Goal: Task Accomplishment & Management: Manage account settings

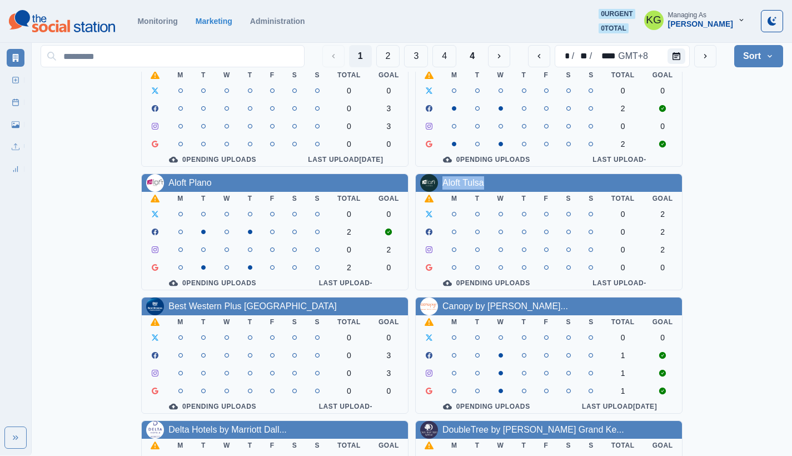
scroll to position [49, 0]
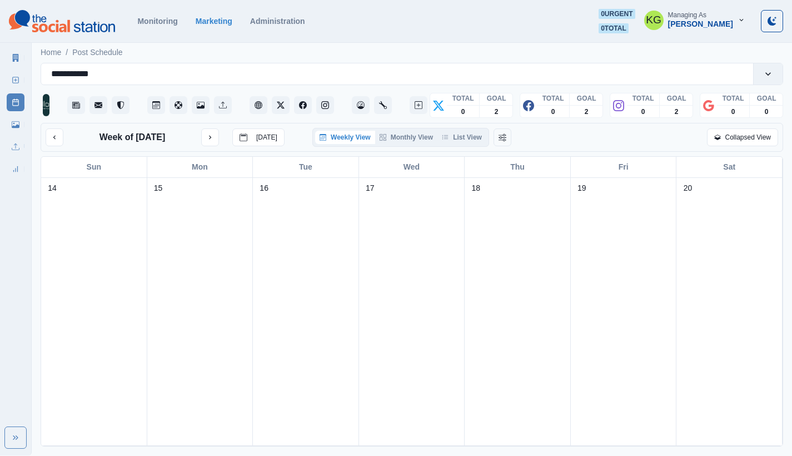
click at [458, 134] on div "Weekly View Monthly View List View" at bounding box center [400, 137] width 177 height 19
click at [460, 142] on button "List View" at bounding box center [462, 137] width 49 height 13
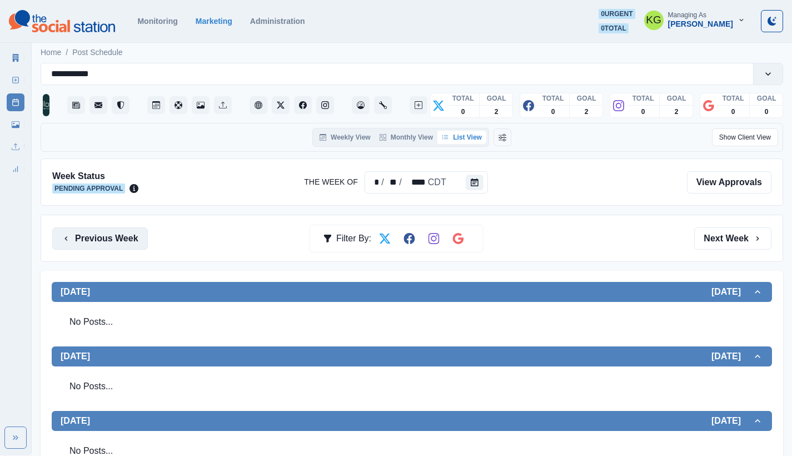
click at [112, 244] on button "Previous Week" at bounding box center [100, 238] width 96 height 22
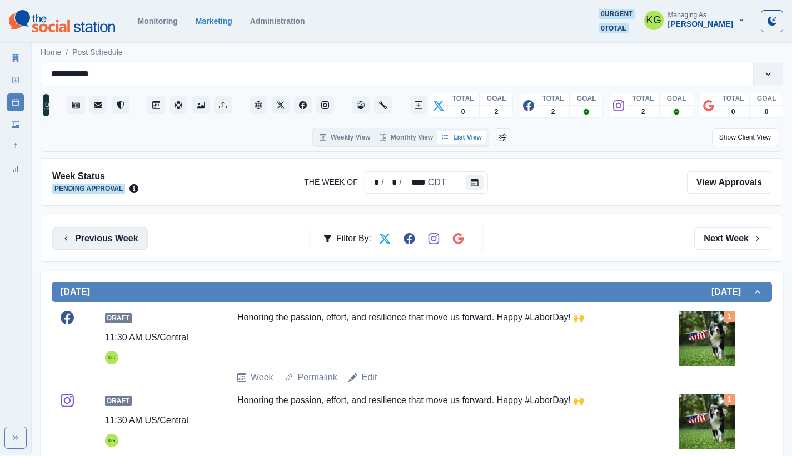
click at [111, 243] on button "Previous Week" at bounding box center [100, 238] width 96 height 22
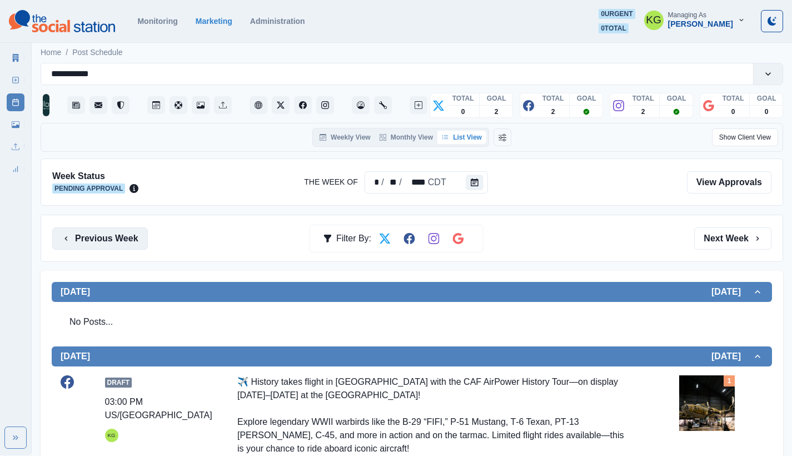
click at [110, 247] on button "Previous Week" at bounding box center [100, 238] width 96 height 22
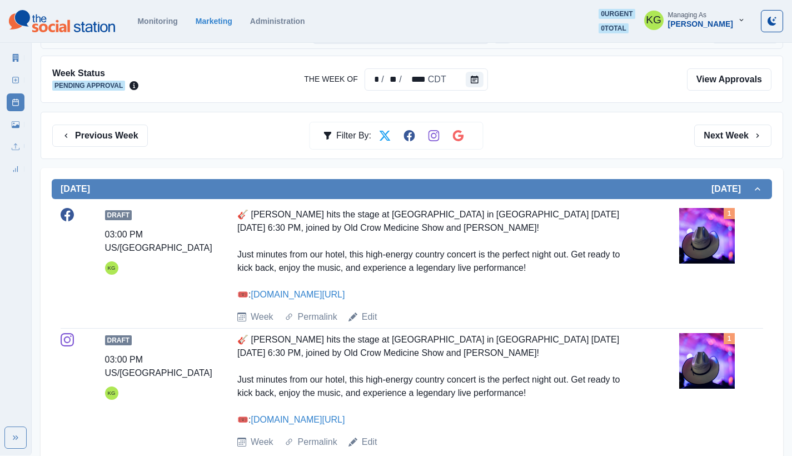
scroll to position [86, 0]
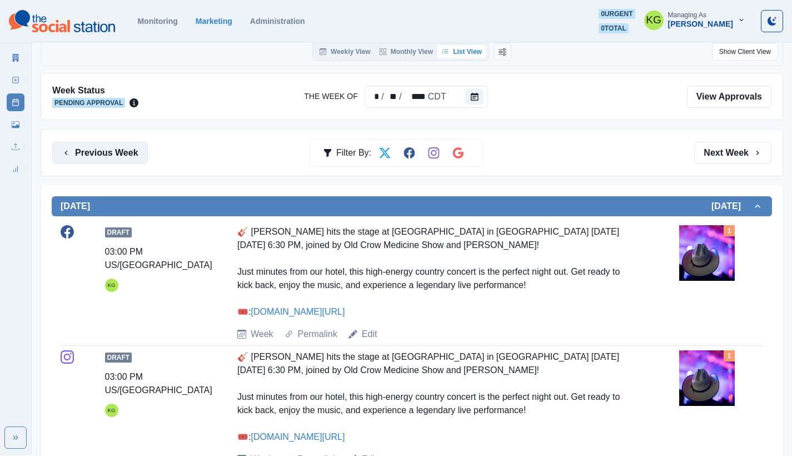
click at [100, 163] on button "Previous Week" at bounding box center [100, 153] width 96 height 22
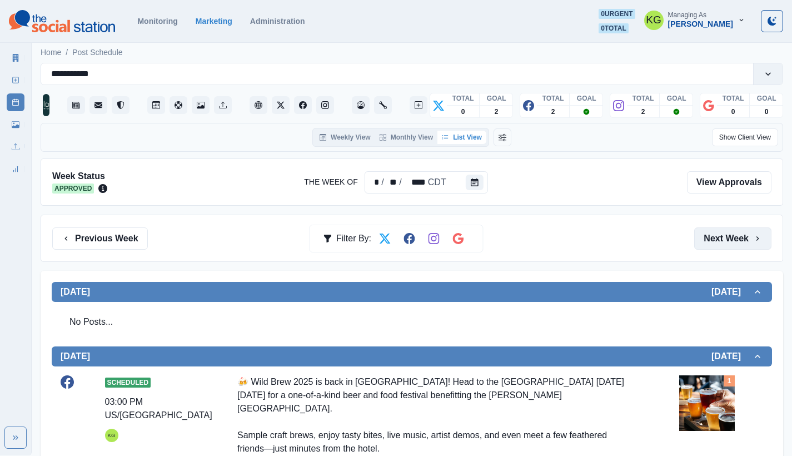
click at [729, 236] on button "Next Week" at bounding box center [732, 238] width 77 height 22
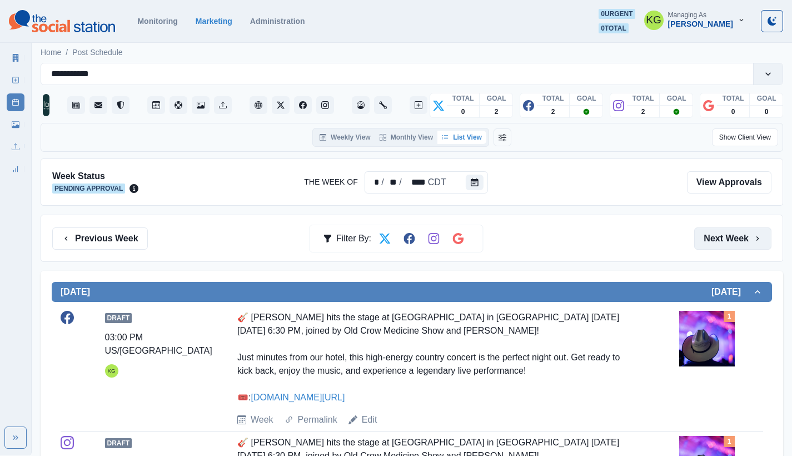
click at [735, 234] on button "Next Week" at bounding box center [732, 238] width 77 height 22
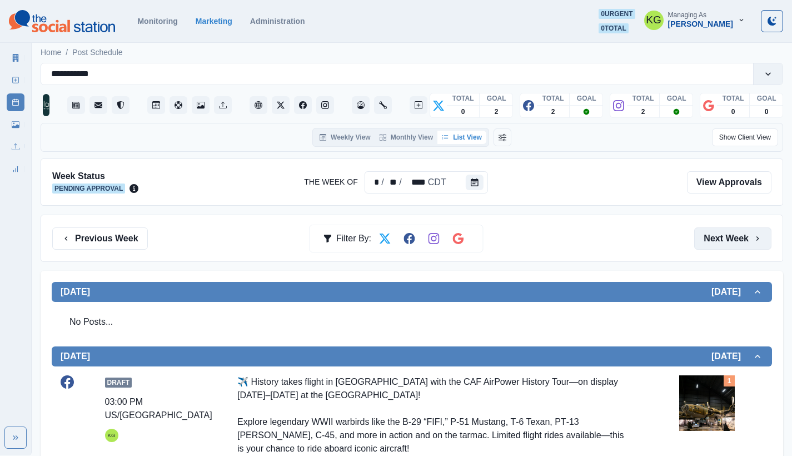
click at [723, 248] on button "Next Week" at bounding box center [732, 238] width 77 height 22
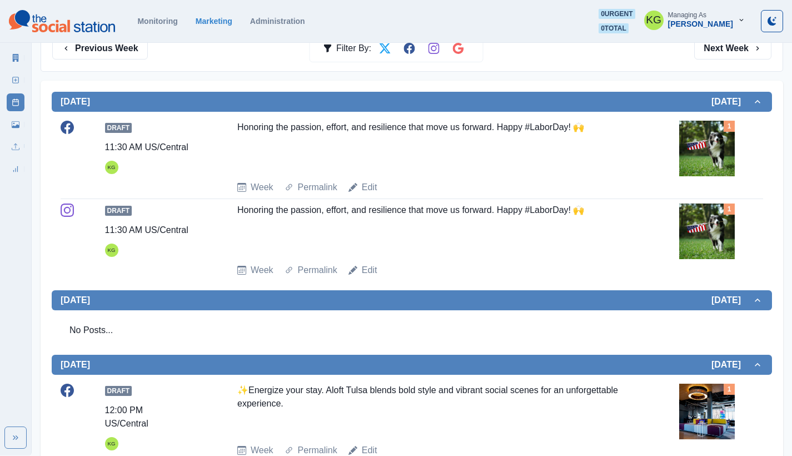
scroll to position [93, 0]
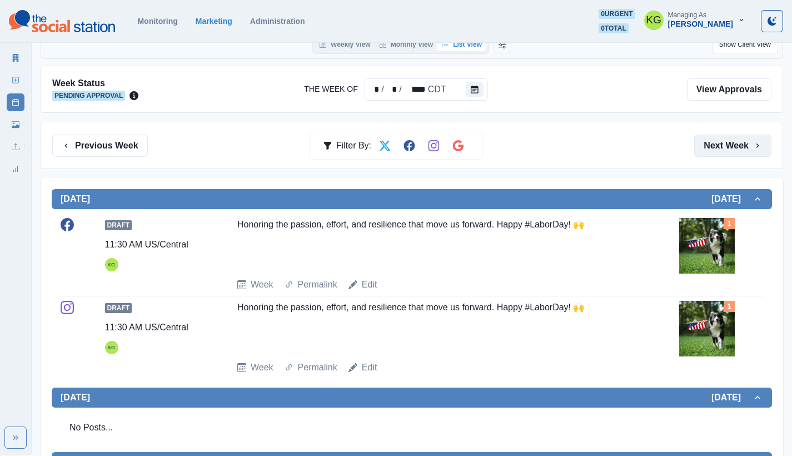
click at [735, 142] on button "Next Week" at bounding box center [732, 146] width 77 height 22
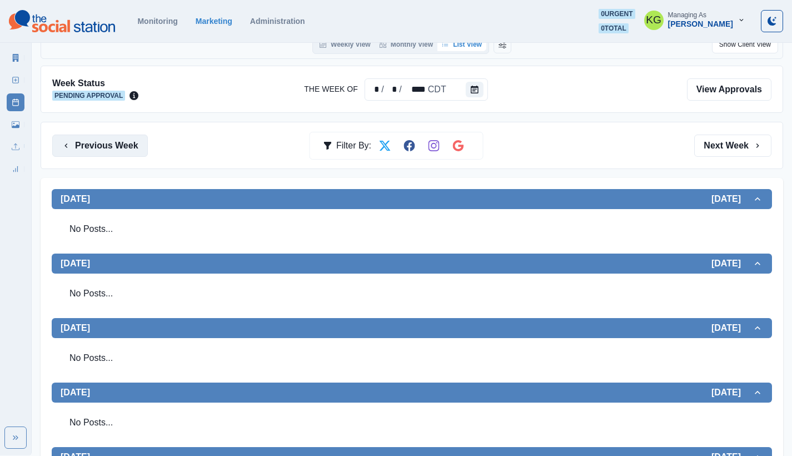
click at [123, 153] on button "Previous Week" at bounding box center [100, 146] width 96 height 22
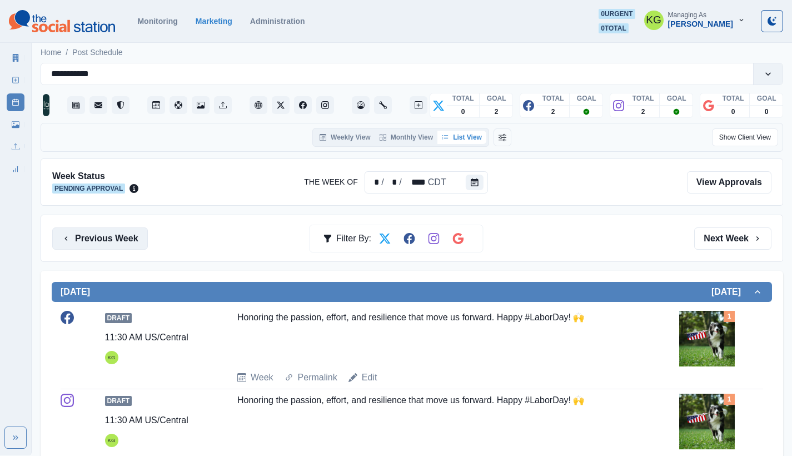
click at [101, 232] on button "Previous Week" at bounding box center [100, 238] width 96 height 22
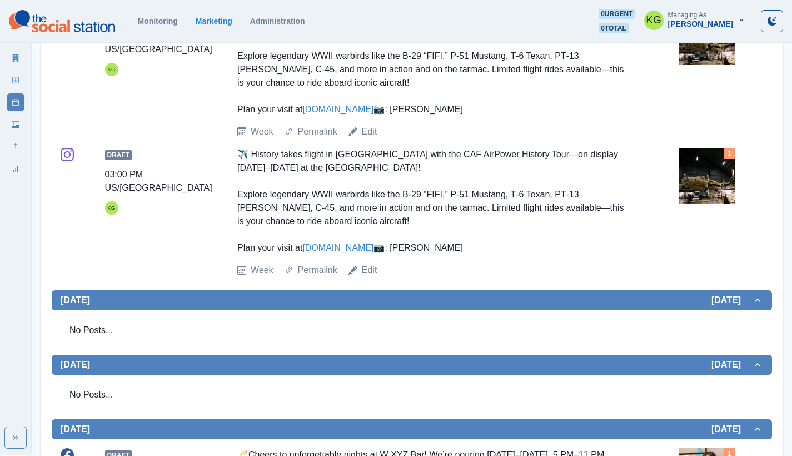
scroll to position [604, 0]
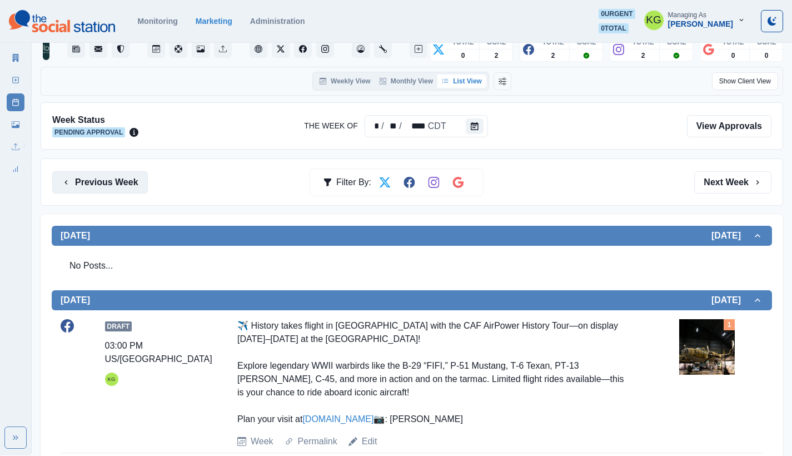
click at [106, 184] on button "Previous Week" at bounding box center [100, 182] width 96 height 22
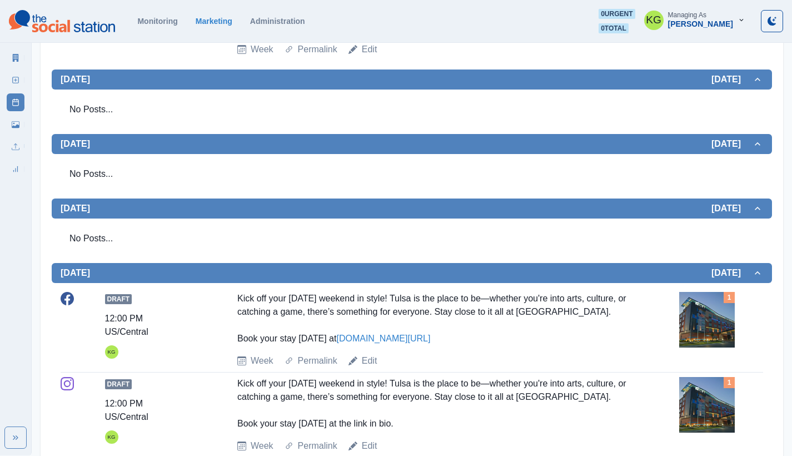
scroll to position [127, 0]
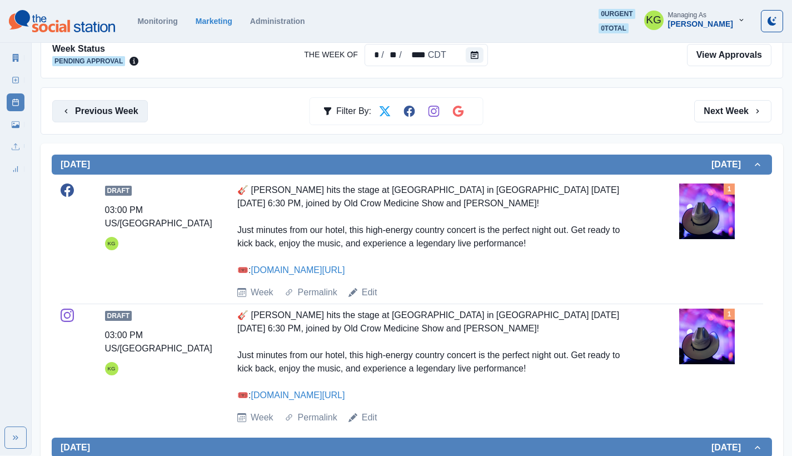
click at [122, 113] on button "Previous Week" at bounding box center [100, 111] width 96 height 22
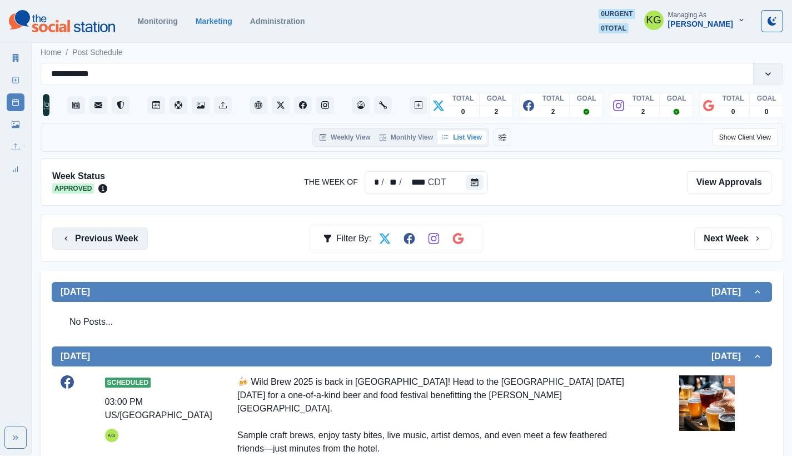
click at [126, 235] on button "Previous Week" at bounding box center [100, 238] width 96 height 22
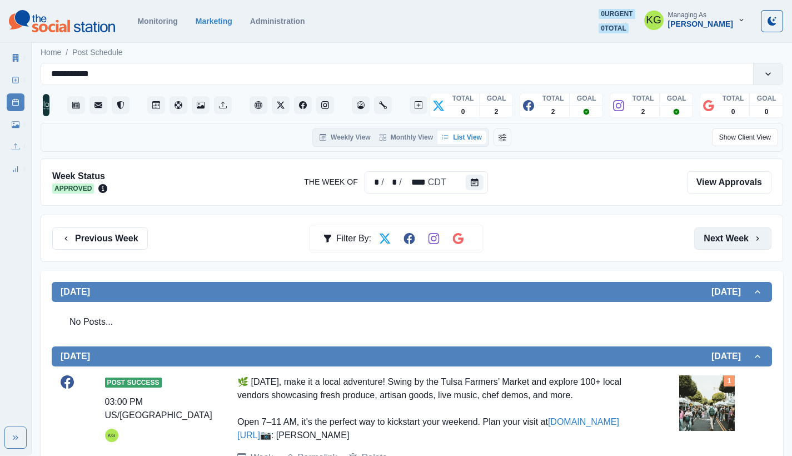
click at [710, 235] on button "Next Week" at bounding box center [732, 238] width 77 height 22
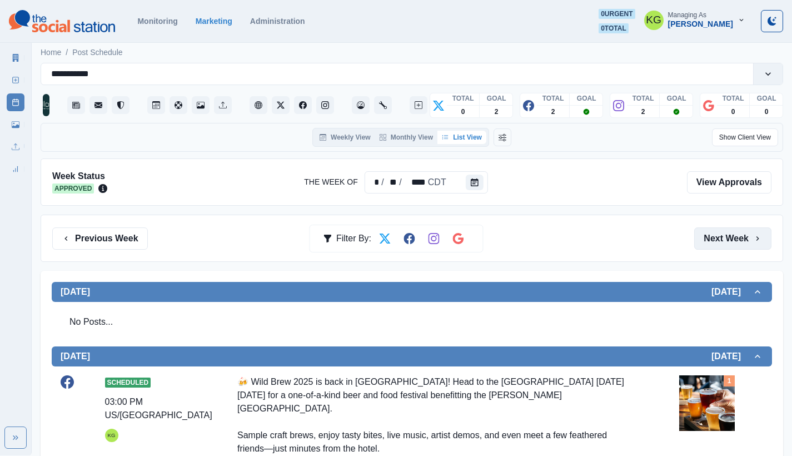
click at [710, 235] on button "Next Week" at bounding box center [732, 238] width 77 height 22
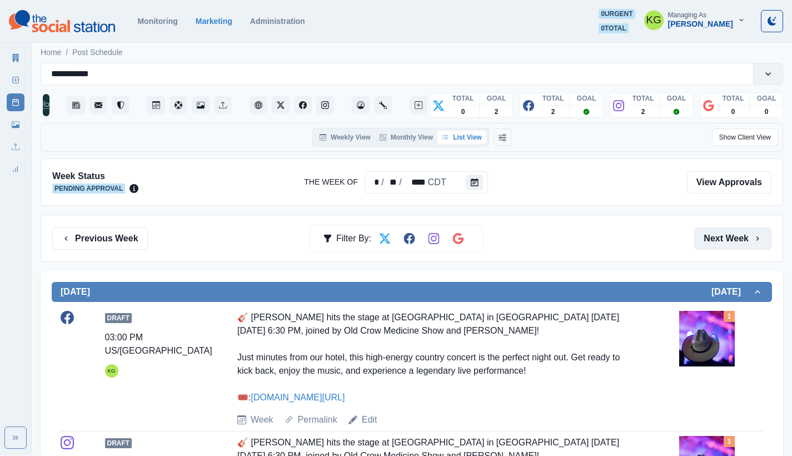
click at [710, 235] on button "Next Week" at bounding box center [732, 238] width 77 height 22
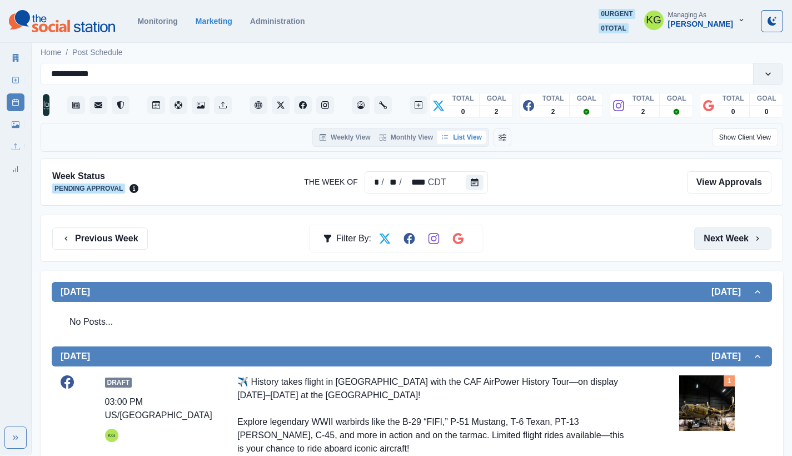
click at [710, 235] on button "Next Week" at bounding box center [732, 238] width 77 height 22
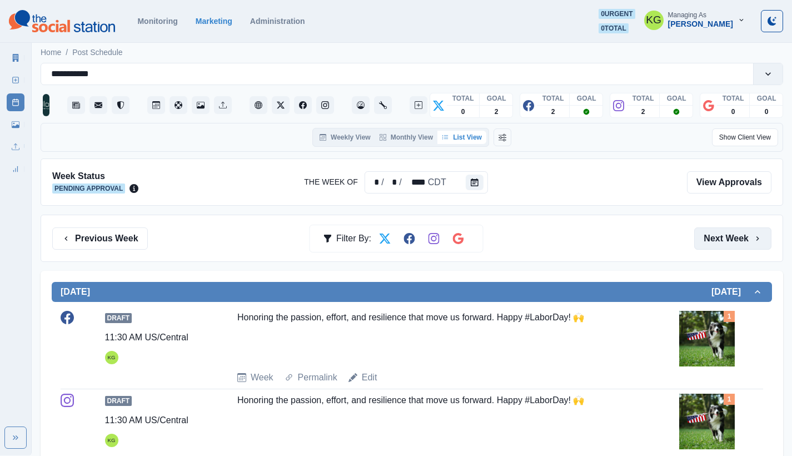
click at [702, 234] on button "Next Week" at bounding box center [732, 238] width 77 height 22
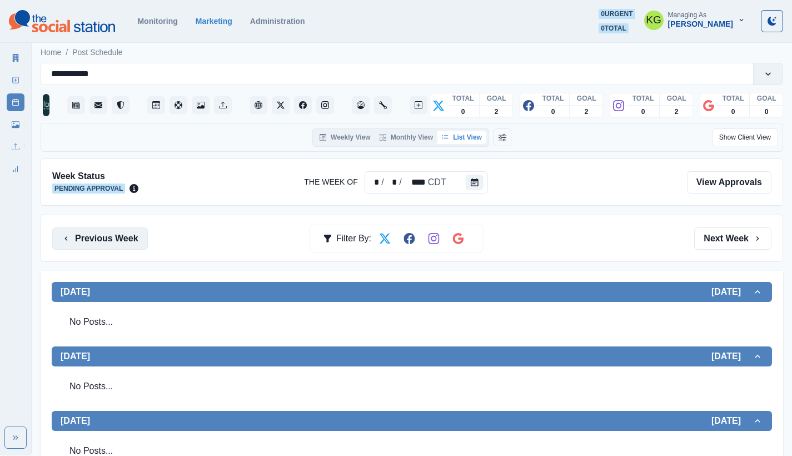
click at [121, 229] on button "Previous Week" at bounding box center [100, 238] width 96 height 22
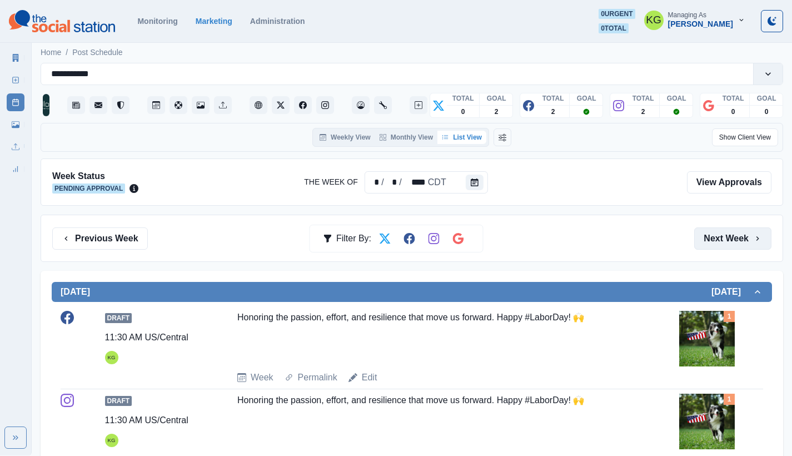
click at [709, 245] on button "Next Week" at bounding box center [732, 238] width 77 height 22
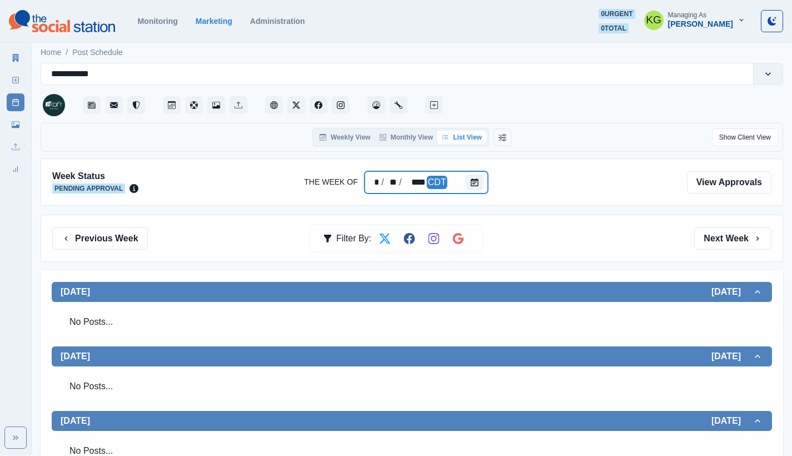
click at [464, 184] on div "* / ** / **** CDT" at bounding box center [426, 182] width 123 height 22
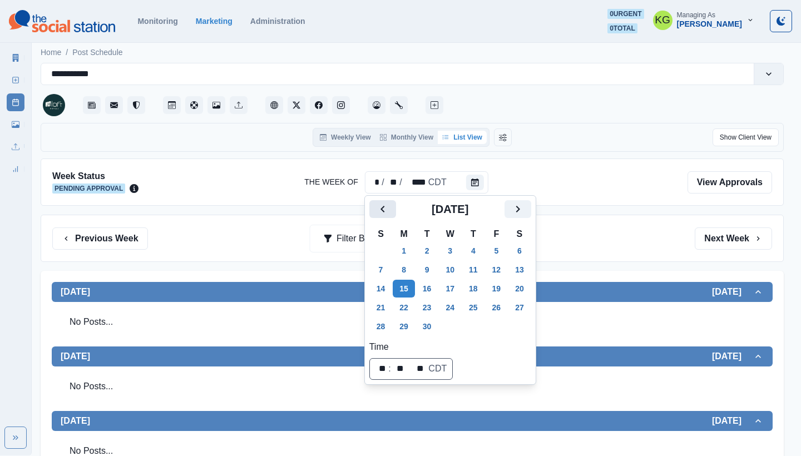
click at [388, 211] on icon "Previous" at bounding box center [382, 208] width 13 height 13
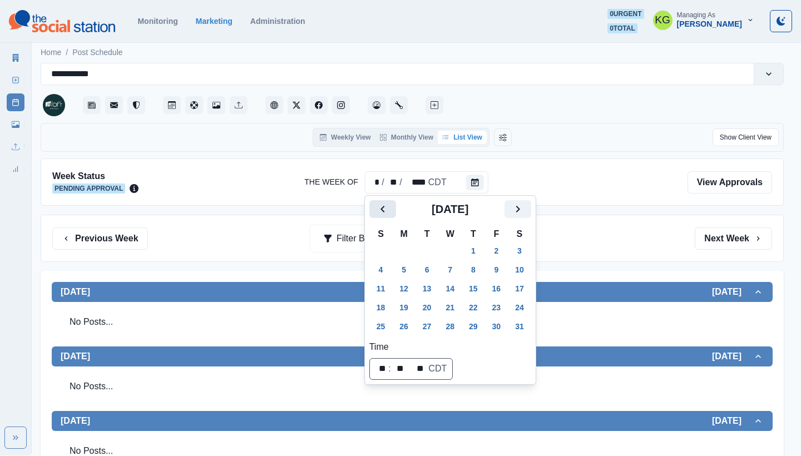
click at [388, 211] on icon "Previous" at bounding box center [382, 208] width 13 height 13
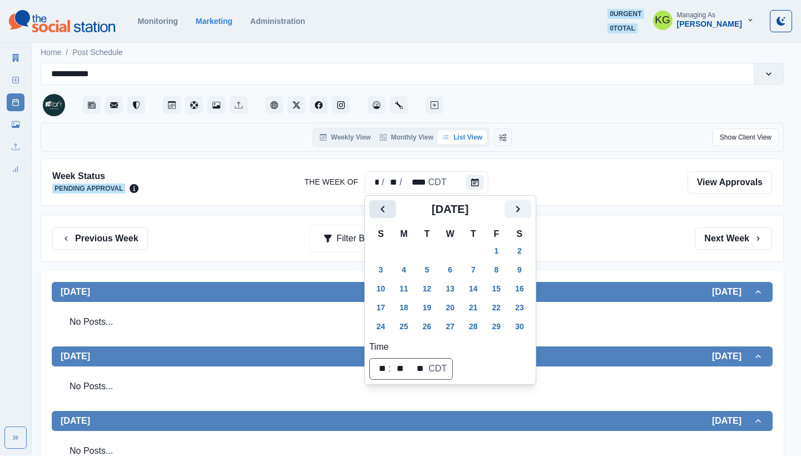
click at [388, 211] on icon "Previous" at bounding box center [382, 208] width 13 height 13
click at [404, 257] on button "2" at bounding box center [404, 251] width 22 height 18
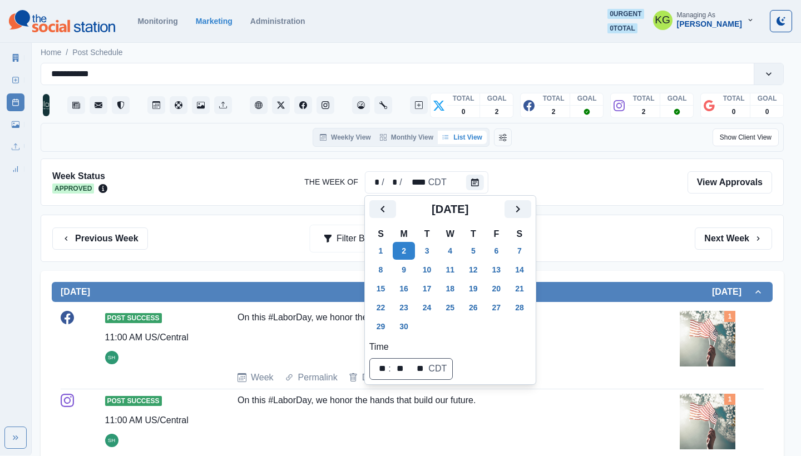
click at [589, 226] on div "Previous Week Filter By: Next Week" at bounding box center [412, 238] width 743 height 47
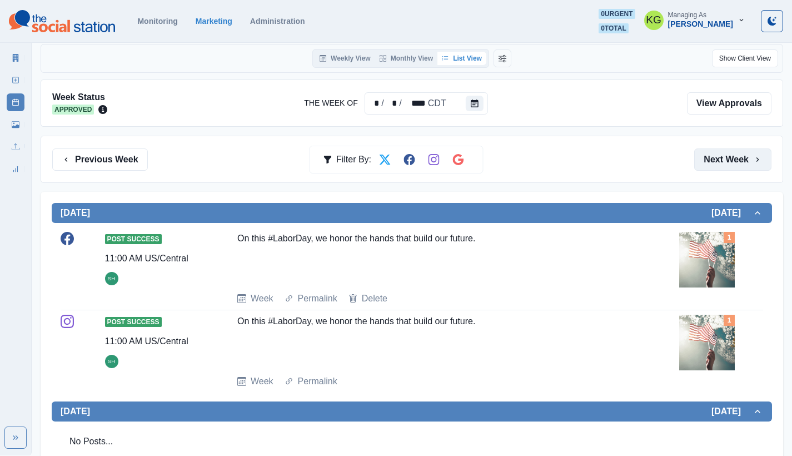
click at [709, 158] on button "Next Week" at bounding box center [732, 159] width 77 height 22
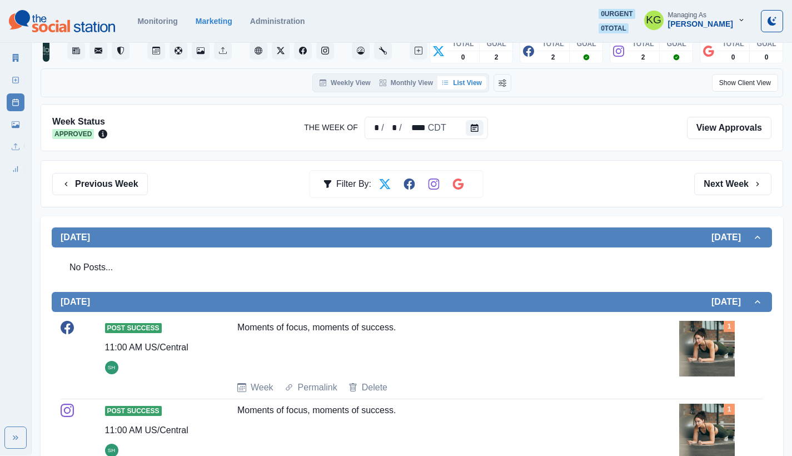
scroll to position [150, 0]
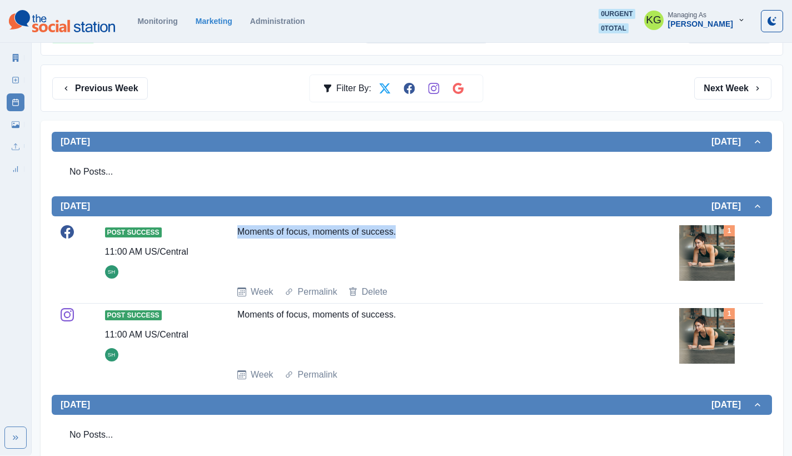
drag, startPoint x: 386, startPoint y: 233, endPoint x: 241, endPoint y: 235, distance: 145.1
click at [241, 235] on div "Moments of focus, moments of success." at bounding box center [434, 250] width 394 height 51
copy div "Moments of focus, moments of success."
click at [726, 96] on button "Next Week" at bounding box center [732, 88] width 77 height 22
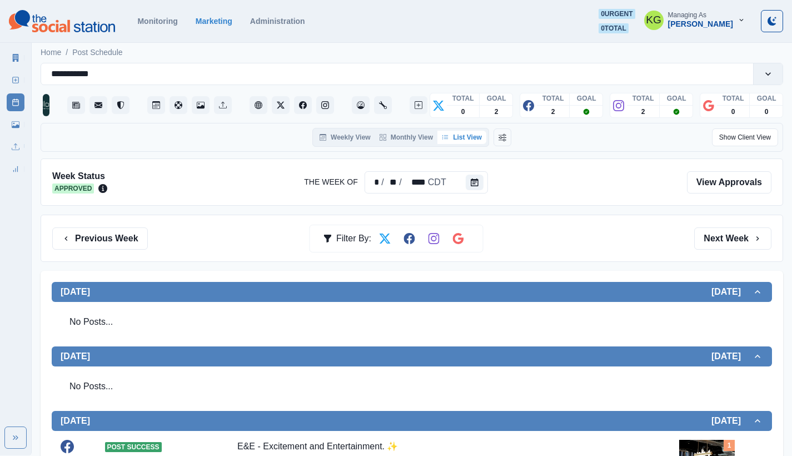
scroll to position [334, 0]
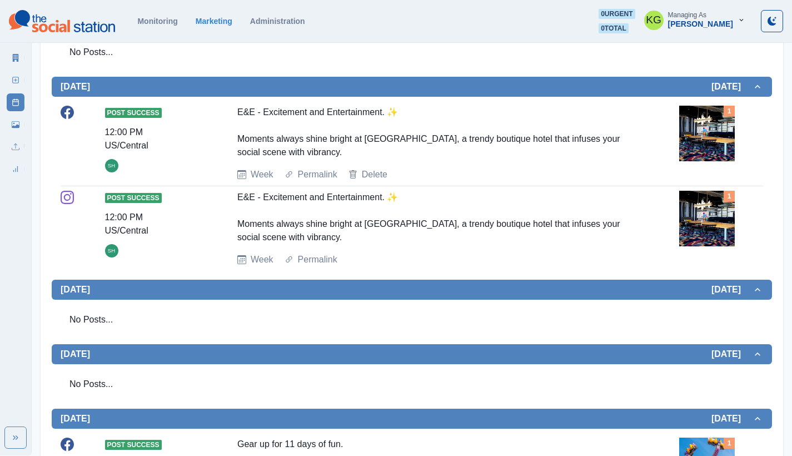
click at [730, 122] on img at bounding box center [707, 134] width 56 height 56
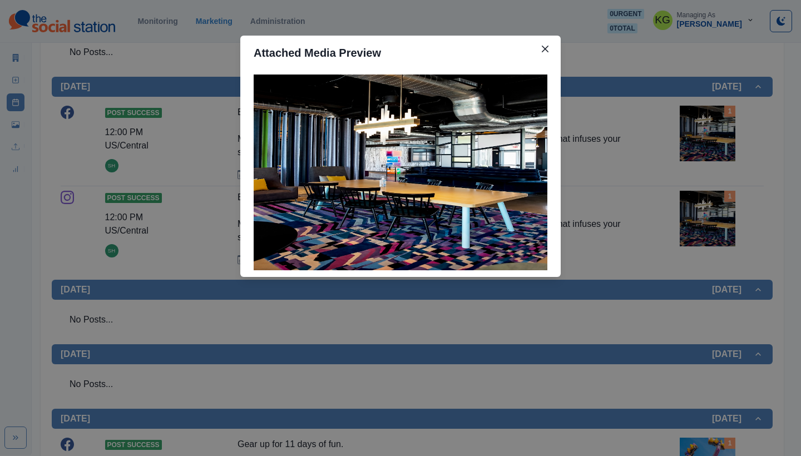
click at [645, 132] on div "Attached Media Preview" at bounding box center [400, 228] width 801 height 456
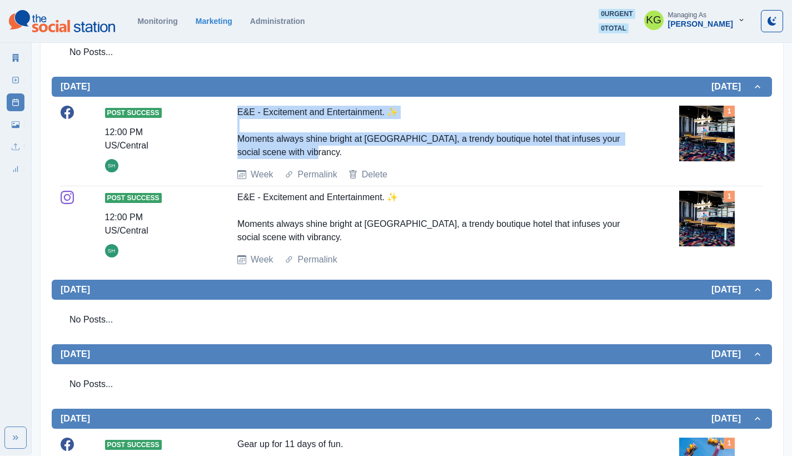
drag, startPoint x: 313, startPoint y: 153, endPoint x: 219, endPoint y: 115, distance: 101.7
click at [219, 115] on div "Post Success 12:00 PM US/Central SH E&E - Excitement and Entertainment. ✨ Momen…" at bounding box center [412, 144] width 703 height 76
copy div "E&E - Excitement and Entertainment. ✨ Moments always shine bright at Aloft Tuls…"
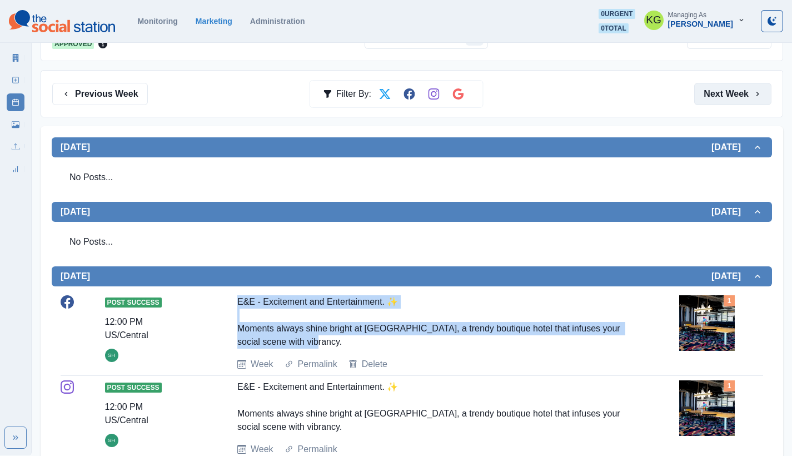
click at [736, 96] on button "Next Week" at bounding box center [732, 94] width 77 height 22
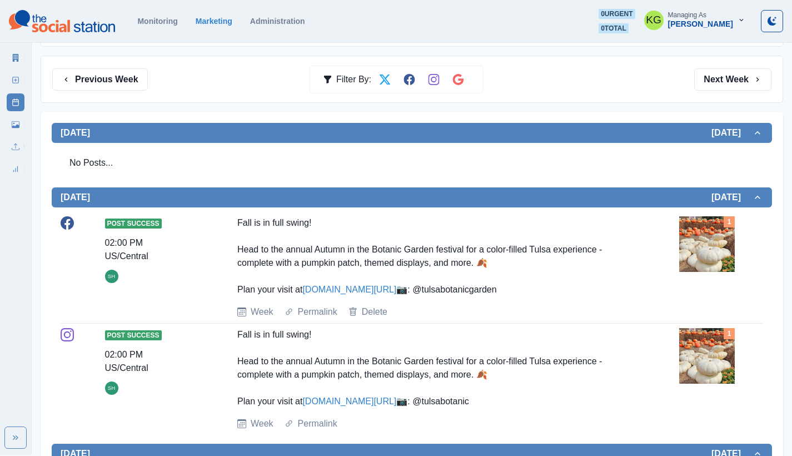
scroll to position [49, 0]
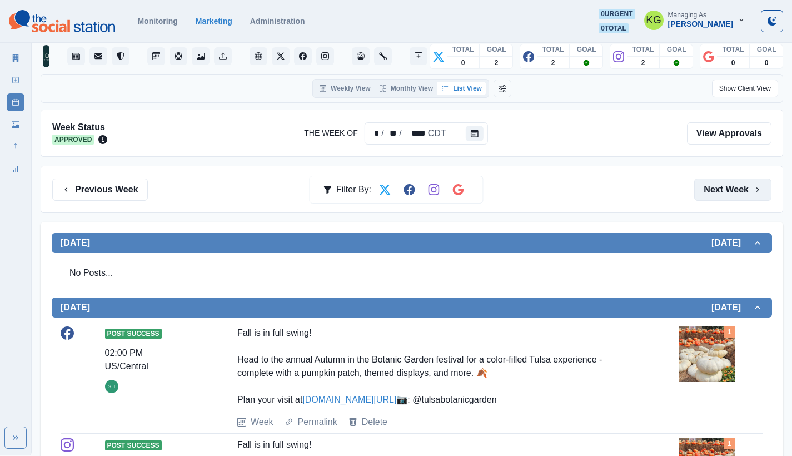
click at [733, 189] on button "Next Week" at bounding box center [732, 189] width 77 height 22
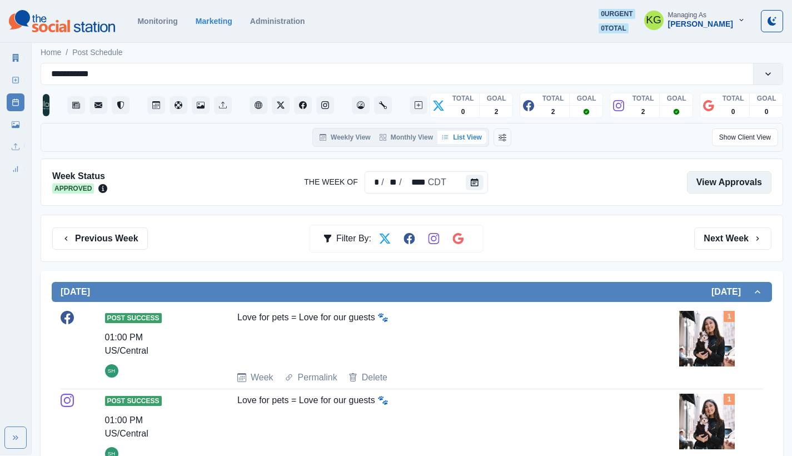
scroll to position [210, 0]
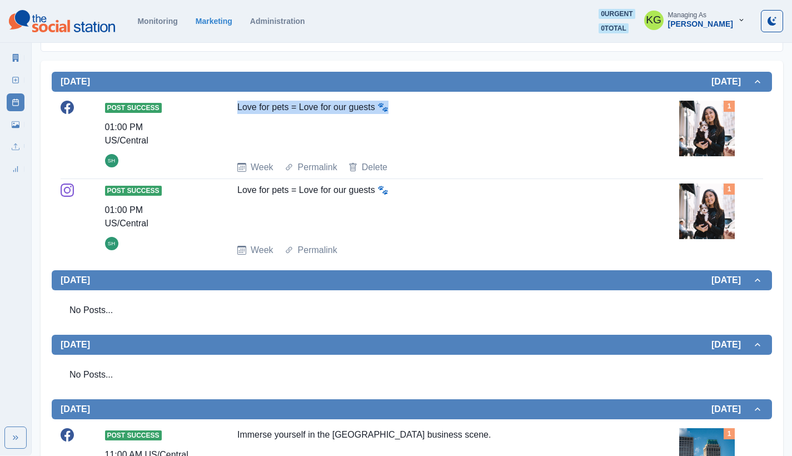
drag, startPoint x: 353, startPoint y: 107, endPoint x: 223, endPoint y: 105, distance: 130.1
click at [223, 105] on div "Post Success 01:00 PM US/Central SH Love for pets = Love for our guests 🐾 Week …" at bounding box center [412, 137] width 703 height 73
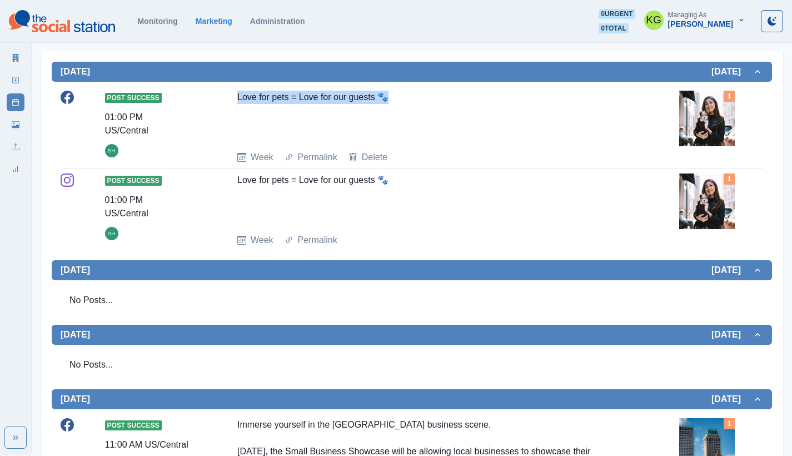
scroll to position [0, 0]
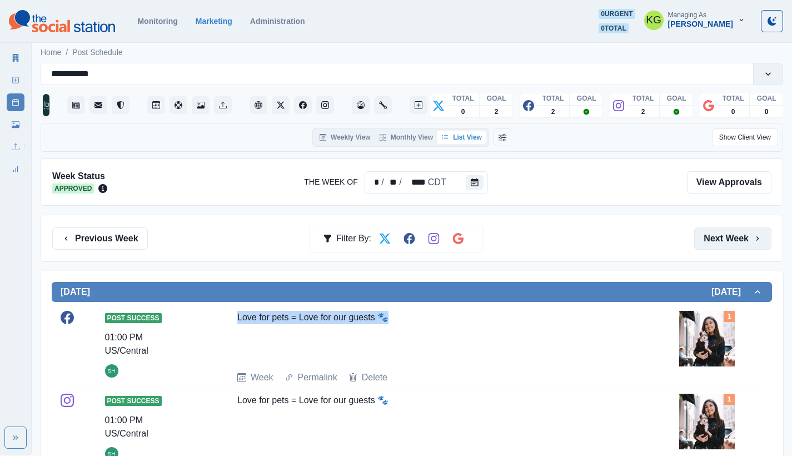
click at [733, 231] on button "Next Week" at bounding box center [732, 238] width 77 height 22
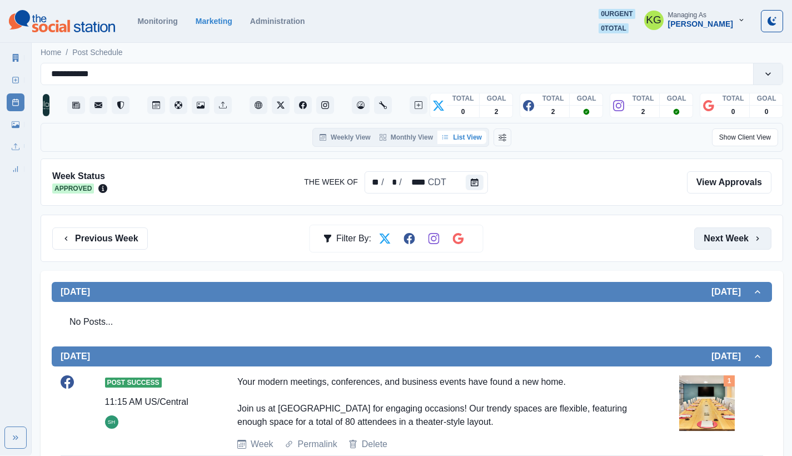
scroll to position [104, 0]
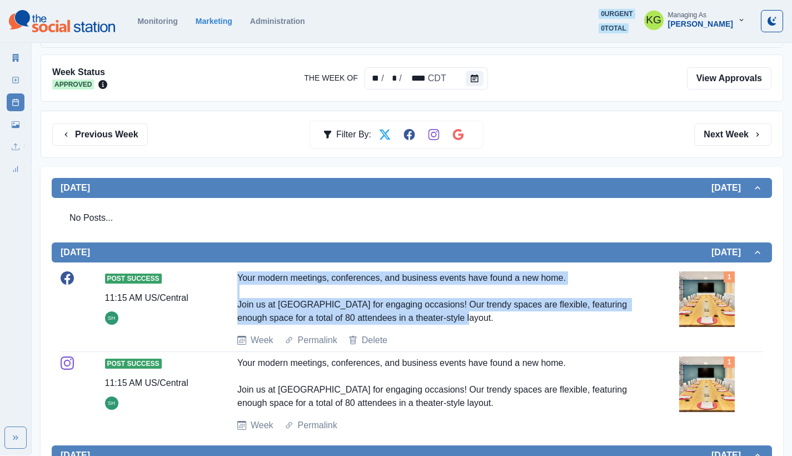
drag, startPoint x: 369, startPoint y: 305, endPoint x: 233, endPoint y: 267, distance: 141.0
click at [233, 267] on div "Post Success 11:15 AM US/Central SH Your modern meetings, conferences, and busi…" at bounding box center [412, 309] width 703 height 85
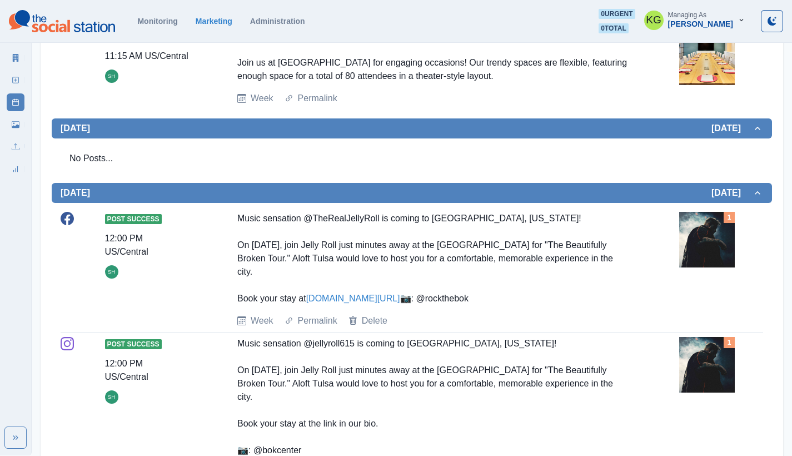
scroll to position [333, 0]
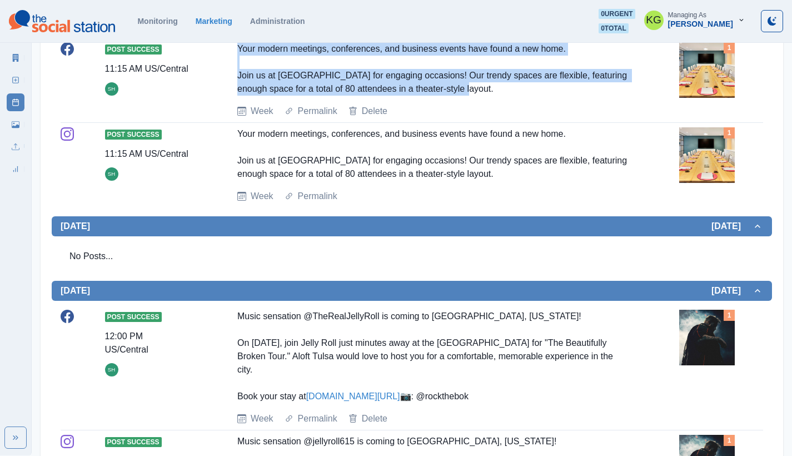
click at [694, 152] on img at bounding box center [707, 155] width 56 height 56
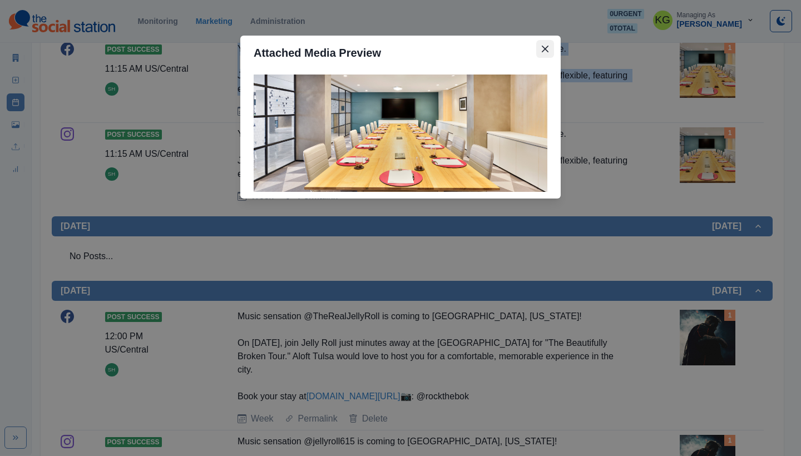
click at [543, 49] on icon "Close" at bounding box center [545, 49] width 7 height 7
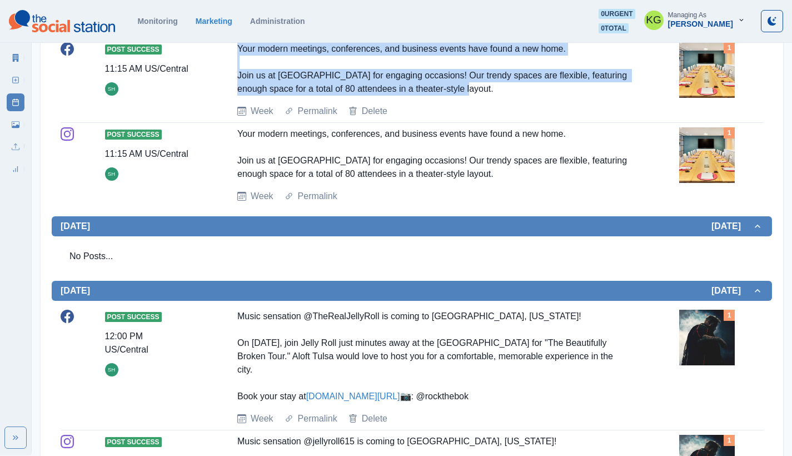
click at [699, 90] on img at bounding box center [707, 70] width 56 height 56
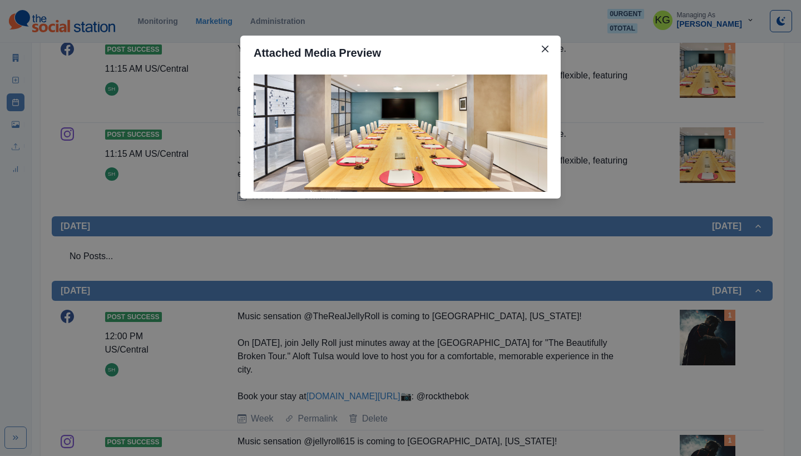
click at [699, 90] on div "Attached Media Preview" at bounding box center [400, 228] width 801 height 456
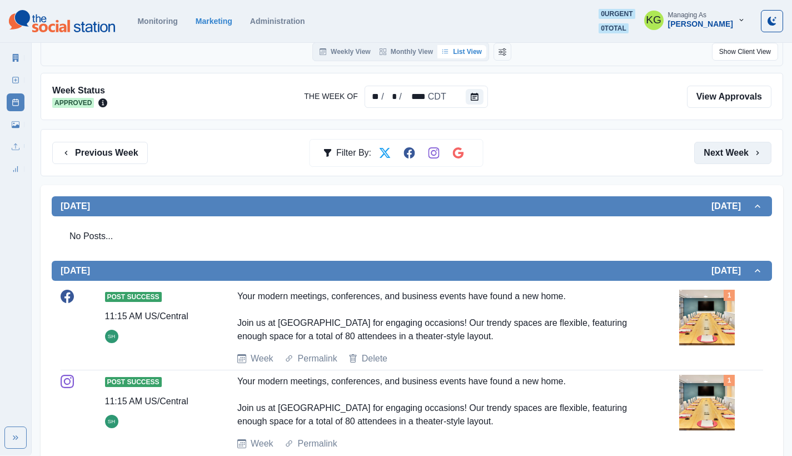
click at [734, 148] on button "Next Week" at bounding box center [732, 153] width 77 height 22
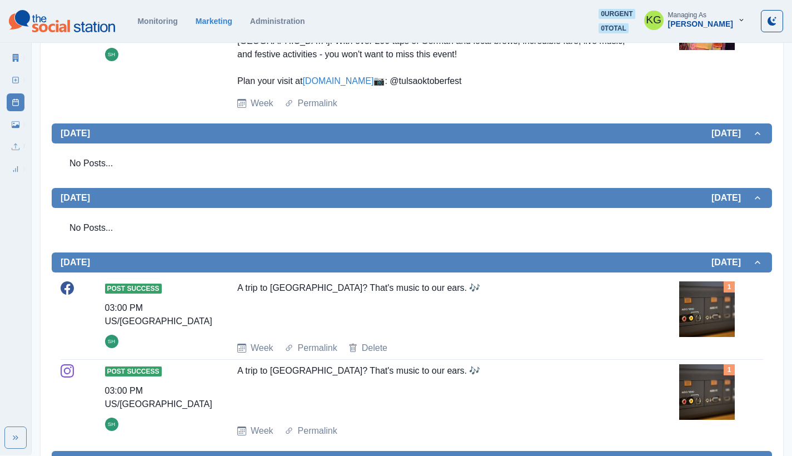
scroll to position [530, 0]
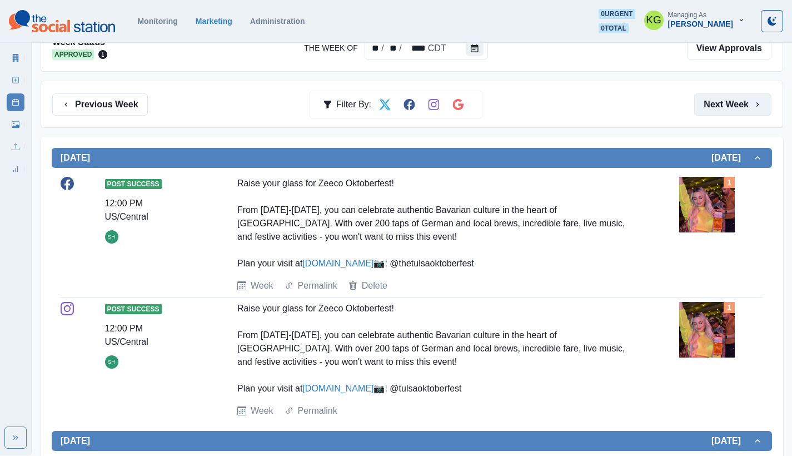
click at [731, 100] on button "Next Week" at bounding box center [732, 104] width 77 height 22
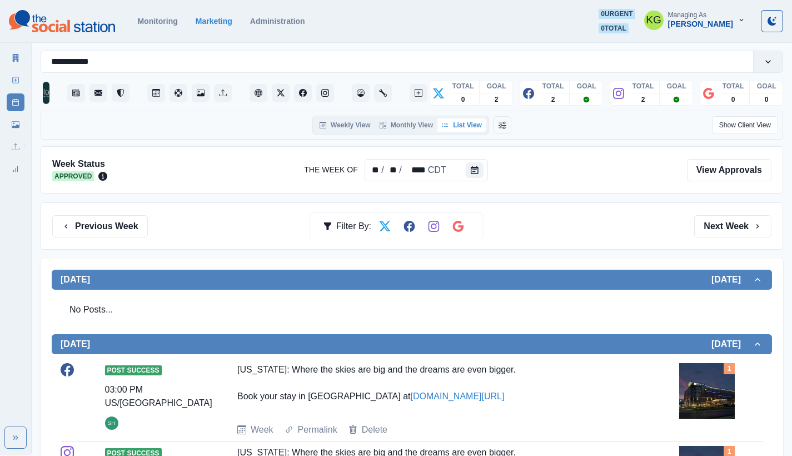
scroll to position [107, 0]
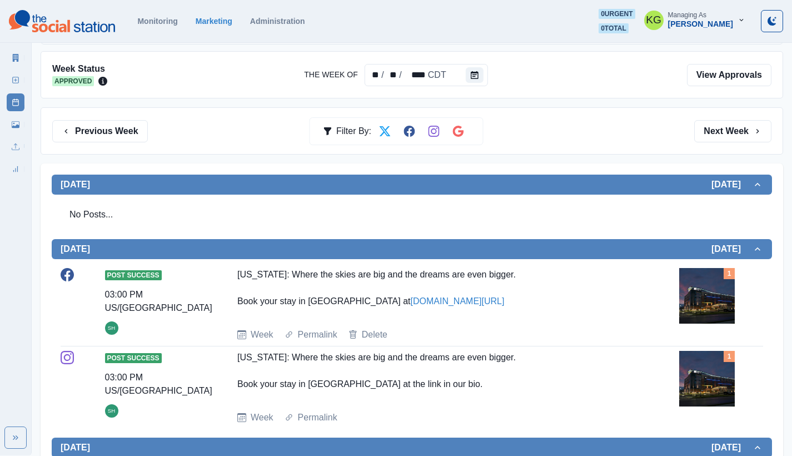
click at [708, 297] on img at bounding box center [707, 296] width 56 height 56
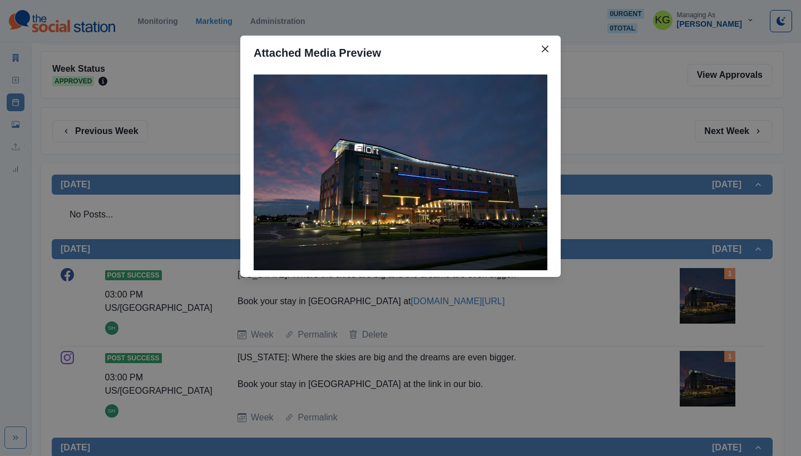
click at [683, 302] on div "Attached Media Preview" at bounding box center [400, 228] width 801 height 456
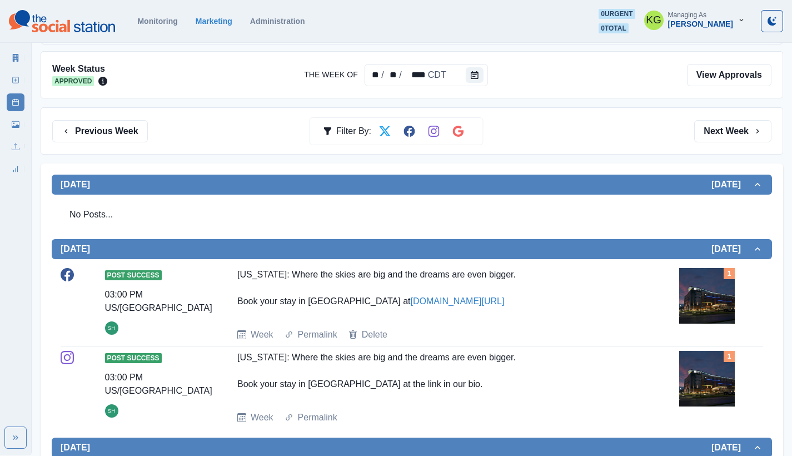
drag, startPoint x: 467, startPoint y: 301, endPoint x: 241, endPoint y: 261, distance: 229.8
click at [241, 261] on div "Post Success 03:00 PM US/Central SH Oklahoma: Where the skies are big and the d…" at bounding box center [412, 348] width 721 height 178
copy div "Oklahoma: Where the skies are big and the dreams are even bigger. Book your sta…"
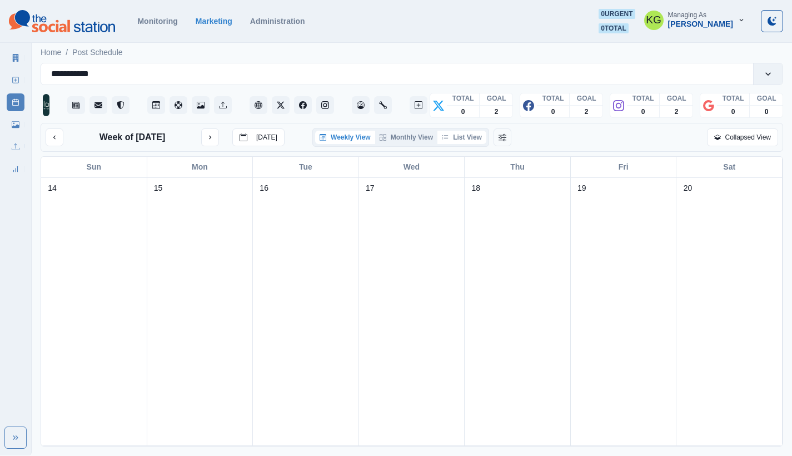
click at [468, 144] on button "List View" at bounding box center [462, 137] width 49 height 13
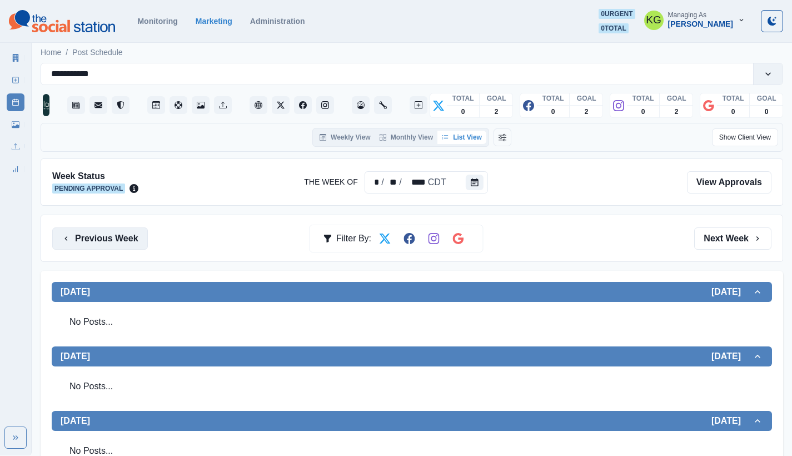
click at [137, 245] on button "Previous Week" at bounding box center [100, 238] width 96 height 22
click at [121, 242] on button "Previous Week" at bounding box center [100, 238] width 96 height 22
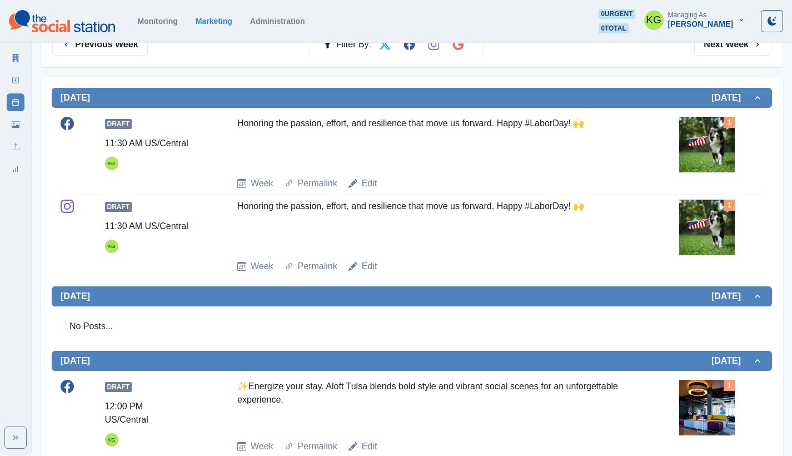
scroll to position [99, 0]
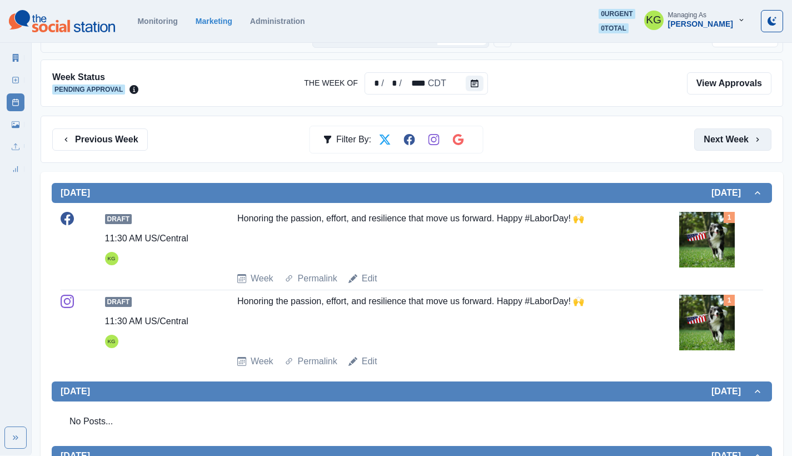
click at [729, 132] on button "Next Week" at bounding box center [732, 139] width 77 height 22
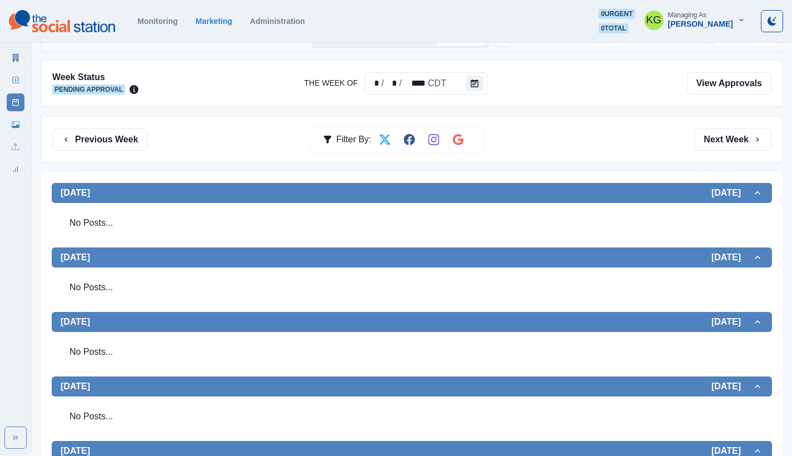
scroll to position [298, 0]
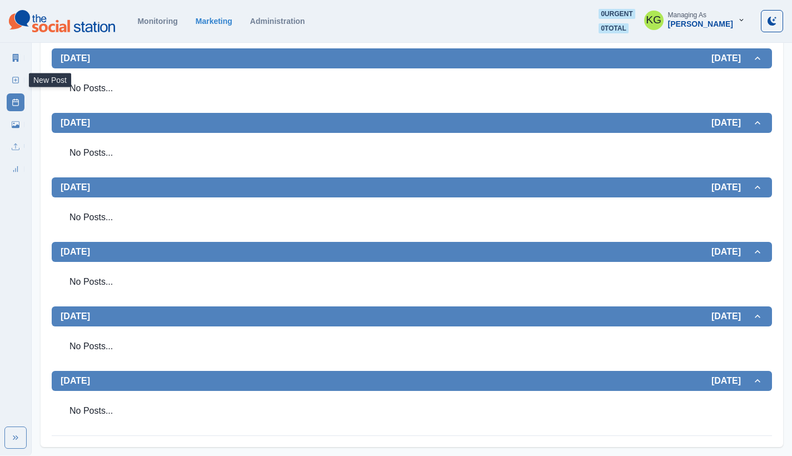
click at [20, 81] on link "New Post" at bounding box center [16, 80] width 18 height 18
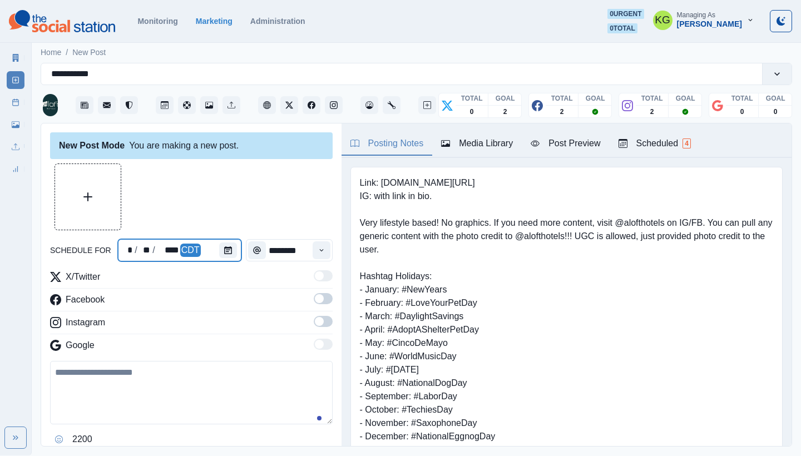
click at [237, 245] on div at bounding box center [230, 250] width 22 height 22
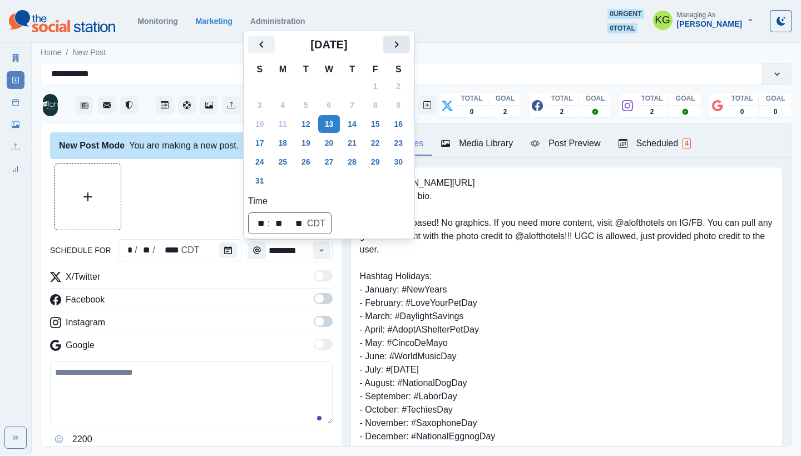
click at [410, 51] on button "Next" at bounding box center [396, 45] width 27 height 18
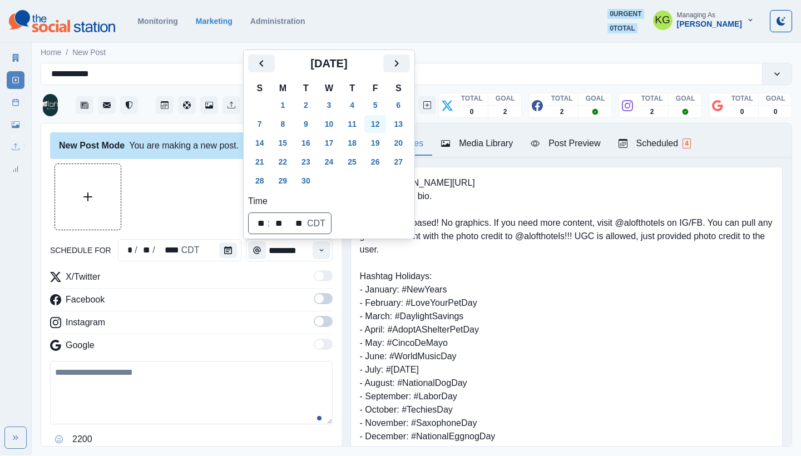
click at [386, 125] on button "12" at bounding box center [375, 124] width 22 height 18
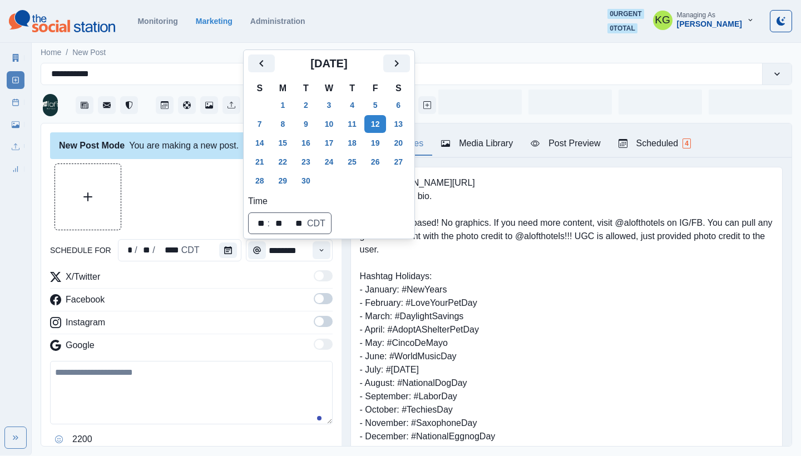
click at [151, 222] on div at bounding box center [191, 196] width 282 height 67
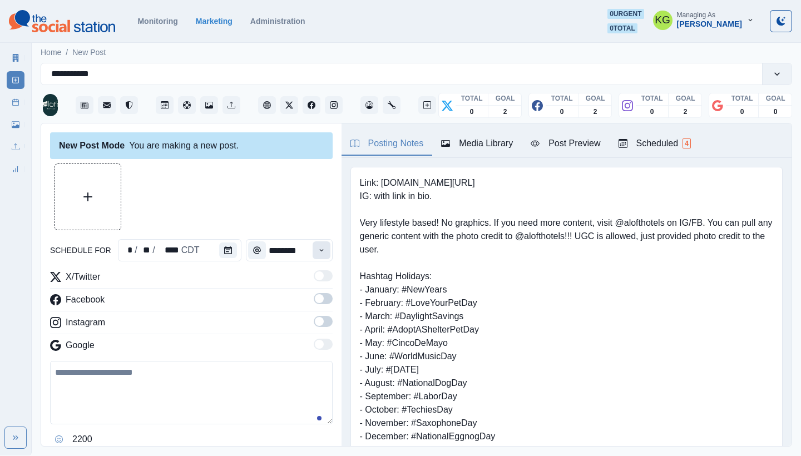
click at [317, 252] on icon "Time" at bounding box center [321, 250] width 8 height 8
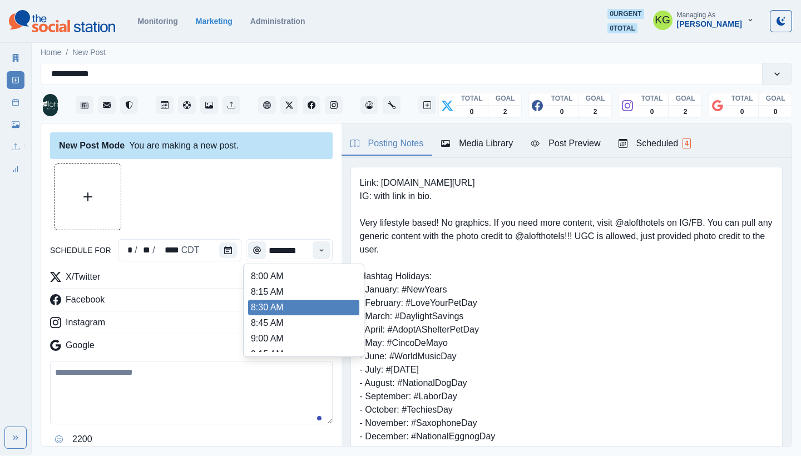
scroll to position [91, 0]
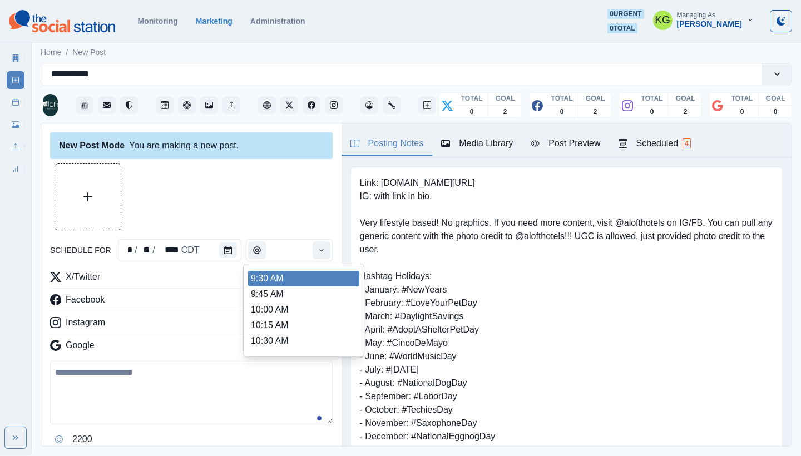
click at [277, 217] on div at bounding box center [191, 196] width 282 height 67
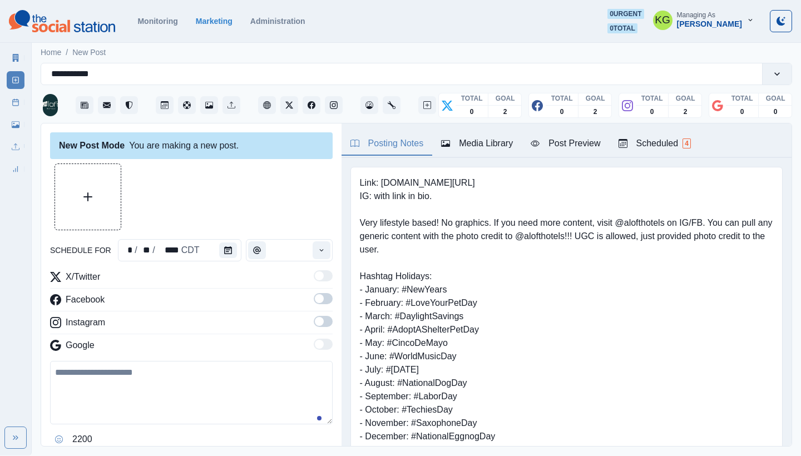
click at [313, 315] on div "X/Twitter Facebook Instagram Google" at bounding box center [191, 313] width 282 height 86
click at [317, 319] on span at bounding box center [323, 321] width 19 height 11
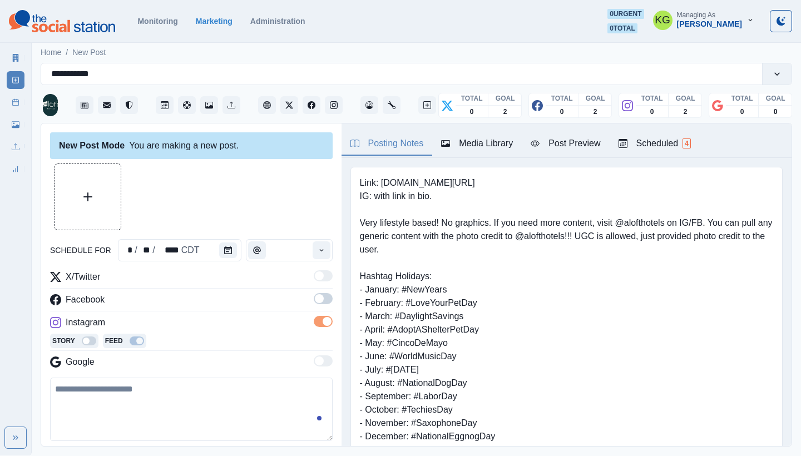
click at [315, 296] on span at bounding box center [319, 298] width 9 height 9
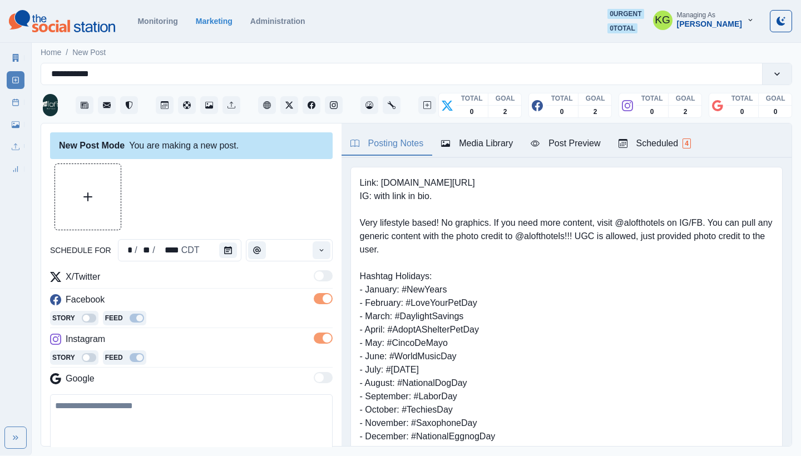
scroll to position [141, 0]
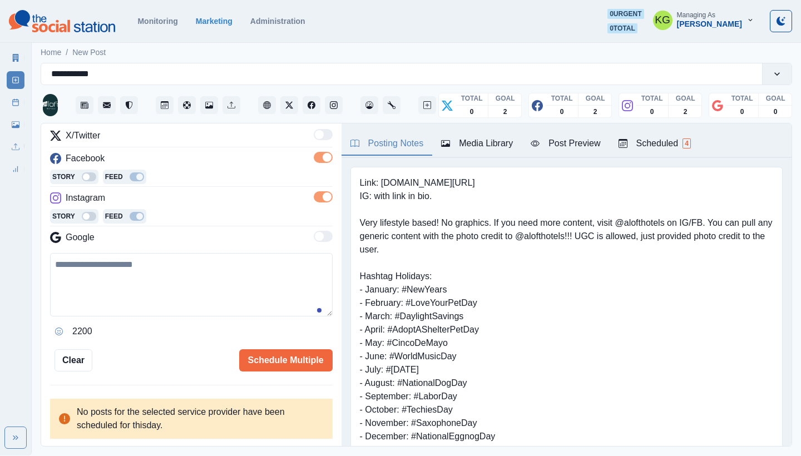
click at [236, 295] on textarea at bounding box center [191, 284] width 282 height 63
paste textarea "**********"
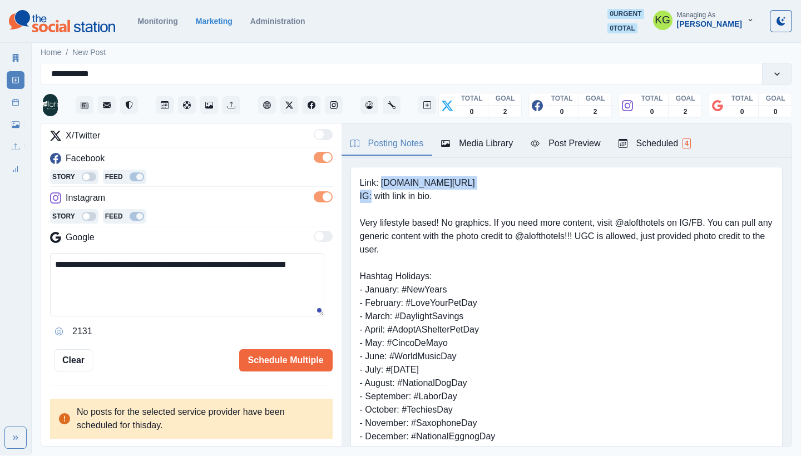
drag, startPoint x: 382, startPoint y: 182, endPoint x: 478, endPoint y: 186, distance: 96.3
click at [478, 186] on pre "Link: www.marriott.com/tultl IG: with link in bio. Very lifestyle based! No gra…" at bounding box center [566, 409] width 413 height 467
copy pre "www.marriott.com/tultl"
click at [77, 279] on textarea "**********" at bounding box center [187, 284] width 274 height 63
paste textarea "**********"
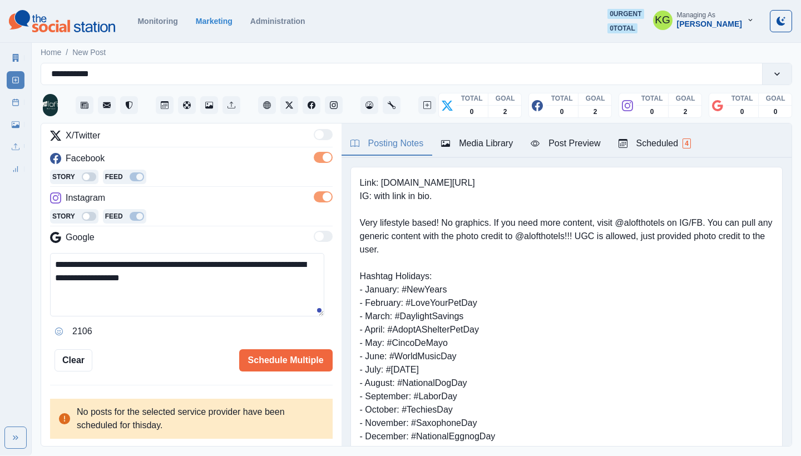
click at [86, 277] on textarea "**********" at bounding box center [187, 284] width 274 height 63
click at [89, 281] on textarea "**********" at bounding box center [187, 284] width 274 height 63
click at [272, 290] on textarea "**********" at bounding box center [187, 284] width 274 height 63
click at [480, 150] on div "Media Library" at bounding box center [477, 143] width 72 height 13
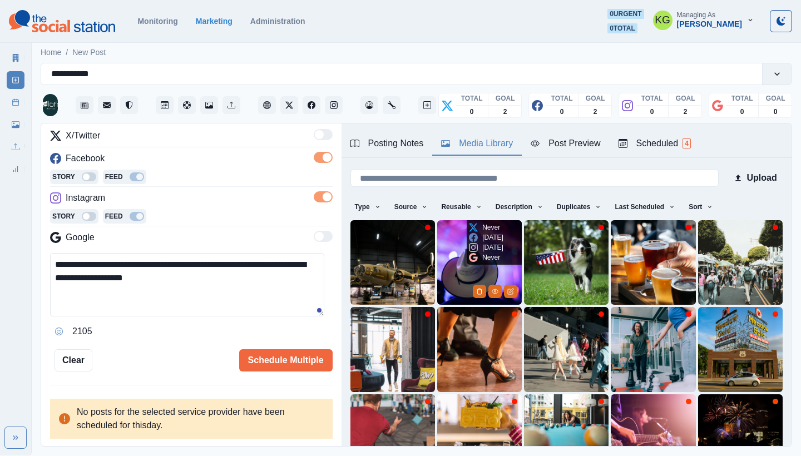
scroll to position [95, 0]
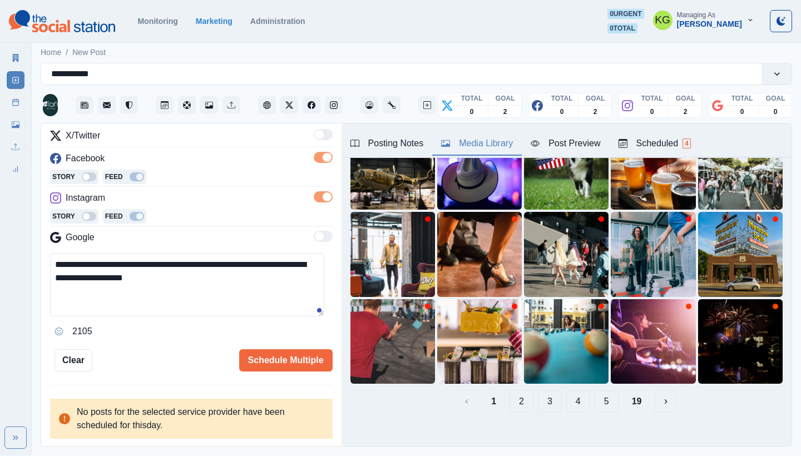
click at [627, 390] on button "19" at bounding box center [637, 401] width 28 height 22
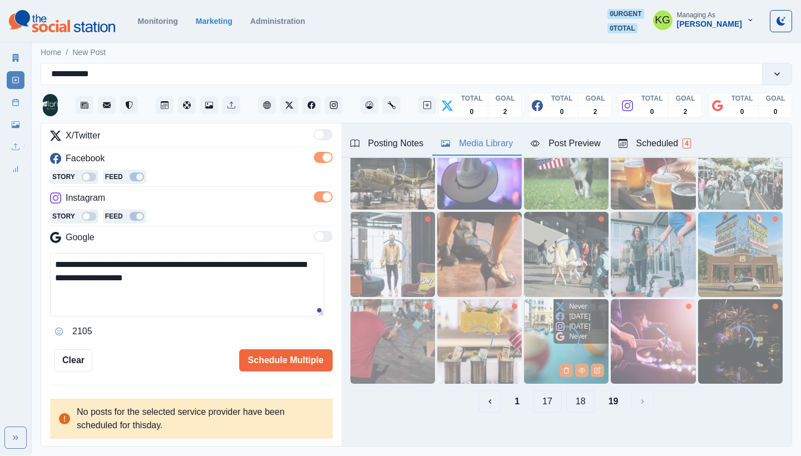
scroll to position [0, 0]
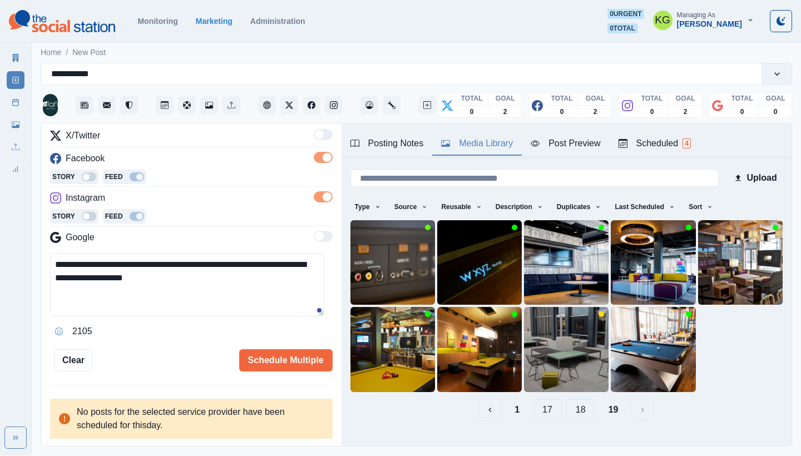
click at [573, 401] on button "18" at bounding box center [580, 410] width 29 height 22
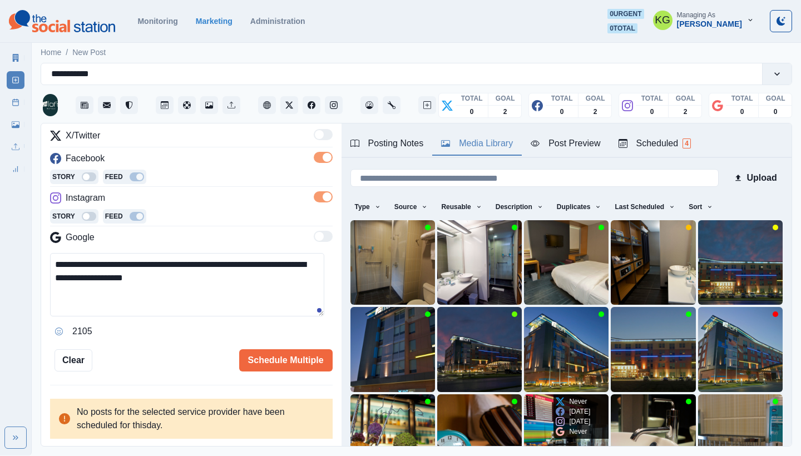
scroll to position [95, 0]
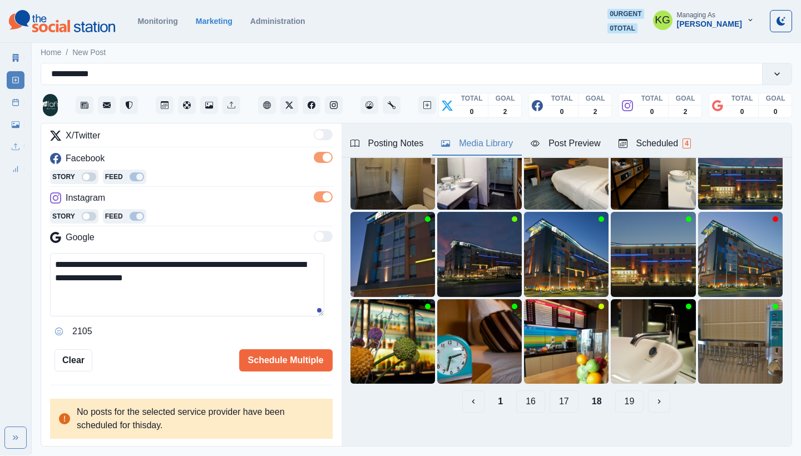
click at [560, 395] on button "17" at bounding box center [563, 401] width 29 height 22
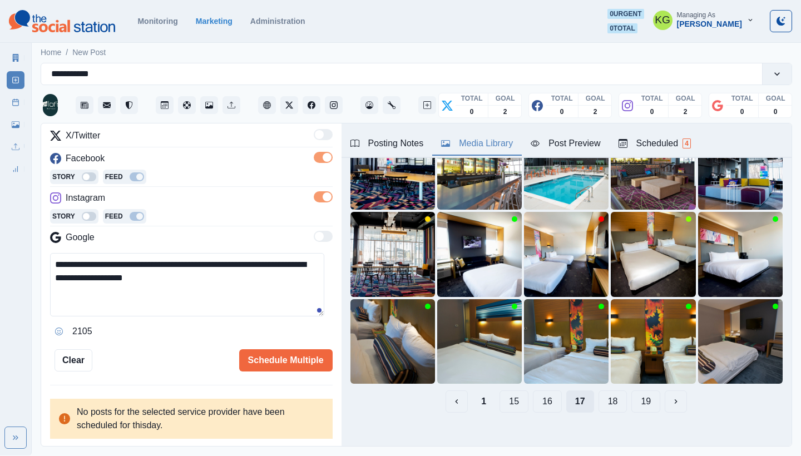
scroll to position [70, 0]
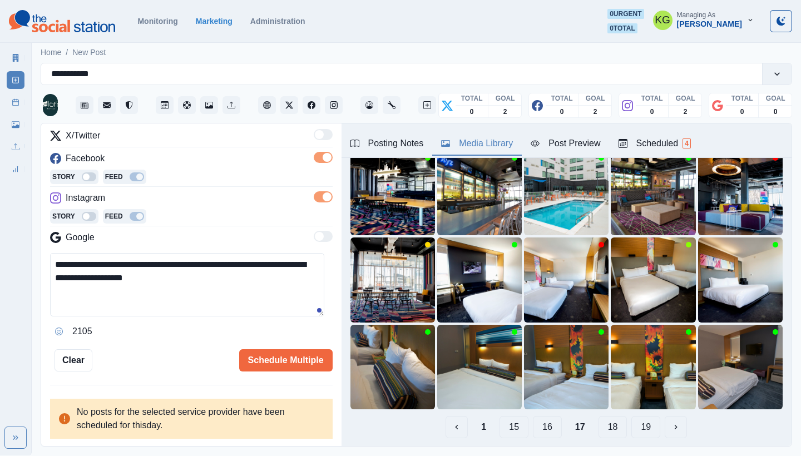
click at [548, 419] on button "16" at bounding box center [547, 427] width 29 height 22
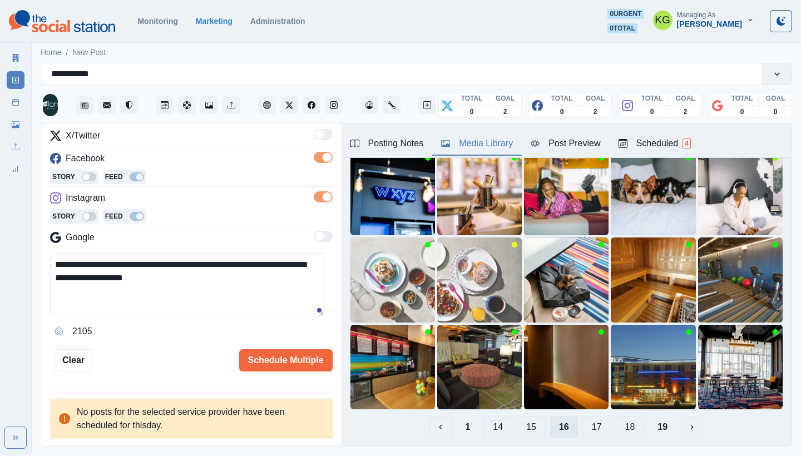
scroll to position [18, 0]
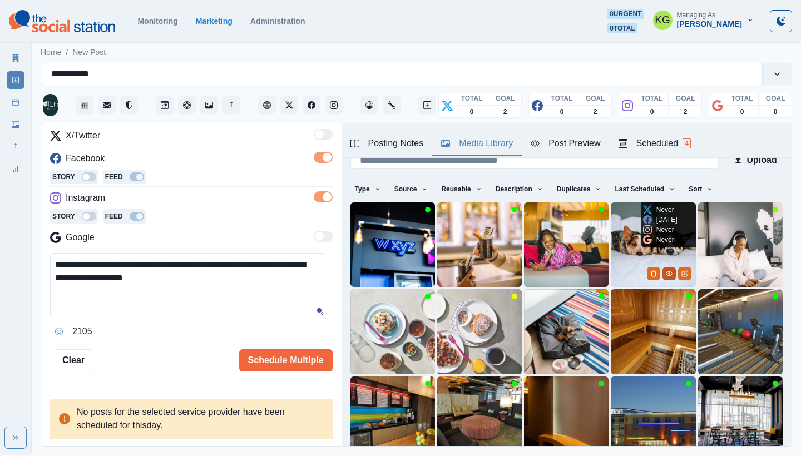
click at [666, 272] on icon "View Media" at bounding box center [669, 273] width 6 height 4
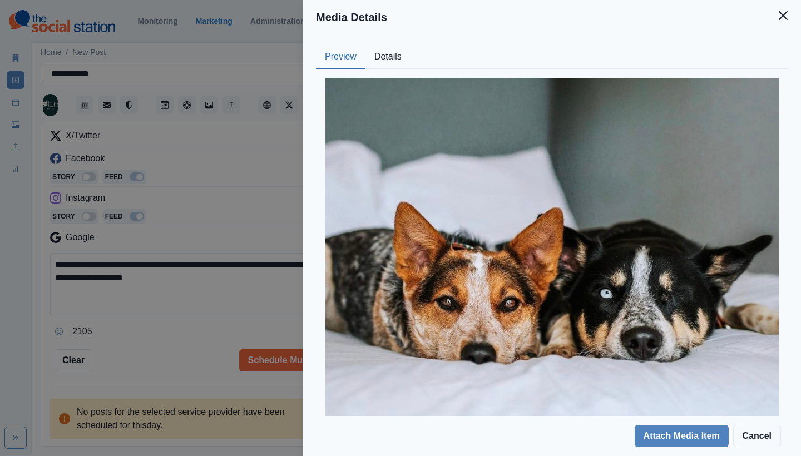
click at [395, 54] on button "Details" at bounding box center [387, 57] width 45 height 23
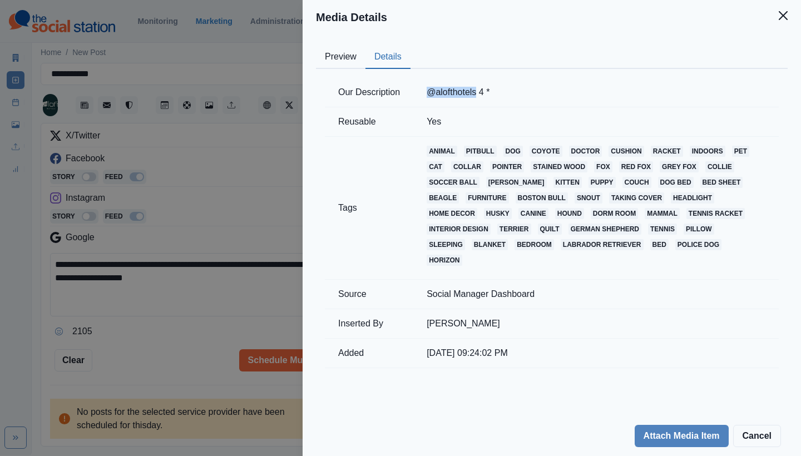
drag, startPoint x: 475, startPoint y: 92, endPoint x: 425, endPoint y: 91, distance: 50.6
click at [425, 91] on td "@alofthotels 4 *" at bounding box center [595, 92] width 365 height 29
click at [777, 20] on button "Close" at bounding box center [783, 15] width 22 height 22
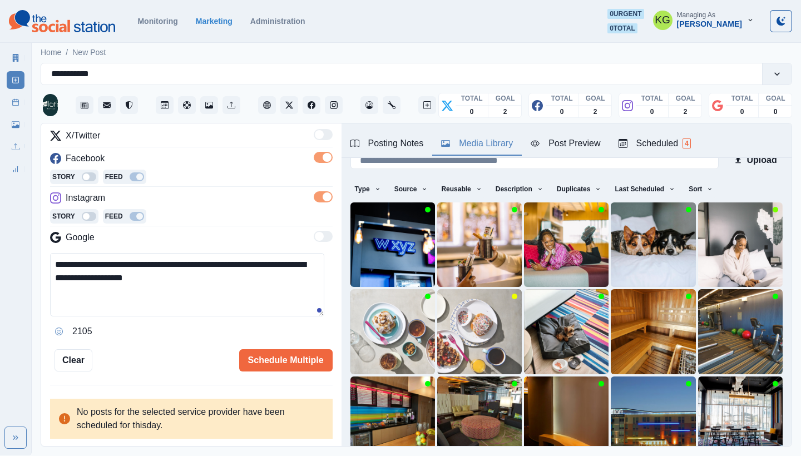
scroll to position [34, 0]
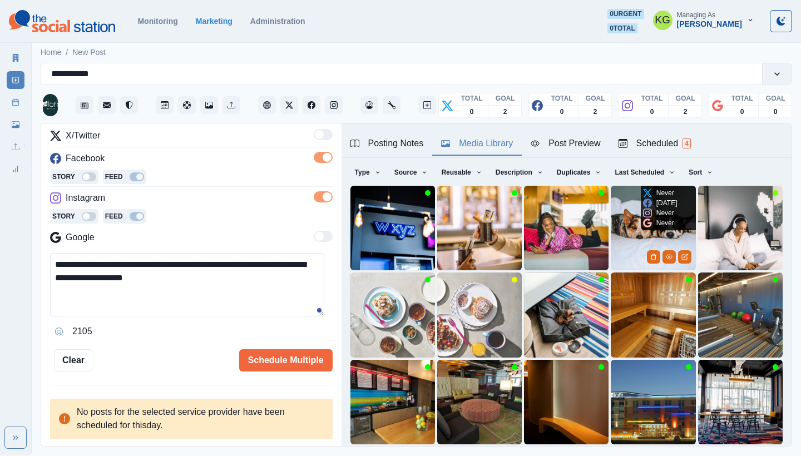
click at [613, 209] on img at bounding box center [653, 228] width 85 height 85
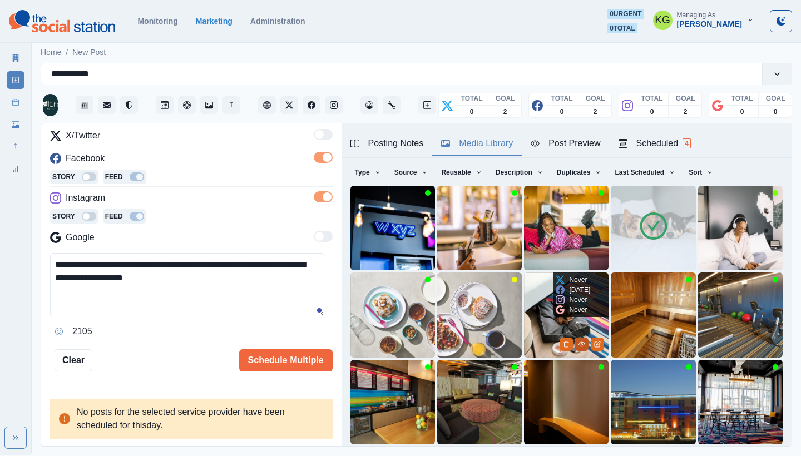
click at [578, 341] on icon "View Media" at bounding box center [581, 344] width 7 height 7
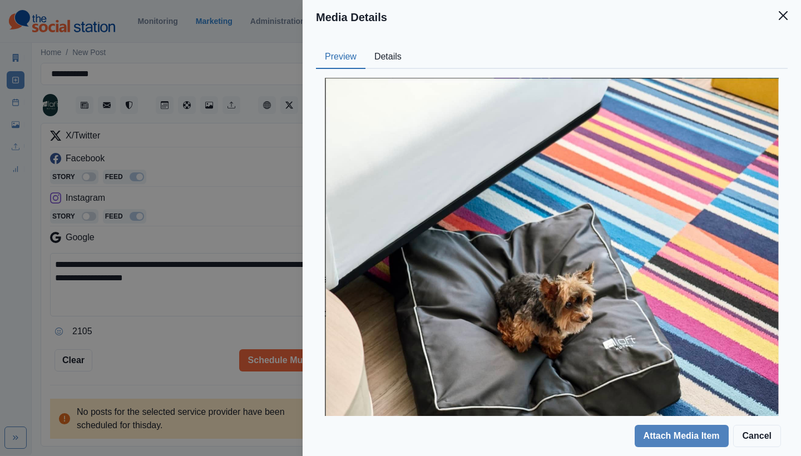
click at [403, 56] on button "Details" at bounding box center [387, 57] width 45 height 23
click at [340, 65] on button "Preview" at bounding box center [340, 57] width 49 height 23
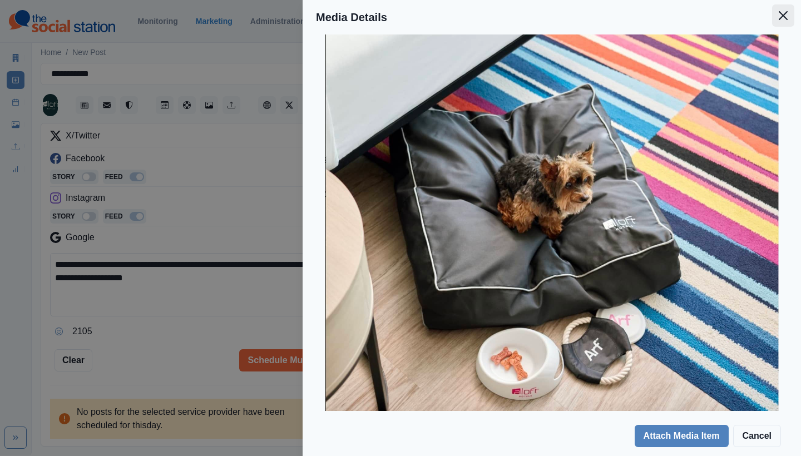
click at [785, 23] on button "Close" at bounding box center [783, 15] width 22 height 22
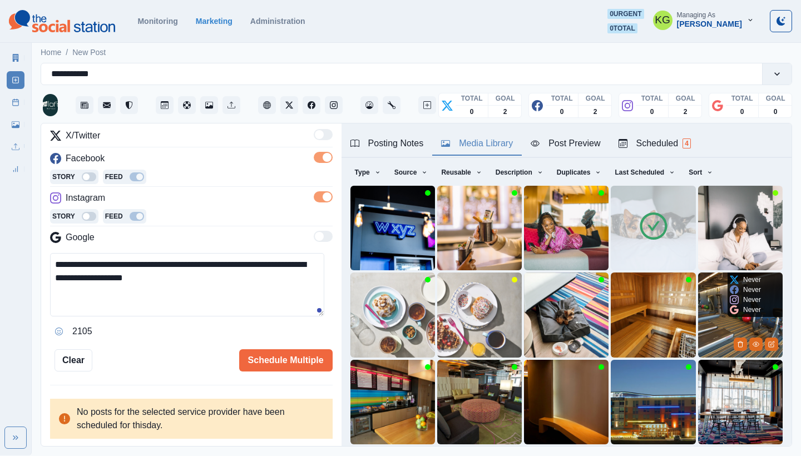
scroll to position [95, 0]
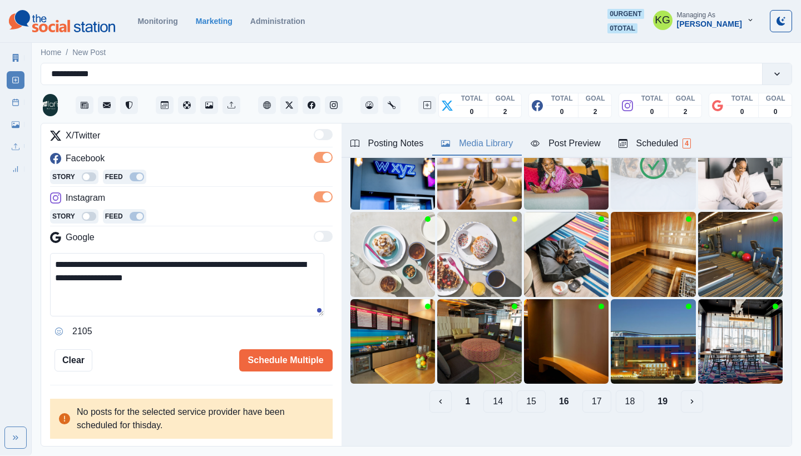
click at [528, 390] on button "15" at bounding box center [531, 401] width 29 height 22
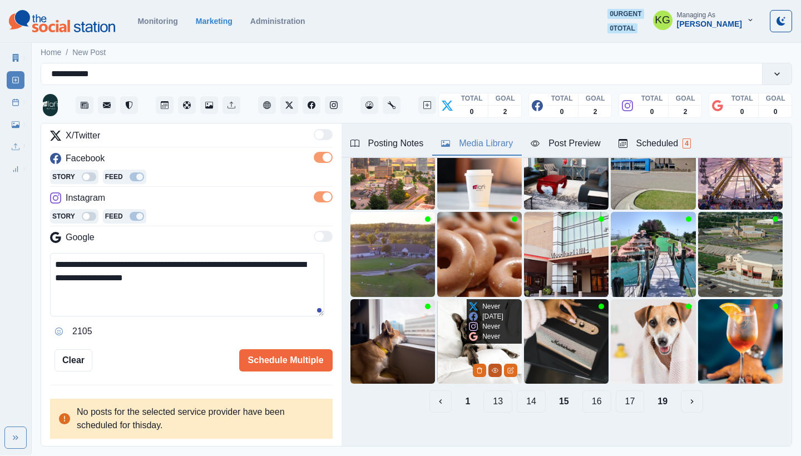
click at [492, 367] on icon "View Media" at bounding box center [495, 370] width 7 height 7
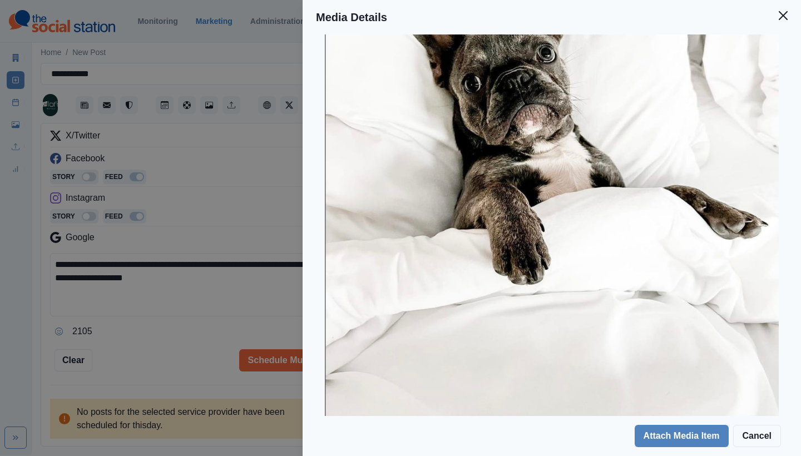
scroll to position [0, 0]
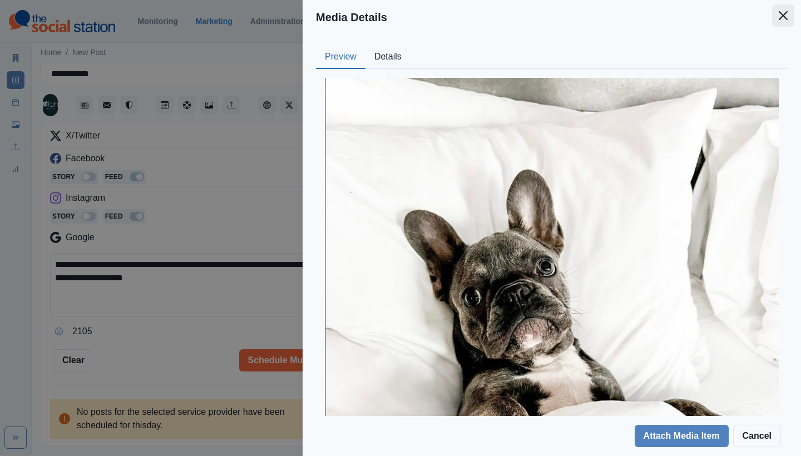
click at [782, 18] on icon "Close" at bounding box center [782, 15] width 9 height 9
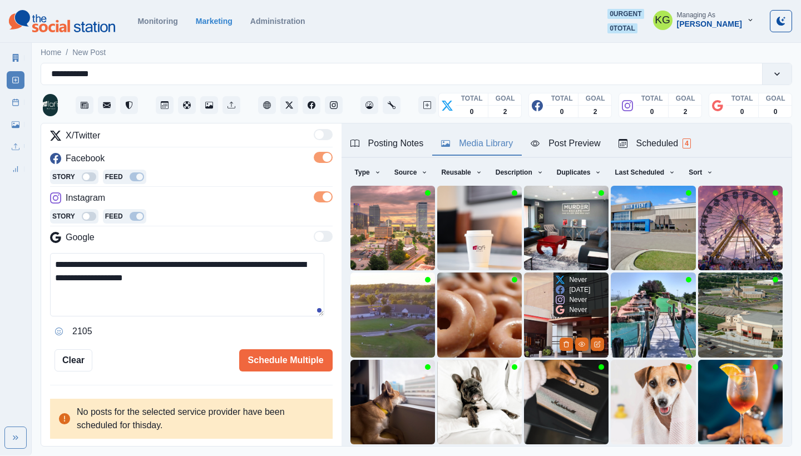
scroll to position [95, 0]
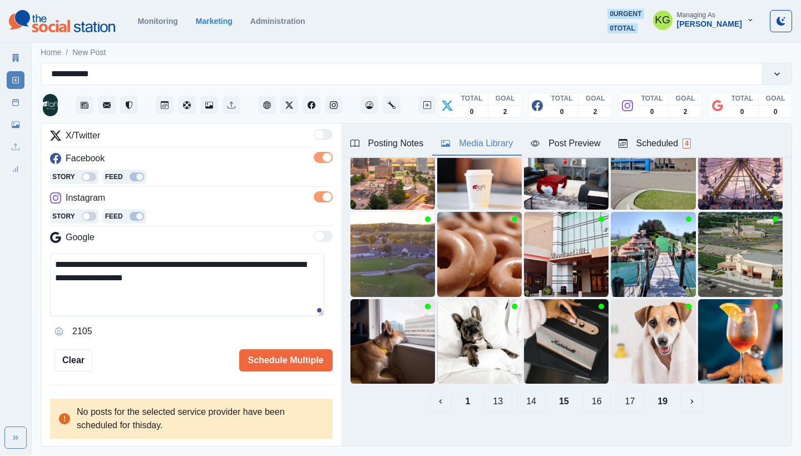
click at [529, 391] on button "14" at bounding box center [531, 401] width 29 height 22
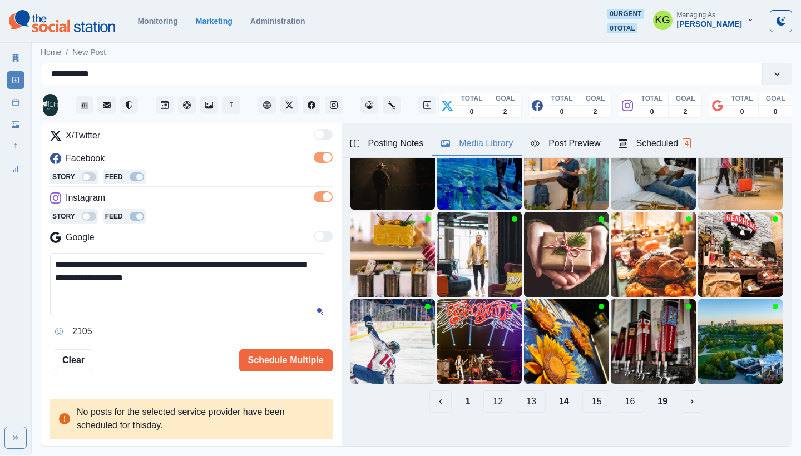
click at [522, 400] on button "13" at bounding box center [531, 401] width 29 height 22
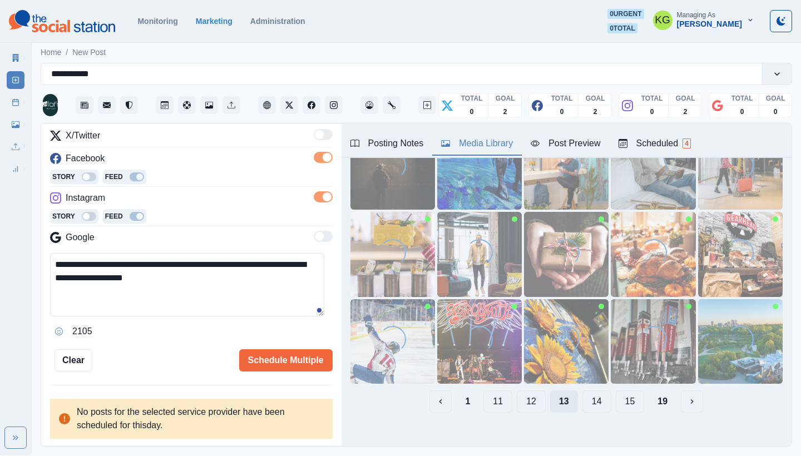
scroll to position [18, 0]
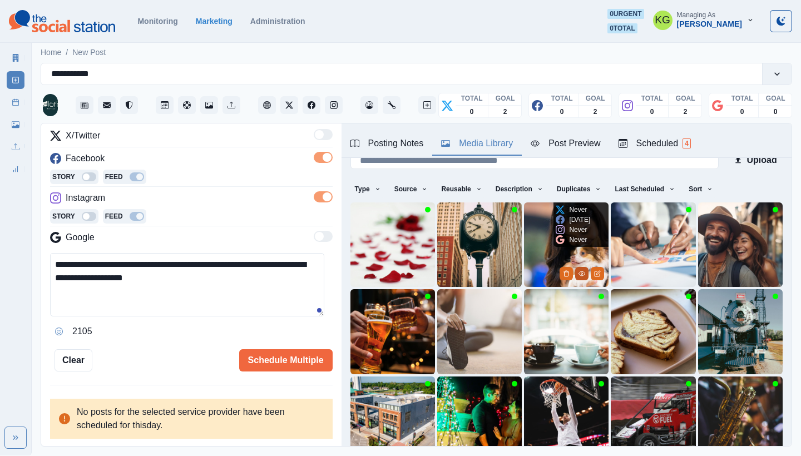
click at [579, 271] on icon "View Media" at bounding box center [582, 273] width 6 height 4
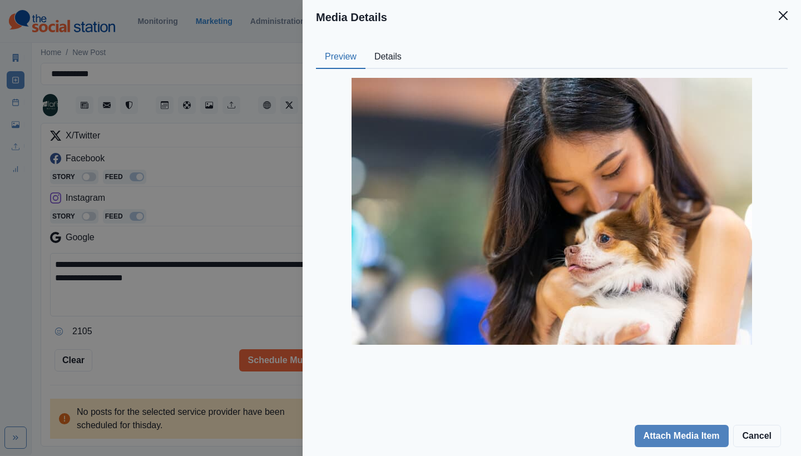
click at [390, 56] on button "Details" at bounding box center [387, 57] width 45 height 23
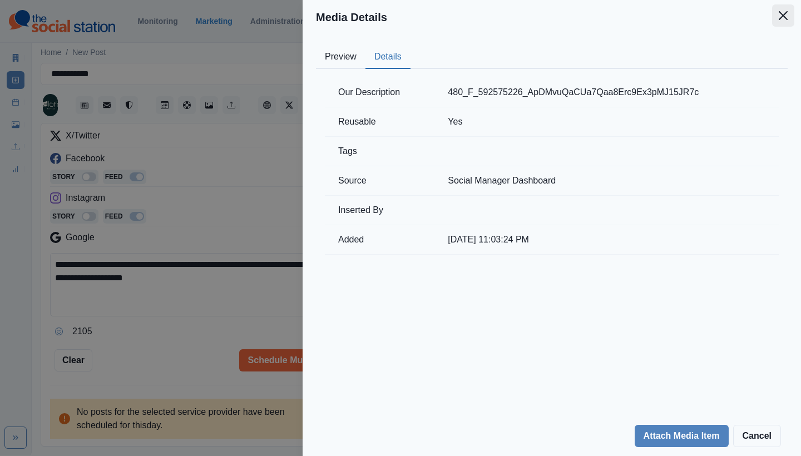
click at [780, 16] on icon "Close" at bounding box center [782, 15] width 9 height 9
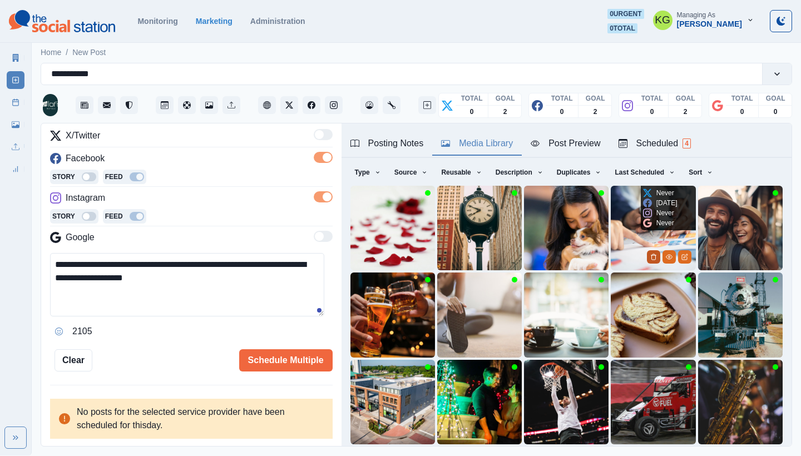
scroll to position [95, 0]
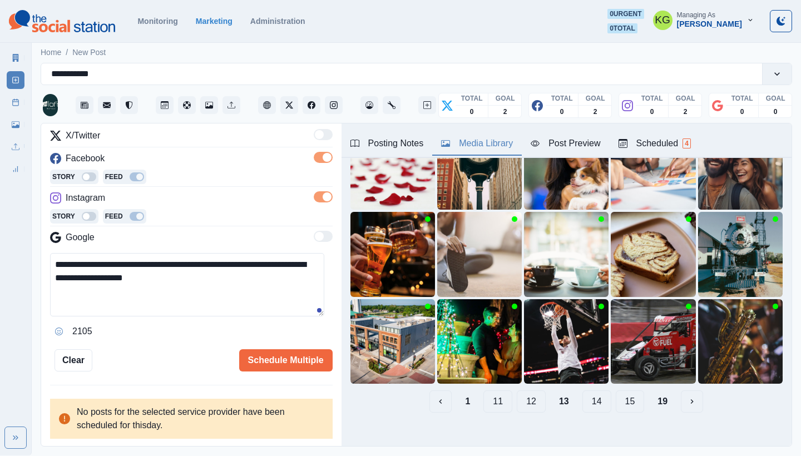
click at [525, 394] on button "12" at bounding box center [531, 401] width 29 height 22
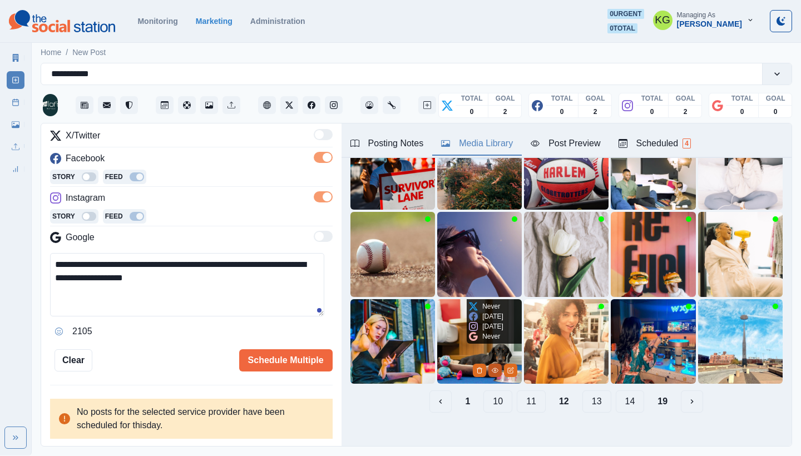
click at [492, 367] on icon "View Media" at bounding box center [495, 370] width 7 height 7
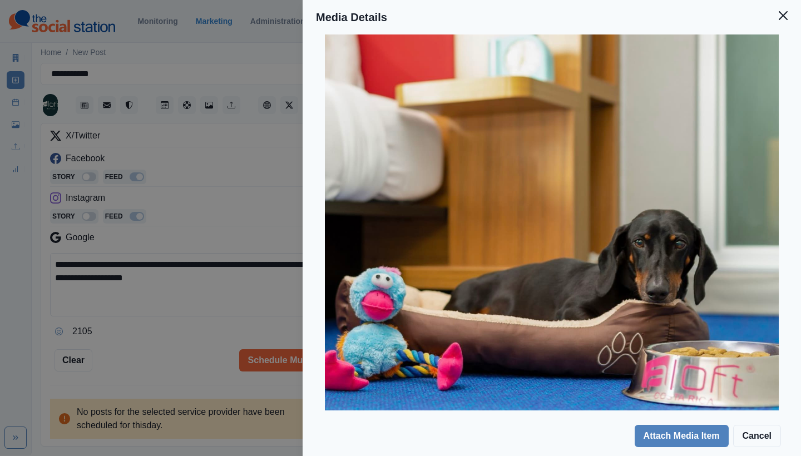
scroll to position [0, 0]
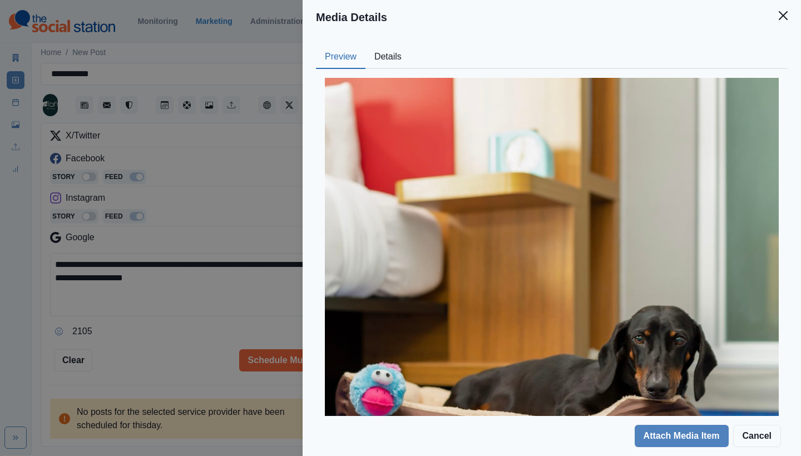
click at [369, 46] on button "Details" at bounding box center [387, 57] width 45 height 23
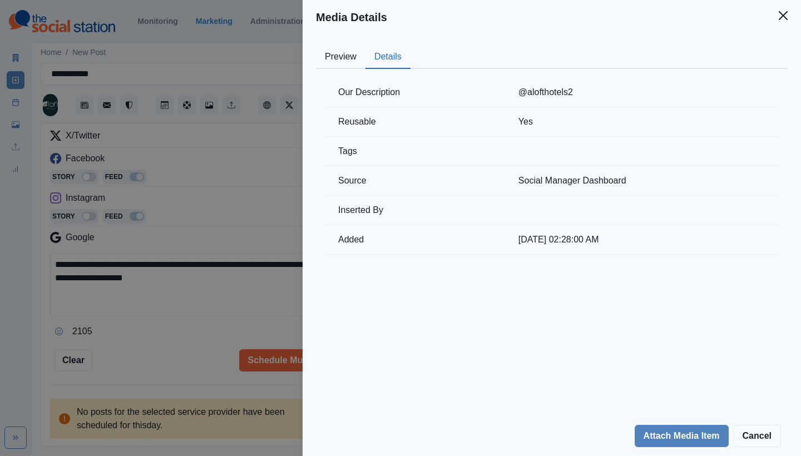
click at [784, 18] on icon "Close" at bounding box center [782, 15] width 9 height 9
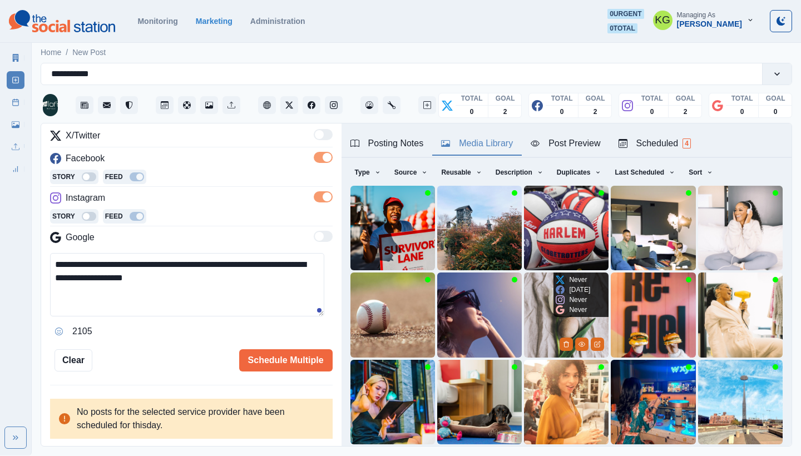
scroll to position [95, 0]
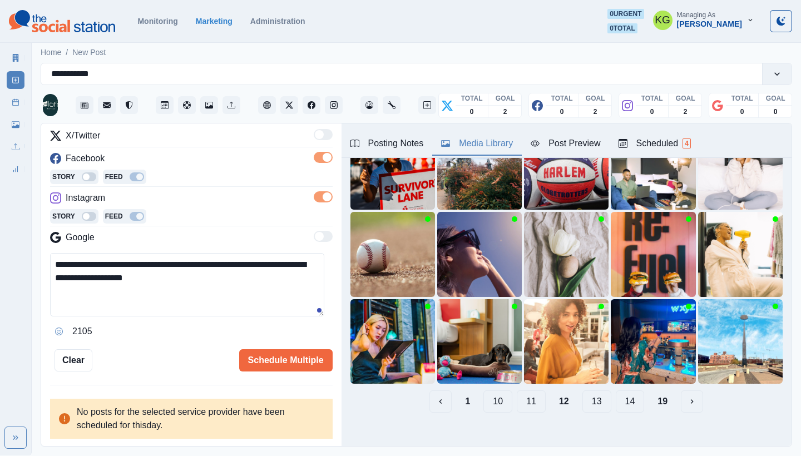
click at [522, 390] on button "11" at bounding box center [531, 401] width 29 height 22
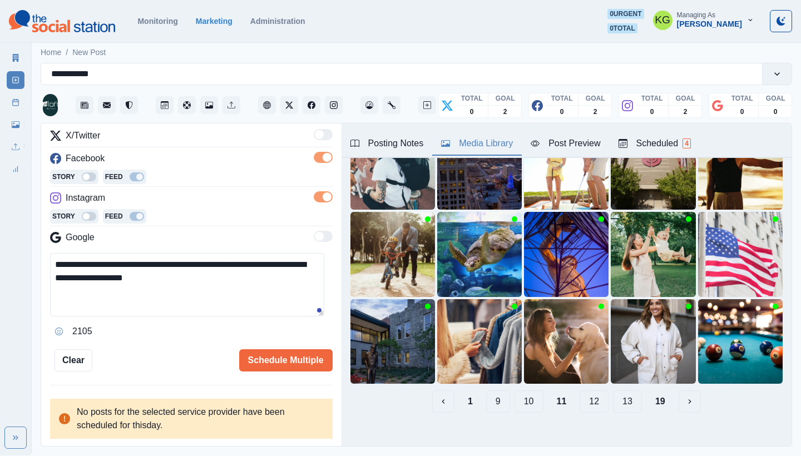
click at [523, 394] on button "10" at bounding box center [528, 401] width 29 height 22
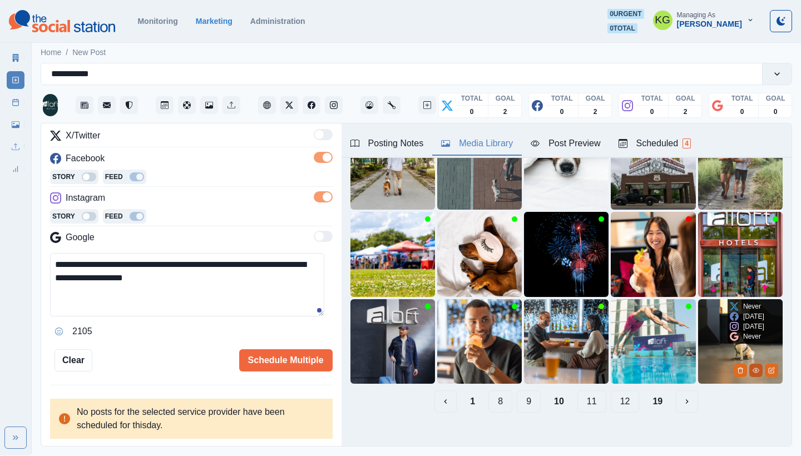
click at [752, 367] on icon "View Media" at bounding box center [755, 370] width 7 height 7
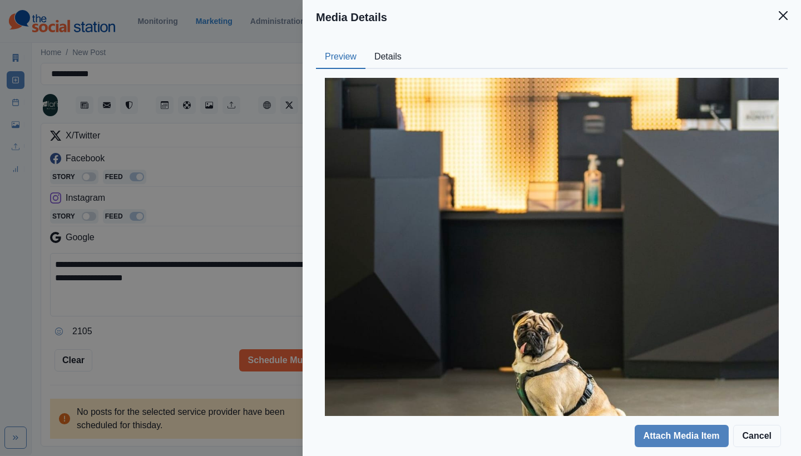
click at [783, 18] on icon "Close" at bounding box center [782, 15] width 9 height 9
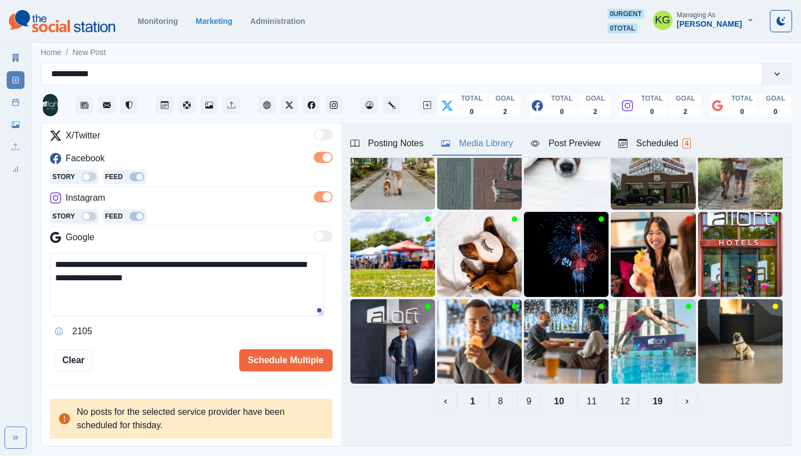
click at [521, 390] on button "9" at bounding box center [529, 401] width 24 height 22
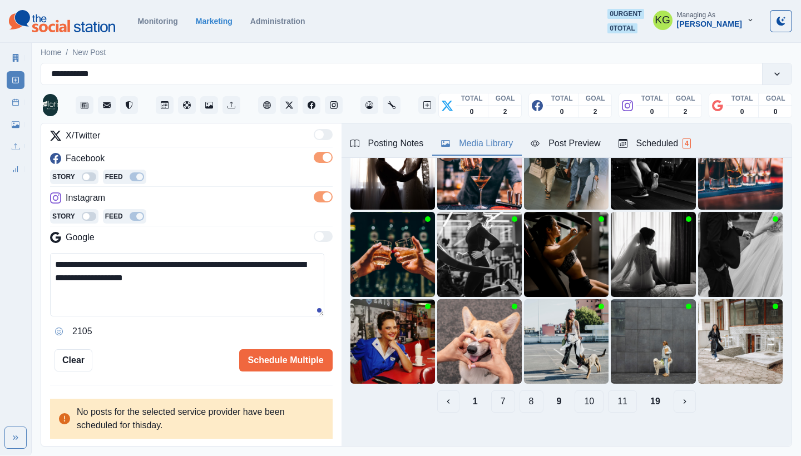
click at [519, 390] on button "8" at bounding box center [531, 401] width 24 height 22
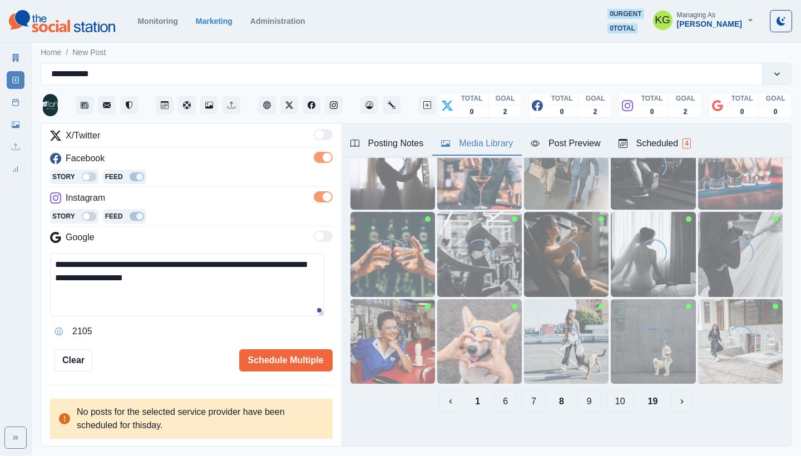
scroll to position [0, 0]
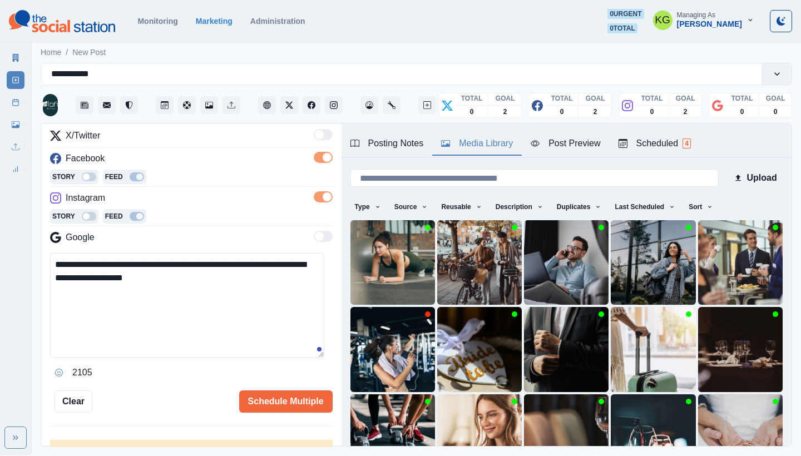
click at [310, 358] on textarea "**********" at bounding box center [187, 305] width 274 height 105
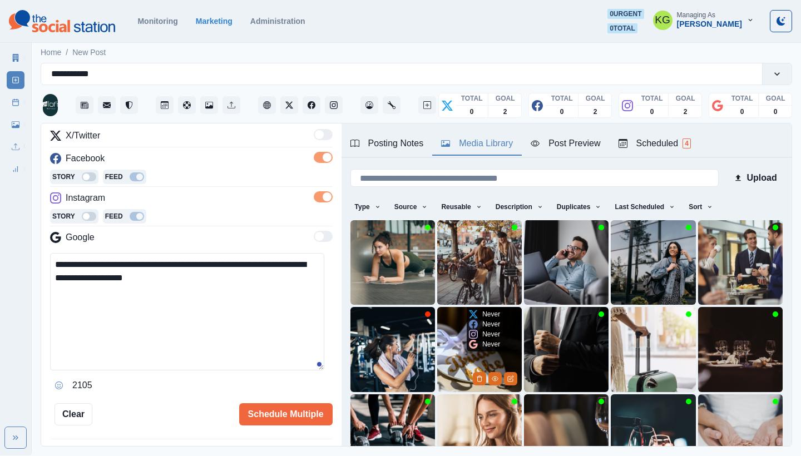
scroll to position [95, 0]
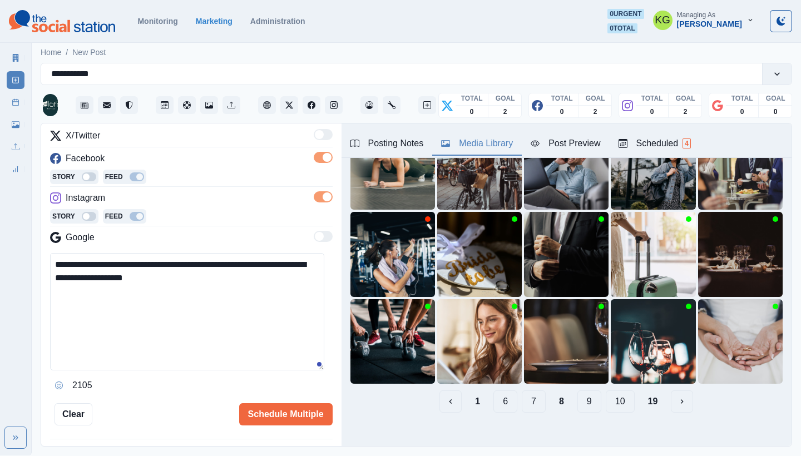
click at [522, 393] on button "7" at bounding box center [534, 401] width 24 height 22
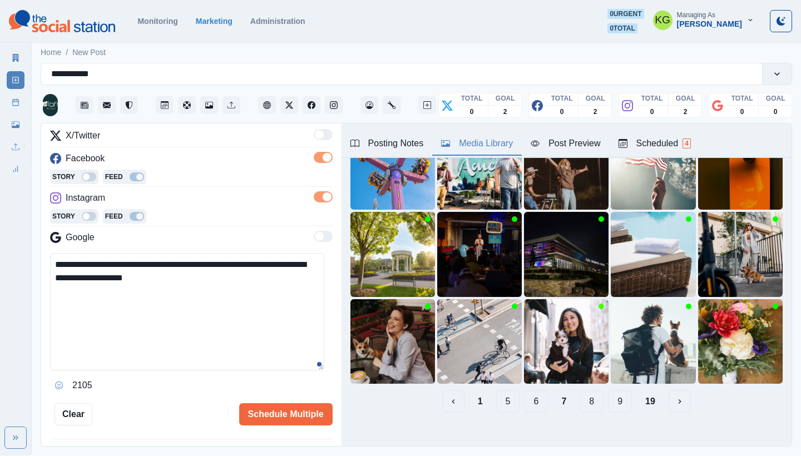
click at [524, 398] on button "6" at bounding box center [536, 401] width 24 height 22
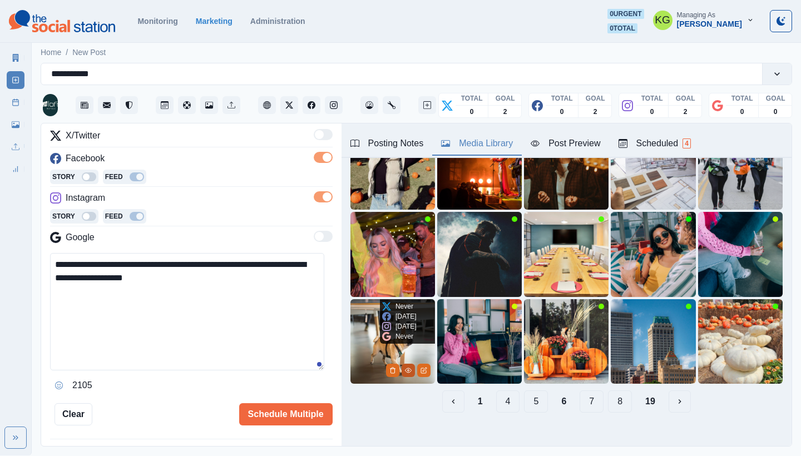
click at [405, 367] on icon "View Media" at bounding box center [408, 370] width 7 height 7
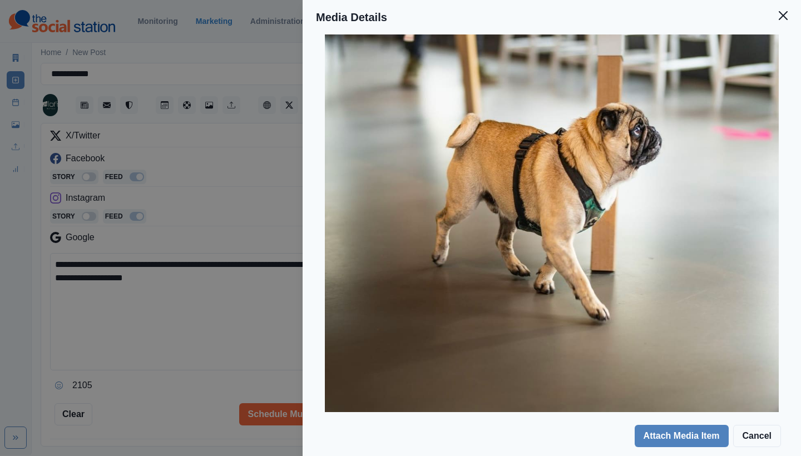
scroll to position [0, 0]
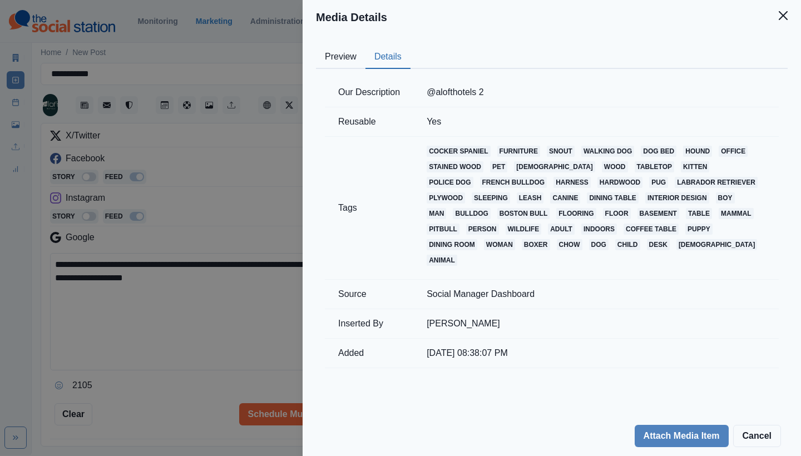
click at [383, 59] on button "Details" at bounding box center [387, 57] width 45 height 23
click at [783, 16] on icon "Close" at bounding box center [782, 15] width 9 height 9
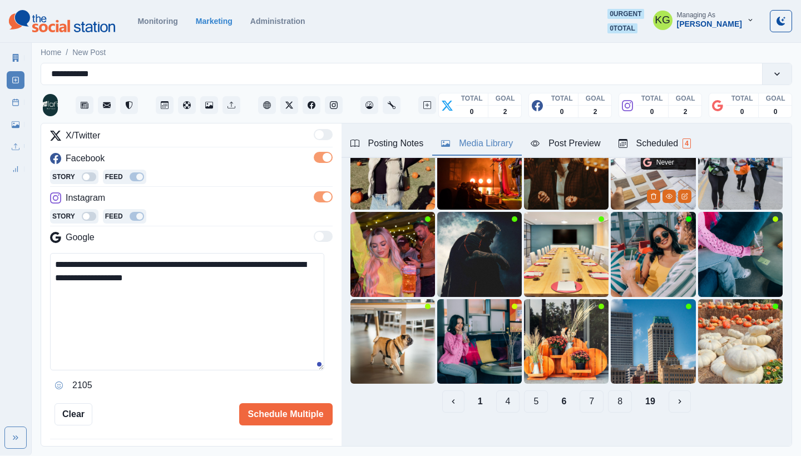
scroll to position [34, 0]
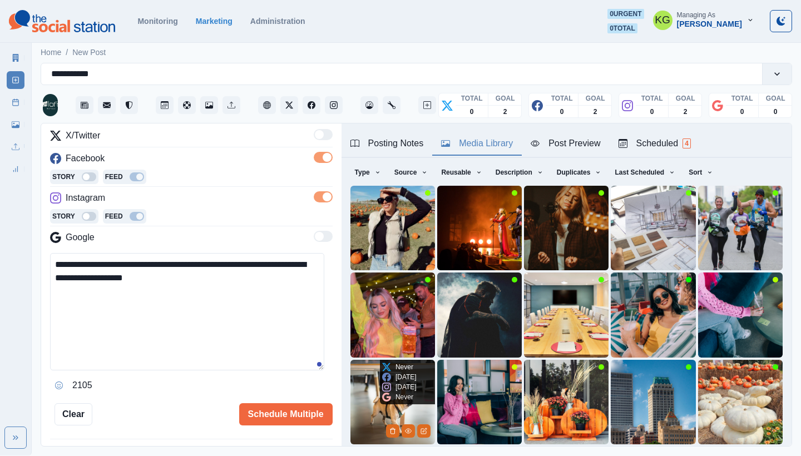
click at [373, 380] on img at bounding box center [392, 402] width 85 height 85
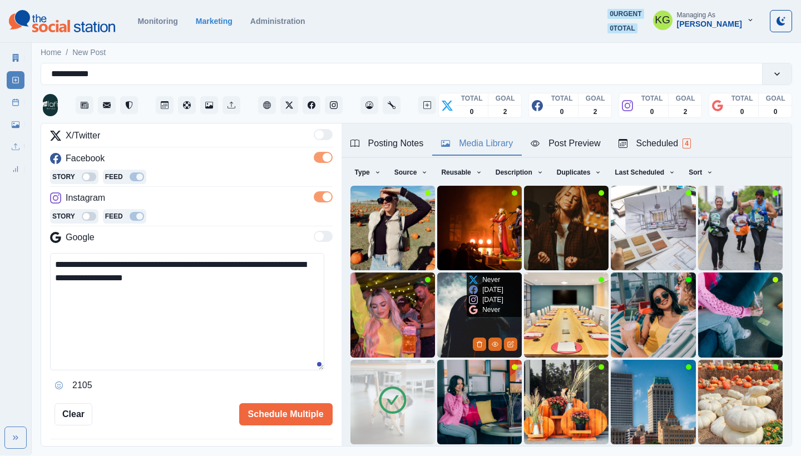
scroll to position [95, 0]
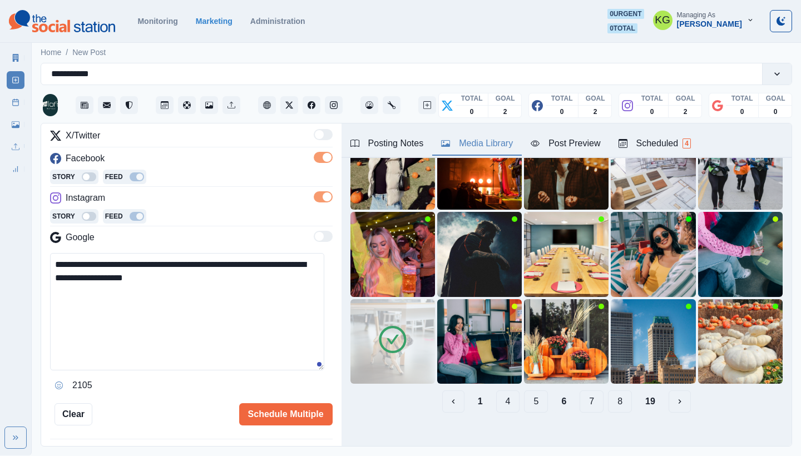
click at [531, 390] on button "5" at bounding box center [536, 401] width 24 height 22
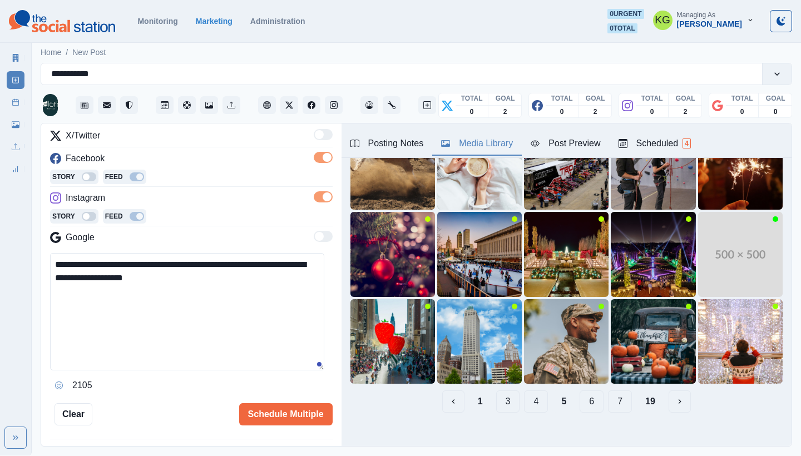
click at [529, 391] on button "4" at bounding box center [536, 401] width 24 height 22
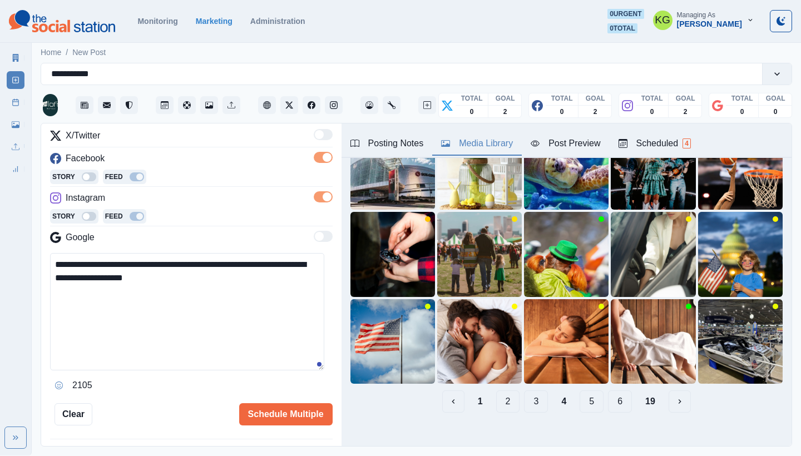
click at [524, 393] on button "3" at bounding box center [536, 401] width 24 height 22
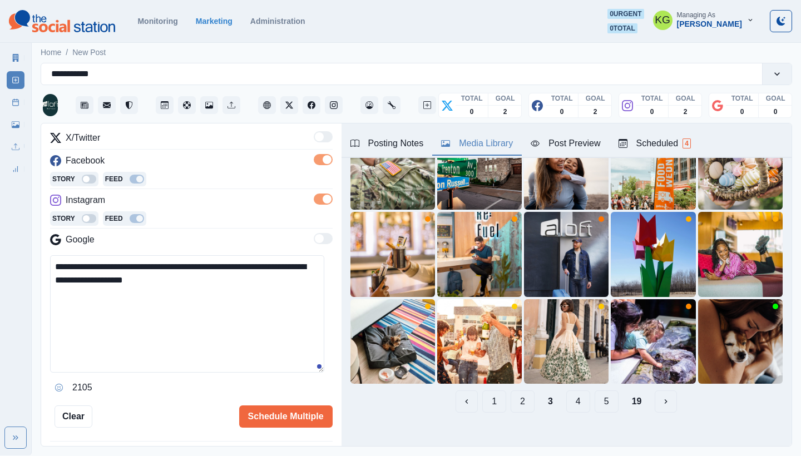
scroll to position [0, 0]
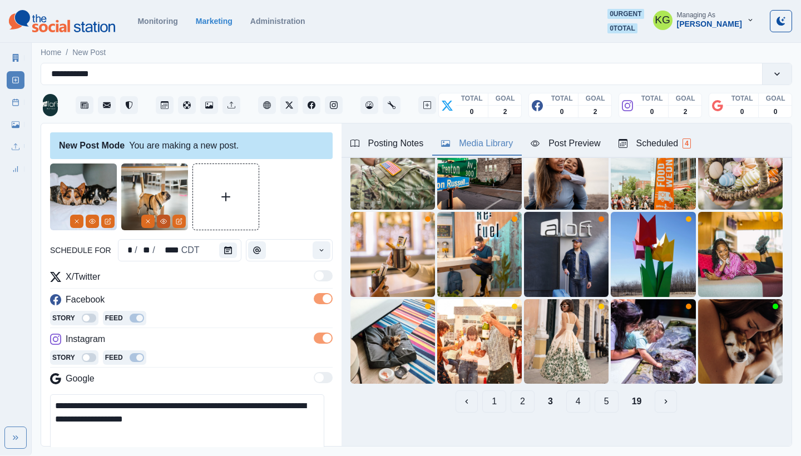
click at [166, 223] on icon "View Media" at bounding box center [163, 221] width 7 height 7
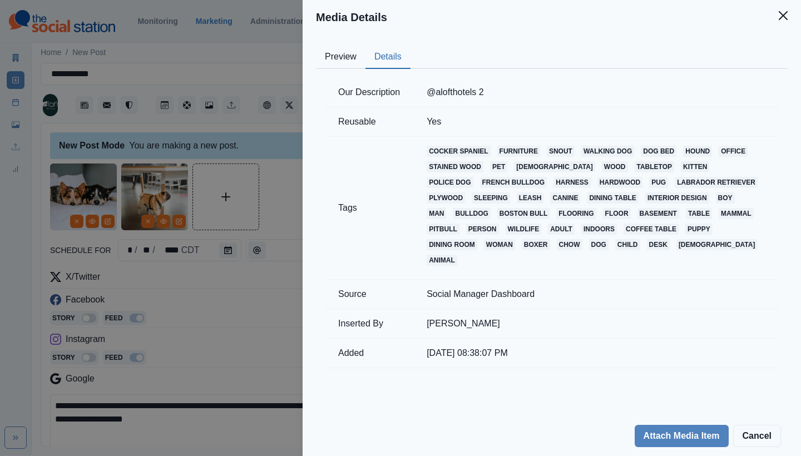
click at [380, 51] on button "Details" at bounding box center [387, 57] width 45 height 23
click at [791, 19] on button "Close" at bounding box center [783, 15] width 22 height 22
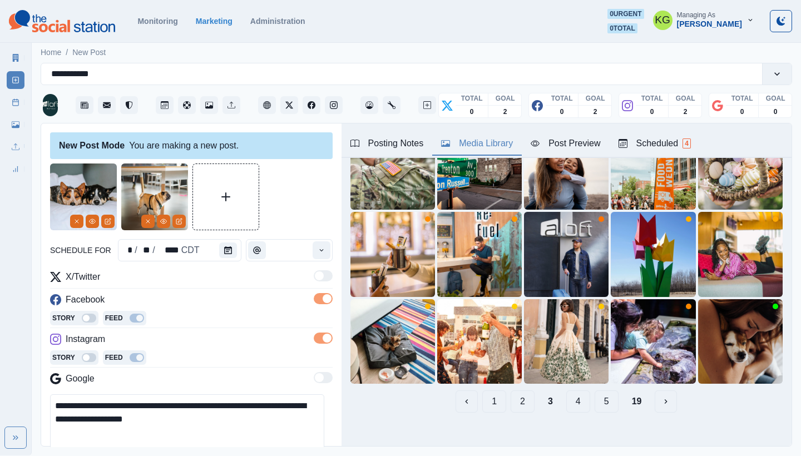
click at [517, 391] on button "2" at bounding box center [522, 401] width 24 height 22
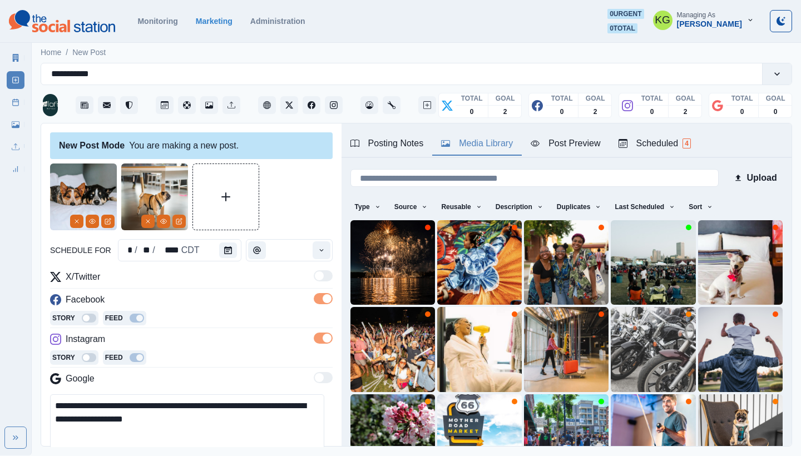
scroll to position [110, 0]
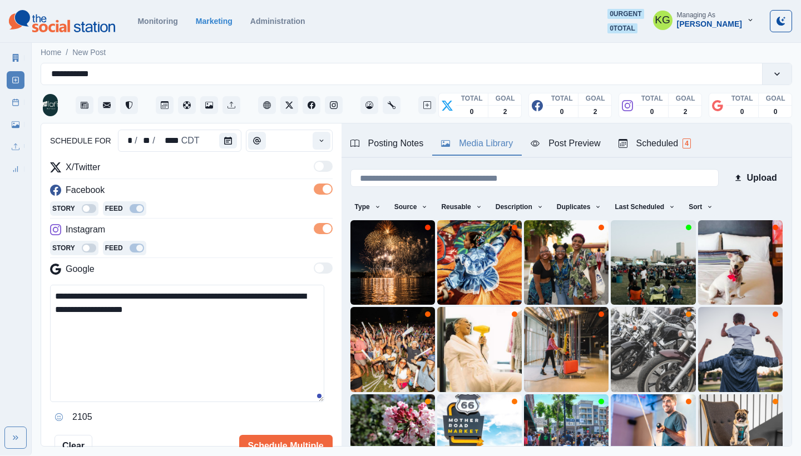
click at [226, 305] on textarea "**********" at bounding box center [187, 343] width 274 height 117
click at [62, 415] on icon "Opens Emoji Picker" at bounding box center [59, 417] width 8 height 8
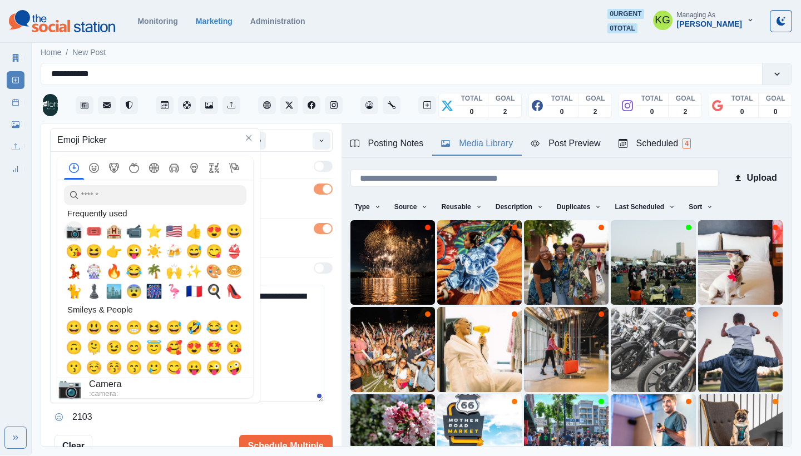
click at [74, 228] on span "📷" at bounding box center [74, 232] width 17 height 16
click at [277, 369] on textarea "**********" at bounding box center [187, 343] width 274 height 117
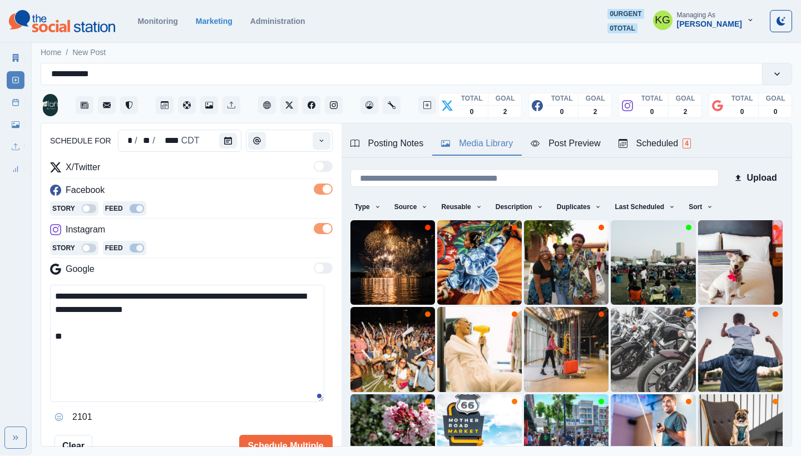
click at [277, 369] on textarea "**********" at bounding box center [187, 343] width 274 height 117
paste textarea "**********"
click at [80, 339] on textarea "**********" at bounding box center [187, 343] width 274 height 117
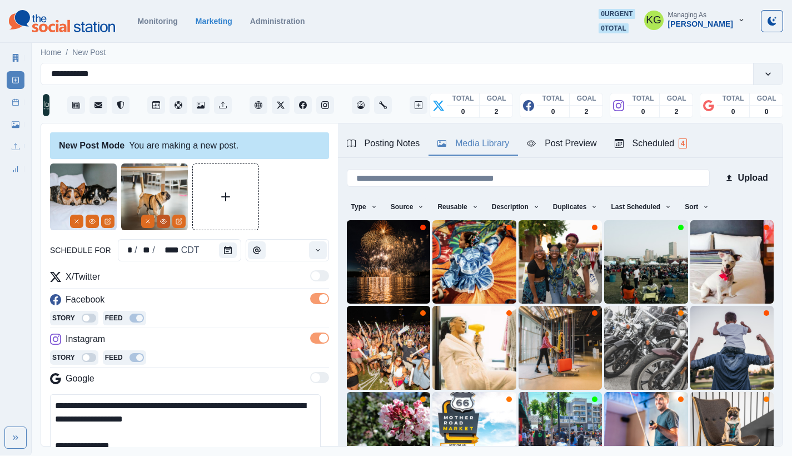
type textarea "**********"
click at [162, 221] on icon "View Media" at bounding box center [163, 221] width 7 height 7
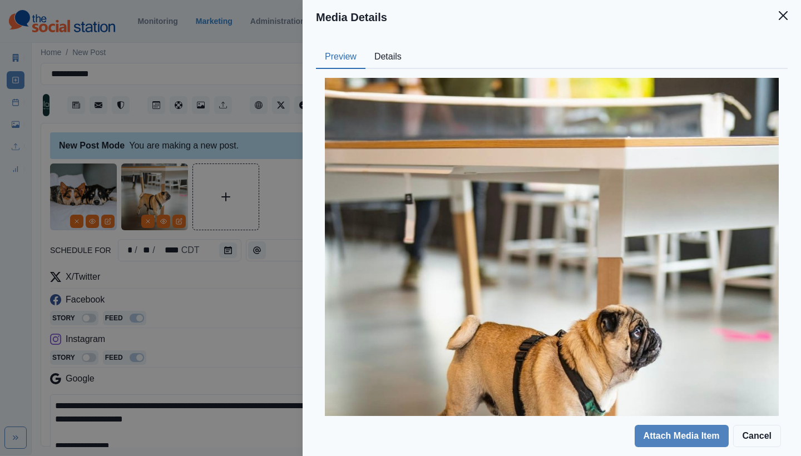
click at [785, 22] on button "Close" at bounding box center [783, 15] width 22 height 22
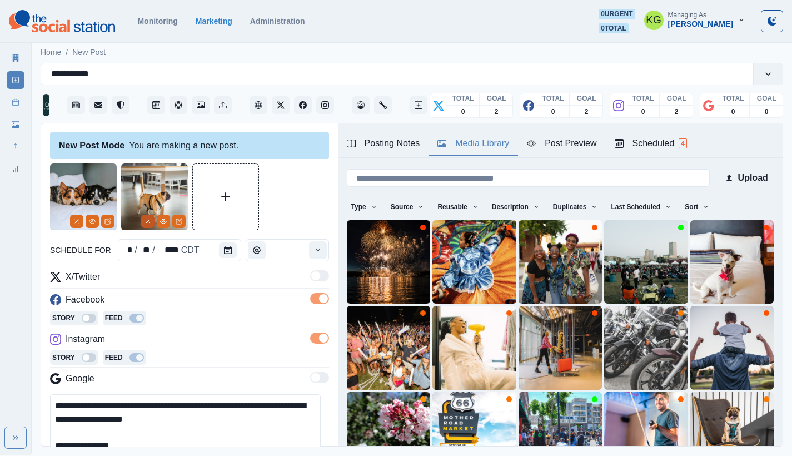
click at [148, 219] on icon "Remove" at bounding box center [148, 221] width 7 height 7
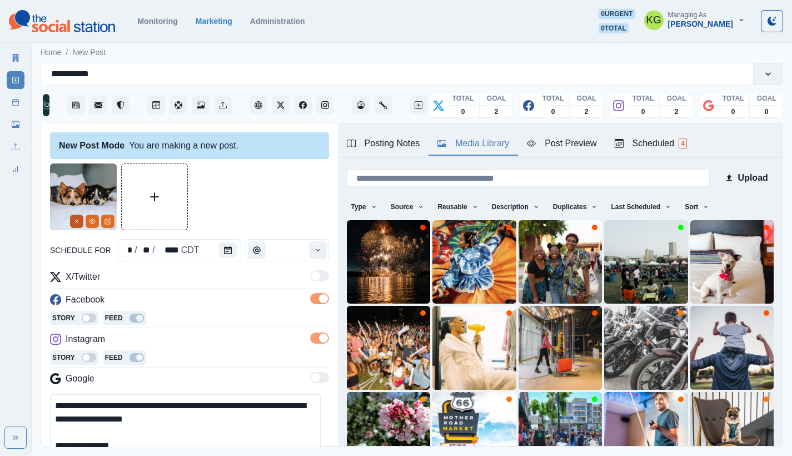
click at [76, 223] on icon "Remove" at bounding box center [76, 221] width 7 height 7
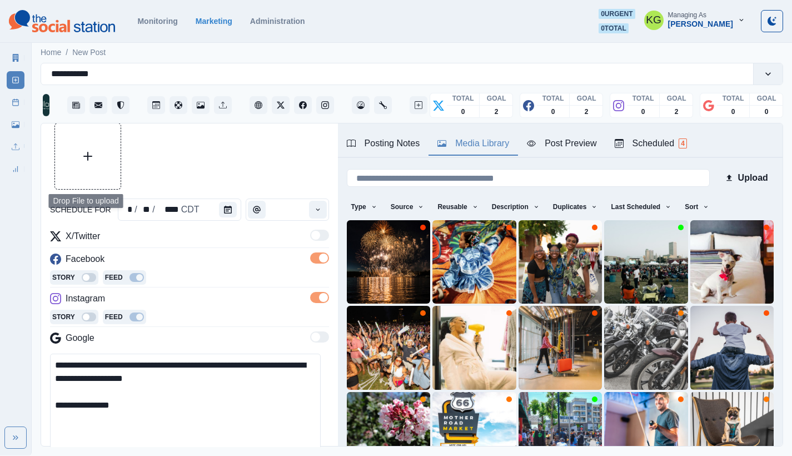
scroll to position [24, 0]
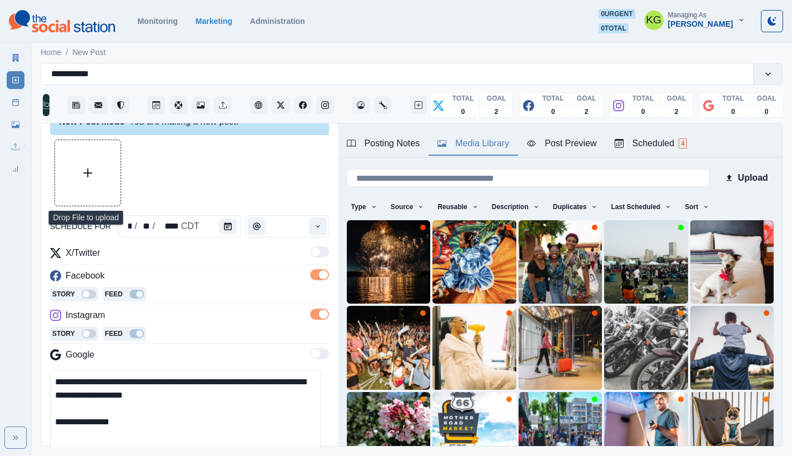
click at [91, 172] on icon "Upload Media" at bounding box center [87, 172] width 9 height 9
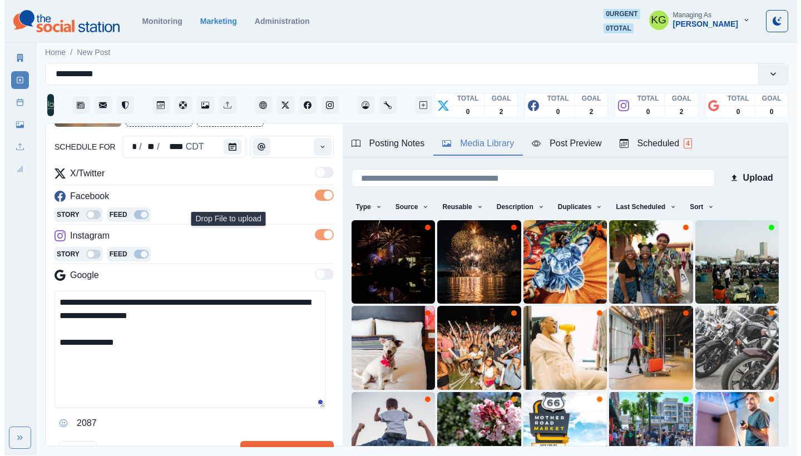
scroll to position [190, 0]
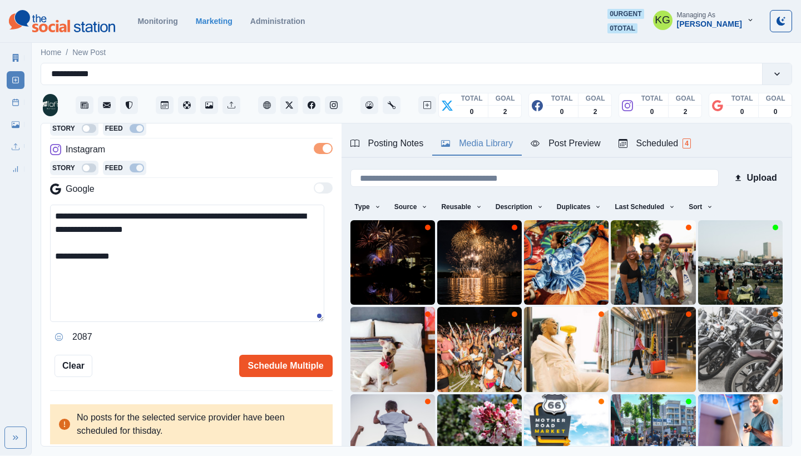
click at [259, 360] on button "Schedule Multiple" at bounding box center [285, 366] width 93 height 22
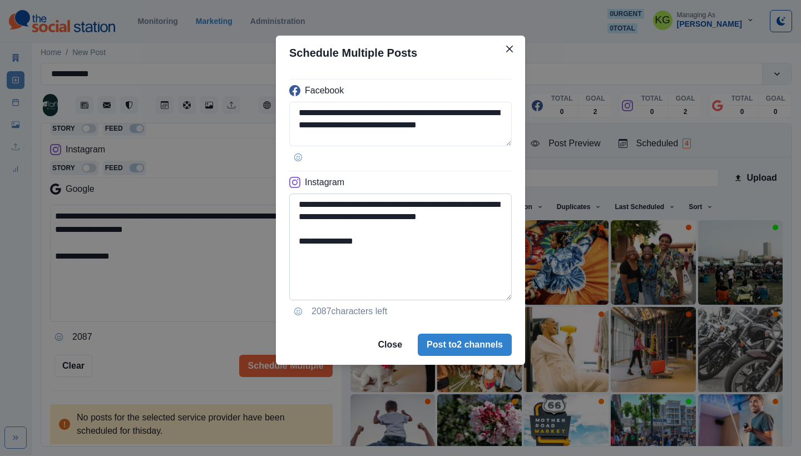
click at [505, 294] on textarea "**********" at bounding box center [400, 246] width 222 height 107
drag, startPoint x: 485, startPoint y: 216, endPoint x: 385, endPoint y: 215, distance: 100.1
click at [385, 215] on textarea "**********" at bounding box center [400, 246] width 222 height 107
type textarea "**********"
click at [471, 344] on button "Post to 2 channels" at bounding box center [465, 345] width 94 height 22
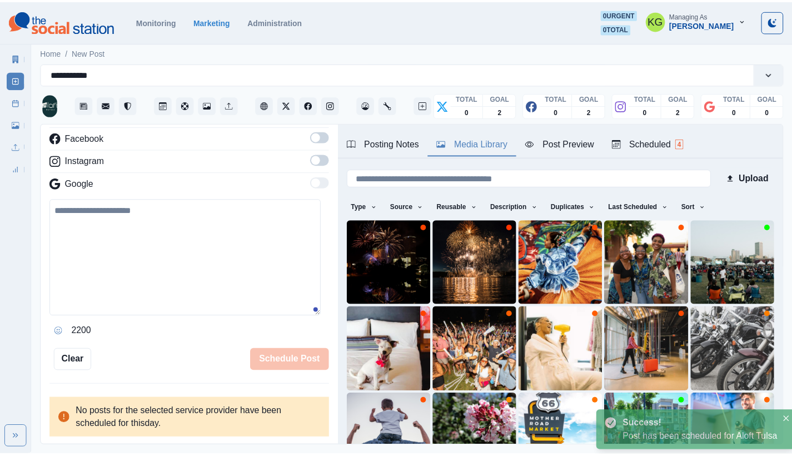
scroll to position [122, 0]
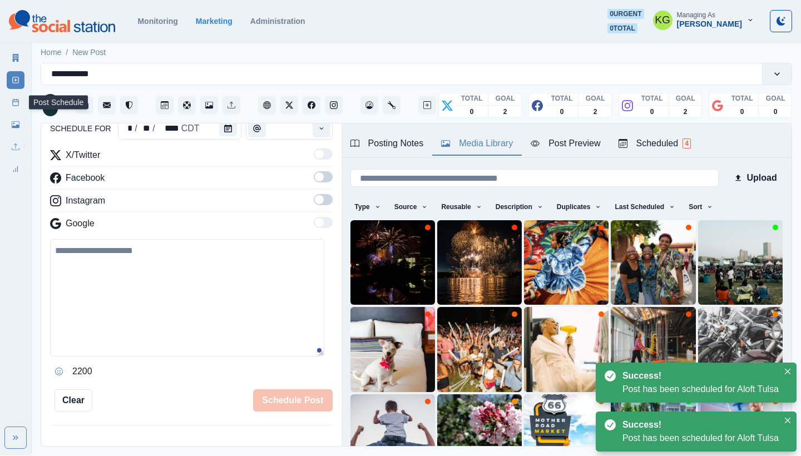
click at [12, 98] on link "Post Schedule" at bounding box center [16, 102] width 18 height 18
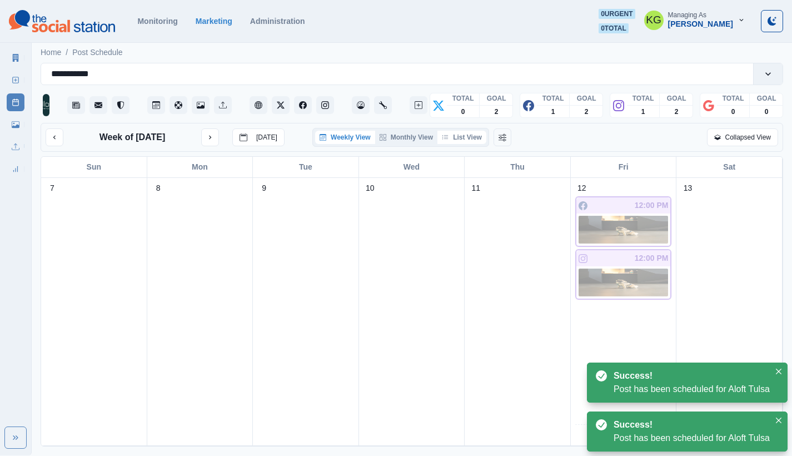
click at [469, 138] on button "List View" at bounding box center [462, 137] width 49 height 13
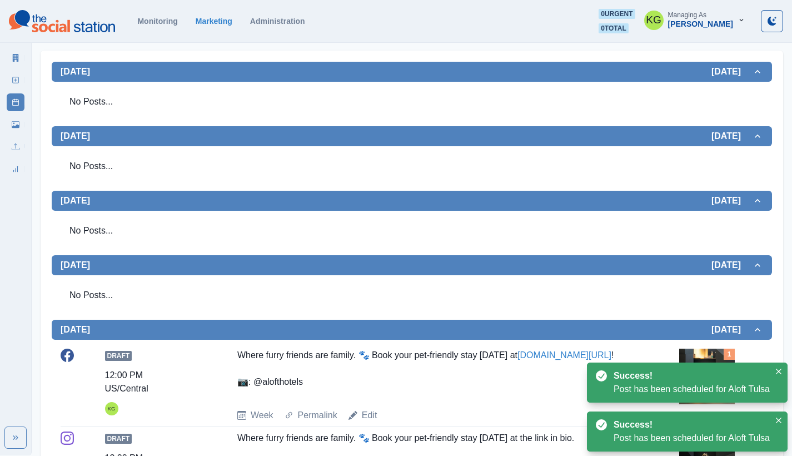
scroll to position [432, 0]
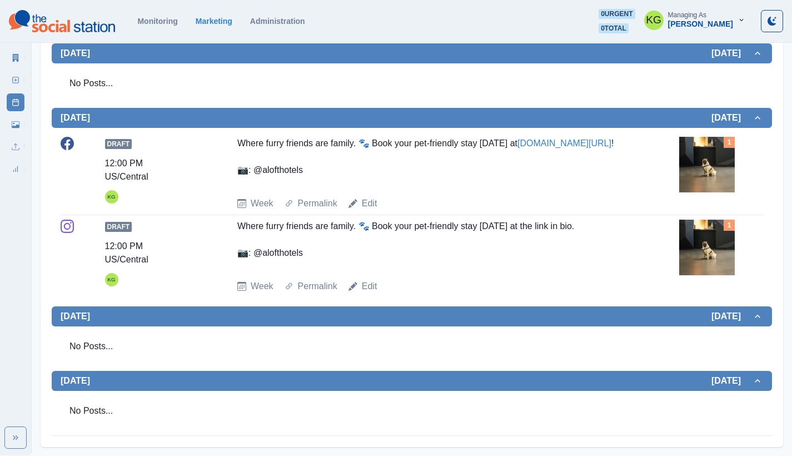
click at [714, 170] on img at bounding box center [707, 165] width 56 height 56
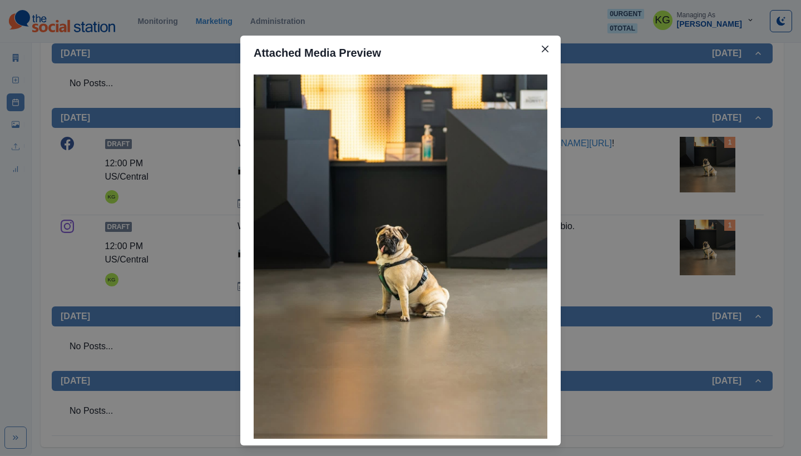
click at [619, 253] on div "Attached Media Preview" at bounding box center [400, 228] width 801 height 456
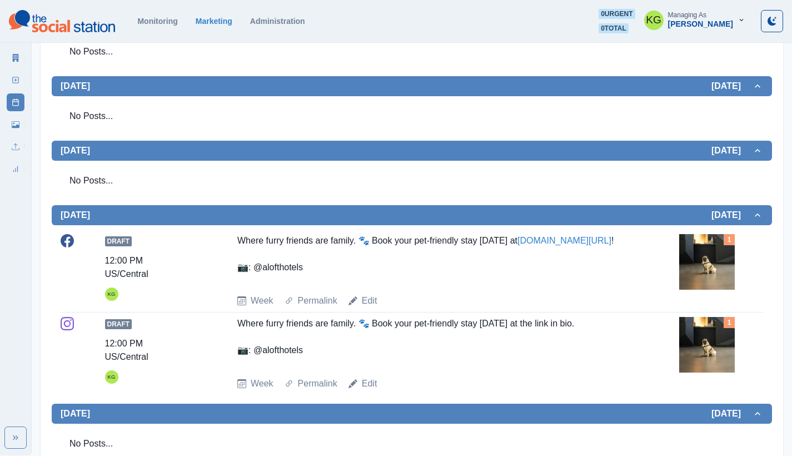
scroll to position [95, 0]
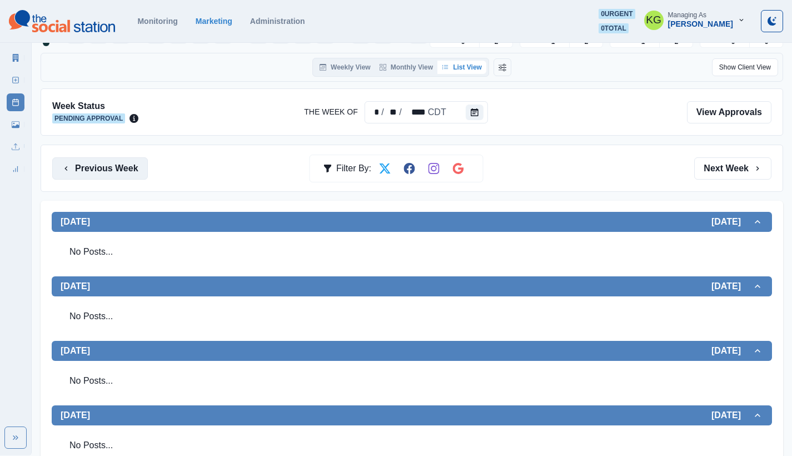
click at [113, 166] on button "Previous Week" at bounding box center [100, 168] width 96 height 22
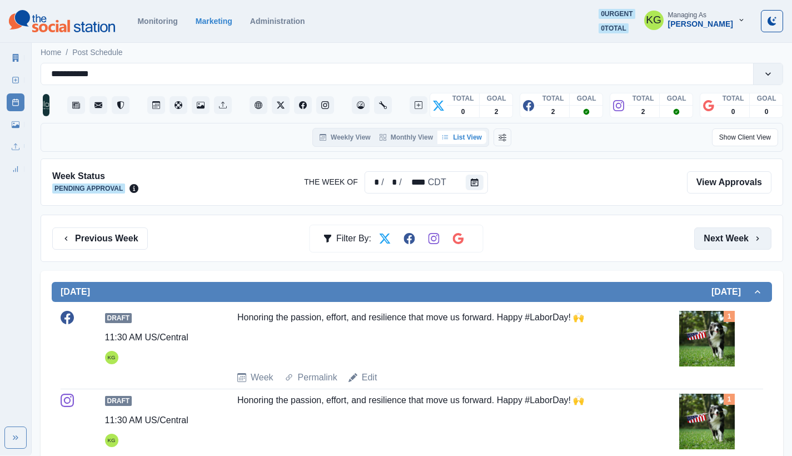
click at [731, 241] on button "Next Week" at bounding box center [732, 238] width 77 height 22
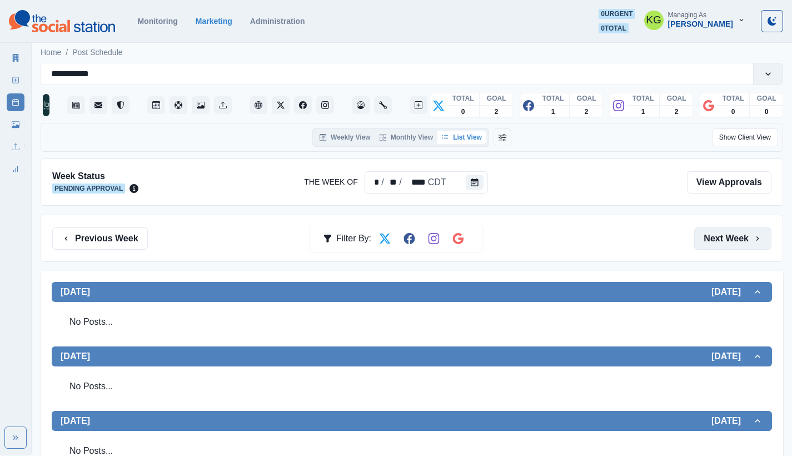
click at [738, 244] on button "Next Week" at bounding box center [732, 238] width 77 height 22
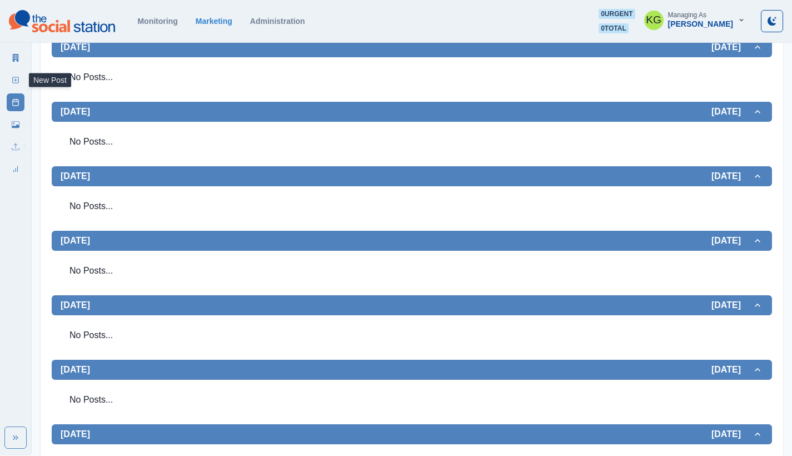
click at [13, 82] on rect at bounding box center [16, 80] width 6 height 6
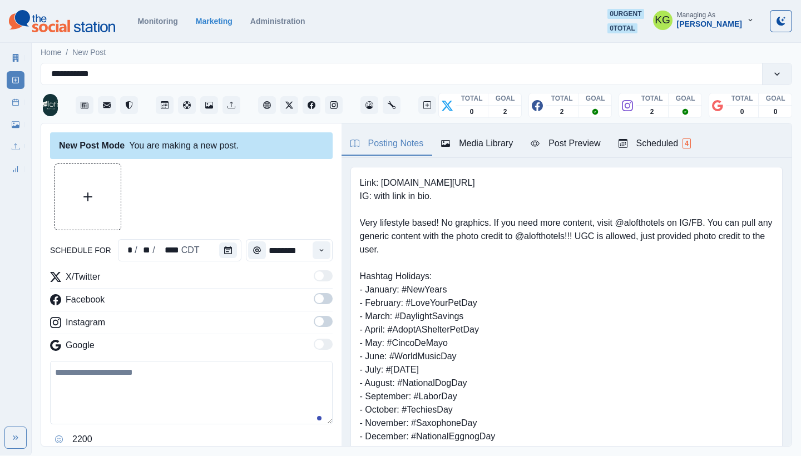
click at [478, 145] on div "Media Library" at bounding box center [477, 143] width 72 height 13
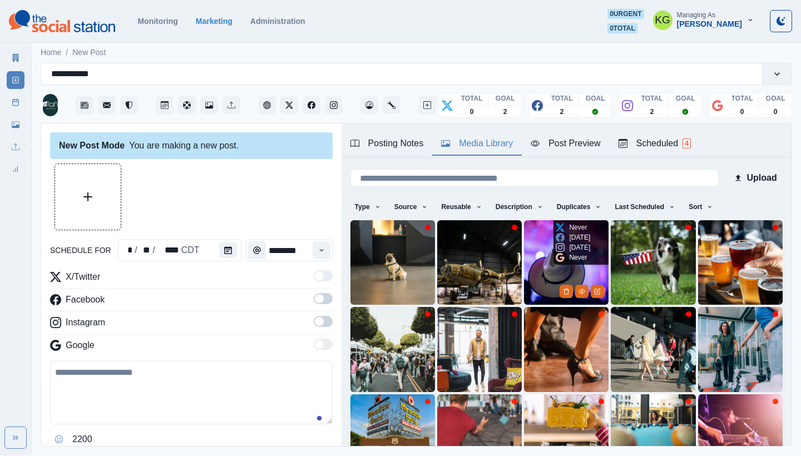
scroll to position [95, 0]
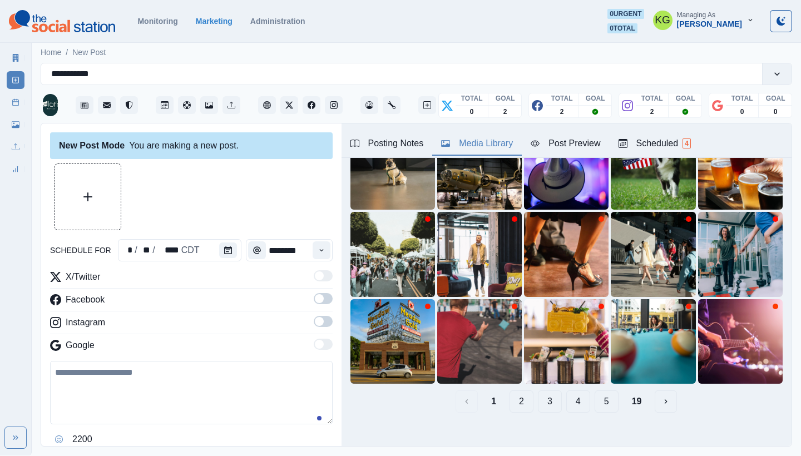
click at [625, 390] on button "19" at bounding box center [637, 401] width 28 height 22
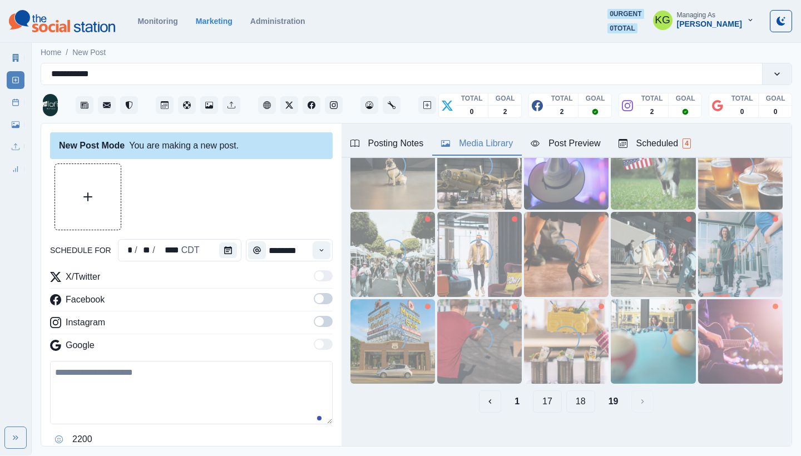
scroll to position [0, 0]
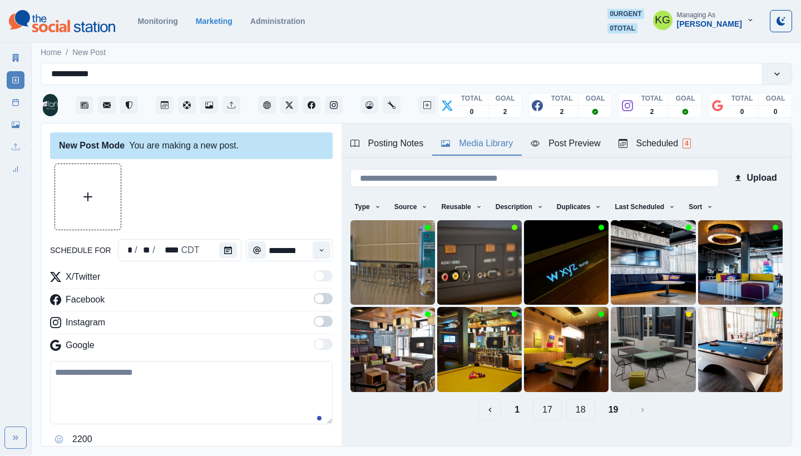
click at [314, 326] on span at bounding box center [323, 321] width 19 height 11
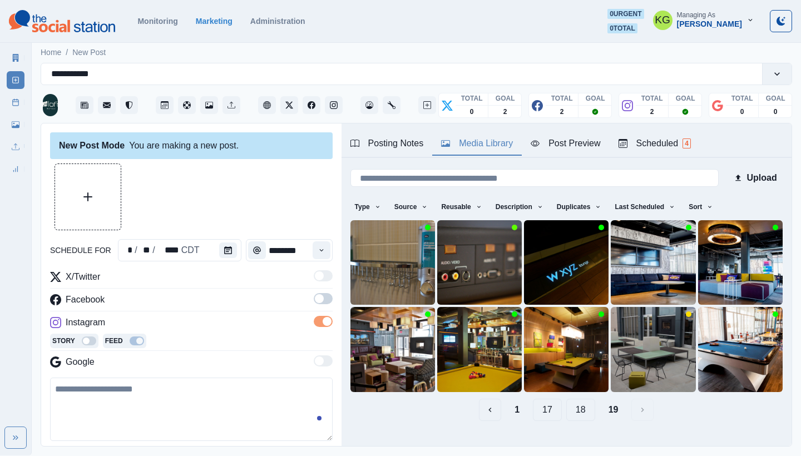
click at [318, 295] on span at bounding box center [323, 298] width 19 height 11
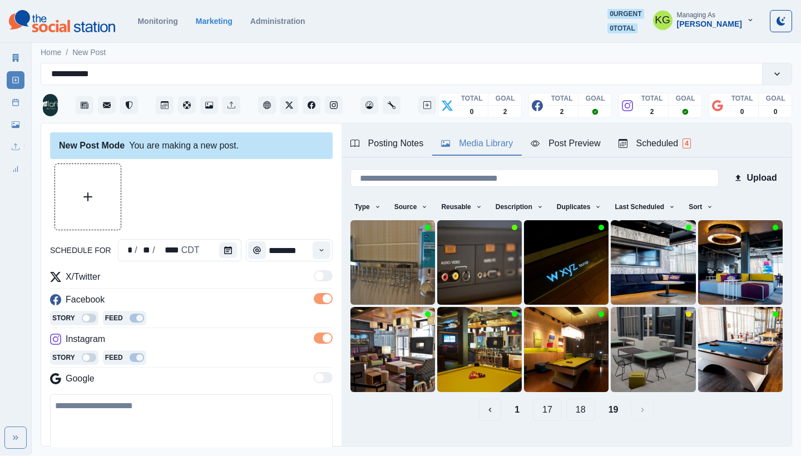
click at [580, 406] on button "18" at bounding box center [580, 410] width 29 height 22
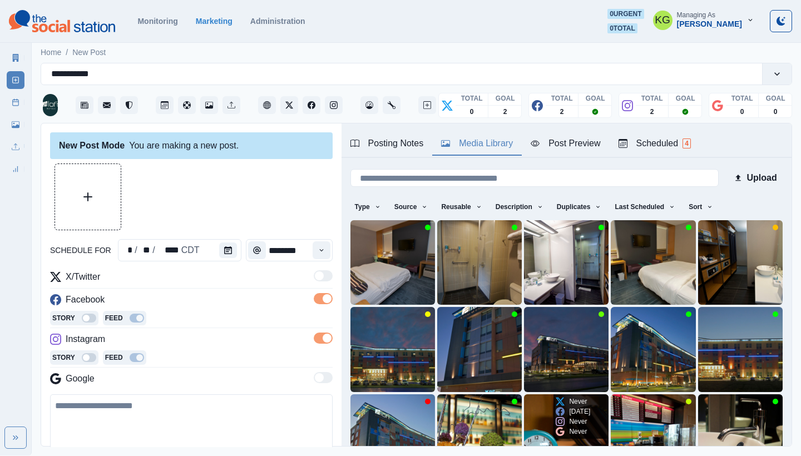
scroll to position [95, 0]
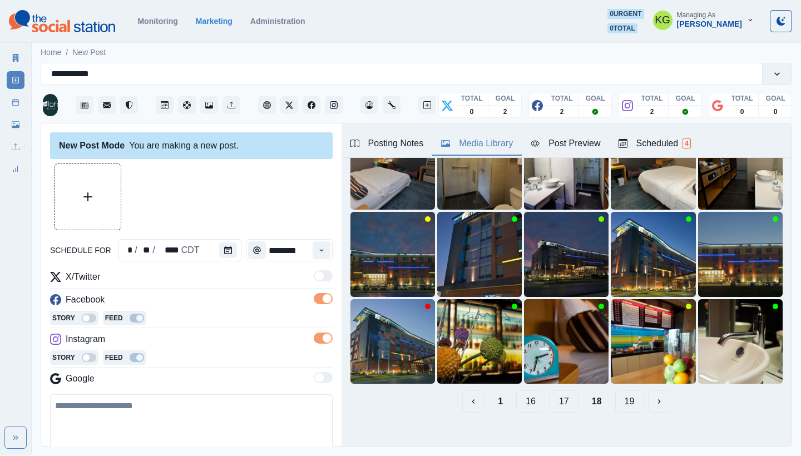
click at [559, 394] on button "17" at bounding box center [563, 401] width 29 height 22
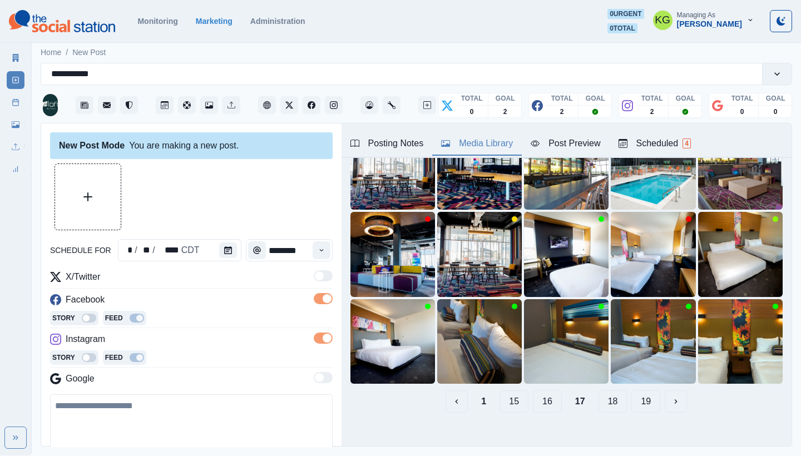
click at [538, 391] on button "16" at bounding box center [547, 401] width 29 height 22
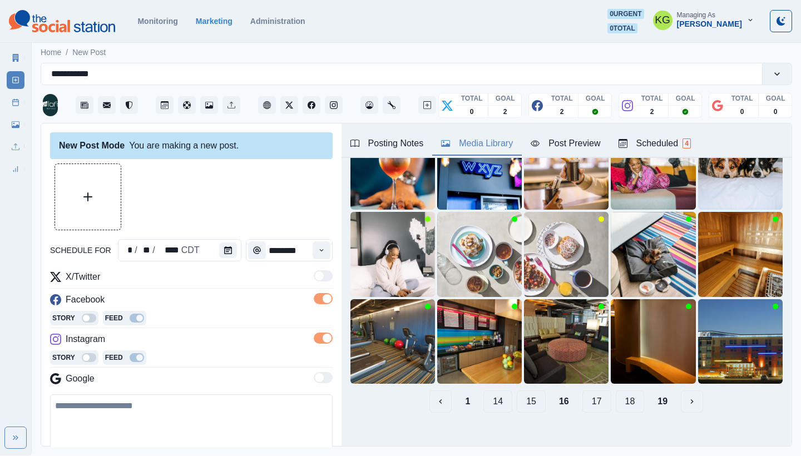
click at [529, 394] on button "15" at bounding box center [531, 401] width 29 height 22
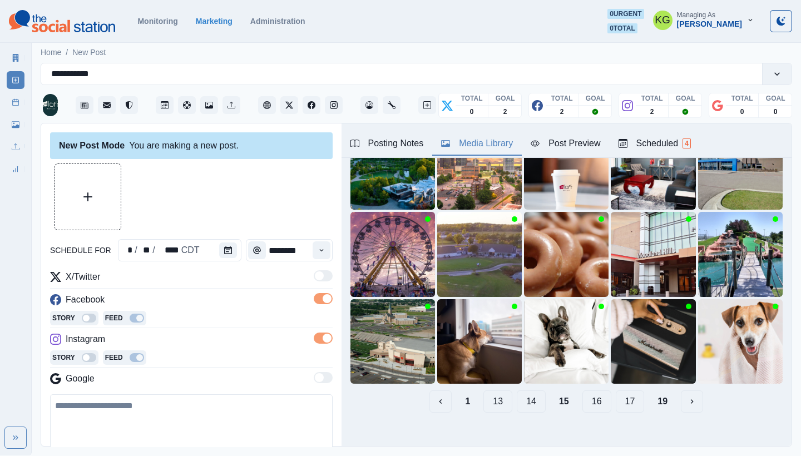
click at [529, 397] on button "14" at bounding box center [531, 401] width 29 height 22
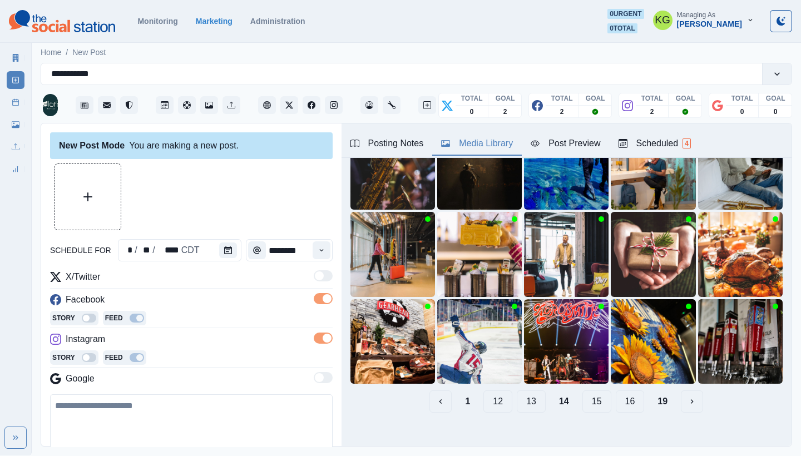
click at [524, 394] on button "13" at bounding box center [531, 401] width 29 height 22
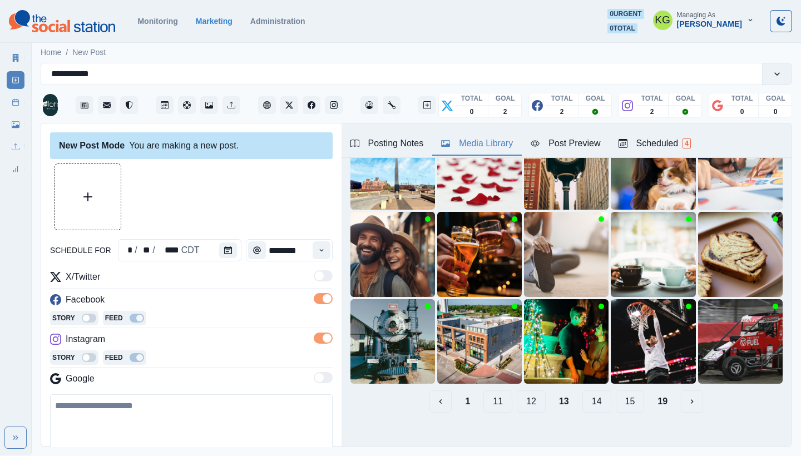
click at [520, 390] on button "12" at bounding box center [531, 401] width 29 height 22
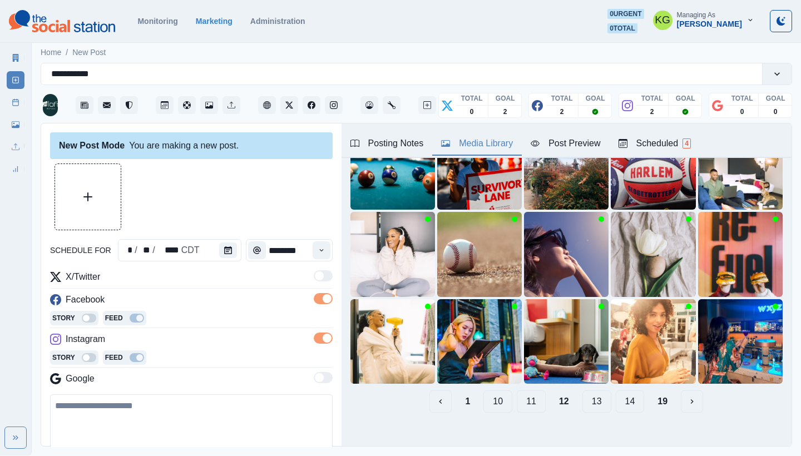
click at [527, 393] on button "11" at bounding box center [531, 401] width 29 height 22
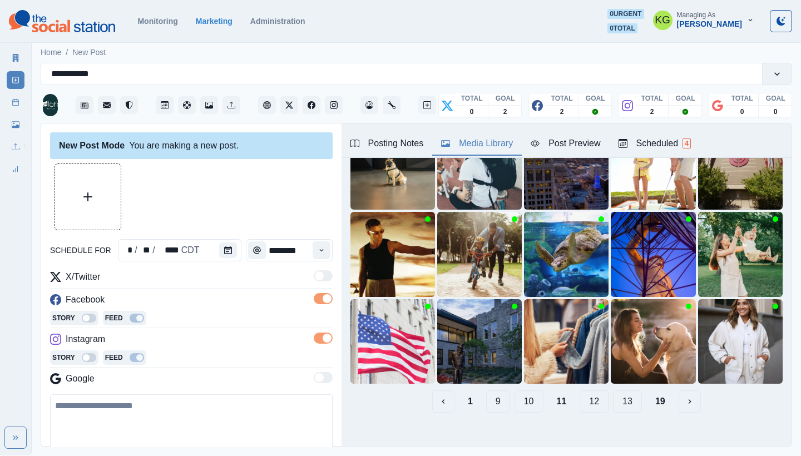
click at [520, 390] on button "10" at bounding box center [528, 401] width 29 height 22
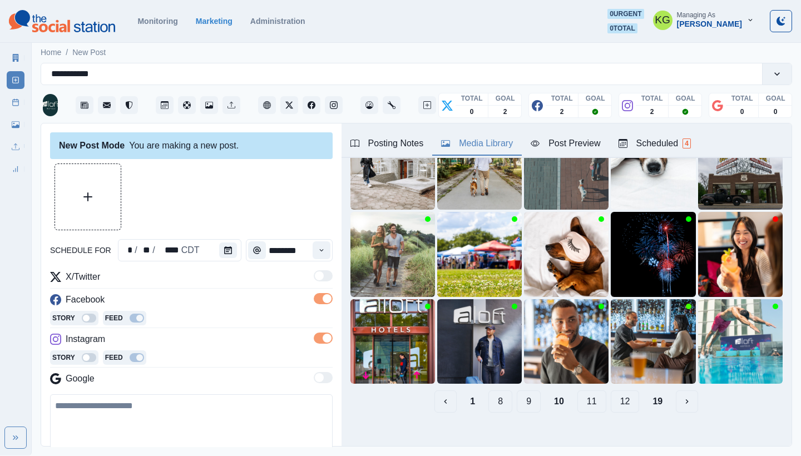
click at [529, 395] on button "9" at bounding box center [529, 401] width 24 height 22
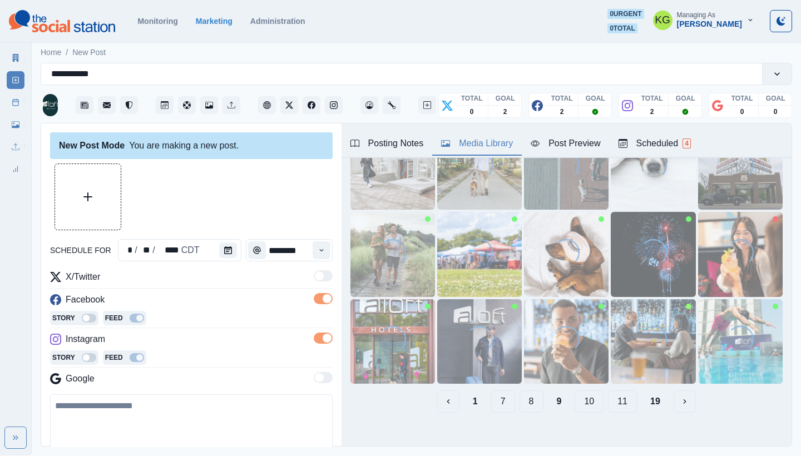
scroll to position [24, 0]
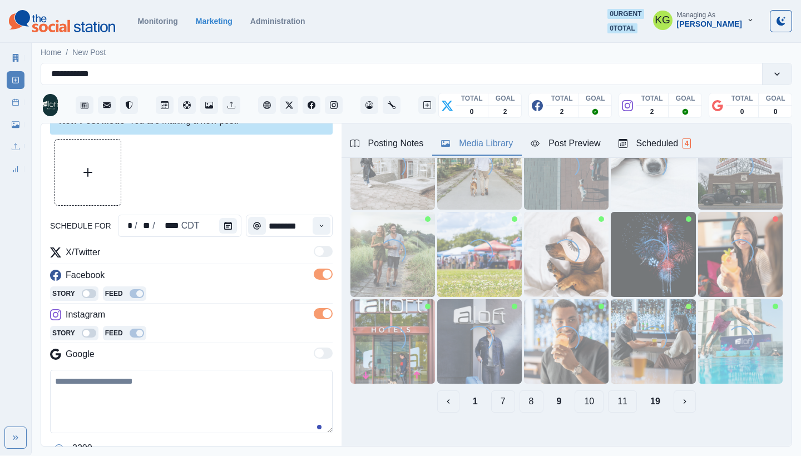
click at [190, 383] on textarea at bounding box center [191, 401] width 282 height 63
paste textarea "**********"
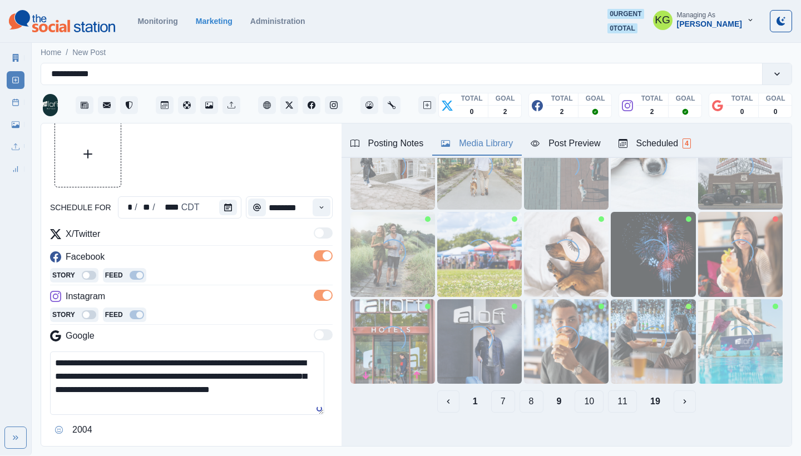
scroll to position [88, 0]
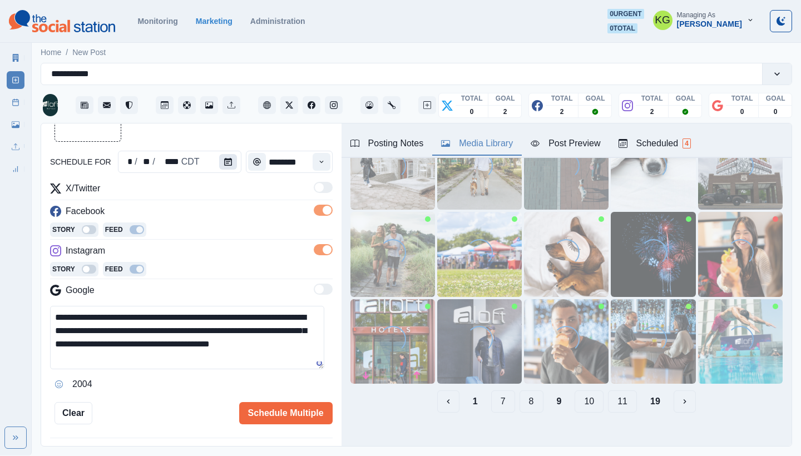
click at [224, 155] on button "Calendar" at bounding box center [228, 162] width 18 height 16
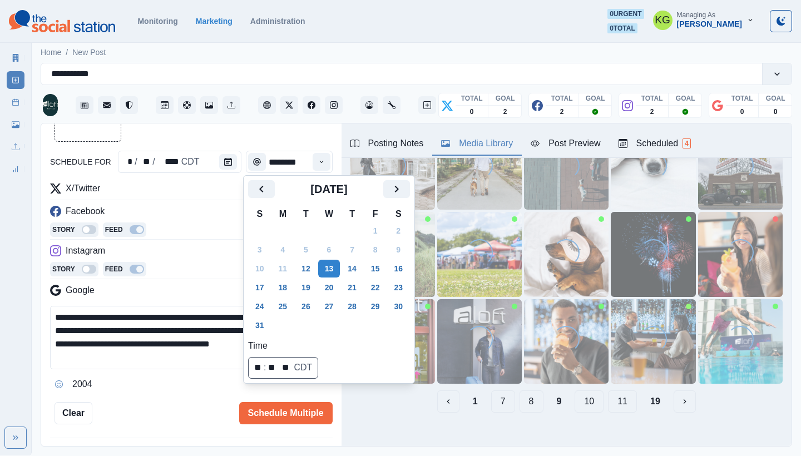
scroll to position [92, 0]
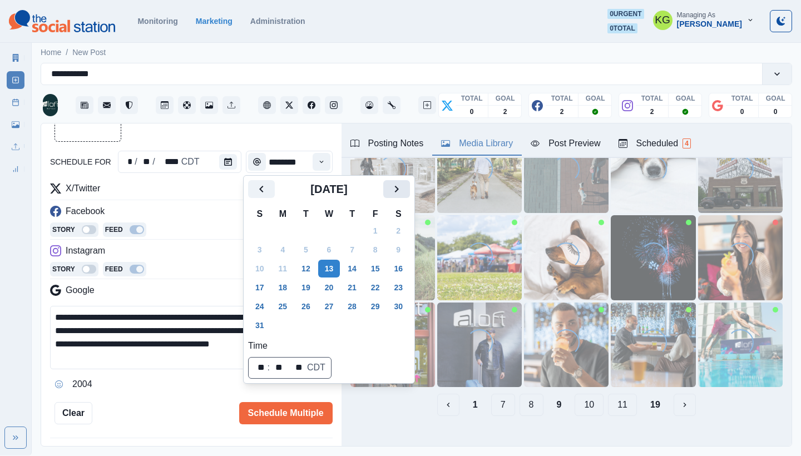
click at [403, 194] on icon "Next" at bounding box center [396, 188] width 13 height 13
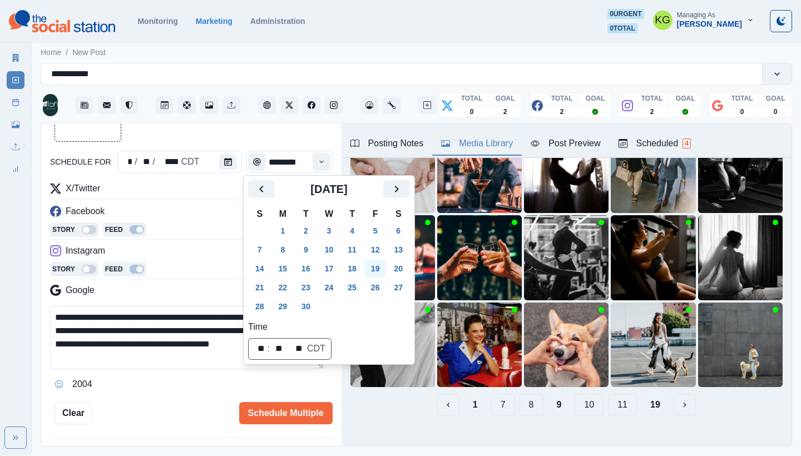
click at [379, 271] on button "19" at bounding box center [375, 269] width 22 height 18
click at [247, 134] on div at bounding box center [191, 108] width 282 height 67
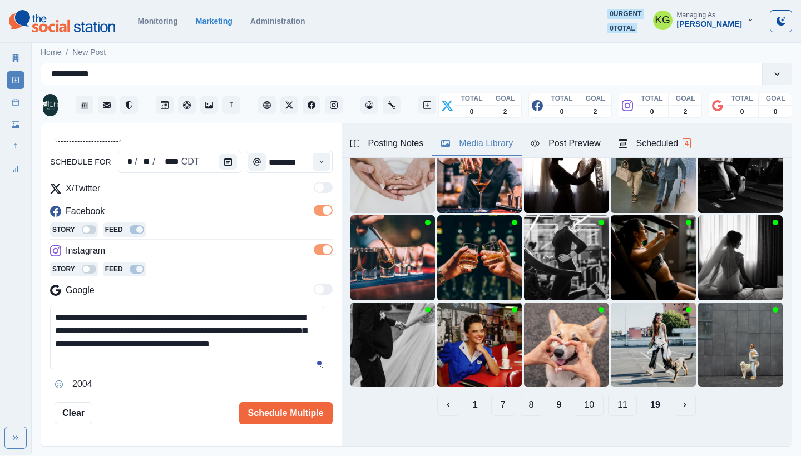
click at [525, 396] on button "8" at bounding box center [531, 405] width 24 height 22
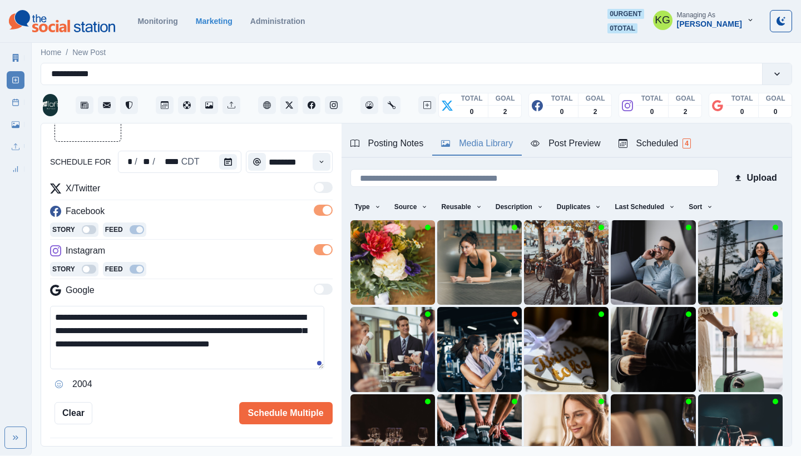
scroll to position [95, 0]
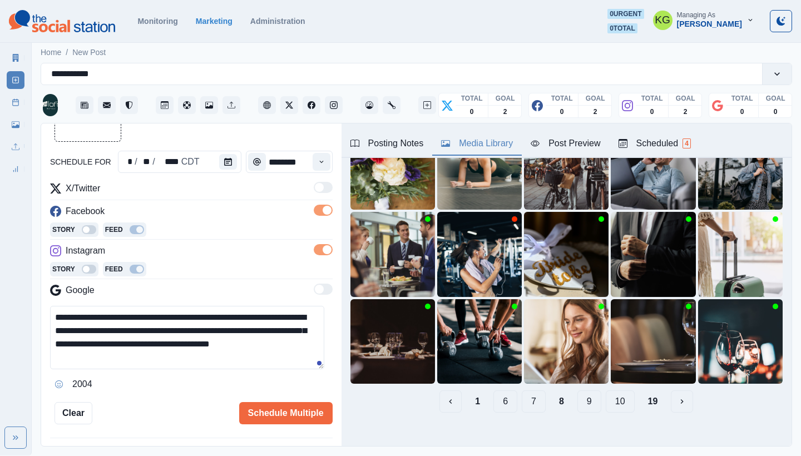
click at [527, 395] on button "7" at bounding box center [534, 401] width 24 height 22
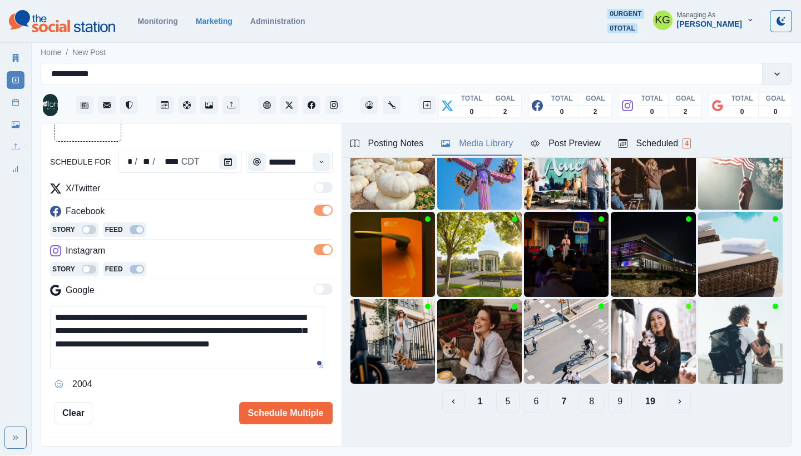
click at [528, 397] on button "6" at bounding box center [536, 401] width 24 height 22
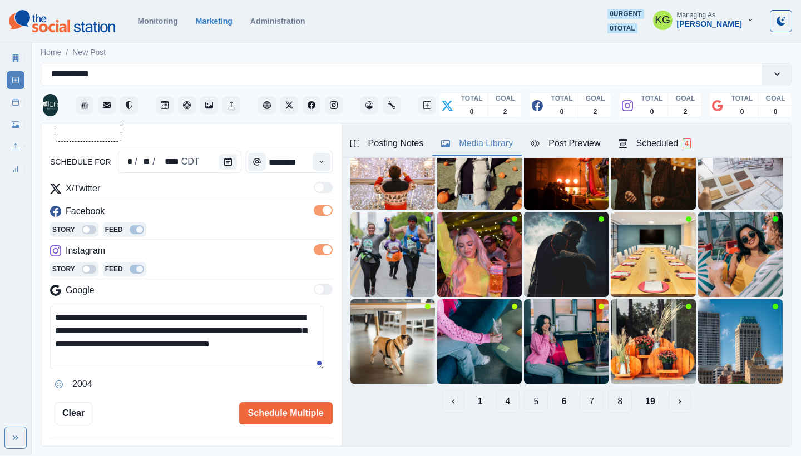
click at [529, 394] on button "5" at bounding box center [536, 401] width 24 height 22
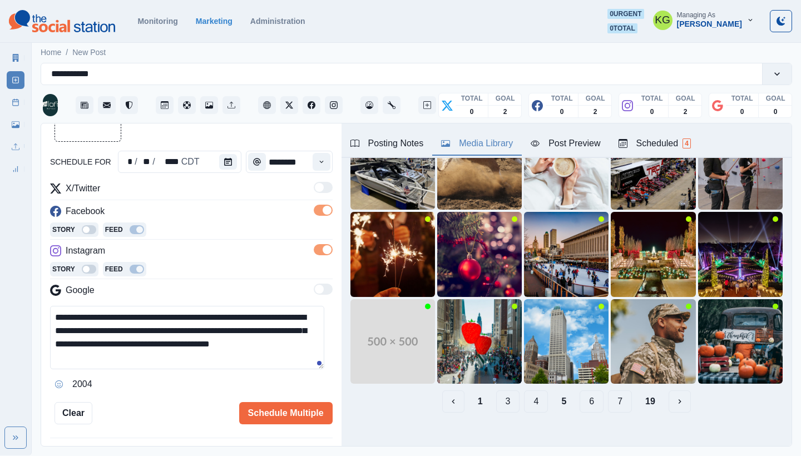
click at [639, 391] on button "19" at bounding box center [650, 401] width 28 height 22
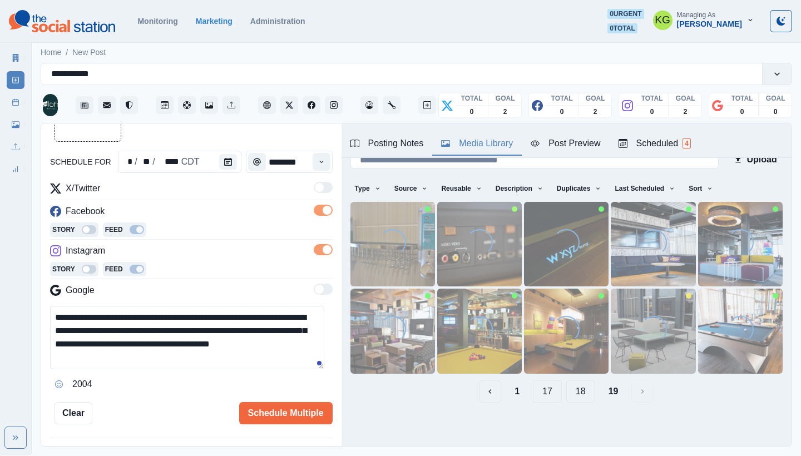
scroll to position [12, 0]
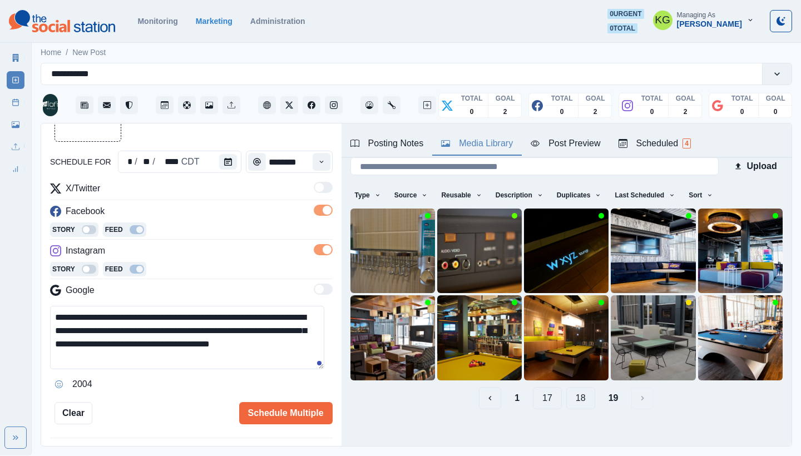
click at [580, 393] on button "18" at bounding box center [580, 398] width 29 height 22
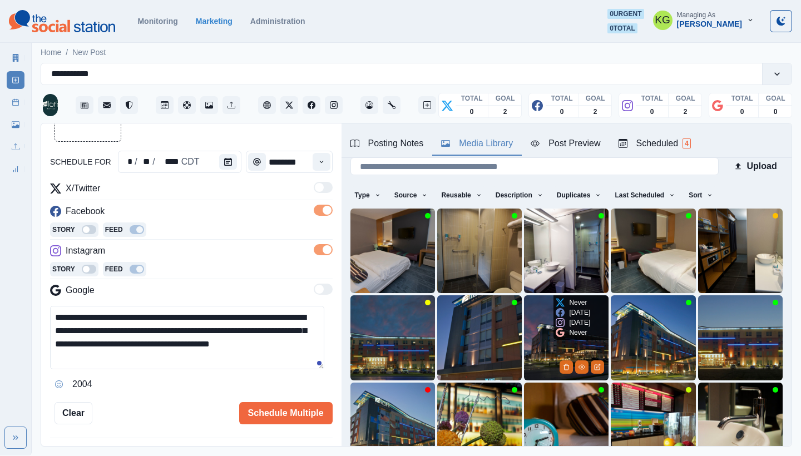
scroll to position [95, 0]
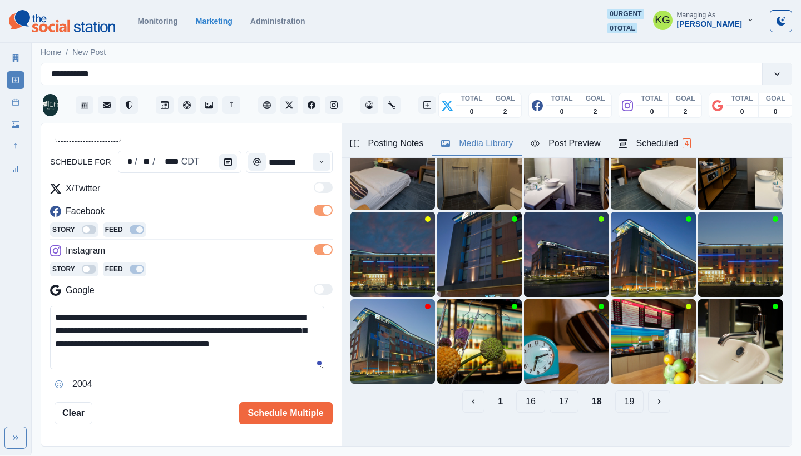
click at [558, 394] on button "17" at bounding box center [563, 401] width 29 height 22
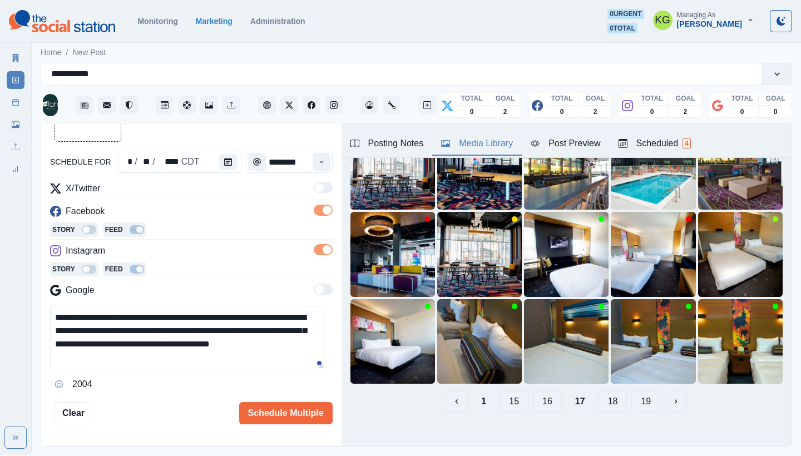
click at [542, 393] on button "16" at bounding box center [547, 401] width 29 height 22
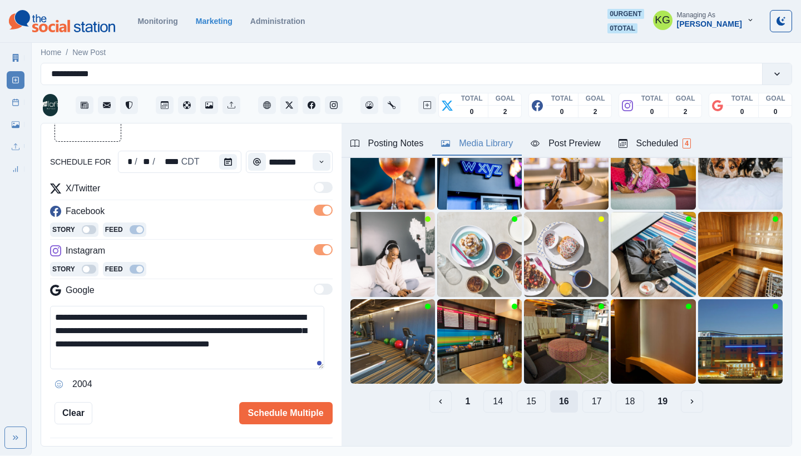
scroll to position [81, 0]
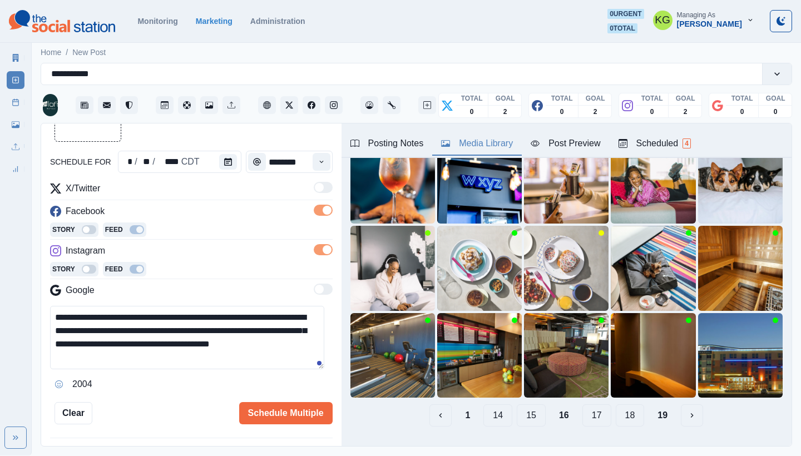
click at [524, 408] on button "15" at bounding box center [531, 415] width 29 height 22
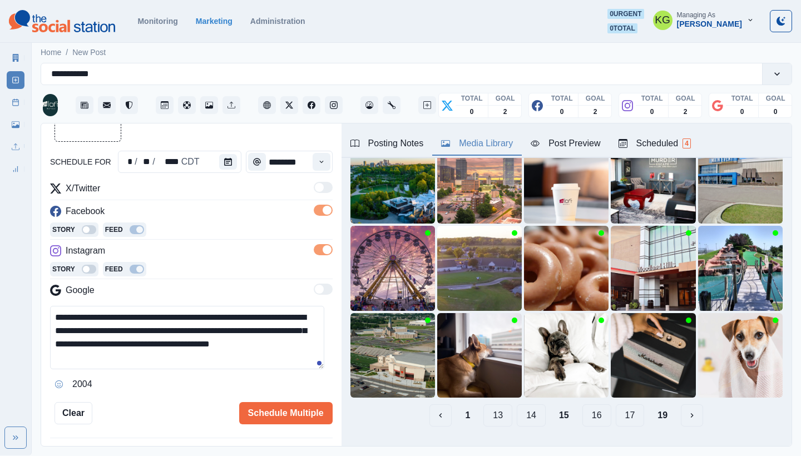
click at [518, 411] on button "14" at bounding box center [531, 415] width 29 height 22
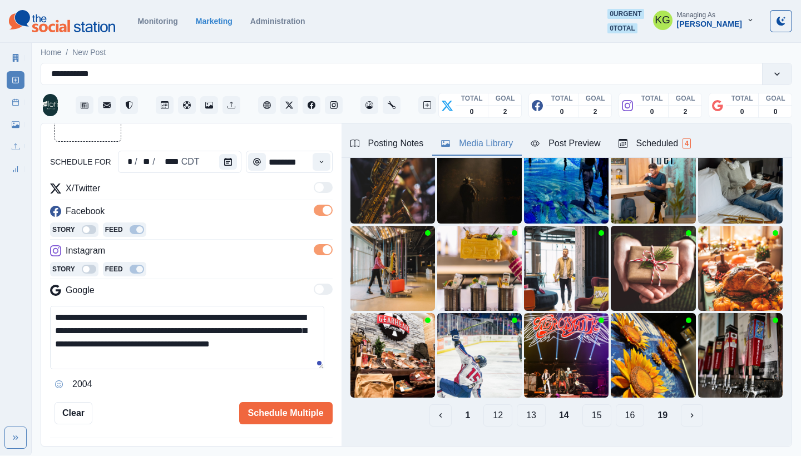
click at [521, 409] on button "13" at bounding box center [531, 415] width 29 height 22
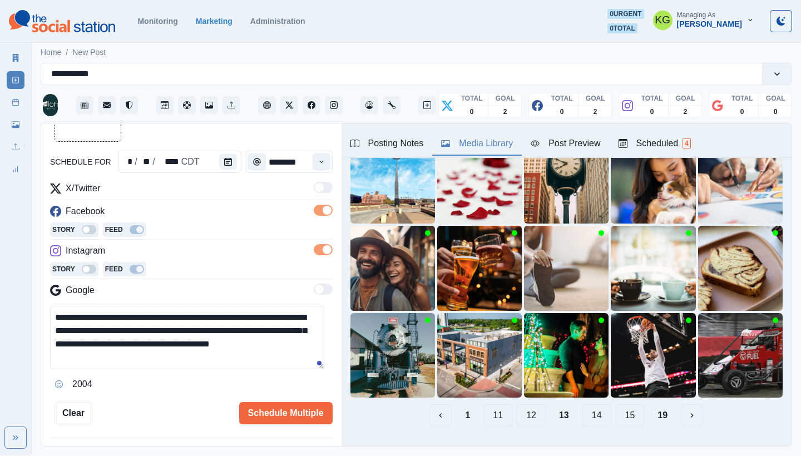
click at [526, 411] on button "12" at bounding box center [531, 415] width 29 height 22
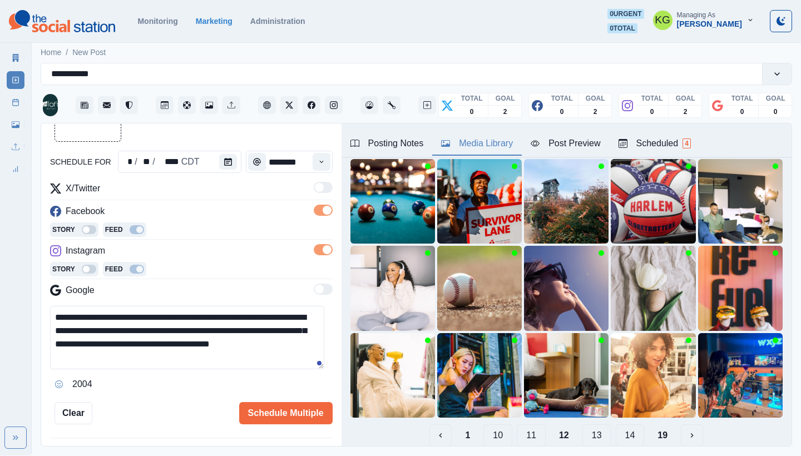
scroll to position [95, 0]
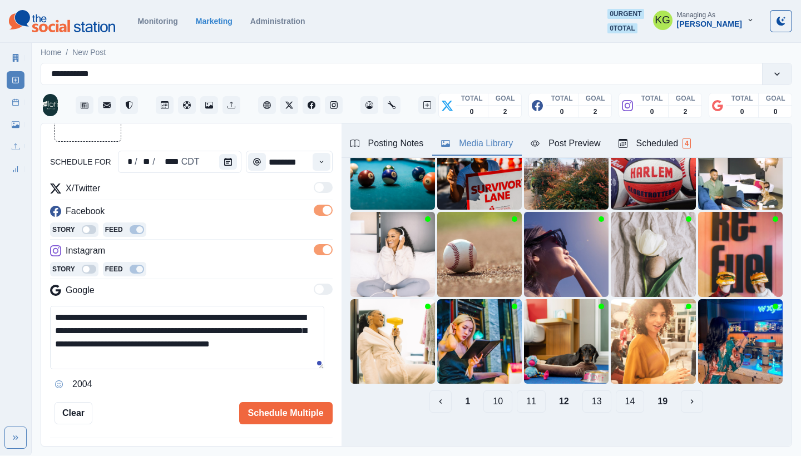
click at [524, 390] on button "11" at bounding box center [531, 401] width 29 height 22
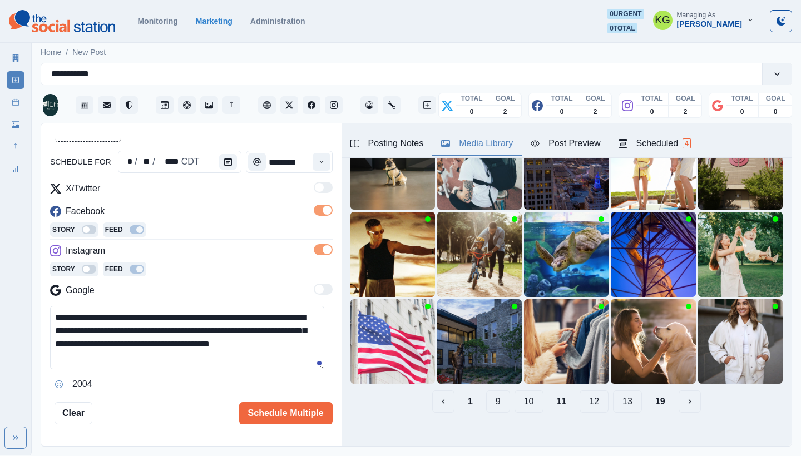
scroll to position [74, 0]
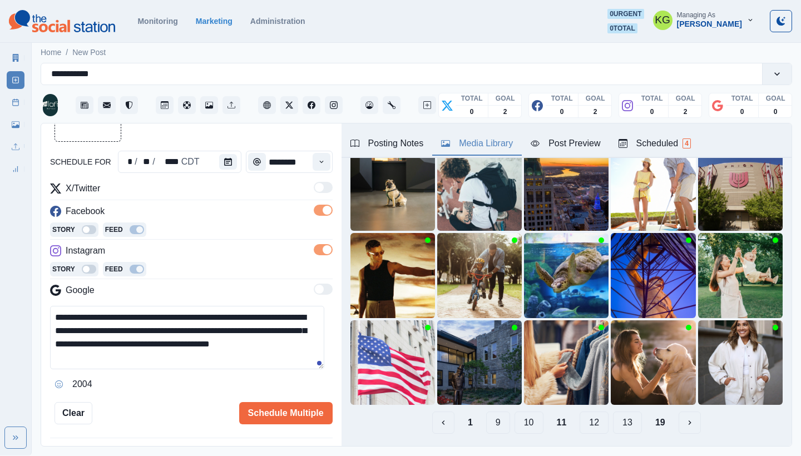
click at [525, 416] on button "10" at bounding box center [528, 422] width 29 height 22
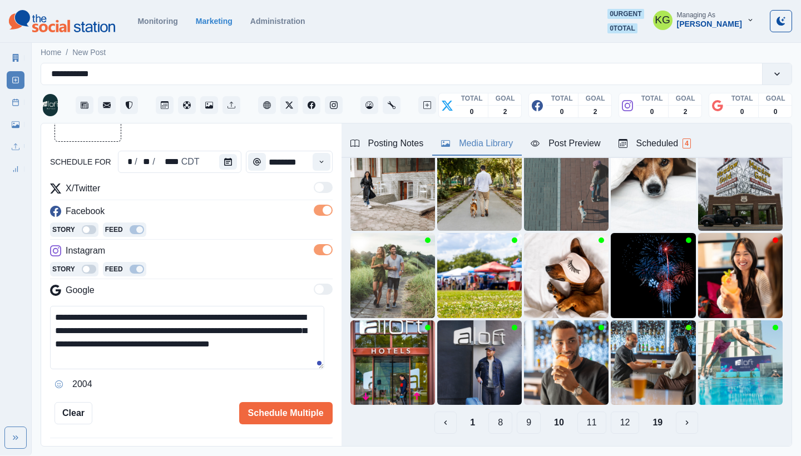
click at [528, 415] on button "9" at bounding box center [529, 422] width 24 height 22
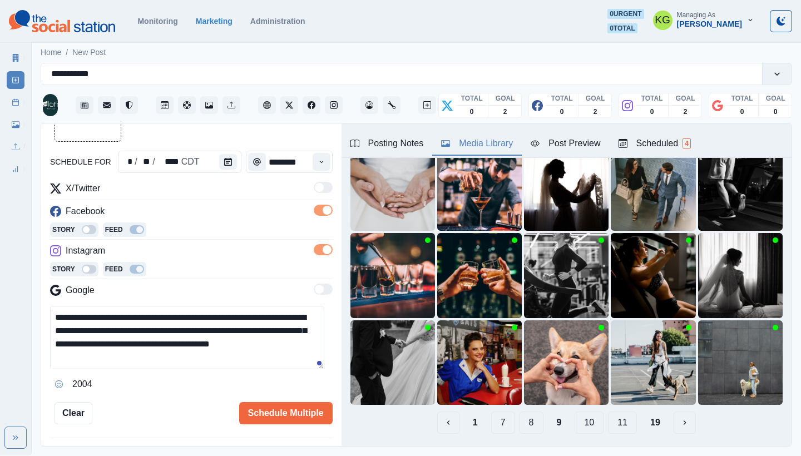
click at [524, 417] on button "8" at bounding box center [531, 422] width 24 height 22
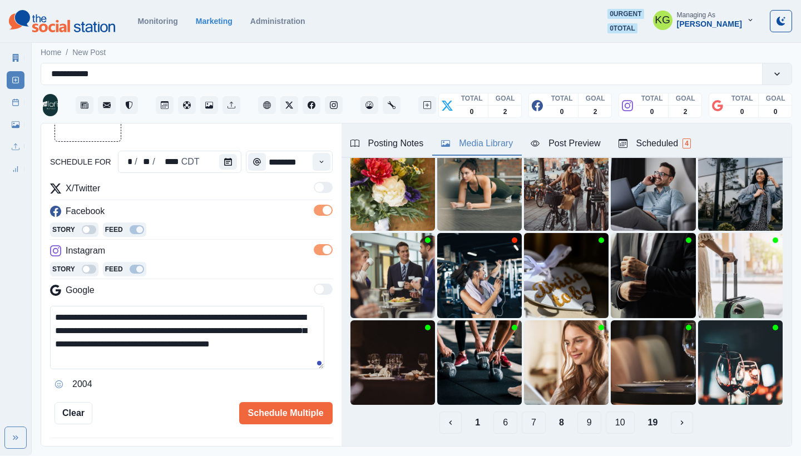
click at [524, 416] on button "7" at bounding box center [534, 422] width 24 height 22
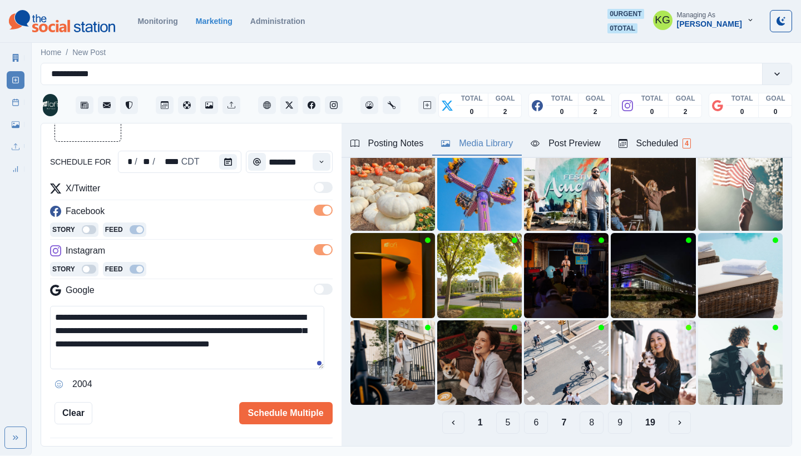
click at [524, 419] on button "6" at bounding box center [536, 422] width 24 height 22
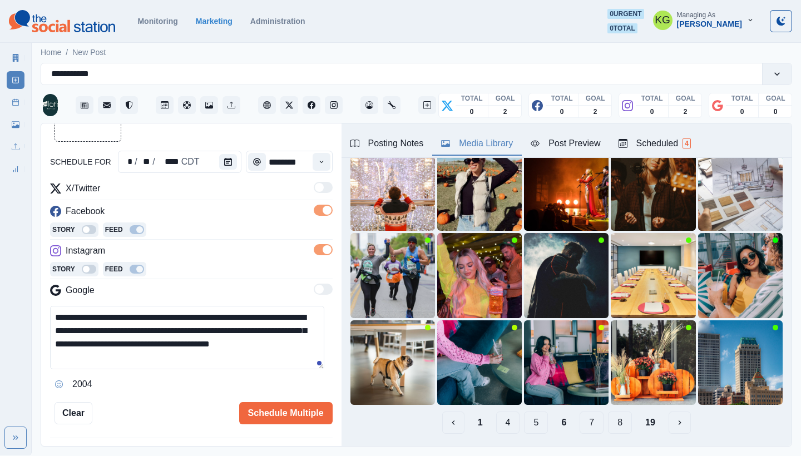
click at [524, 414] on button "5" at bounding box center [536, 422] width 24 height 22
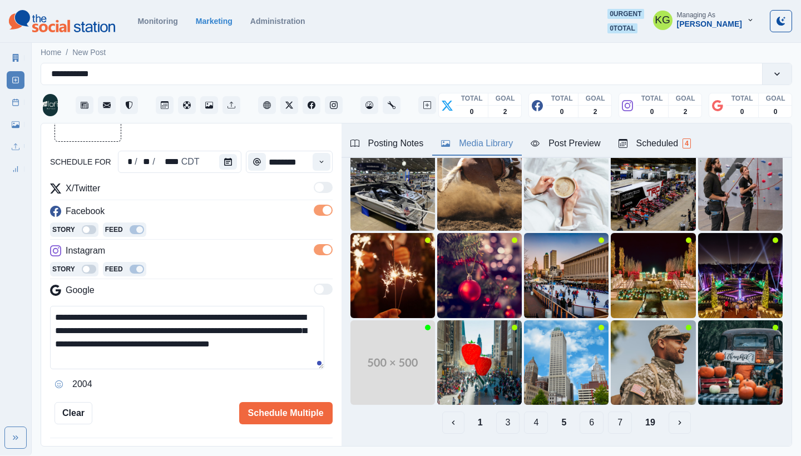
click at [526, 415] on button "4" at bounding box center [536, 422] width 24 height 22
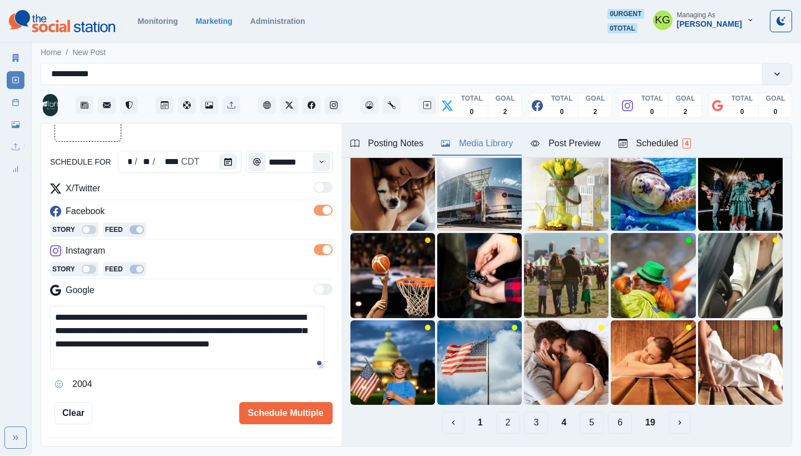
click at [524, 416] on button "3" at bounding box center [536, 422] width 24 height 22
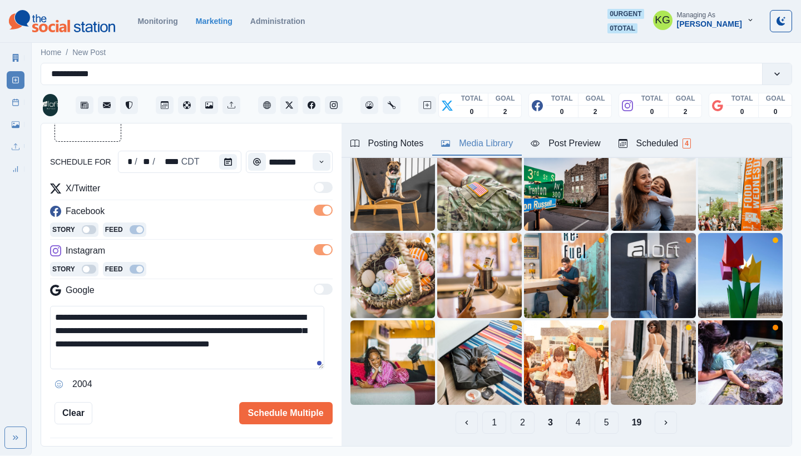
click at [515, 417] on button "2" at bounding box center [522, 422] width 24 height 22
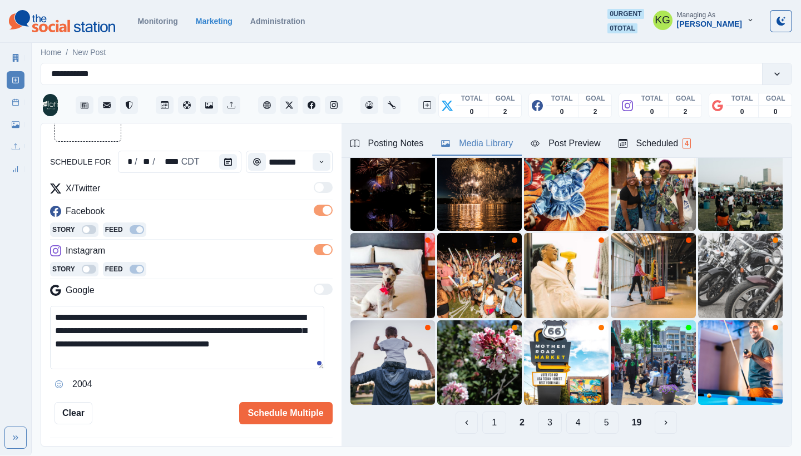
click at [486, 412] on button "1" at bounding box center [494, 422] width 24 height 22
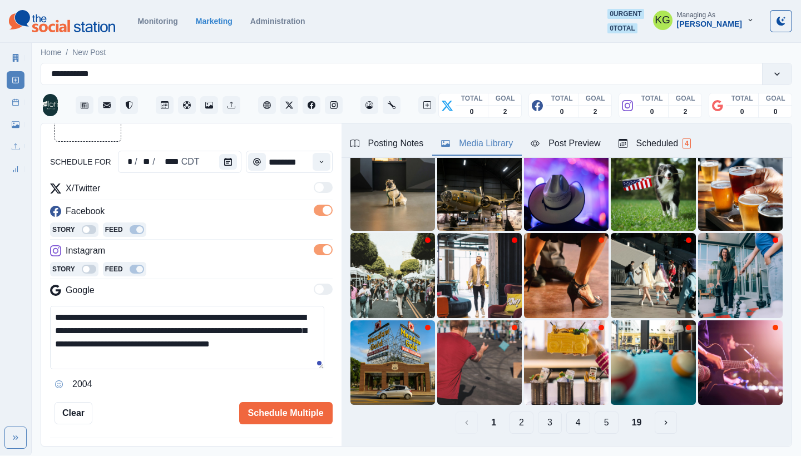
drag, startPoint x: 121, startPoint y: 357, endPoint x: 49, endPoint y: 314, distance: 83.1
click at [49, 314] on div "**********" at bounding box center [191, 285] width 300 height 324
paste textarea
click at [71, 331] on textarea "**********" at bounding box center [187, 337] width 274 height 63
type textarea "**********"
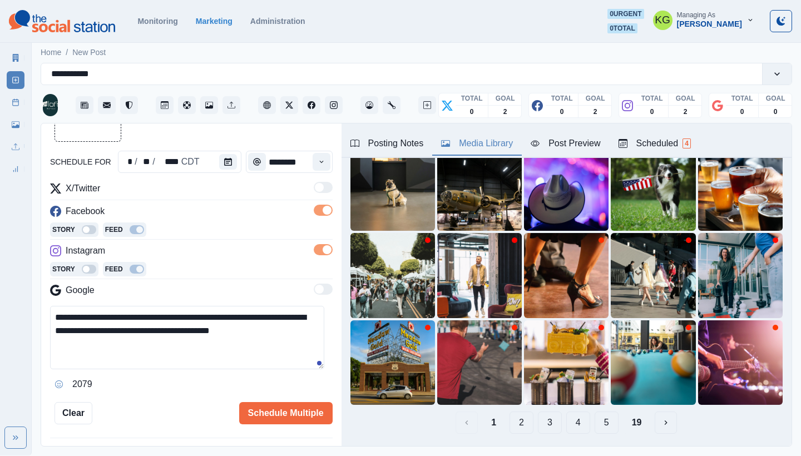
click at [629, 411] on button "19" at bounding box center [637, 422] width 28 height 22
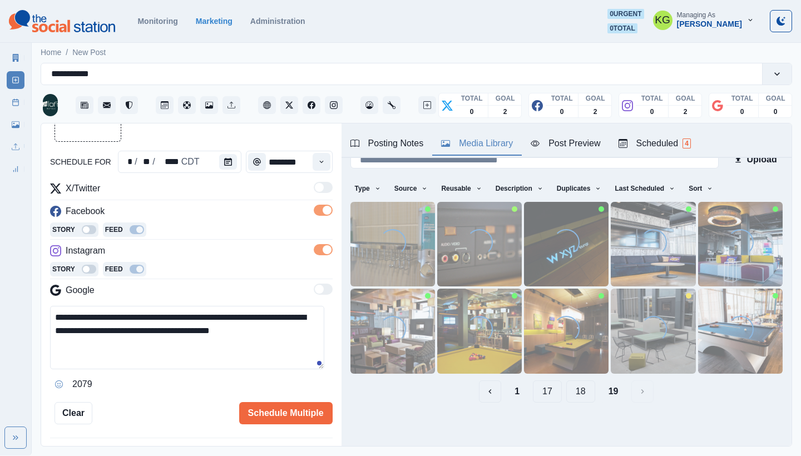
scroll to position [12, 0]
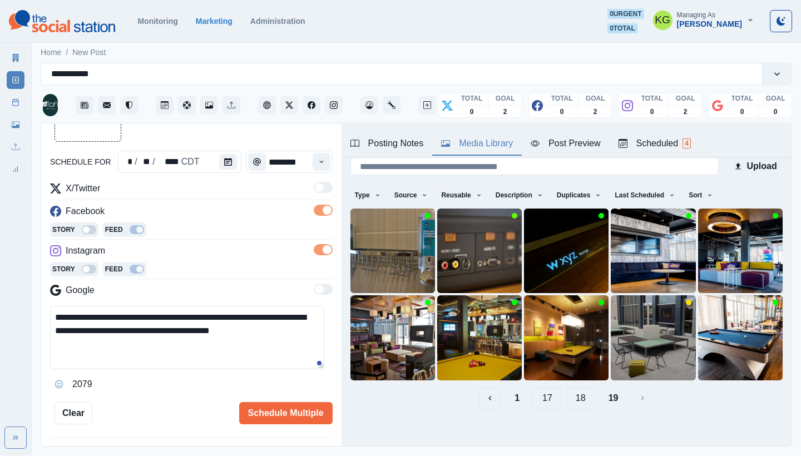
click at [572, 390] on button "18" at bounding box center [580, 398] width 29 height 22
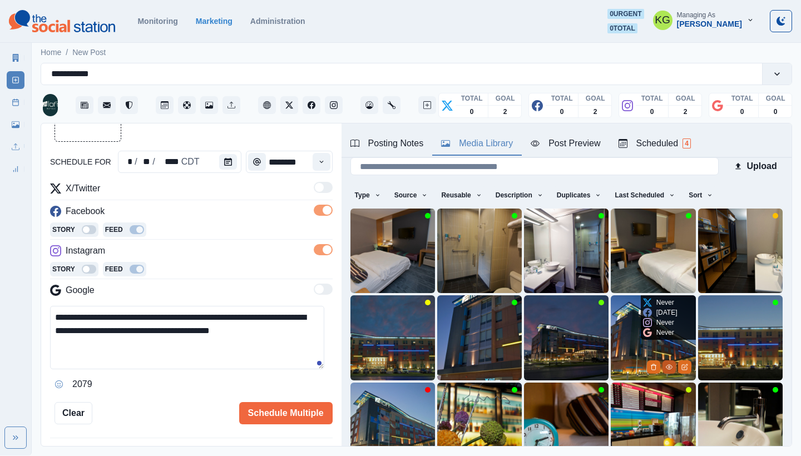
click at [666, 364] on icon "View Media" at bounding box center [669, 367] width 7 height 7
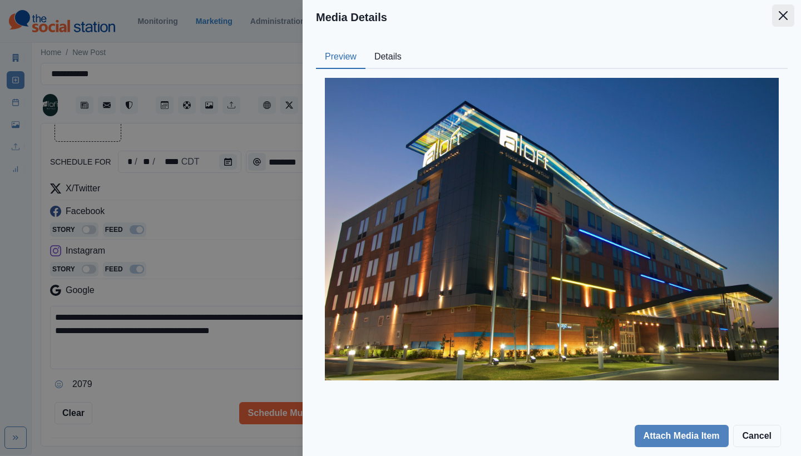
click at [788, 21] on button "Close" at bounding box center [783, 15] width 22 height 22
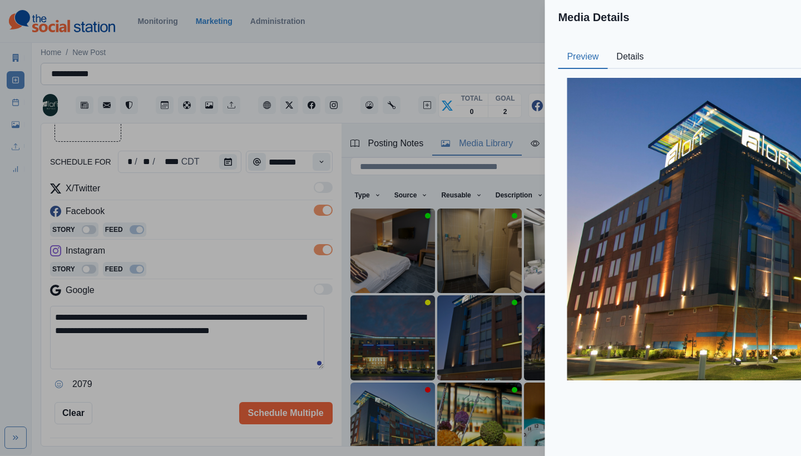
scroll to position [34, 0]
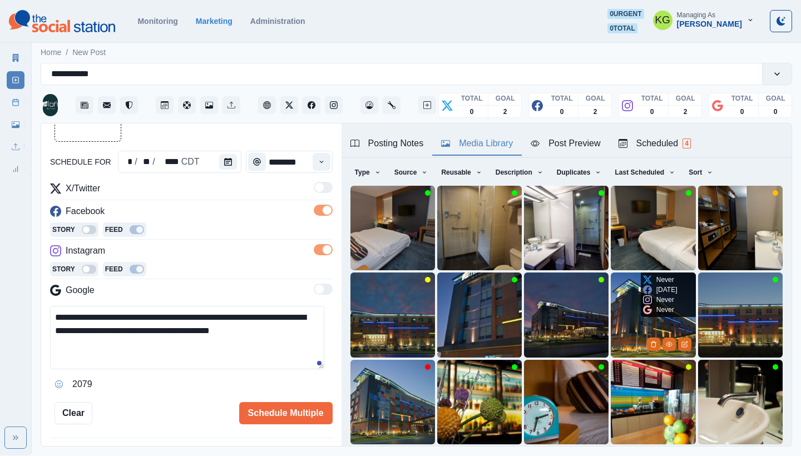
click at [617, 290] on img at bounding box center [653, 314] width 85 height 85
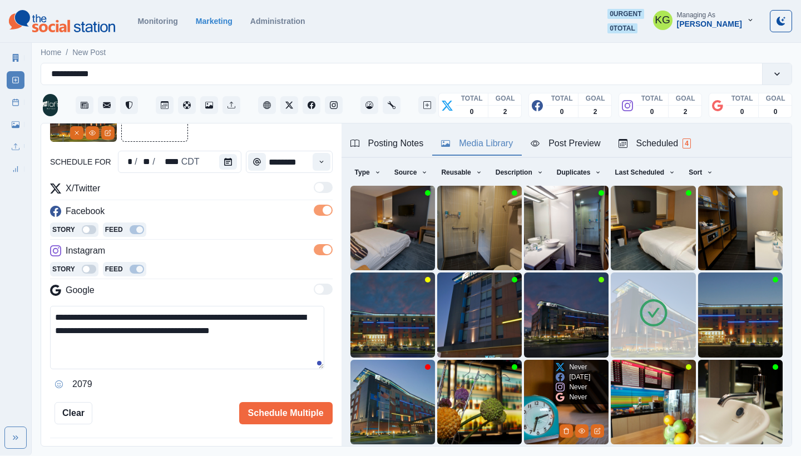
scroll to position [95, 0]
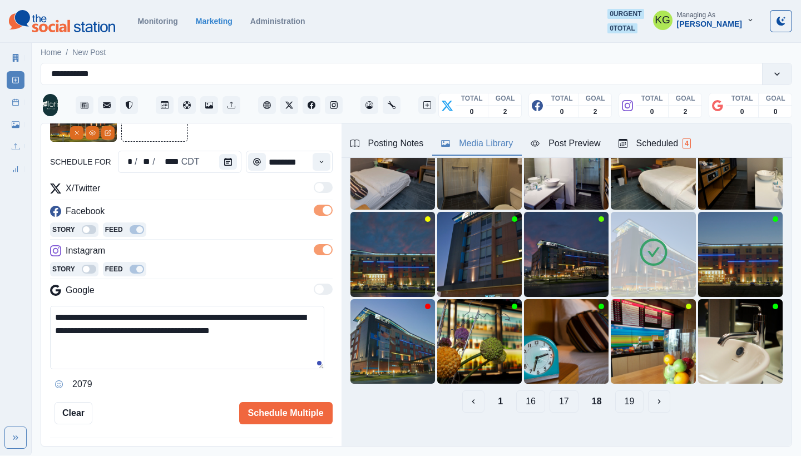
click at [558, 392] on button "17" at bounding box center [563, 401] width 29 height 22
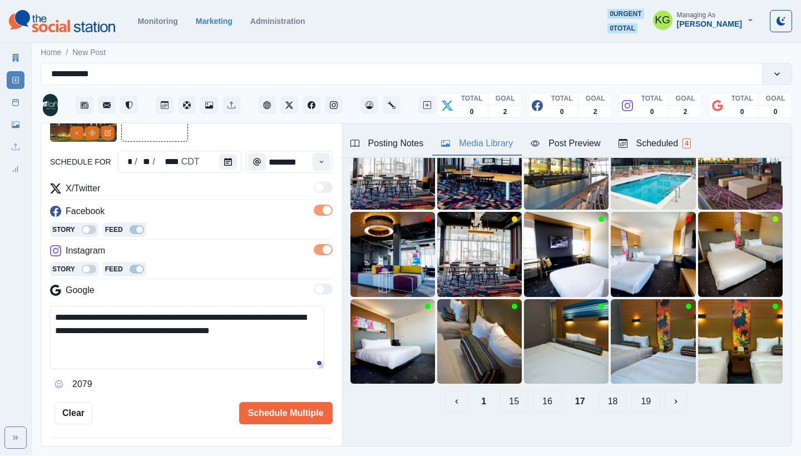
click at [535, 392] on button "16" at bounding box center [547, 401] width 29 height 22
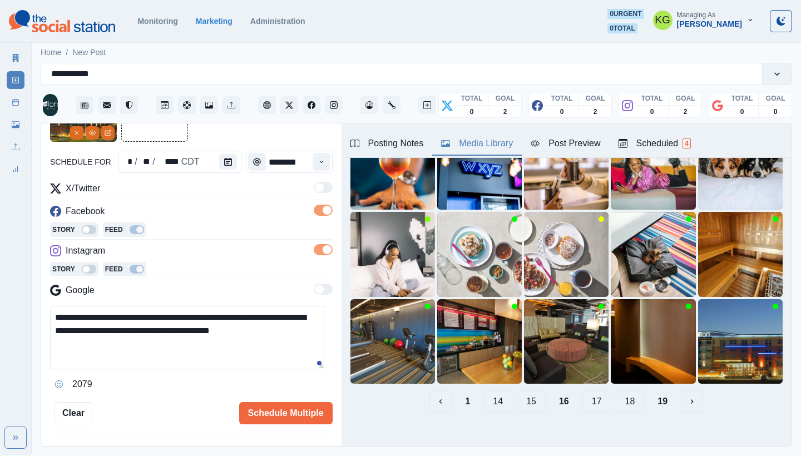
click at [529, 394] on button "15" at bounding box center [531, 401] width 29 height 22
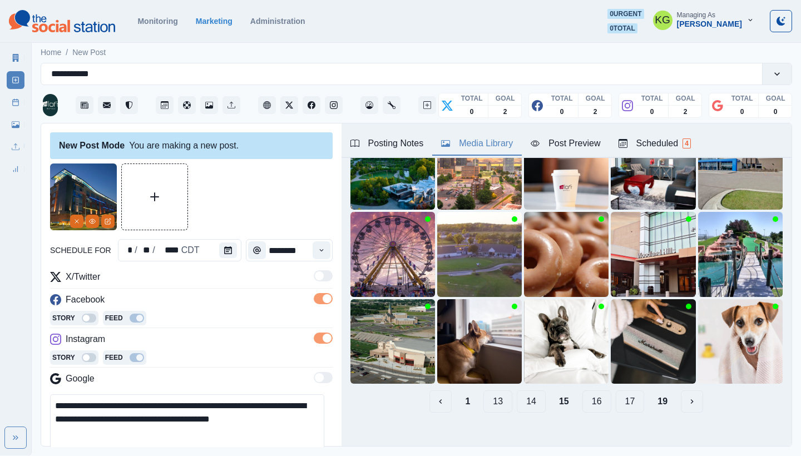
scroll to position [95, 0]
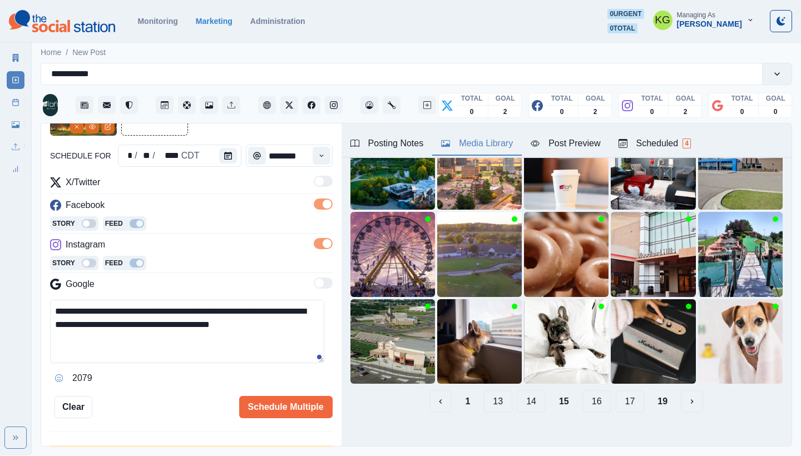
click at [525, 394] on button "14" at bounding box center [531, 401] width 29 height 22
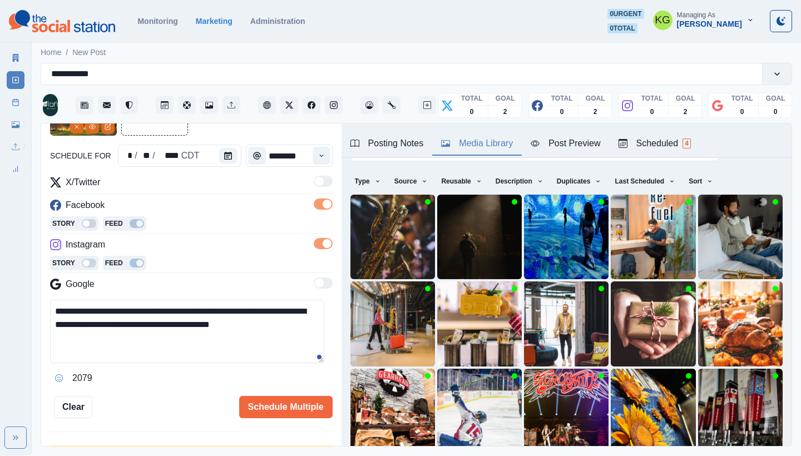
scroll to position [95, 0]
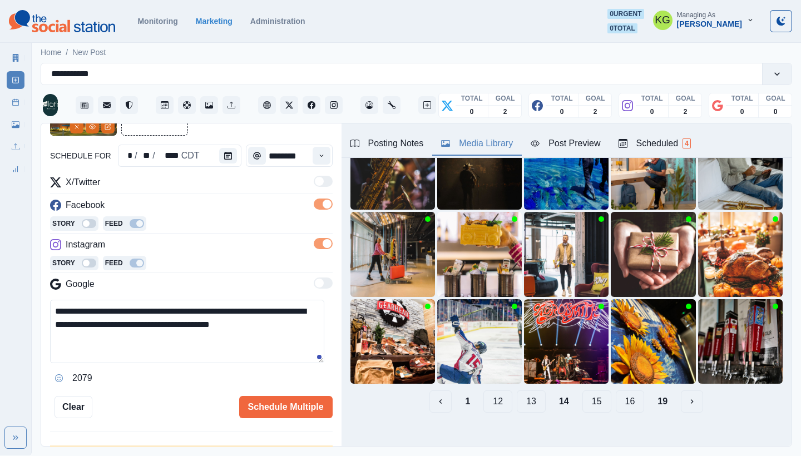
click at [523, 395] on button "13" at bounding box center [531, 401] width 29 height 22
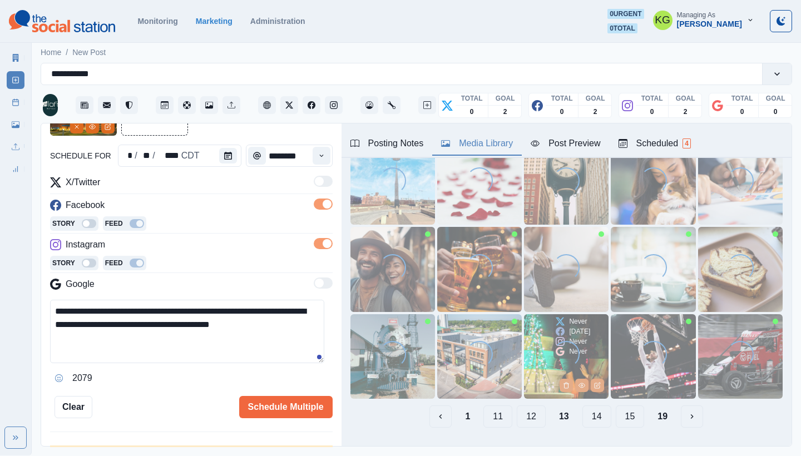
scroll to position [80, 0]
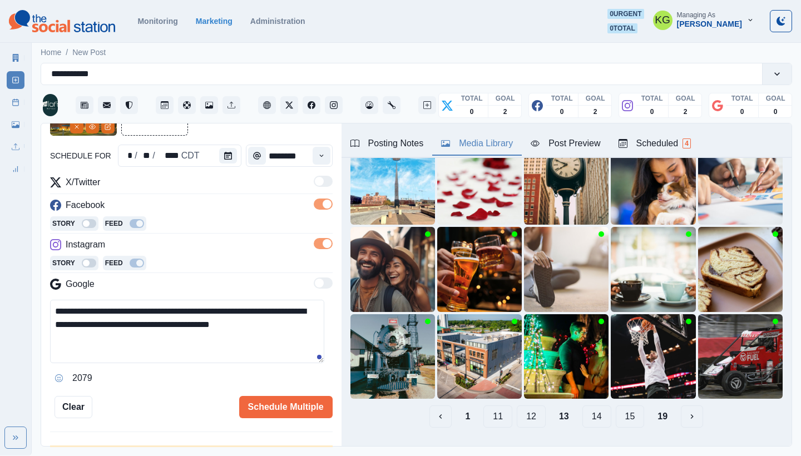
click at [523, 410] on button "12" at bounding box center [531, 416] width 29 height 22
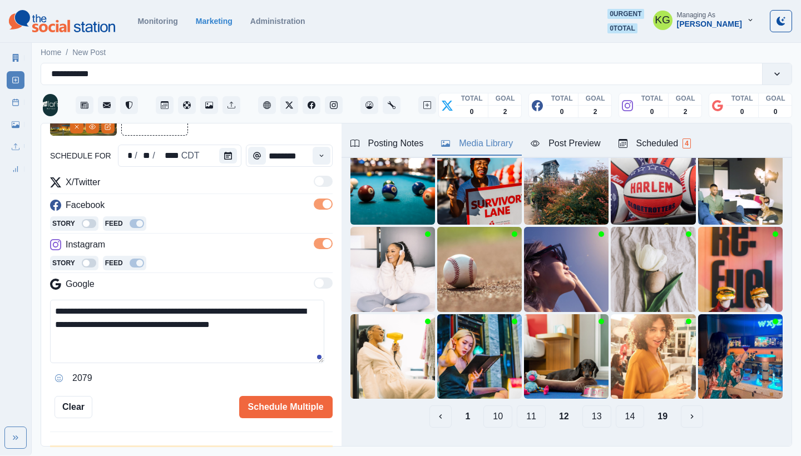
click at [520, 410] on button "11" at bounding box center [531, 416] width 29 height 22
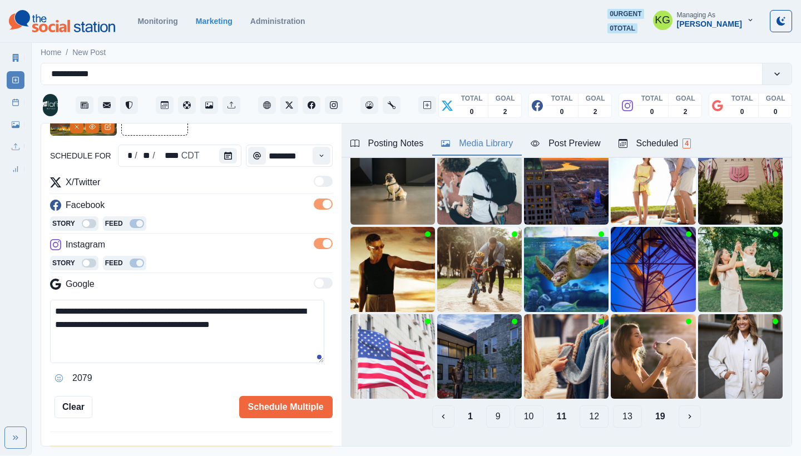
click at [522, 406] on button "10" at bounding box center [528, 416] width 29 height 22
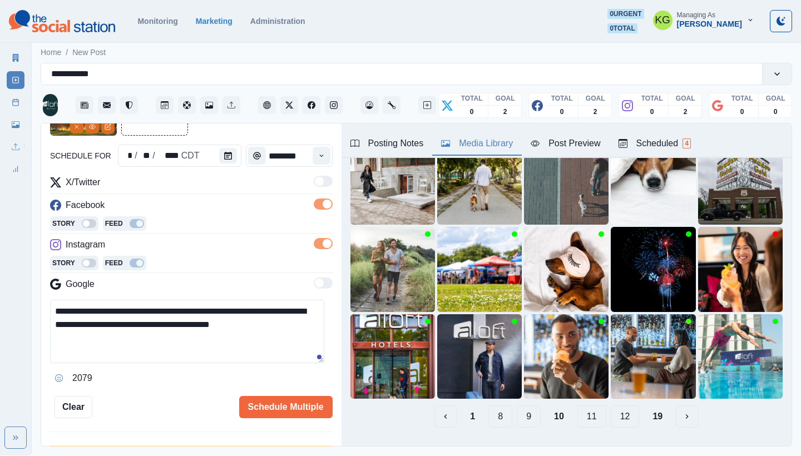
click at [518, 410] on button "9" at bounding box center [529, 416] width 24 height 22
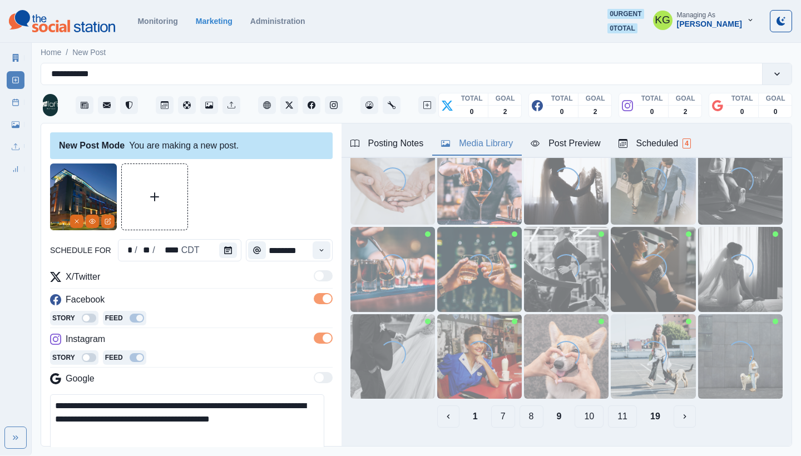
scroll to position [141, 0]
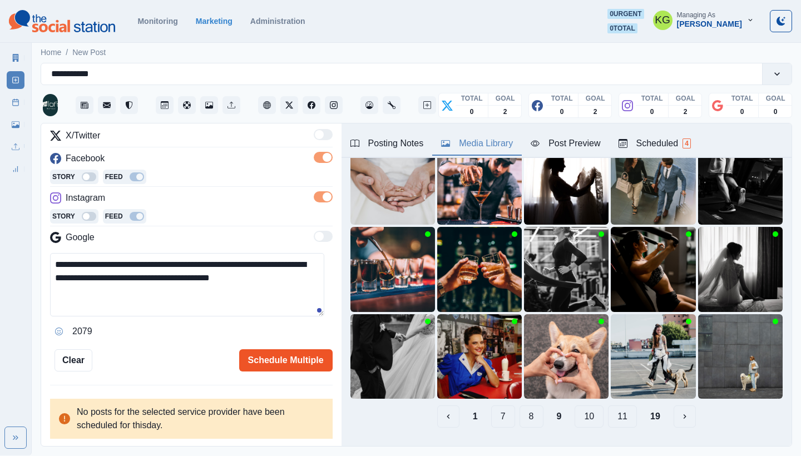
click at [279, 364] on button "Schedule Multiple" at bounding box center [285, 360] width 93 height 22
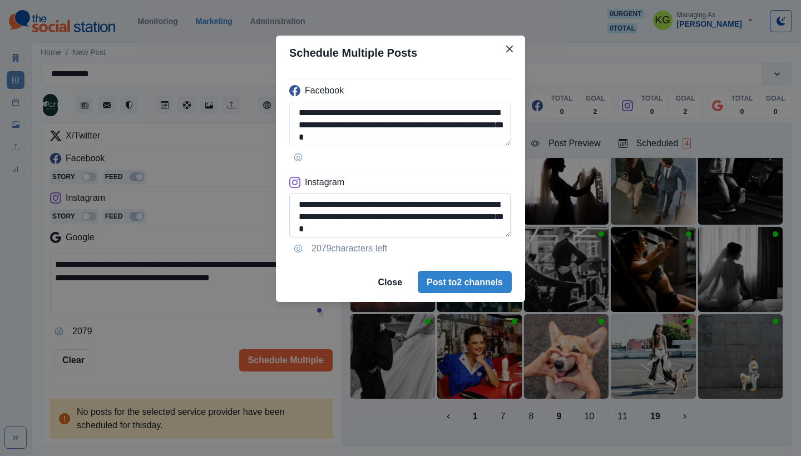
drag, startPoint x: 442, startPoint y: 227, endPoint x: 464, endPoint y: 227, distance: 21.7
click at [464, 227] on textarea "**********" at bounding box center [399, 215] width 221 height 44
type textarea "**********"
click at [476, 291] on button "Post to 2 channels" at bounding box center [465, 282] width 94 height 22
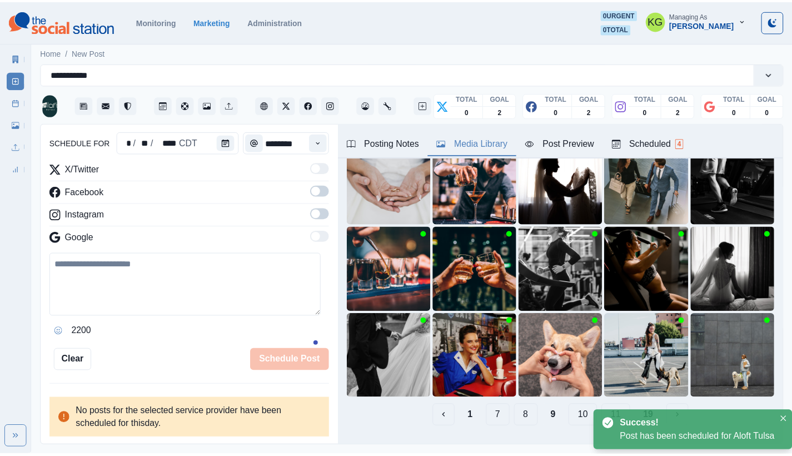
scroll to position [68, 0]
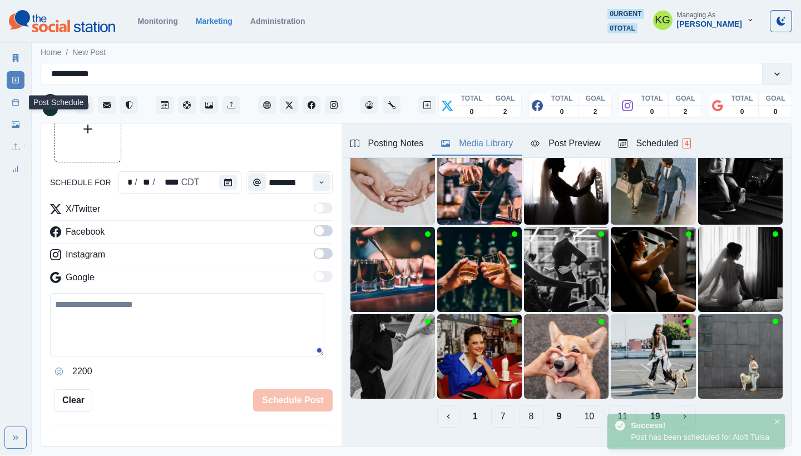
click at [7, 97] on link "Post Schedule" at bounding box center [16, 102] width 18 height 18
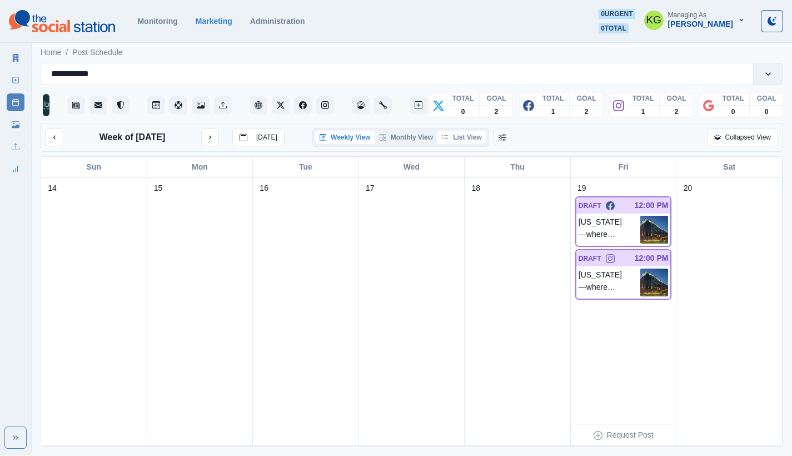
click at [449, 136] on button "List View" at bounding box center [462, 137] width 49 height 13
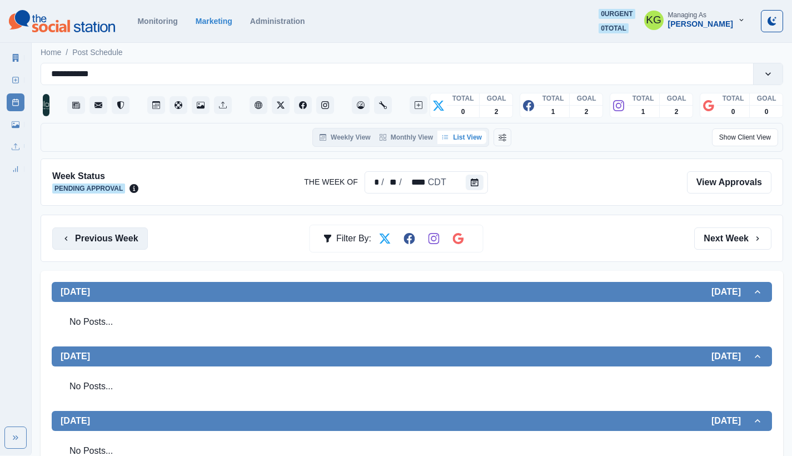
click at [101, 232] on button "Previous Week" at bounding box center [100, 238] width 96 height 22
click at [122, 254] on div "Previous Week Filter By: Next Week" at bounding box center [412, 238] width 743 height 47
click at [118, 245] on button "Previous Week" at bounding box center [100, 238] width 96 height 22
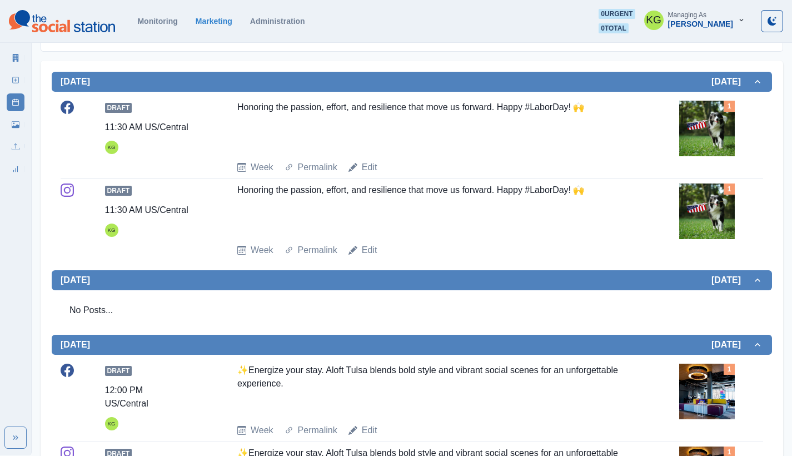
scroll to position [123, 0]
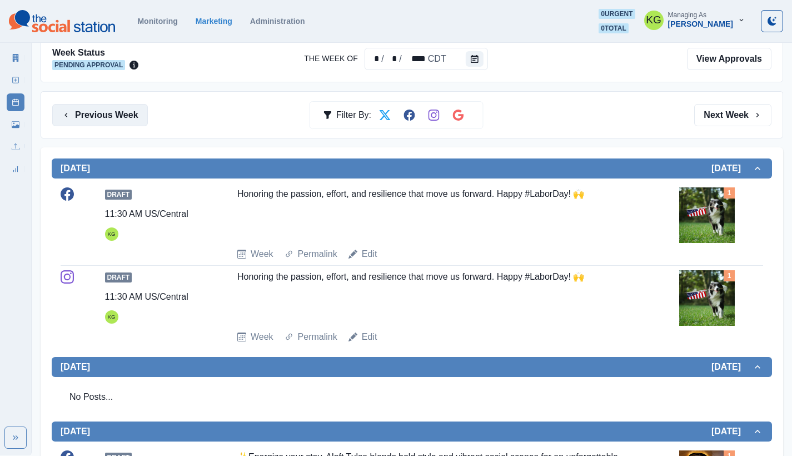
click at [120, 118] on button "Previous Week" at bounding box center [100, 115] width 96 height 22
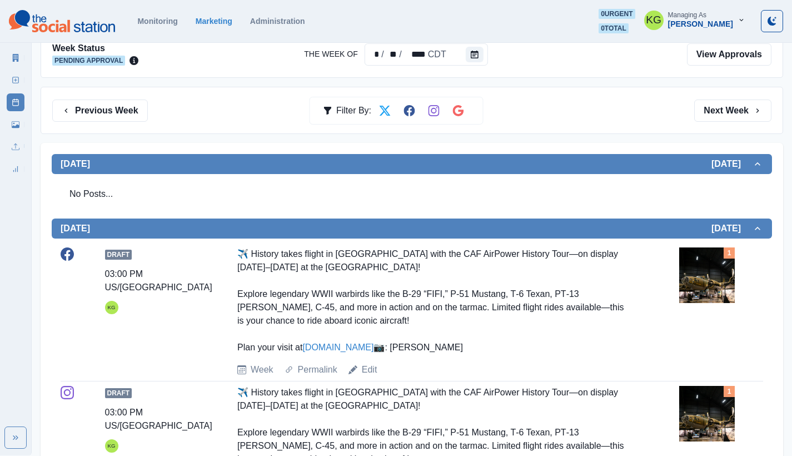
scroll to position [20, 0]
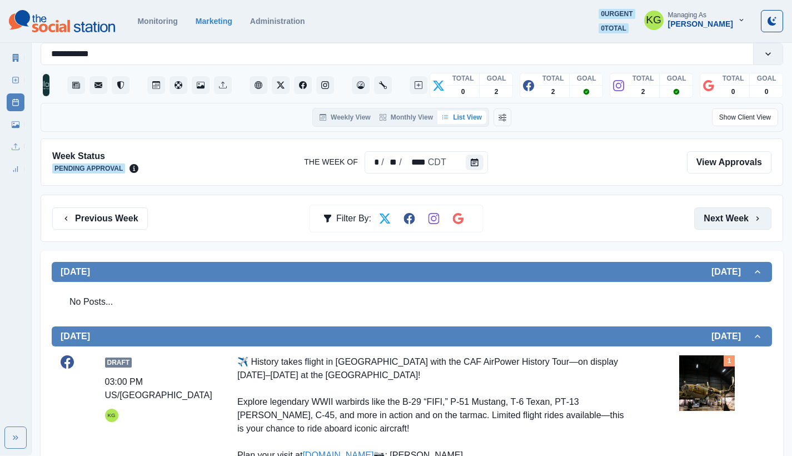
click at [743, 213] on button "Next Week" at bounding box center [732, 218] width 77 height 22
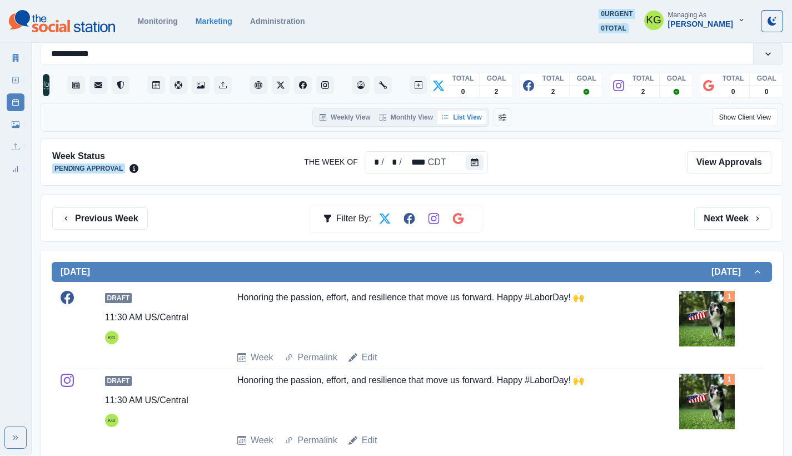
click at [148, 213] on div "Previous Week Filter By: Next Week" at bounding box center [412, 218] width 720 height 22
click at [137, 214] on button "Previous Week" at bounding box center [100, 218] width 96 height 22
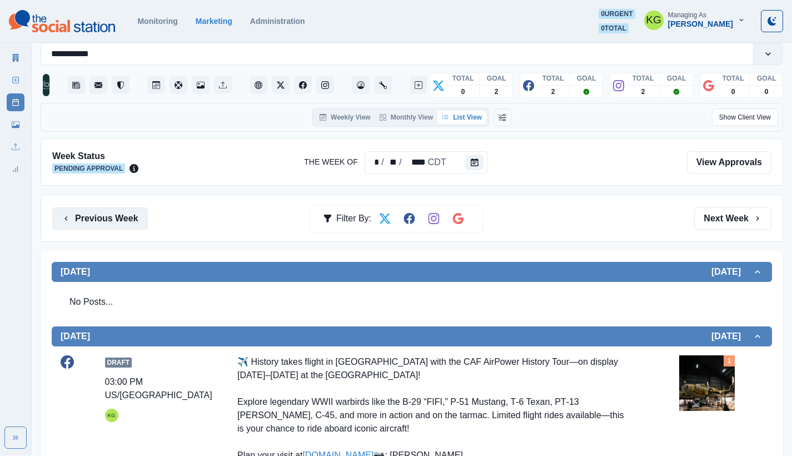
click at [137, 214] on button "Previous Week" at bounding box center [100, 218] width 96 height 22
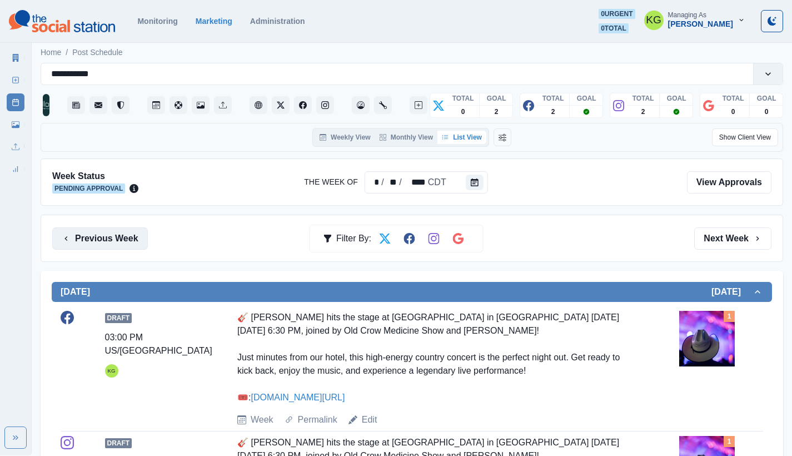
click at [128, 242] on button "Previous Week" at bounding box center [100, 238] width 96 height 22
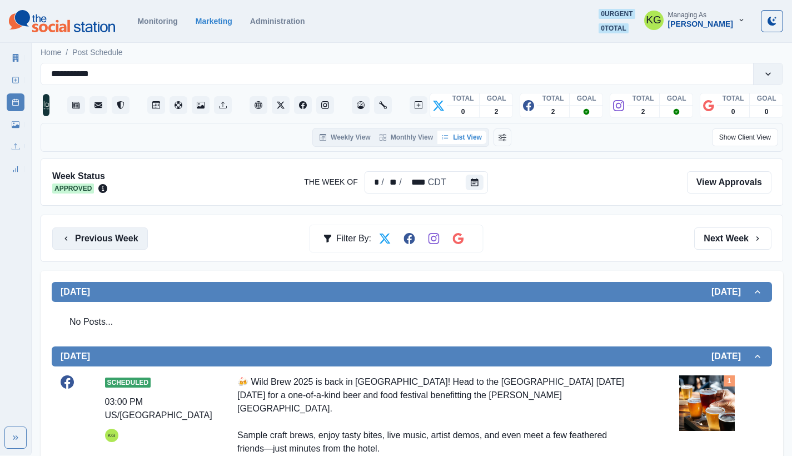
click at [106, 245] on button "Previous Week" at bounding box center [100, 238] width 96 height 22
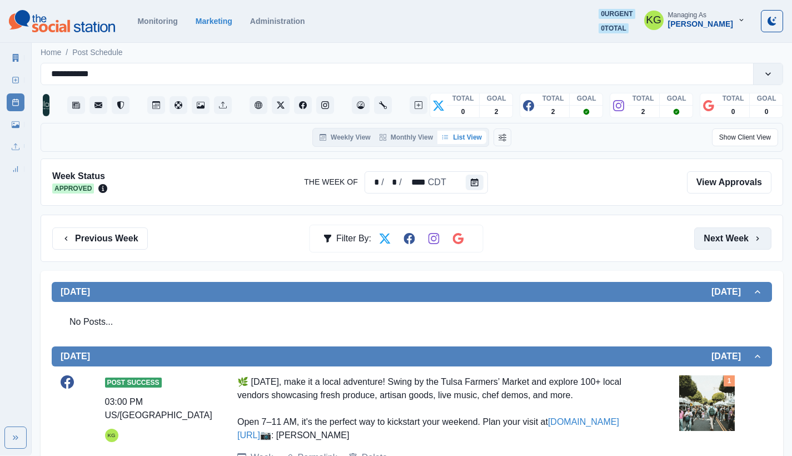
click at [726, 233] on button "Next Week" at bounding box center [732, 238] width 77 height 22
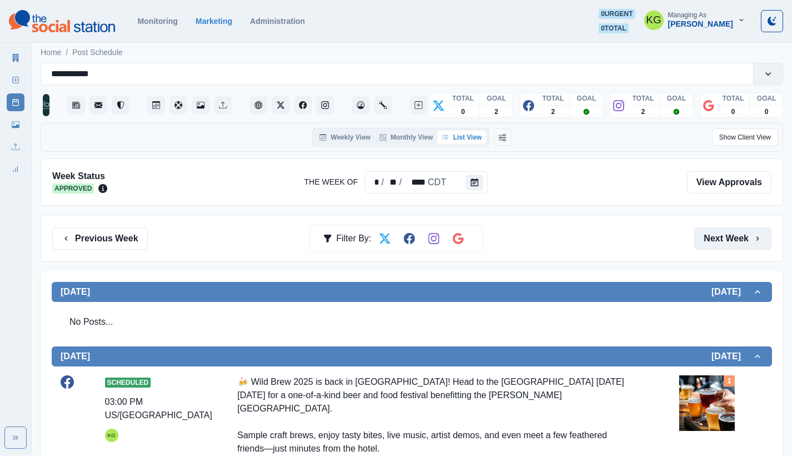
click at [726, 235] on button "Next Week" at bounding box center [732, 238] width 77 height 22
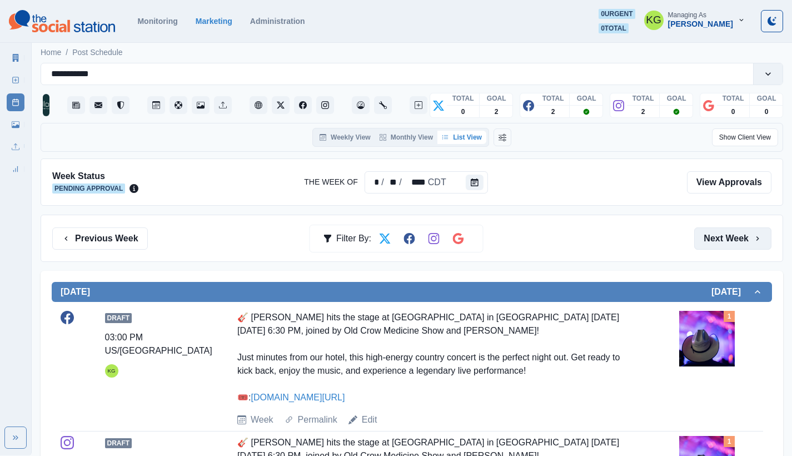
click at [726, 235] on button "Next Week" at bounding box center [732, 238] width 77 height 22
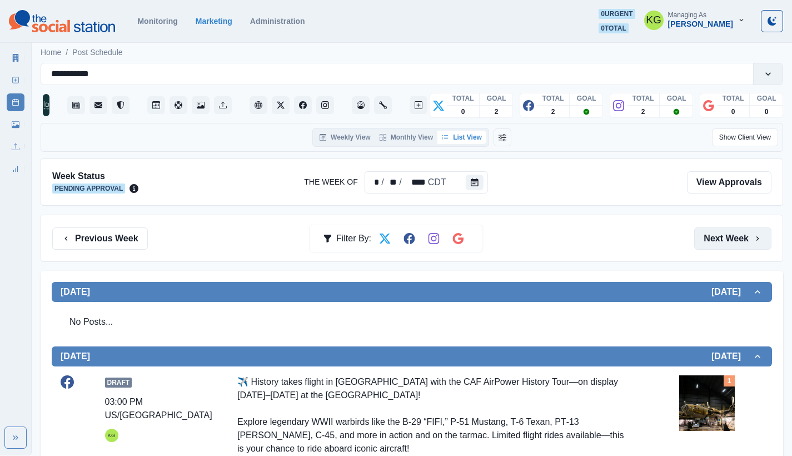
click at [726, 235] on button "Next Week" at bounding box center [732, 238] width 77 height 22
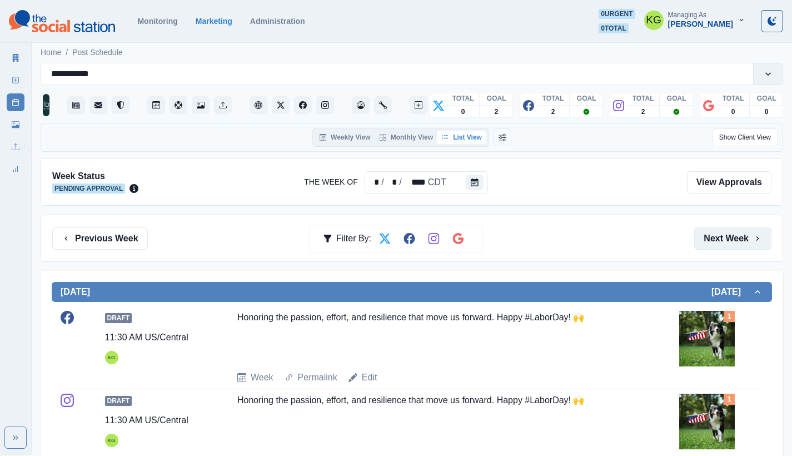
click at [726, 235] on button "Next Week" at bounding box center [732, 238] width 77 height 22
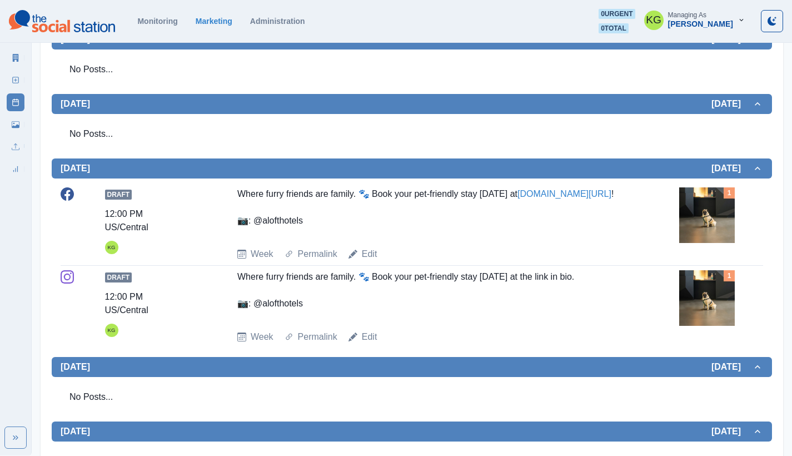
scroll to position [59, 0]
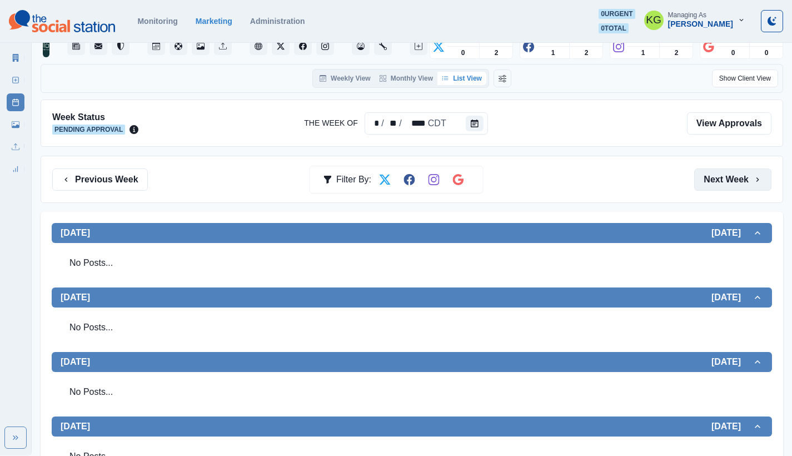
click at [727, 168] on button "Next Week" at bounding box center [732, 179] width 77 height 22
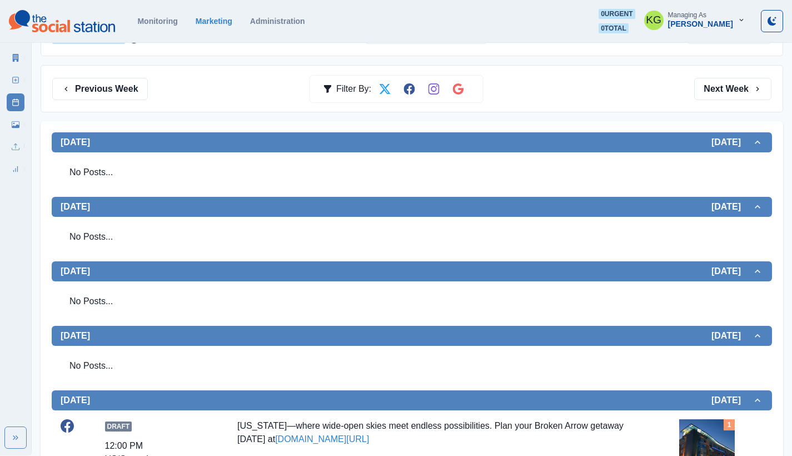
scroll to position [22, 0]
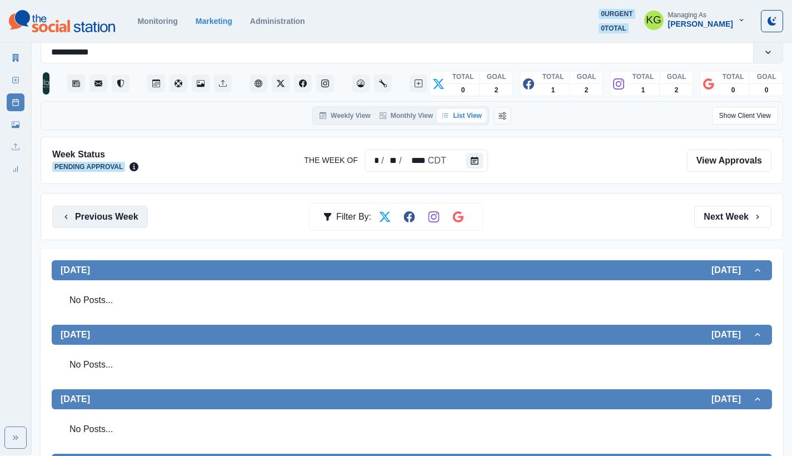
click at [92, 212] on button "Previous Week" at bounding box center [100, 217] width 96 height 22
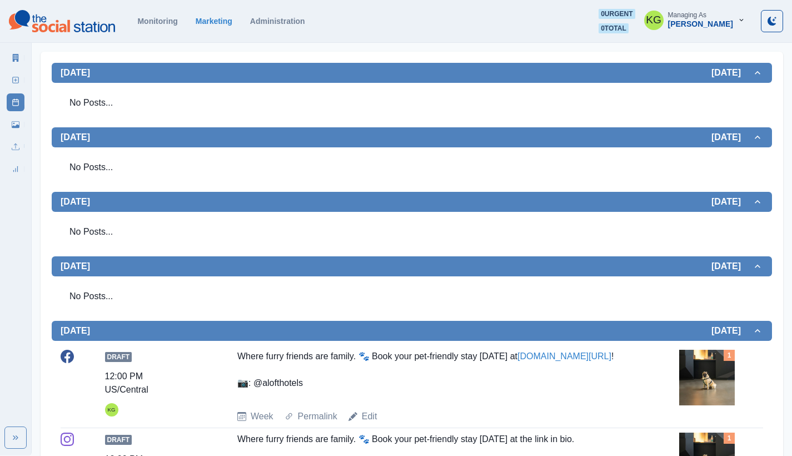
scroll to position [85, 0]
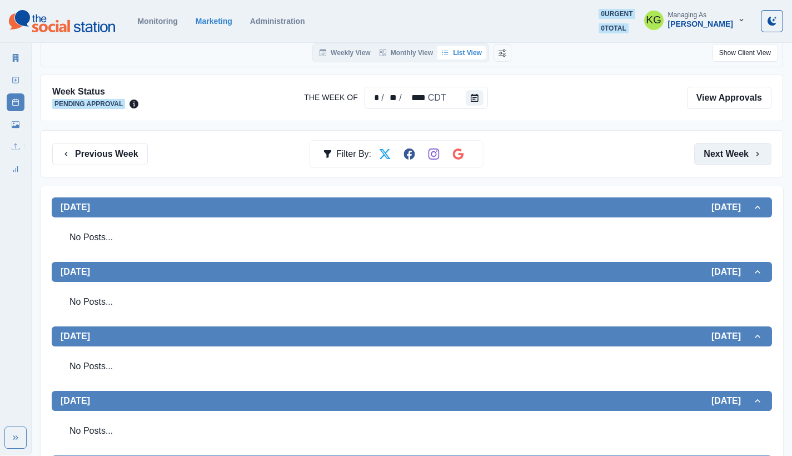
click at [727, 153] on button "Next Week" at bounding box center [732, 154] width 77 height 22
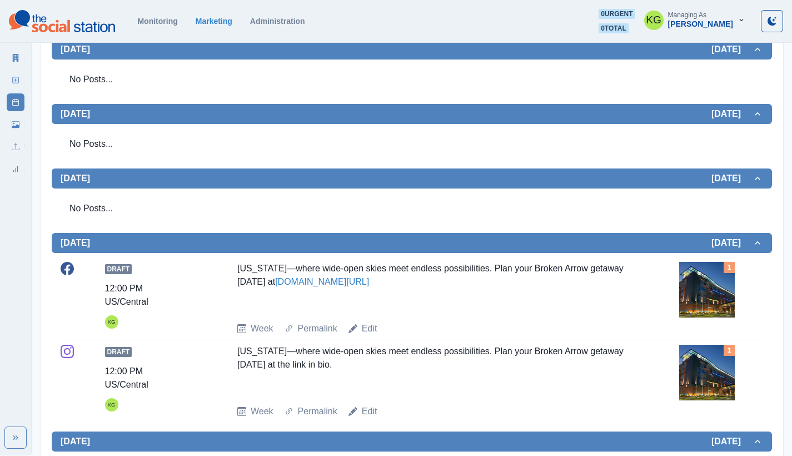
scroll to position [87, 0]
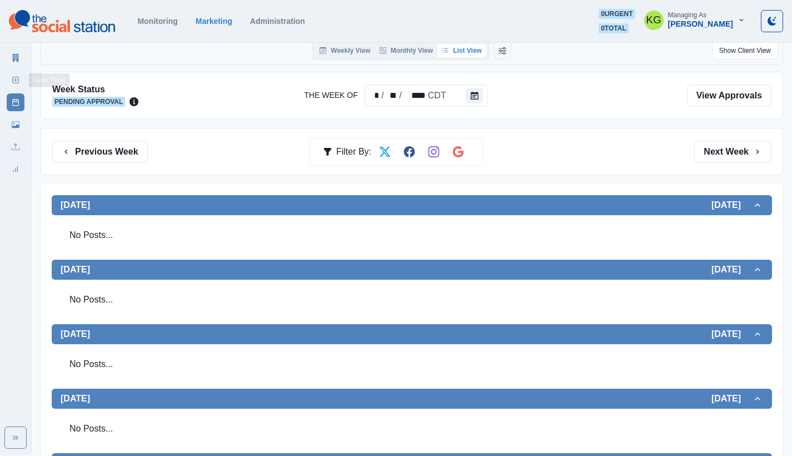
click at [21, 77] on link "New Post" at bounding box center [16, 80] width 18 height 18
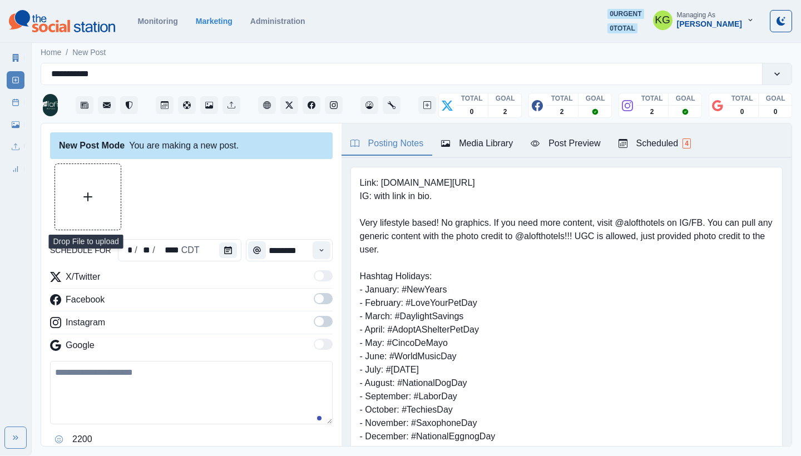
click at [101, 189] on button "Upload Media" at bounding box center [88, 197] width 66 height 66
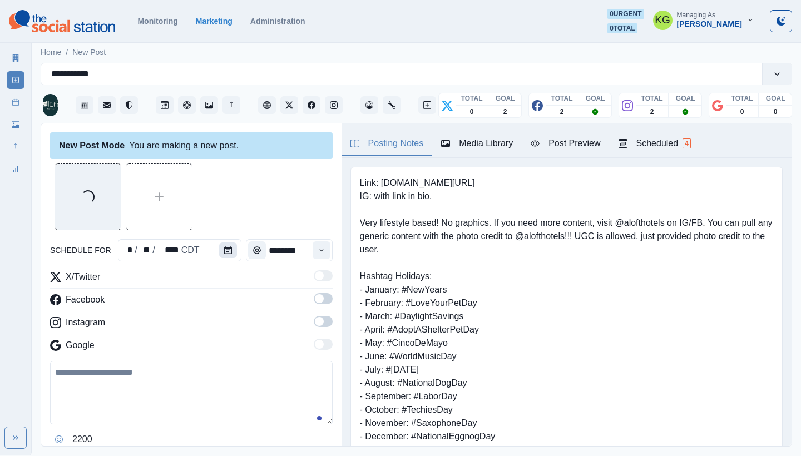
click at [224, 252] on icon "Calendar" at bounding box center [228, 250] width 8 height 8
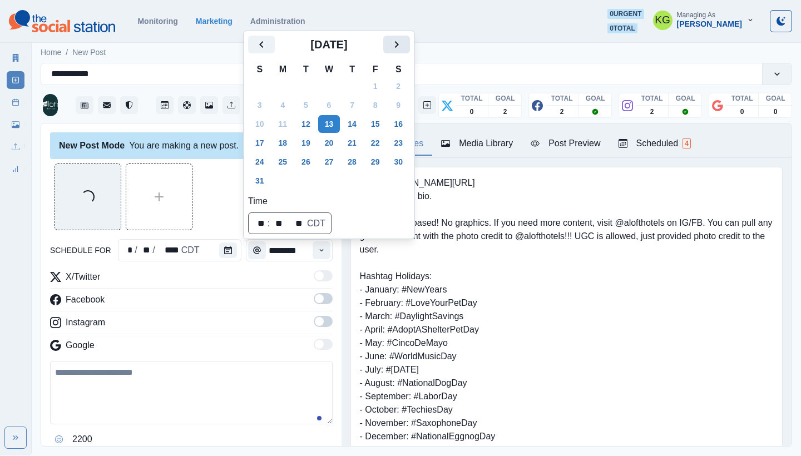
click at [410, 53] on div "August 2025" at bounding box center [329, 49] width 162 height 27
click at [403, 47] on icon "Next" at bounding box center [396, 44] width 13 height 13
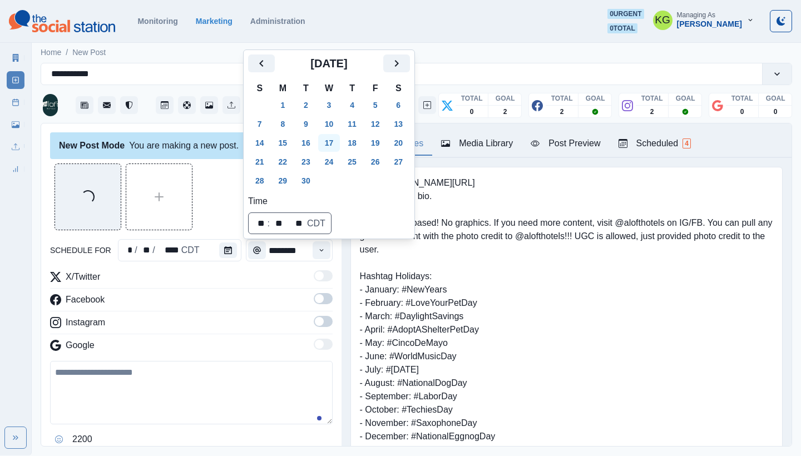
click at [336, 141] on button "17" at bounding box center [329, 143] width 22 height 18
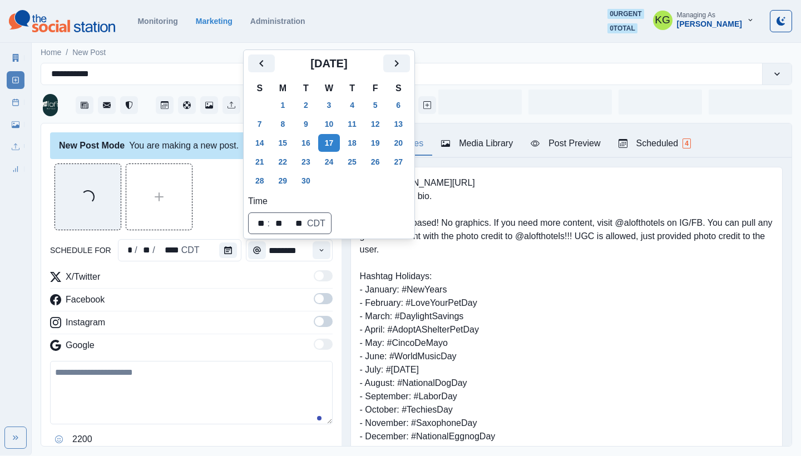
click at [222, 190] on div "Loading..." at bounding box center [191, 196] width 282 height 67
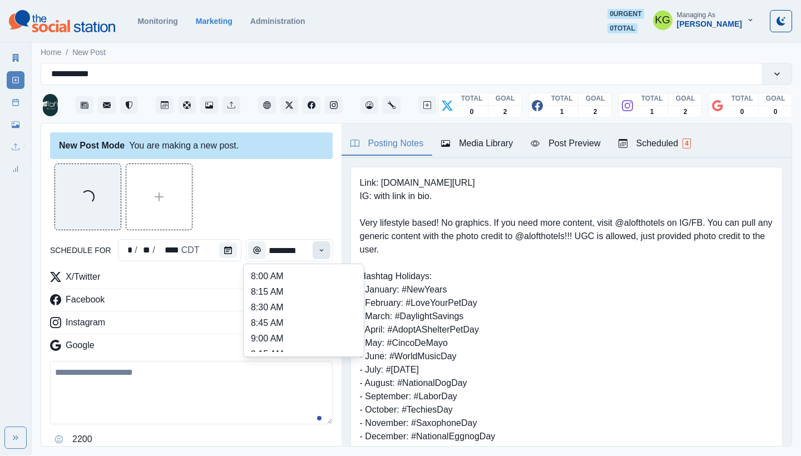
click at [317, 249] on button "Time" at bounding box center [321, 250] width 18 height 18
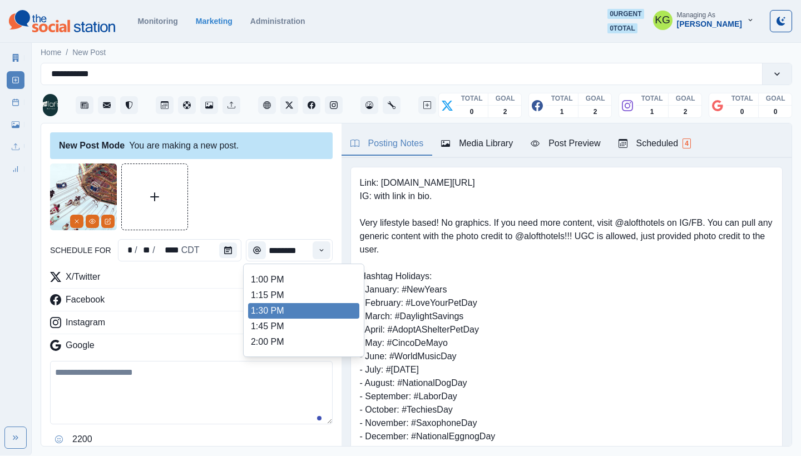
scroll to position [410, 0]
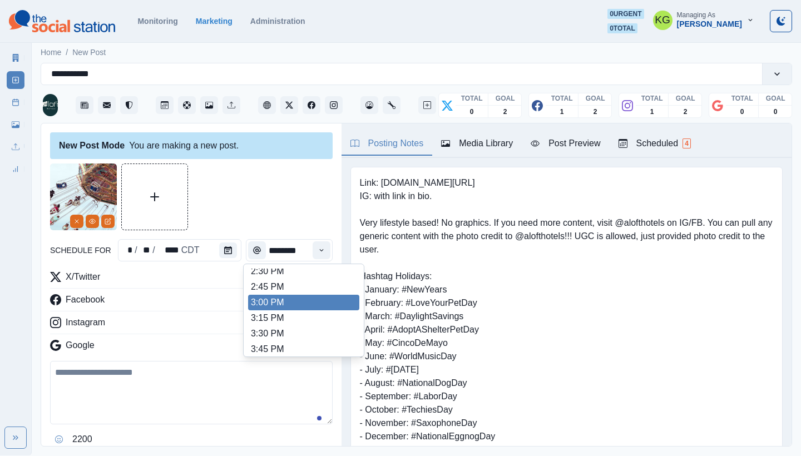
click at [277, 302] on li "3:00 PM" at bounding box center [303, 303] width 111 height 16
type input "*******"
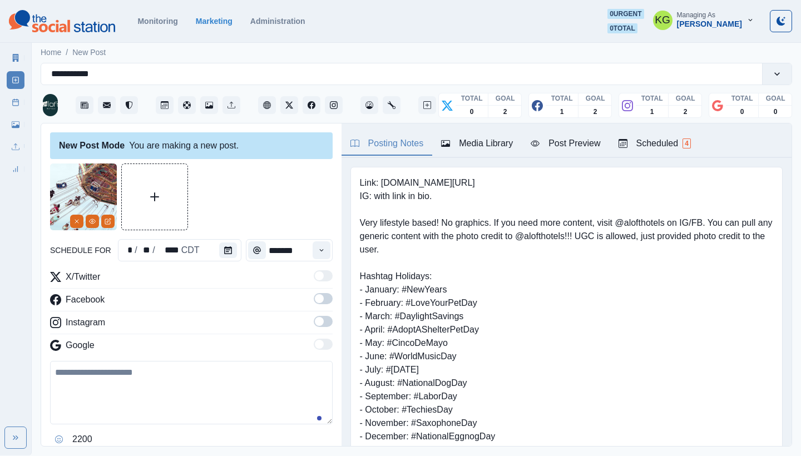
click at [315, 321] on span at bounding box center [319, 321] width 9 height 9
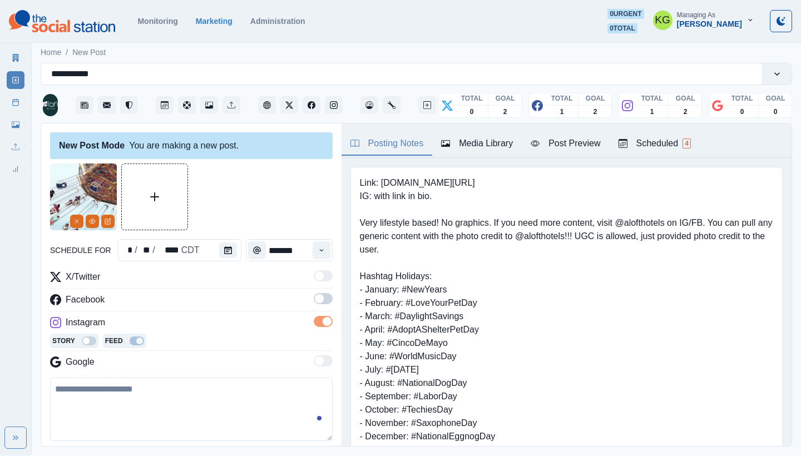
click at [315, 301] on span at bounding box center [319, 298] width 9 height 9
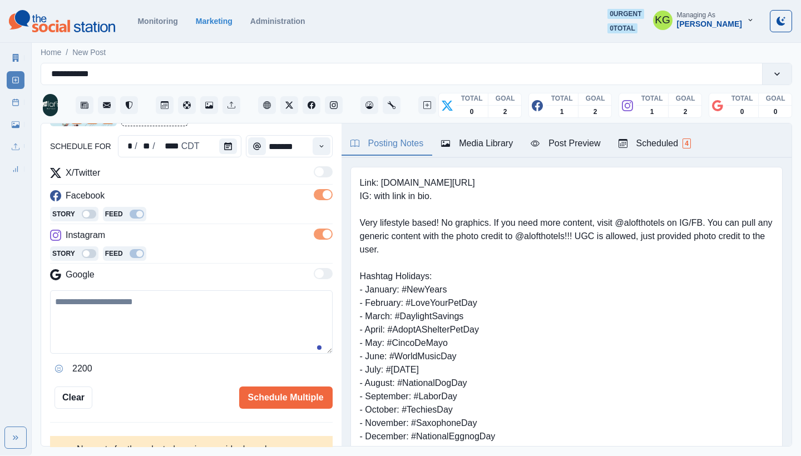
scroll to position [141, 0]
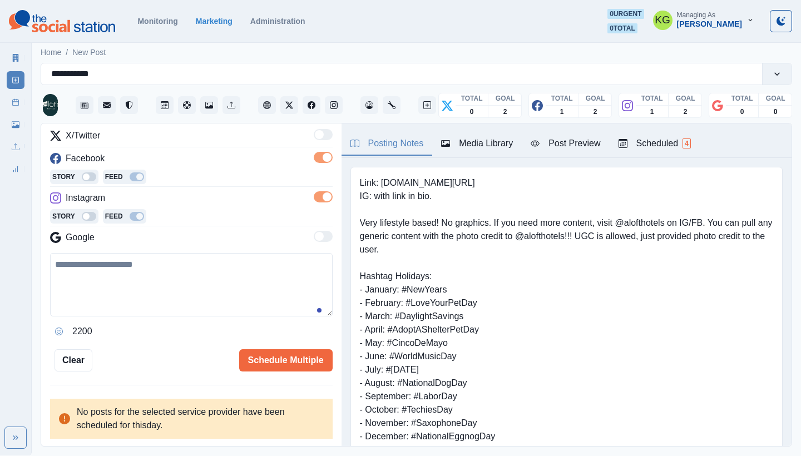
click at [257, 276] on textarea at bounding box center [191, 284] width 282 height 63
paste textarea "**********"
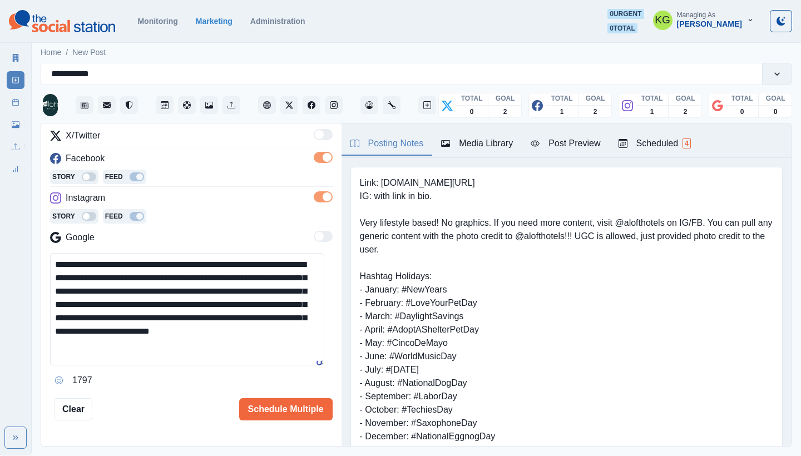
scroll to position [0, 0]
click at [311, 365] on textarea "**********" at bounding box center [187, 309] width 274 height 112
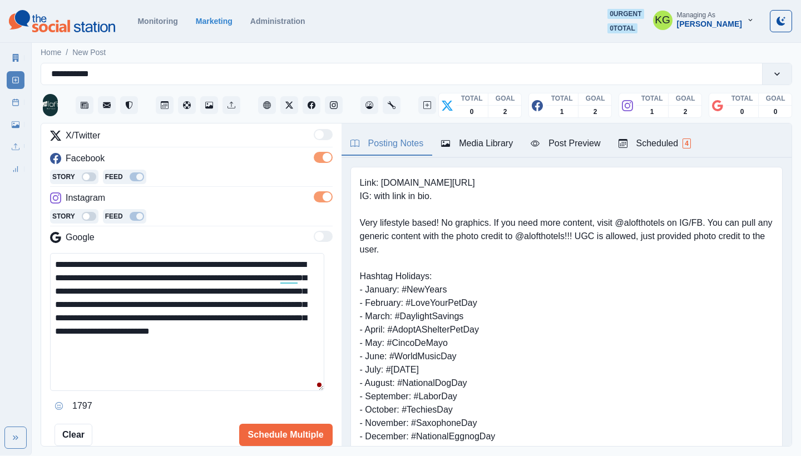
drag, startPoint x: 95, startPoint y: 276, endPoint x: 71, endPoint y: 276, distance: 23.9
click at [71, 276] on textarea "**********" at bounding box center [187, 322] width 274 height 138
click at [221, 346] on textarea "**********" at bounding box center [187, 322] width 274 height 138
paste textarea "**********"
drag, startPoint x: 148, startPoint y: 368, endPoint x: 123, endPoint y: 369, distance: 25.0
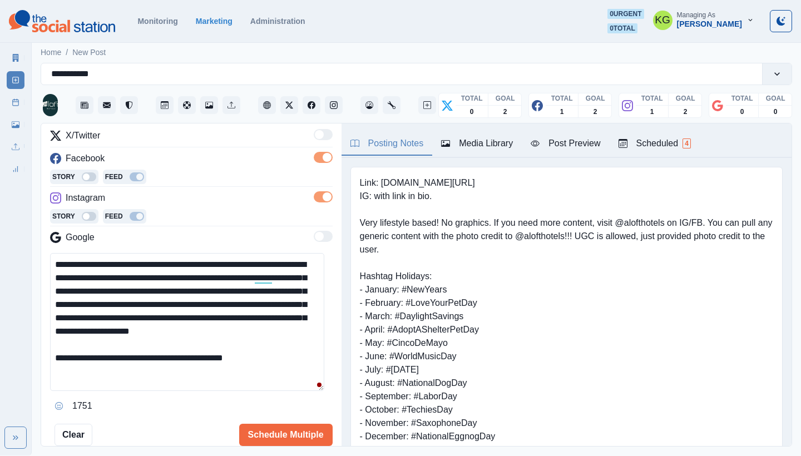
click at [123, 369] on textarea "**********" at bounding box center [187, 322] width 274 height 138
click at [231, 378] on textarea "**********" at bounding box center [187, 322] width 274 height 138
drag, startPoint x: 469, startPoint y: 181, endPoint x: 480, endPoint y: 182, distance: 11.7
click at [480, 182] on pre "Link: www.marriott.com/tultl IG: with link in bio. Very lifestyle based! No gra…" at bounding box center [566, 409] width 413 height 467
copy pre "www.marriott.com/tultl"
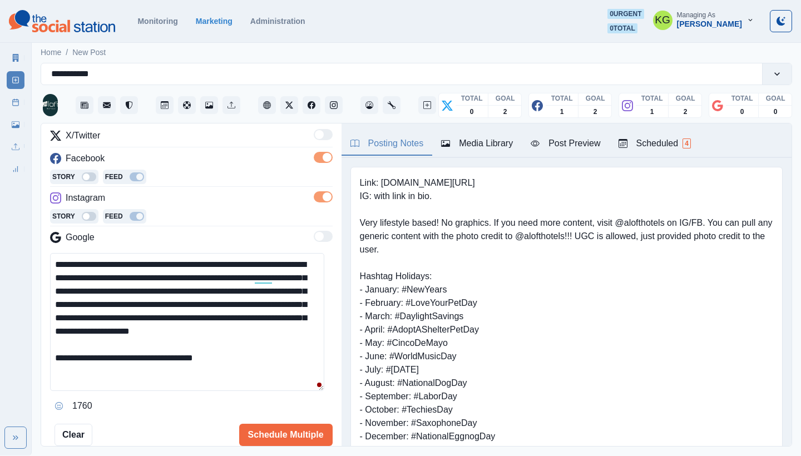
click at [253, 375] on textarea "**********" at bounding box center [187, 322] width 274 height 138
paste textarea "**********"
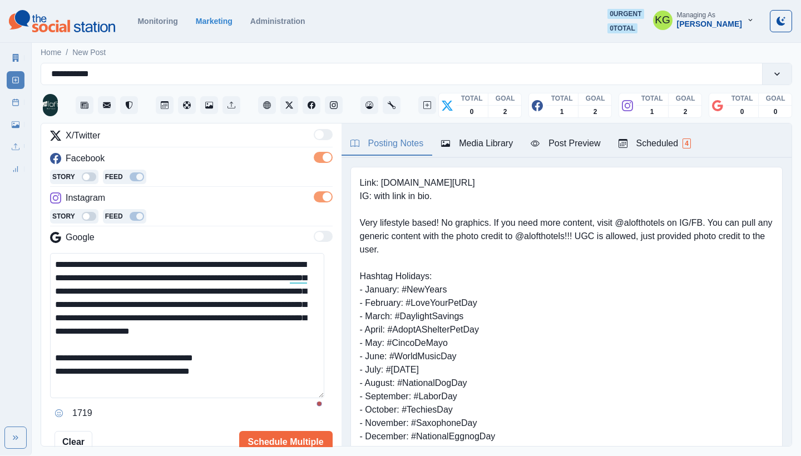
click at [314, 455] on html "**********" at bounding box center [400, 227] width 801 height 455
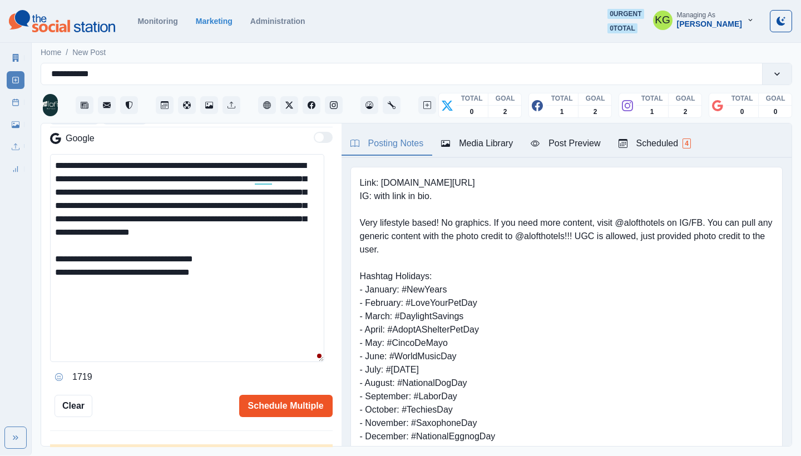
type textarea "**********"
click at [291, 402] on button "Schedule Multiple" at bounding box center [285, 406] width 93 height 22
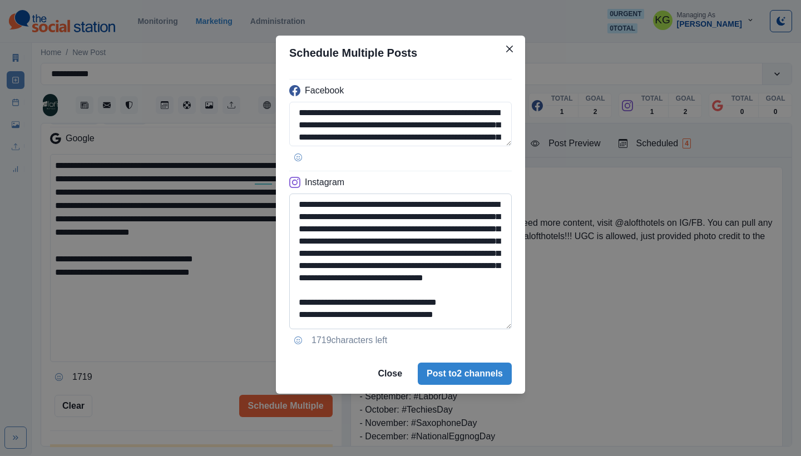
click at [497, 329] on textarea "**********" at bounding box center [400, 261] width 222 height 136
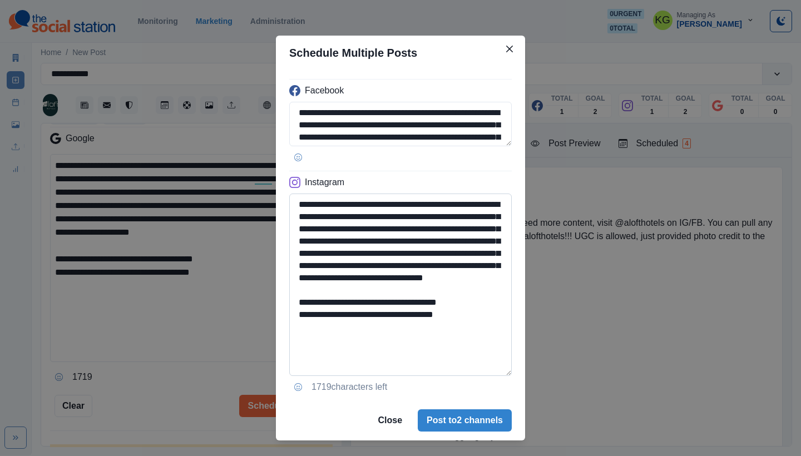
drag, startPoint x: 367, startPoint y: 339, endPoint x: 472, endPoint y: 341, distance: 105.1
click at [472, 341] on textarea "**********" at bounding box center [400, 284] width 222 height 182
type textarea "**********"
click at [472, 425] on button "Post to 2 channels" at bounding box center [465, 420] width 94 height 22
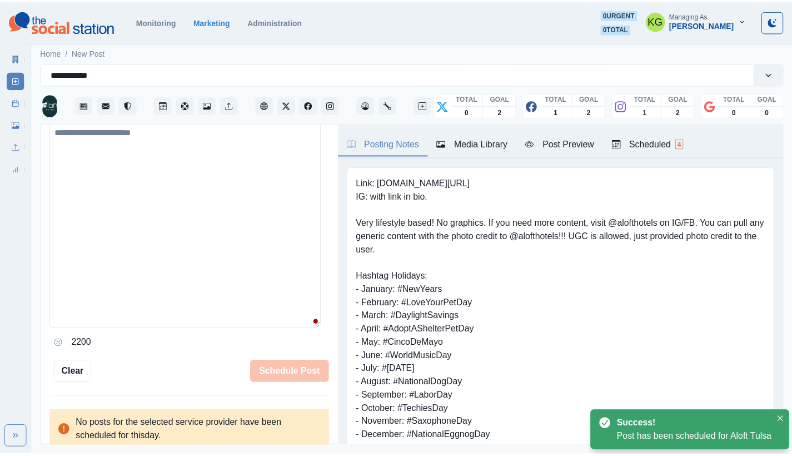
scroll to position [212, 0]
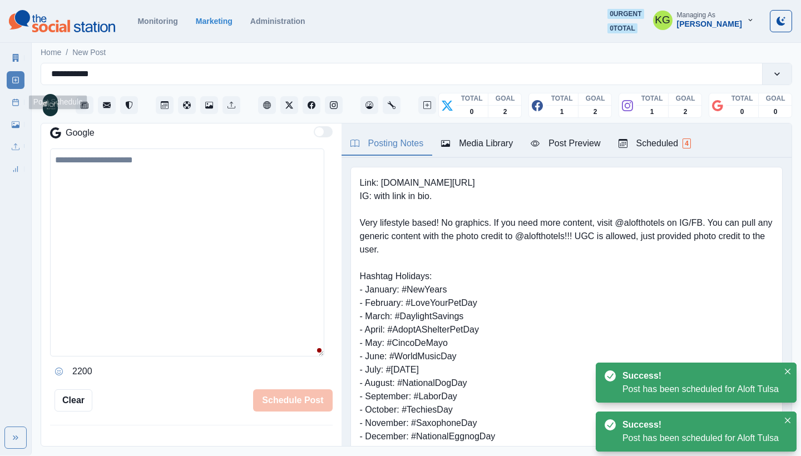
click at [12, 102] on icon at bounding box center [16, 102] width 8 height 8
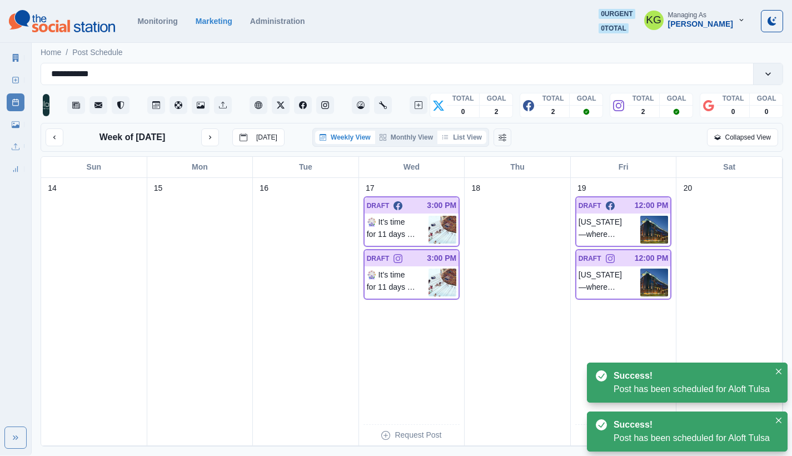
click at [473, 141] on button "List View" at bounding box center [462, 137] width 49 height 13
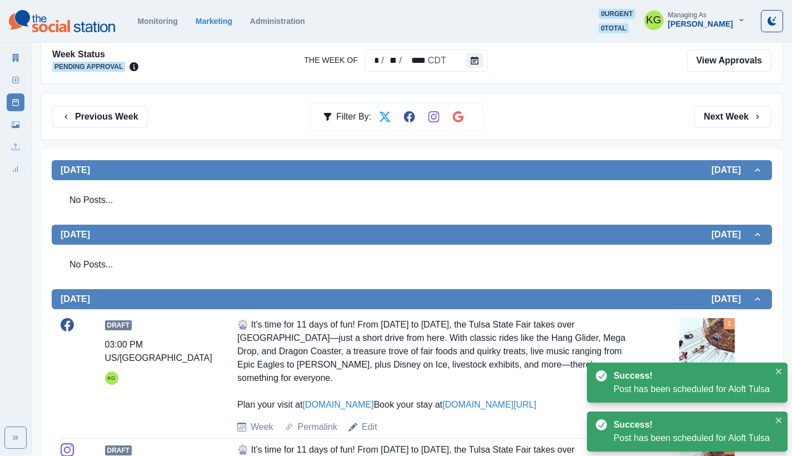
scroll to position [214, 0]
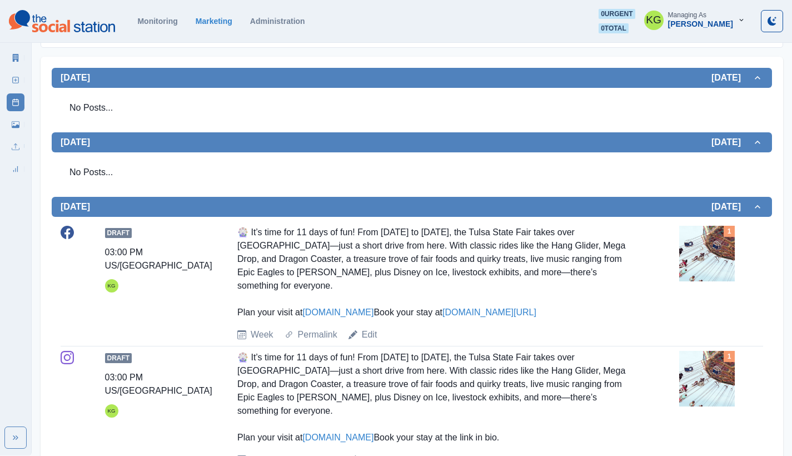
click at [700, 262] on img at bounding box center [707, 254] width 56 height 56
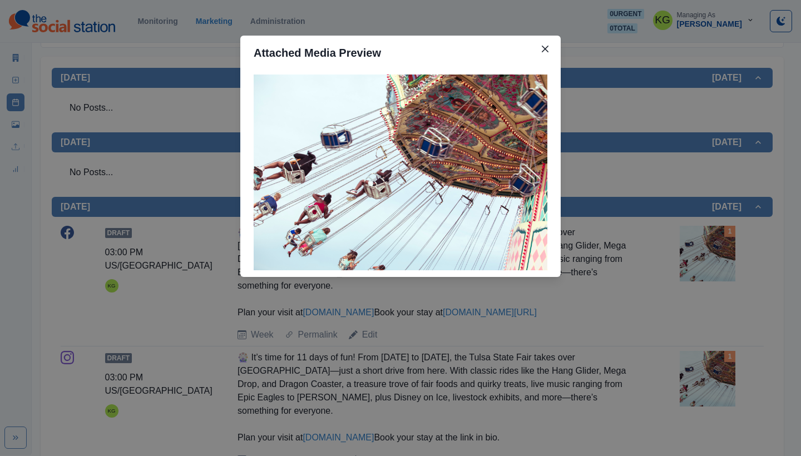
click at [758, 252] on div "Attached Media Preview" at bounding box center [400, 228] width 801 height 456
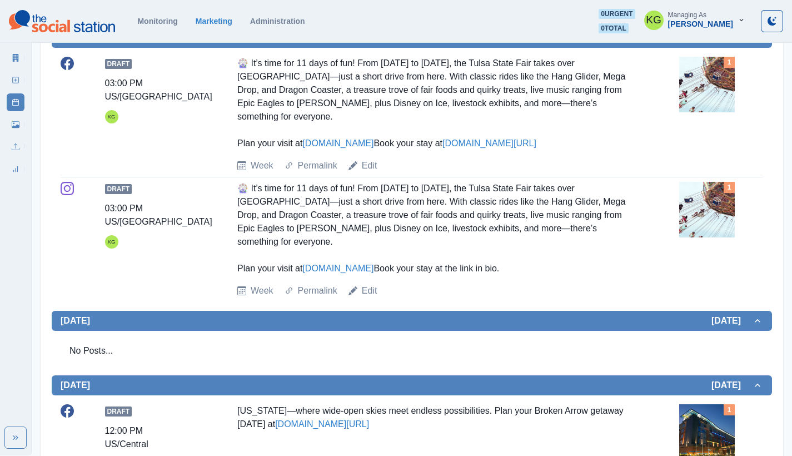
scroll to position [284, 0]
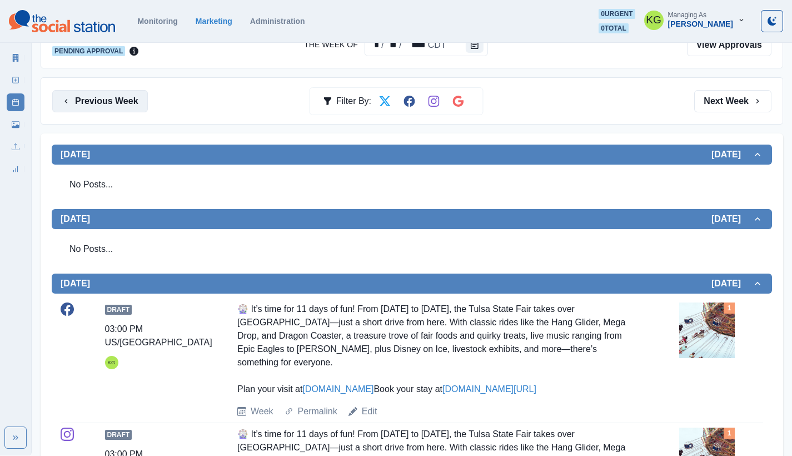
click at [107, 95] on button "Previous Week" at bounding box center [100, 101] width 96 height 22
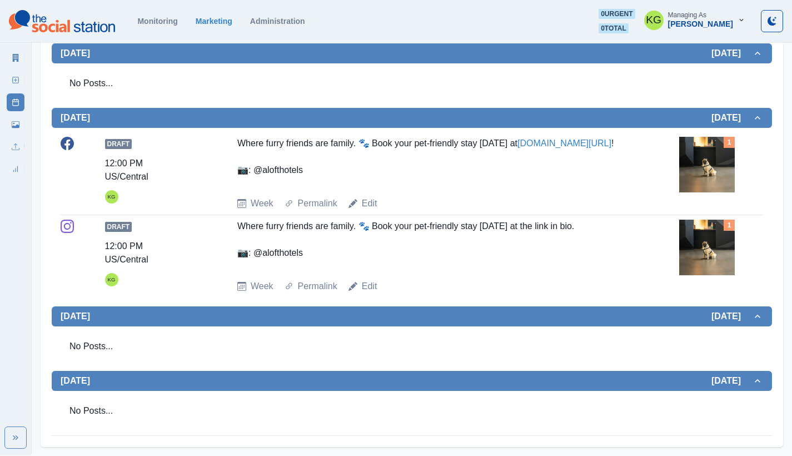
scroll to position [48, 0]
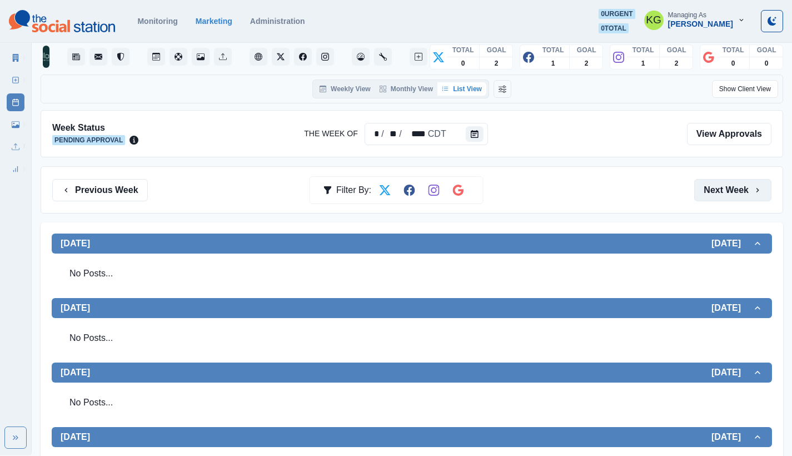
click at [736, 190] on button "Next Week" at bounding box center [732, 190] width 77 height 22
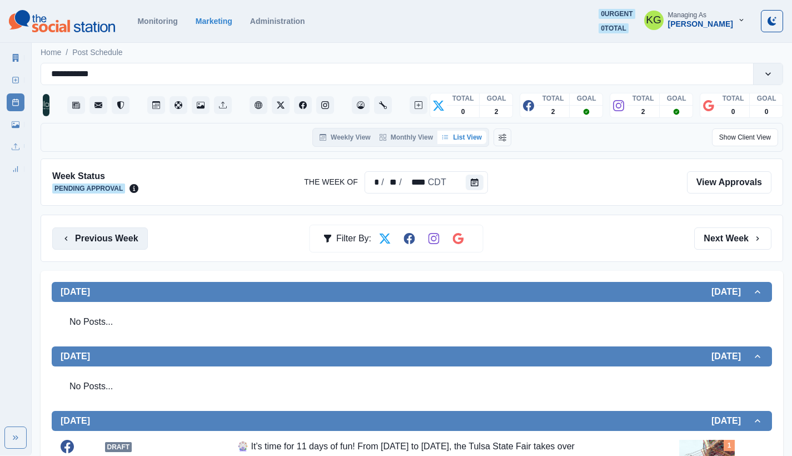
click at [126, 231] on button "Previous Week" at bounding box center [100, 238] width 96 height 22
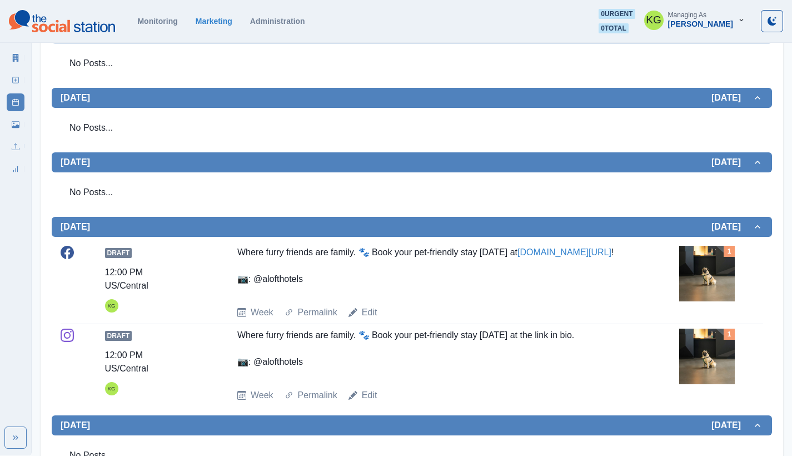
scroll to position [74, 0]
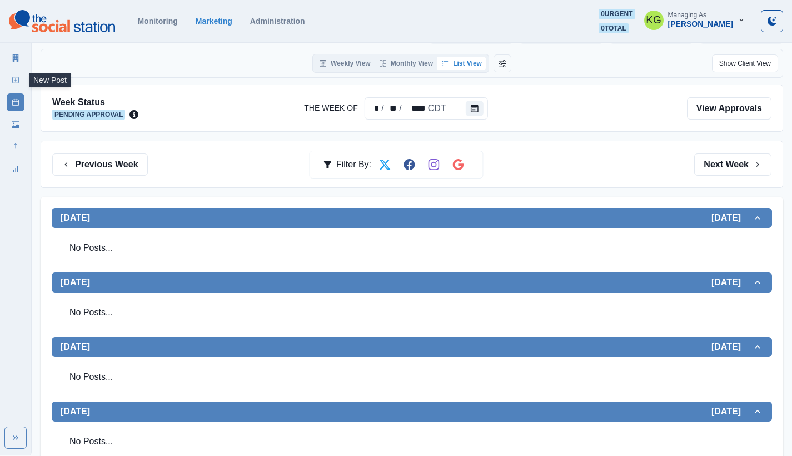
click at [19, 80] on icon at bounding box center [16, 80] width 8 height 8
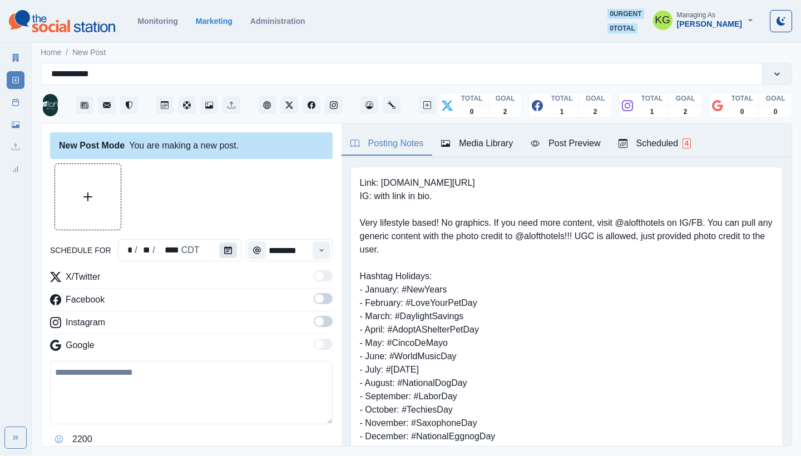
click at [219, 249] on button "Calendar" at bounding box center [228, 250] width 18 height 16
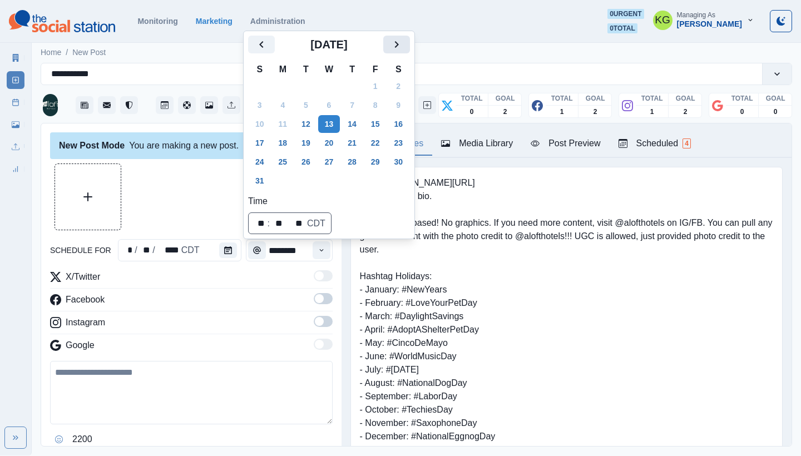
click at [403, 39] on icon "Next" at bounding box center [396, 44] width 13 height 13
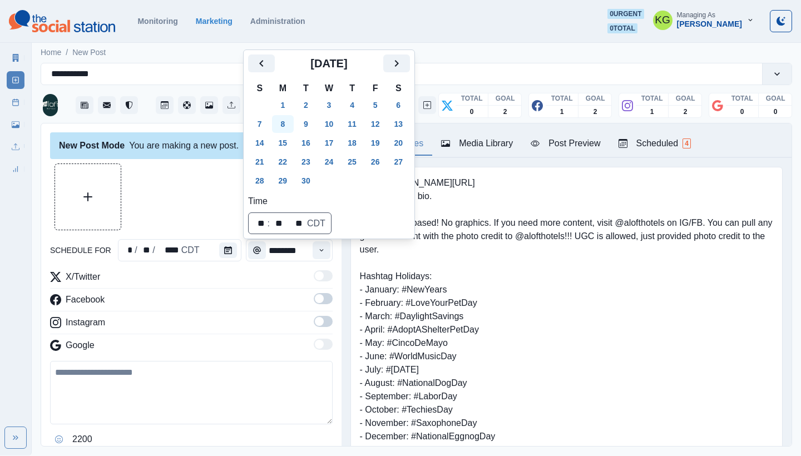
click at [285, 130] on button "8" at bounding box center [283, 124] width 22 height 18
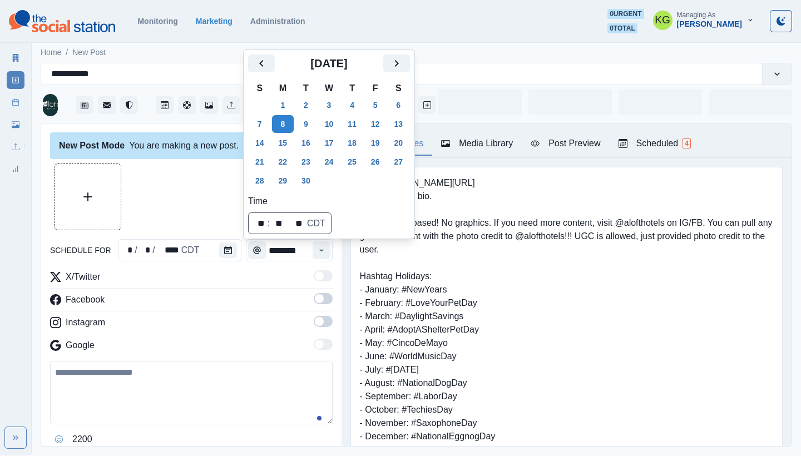
click at [201, 181] on div at bounding box center [191, 196] width 282 height 67
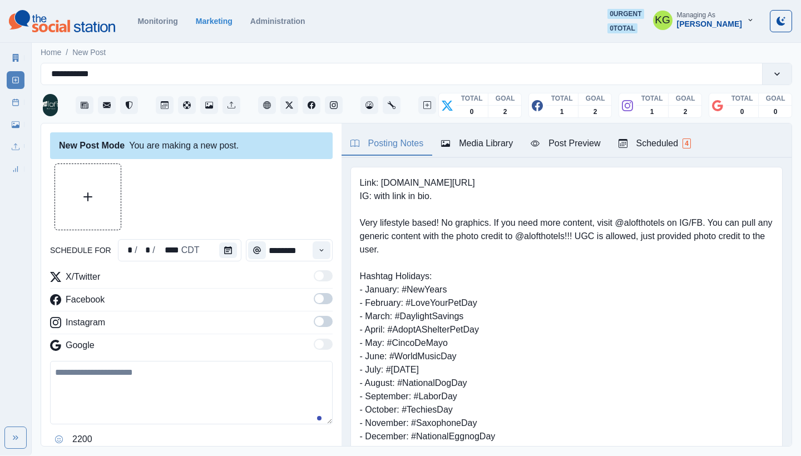
click at [318, 325] on span at bounding box center [323, 321] width 19 height 11
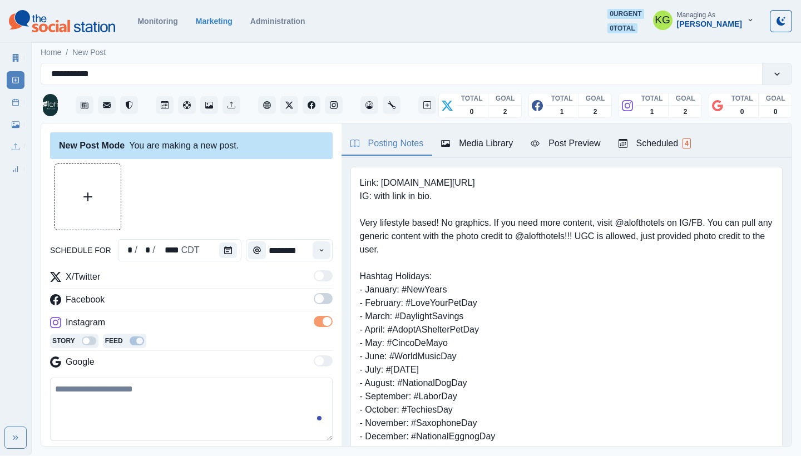
click at [317, 297] on span at bounding box center [323, 298] width 19 height 11
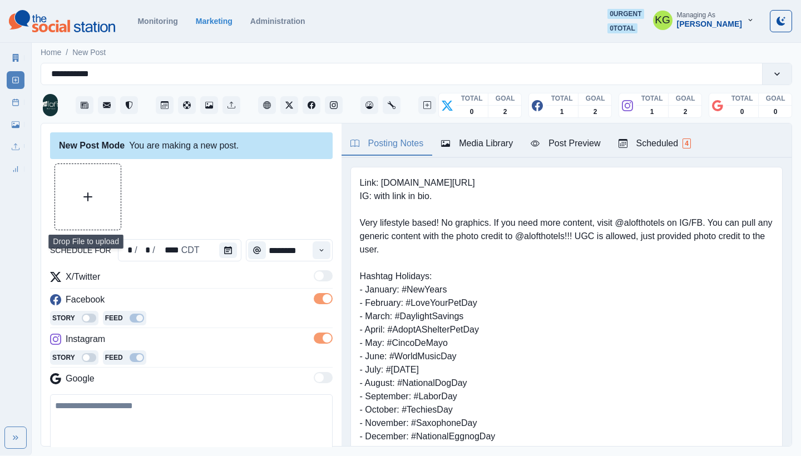
click at [85, 173] on button "Upload Media" at bounding box center [88, 197] width 66 height 66
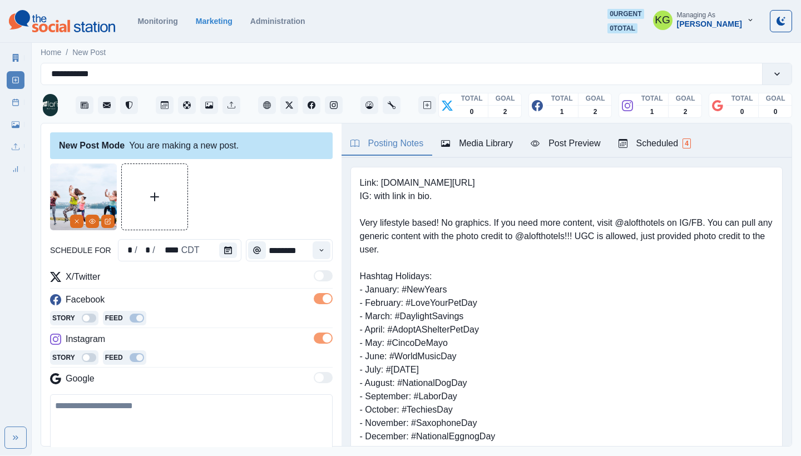
scroll to position [141, 0]
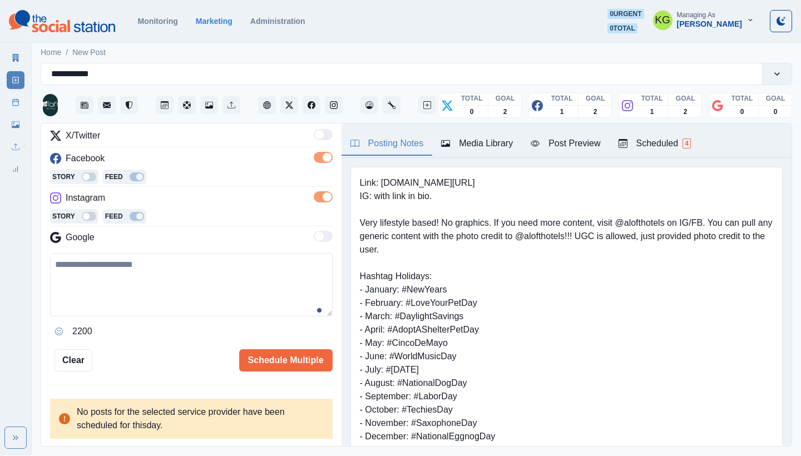
click at [246, 278] on textarea at bounding box center [191, 284] width 282 height 63
paste textarea "**********"
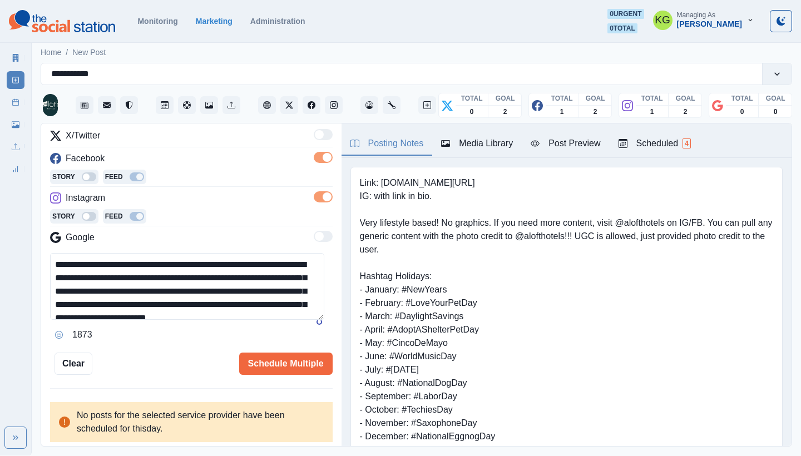
scroll to position [0, 0]
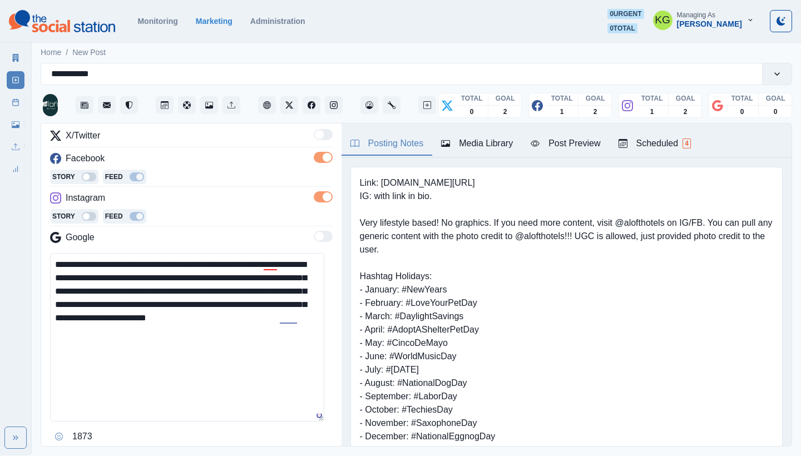
click at [321, 418] on textarea "**********" at bounding box center [187, 337] width 274 height 168
drag, startPoint x: 71, startPoint y: 262, endPoint x: 14, endPoint y: 260, distance: 56.8
click at [14, 260] on div "**********" at bounding box center [400, 227] width 801 height 455
click at [261, 275] on div "p.m." at bounding box center [270, 279] width 22 height 18
click at [266, 266] on textarea "**********" at bounding box center [187, 337] width 274 height 168
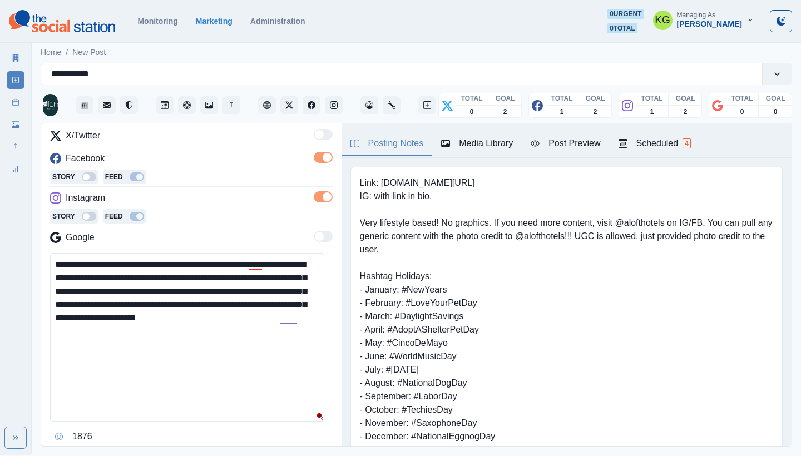
drag, startPoint x: 280, startPoint y: 353, endPoint x: 287, endPoint y: 354, distance: 6.8
click at [281, 353] on textarea "**********" at bounding box center [187, 337] width 274 height 168
click at [205, 285] on textarea "**********" at bounding box center [187, 337] width 274 height 168
click at [204, 355] on textarea "**********" at bounding box center [187, 337] width 274 height 168
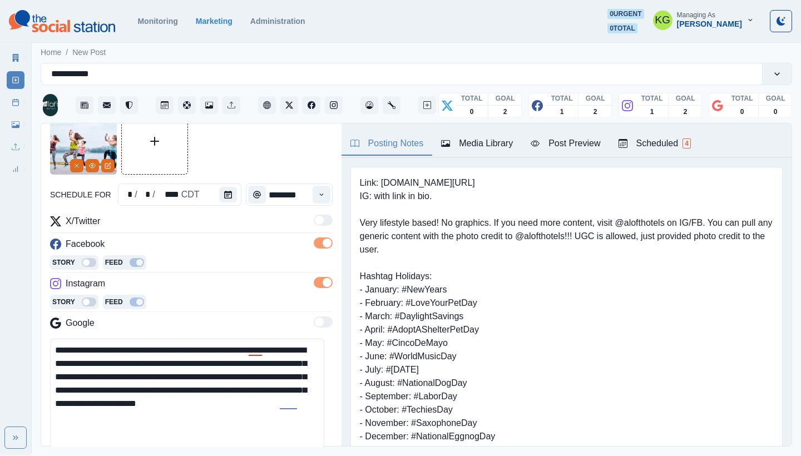
scroll to position [147, 0]
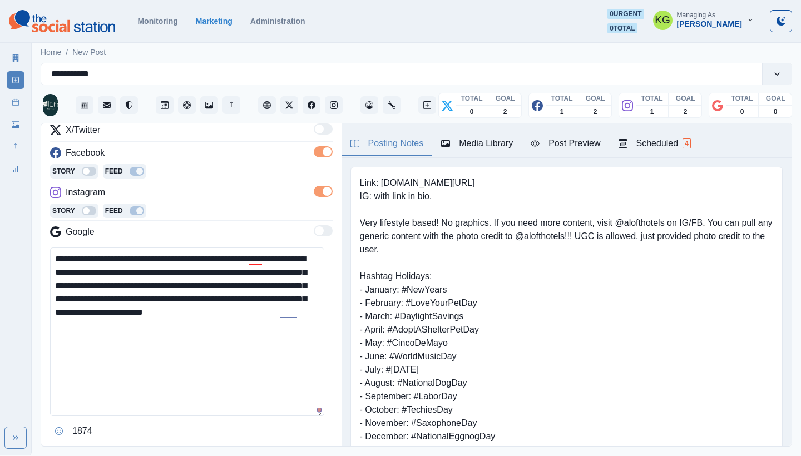
paste textarea "**********"
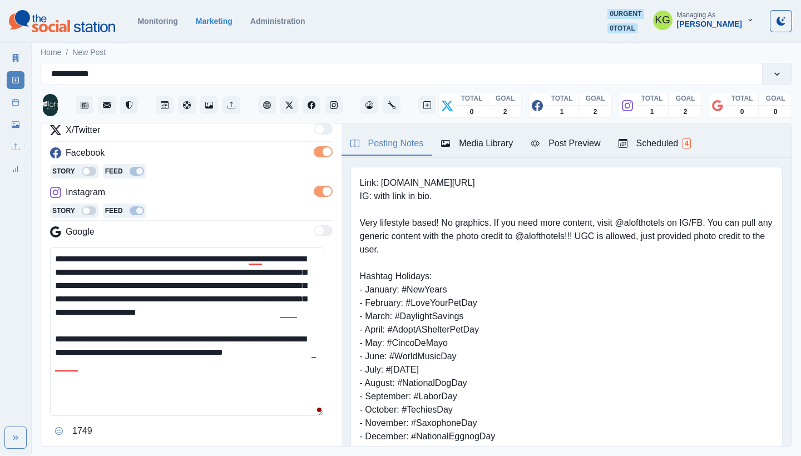
paste textarea "**********"
drag, startPoint x: 85, startPoint y: 380, endPoint x: 44, endPoint y: 379, distance: 40.0
click at [44, 379] on div "**********" at bounding box center [191, 285] width 300 height 324
drag, startPoint x: 270, startPoint y: 350, endPoint x: 45, endPoint y: 348, distance: 224.6
click at [45, 348] on div "**********" at bounding box center [191, 285] width 300 height 324
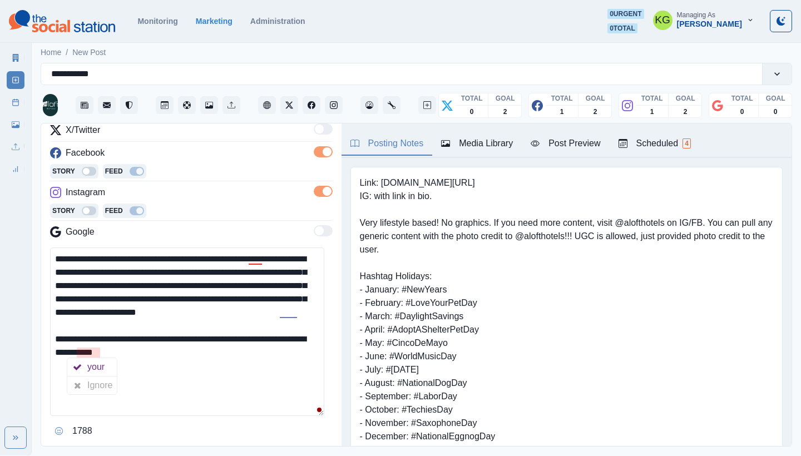
click at [241, 382] on textarea "**********" at bounding box center [187, 331] width 274 height 168
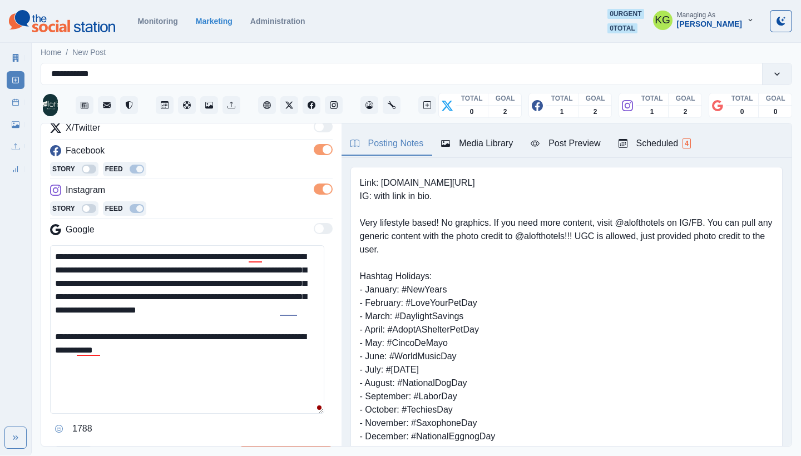
scroll to position [225, 0]
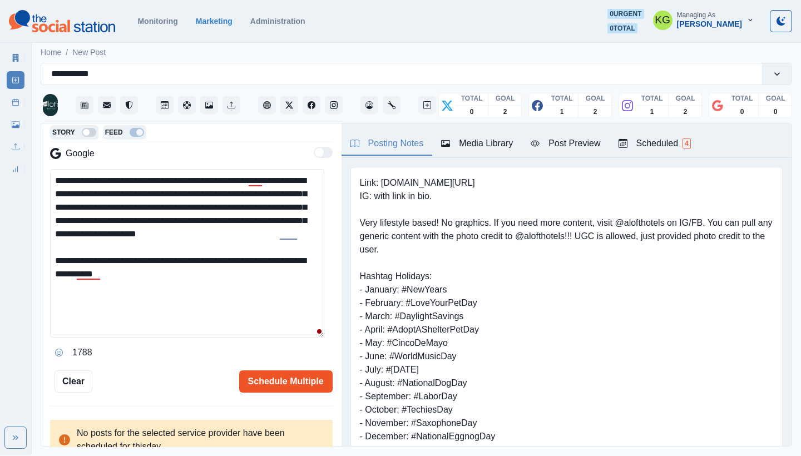
type textarea "**********"
click at [270, 378] on button "Schedule Multiple" at bounding box center [285, 381] width 93 height 22
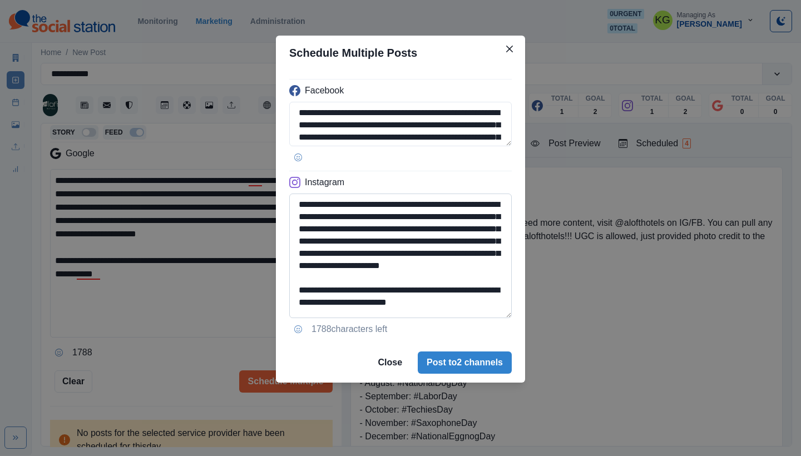
click at [500, 315] on textarea "**********" at bounding box center [400, 255] width 222 height 125
click at [470, 353] on button "Post to 2 channels" at bounding box center [465, 362] width 94 height 22
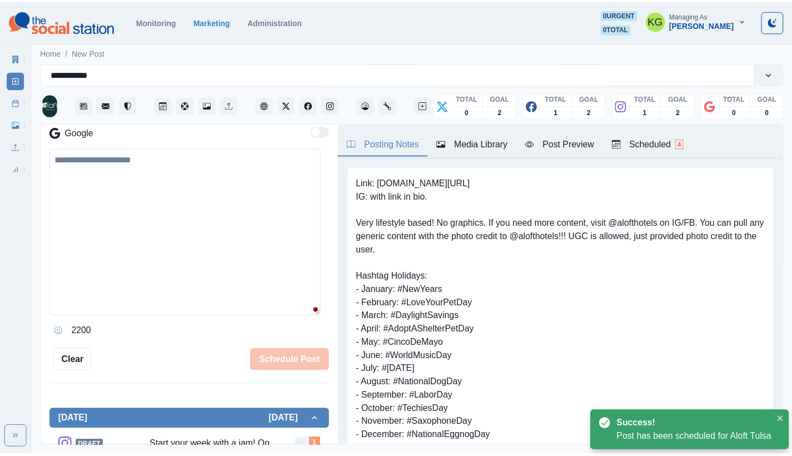
scroll to position [173, 0]
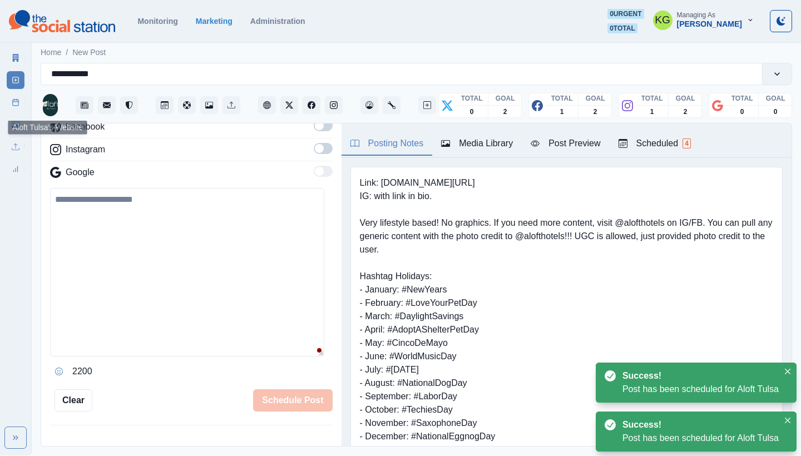
click at [16, 101] on icon at bounding box center [16, 102] width 8 height 8
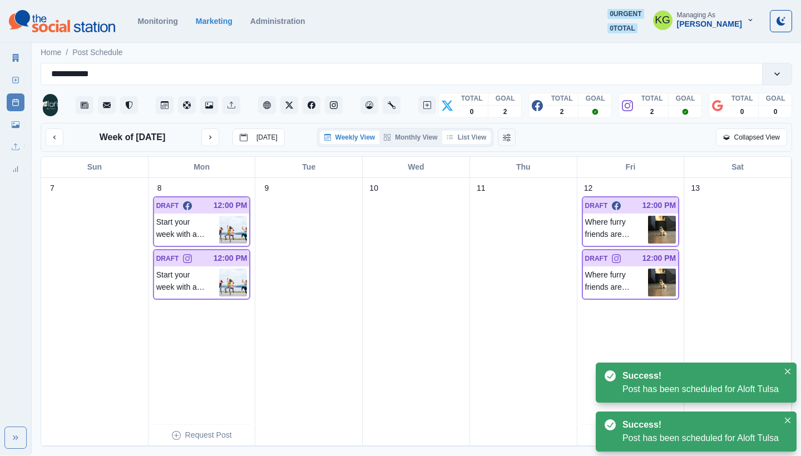
click at [484, 136] on button "List View" at bounding box center [466, 137] width 49 height 13
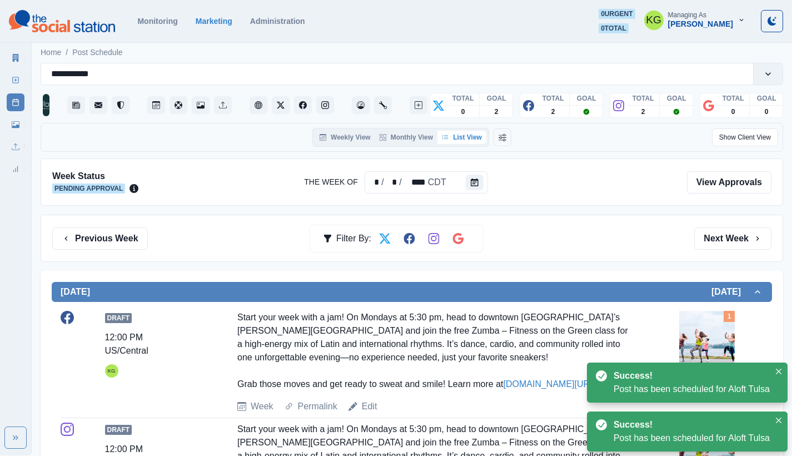
scroll to position [100, 0]
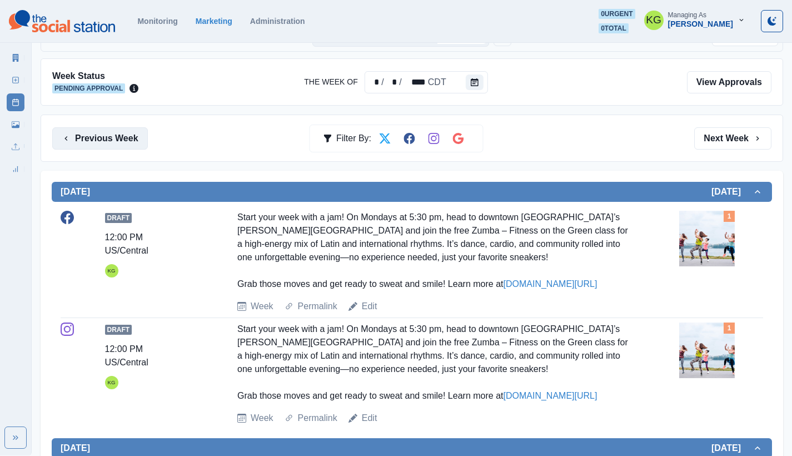
click at [111, 137] on button "Previous Week" at bounding box center [100, 138] width 96 height 22
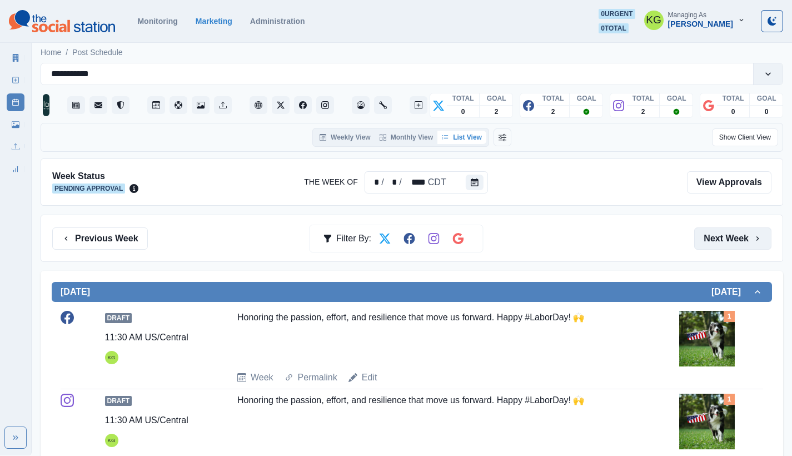
click at [733, 241] on button "Next Week" at bounding box center [732, 238] width 77 height 22
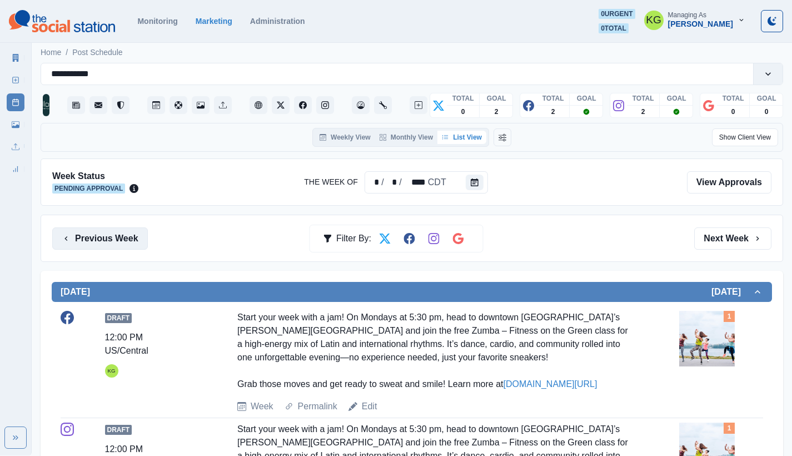
click at [122, 248] on button "Previous Week" at bounding box center [100, 238] width 96 height 22
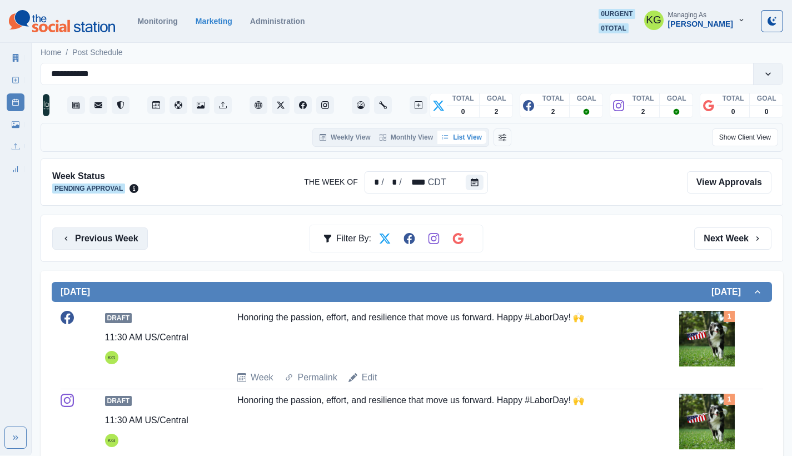
click at [122, 242] on button "Previous Week" at bounding box center [100, 238] width 96 height 22
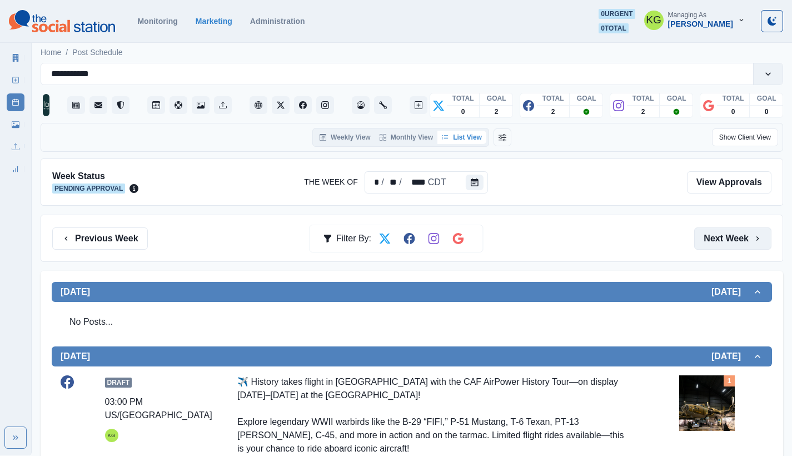
click at [726, 238] on button "Next Week" at bounding box center [732, 238] width 77 height 22
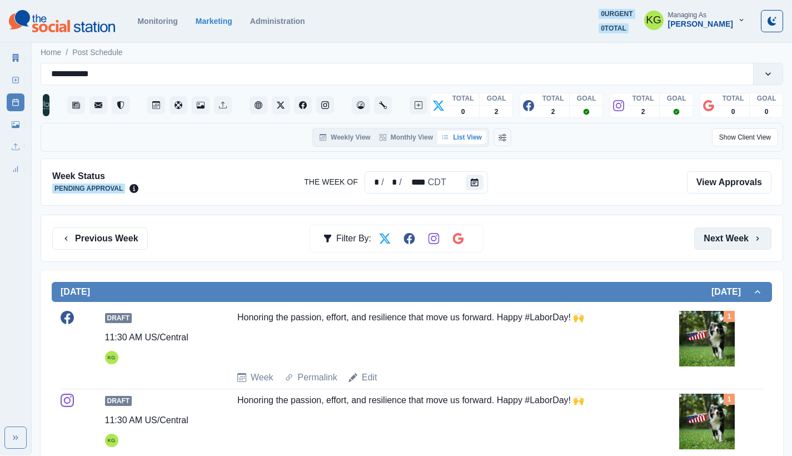
click at [725, 237] on button "Next Week" at bounding box center [732, 238] width 77 height 22
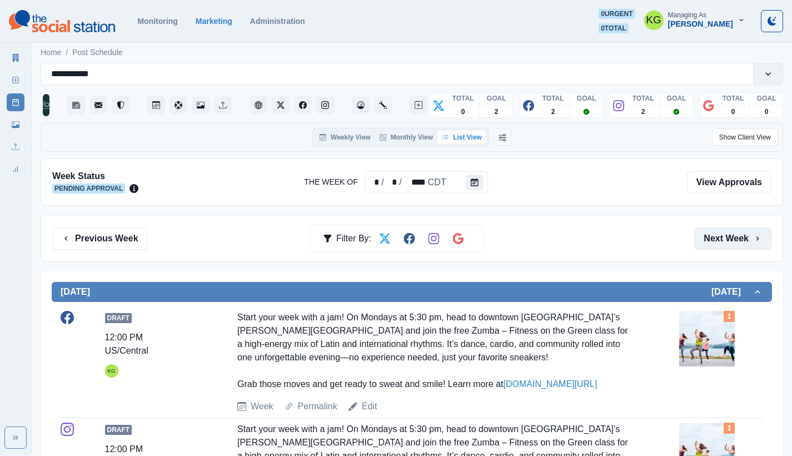
click at [745, 245] on button "Next Week" at bounding box center [732, 238] width 77 height 22
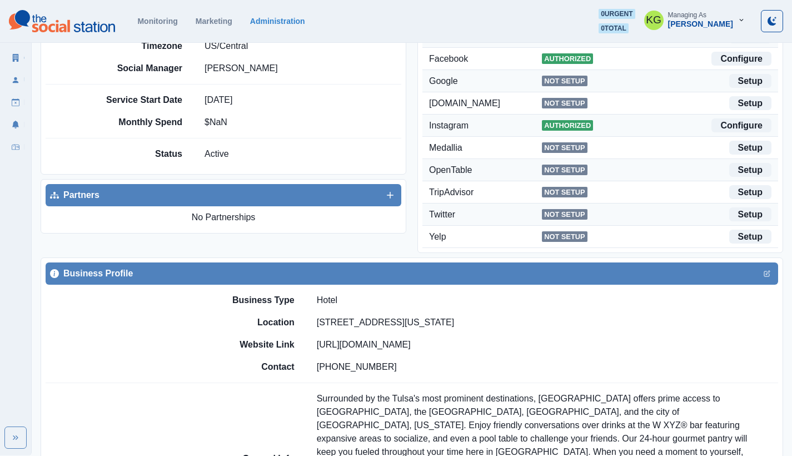
scroll to position [98, 0]
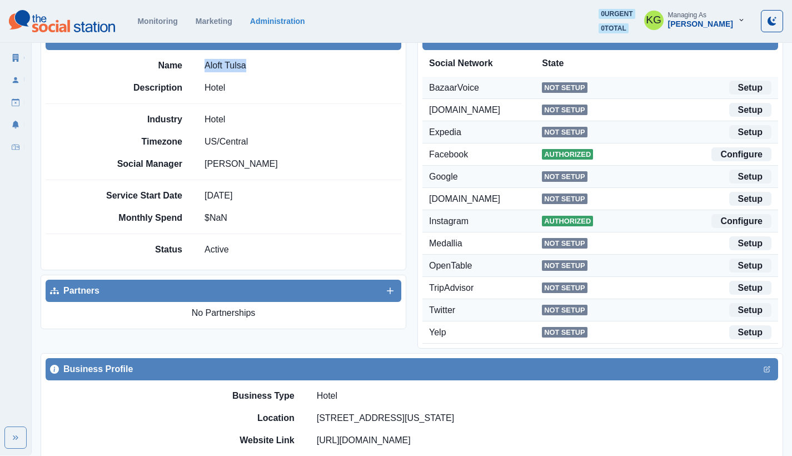
drag, startPoint x: 239, startPoint y: 69, endPoint x: 202, endPoint y: 67, distance: 36.8
click at [202, 67] on div "Name Aloft Tulsa" at bounding box center [250, 65] width 302 height 13
drag, startPoint x: 449, startPoint y: 417, endPoint x: 304, endPoint y: 416, distance: 145.1
click at [304, 416] on div "Location [STREET_ADDRESS][US_STATE]" at bounding box center [467, 417] width 623 height 13
click at [444, 412] on p "[STREET_ADDRESS][US_STATE]" at bounding box center [385, 417] width 137 height 13
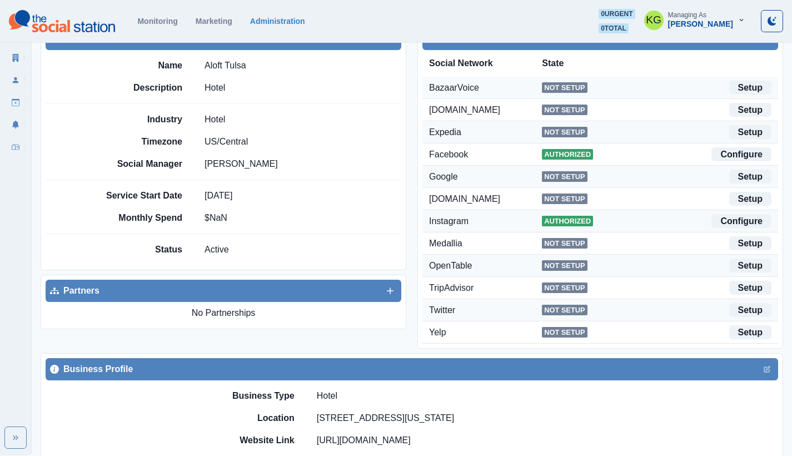
drag, startPoint x: 421, startPoint y: 418, endPoint x: 317, endPoint y: 418, distance: 104.0
click at [317, 418] on p "[STREET_ADDRESS][US_STATE]" at bounding box center [385, 417] width 137 height 13
copy p "[STREET_ADDRESS]"
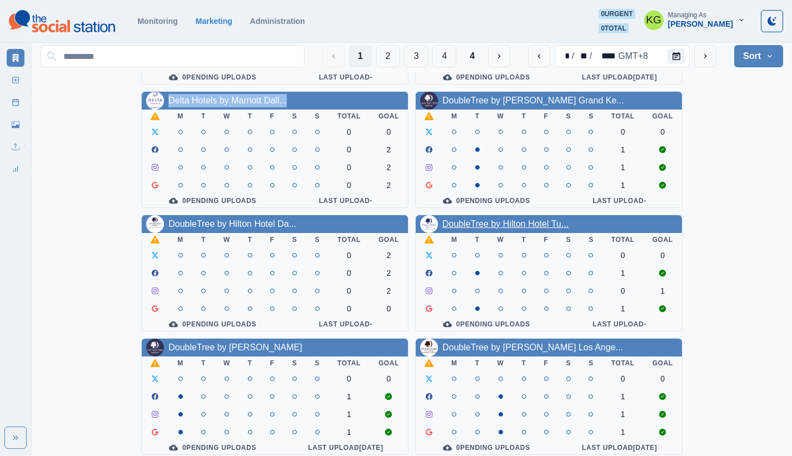
scroll to position [400, 0]
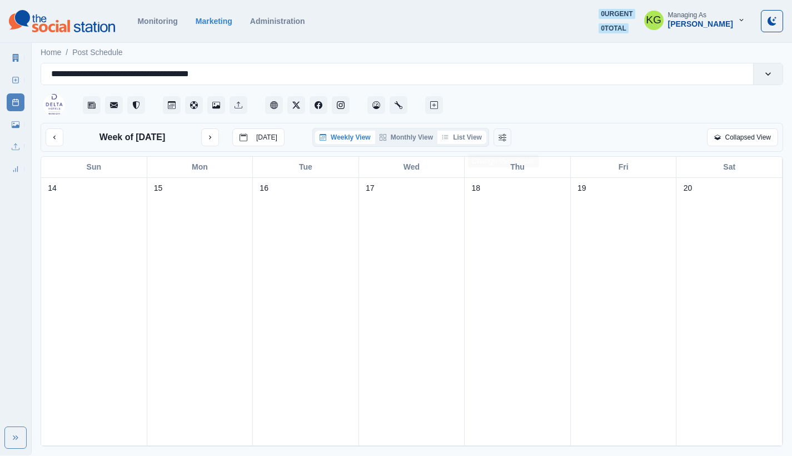
click at [471, 140] on button "List View" at bounding box center [462, 137] width 49 height 13
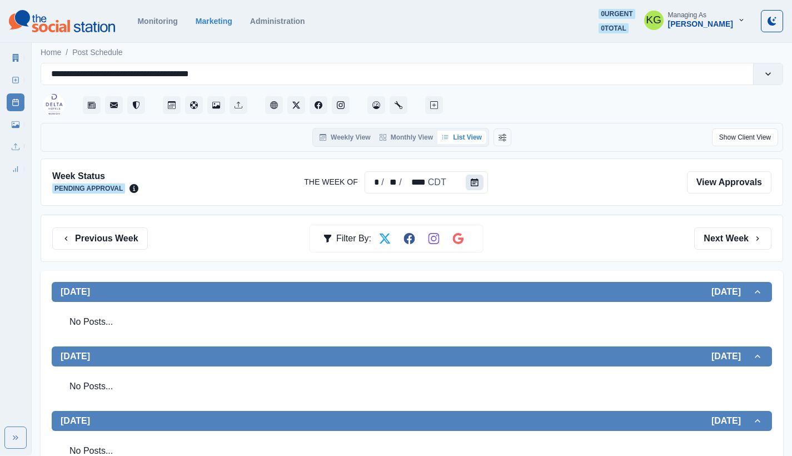
click at [474, 187] on button "Calendar" at bounding box center [475, 183] width 18 height 16
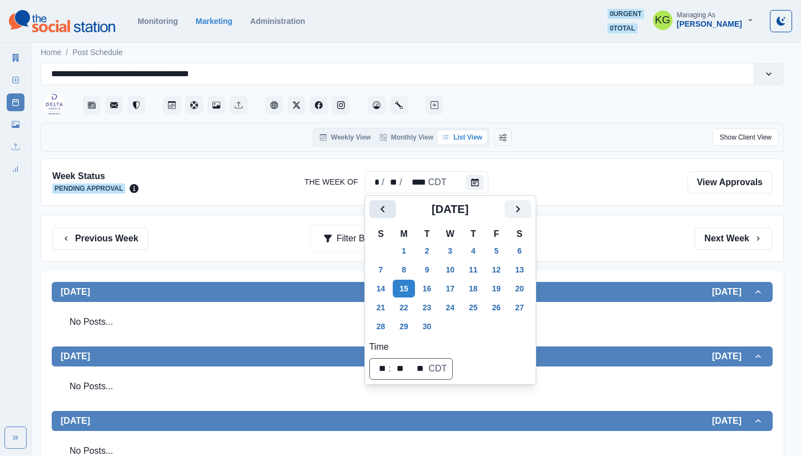
click at [378, 202] on icon "Previous" at bounding box center [382, 208] width 13 height 13
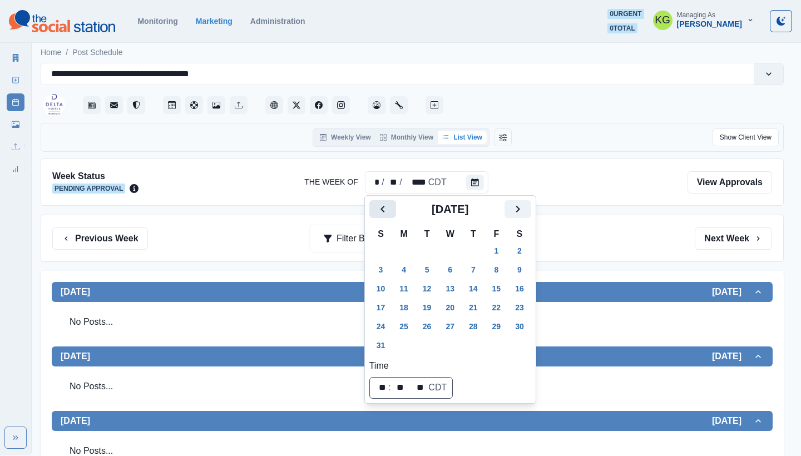
click at [378, 202] on icon "Previous" at bounding box center [382, 208] width 13 height 13
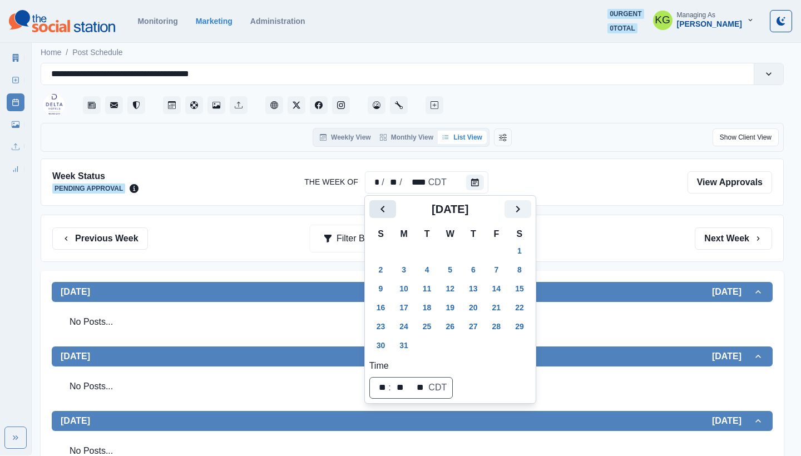
click at [378, 202] on icon "Previous" at bounding box center [382, 208] width 13 height 13
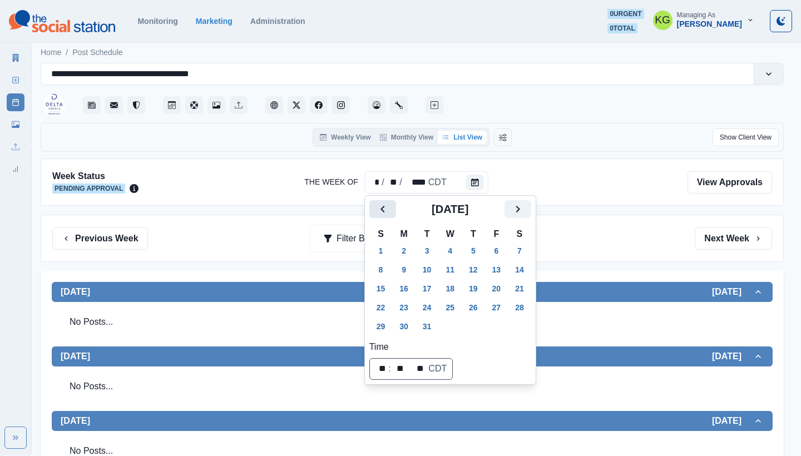
click at [378, 202] on icon "Previous" at bounding box center [382, 208] width 13 height 13
click at [381, 212] on icon "Previous" at bounding box center [382, 208] width 13 height 13
click at [378, 212] on icon "Previous" at bounding box center [382, 208] width 13 height 13
click at [404, 290] on button "12" at bounding box center [404, 289] width 22 height 18
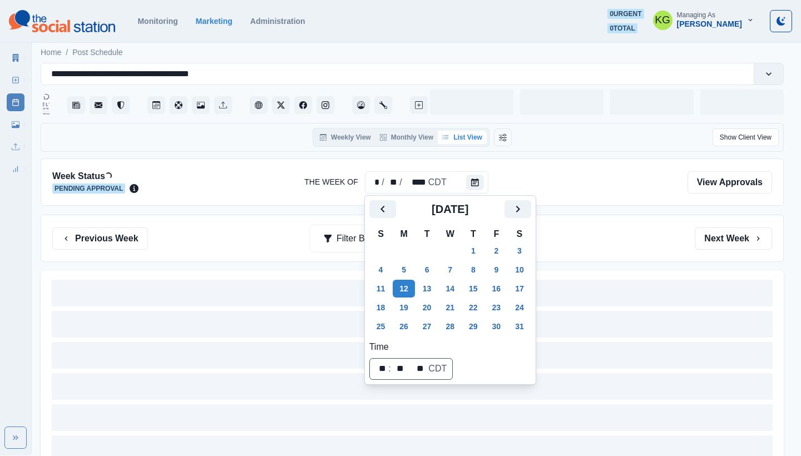
click at [638, 219] on div "Previous Week Filter By: Next Week" at bounding box center [412, 238] width 743 height 47
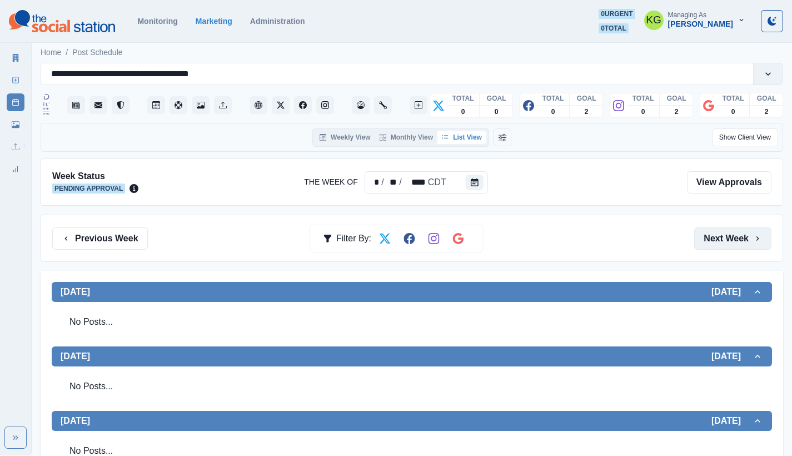
click at [748, 234] on button "Next Week" at bounding box center [732, 238] width 77 height 22
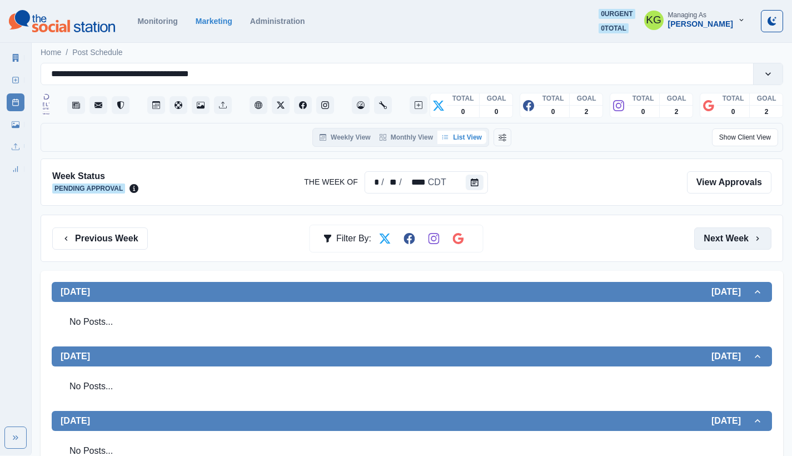
click at [748, 234] on button "Next Week" at bounding box center [732, 238] width 77 height 22
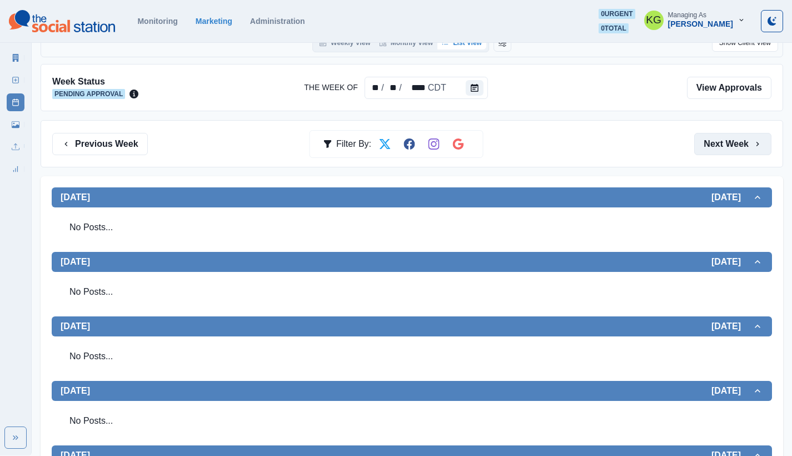
click at [735, 145] on button "Next Week" at bounding box center [732, 144] width 77 height 22
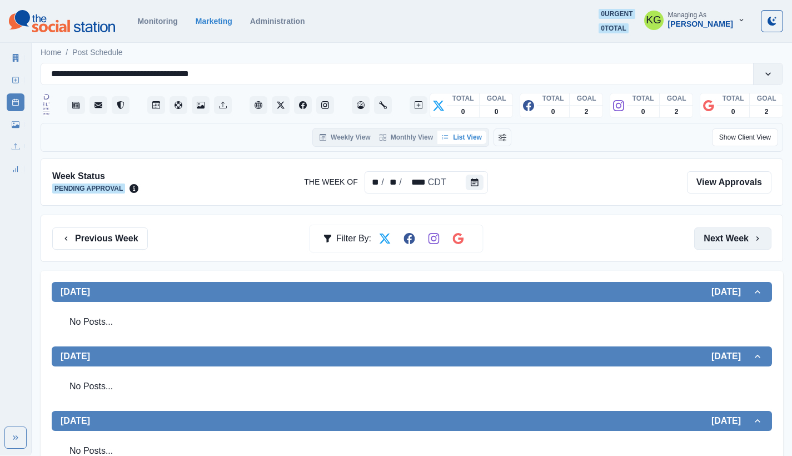
click at [738, 234] on button "Next Week" at bounding box center [732, 238] width 77 height 22
click at [735, 226] on div "Previous Week Filter By: Next Week" at bounding box center [412, 238] width 743 height 47
click at [734, 239] on button "Next Week" at bounding box center [732, 238] width 77 height 22
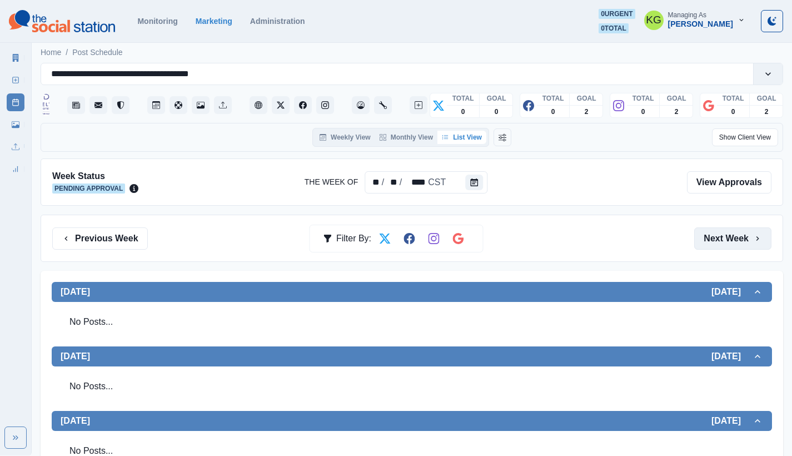
click at [734, 239] on button "Next Week" at bounding box center [732, 238] width 77 height 22
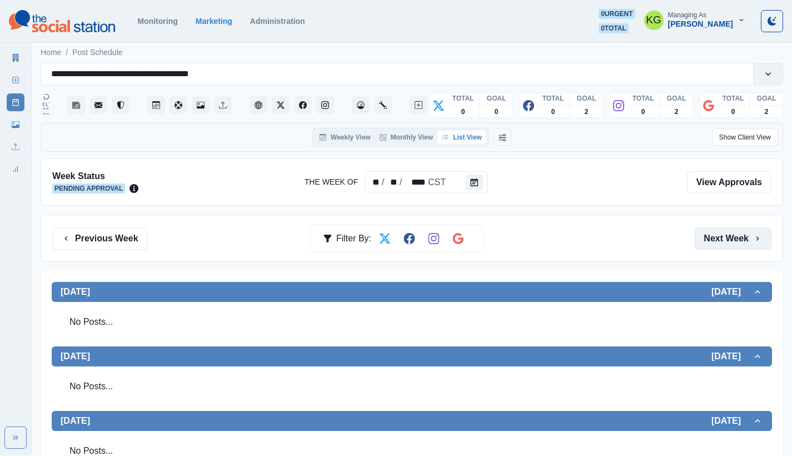
click at [734, 239] on button "Next Week" at bounding box center [732, 238] width 77 height 22
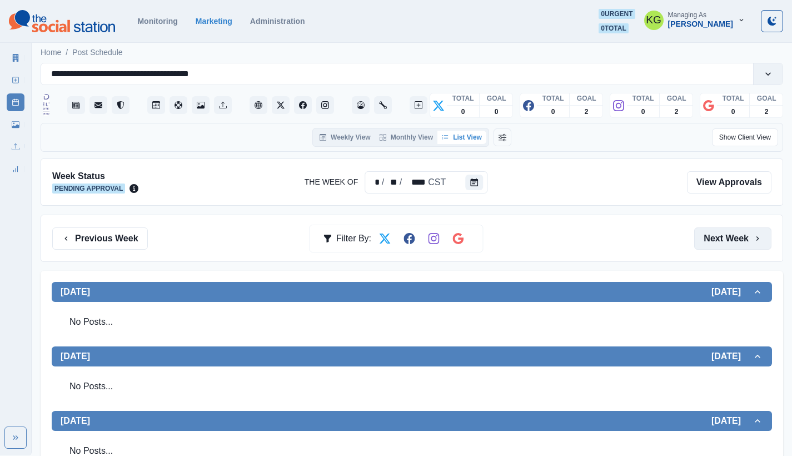
click at [734, 239] on button "Next Week" at bounding box center [732, 238] width 77 height 22
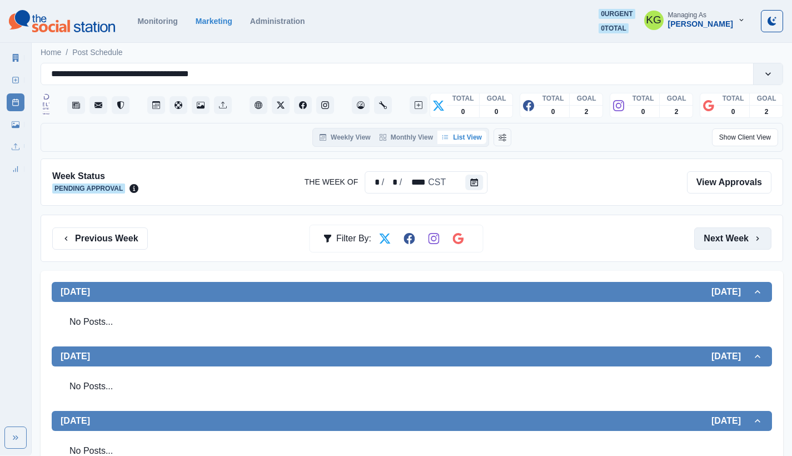
click at [734, 239] on button "Next Week" at bounding box center [732, 238] width 77 height 22
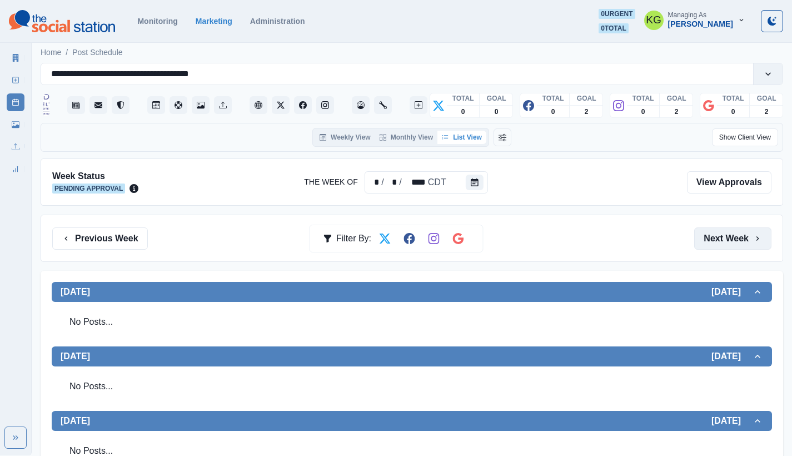
click at [734, 239] on button "Next Week" at bounding box center [732, 238] width 77 height 22
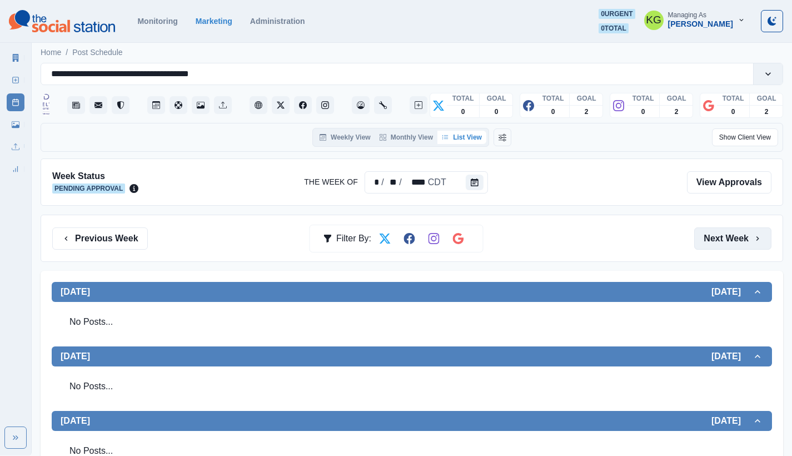
click at [734, 239] on button "Next Week" at bounding box center [732, 238] width 77 height 22
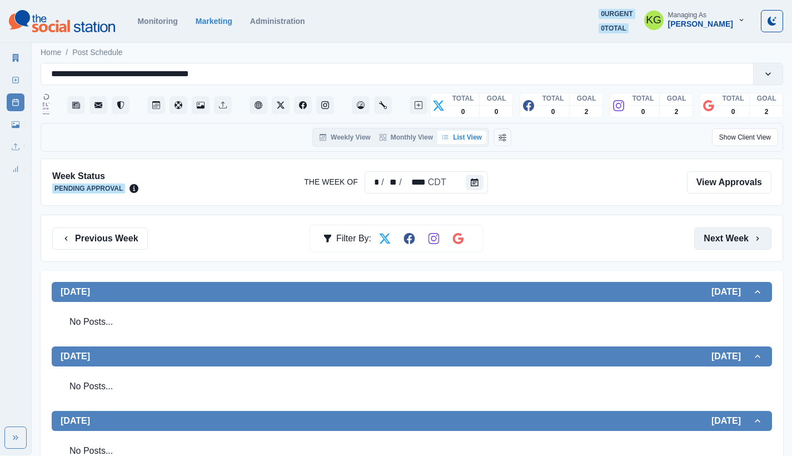
click at [734, 239] on button "Next Week" at bounding box center [732, 238] width 77 height 22
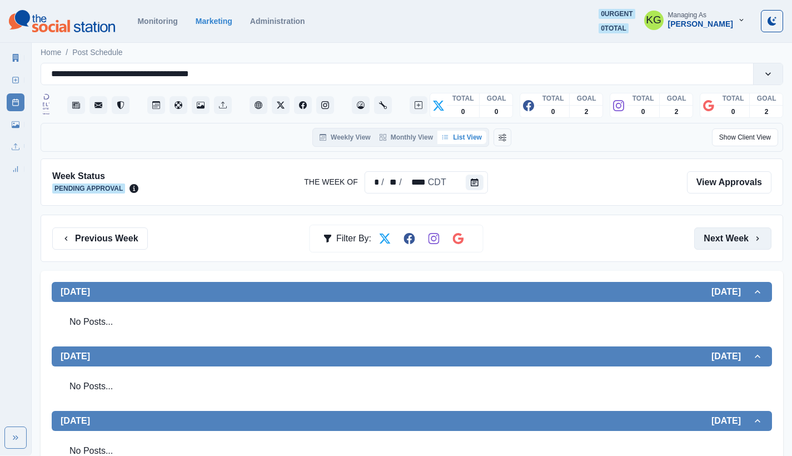
click at [734, 239] on button "Next Week" at bounding box center [732, 238] width 77 height 22
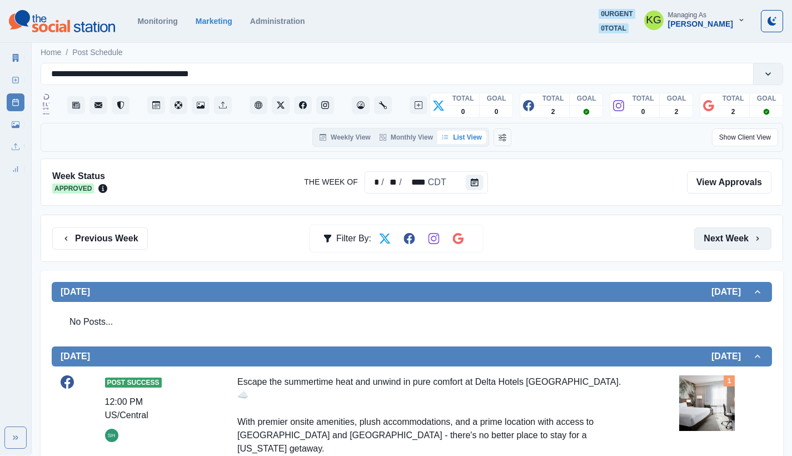
click at [734, 239] on button "Next Week" at bounding box center [732, 238] width 77 height 22
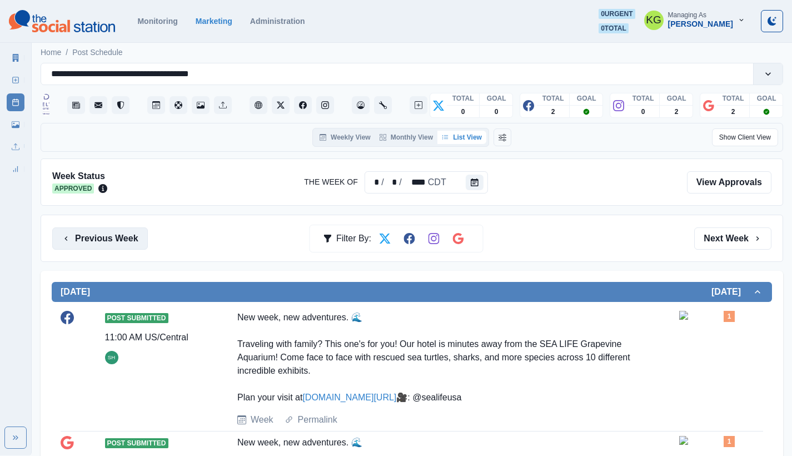
click at [101, 249] on button "Previous Week" at bounding box center [100, 238] width 96 height 22
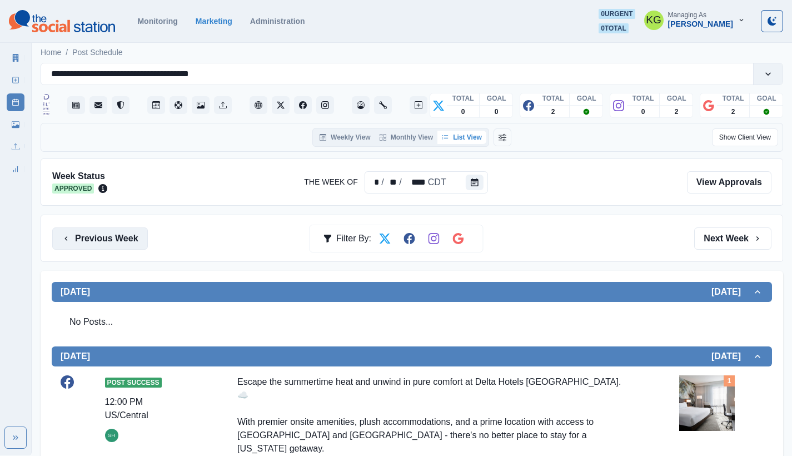
click at [101, 249] on button "Previous Week" at bounding box center [100, 238] width 96 height 22
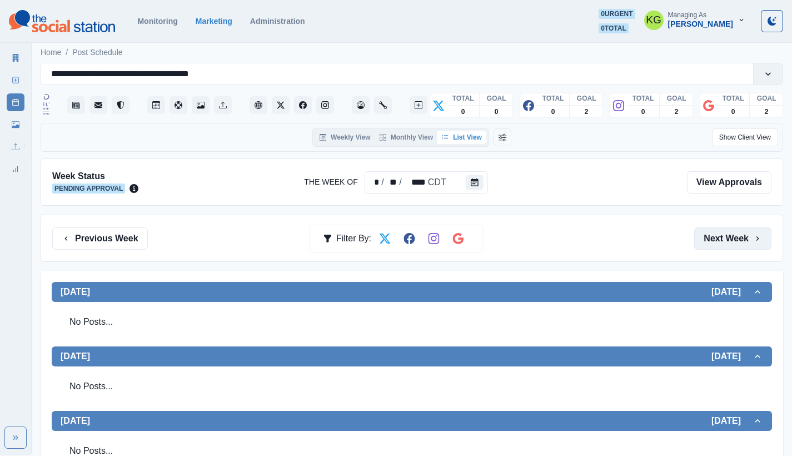
click at [731, 231] on button "Next Week" at bounding box center [732, 238] width 77 height 22
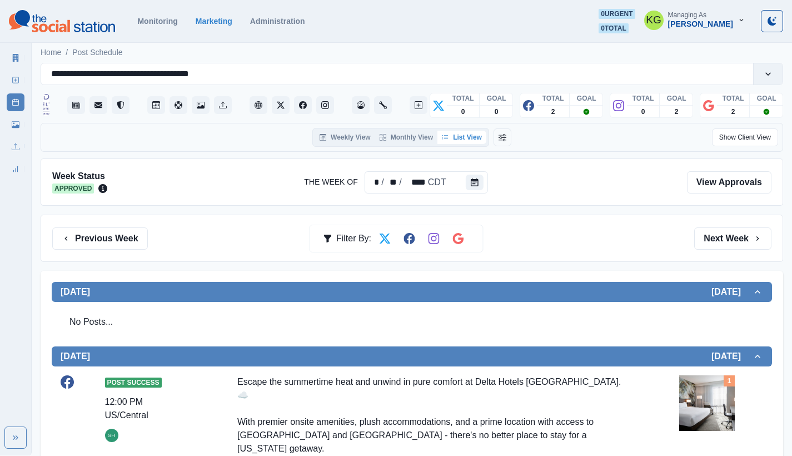
scroll to position [18, 0]
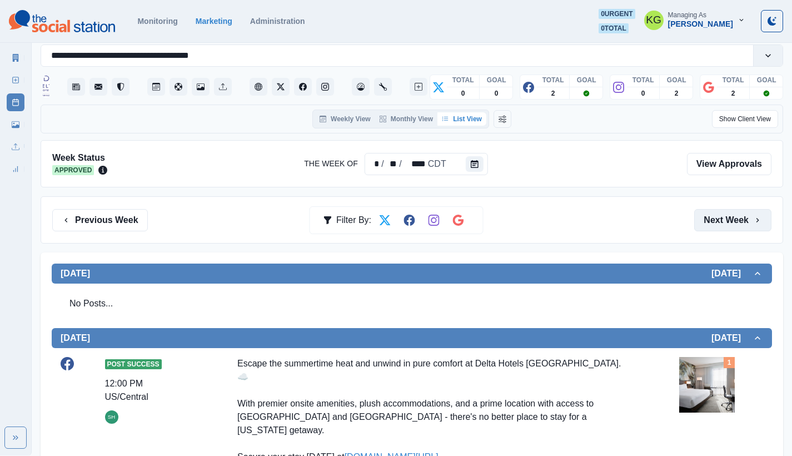
click at [754, 226] on button "Next Week" at bounding box center [732, 220] width 77 height 22
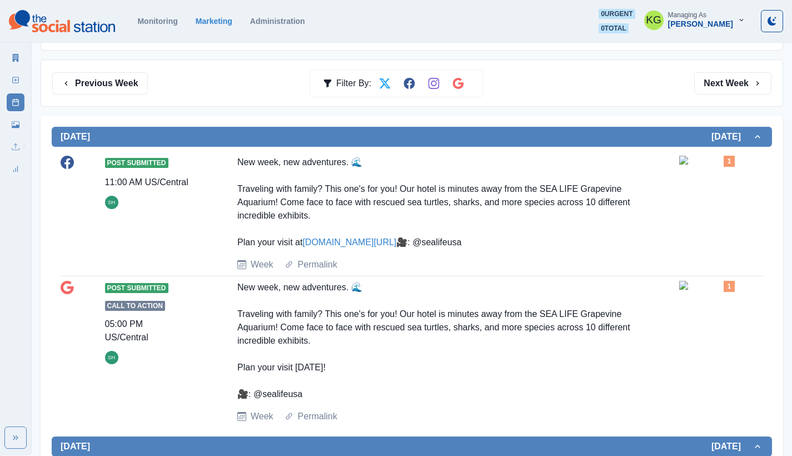
scroll to position [47, 0]
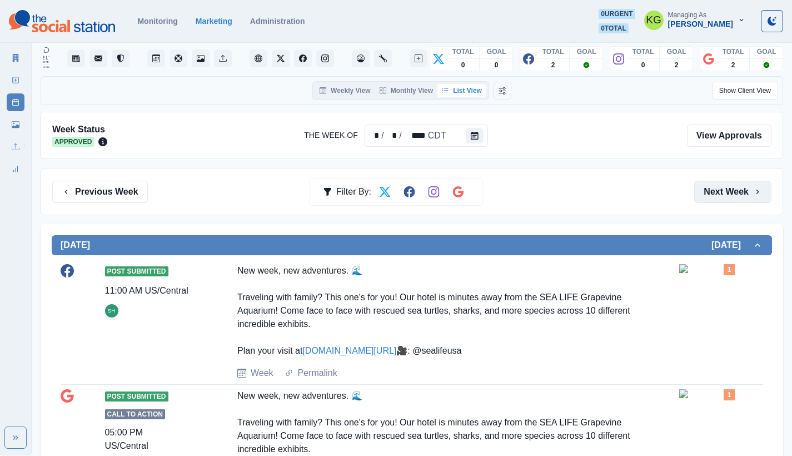
click at [743, 200] on button "Next Week" at bounding box center [732, 192] width 77 height 22
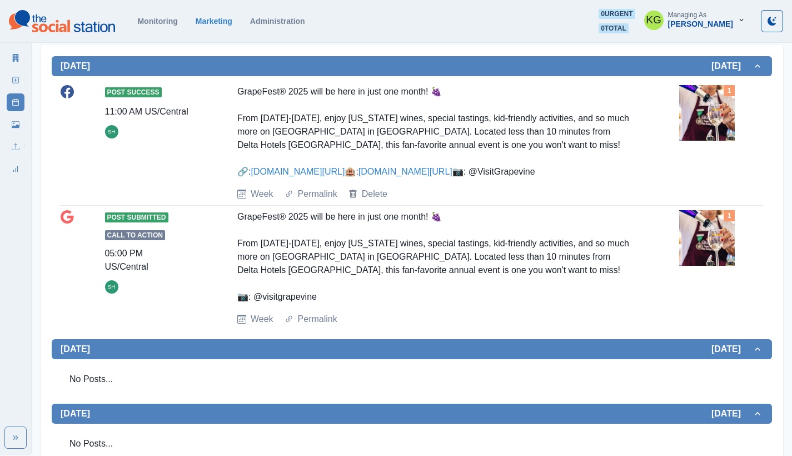
scroll to position [19, 0]
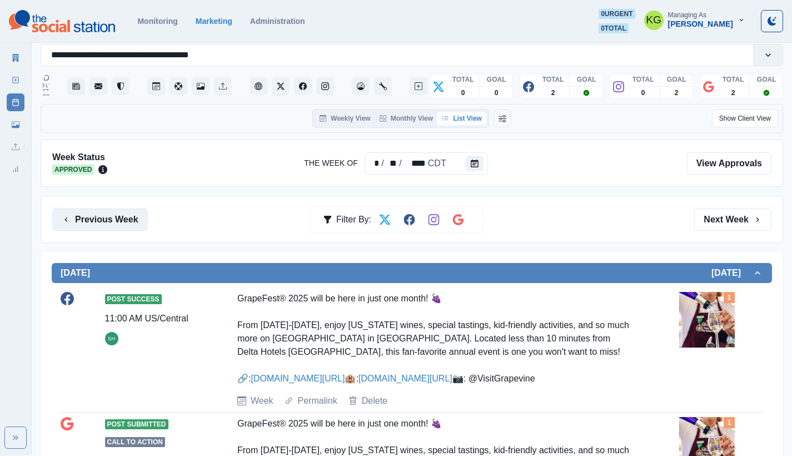
click at [102, 216] on button "Previous Week" at bounding box center [100, 220] width 96 height 22
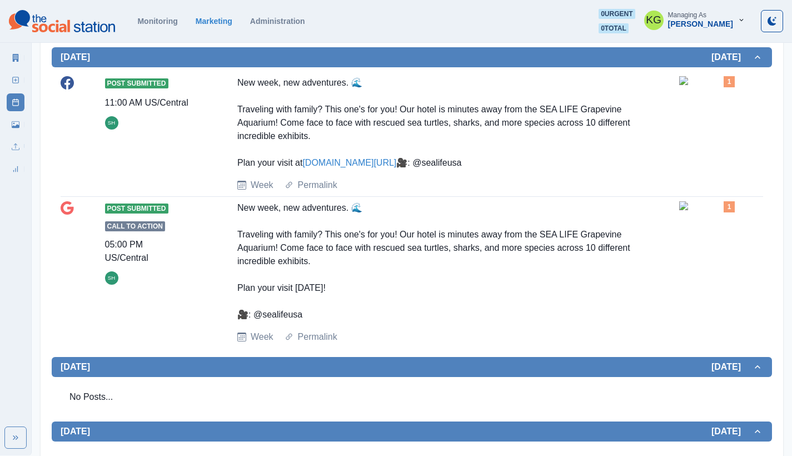
scroll to position [73, 0]
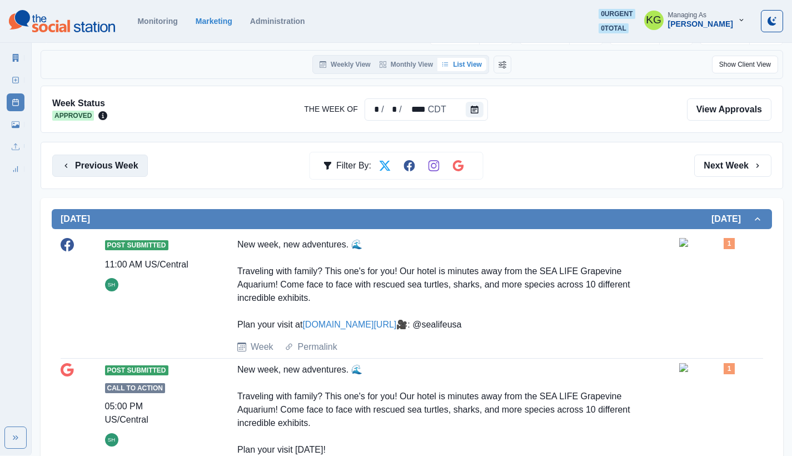
click at [116, 157] on button "Previous Week" at bounding box center [100, 166] width 96 height 22
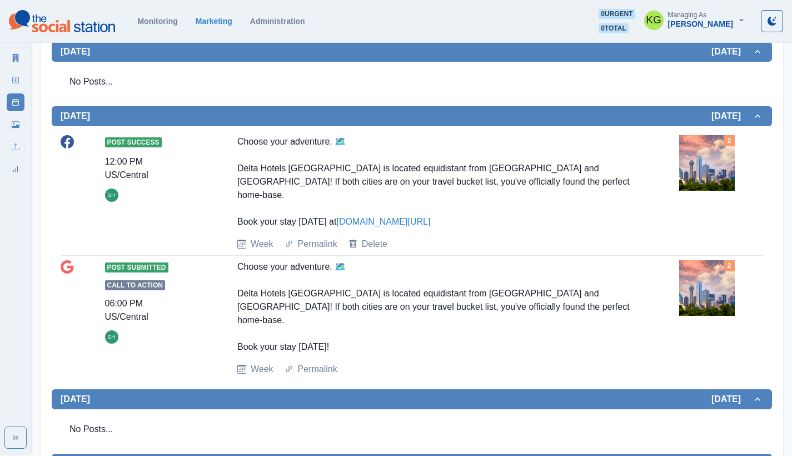
scroll to position [136, 0]
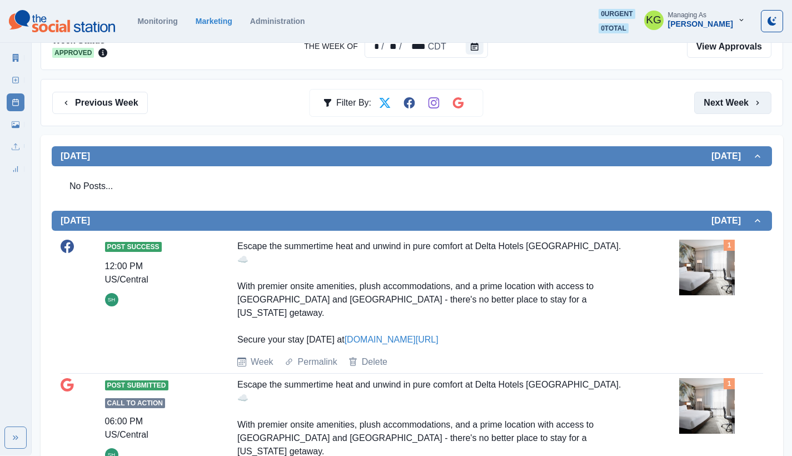
click at [735, 103] on button "Next Week" at bounding box center [732, 103] width 77 height 22
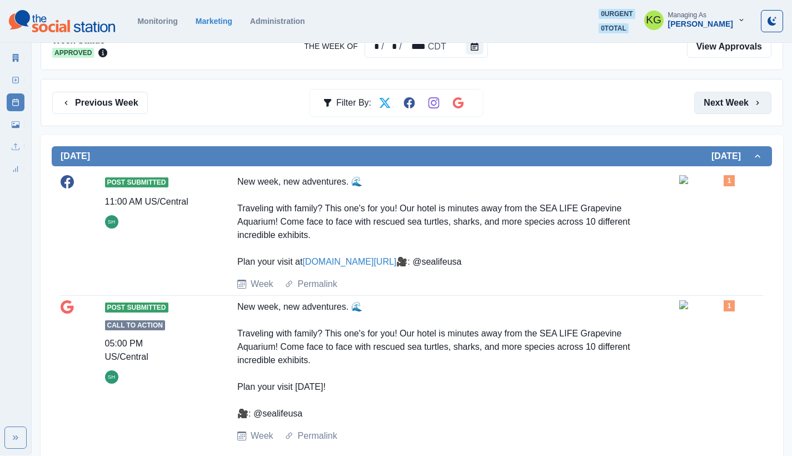
click at [735, 111] on button "Next Week" at bounding box center [732, 103] width 77 height 22
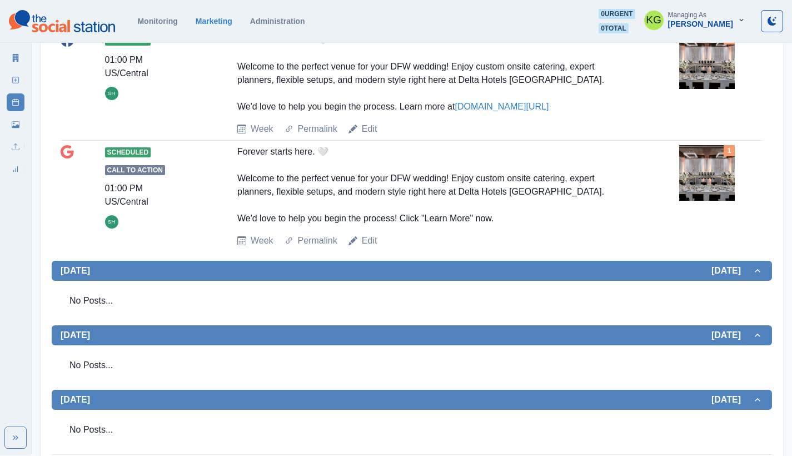
scroll to position [142, 0]
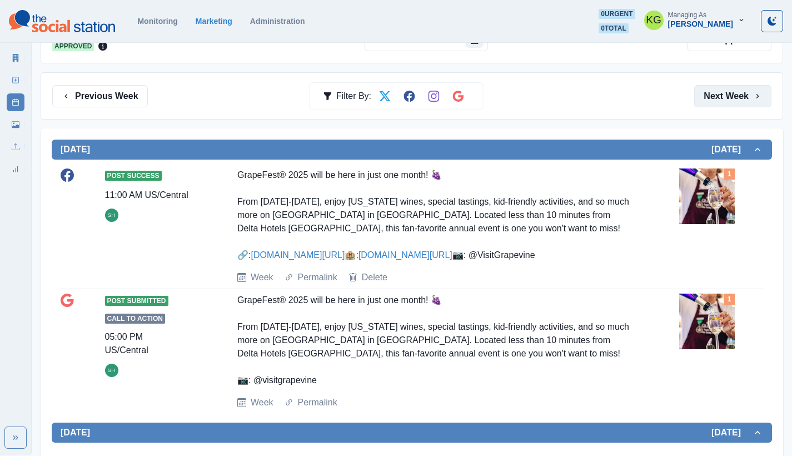
click at [740, 99] on button "Next Week" at bounding box center [732, 96] width 77 height 22
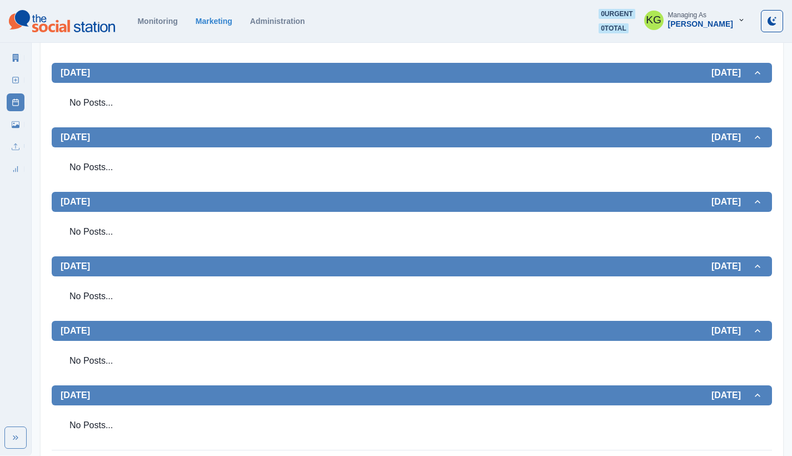
scroll to position [183, 0]
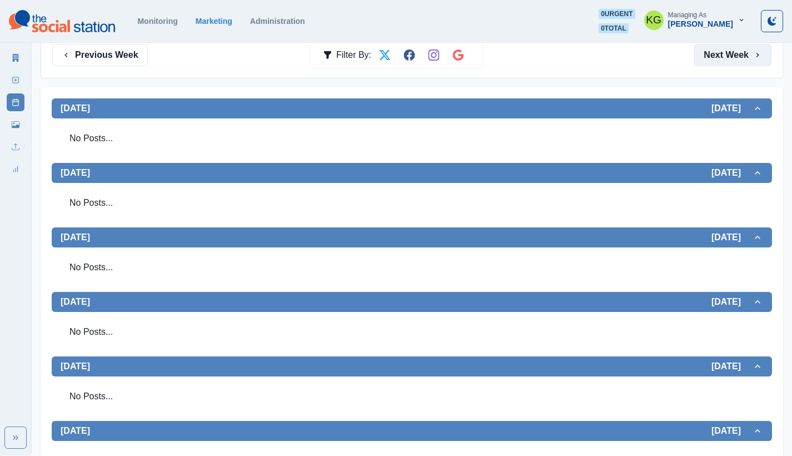
click at [728, 62] on button "Next Week" at bounding box center [732, 55] width 77 height 22
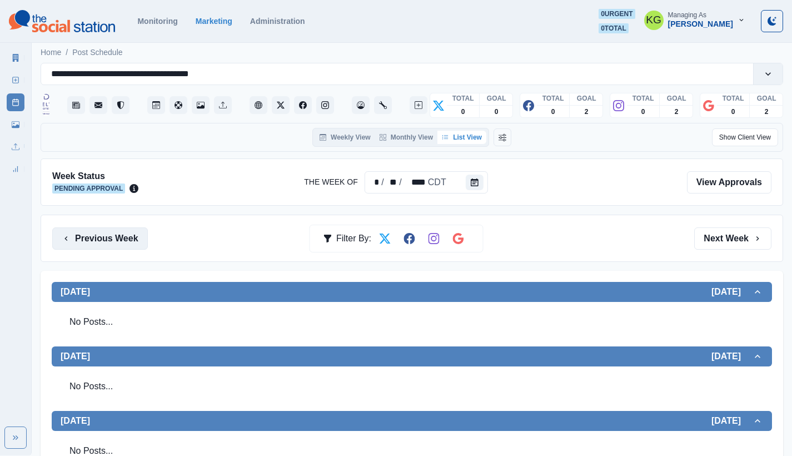
click at [106, 241] on button "Previous Week" at bounding box center [100, 238] width 96 height 22
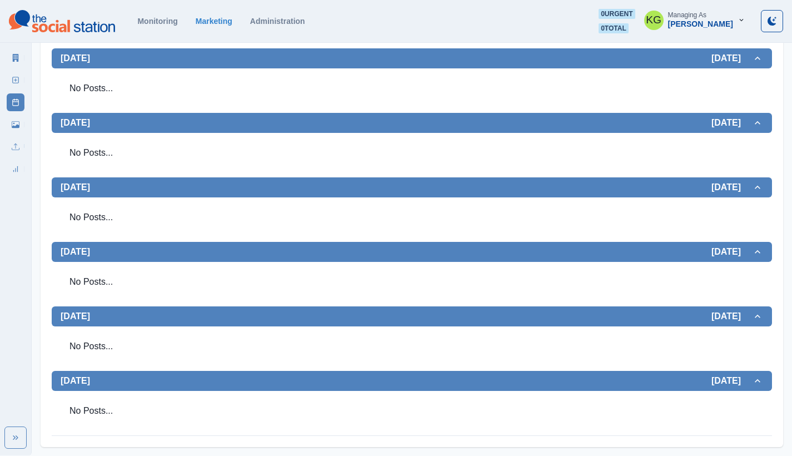
scroll to position [194, 0]
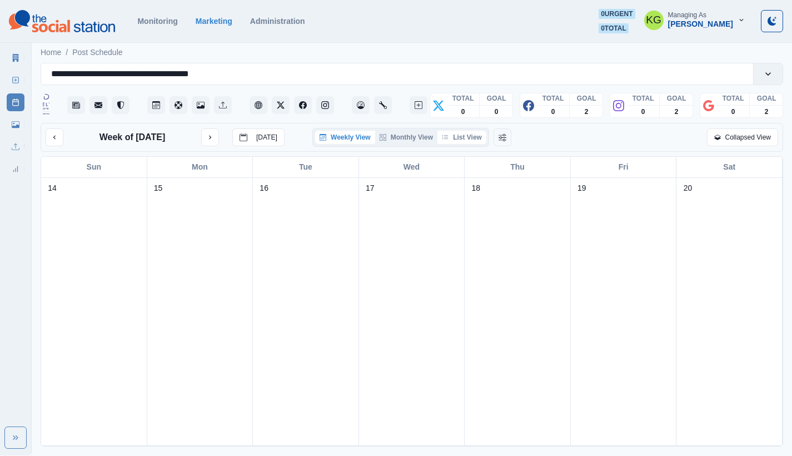
click at [468, 138] on button "List View" at bounding box center [462, 137] width 49 height 13
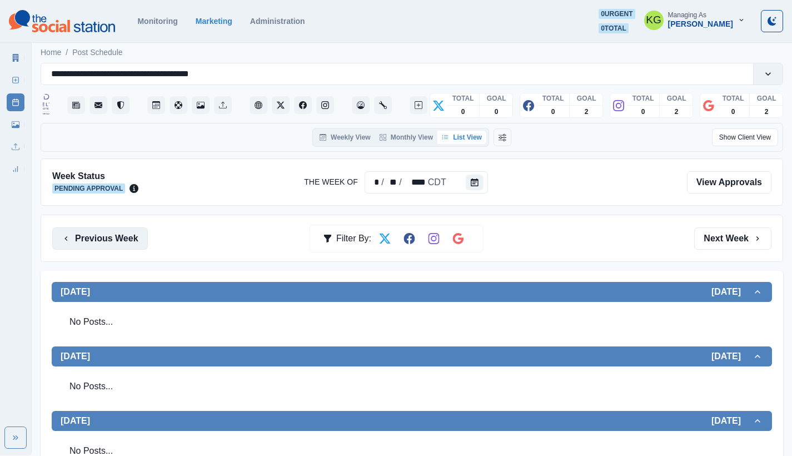
click at [118, 228] on button "Previous Week" at bounding box center [100, 238] width 96 height 22
drag, startPoint x: 93, startPoint y: 236, endPoint x: 175, endPoint y: 252, distance: 84.0
click at [93, 236] on button "Previous Week" at bounding box center [100, 238] width 96 height 22
click at [106, 236] on button "Previous Week" at bounding box center [100, 238] width 96 height 22
click at [124, 237] on button "Previous Week" at bounding box center [100, 238] width 96 height 22
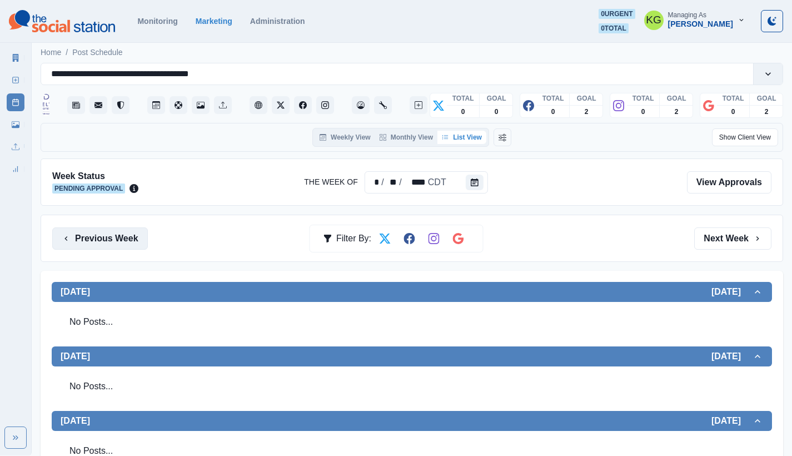
click at [113, 242] on button "Previous Week" at bounding box center [100, 238] width 96 height 22
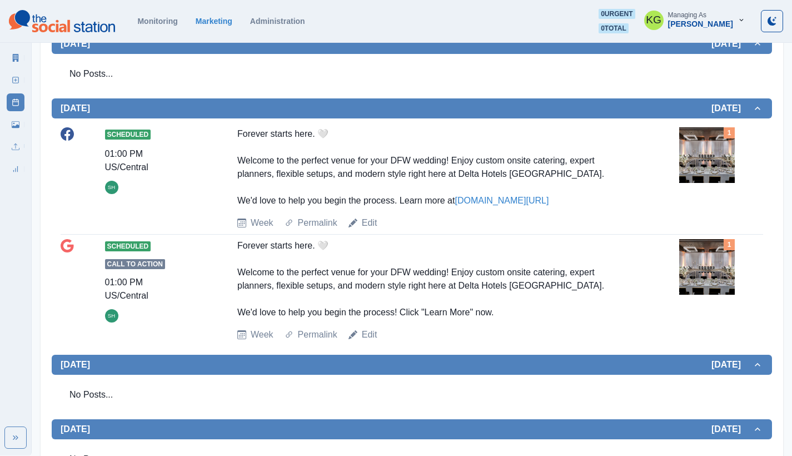
scroll to position [217, 0]
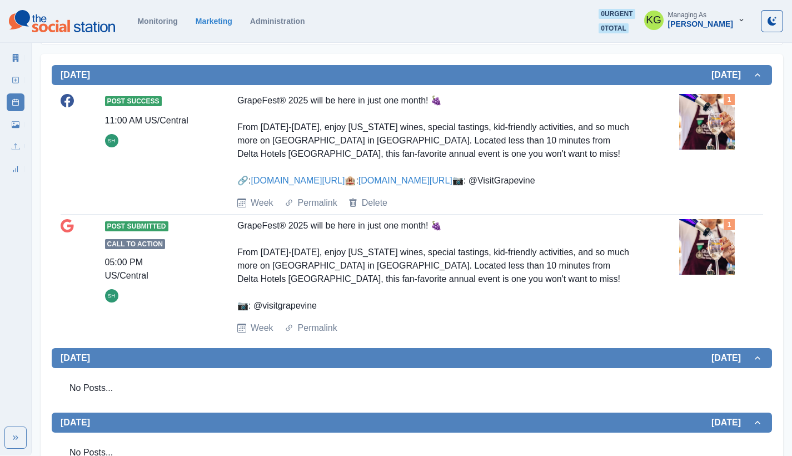
click at [266, 1] on section "Monitoring Marketing Administration 0 urgent 0 total KG Managing As Katrina Gal…" at bounding box center [396, 21] width 792 height 43
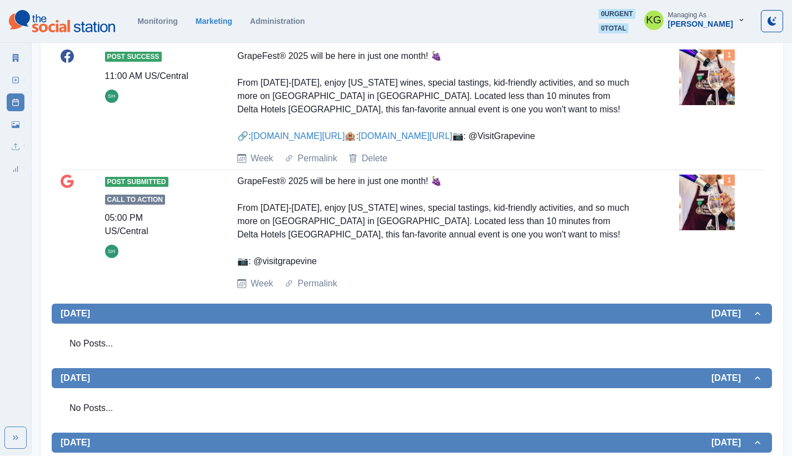
scroll to position [21, 0]
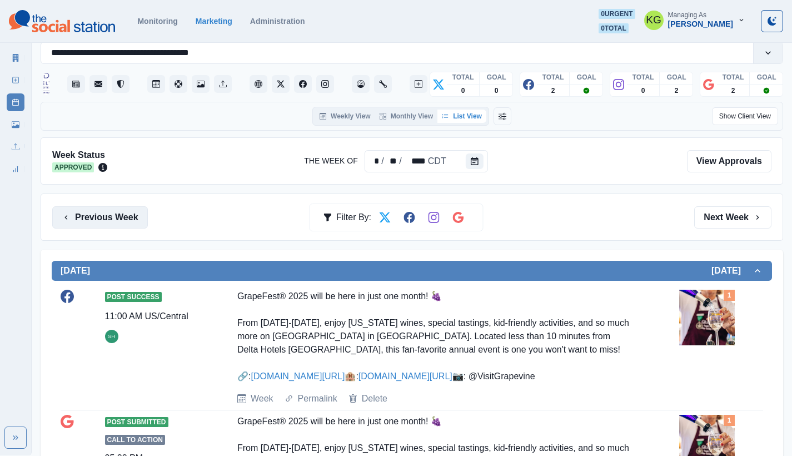
click at [133, 220] on button "Previous Week" at bounding box center [100, 217] width 96 height 22
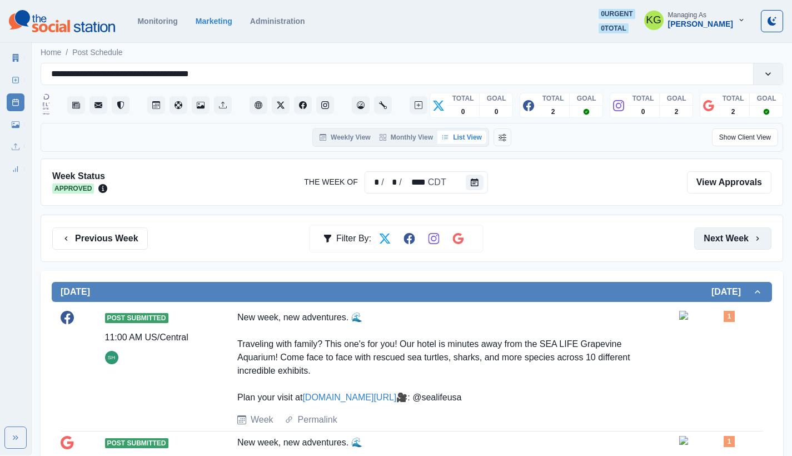
click at [722, 236] on button "Next Week" at bounding box center [732, 238] width 77 height 22
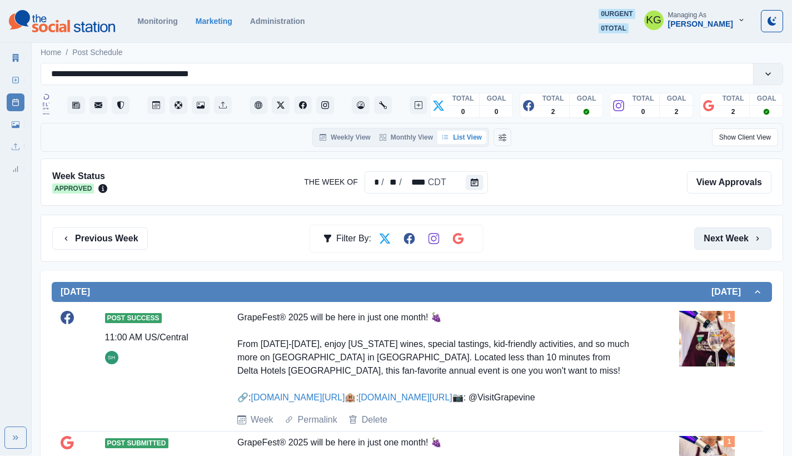
click at [722, 236] on button "Next Week" at bounding box center [732, 238] width 77 height 22
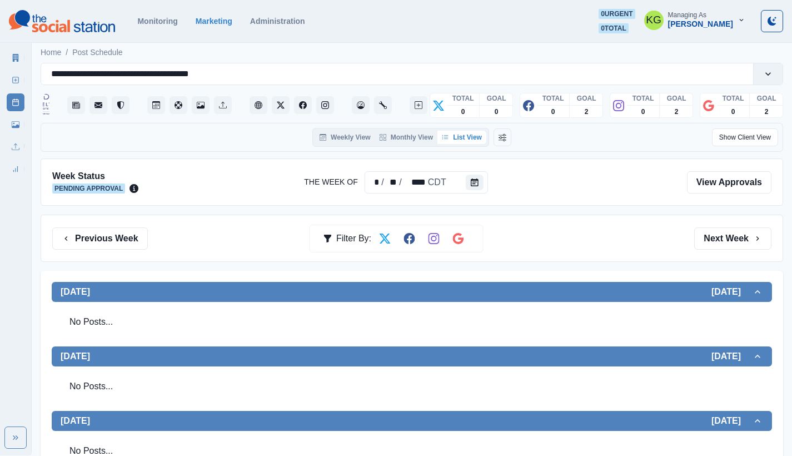
click at [108, 222] on div "Previous Week Filter By: Next Week" at bounding box center [412, 238] width 743 height 47
click at [103, 232] on button "Previous Week" at bounding box center [100, 238] width 96 height 22
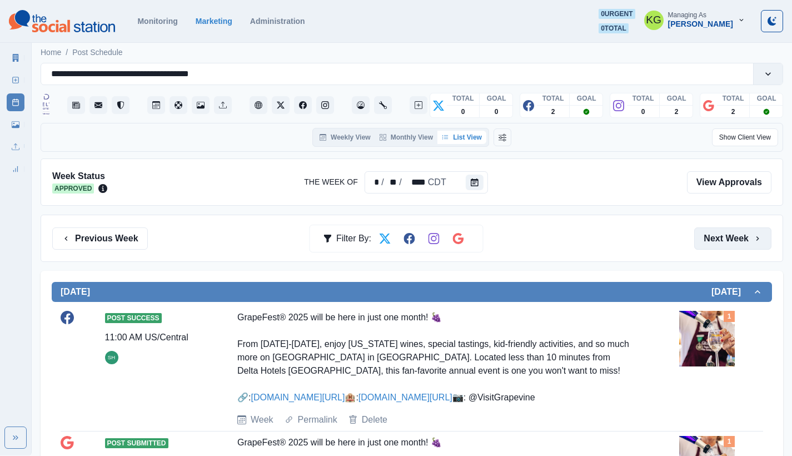
click at [753, 236] on icon "button" at bounding box center [757, 238] width 9 height 9
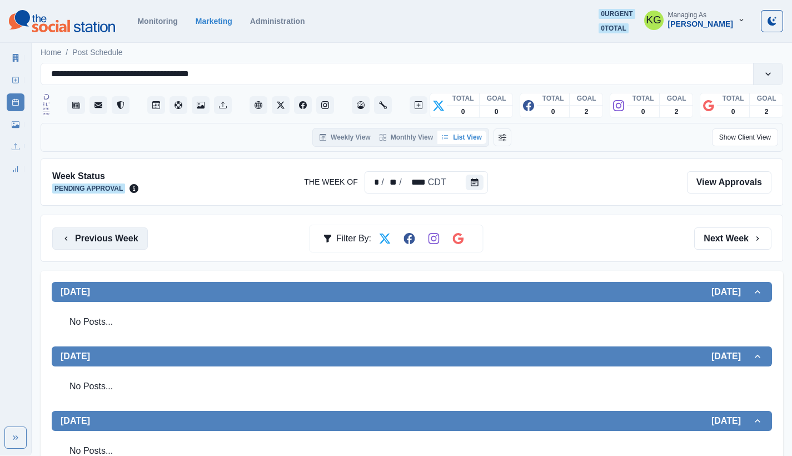
click at [97, 229] on button "Previous Week" at bounding box center [100, 238] width 96 height 22
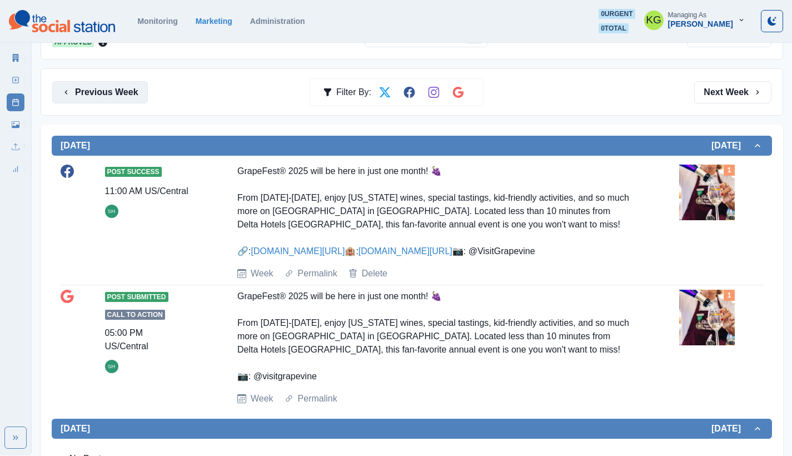
scroll to position [4, 0]
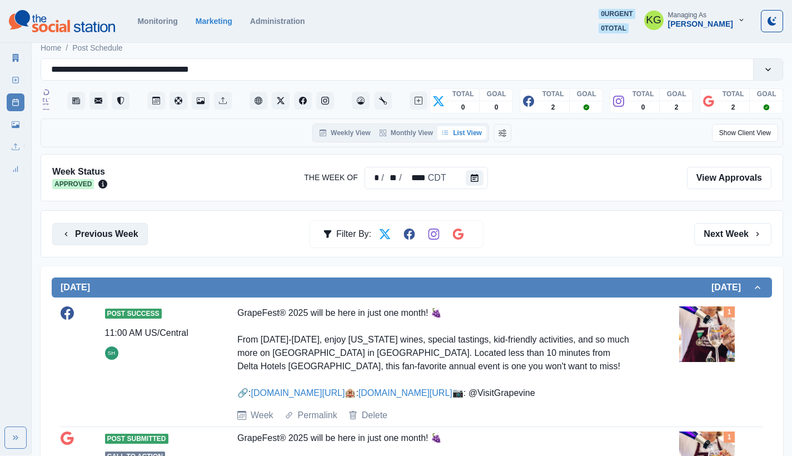
click at [102, 234] on button "Previous Week" at bounding box center [100, 234] width 96 height 22
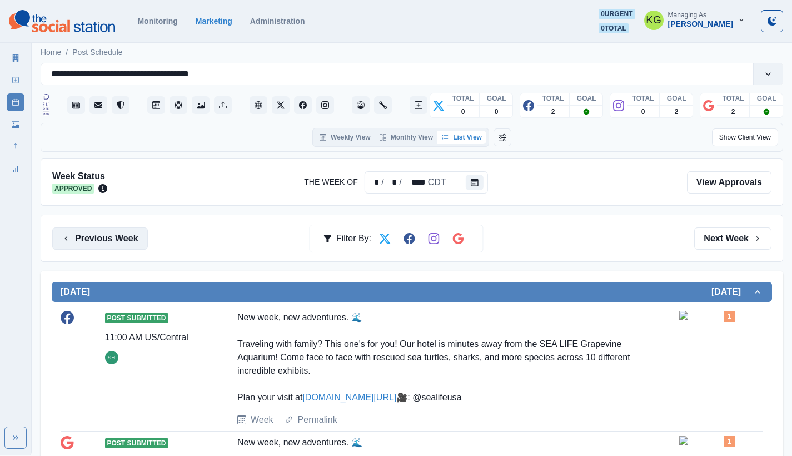
click at [123, 233] on button "Previous Week" at bounding box center [100, 238] width 96 height 22
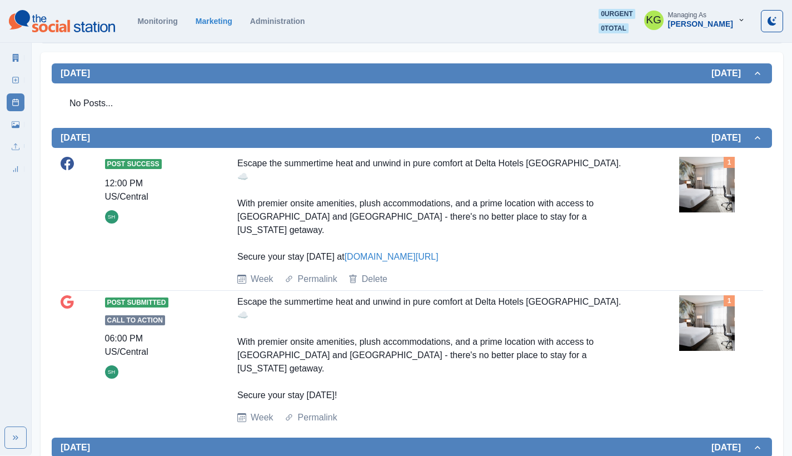
scroll to position [121, 0]
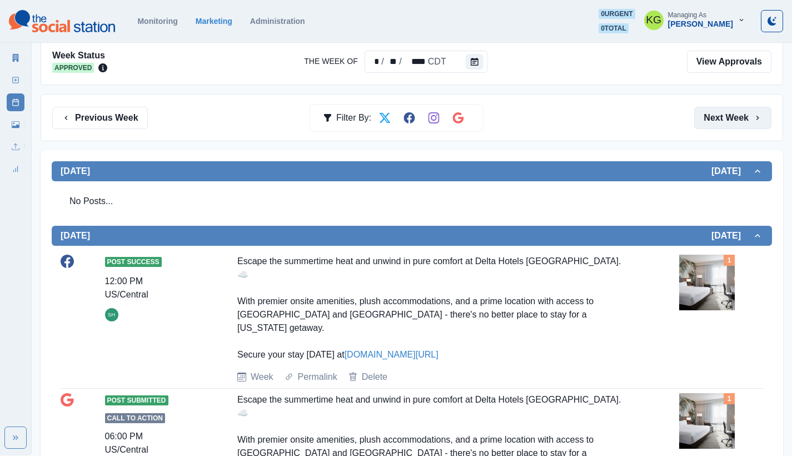
click at [738, 126] on button "Next Week" at bounding box center [732, 118] width 77 height 22
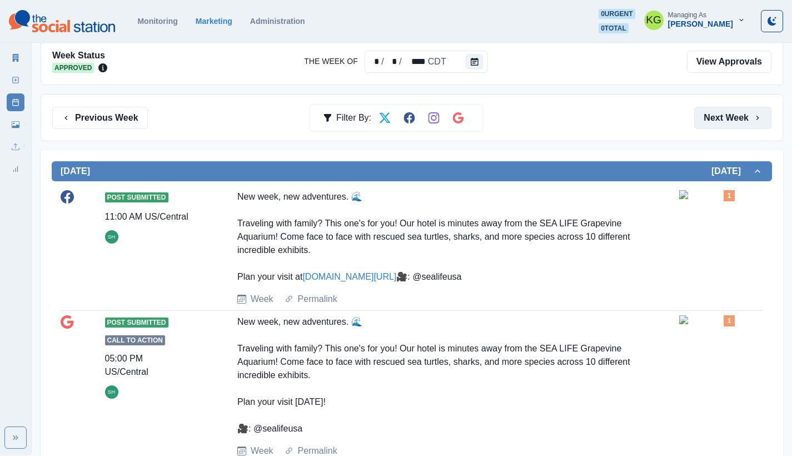
click at [738, 126] on button "Next Week" at bounding box center [732, 118] width 77 height 22
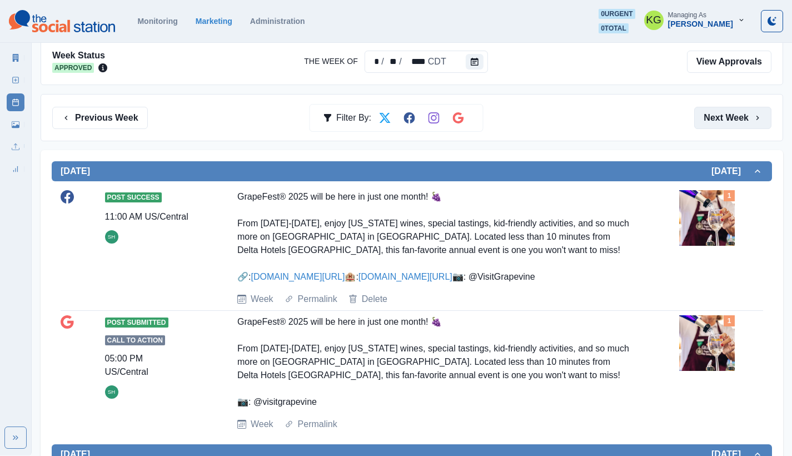
click at [738, 126] on button "Next Week" at bounding box center [732, 118] width 77 height 22
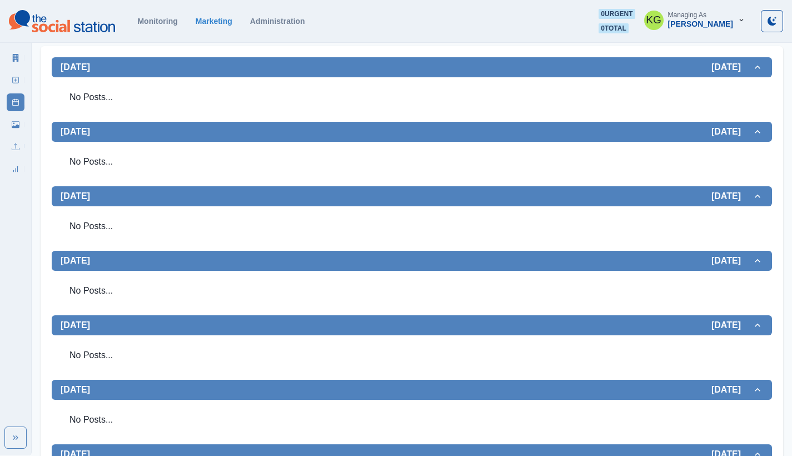
scroll to position [298, 0]
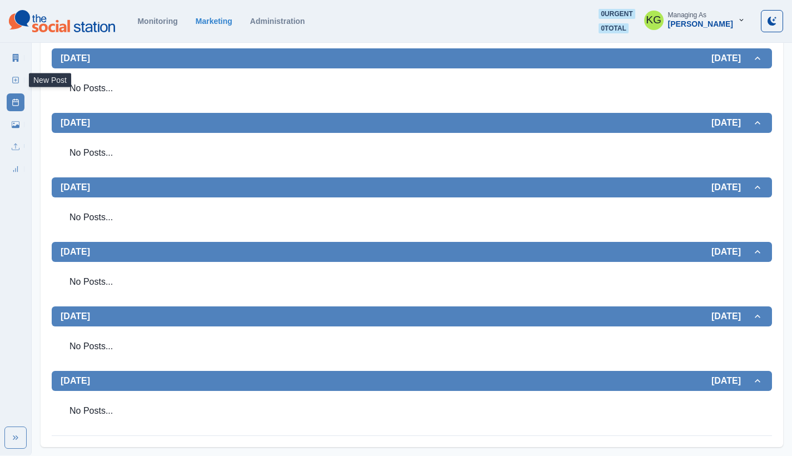
click at [15, 78] on icon at bounding box center [16, 80] width 8 height 8
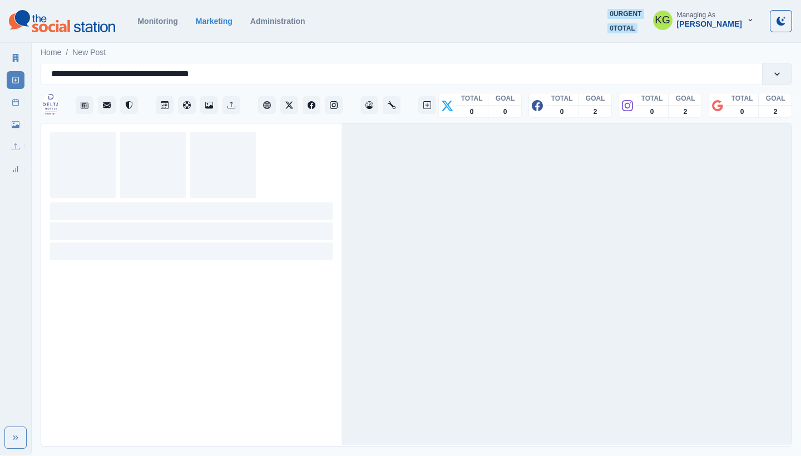
click at [18, 103] on rect at bounding box center [16, 103] width 6 height 6
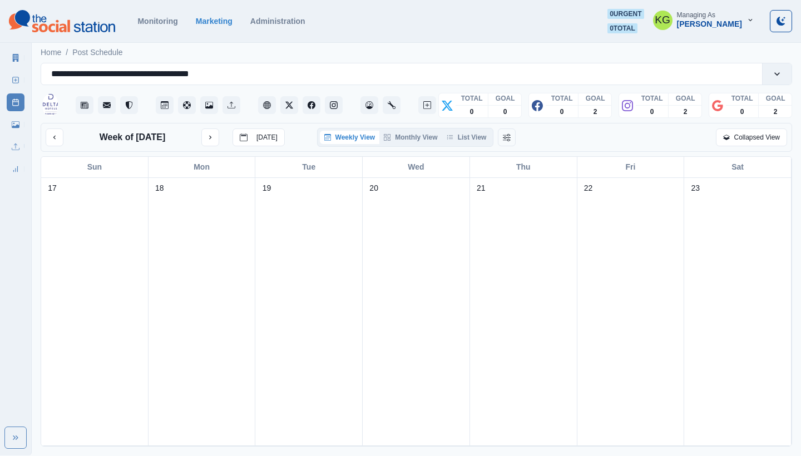
click at [468, 145] on div "Weekly View Monthly View List View" at bounding box center [405, 137] width 177 height 19
click at [468, 136] on button "List View" at bounding box center [466, 137] width 49 height 13
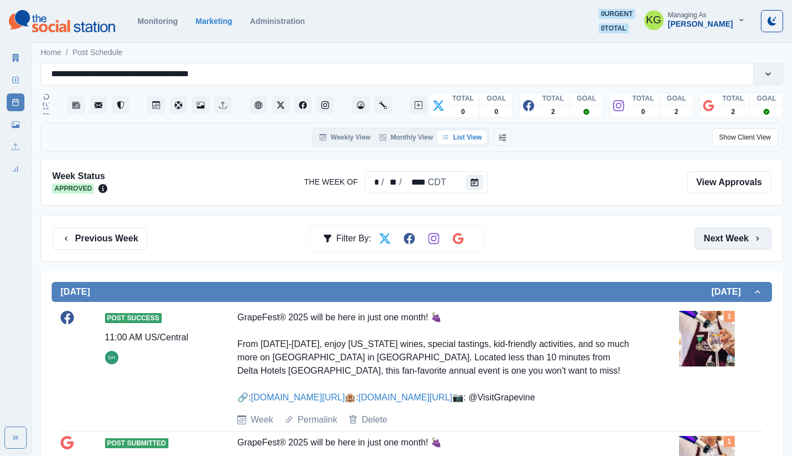
click at [726, 241] on button "Next Week" at bounding box center [732, 238] width 77 height 22
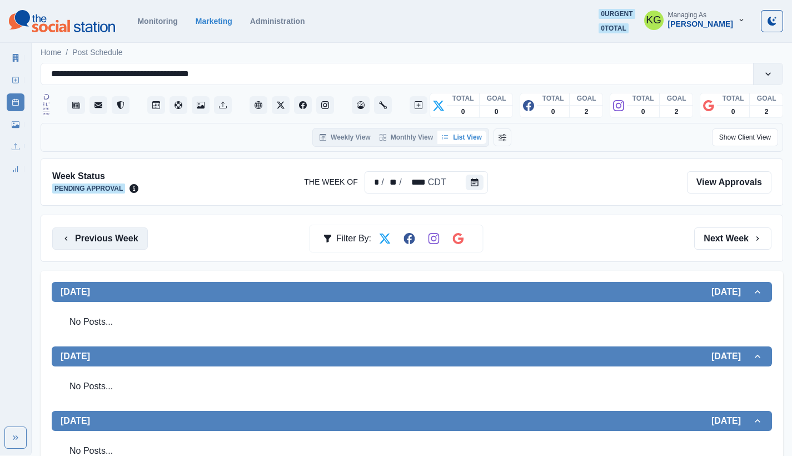
click at [122, 240] on button "Previous Week" at bounding box center [100, 238] width 96 height 22
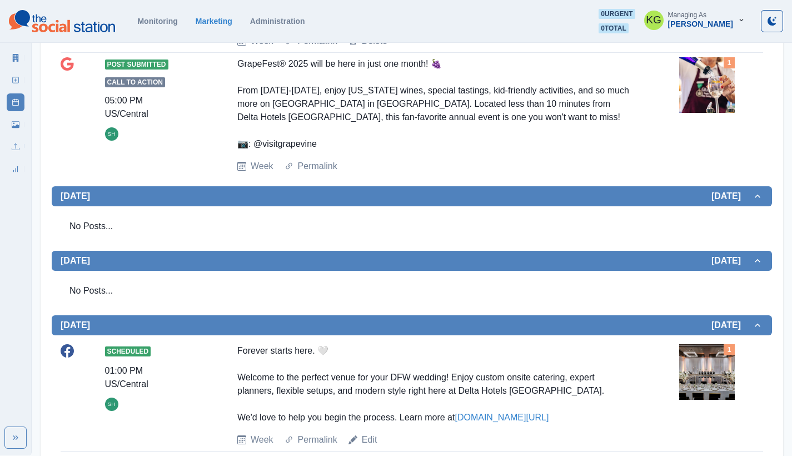
scroll to position [2, 0]
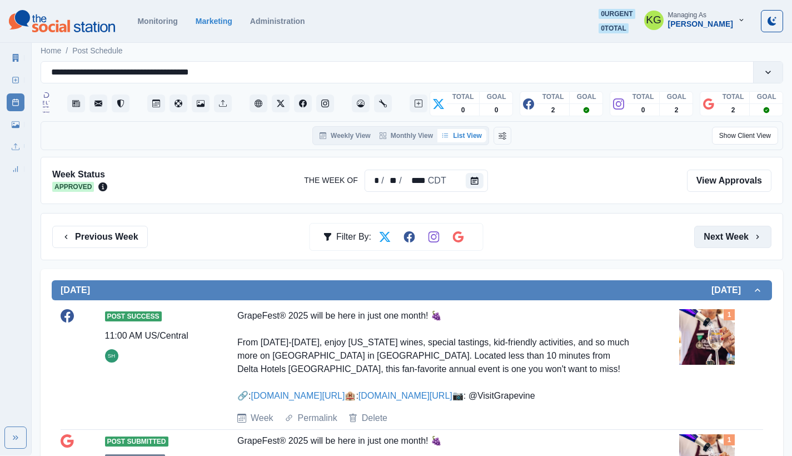
click at [741, 237] on button "Next Week" at bounding box center [732, 237] width 77 height 22
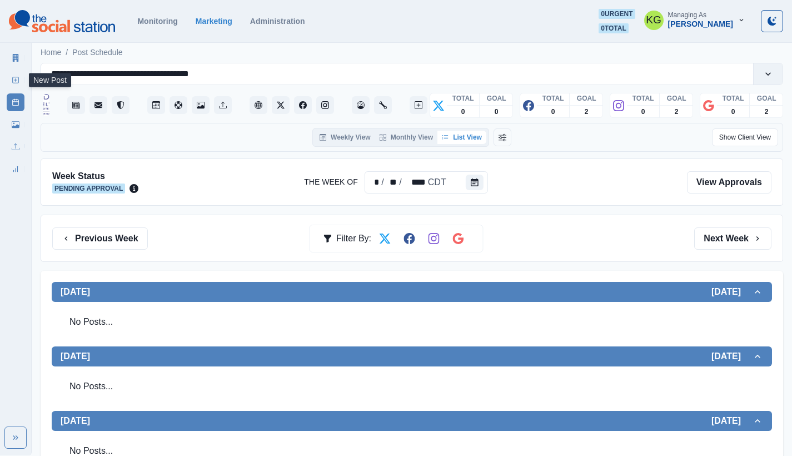
click at [14, 77] on rect at bounding box center [16, 80] width 6 height 6
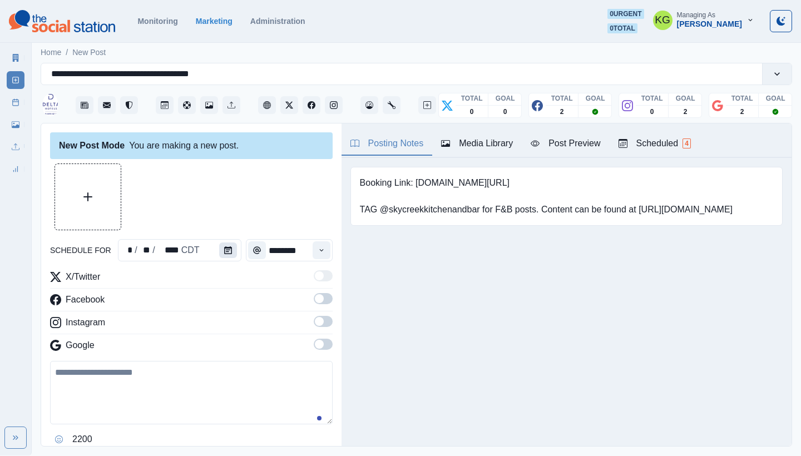
click at [224, 248] on icon "Calendar" at bounding box center [228, 250] width 8 height 8
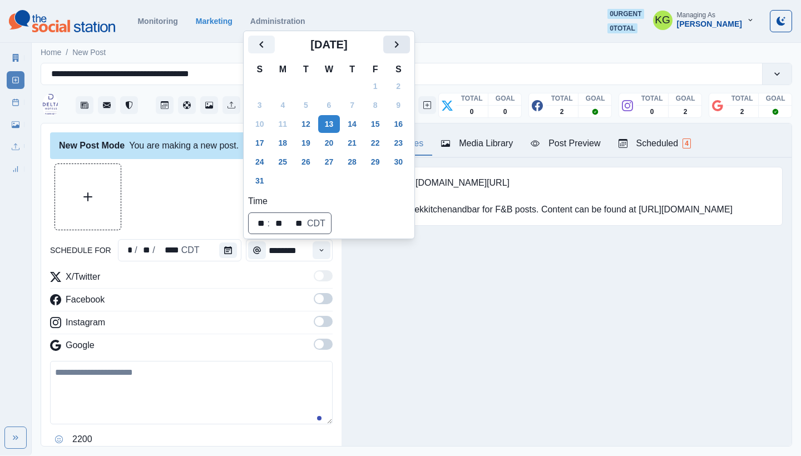
click at [401, 46] on icon "Next" at bounding box center [396, 44] width 13 height 13
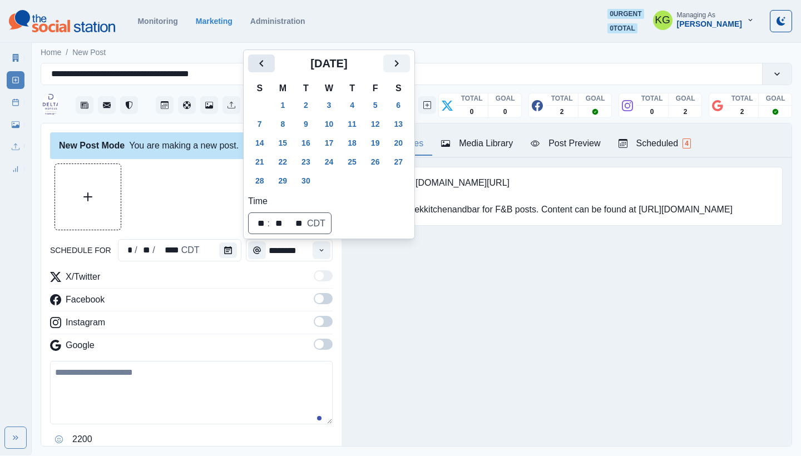
click at [261, 60] on icon "Previous" at bounding box center [261, 63] width 13 height 13
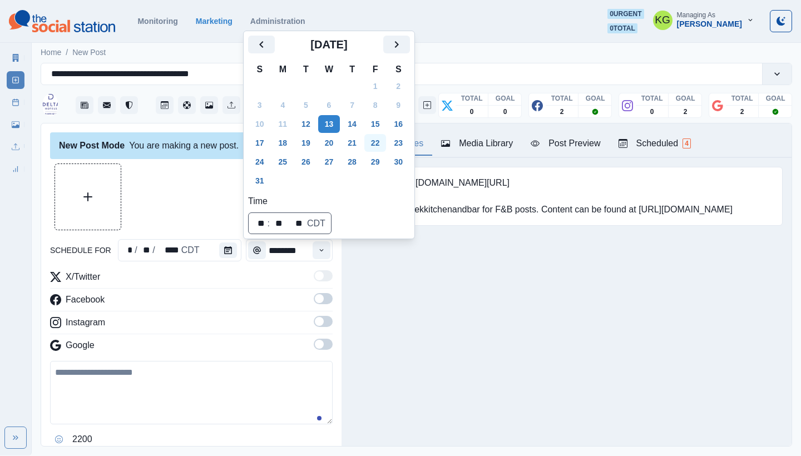
click at [382, 146] on button "22" at bounding box center [375, 143] width 22 height 18
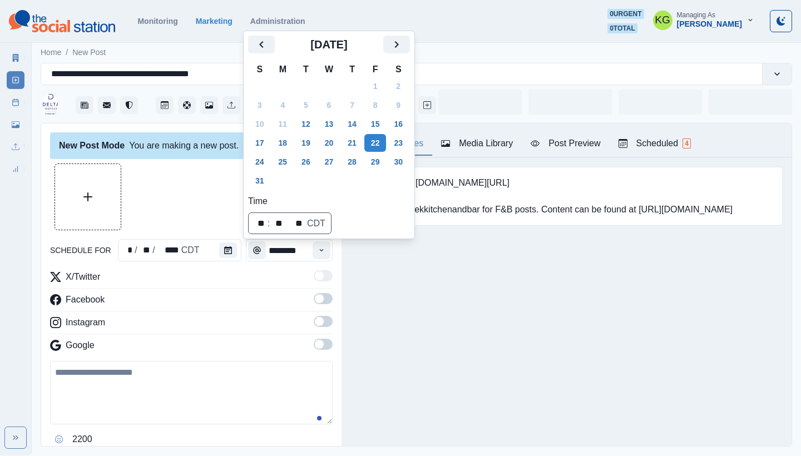
click at [163, 202] on div at bounding box center [191, 196] width 282 height 67
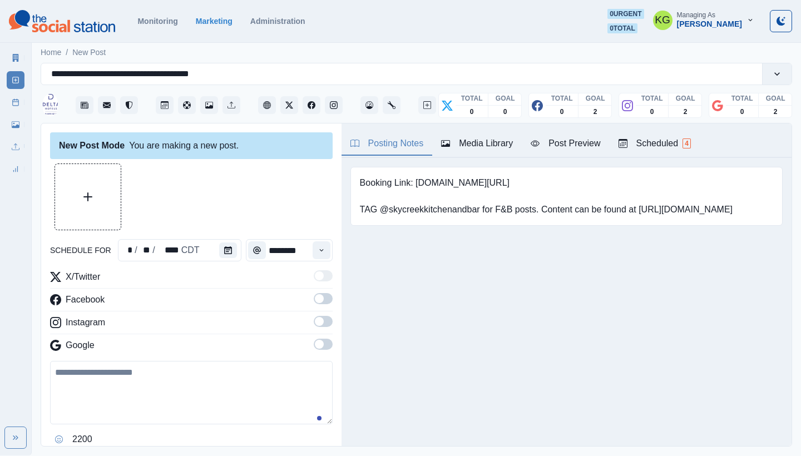
click at [318, 342] on span at bounding box center [323, 344] width 19 height 11
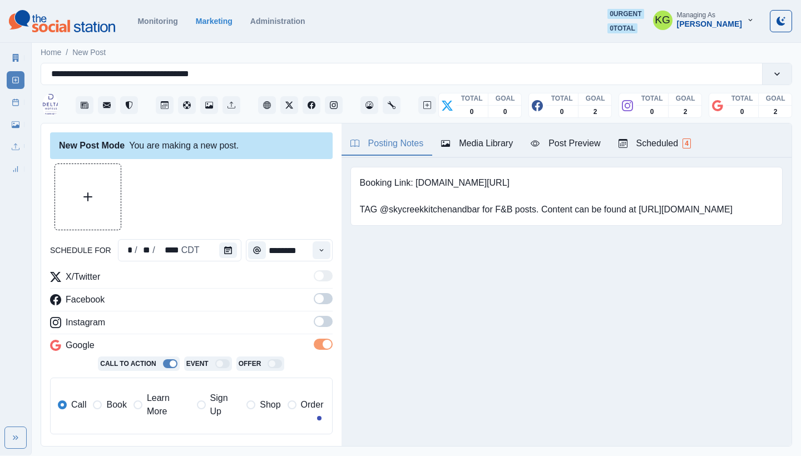
click at [314, 318] on span at bounding box center [323, 321] width 19 height 11
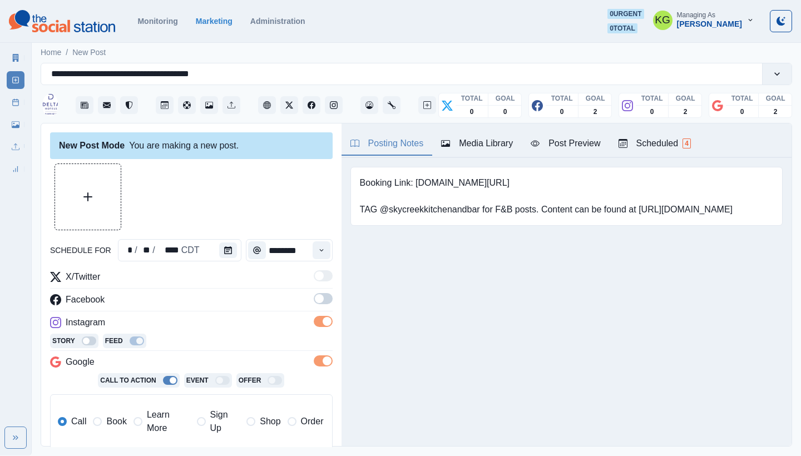
click at [315, 297] on span at bounding box center [319, 298] width 9 height 9
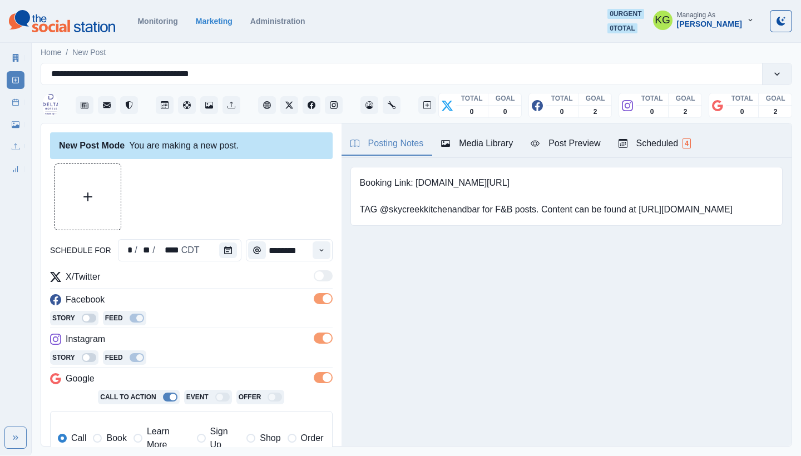
click at [464, 148] on div "Media Library" at bounding box center [477, 143] width 72 height 13
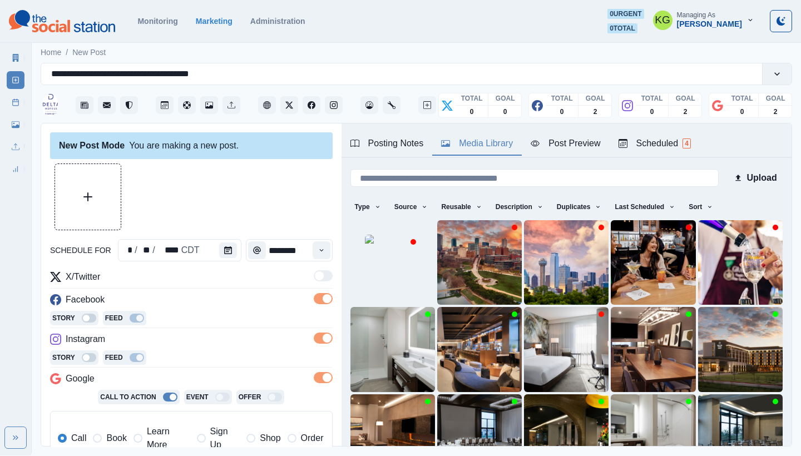
scroll to position [95, 0]
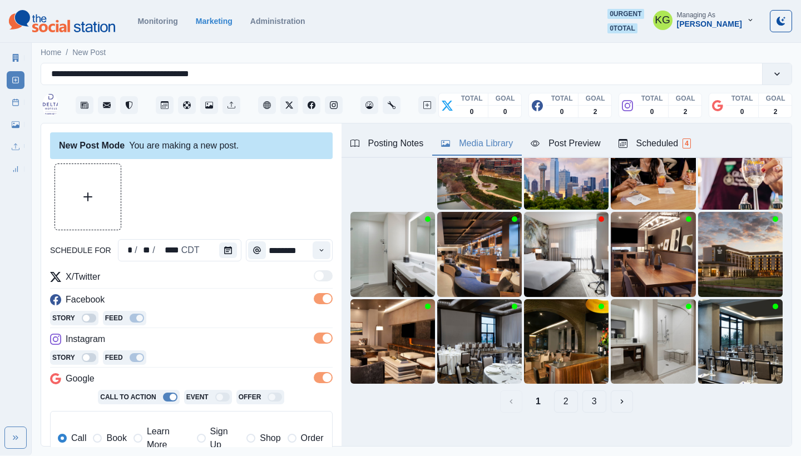
click at [584, 393] on button "3" at bounding box center [594, 401] width 24 height 22
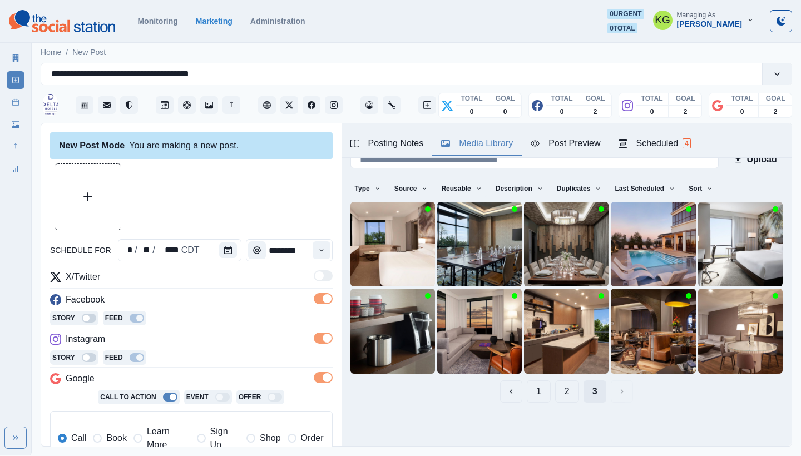
scroll to position [0, 0]
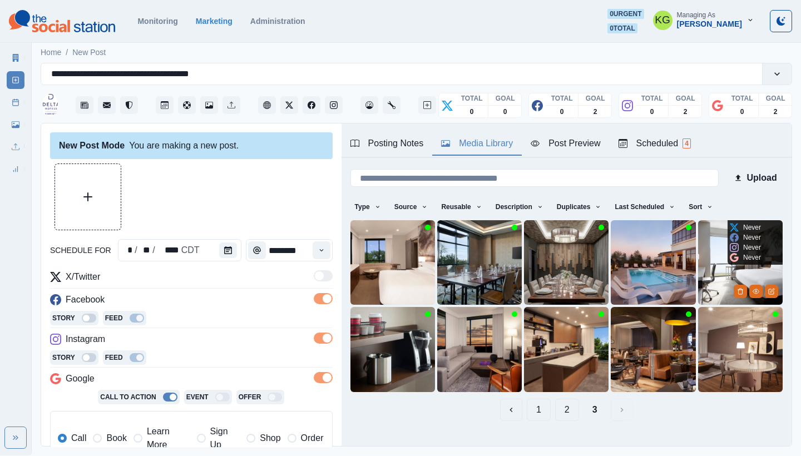
click at [702, 266] on img at bounding box center [740, 262] width 85 height 85
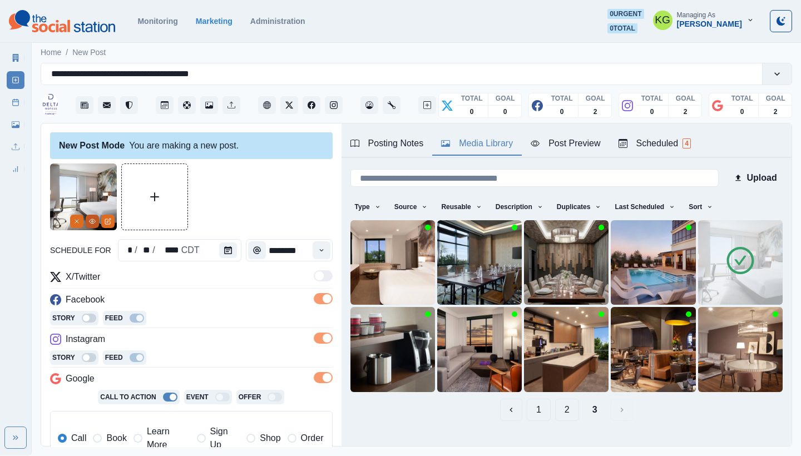
click at [96, 219] on button "View Media" at bounding box center [92, 221] width 13 height 13
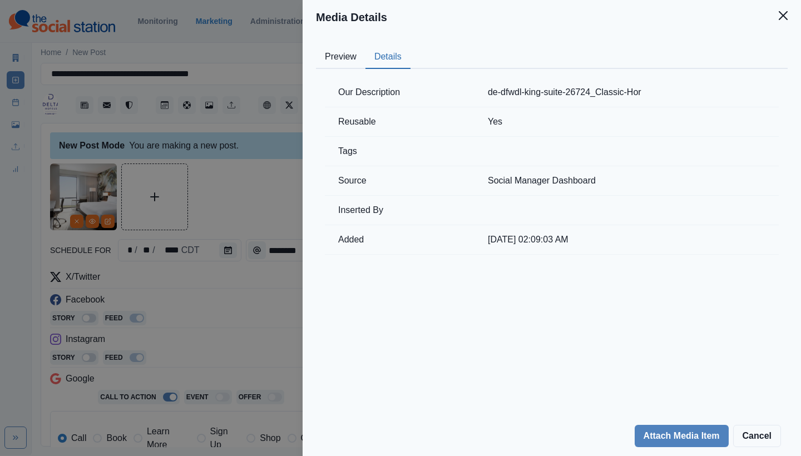
click at [389, 51] on button "Details" at bounding box center [387, 57] width 45 height 23
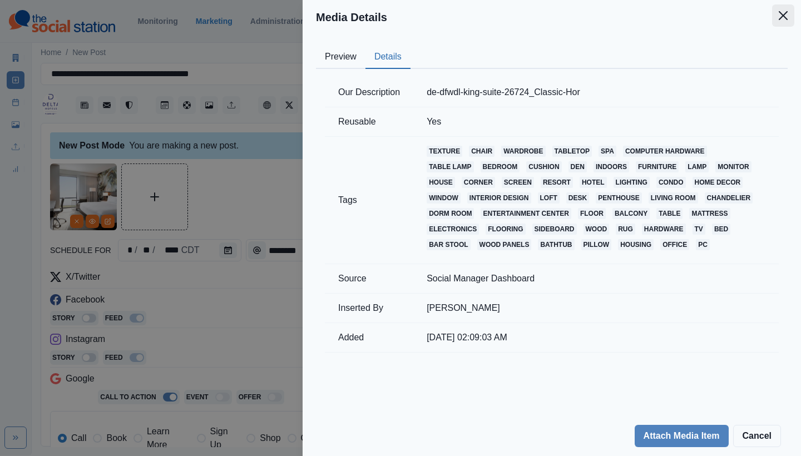
click at [781, 16] on icon "Close" at bounding box center [782, 15] width 9 height 9
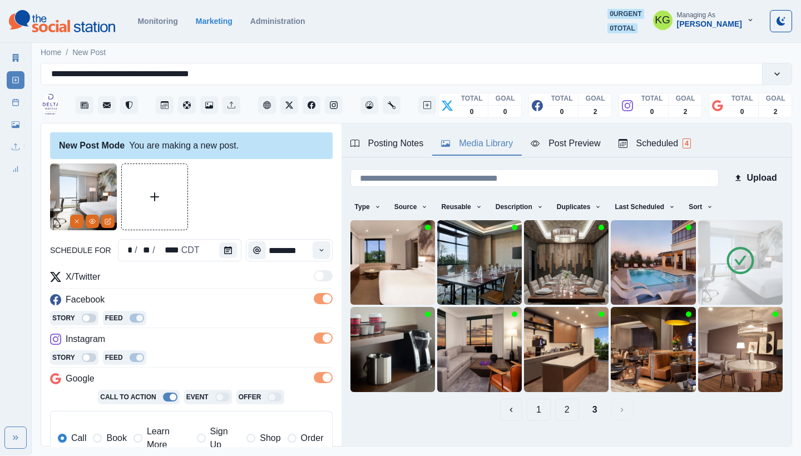
click at [561, 406] on button "2" at bounding box center [567, 410] width 24 height 22
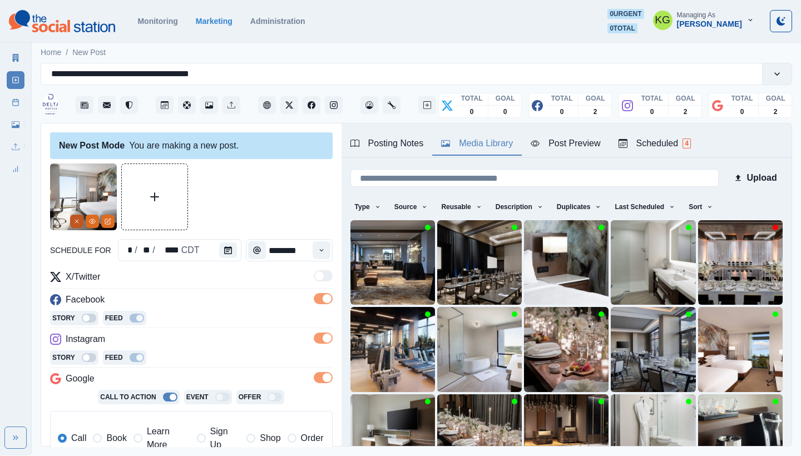
click at [70, 221] on button "Remove" at bounding box center [76, 221] width 13 height 13
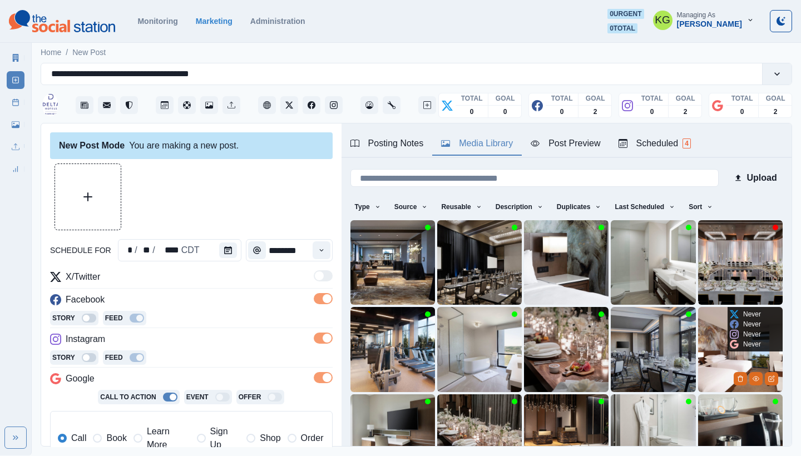
click at [698, 342] on img at bounding box center [740, 349] width 85 height 85
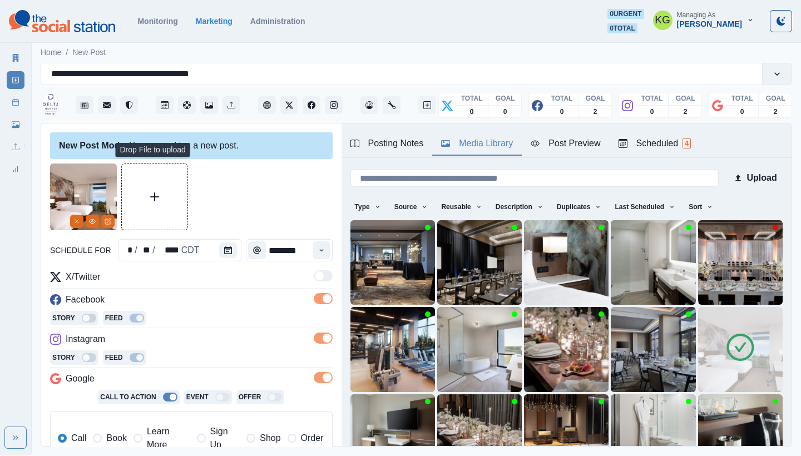
scroll to position [196, 0]
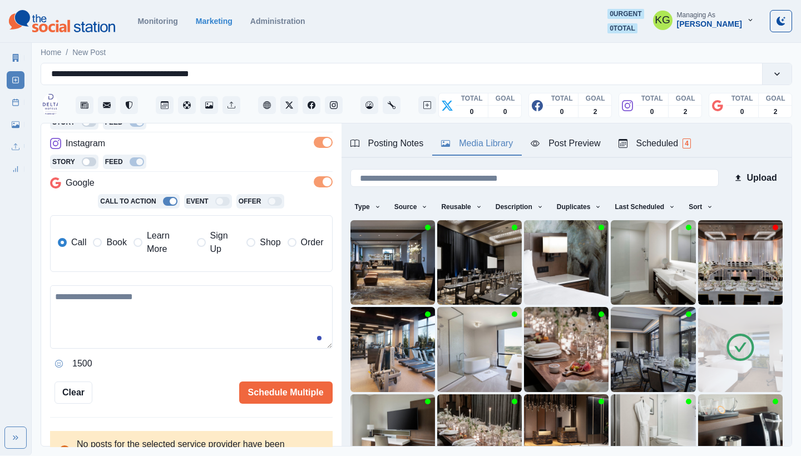
click at [171, 288] on textarea at bounding box center [191, 316] width 282 height 63
paste textarea "**********"
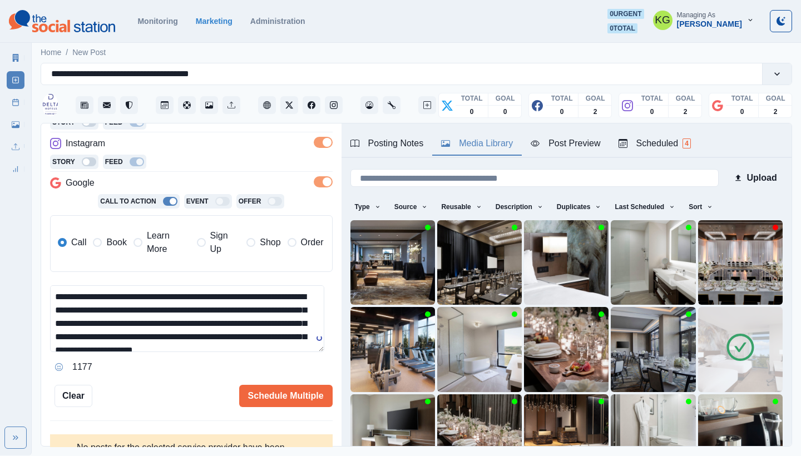
scroll to position [0, 0]
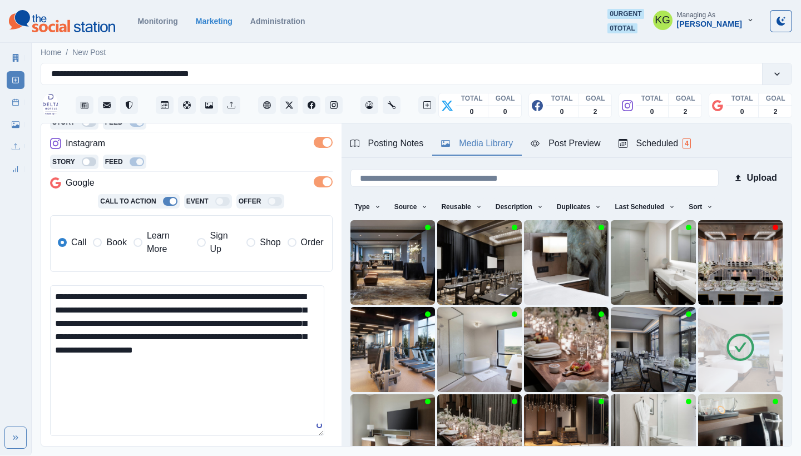
click at [314, 428] on textarea "**********" at bounding box center [187, 360] width 274 height 151
click at [116, 242] on span "Book" at bounding box center [116, 242] width 20 height 13
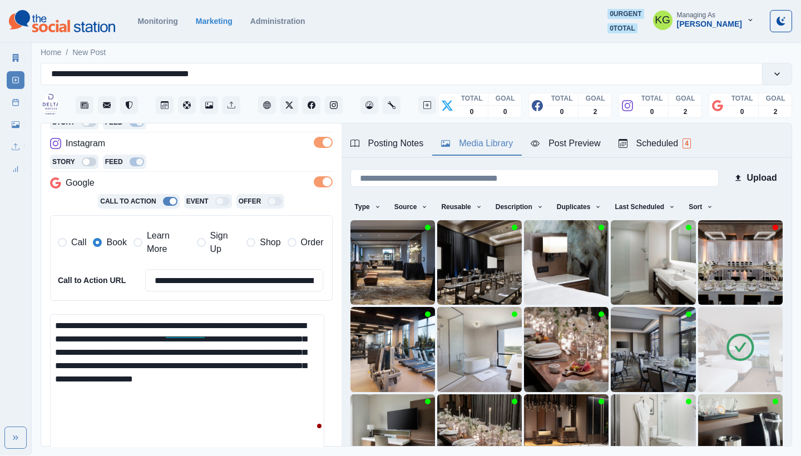
click at [401, 143] on div "Posting Notes" at bounding box center [386, 143] width 73 height 13
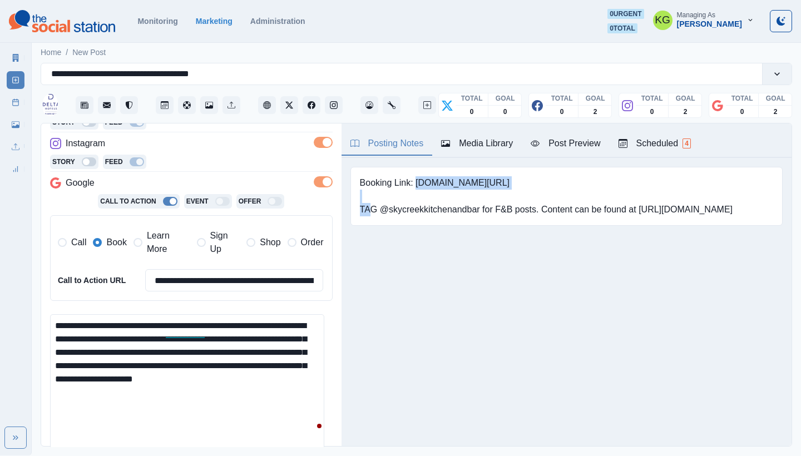
drag, startPoint x: 443, startPoint y: 182, endPoint x: 525, endPoint y: 183, distance: 81.7
click at [525, 183] on pre "Booking Link: [DOMAIN_NAME][URL] TAG @skycreekkitchenandbar for F&B posts. Cont…" at bounding box center [546, 196] width 373 height 40
click at [102, 371] on textarea "**********" at bounding box center [187, 389] width 274 height 151
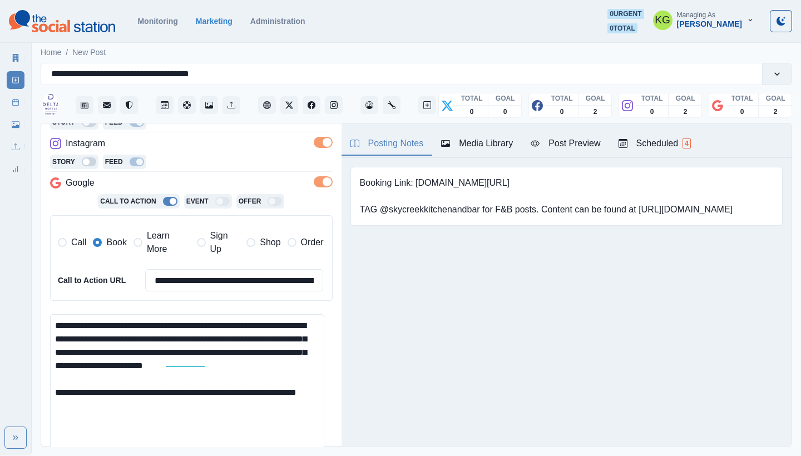
scroll to position [241, 0]
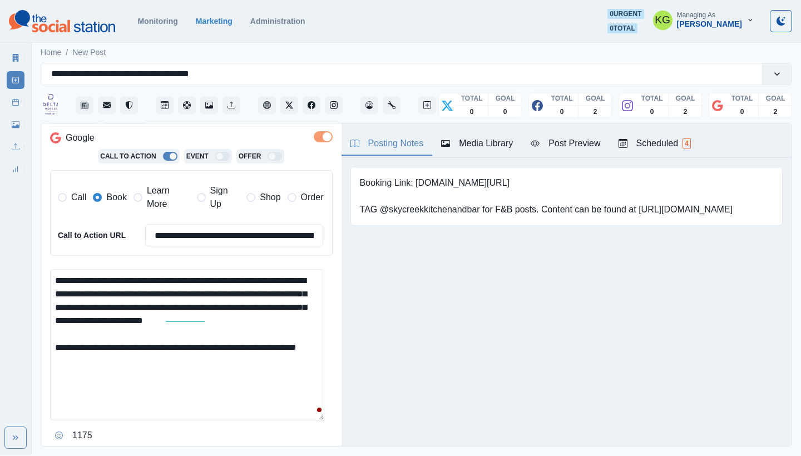
click at [115, 357] on textarea "**********" at bounding box center [187, 344] width 274 height 151
paste textarea "**********"
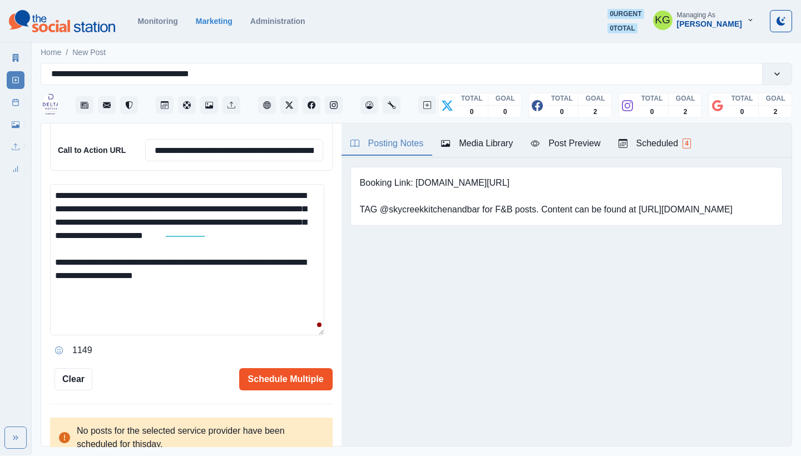
type textarea "**********"
click at [298, 375] on button "Schedule Multiple" at bounding box center [285, 379] width 93 height 22
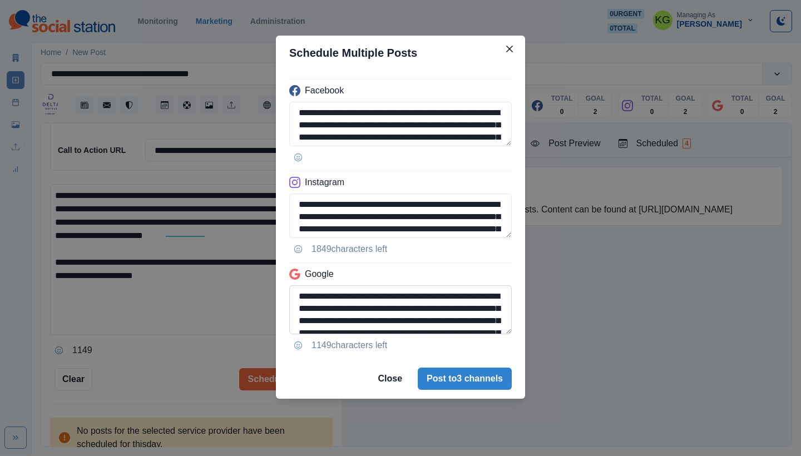
click at [480, 334] on textarea "**********" at bounding box center [400, 309] width 222 height 49
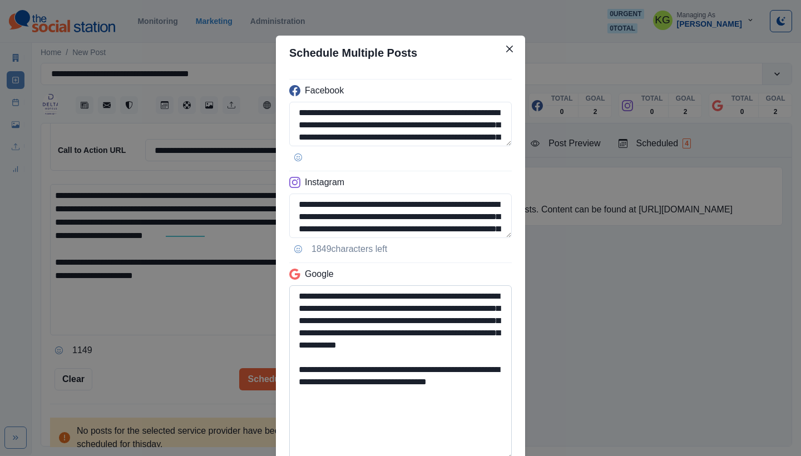
click at [412, 408] on textarea "**********" at bounding box center [400, 372] width 222 height 175
drag, startPoint x: 465, startPoint y: 378, endPoint x: 358, endPoint y: 376, distance: 107.9
click at [358, 376] on textarea "**********" at bounding box center [400, 372] width 222 height 175
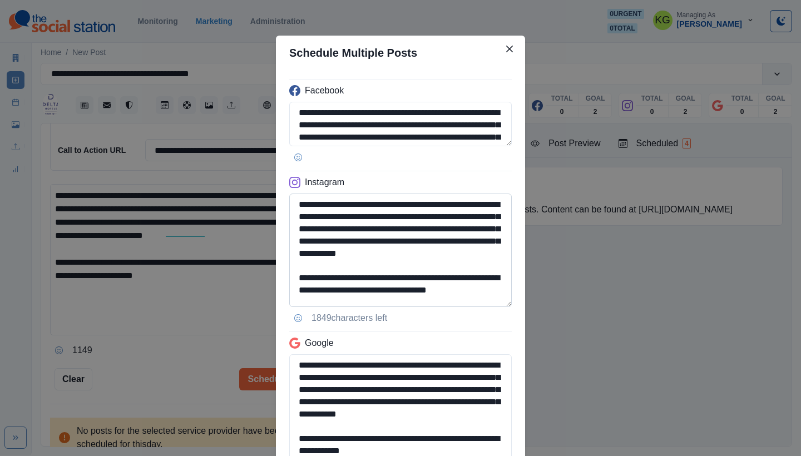
click at [495, 304] on textarea "**********" at bounding box center [400, 249] width 222 height 113
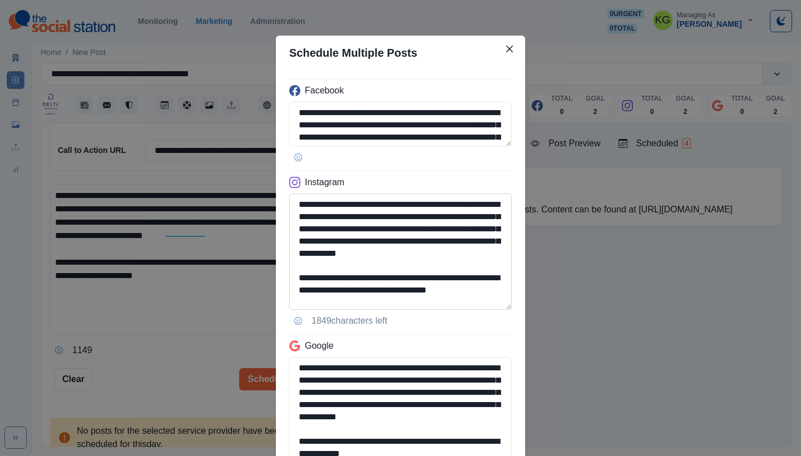
type textarea "**********"
drag, startPoint x: 464, startPoint y: 286, endPoint x: 368, endPoint y: 288, distance: 96.2
click at [368, 288] on textarea "**********" at bounding box center [400, 251] width 222 height 116
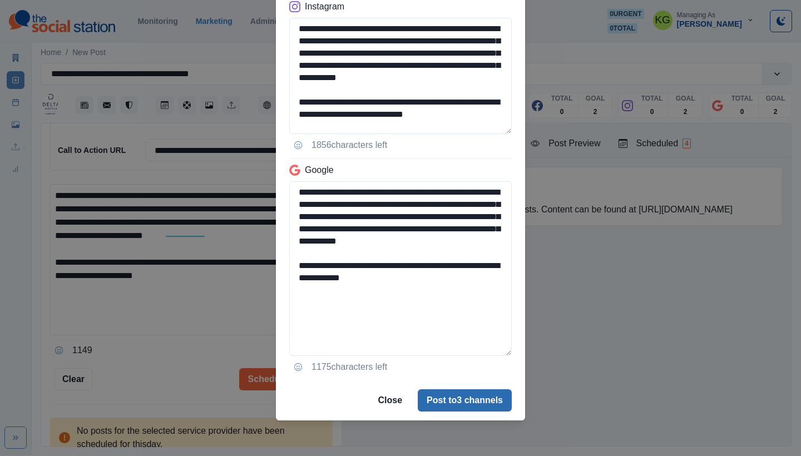
type textarea "**********"
click at [470, 396] on button "Post to 3 channels" at bounding box center [465, 400] width 94 height 22
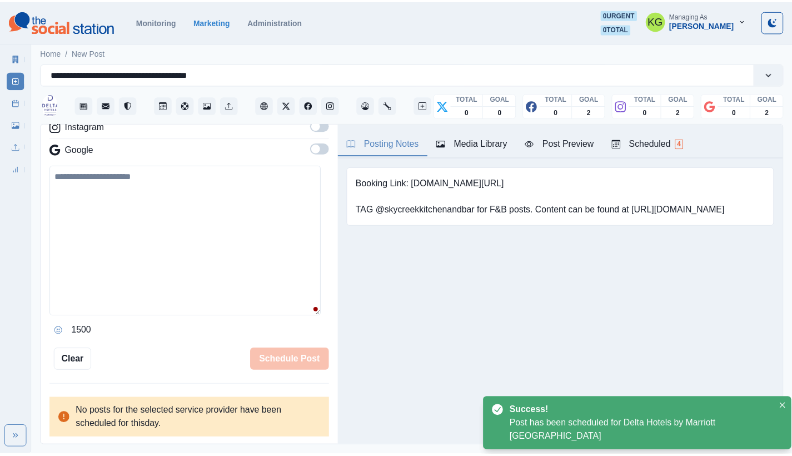
scroll to position [156, 0]
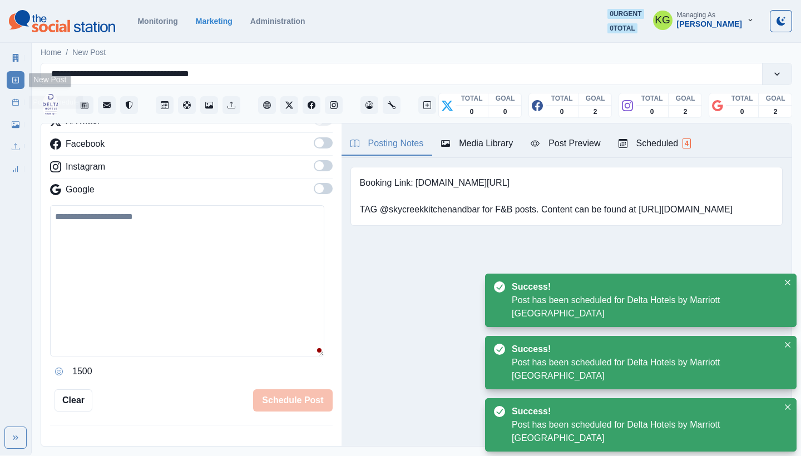
click at [22, 78] on link "New Post" at bounding box center [16, 80] width 18 height 18
click at [11, 107] on link "Post Schedule" at bounding box center [16, 102] width 18 height 18
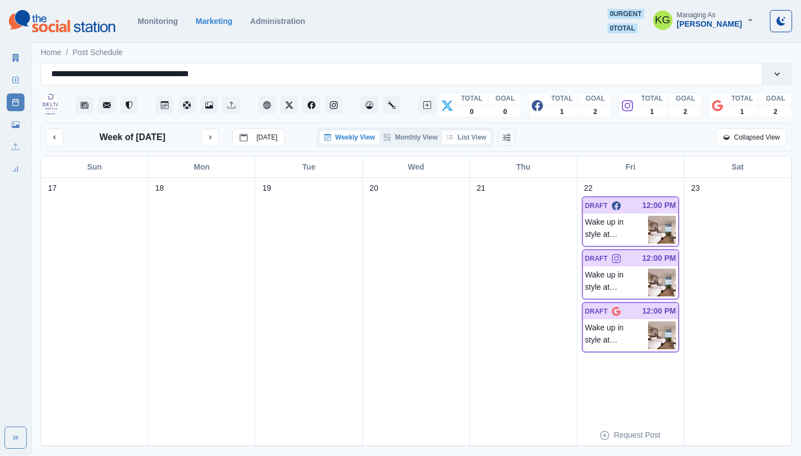
click at [475, 133] on button "List View" at bounding box center [466, 137] width 49 height 13
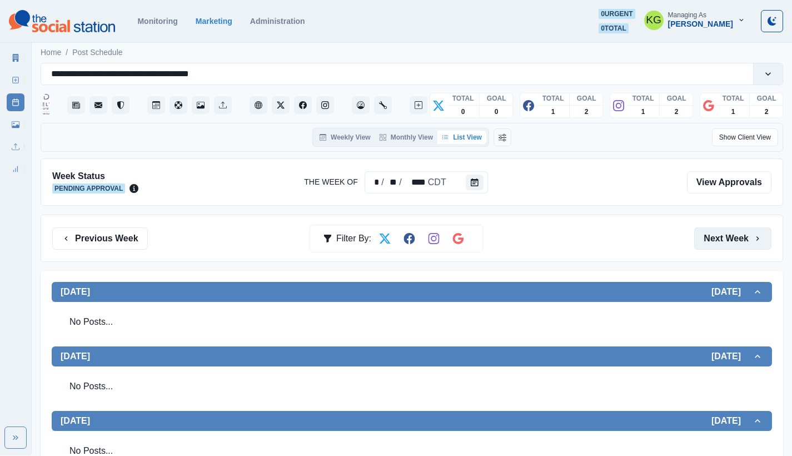
click at [748, 245] on button "Next Week" at bounding box center [732, 238] width 77 height 22
click at [745, 251] on div "Previous Week Filter By: Next Week" at bounding box center [412, 238] width 743 height 47
click at [740, 241] on button "Next Week" at bounding box center [732, 238] width 77 height 22
click at [106, 239] on button "Previous Week" at bounding box center [100, 238] width 96 height 22
click at [16, 83] on rect at bounding box center [16, 80] width 6 height 6
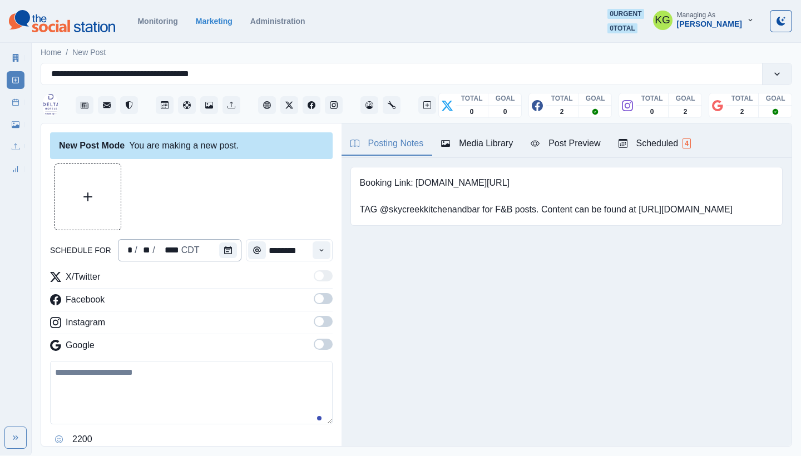
click at [209, 247] on div "* / ** / **** CDT" at bounding box center [179, 250] width 123 height 22
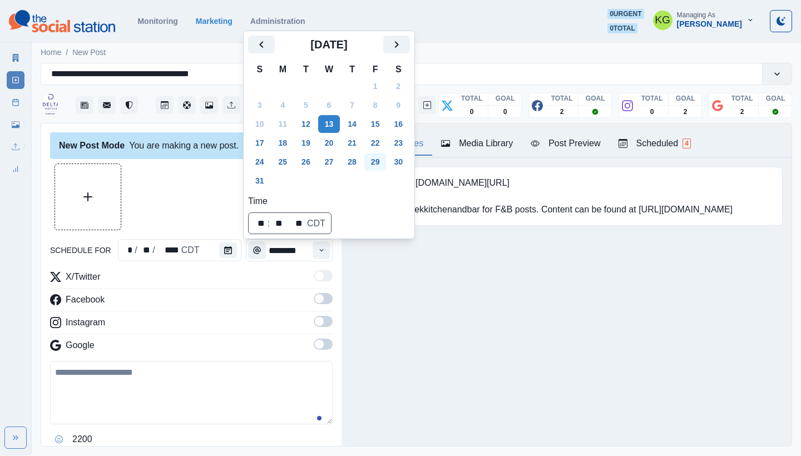
click at [383, 165] on button "29" at bounding box center [375, 162] width 22 height 18
click at [182, 204] on div at bounding box center [191, 196] width 282 height 67
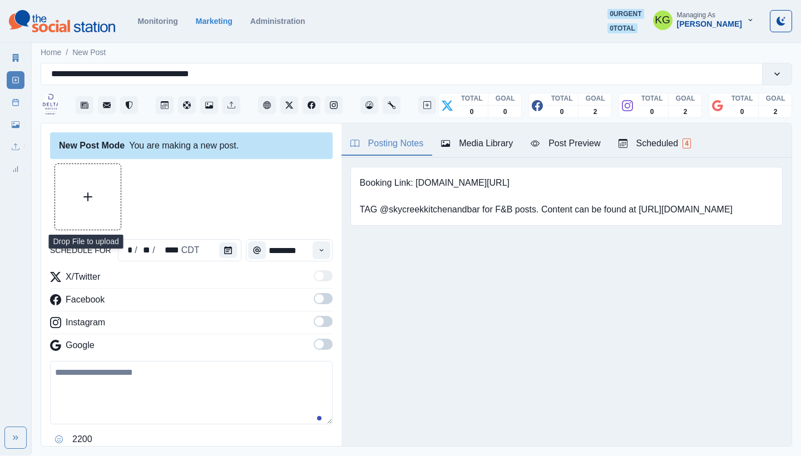
drag, startPoint x: 317, startPoint y: 348, endPoint x: 320, endPoint y: 328, distance: 20.1
click at [317, 347] on span at bounding box center [323, 344] width 19 height 11
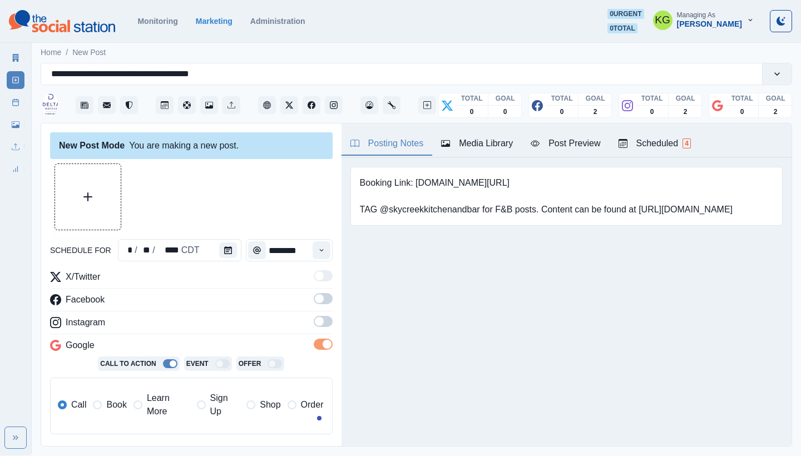
click at [319, 321] on span at bounding box center [323, 321] width 19 height 11
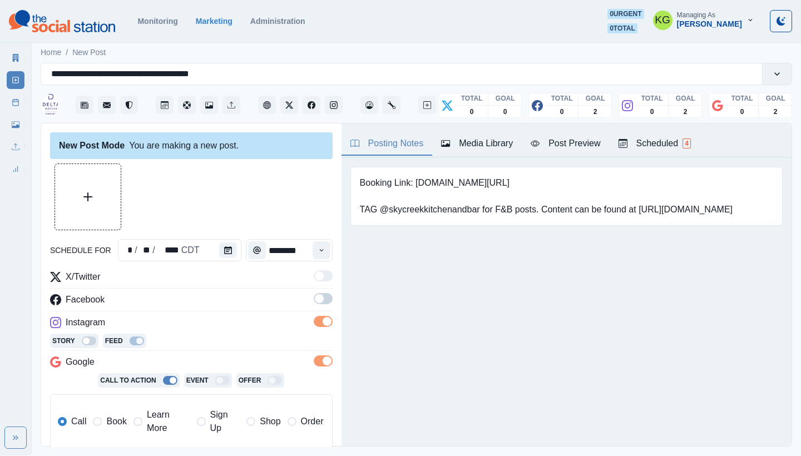
drag, startPoint x: 320, startPoint y: 302, endPoint x: 295, endPoint y: 299, distance: 25.7
click at [320, 302] on span at bounding box center [323, 298] width 19 height 11
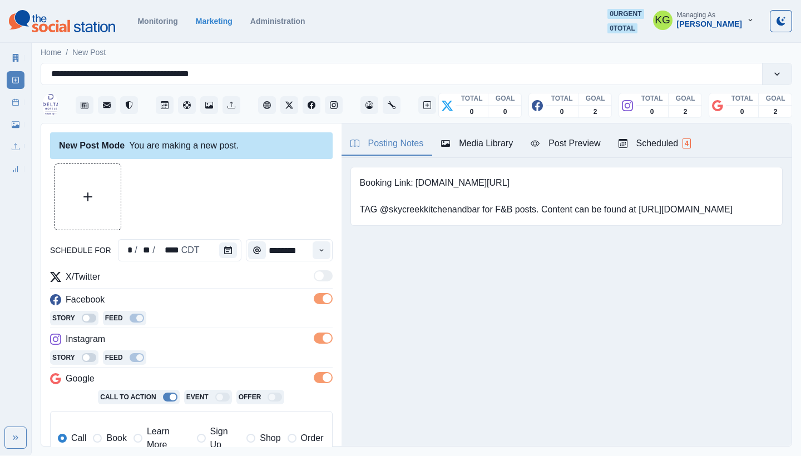
scroll to position [104, 0]
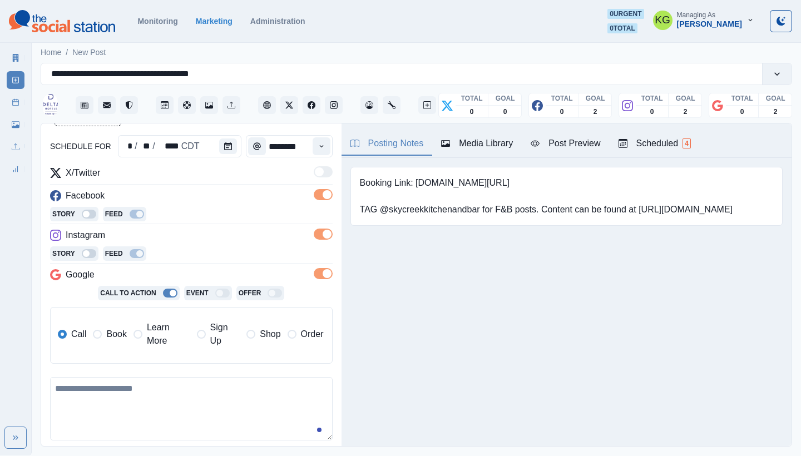
click at [113, 333] on span "Book" at bounding box center [116, 334] width 20 height 13
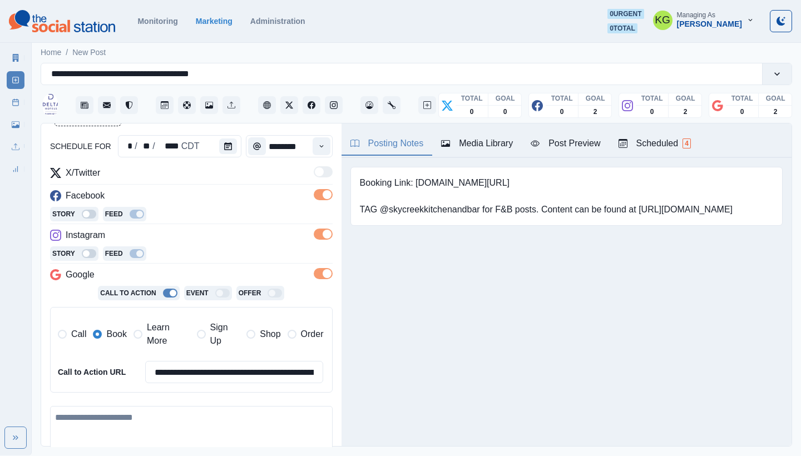
click at [497, 138] on div "Media Library" at bounding box center [477, 143] width 72 height 13
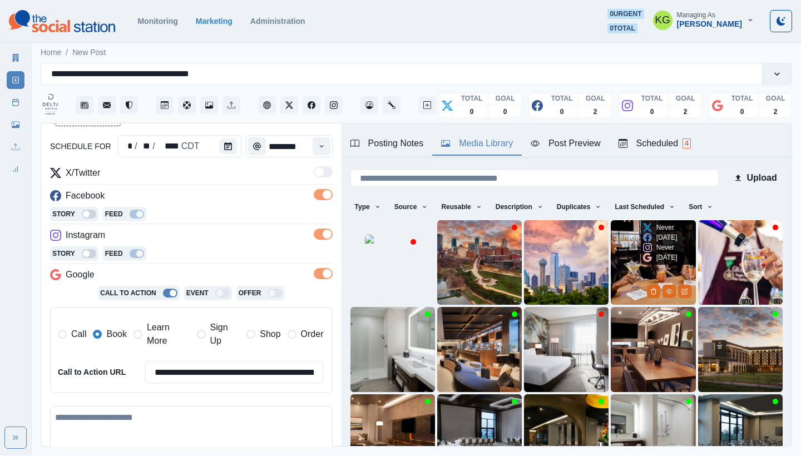
scroll to position [95, 0]
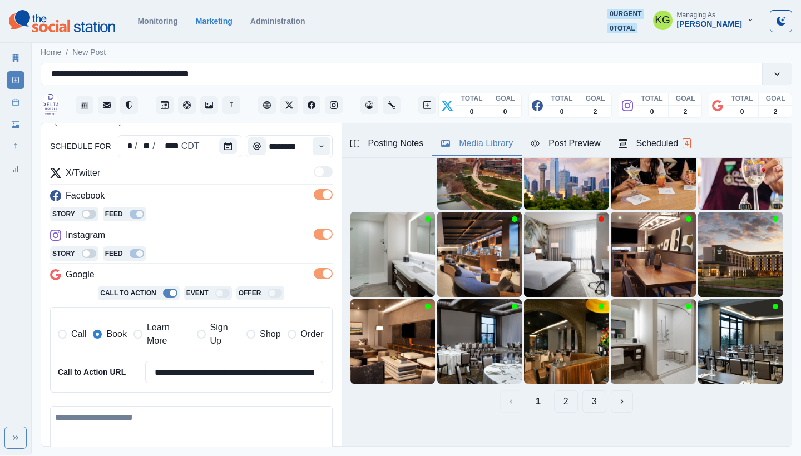
click at [554, 395] on button "2" at bounding box center [566, 401] width 24 height 22
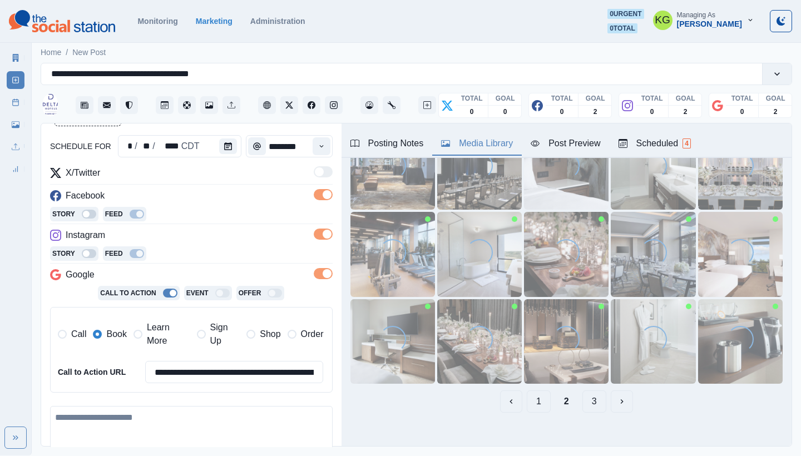
click at [584, 395] on button "3" at bounding box center [594, 401] width 24 height 22
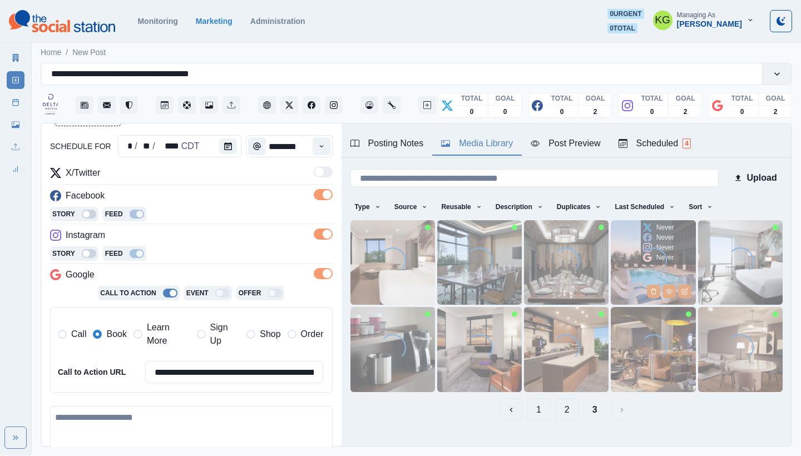
click at [616, 257] on img at bounding box center [653, 262] width 85 height 85
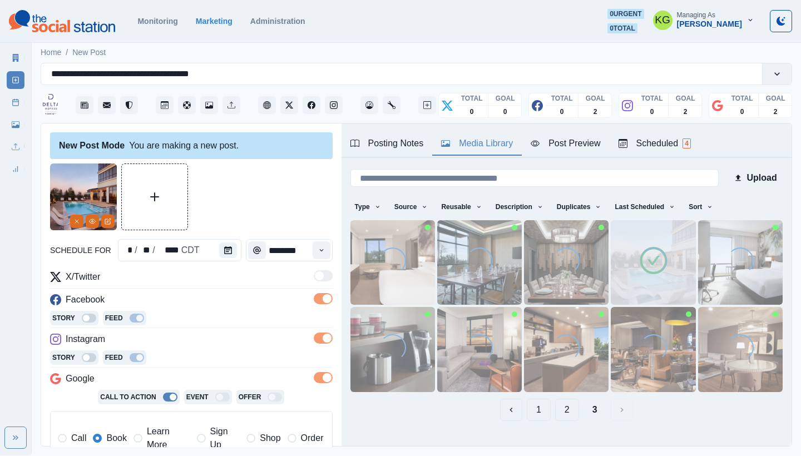
scroll to position [252, 0]
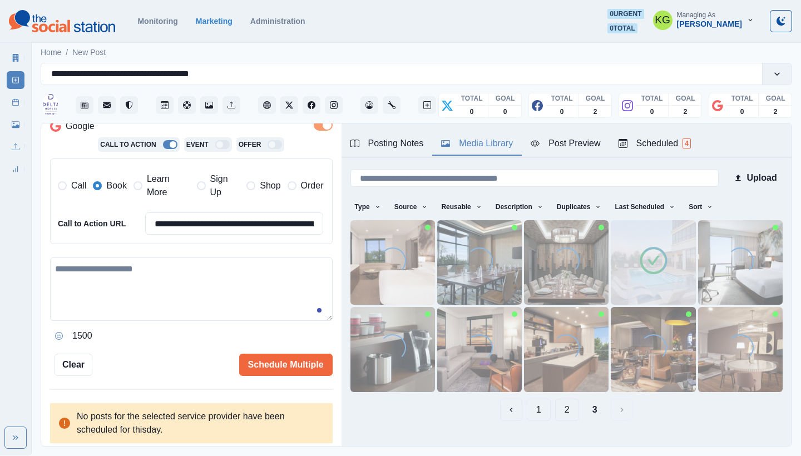
click at [177, 284] on textarea at bounding box center [191, 288] width 282 height 63
paste textarea "**********"
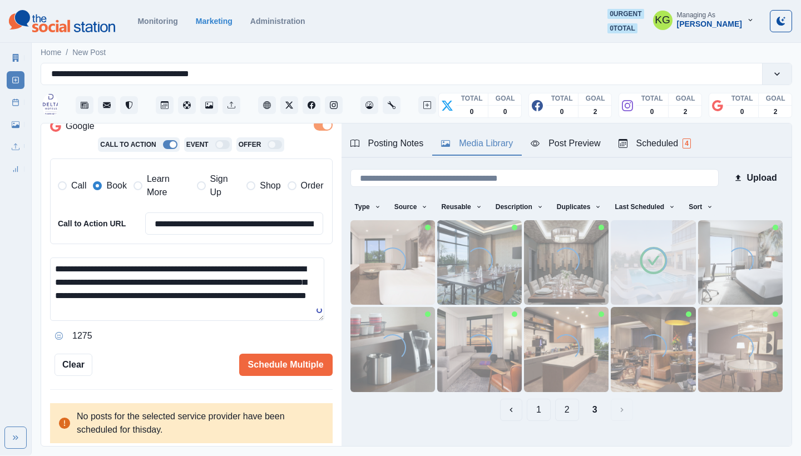
drag, startPoint x: 318, startPoint y: 311, endPoint x: 305, endPoint y: 376, distance: 66.8
click at [305, 376] on div "**********" at bounding box center [191, 285] width 300 height 324
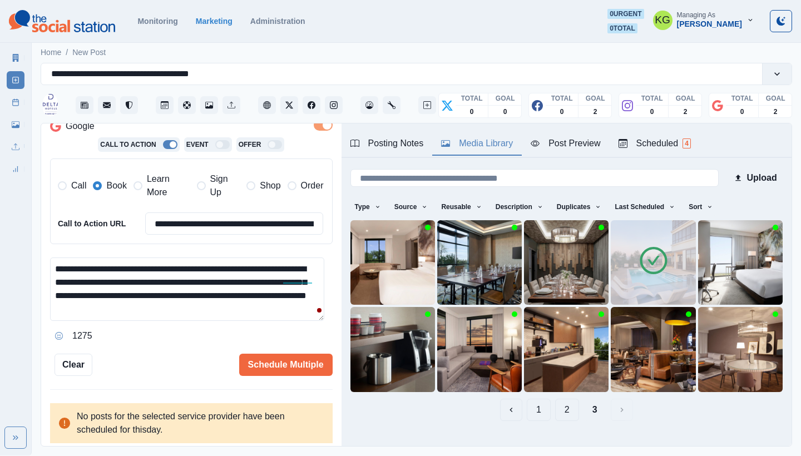
scroll to position [0, 0]
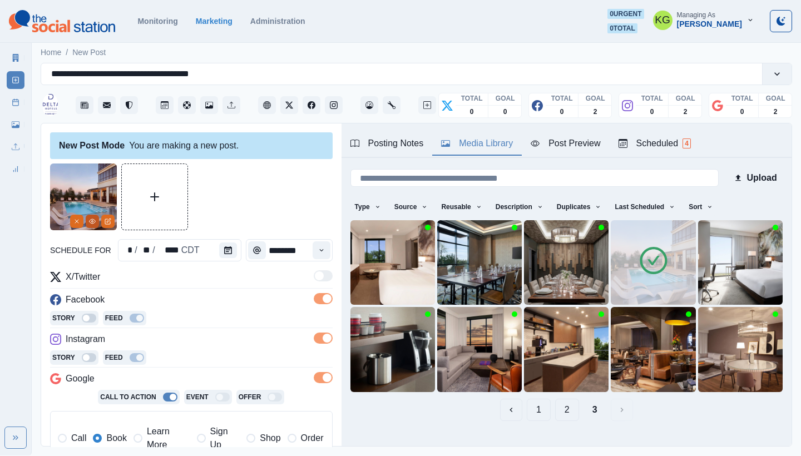
click at [95, 227] on button "View Media" at bounding box center [92, 221] width 13 height 13
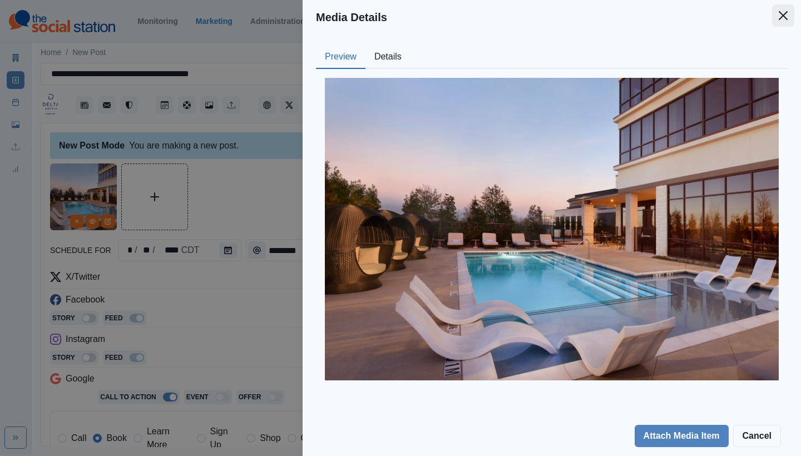
click at [781, 25] on button "Close" at bounding box center [783, 15] width 22 height 22
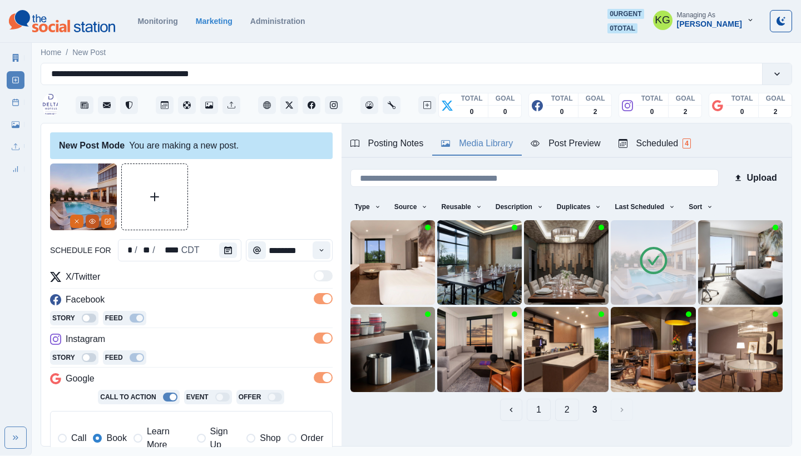
click at [95, 224] on icon "View Media" at bounding box center [92, 221] width 7 height 7
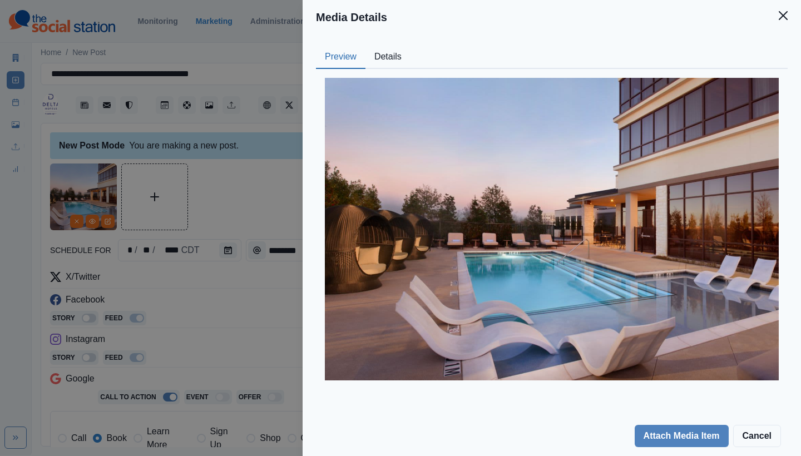
click at [783, 21] on button "Close" at bounding box center [783, 15] width 22 height 22
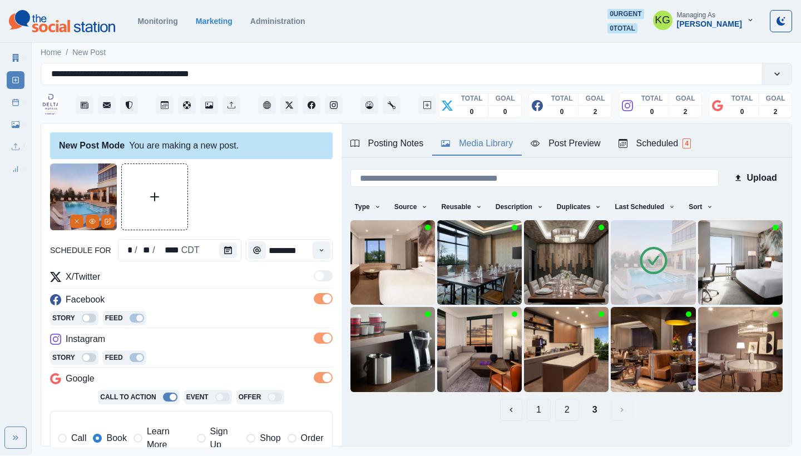
scroll to position [234, 0]
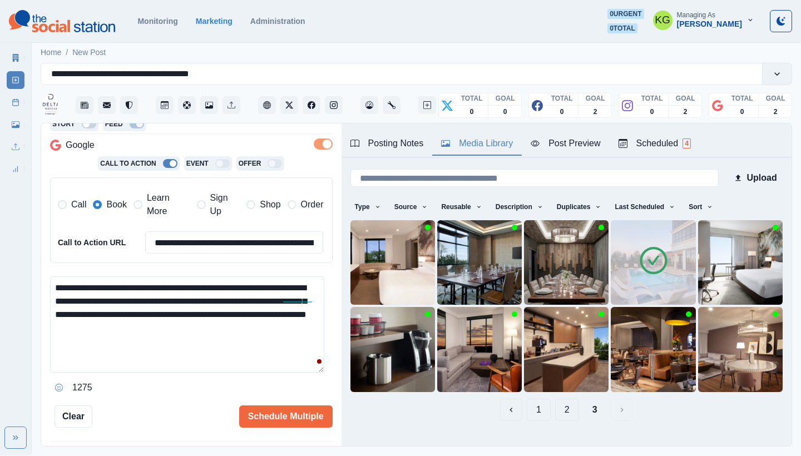
click at [304, 373] on textarea "**********" at bounding box center [187, 324] width 274 height 96
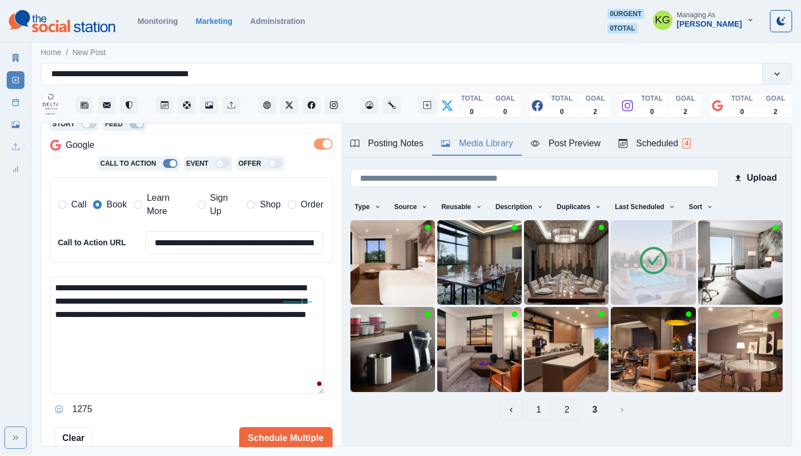
click at [205, 316] on textarea "**********" at bounding box center [187, 335] width 274 height 118
type textarea "**********"
click at [276, 428] on button "Schedule Multiple" at bounding box center [285, 438] width 93 height 22
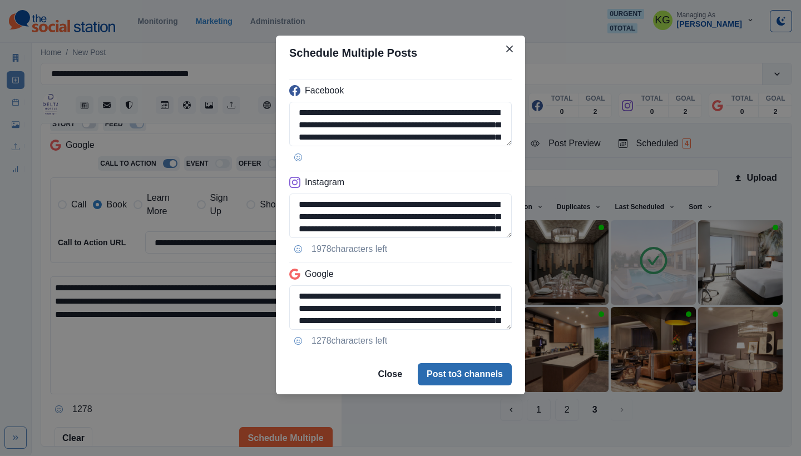
click at [455, 370] on button "Post to 3 channels" at bounding box center [465, 374] width 94 height 22
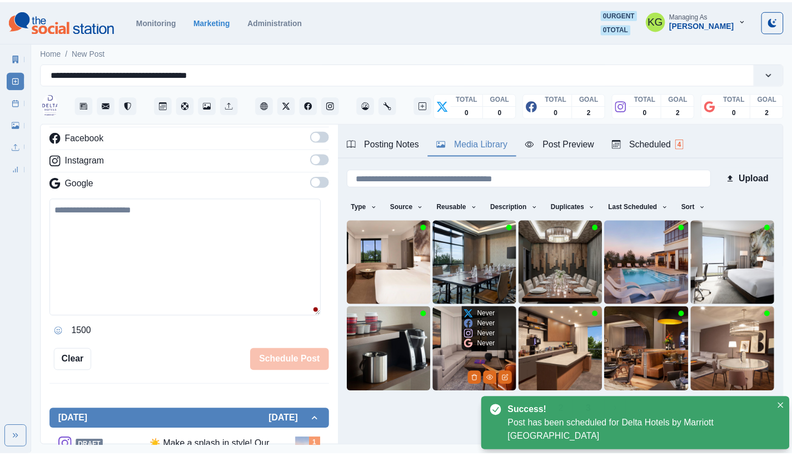
scroll to position [122, 0]
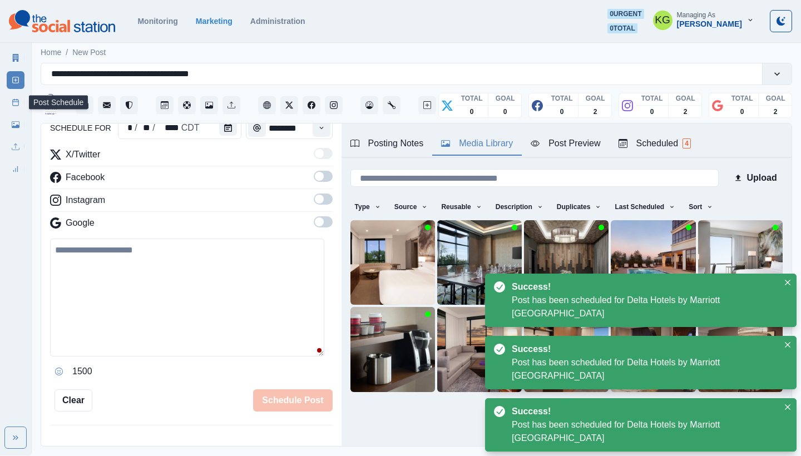
click at [11, 100] on link "Post Schedule" at bounding box center [16, 102] width 18 height 18
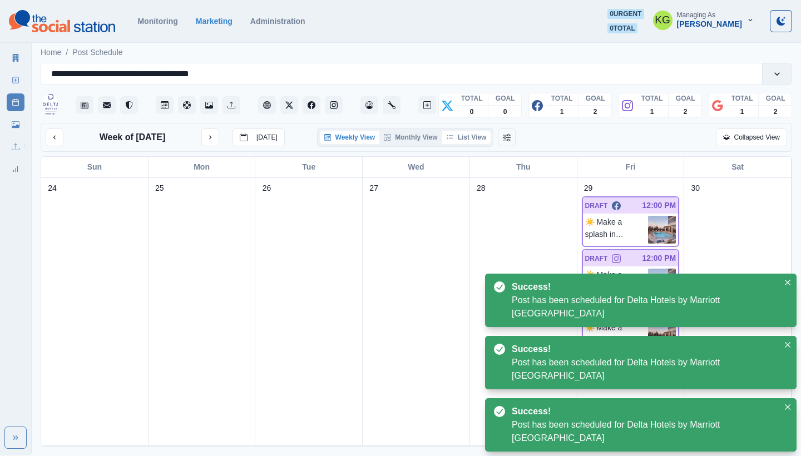
click at [472, 133] on button "List View" at bounding box center [466, 137] width 49 height 13
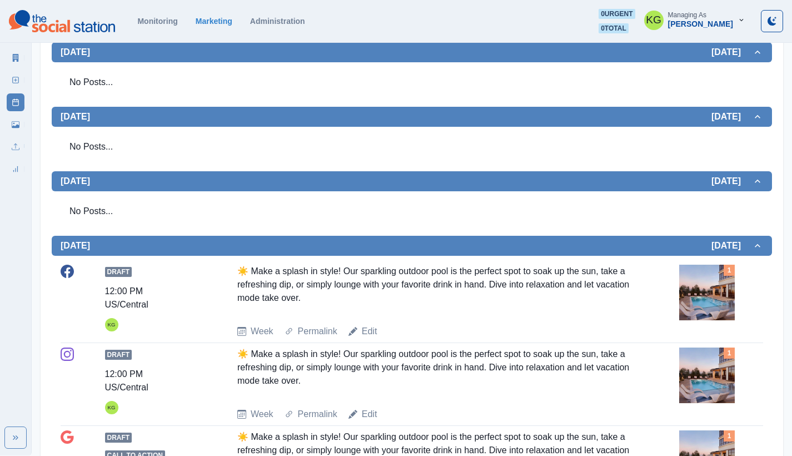
scroll to position [73, 0]
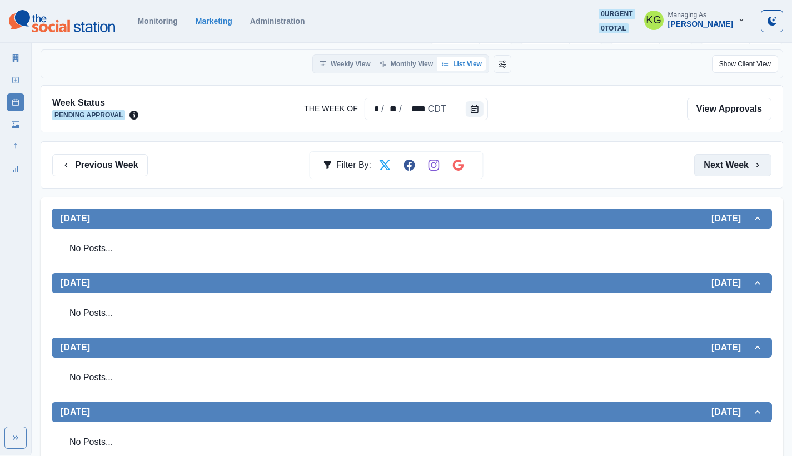
click at [728, 168] on button "Next Week" at bounding box center [732, 165] width 77 height 22
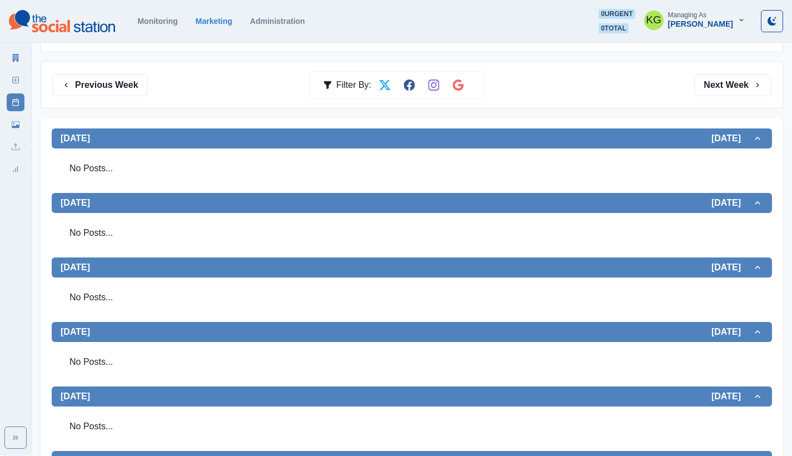
scroll to position [71, 0]
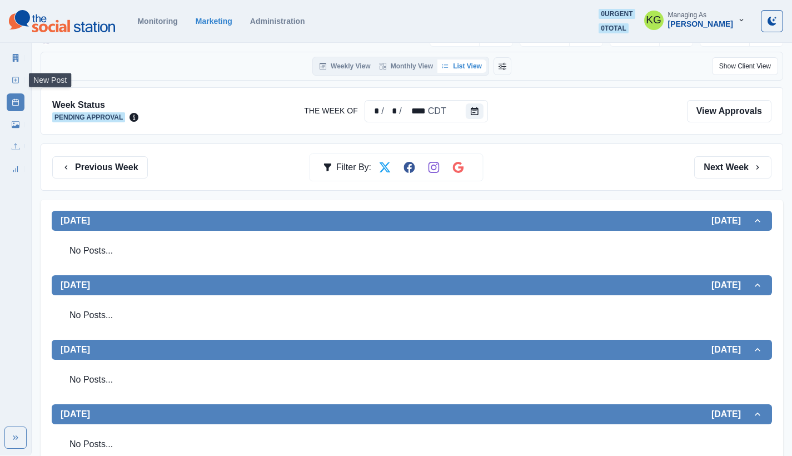
click at [9, 82] on link "New Post" at bounding box center [16, 80] width 18 height 18
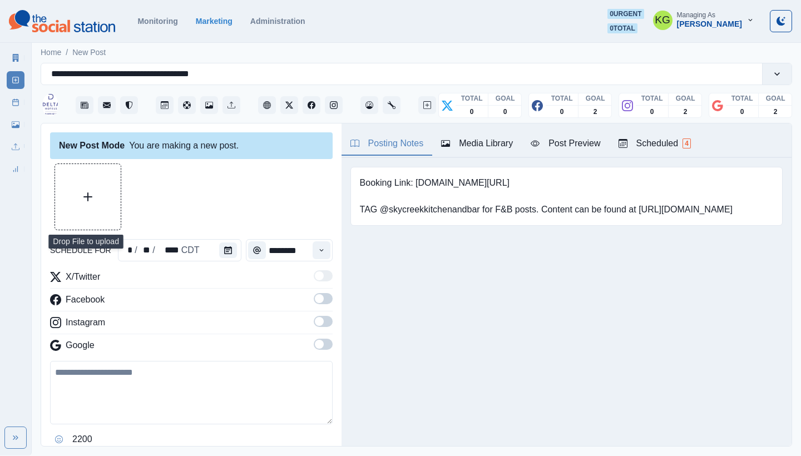
click at [108, 193] on button "Upload Media" at bounding box center [88, 197] width 66 height 66
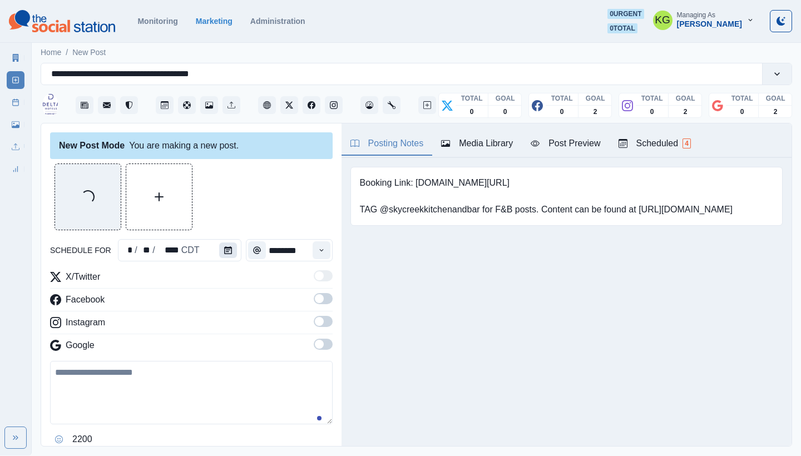
click at [226, 251] on icon "Calendar" at bounding box center [228, 250] width 8 height 8
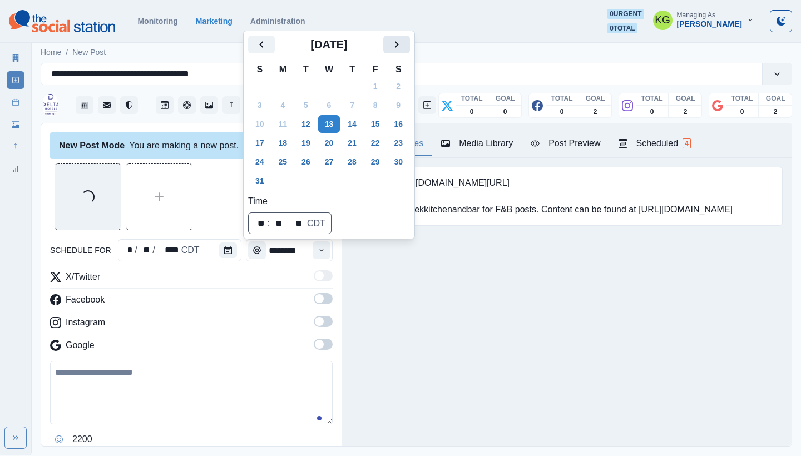
click at [403, 49] on icon "Next" at bounding box center [396, 44] width 13 height 13
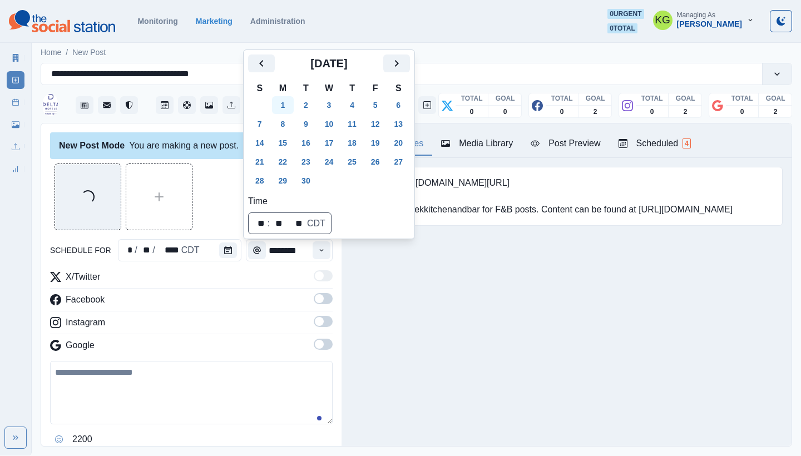
click at [291, 98] on button "1" at bounding box center [283, 105] width 22 height 18
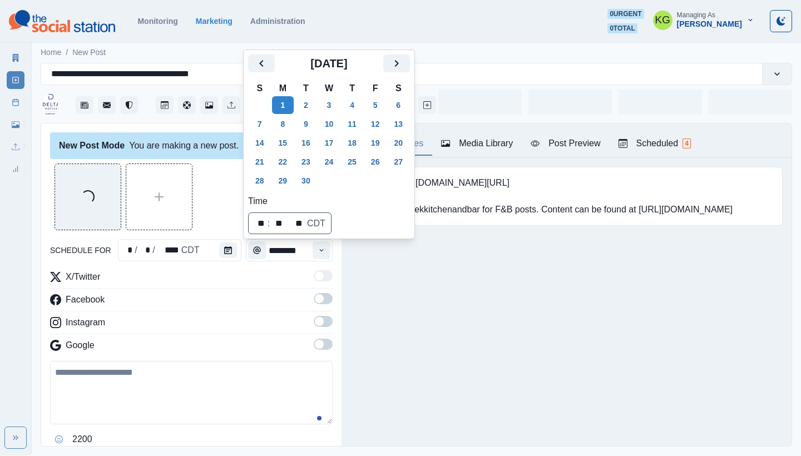
click at [208, 153] on div "New Post Mode You are making a new post." at bounding box center [191, 145] width 282 height 27
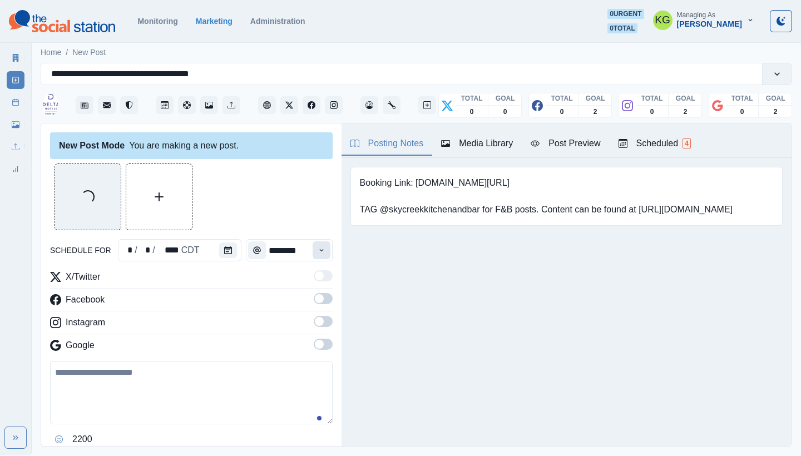
click at [317, 247] on icon "Time" at bounding box center [321, 250] width 8 height 8
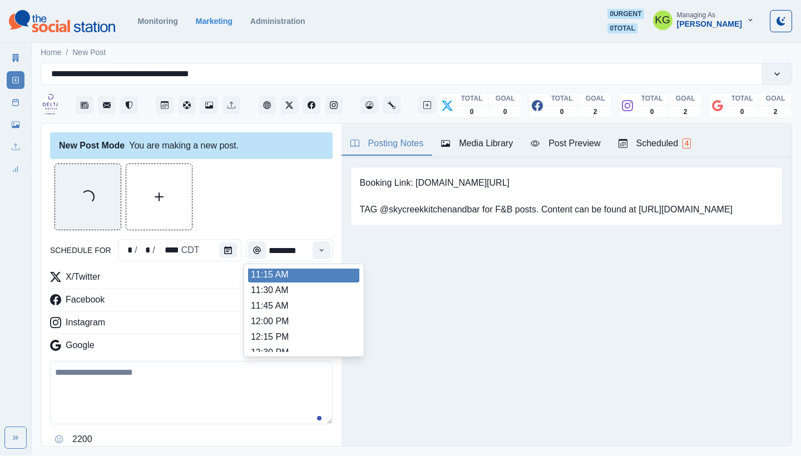
scroll to position [181, 0]
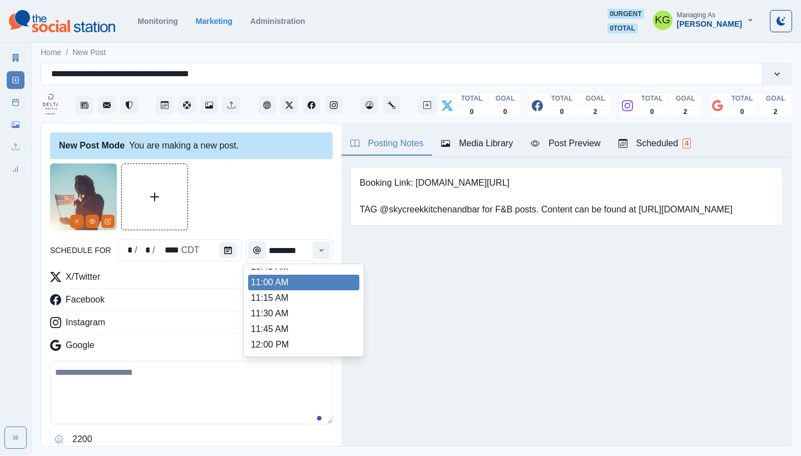
click at [283, 286] on li "11:00 AM" at bounding box center [303, 283] width 111 height 16
type input "********"
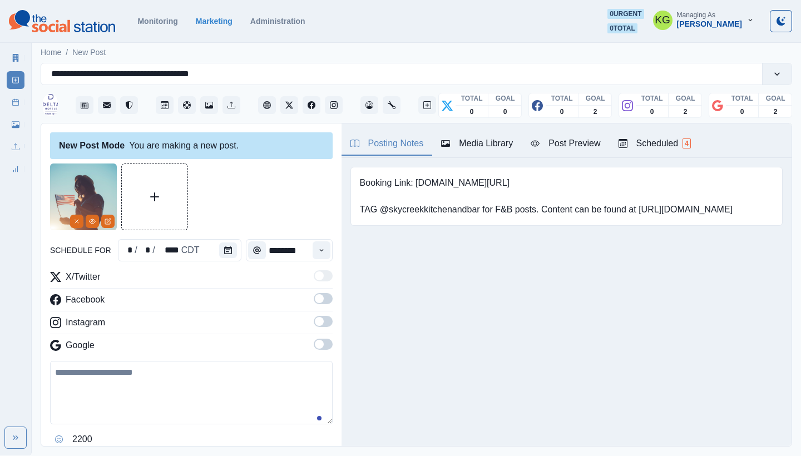
click at [315, 347] on span at bounding box center [319, 344] width 9 height 9
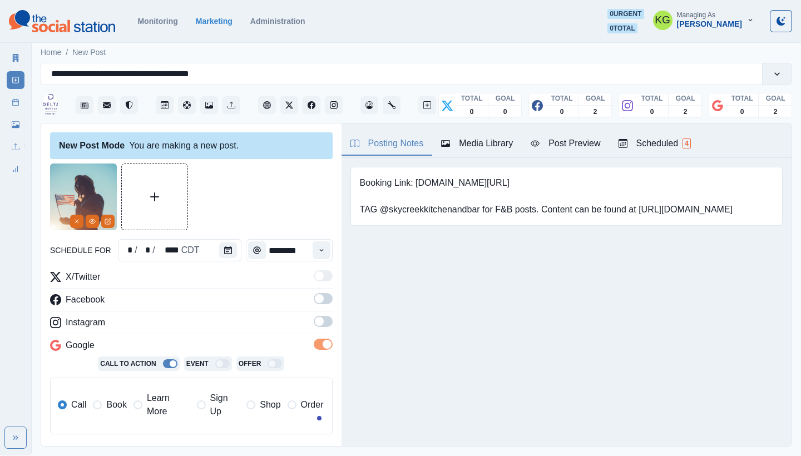
click at [315, 324] on span at bounding box center [319, 321] width 9 height 9
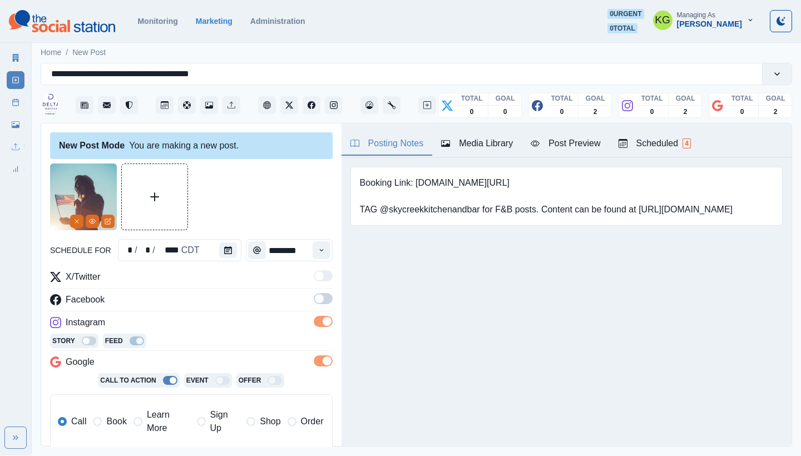
click at [314, 304] on span at bounding box center [323, 298] width 19 height 11
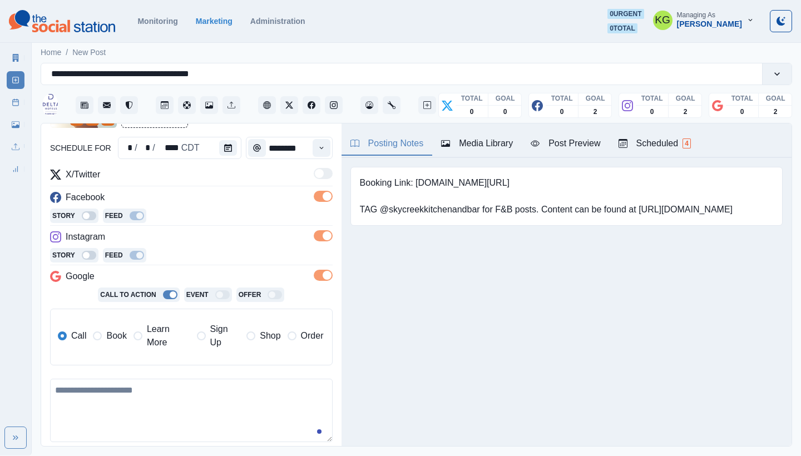
drag, startPoint x: 109, startPoint y: 343, endPoint x: 143, endPoint y: 341, distance: 34.5
click at [109, 343] on label "Book" at bounding box center [109, 335] width 33 height 27
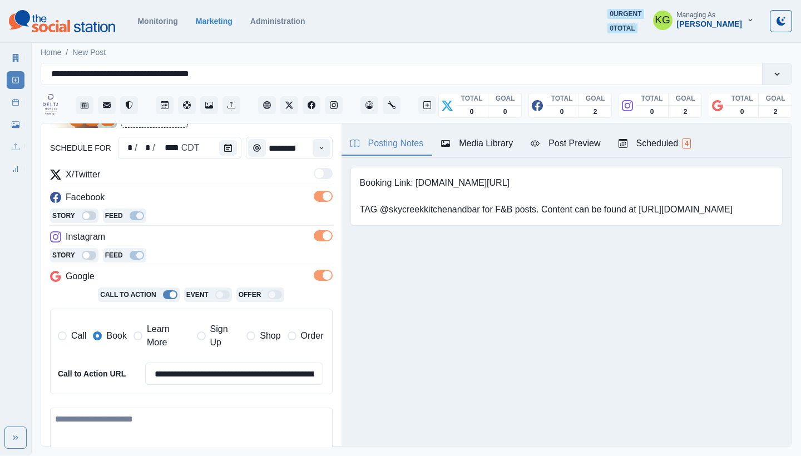
scroll to position [209, 0]
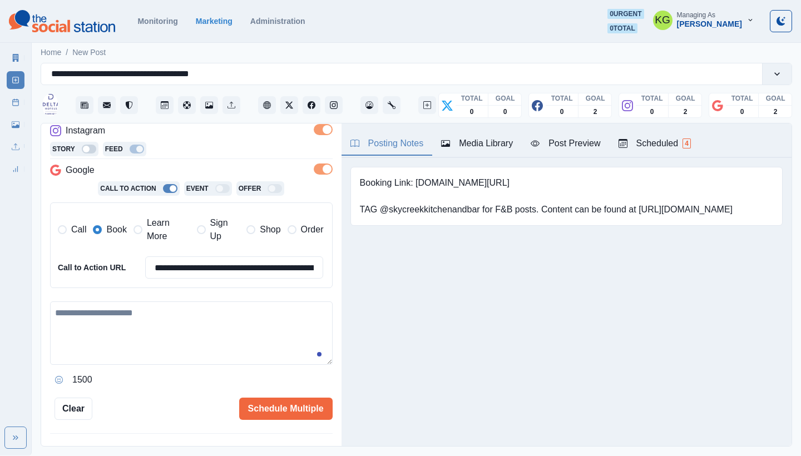
click at [59, 376] on icon "Opens Emoji Picker" at bounding box center [59, 380] width 8 height 8
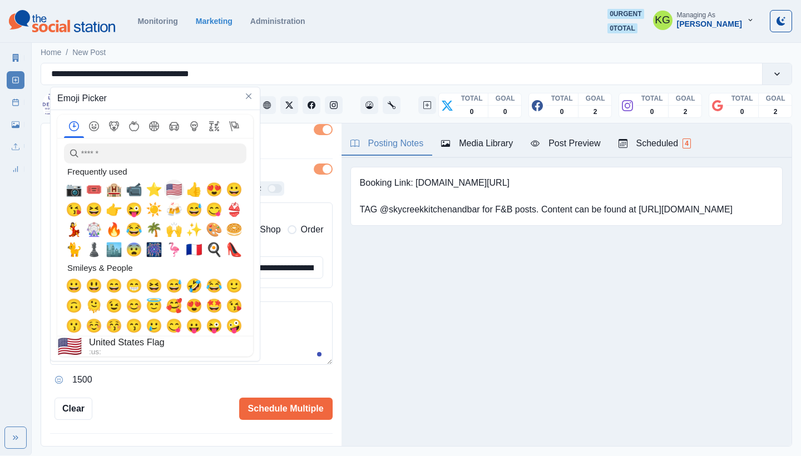
click at [172, 188] on span "🇺🇸" at bounding box center [174, 190] width 17 height 16
click at [269, 317] on textarea "****" at bounding box center [187, 332] width 274 height 63
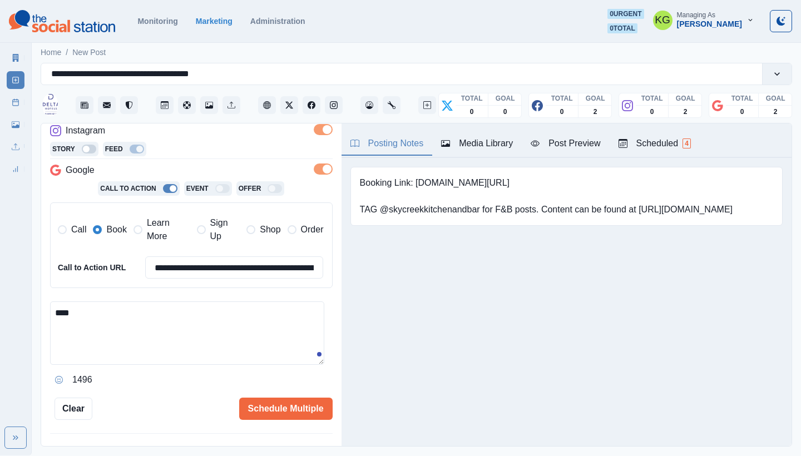
click at [215, 320] on textarea "****" at bounding box center [187, 332] width 274 height 63
paste textarea "**********"
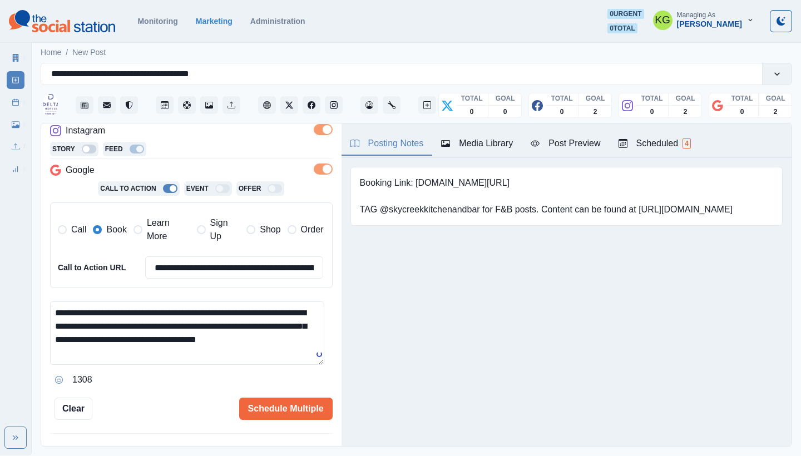
click at [83, 305] on textarea "**********" at bounding box center [187, 332] width 274 height 63
click at [115, 333] on div "keeps" at bounding box center [120, 337] width 28 height 18
click at [252, 355] on textarea "**********" at bounding box center [187, 332] width 274 height 63
type textarea "**********"
click at [290, 405] on button "Schedule Multiple" at bounding box center [285, 409] width 93 height 22
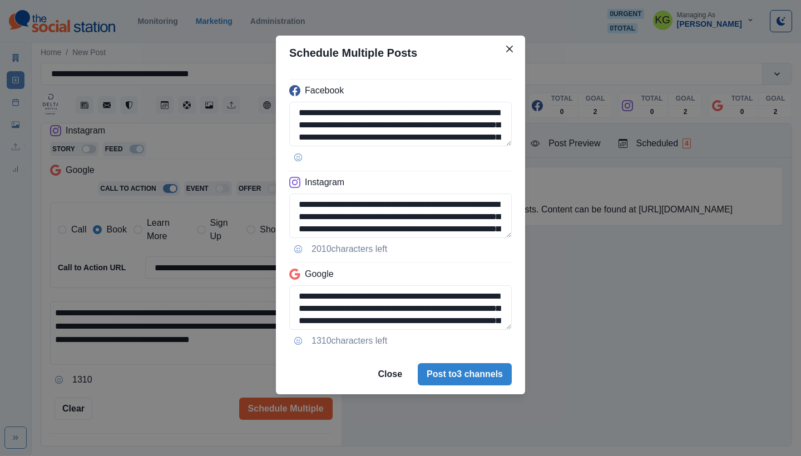
click at [463, 361] on footer "Close Post to 3 channels" at bounding box center [400, 374] width 249 height 40
click at [463, 370] on button "Post to 3 channels" at bounding box center [465, 374] width 94 height 22
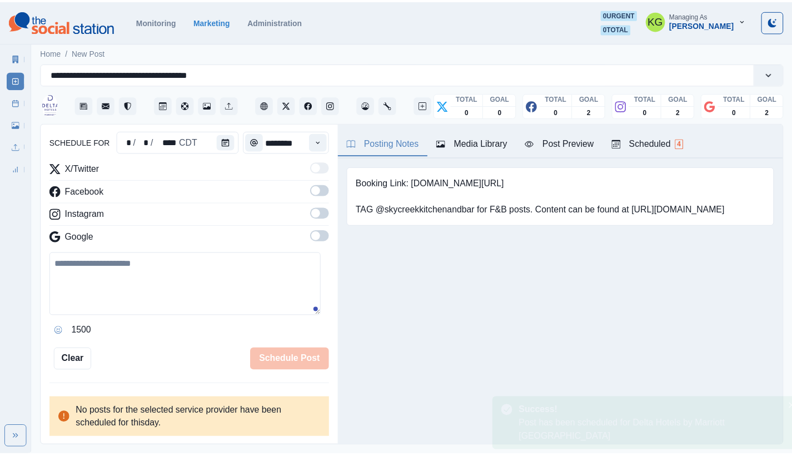
scroll to position [108, 0]
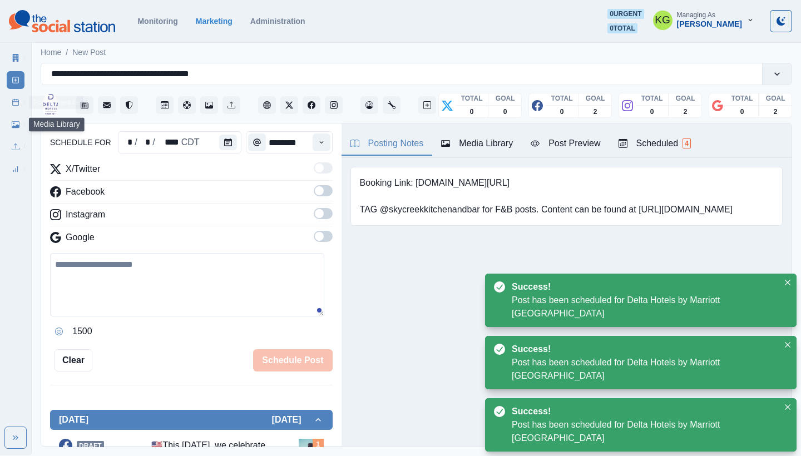
click at [17, 106] on link "Post Schedule" at bounding box center [16, 102] width 18 height 18
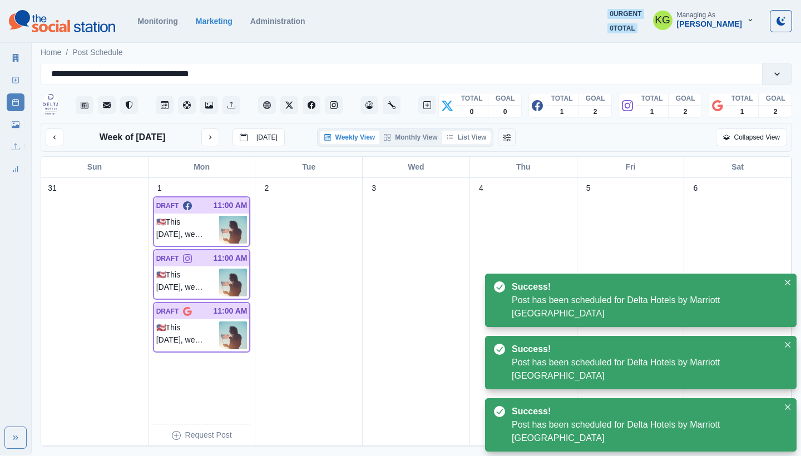
click at [478, 140] on button "List View" at bounding box center [466, 137] width 49 height 13
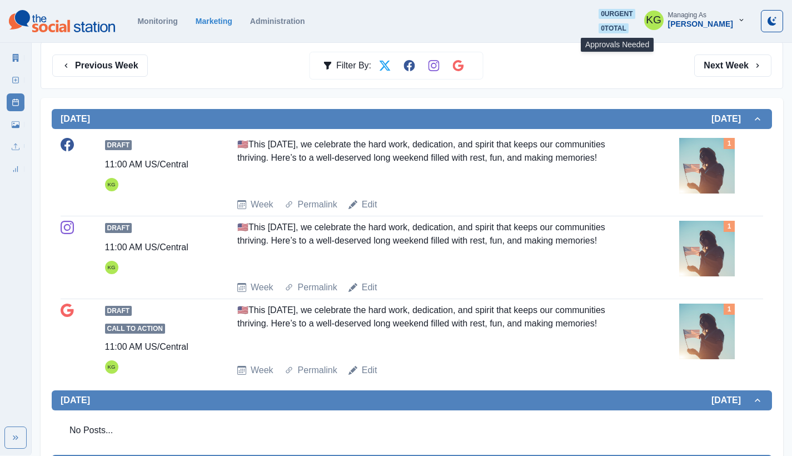
scroll to position [515, 0]
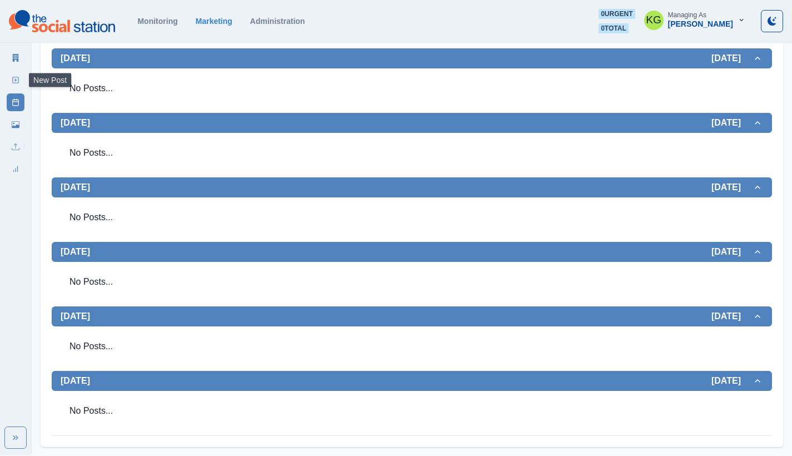
click at [24, 80] on link "New Post" at bounding box center [16, 80] width 18 height 18
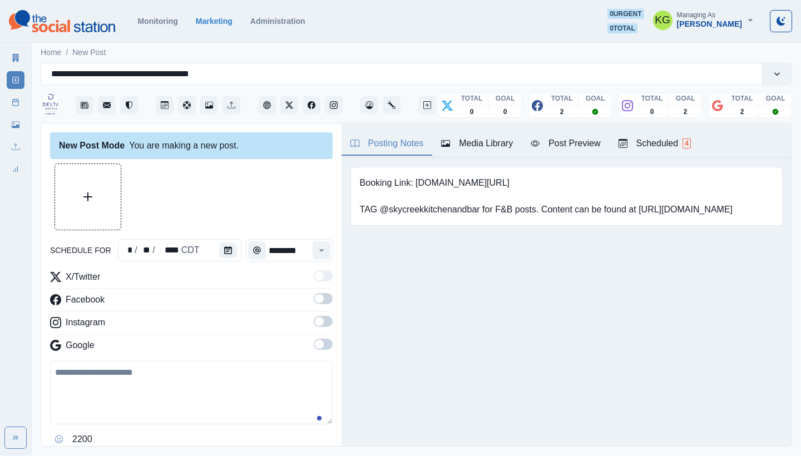
click at [483, 142] on div "Media Library" at bounding box center [477, 143] width 72 height 13
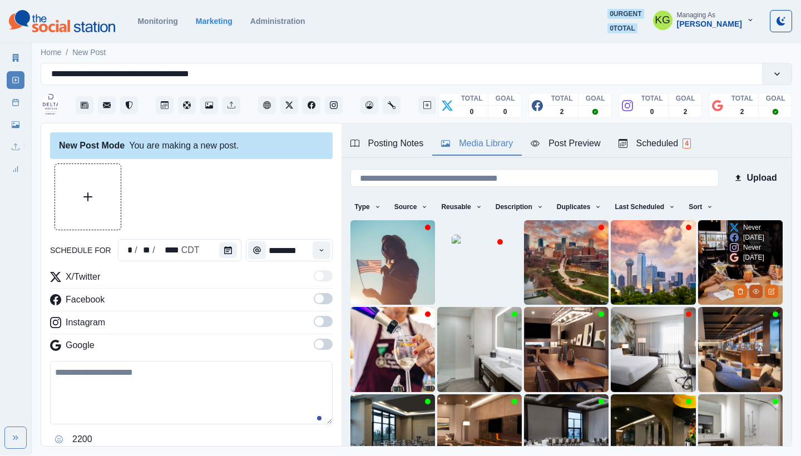
scroll to position [95, 0]
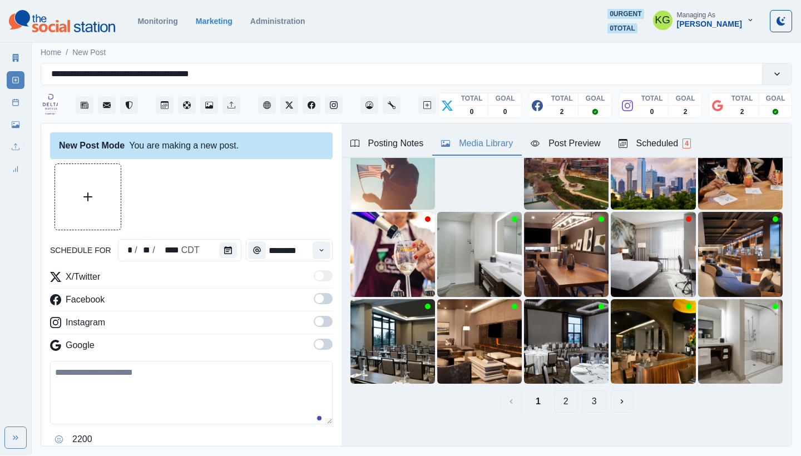
click at [554, 392] on button "2" at bounding box center [566, 401] width 24 height 22
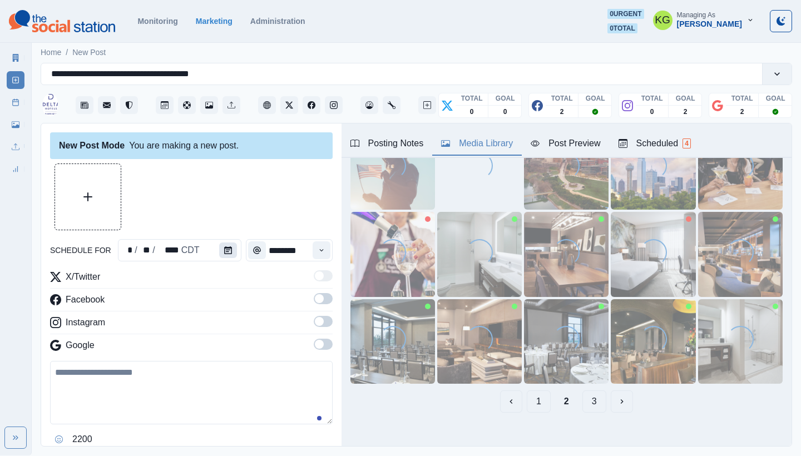
click at [230, 252] on button "Calendar" at bounding box center [228, 250] width 18 height 16
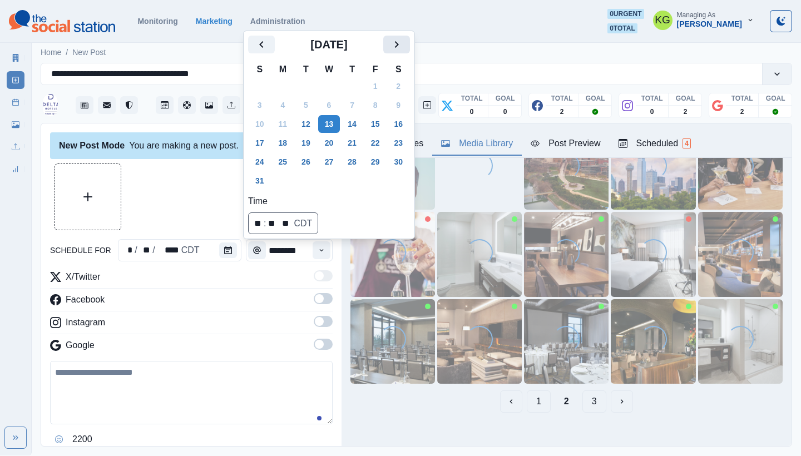
scroll to position [92, 0]
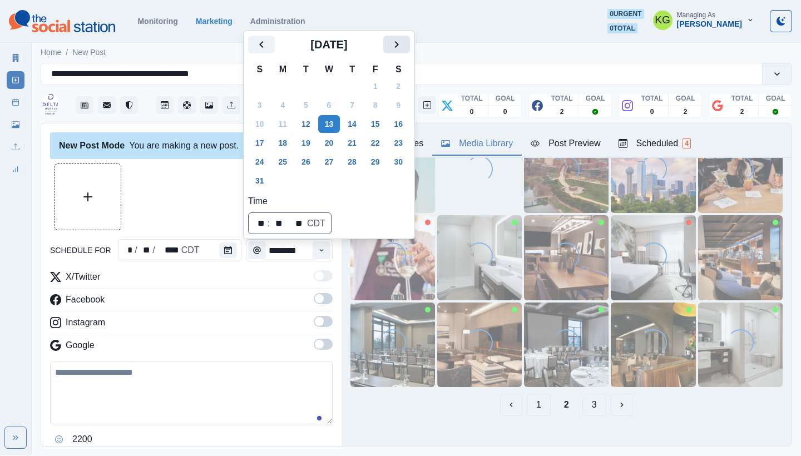
click at [403, 48] on icon "Next" at bounding box center [396, 44] width 13 height 13
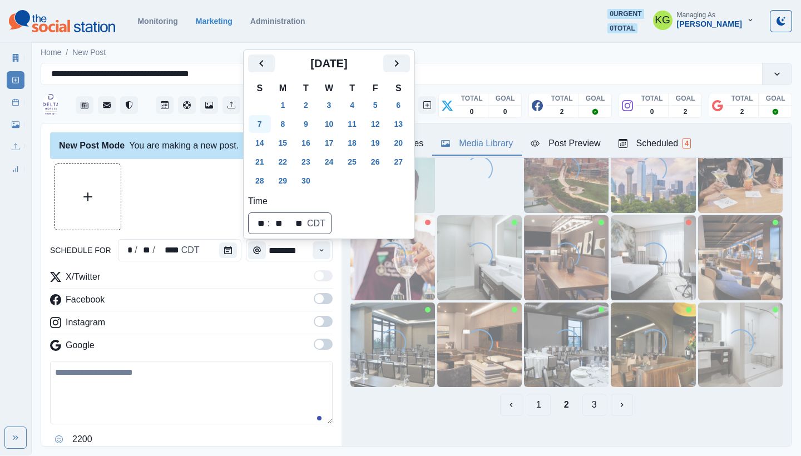
click at [265, 121] on button "7" at bounding box center [260, 124] width 22 height 18
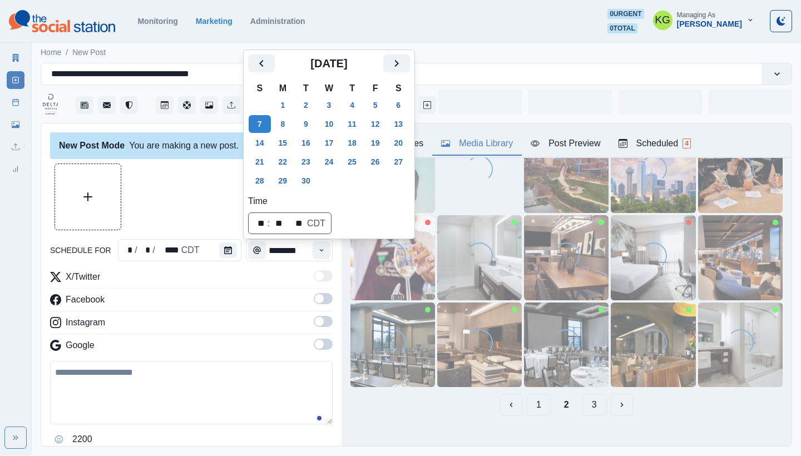
click at [156, 190] on div at bounding box center [191, 196] width 282 height 67
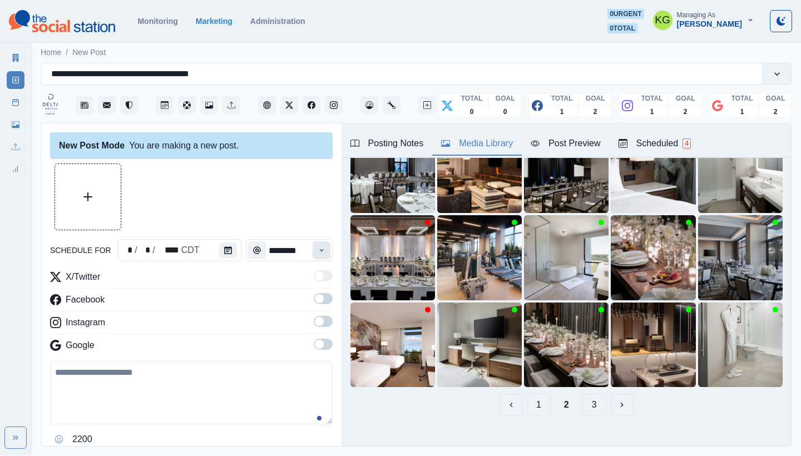
click at [319, 255] on button "Time" at bounding box center [321, 250] width 18 height 18
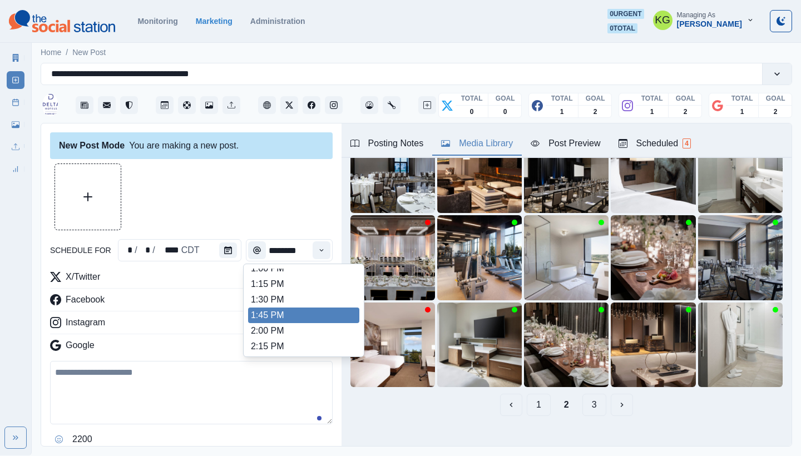
scroll to position [414, 0]
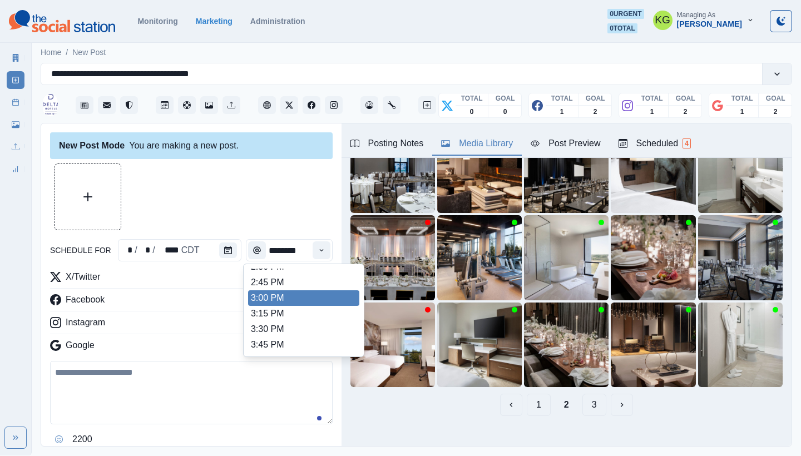
click at [279, 296] on li "3:00 PM" at bounding box center [303, 298] width 111 height 16
type input "*******"
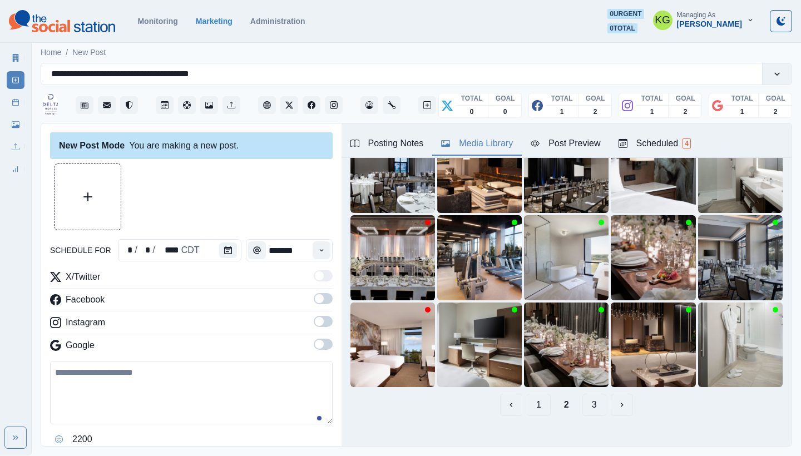
click at [316, 348] on span at bounding box center [323, 344] width 19 height 11
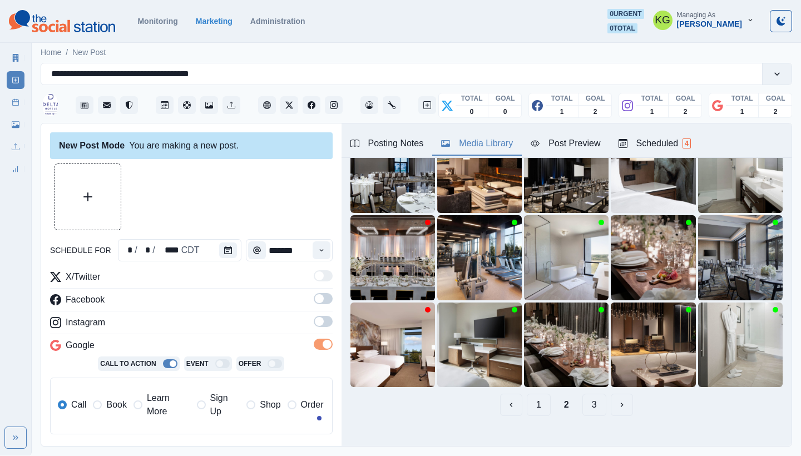
click at [316, 317] on span at bounding box center [323, 321] width 19 height 11
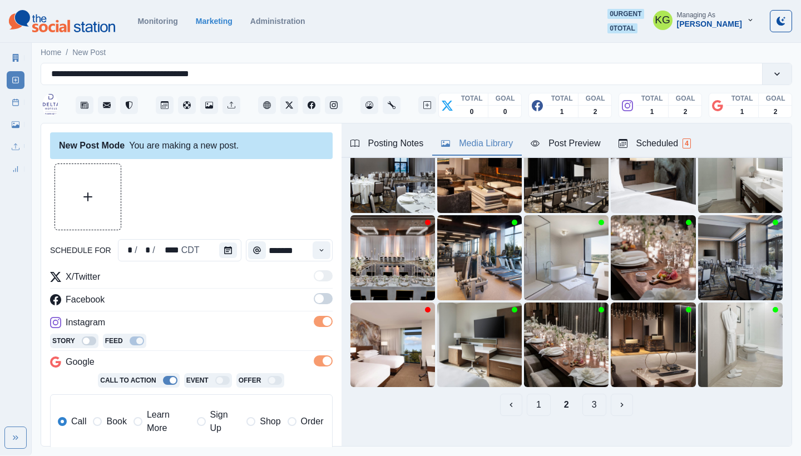
click at [316, 301] on span at bounding box center [323, 298] width 19 height 11
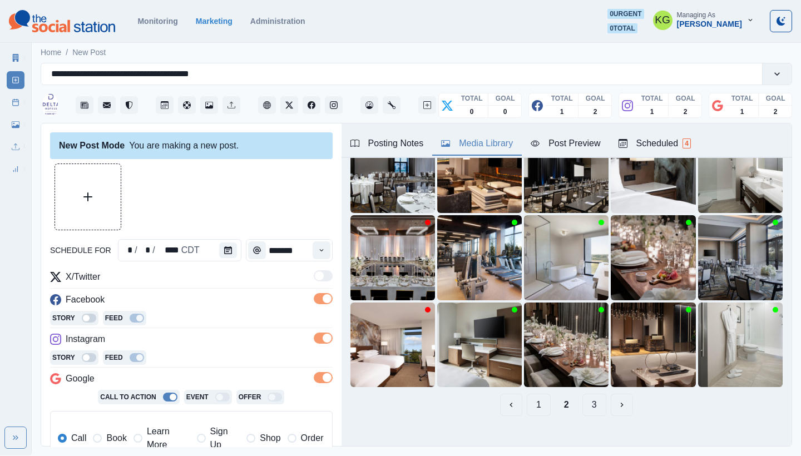
click at [583, 396] on button "3" at bounding box center [594, 405] width 24 height 22
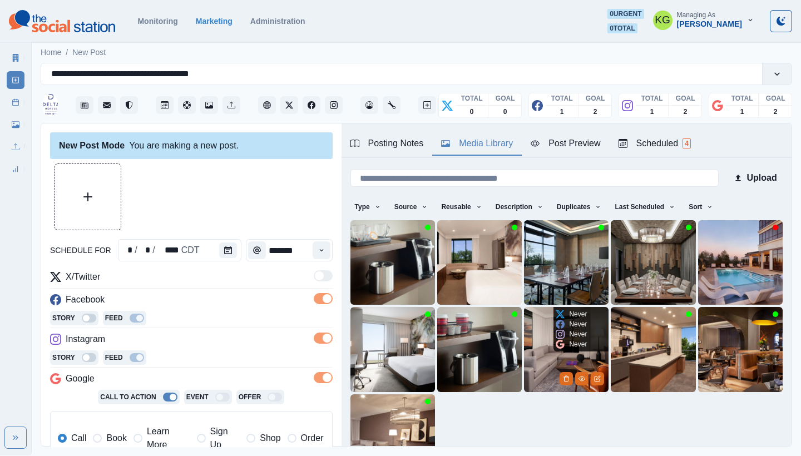
scroll to position [95, 0]
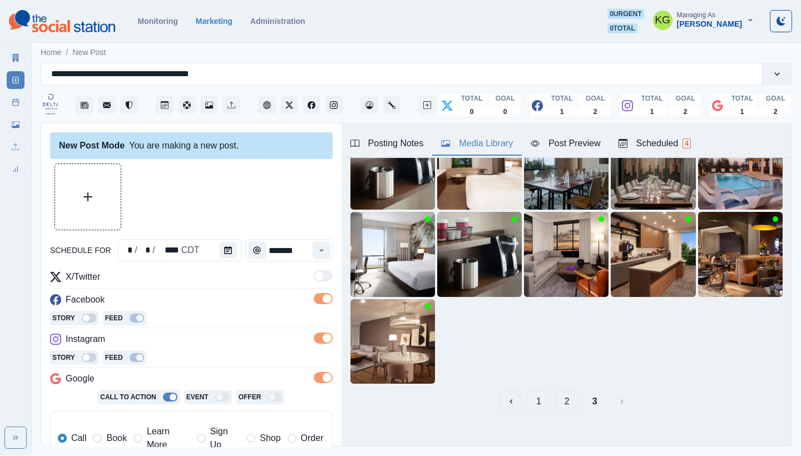
click at [555, 393] on button "2" at bounding box center [567, 401] width 24 height 22
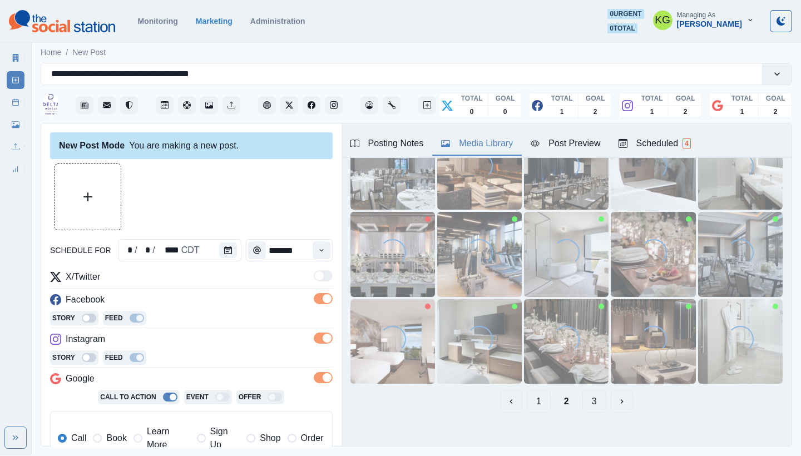
click at [531, 395] on button "1" at bounding box center [539, 401] width 24 height 22
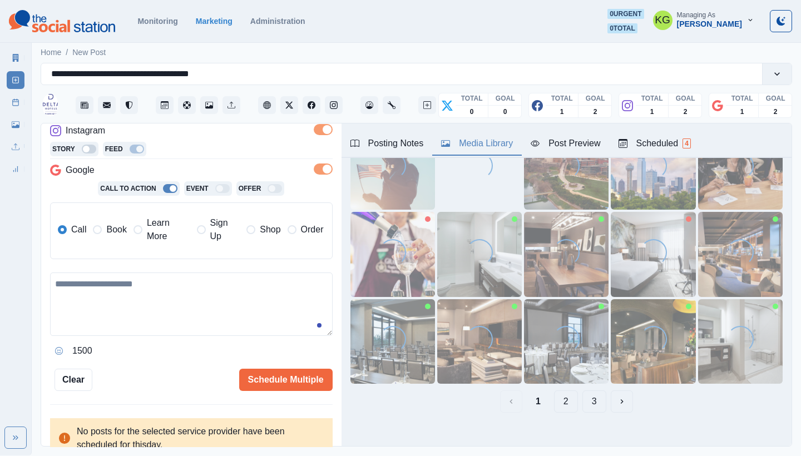
scroll to position [209, 0]
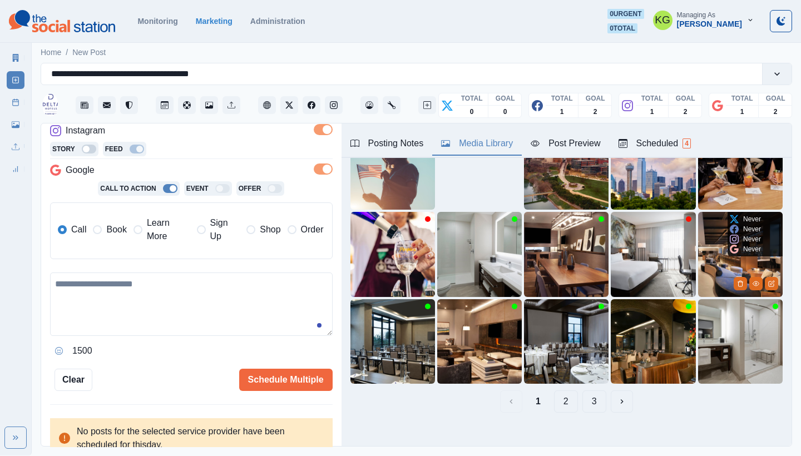
click at [704, 229] on img at bounding box center [740, 254] width 85 height 85
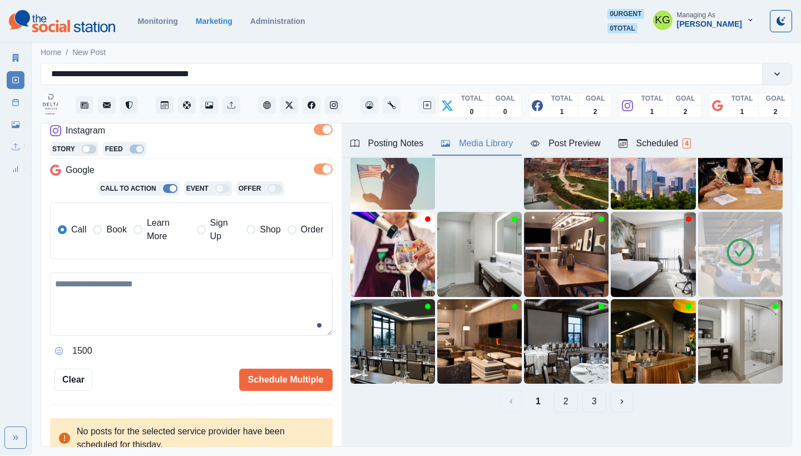
click at [153, 301] on textarea at bounding box center [191, 303] width 282 height 63
paste textarea "**********"
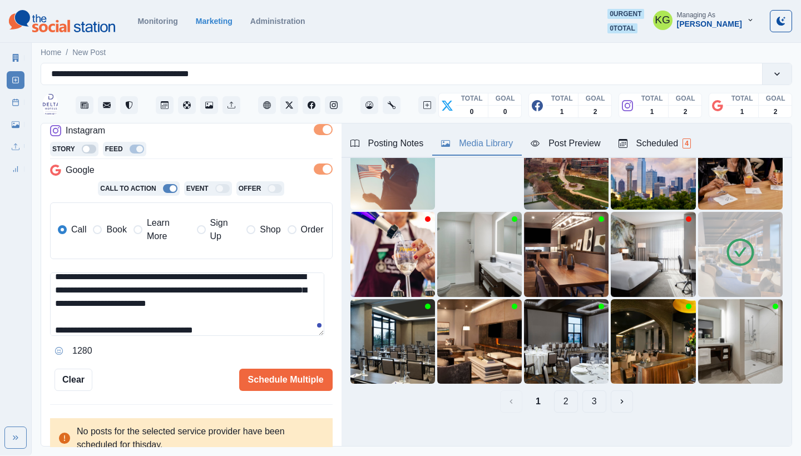
scroll to position [7, 0]
click at [99, 228] on span at bounding box center [97, 229] width 9 height 9
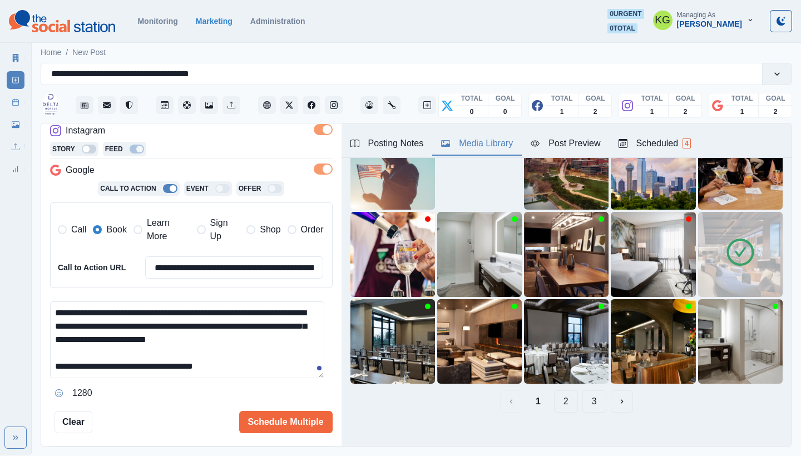
scroll to position [0, 0]
click at [324, 418] on textarea "**********" at bounding box center [187, 362] width 274 height 122
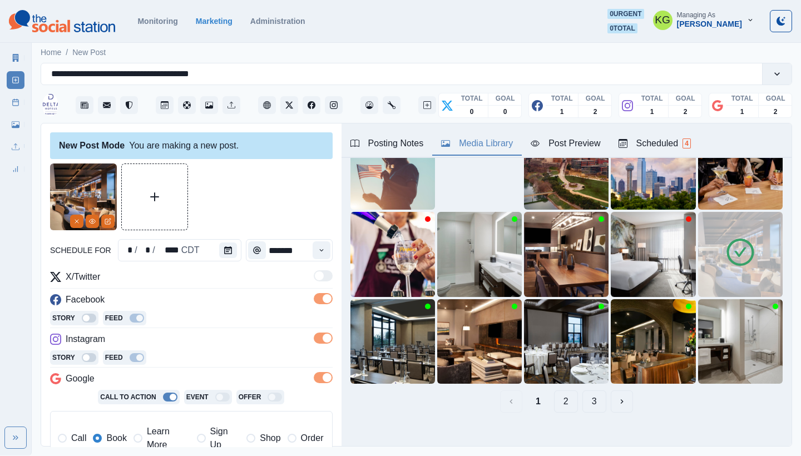
scroll to position [236, 0]
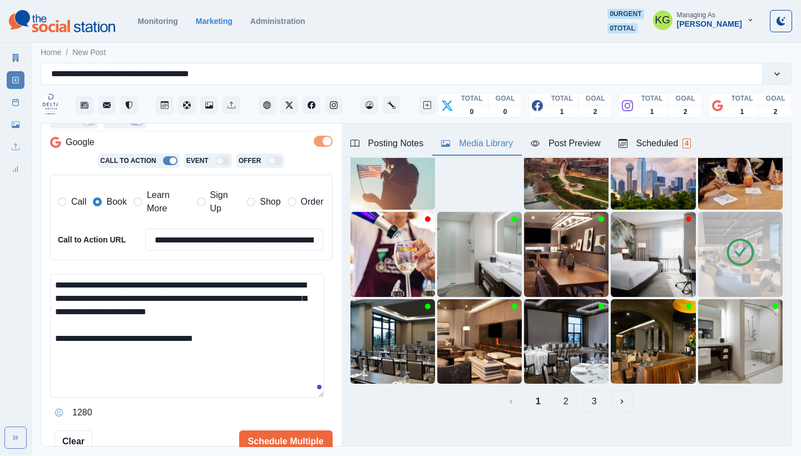
drag, startPoint x: 204, startPoint y: 280, endPoint x: 128, endPoint y: 281, distance: 75.1
click at [128, 281] on textarea "**********" at bounding box center [187, 336] width 274 height 124
click at [245, 333] on textarea "**********" at bounding box center [187, 336] width 274 height 124
drag, startPoint x: 61, startPoint y: 334, endPoint x: 61, endPoint y: 340, distance: 6.7
click at [61, 334] on textarea "**********" at bounding box center [187, 336] width 274 height 124
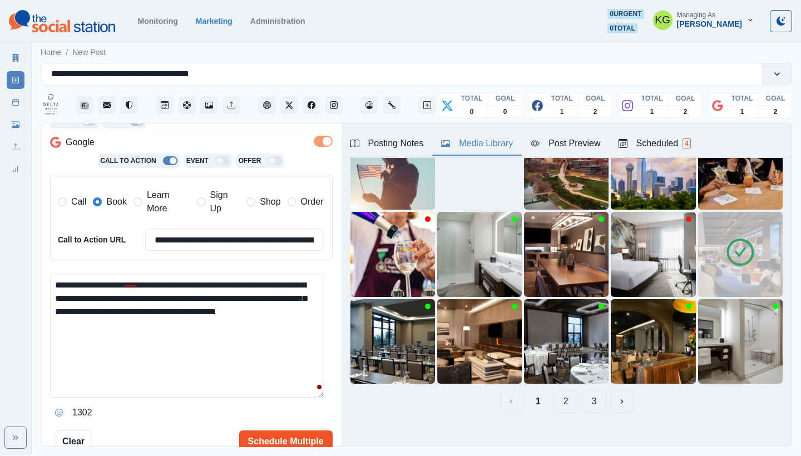
type textarea "**********"
click at [287, 431] on button "Schedule Multiple" at bounding box center [285, 441] width 93 height 22
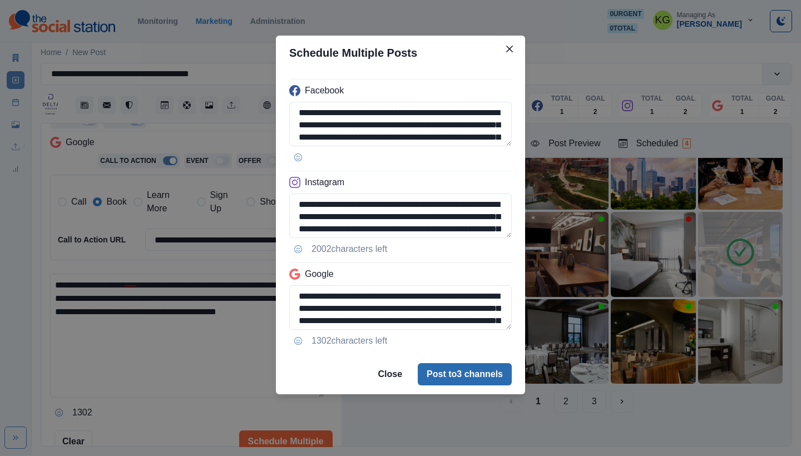
click at [474, 369] on button "Post to 3 channels" at bounding box center [465, 374] width 94 height 22
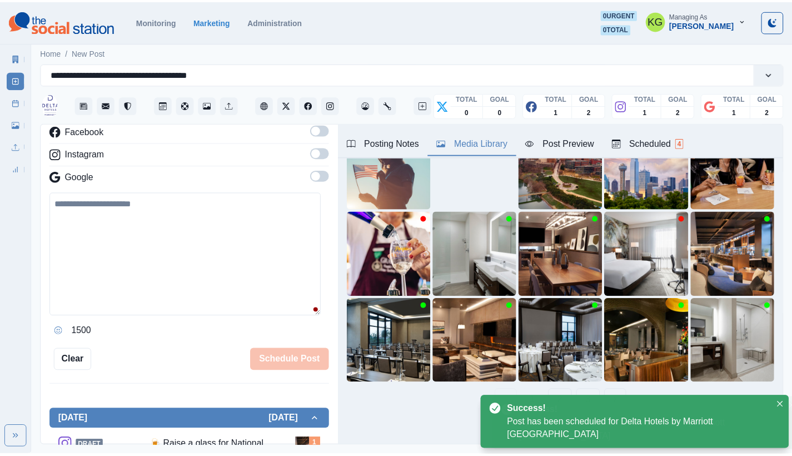
scroll to position [128, 0]
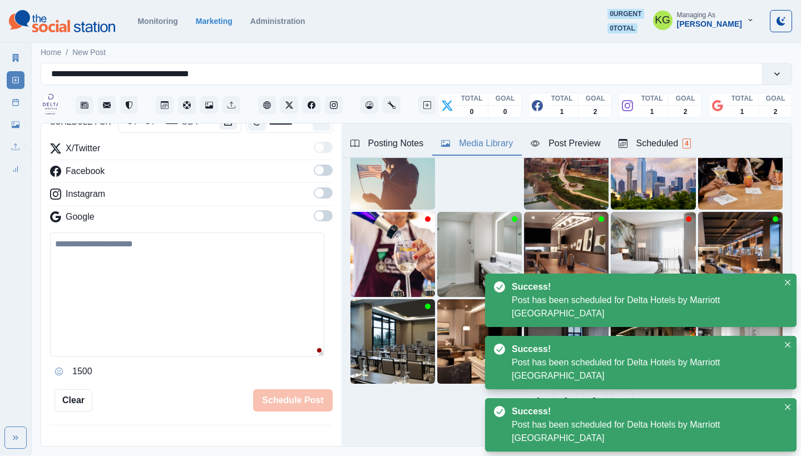
click at [4, 102] on div "Marketing Summary New Post Post Schedule Media Library Uploads Review Summary" at bounding box center [15, 110] width 31 height 133
click at [8, 102] on link "Post Schedule" at bounding box center [16, 102] width 18 height 18
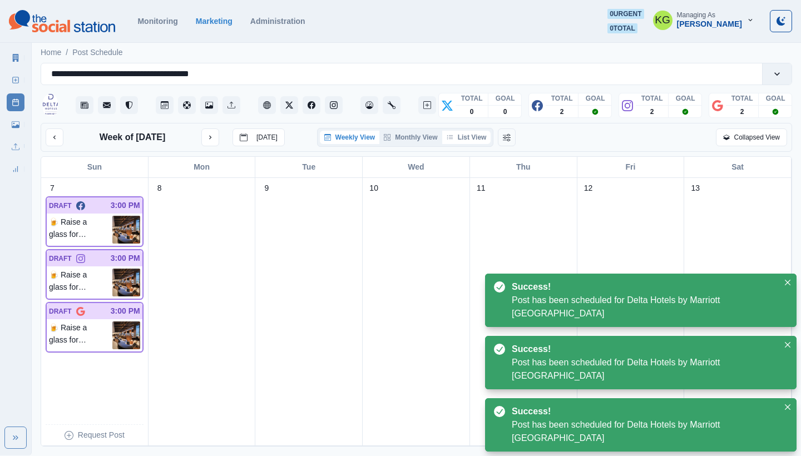
click at [485, 137] on button "List View" at bounding box center [466, 137] width 49 height 13
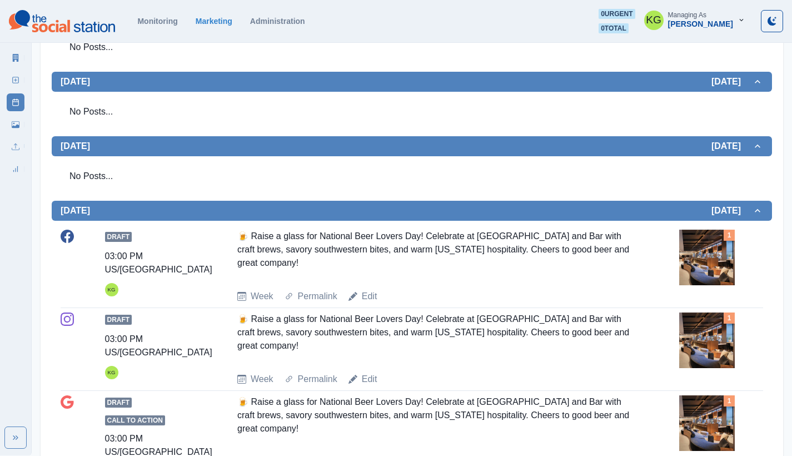
scroll to position [687, 0]
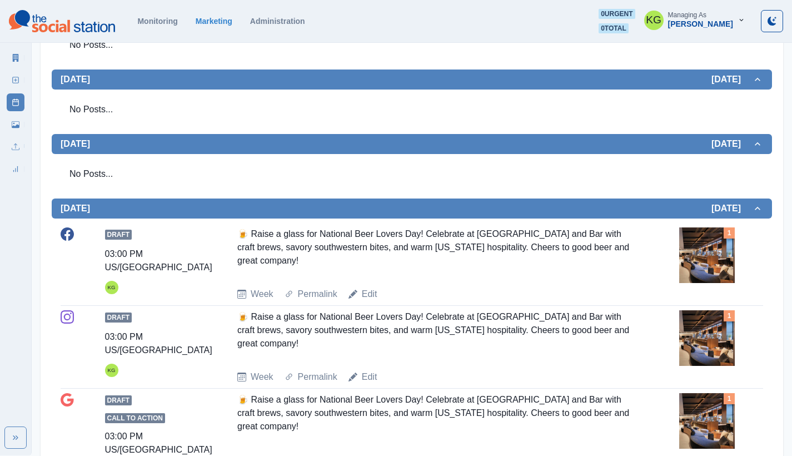
click at [685, 255] on img at bounding box center [707, 255] width 56 height 56
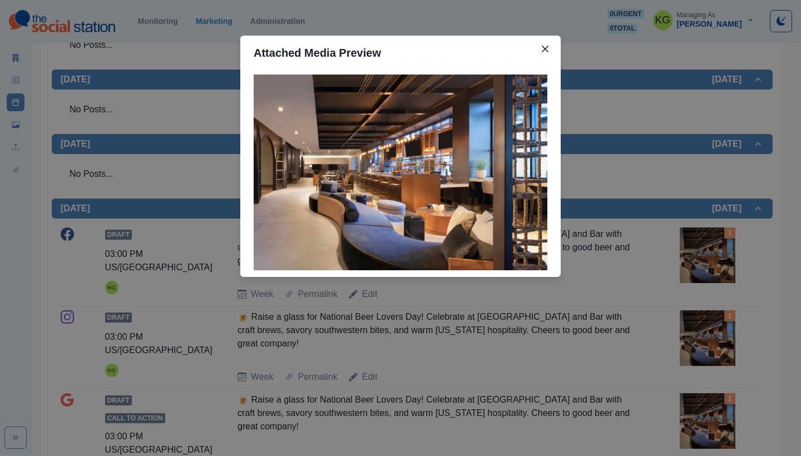
click at [637, 266] on div "Attached Media Preview" at bounding box center [400, 228] width 801 height 456
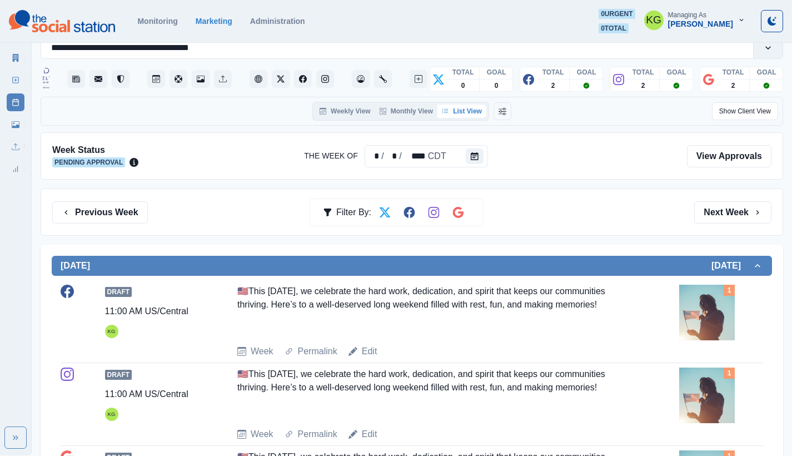
scroll to position [0, 0]
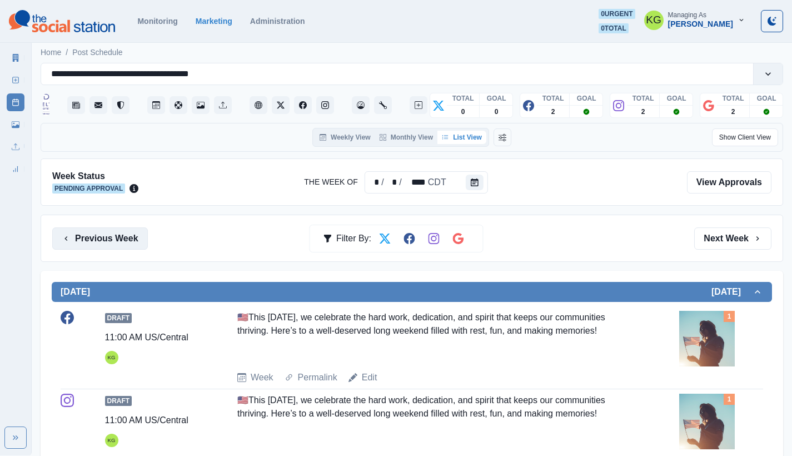
click at [111, 242] on button "Previous Week" at bounding box center [100, 238] width 96 height 22
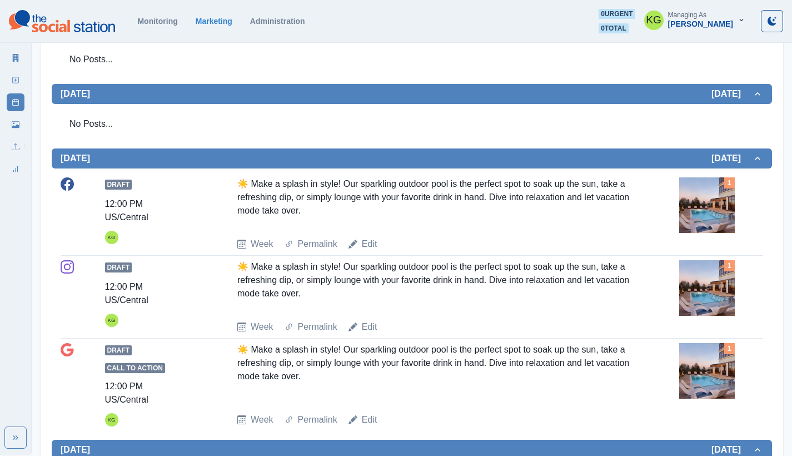
scroll to position [37, 0]
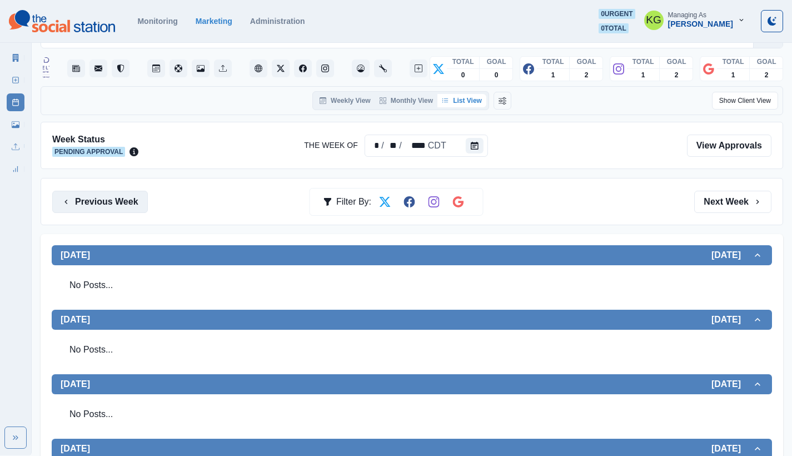
click at [92, 197] on button "Previous Week" at bounding box center [100, 202] width 96 height 22
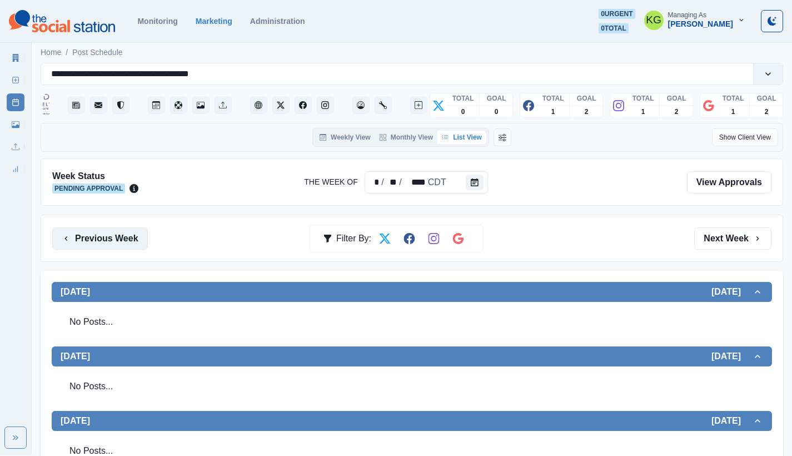
click at [108, 229] on button "Previous Week" at bounding box center [100, 238] width 96 height 22
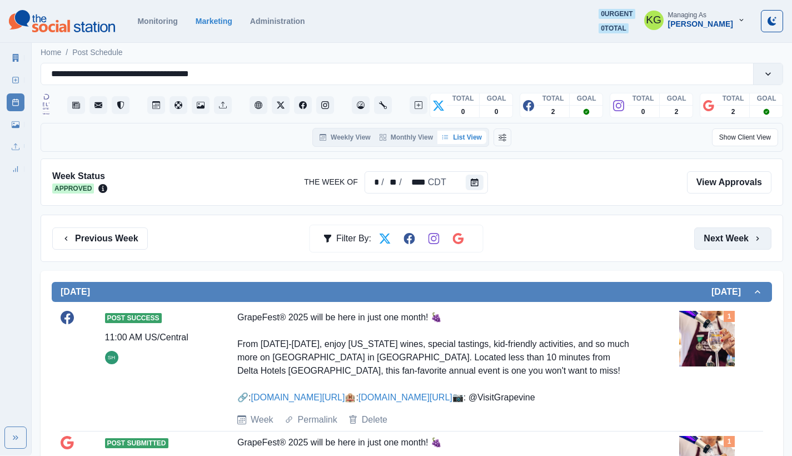
click at [744, 239] on button "Next Week" at bounding box center [732, 238] width 77 height 22
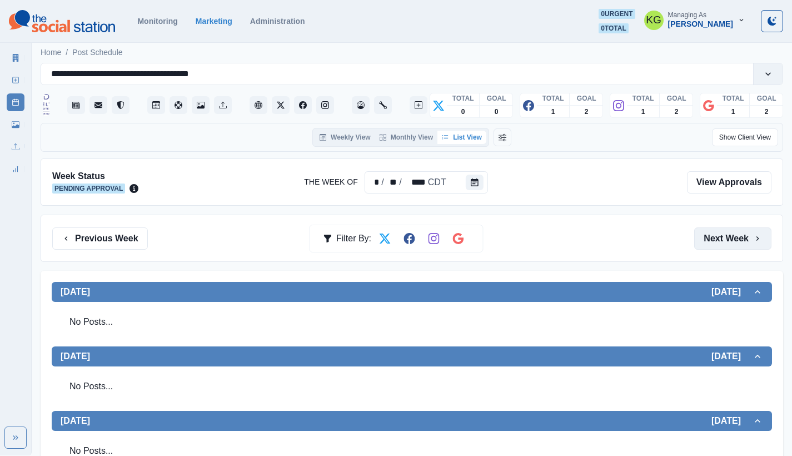
click at [738, 239] on button "Next Week" at bounding box center [732, 238] width 77 height 22
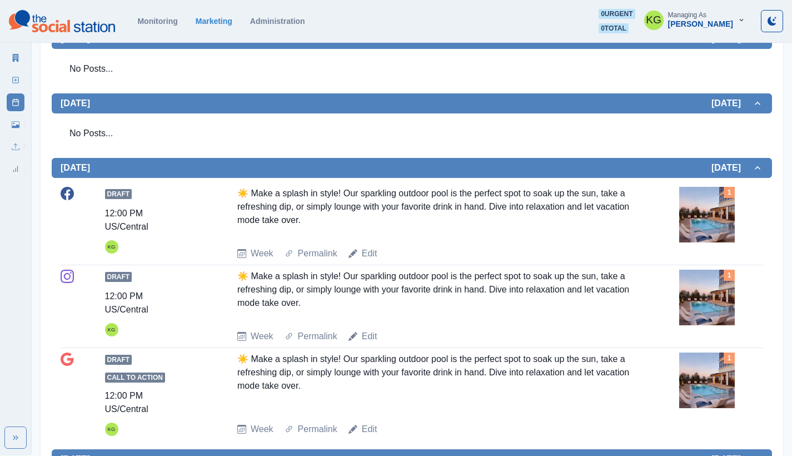
scroll to position [3, 0]
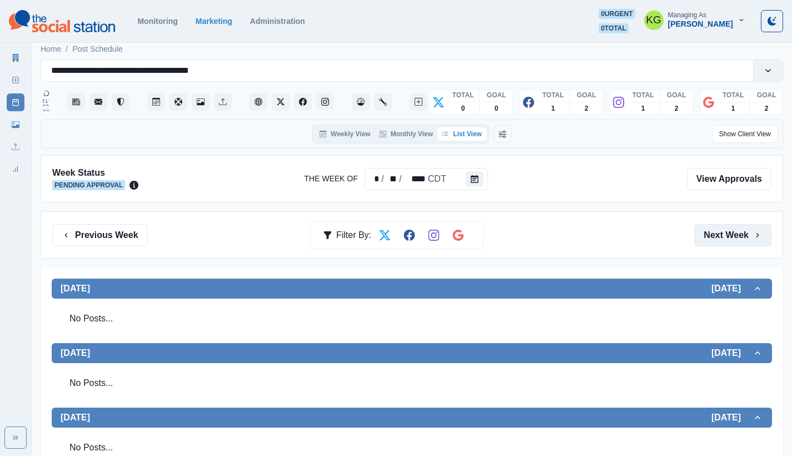
click at [738, 238] on button "Next Week" at bounding box center [732, 235] width 77 height 22
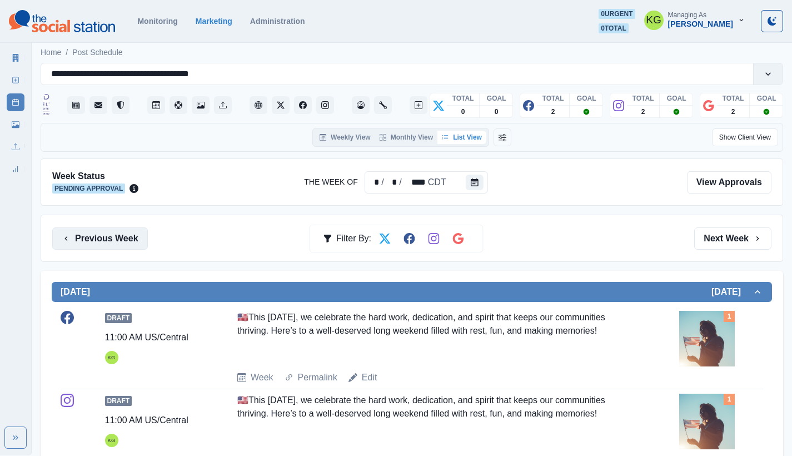
click at [131, 238] on button "Previous Week" at bounding box center [100, 238] width 96 height 22
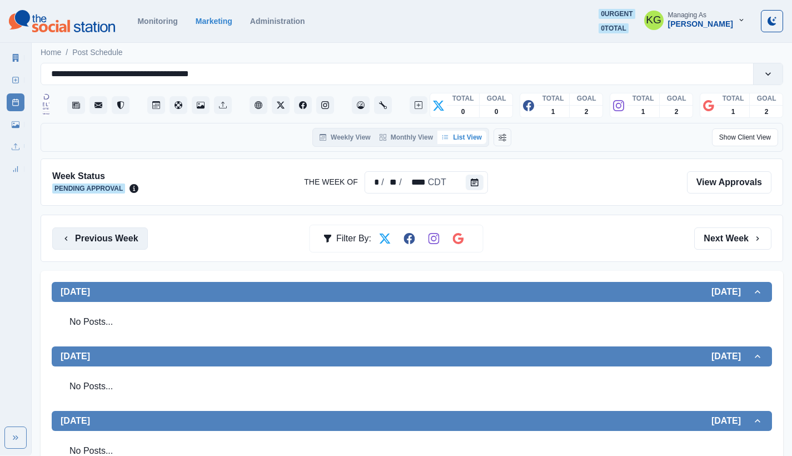
click at [131, 238] on button "Previous Week" at bounding box center [100, 238] width 96 height 22
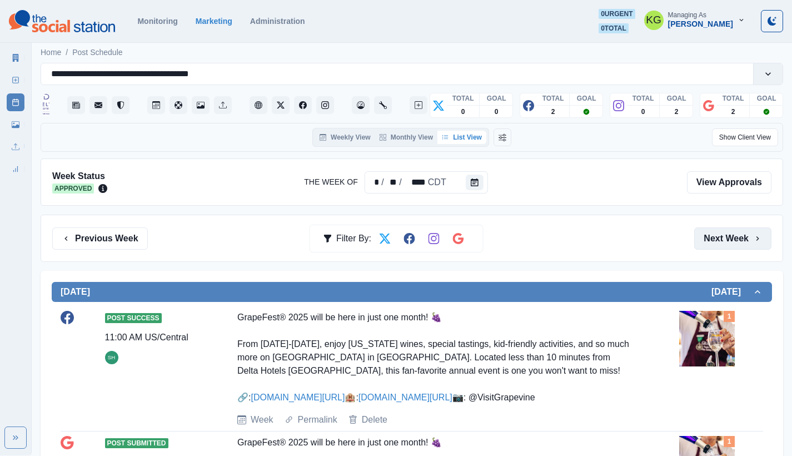
click at [728, 243] on button "Next Week" at bounding box center [732, 238] width 77 height 22
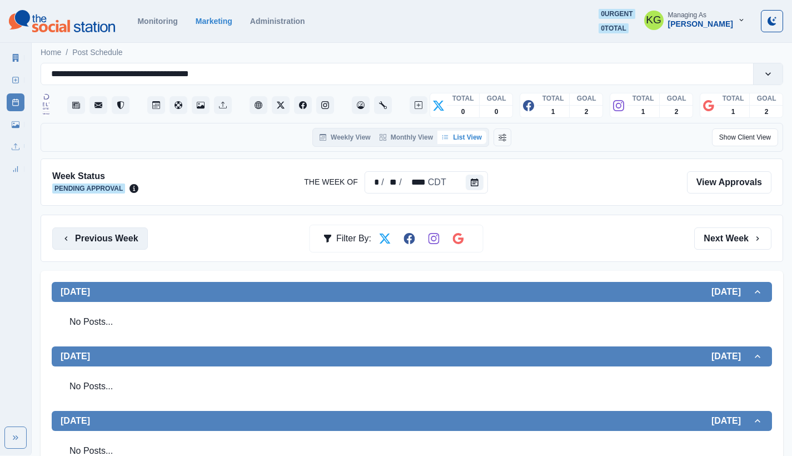
click at [78, 240] on button "Previous Week" at bounding box center [100, 238] width 96 height 22
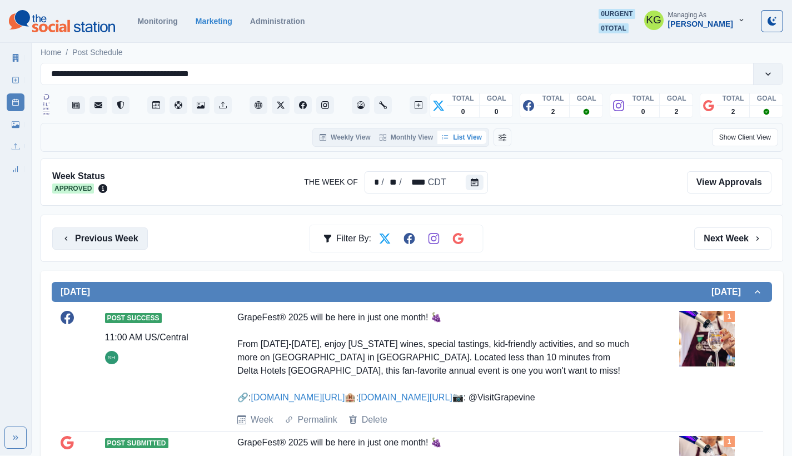
click at [79, 234] on button "Previous Week" at bounding box center [100, 238] width 96 height 22
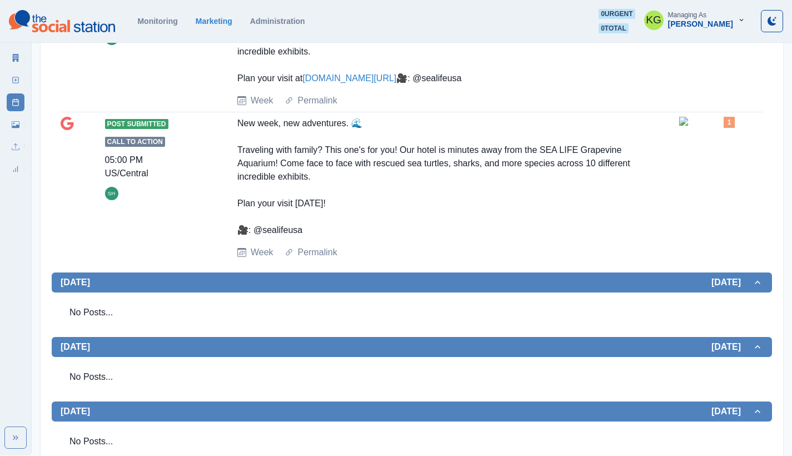
scroll to position [82, 0]
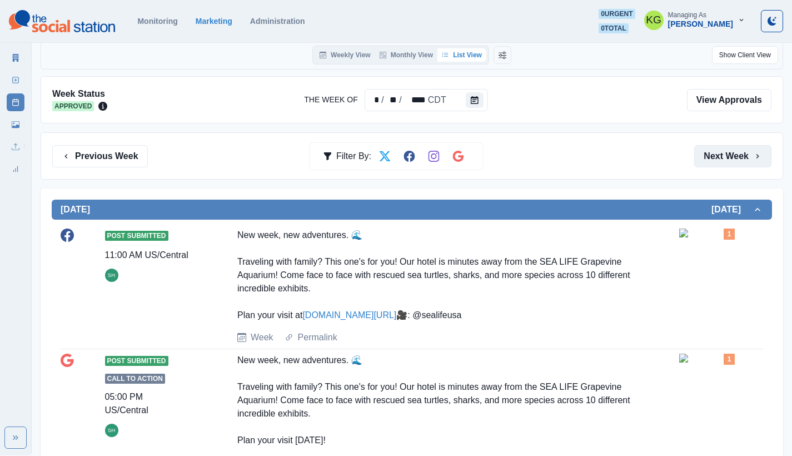
click at [743, 156] on button "Next Week" at bounding box center [732, 156] width 77 height 22
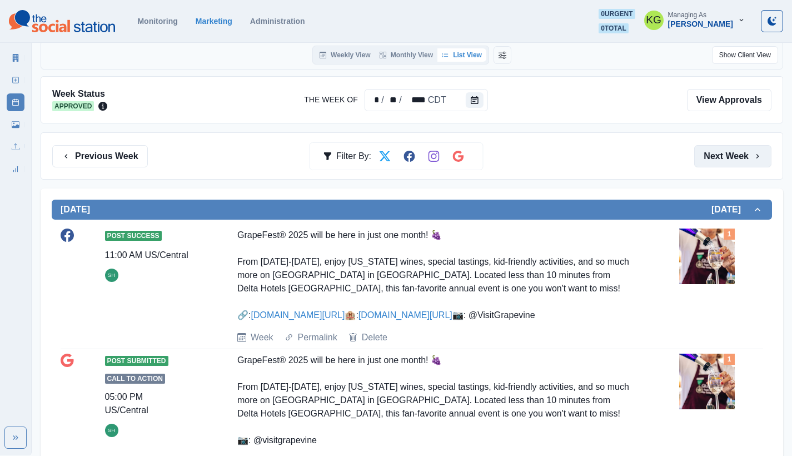
click at [743, 156] on button "Next Week" at bounding box center [732, 156] width 77 height 22
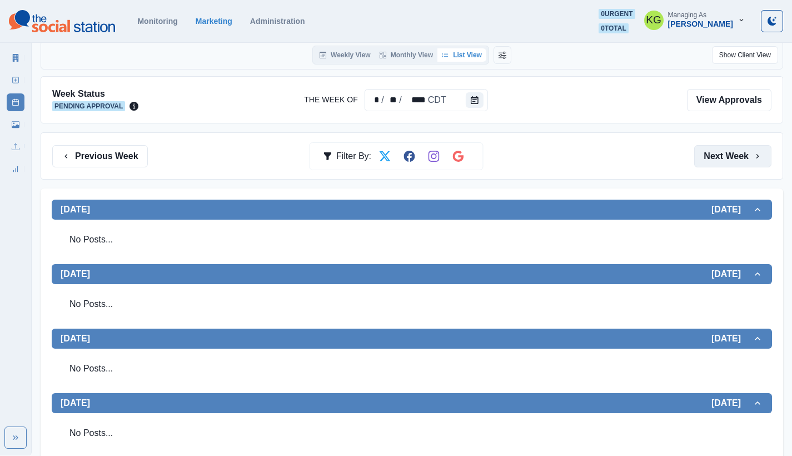
click at [743, 156] on button "Next Week" at bounding box center [732, 156] width 77 height 22
click at [102, 158] on button "Previous Week" at bounding box center [100, 156] width 96 height 22
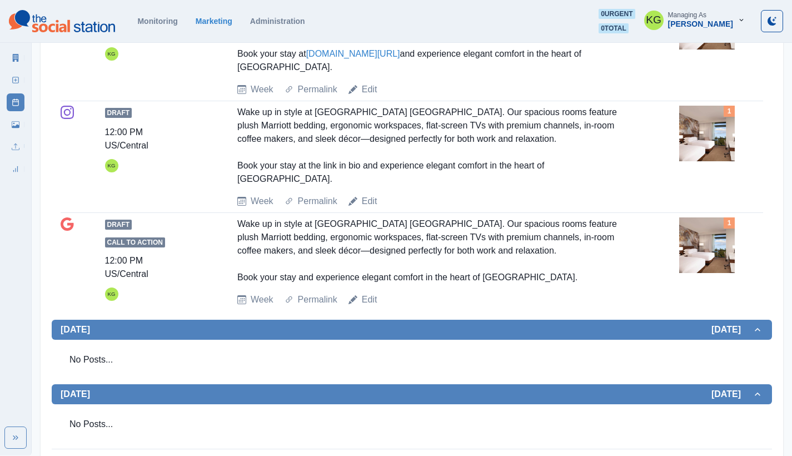
scroll to position [28, 0]
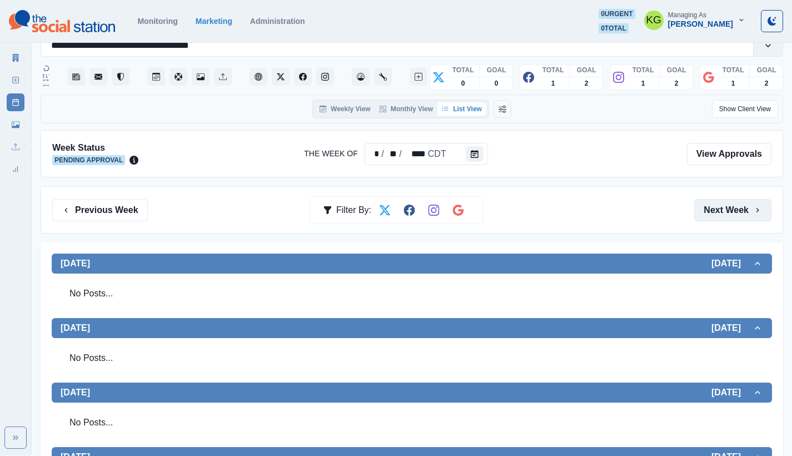
click at [722, 204] on button "Next Week" at bounding box center [732, 210] width 77 height 22
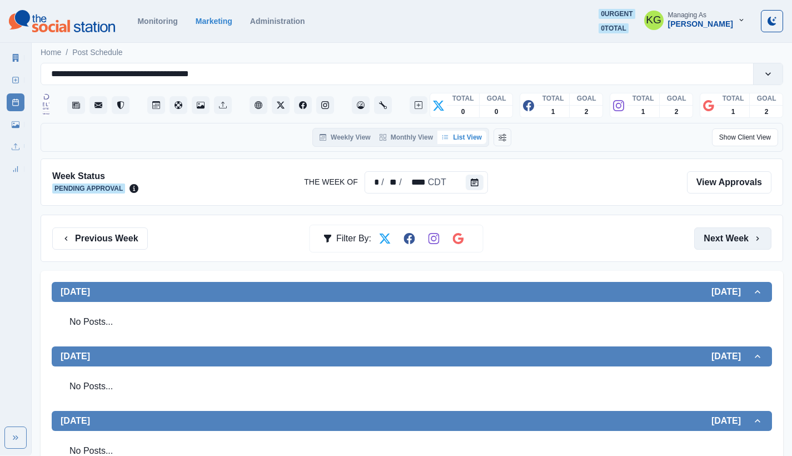
click at [725, 234] on button "Next Week" at bounding box center [732, 238] width 77 height 22
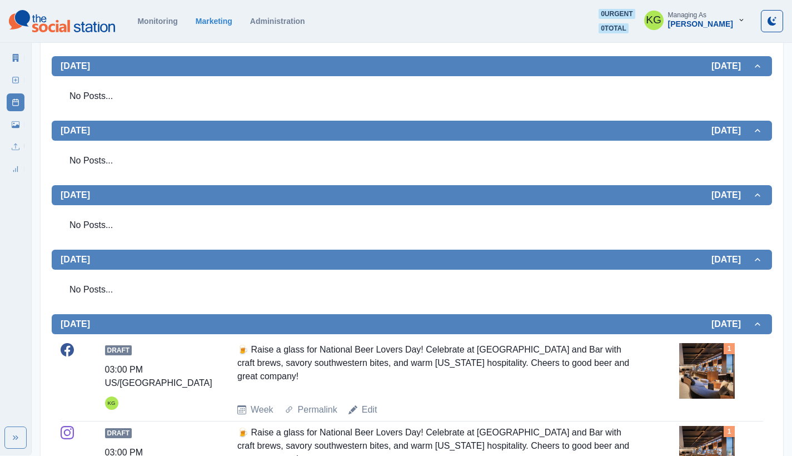
scroll to position [17, 0]
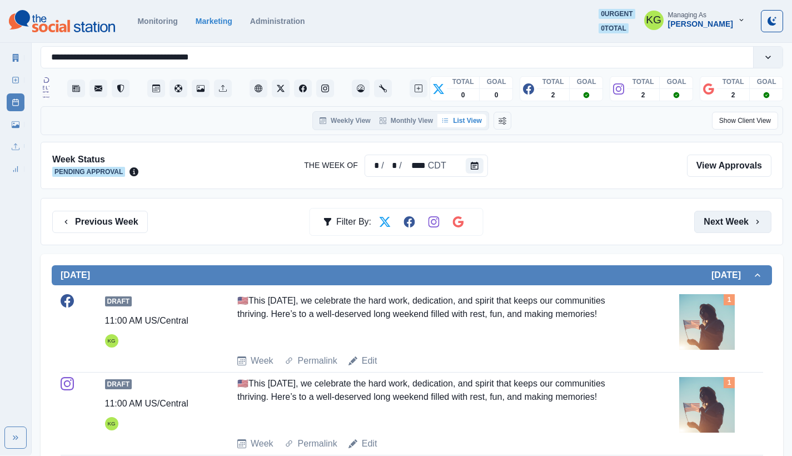
click at [722, 221] on button "Next Week" at bounding box center [732, 222] width 77 height 22
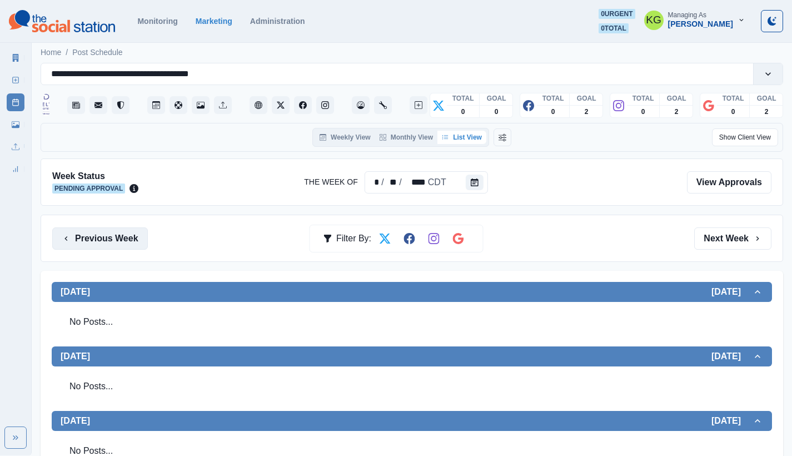
click at [138, 234] on button "Previous Week" at bounding box center [100, 238] width 96 height 22
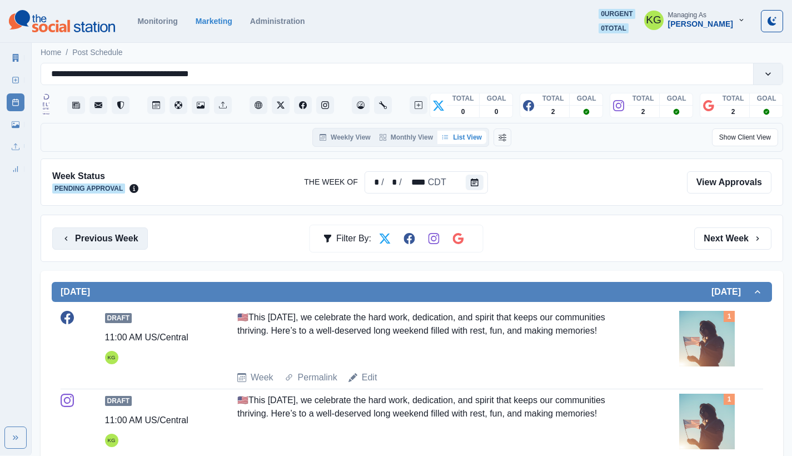
click at [128, 245] on button "Previous Week" at bounding box center [100, 238] width 96 height 22
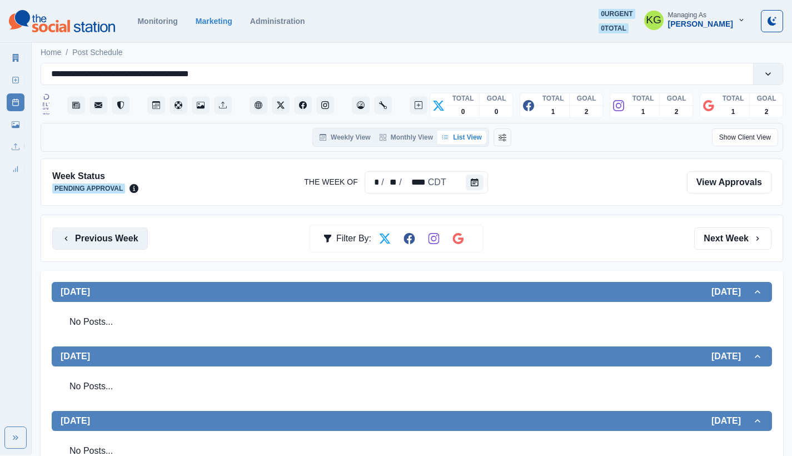
click at [122, 233] on button "Previous Week" at bounding box center [100, 238] width 96 height 22
click at [115, 235] on button "Previous Week" at bounding box center [100, 238] width 96 height 22
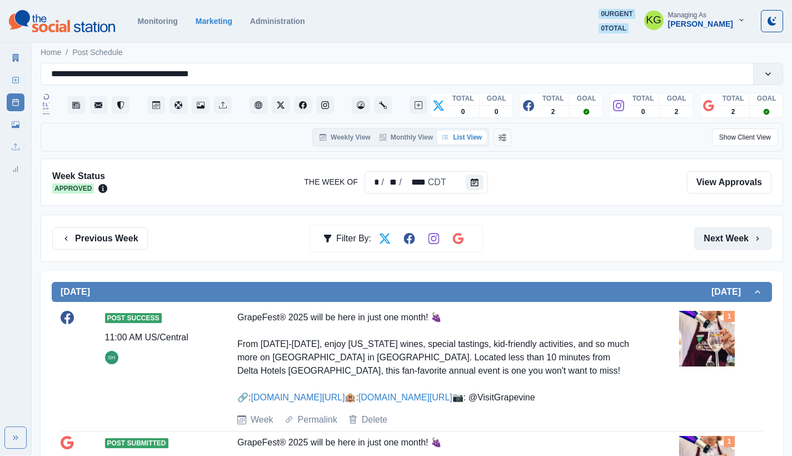
click at [728, 231] on button "Next Week" at bounding box center [732, 238] width 77 height 22
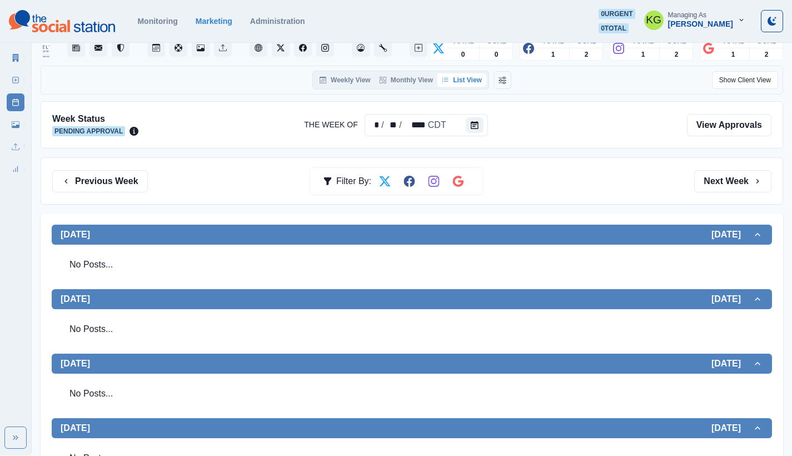
scroll to position [157, 0]
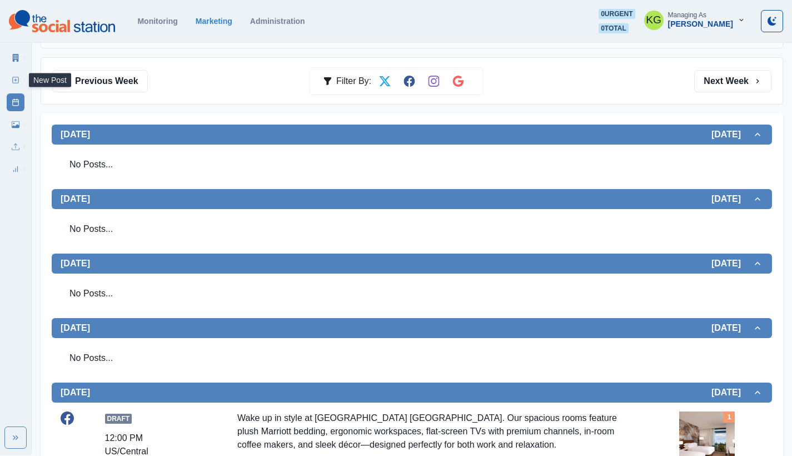
click at [19, 80] on link "New Post" at bounding box center [16, 80] width 18 height 18
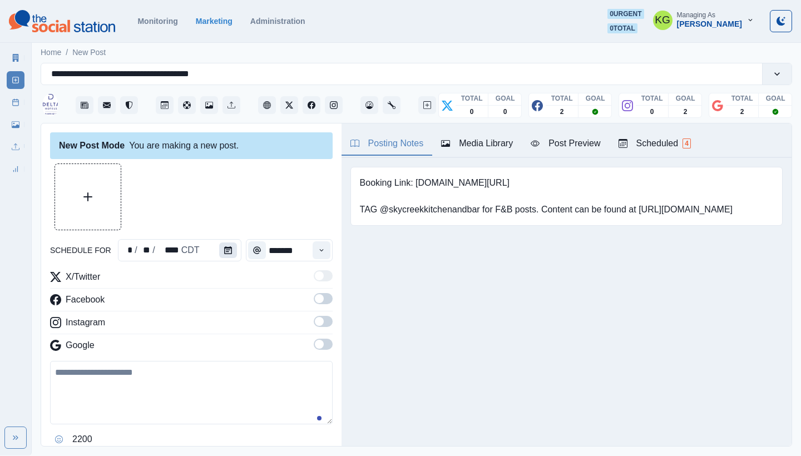
click at [232, 252] on button "Calendar" at bounding box center [228, 250] width 18 height 16
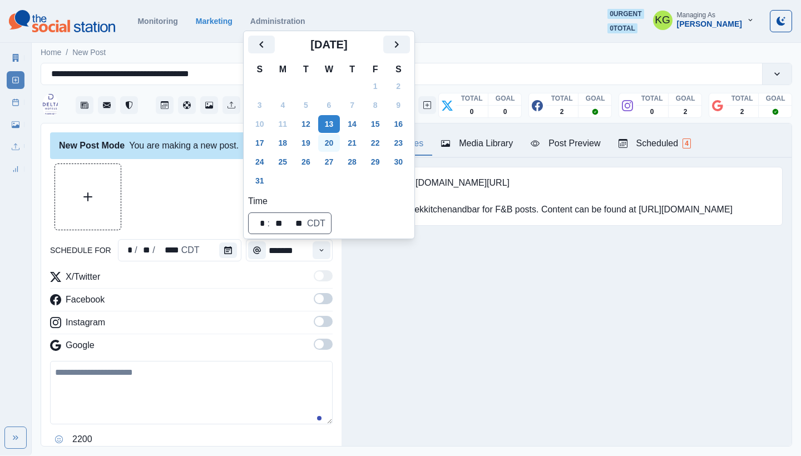
click at [335, 143] on button "20" at bounding box center [329, 143] width 22 height 18
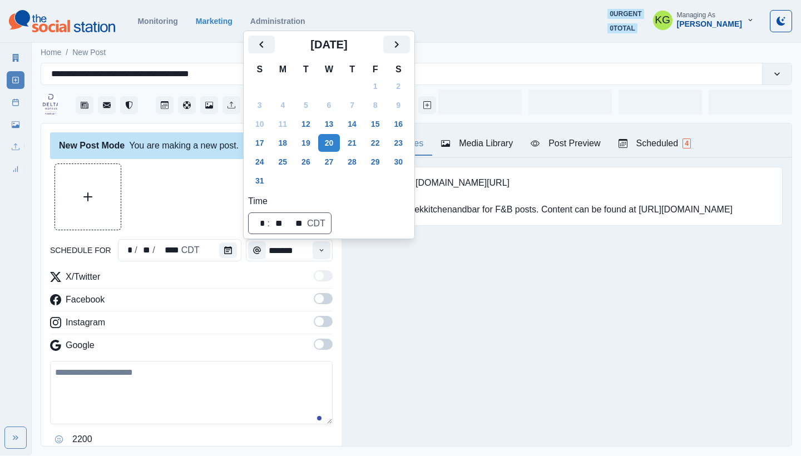
click at [191, 191] on div at bounding box center [191, 196] width 282 height 67
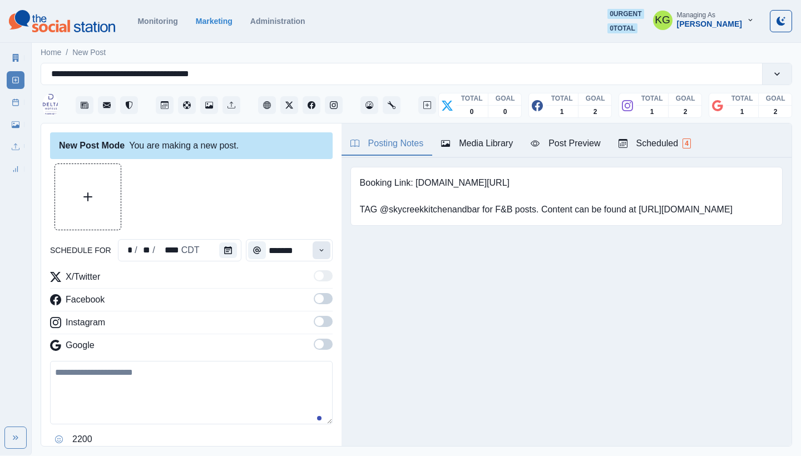
click at [317, 250] on icon "Time" at bounding box center [321, 250] width 8 height 8
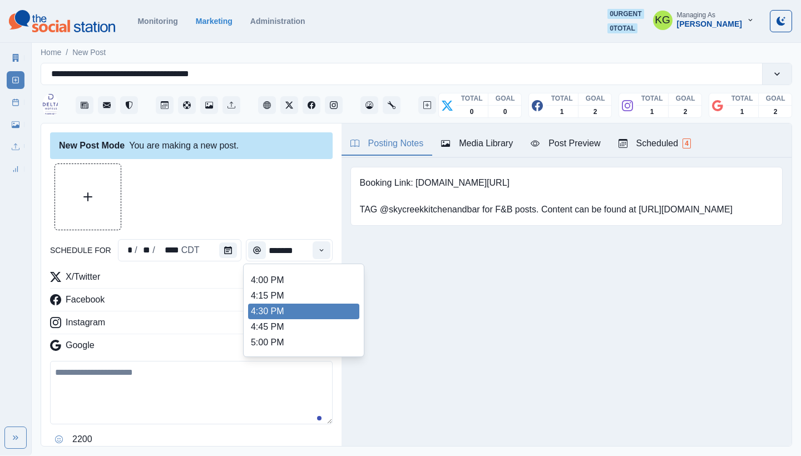
scroll to position [399, 0]
click at [276, 310] on li "3:00 PM" at bounding box center [303, 314] width 111 height 16
type input "*******"
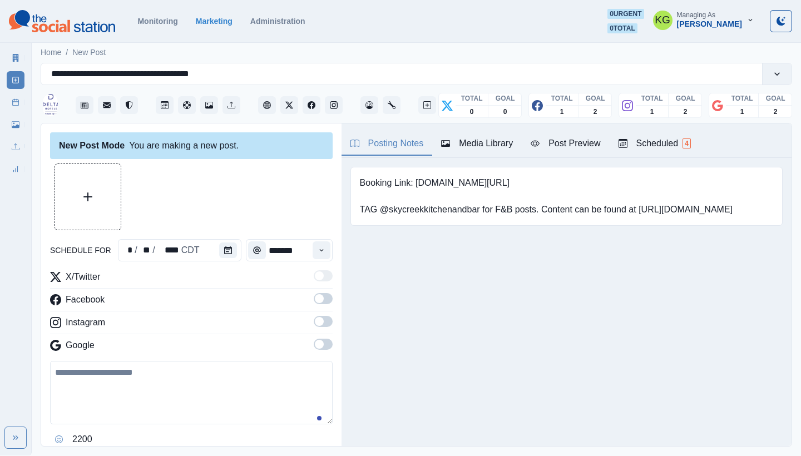
click at [317, 338] on div "X/Twitter Facebook Instagram Google" at bounding box center [191, 313] width 282 height 86
click at [315, 319] on span at bounding box center [319, 321] width 9 height 9
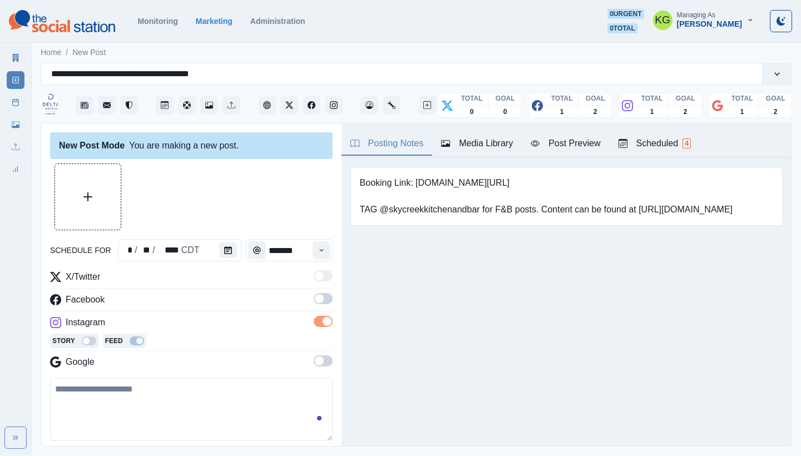
click at [315, 301] on span at bounding box center [319, 298] width 9 height 9
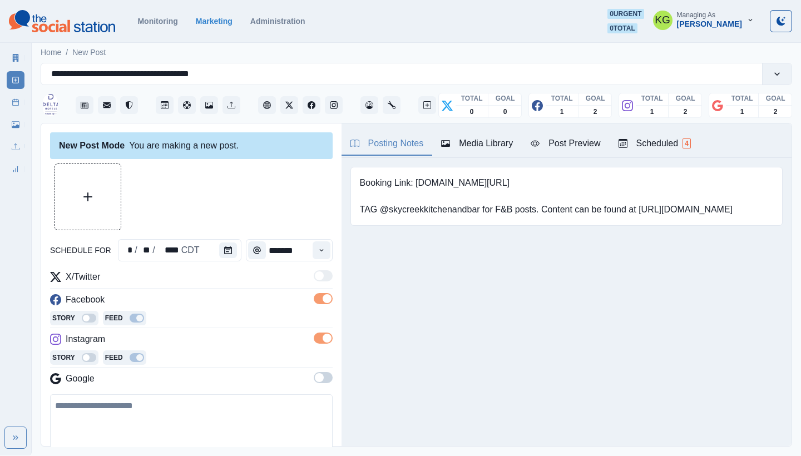
click at [316, 374] on span at bounding box center [323, 377] width 19 height 11
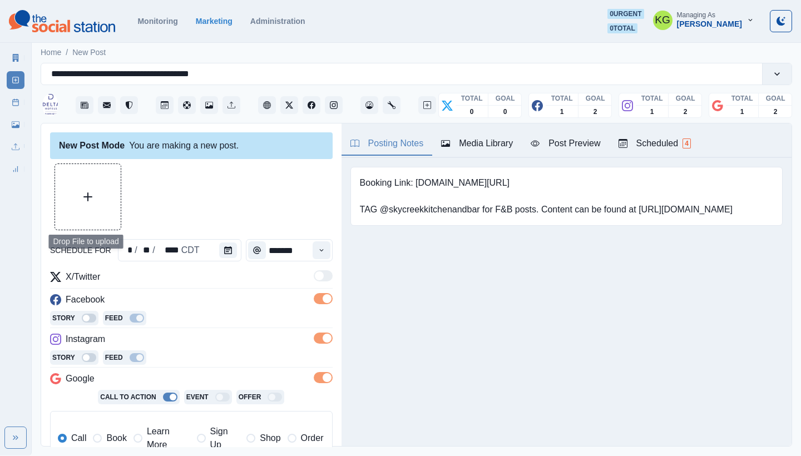
click at [95, 185] on button "Upload Media" at bounding box center [88, 197] width 66 height 66
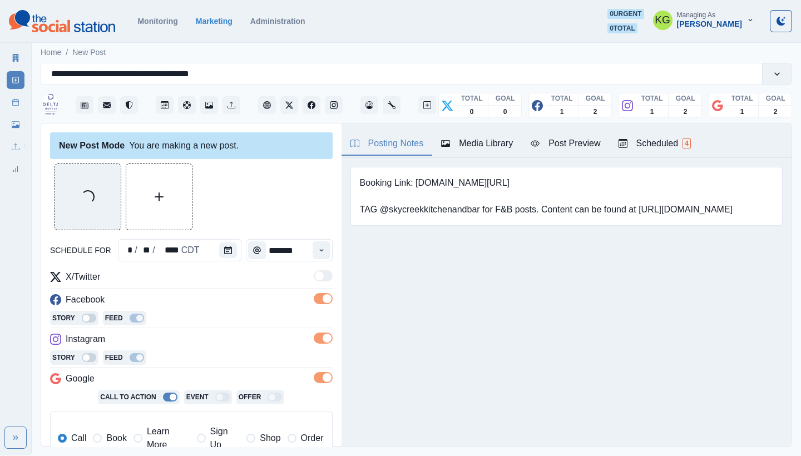
scroll to position [100, 0]
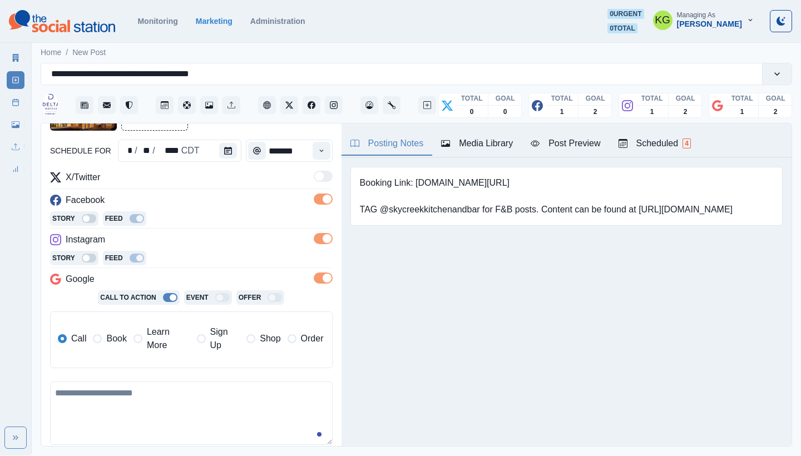
click at [152, 346] on span "Learn More" at bounding box center [168, 338] width 43 height 27
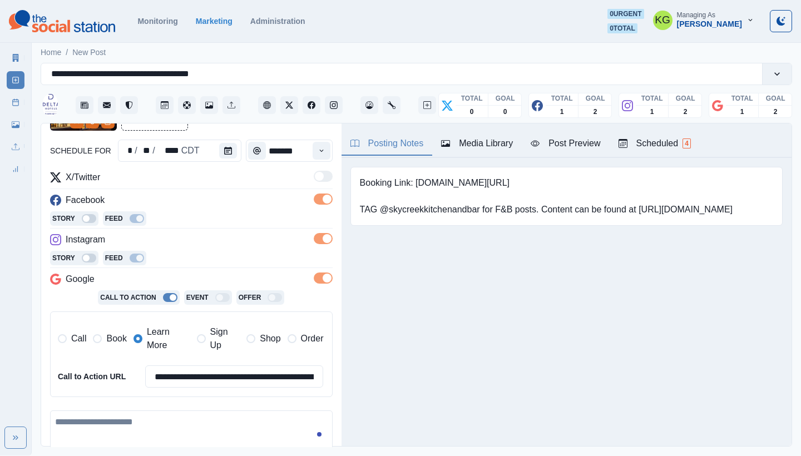
scroll to position [252, 0]
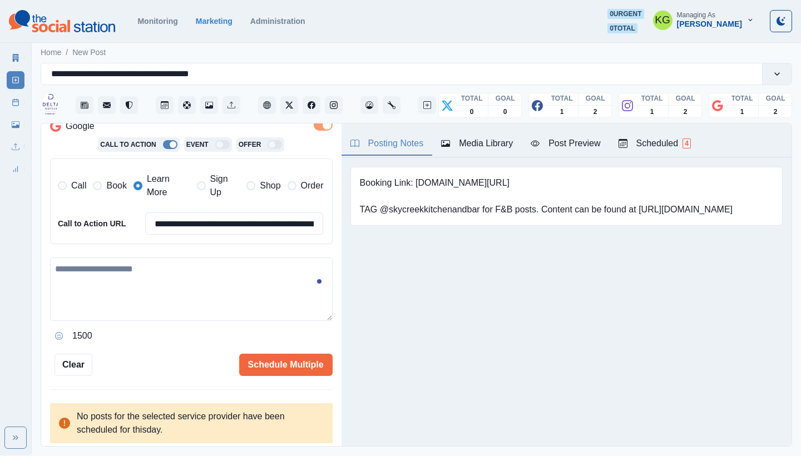
click at [246, 312] on textarea at bounding box center [191, 288] width 282 height 63
paste textarea "**********"
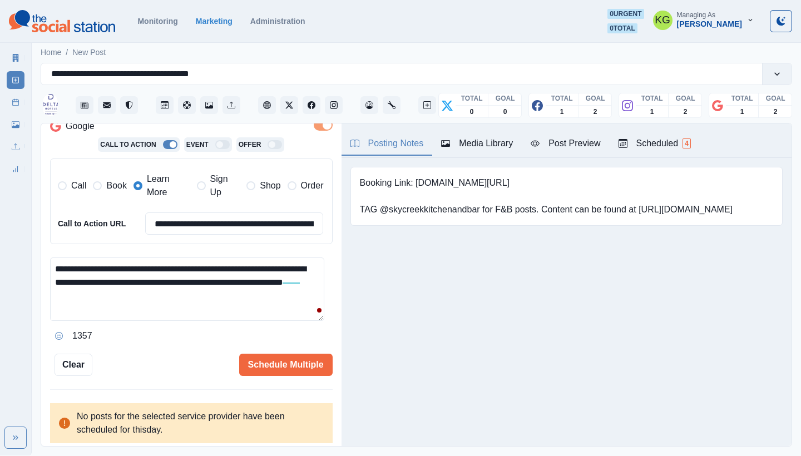
click at [77, 291] on textarea "**********" at bounding box center [187, 288] width 274 height 63
click at [173, 289] on textarea "**********" at bounding box center [187, 288] width 274 height 63
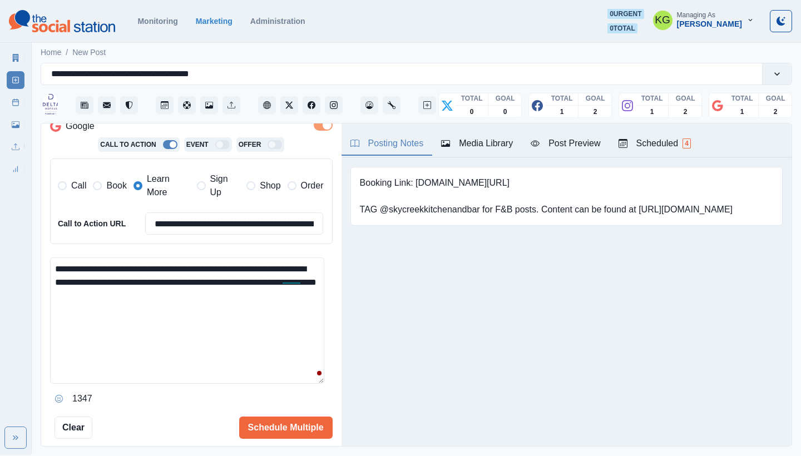
click at [314, 384] on textarea "**********" at bounding box center [187, 320] width 274 height 126
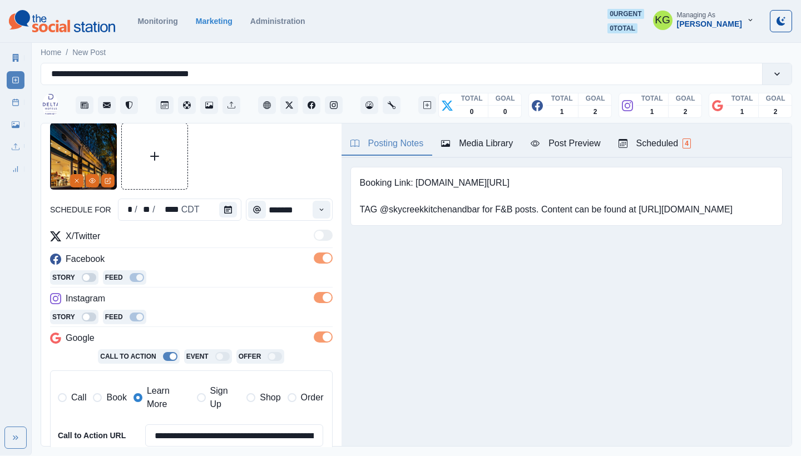
scroll to position [260, 0]
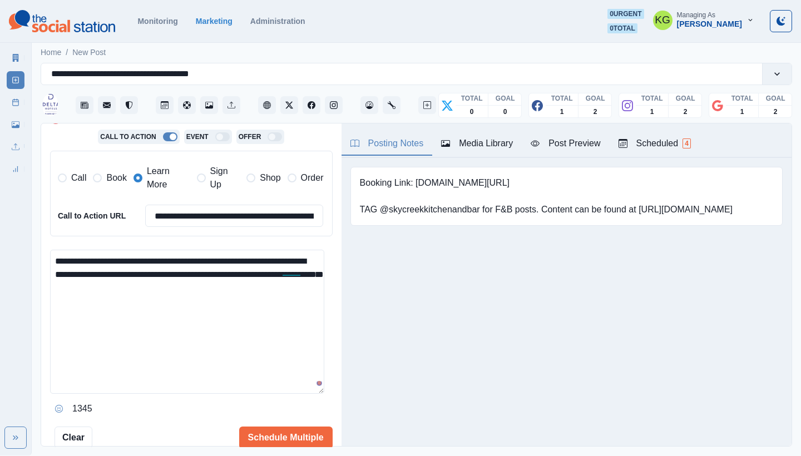
paste textarea "**********"
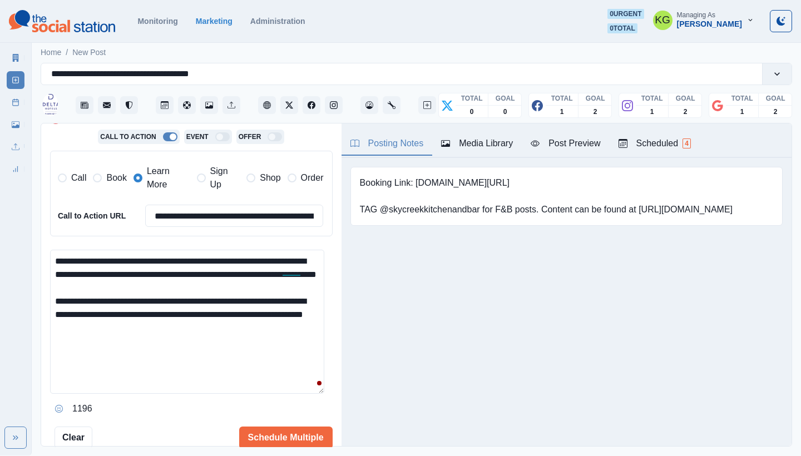
drag, startPoint x: 55, startPoint y: 310, endPoint x: 56, endPoint y: 316, distance: 5.6
click at [55, 310] on textarea "**********" at bounding box center [187, 322] width 274 height 144
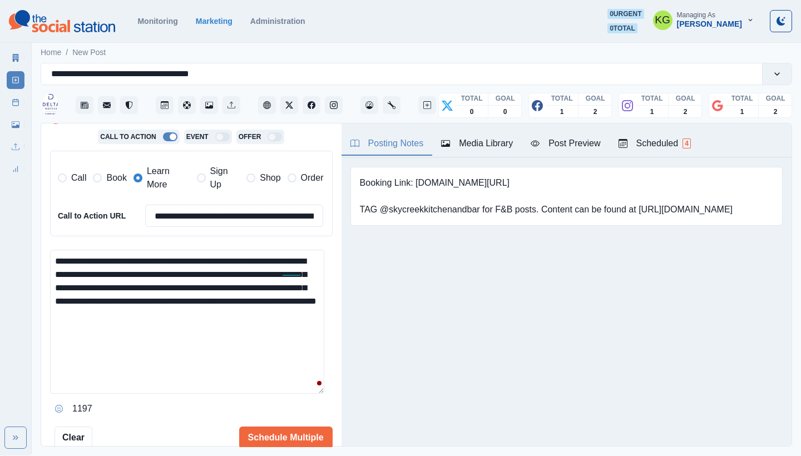
click at [300, 310] on textarea "**********" at bounding box center [187, 322] width 274 height 144
paste textarea "**********"
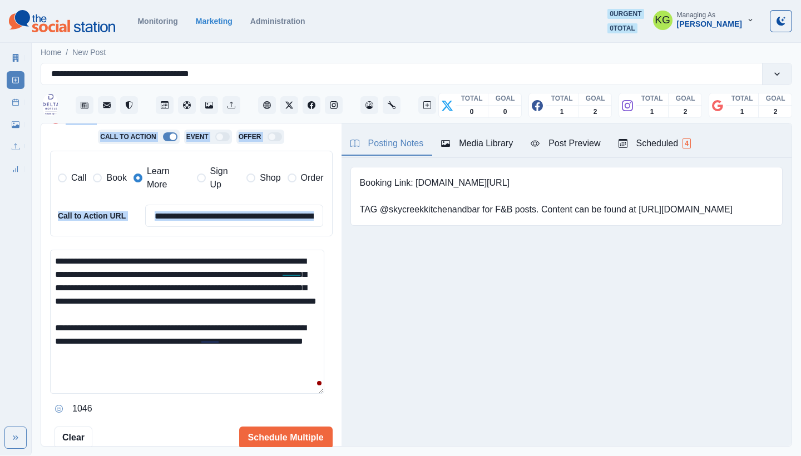
drag, startPoint x: 320, startPoint y: 391, endPoint x: 321, endPoint y: 420, distance: 28.9
click at [321, 420] on div "**********" at bounding box center [191, 175] width 282 height 545
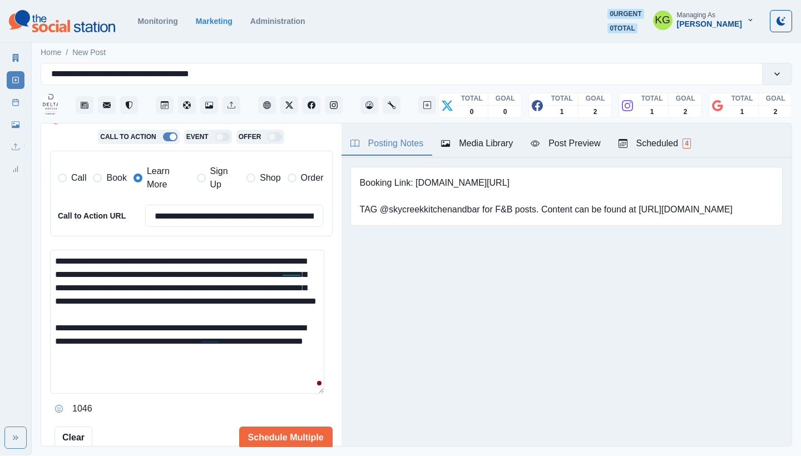
click at [282, 369] on textarea "**********" at bounding box center [187, 322] width 274 height 144
drag, startPoint x: 207, startPoint y: 369, endPoint x: 39, endPoint y: 338, distance: 171.3
click at [39, 338] on main "**********" at bounding box center [416, 247] width 769 height 415
drag, startPoint x: 191, startPoint y: 317, endPoint x: 190, endPoint y: 323, distance: 5.8
click at [192, 317] on textarea "**********" at bounding box center [187, 322] width 274 height 144
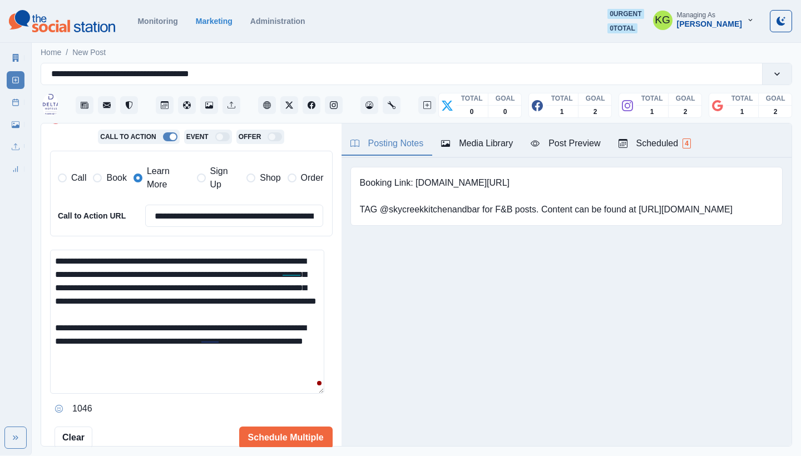
drag, startPoint x: 185, startPoint y: 369, endPoint x: 42, endPoint y: 343, distance: 145.4
click at [42, 343] on div "**********" at bounding box center [191, 285] width 300 height 324
click at [91, 336] on textarea "**********" at bounding box center [187, 322] width 274 height 144
drag, startPoint x: 50, startPoint y: 331, endPoint x: 241, endPoint y: 375, distance: 196.4
click at [241, 375] on textarea "**********" at bounding box center [187, 322] width 274 height 144
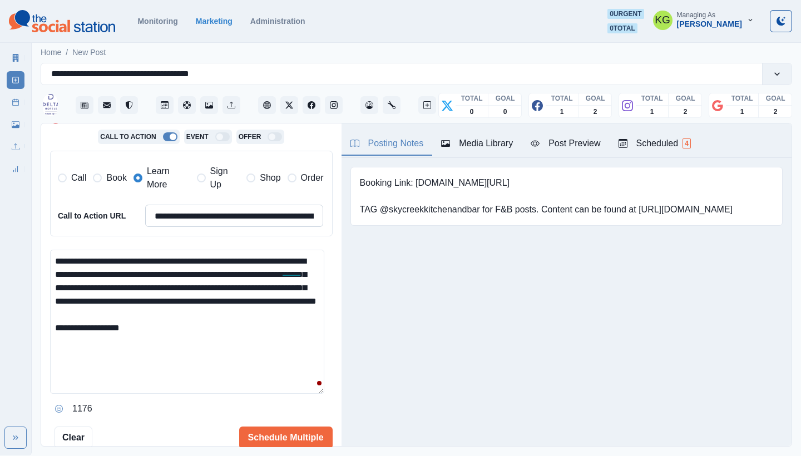
type textarea "**********"
click at [220, 223] on input "**********" at bounding box center [234, 216] width 178 height 22
paste input
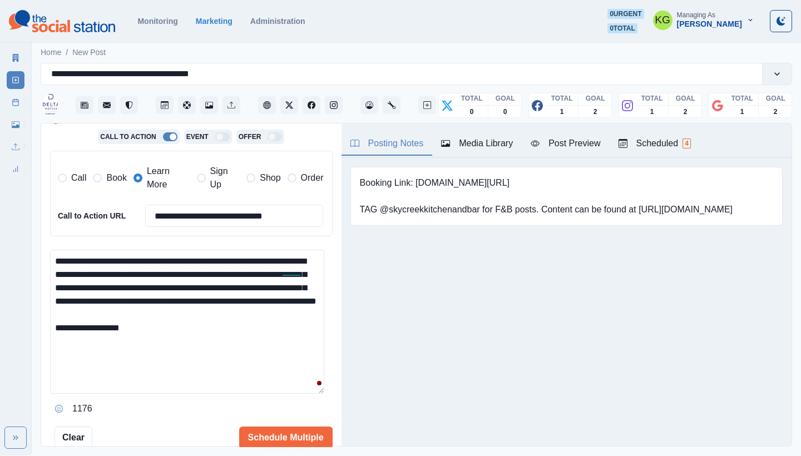
type input "**********"
click at [191, 330] on textarea "**********" at bounding box center [187, 322] width 274 height 144
click at [173, 341] on textarea "**********" at bounding box center [187, 322] width 274 height 144
paste textarea "**********"
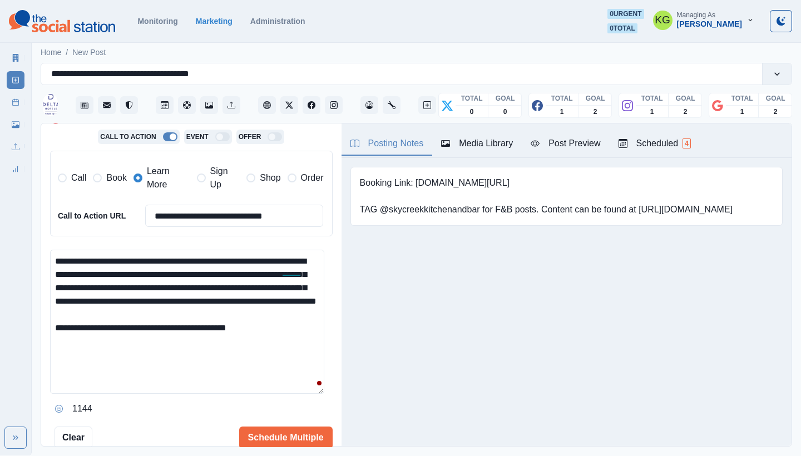
drag, startPoint x: 133, startPoint y: 336, endPoint x: 123, endPoint y: 337, distance: 10.0
click at [123, 337] on textarea "**********" at bounding box center [187, 322] width 274 height 144
click at [288, 339] on textarea "**********" at bounding box center [187, 322] width 274 height 144
click at [58, 405] on icon "Opens Emoji Picker" at bounding box center [59, 409] width 8 height 8
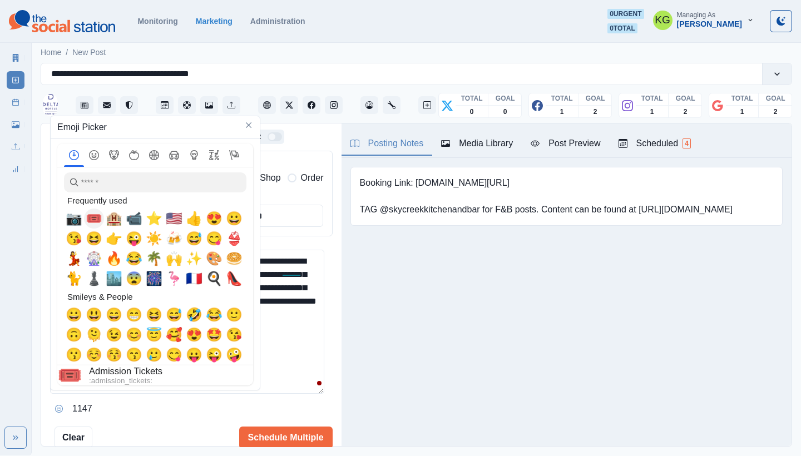
click at [78, 217] on span "📷" at bounding box center [74, 219] width 17 height 16
click at [287, 365] on textarea "**********" at bounding box center [187, 322] width 274 height 144
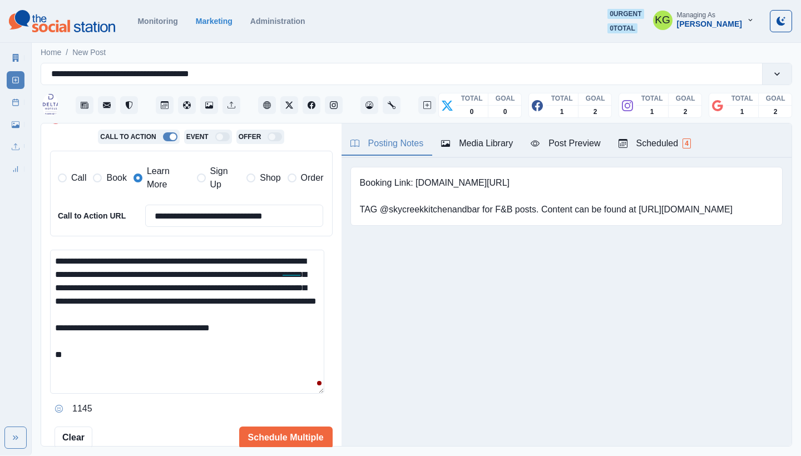
click at [262, 373] on textarea "**********" at bounding box center [187, 322] width 274 height 144
paste textarea "**********"
type textarea "**********"
click at [277, 429] on button "Schedule Multiple" at bounding box center [285, 437] width 93 height 22
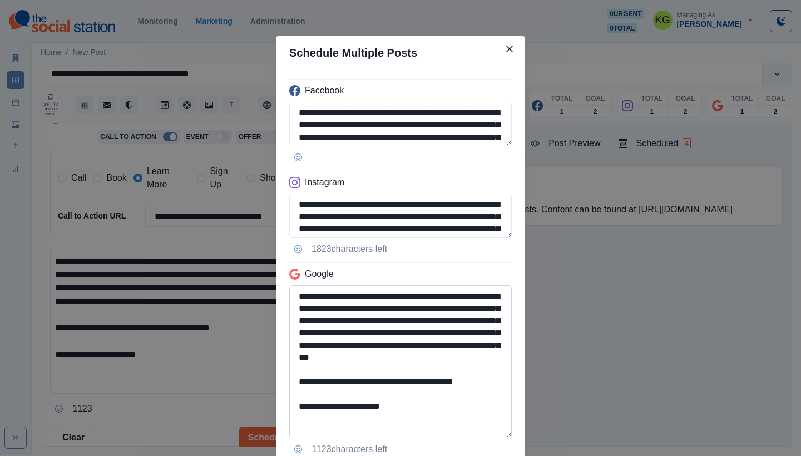
click at [497, 435] on textarea "**********" at bounding box center [400, 361] width 222 height 153
drag, startPoint x: 415, startPoint y: 409, endPoint x: 261, endPoint y: 389, distance: 155.3
click at [261, 389] on div "**********" at bounding box center [400, 228] width 801 height 456
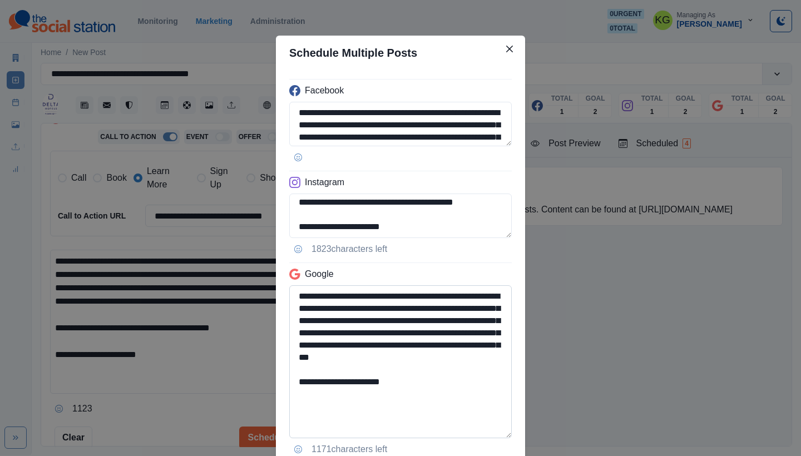
scroll to position [82, 0]
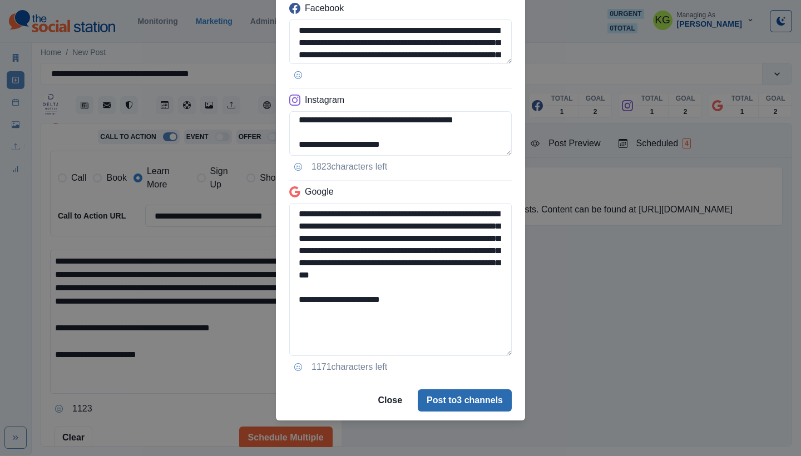
type textarea "**********"
click at [484, 396] on button "Post to 3 channels" at bounding box center [465, 400] width 94 height 22
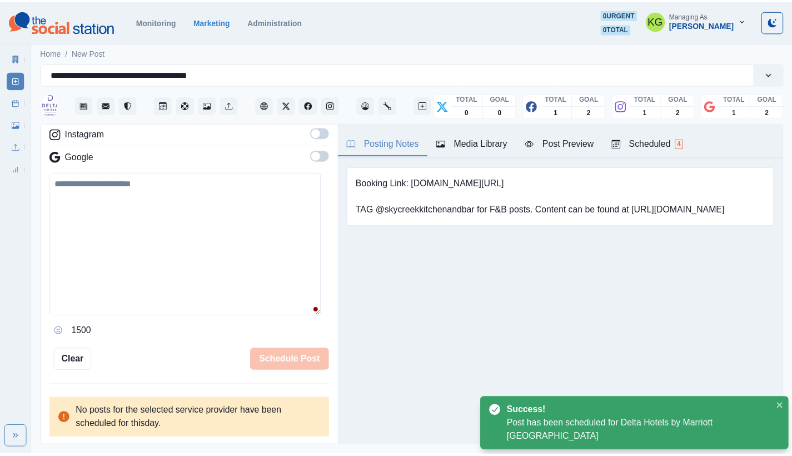
scroll to position [148, 0]
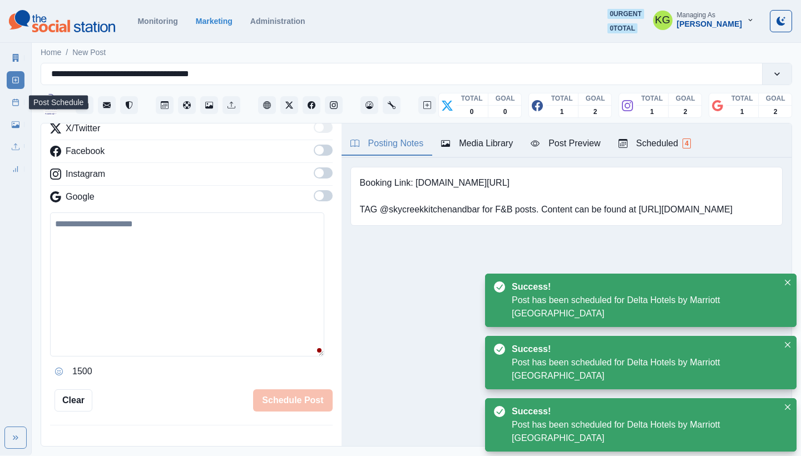
click at [12, 105] on icon at bounding box center [16, 102] width 8 height 8
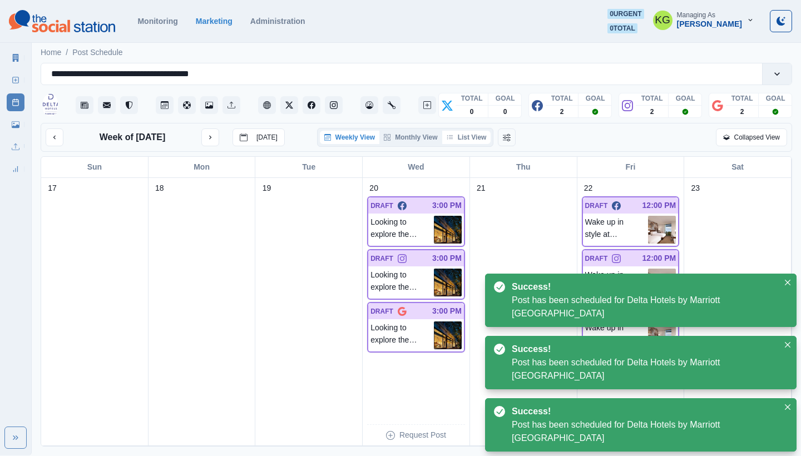
click at [472, 135] on button "List View" at bounding box center [466, 137] width 49 height 13
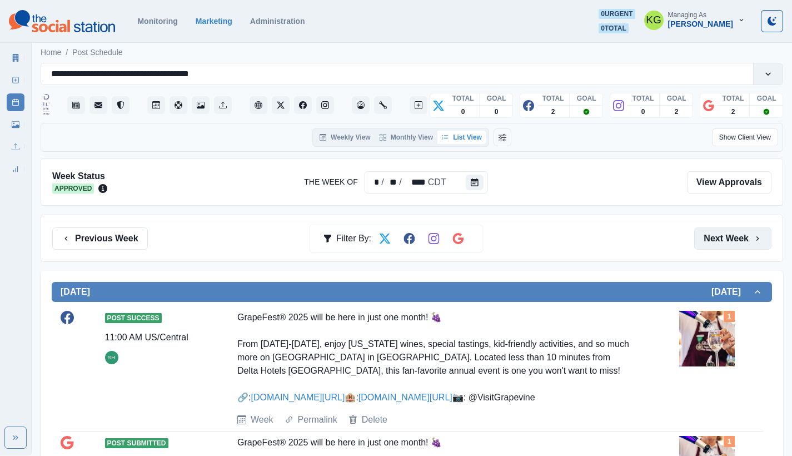
click at [737, 227] on button "Next Week" at bounding box center [732, 238] width 77 height 22
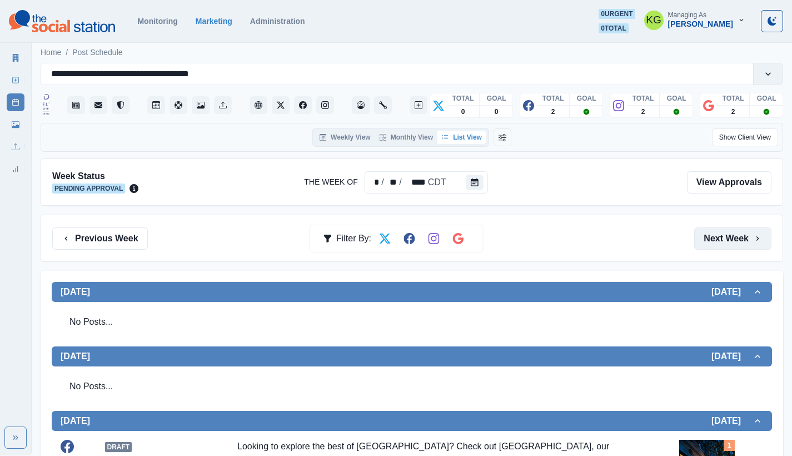
click at [740, 238] on button "Next Week" at bounding box center [732, 238] width 77 height 22
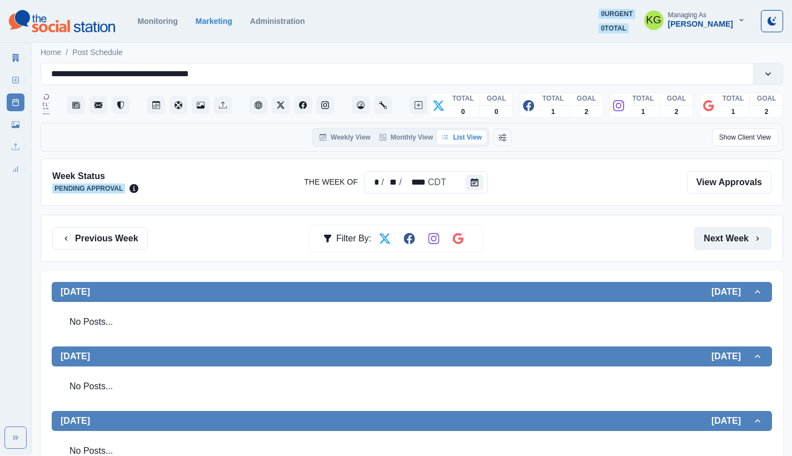
click at [753, 244] on button "Next Week" at bounding box center [732, 238] width 77 height 22
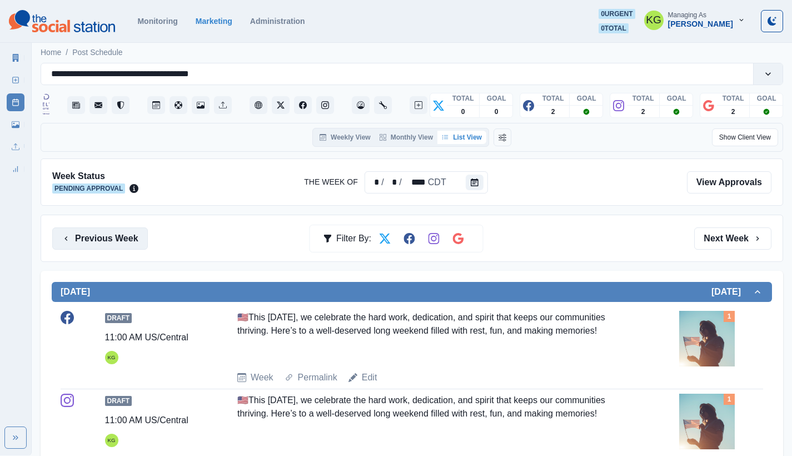
click at [87, 229] on button "Previous Week" at bounding box center [100, 238] width 96 height 22
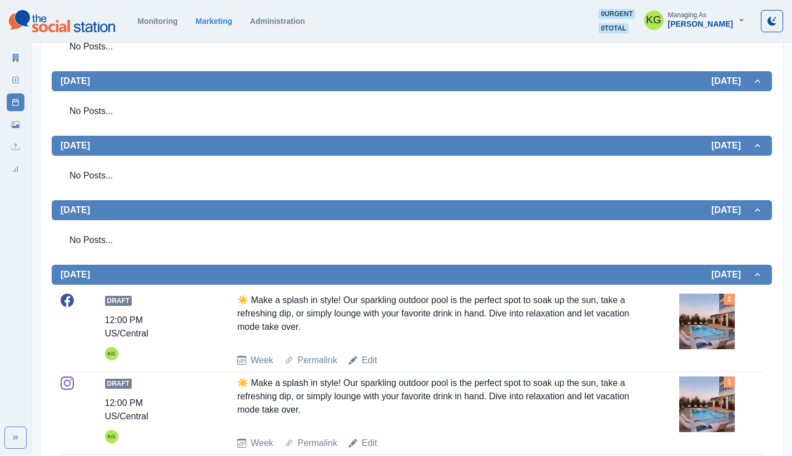
scroll to position [165, 0]
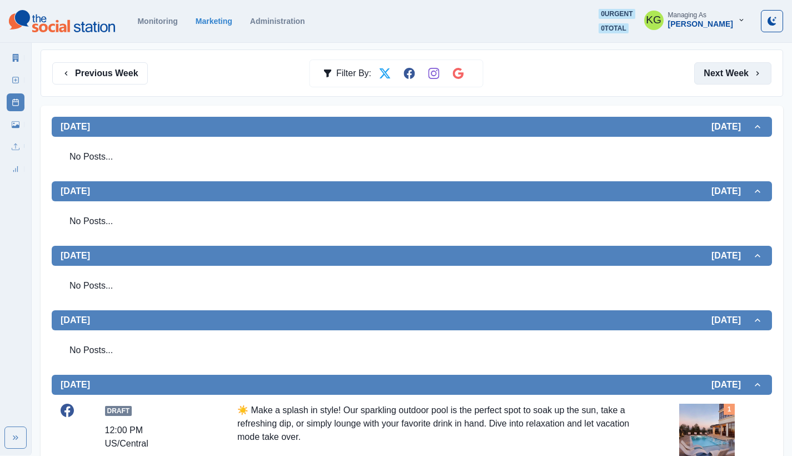
click at [737, 70] on button "Next Week" at bounding box center [732, 73] width 77 height 22
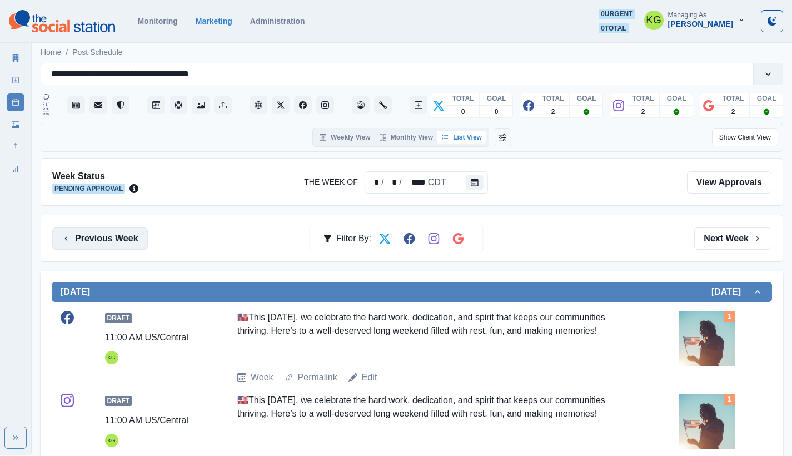
click at [121, 235] on button "Previous Week" at bounding box center [100, 238] width 96 height 22
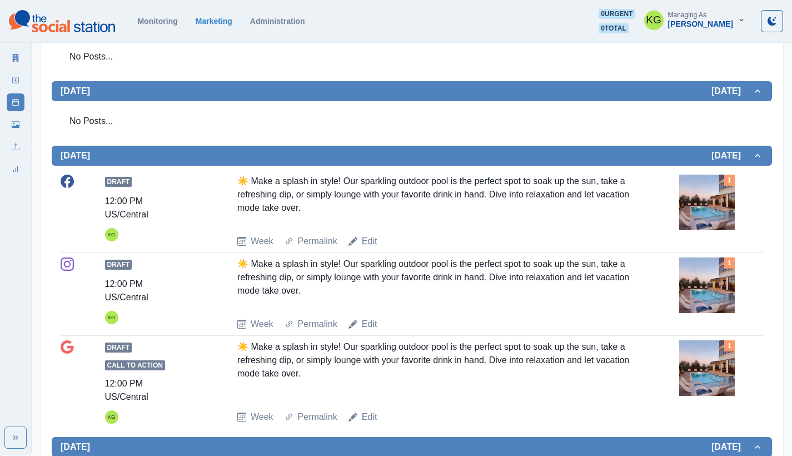
scroll to position [122, 0]
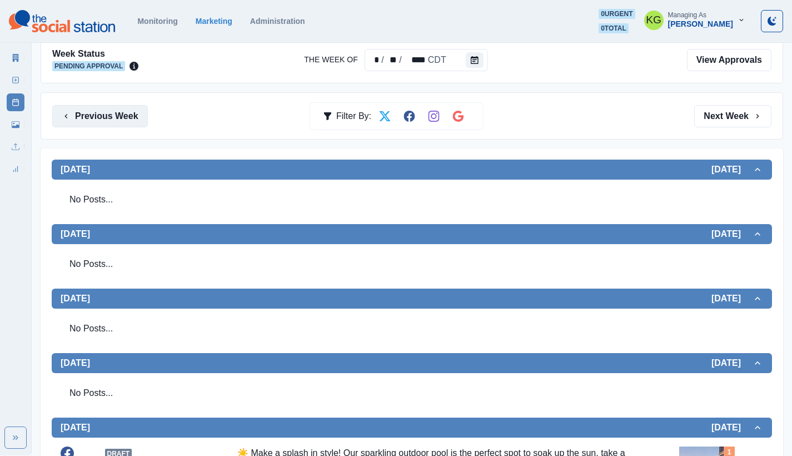
click at [120, 112] on button "Previous Week" at bounding box center [100, 116] width 96 height 22
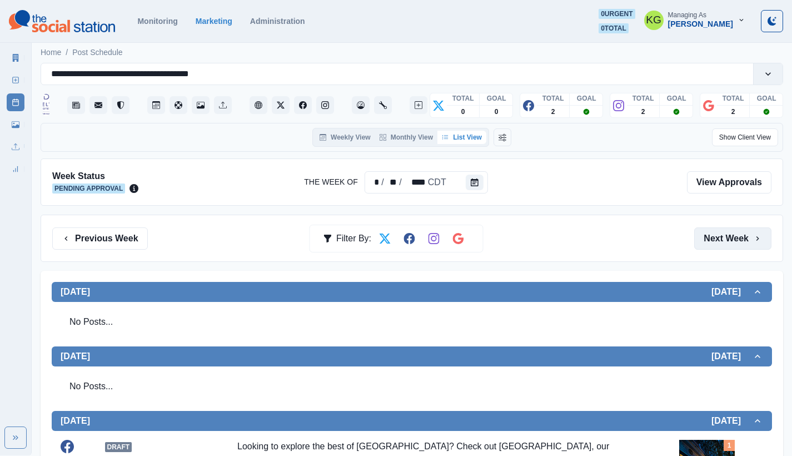
click at [708, 241] on button "Next Week" at bounding box center [732, 238] width 77 height 22
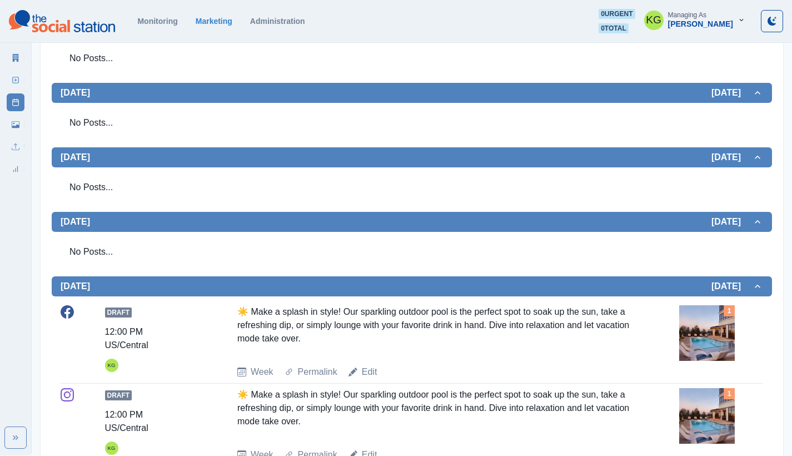
scroll to position [33, 0]
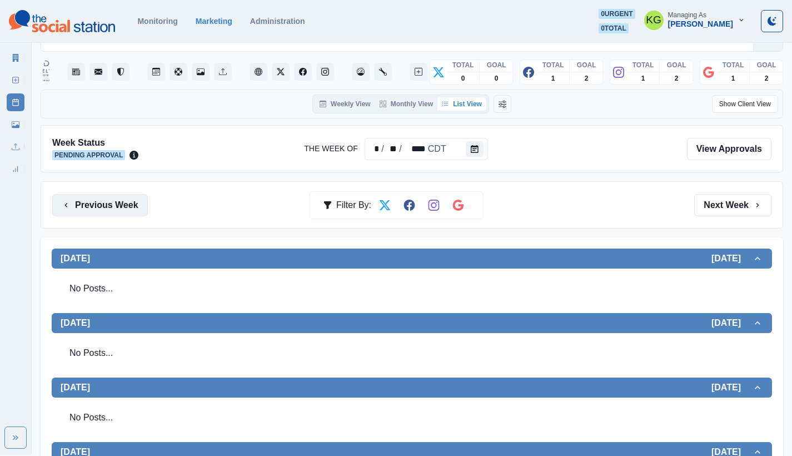
click at [135, 199] on button "Previous Week" at bounding box center [100, 205] width 96 height 22
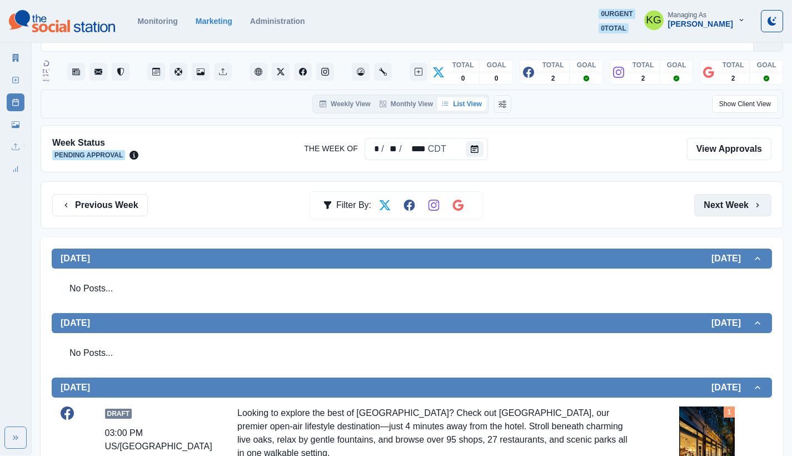
click at [750, 207] on button "Next Week" at bounding box center [732, 205] width 77 height 22
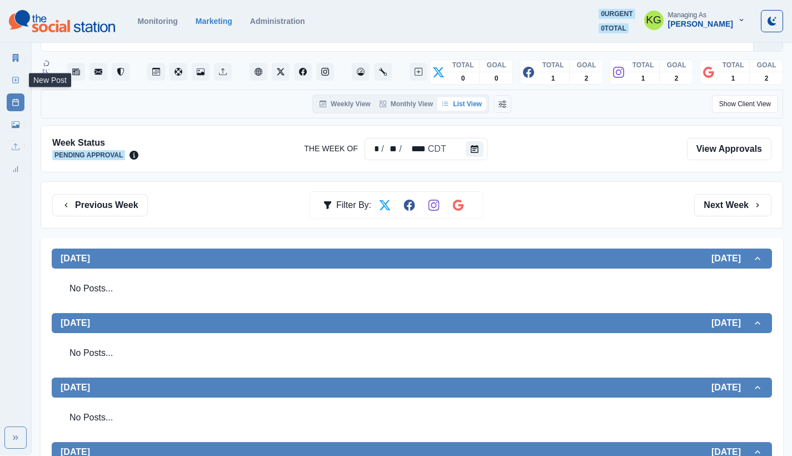
click at [18, 81] on icon at bounding box center [16, 80] width 8 height 8
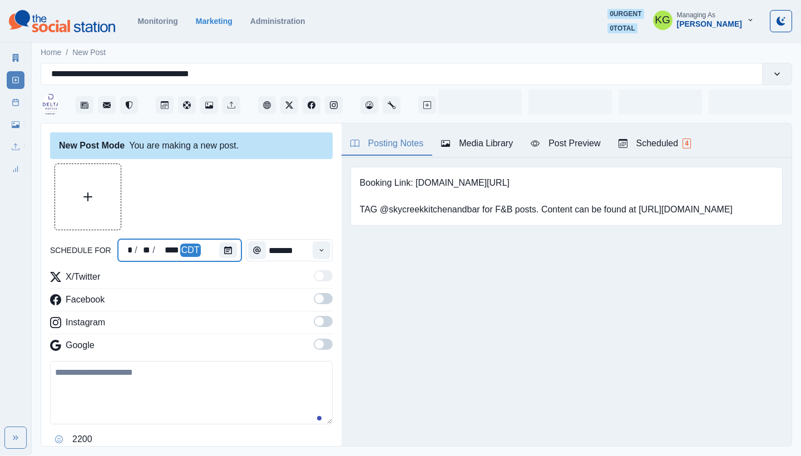
click at [237, 255] on div at bounding box center [230, 250] width 22 height 22
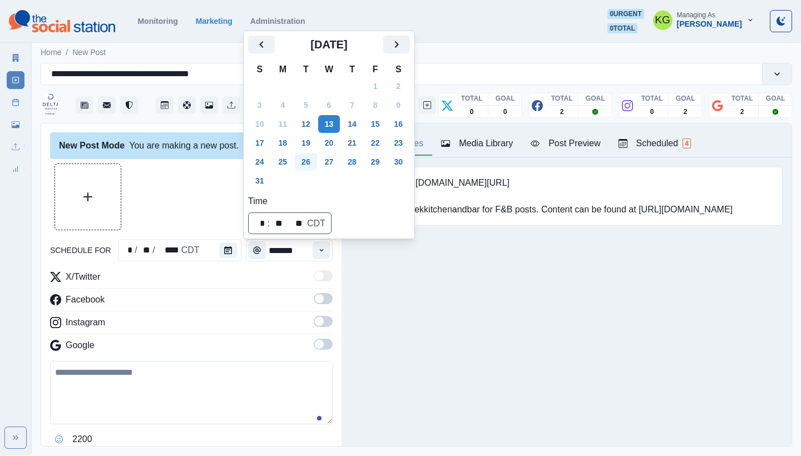
click at [310, 165] on button "26" at bounding box center [306, 162] width 22 height 18
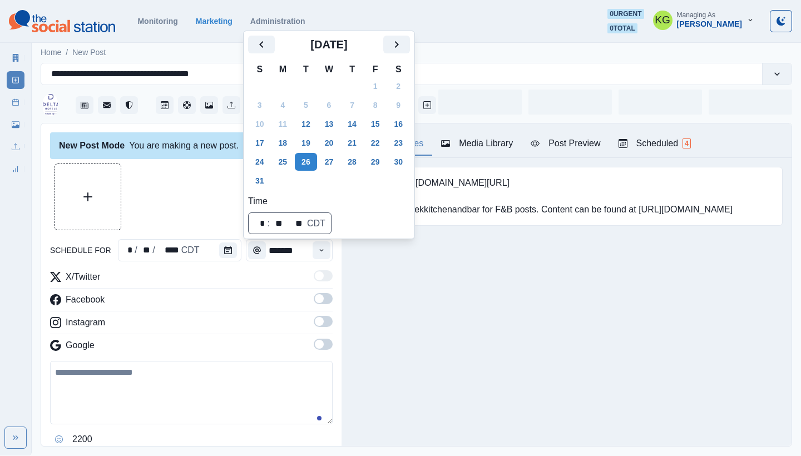
click at [419, 315] on div "Posting Notes Media Library Post Preview Scheduled 4 Booking Link: www.marriott…" at bounding box center [566, 284] width 450 height 322
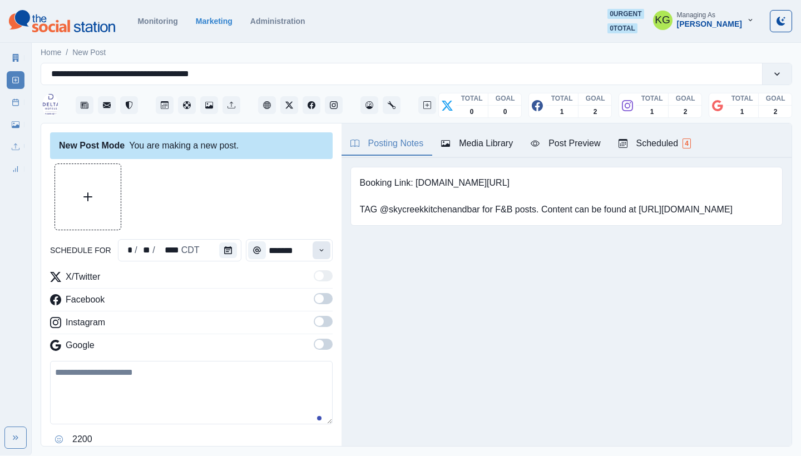
click at [314, 255] on button "Time" at bounding box center [321, 250] width 18 height 18
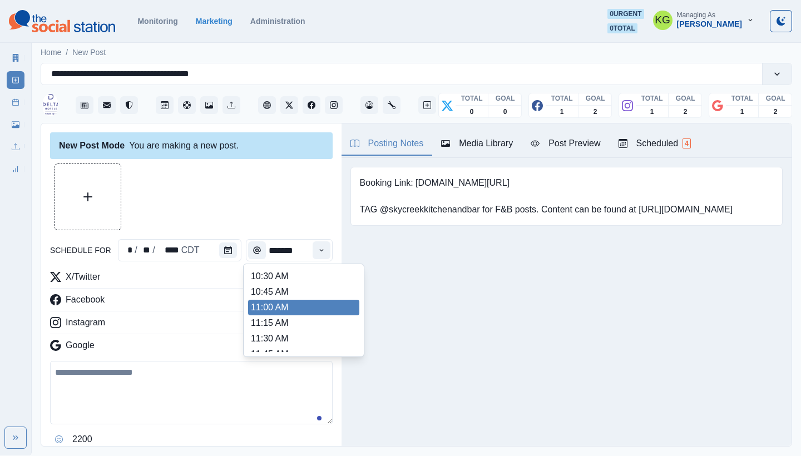
scroll to position [388, 0]
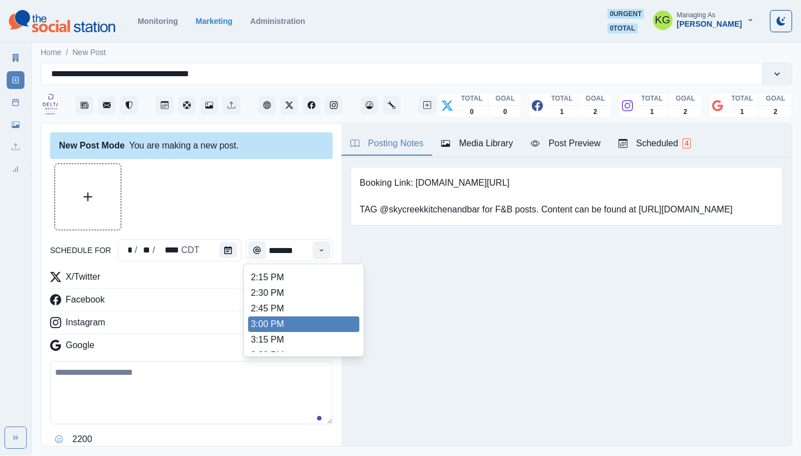
click at [284, 320] on li "3:00 PM" at bounding box center [303, 324] width 111 height 16
type input "*******"
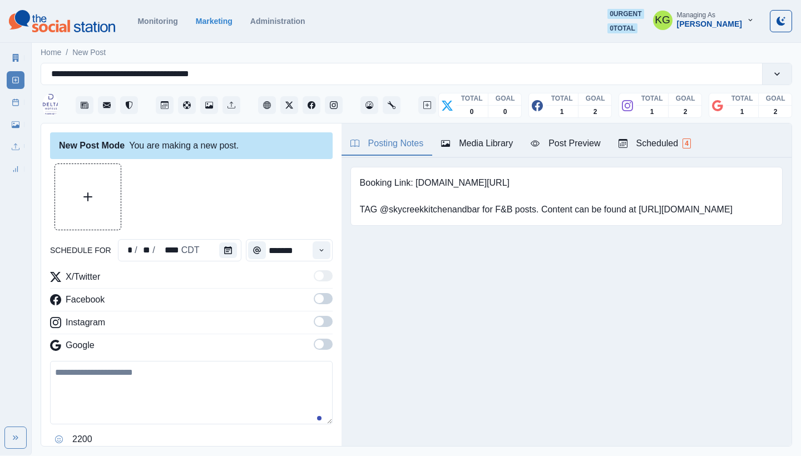
click at [315, 345] on span at bounding box center [319, 344] width 9 height 9
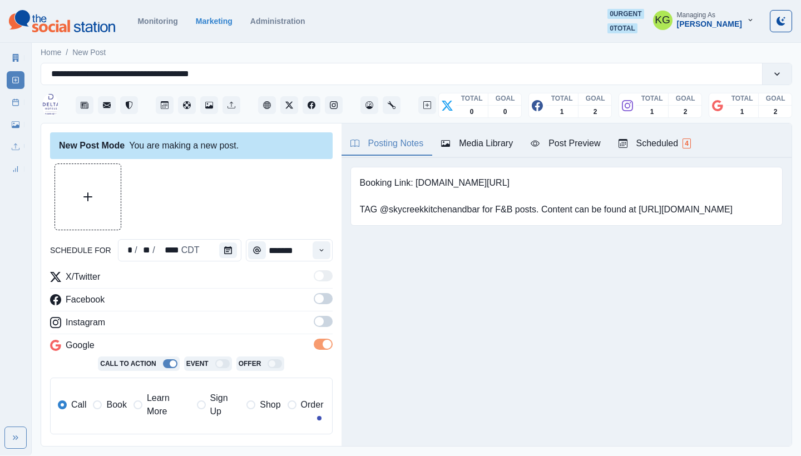
click at [314, 326] on span at bounding box center [323, 321] width 19 height 11
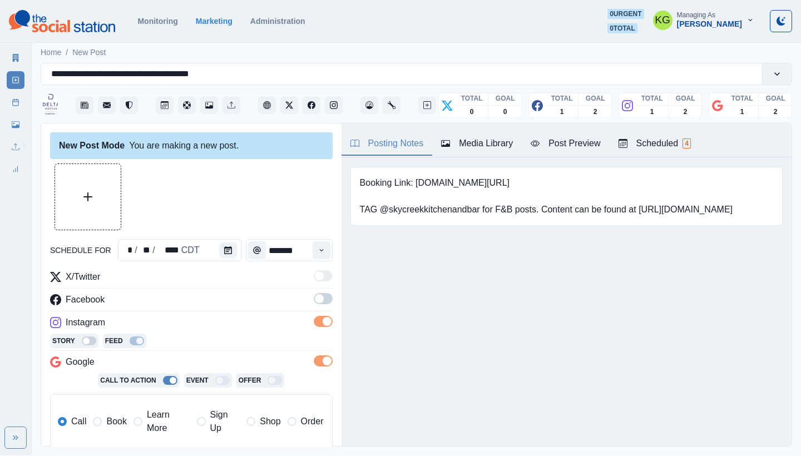
click at [315, 304] on span at bounding box center [323, 298] width 19 height 11
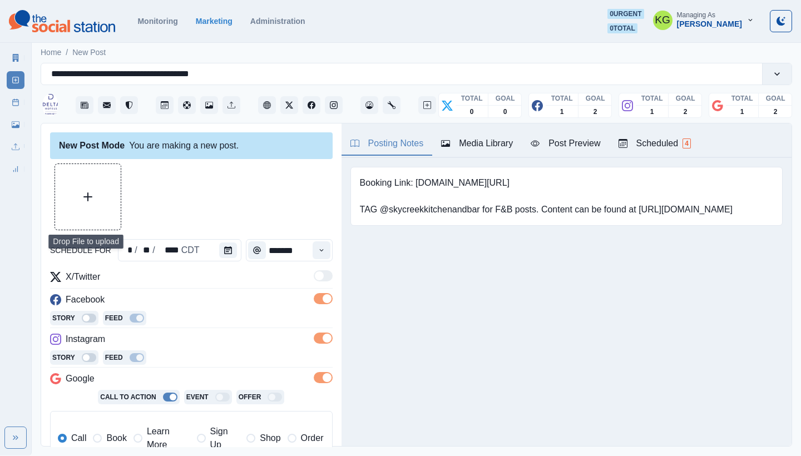
click at [117, 205] on button "Upload Media" at bounding box center [88, 197] width 66 height 66
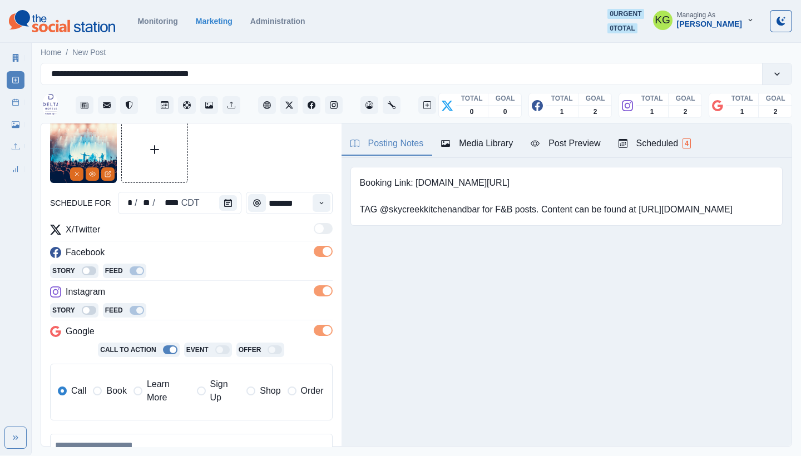
scroll to position [145, 0]
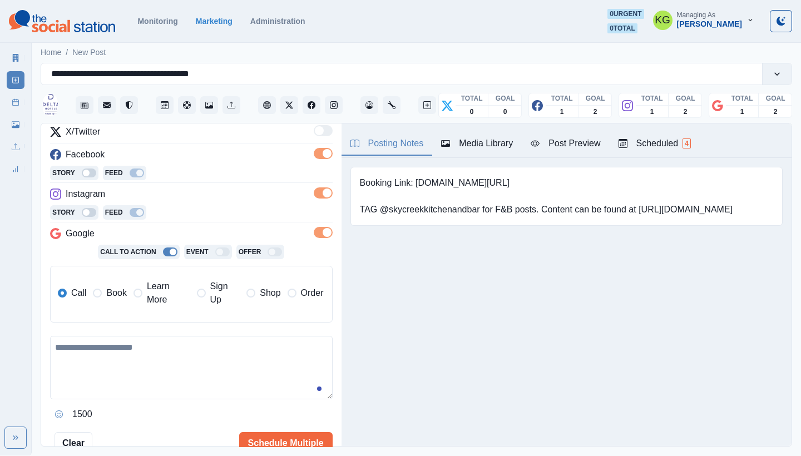
click at [151, 302] on span "Learn More" at bounding box center [168, 293] width 43 height 27
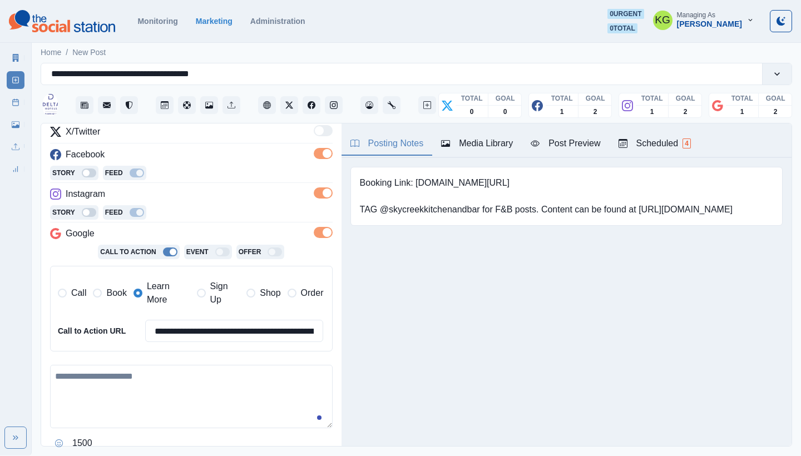
click at [193, 365] on textarea at bounding box center [191, 396] width 282 height 63
paste textarea "**********"
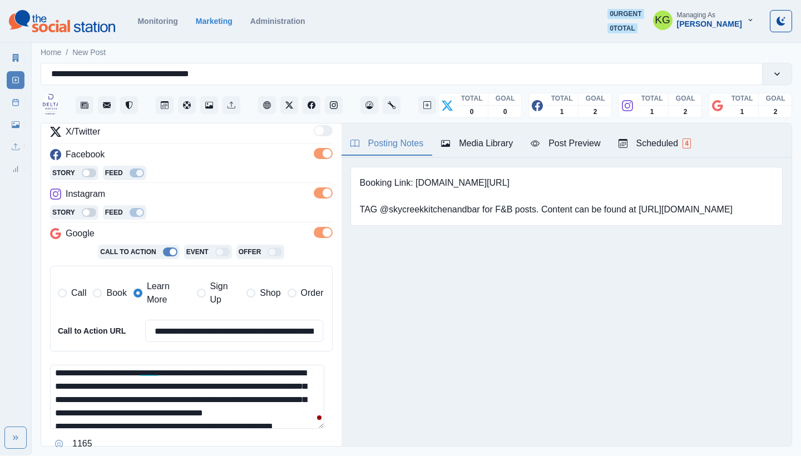
scroll to position [3, 0]
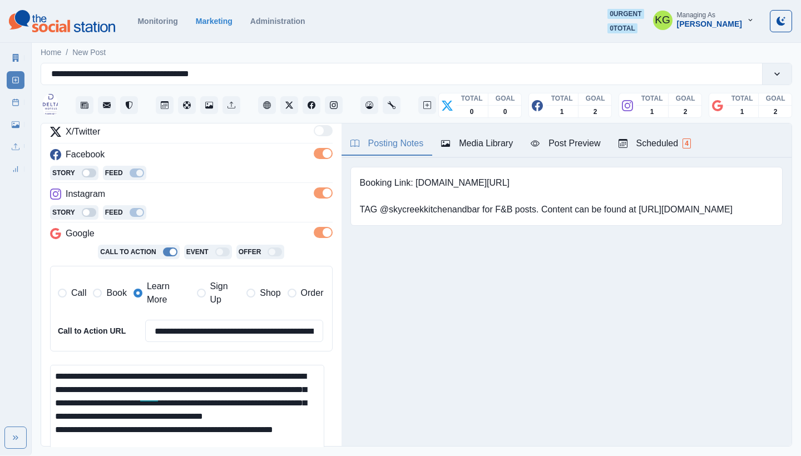
click at [308, 455] on html "**********" at bounding box center [400, 227] width 801 height 455
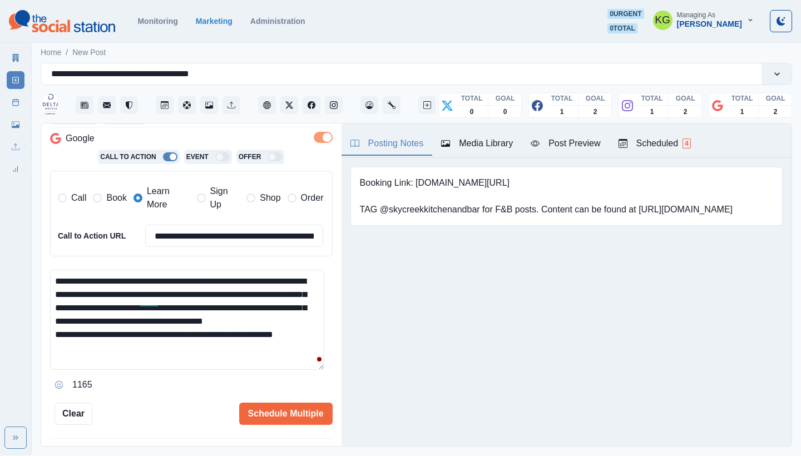
scroll to position [0, 0]
click at [303, 421] on textarea "**********" at bounding box center [187, 345] width 274 height 151
click at [183, 328] on textarea "**********" at bounding box center [187, 355] width 274 height 170
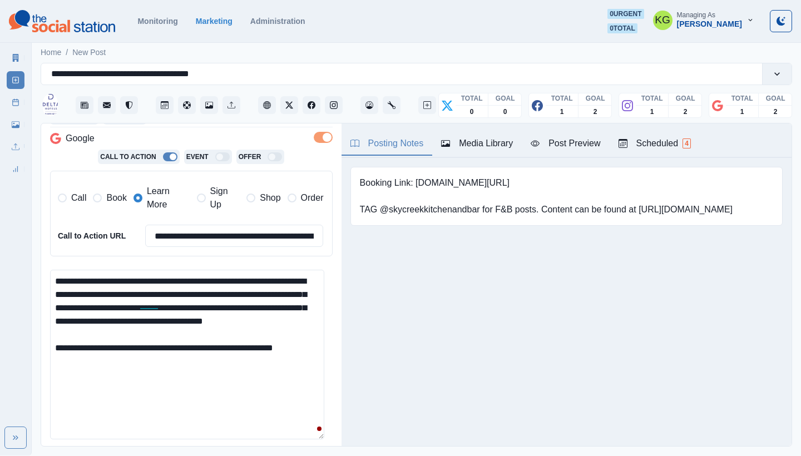
click at [143, 360] on textarea "**********" at bounding box center [187, 355] width 274 height 170
paste textarea "**********"
drag, startPoint x: 186, startPoint y: 355, endPoint x: 157, endPoint y: 354, distance: 28.9
click at [157, 354] on textarea "**********" at bounding box center [187, 355] width 274 height 170
type textarea "**********"
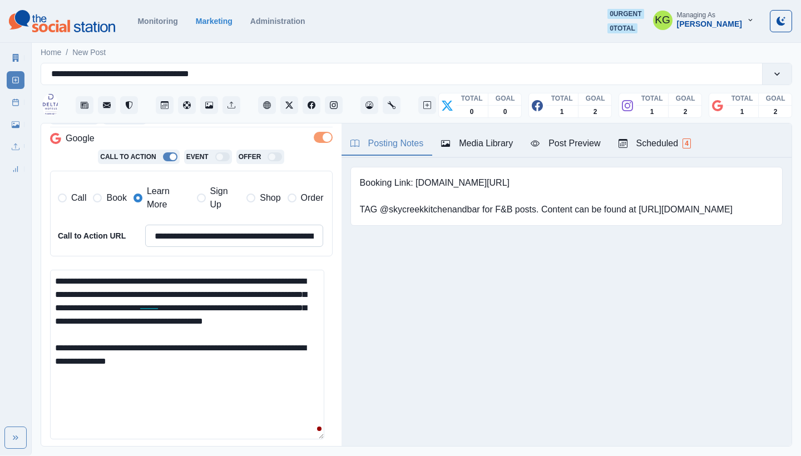
click at [252, 236] on input "**********" at bounding box center [234, 236] width 178 height 22
paste input "**********"
type input "**********"
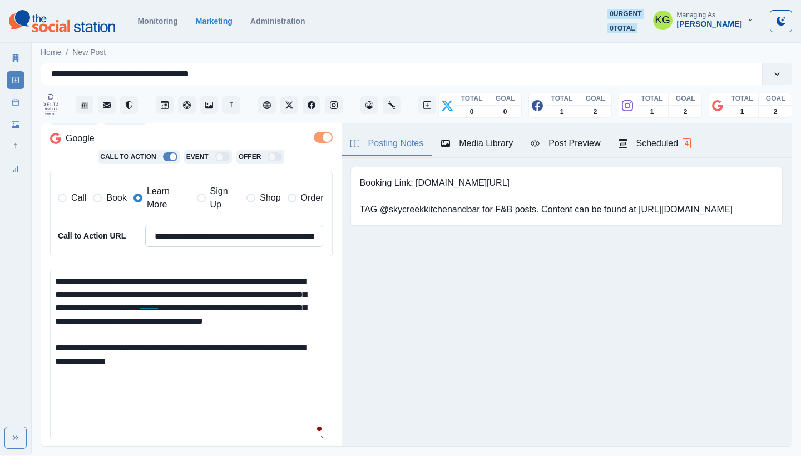
click at [274, 231] on input "**********" at bounding box center [234, 236] width 178 height 22
paste input "**********"
type input "**********"
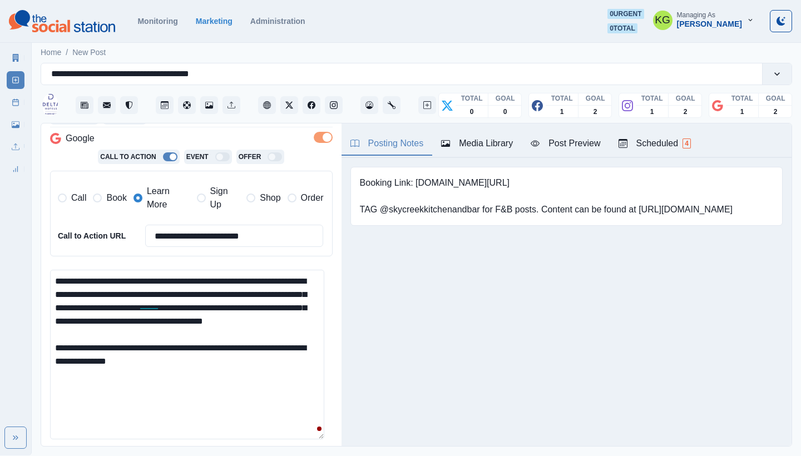
click at [402, 319] on div "Posting Notes Media Library Post Preview Scheduled 4 Booking Link: www.marriott…" at bounding box center [566, 284] width 450 height 322
drag, startPoint x: 415, startPoint y: 183, endPoint x: 511, endPoint y: 185, distance: 95.7
click at [511, 185] on pre "Booking Link: [DOMAIN_NAME][URL] TAG @skycreekkitchenandbar for F&B posts. Cont…" at bounding box center [546, 196] width 373 height 40
copy pre "www.marriott.com/dfwdl"
click at [267, 363] on textarea "**********" at bounding box center [187, 355] width 274 height 170
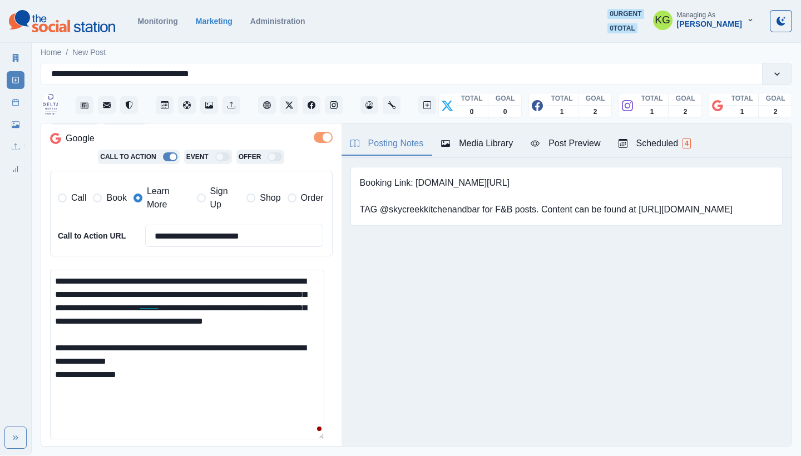
paste textarea "**********"
drag, startPoint x: 478, startPoint y: 208, endPoint x: 380, endPoint y: 207, distance: 97.9
click at [380, 207] on pre "Booking Link: [DOMAIN_NAME][URL] TAG @skycreekkitchenandbar for F&B posts. Cont…" at bounding box center [546, 196] width 373 height 40
copy pre "@skycreekkitchenandbar"
click at [486, 343] on div "Posting Notes Media Library Post Preview Scheduled 4 Booking Link: www.marriott…" at bounding box center [566, 284] width 450 height 322
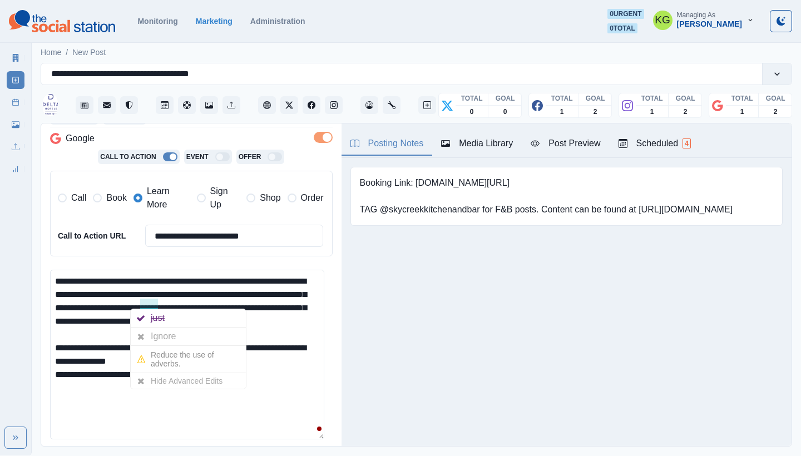
click at [133, 303] on textarea "**********" at bounding box center [187, 355] width 274 height 170
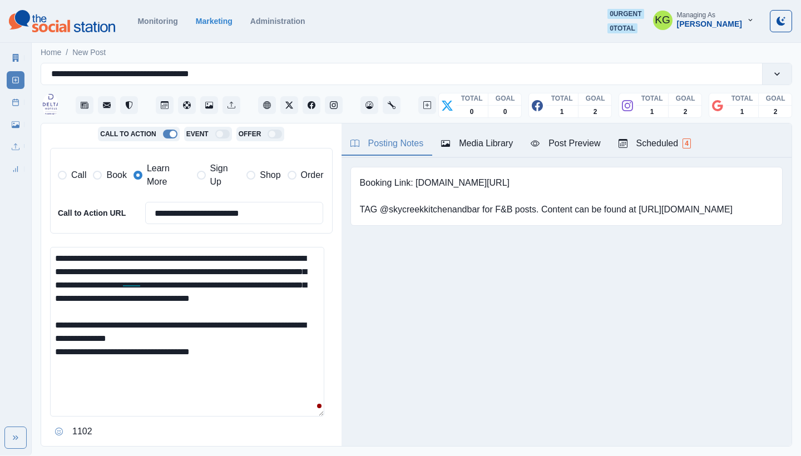
scroll to position [283, 0]
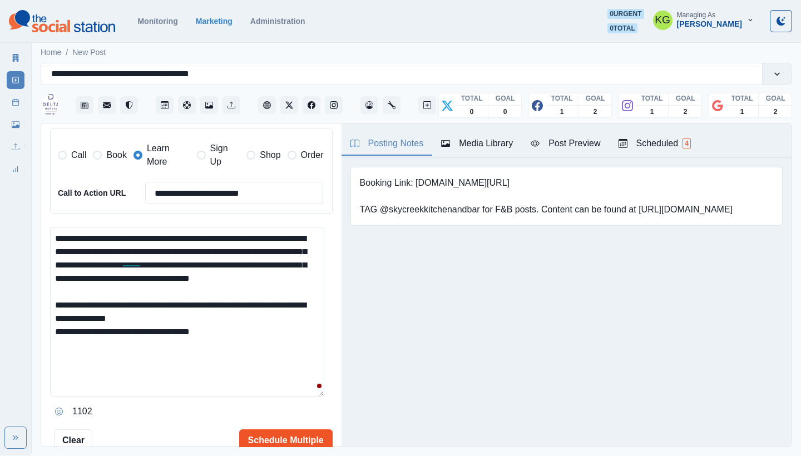
type textarea "**********"
click at [287, 434] on button "Schedule Multiple" at bounding box center [285, 440] width 93 height 22
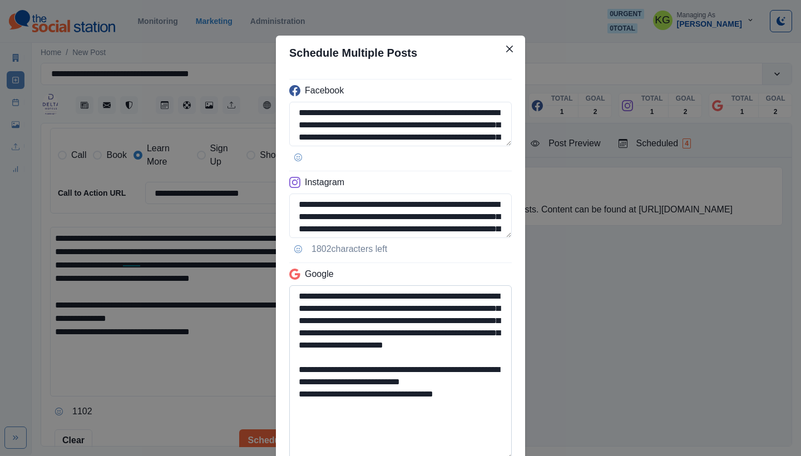
click at [497, 455] on textarea "**********" at bounding box center [400, 372] width 222 height 175
drag, startPoint x: 426, startPoint y: 409, endPoint x: 282, endPoint y: 386, distance: 145.7
click at [282, 386] on div "**********" at bounding box center [400, 277] width 249 height 414
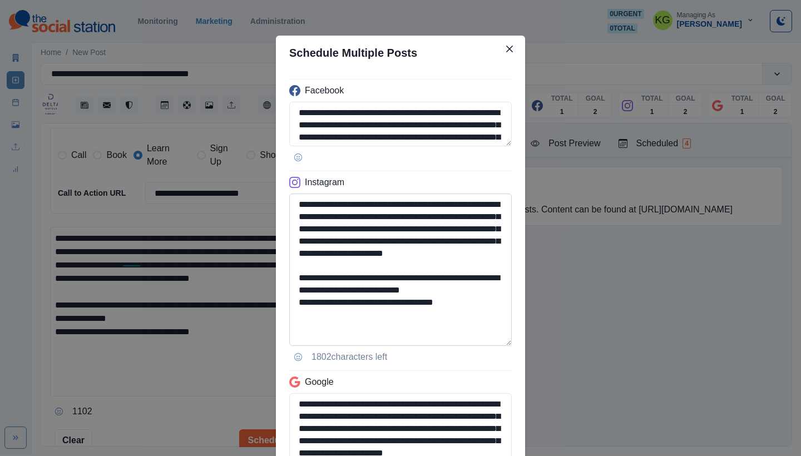
click at [485, 346] on textarea "**********" at bounding box center [400, 269] width 222 height 152
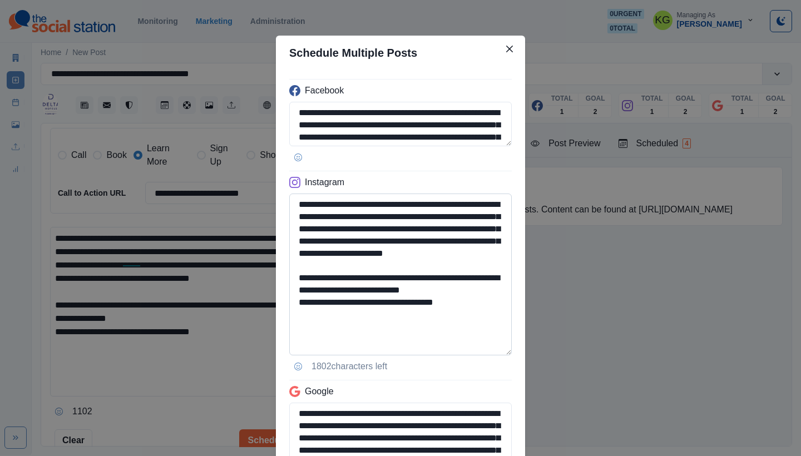
type textarea "**********"
drag, startPoint x: 480, startPoint y: 312, endPoint x: 366, endPoint y: 316, distance: 114.1
click at [366, 316] on textarea "**********" at bounding box center [400, 274] width 222 height 162
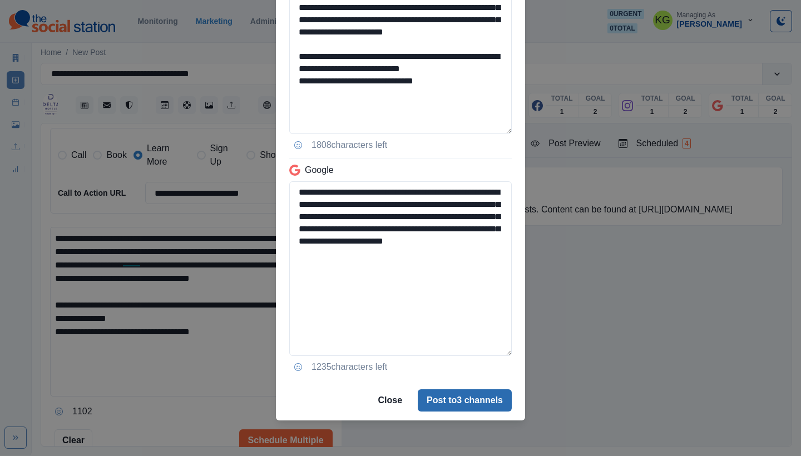
type textarea "**********"
click at [489, 399] on button "Post to 3 channels" at bounding box center [465, 400] width 94 height 22
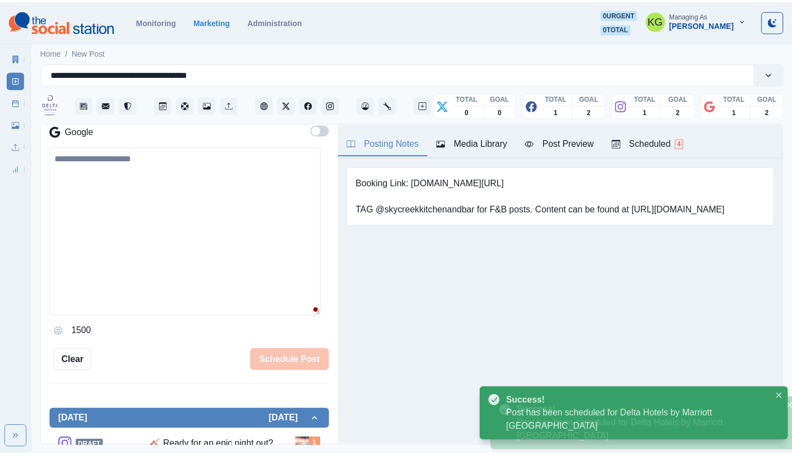
scroll to position [174, 0]
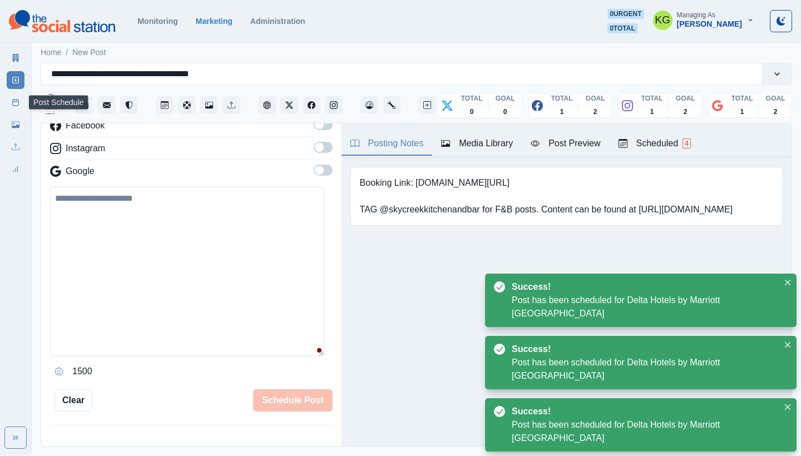
drag, startPoint x: 14, startPoint y: 98, endPoint x: 29, endPoint y: 100, distance: 15.1
click at [14, 98] on icon at bounding box center [16, 102] width 8 height 8
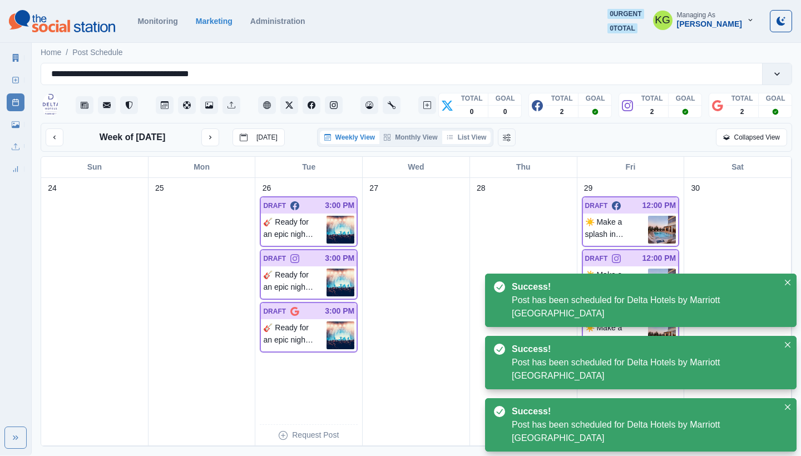
click at [477, 137] on button "List View" at bounding box center [466, 137] width 49 height 13
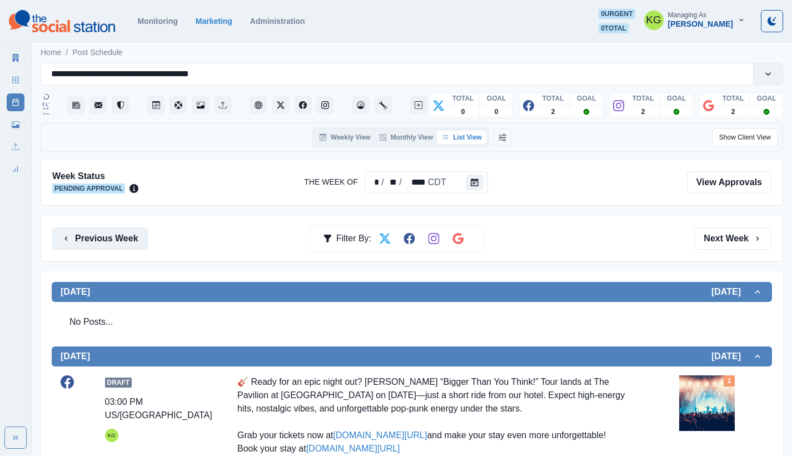
click at [127, 234] on button "Previous Week" at bounding box center [100, 238] width 96 height 22
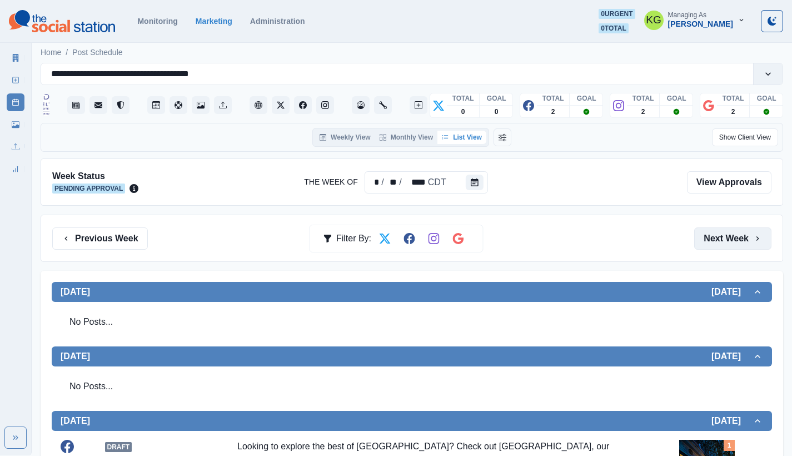
click at [717, 235] on button "Next Week" at bounding box center [732, 238] width 77 height 22
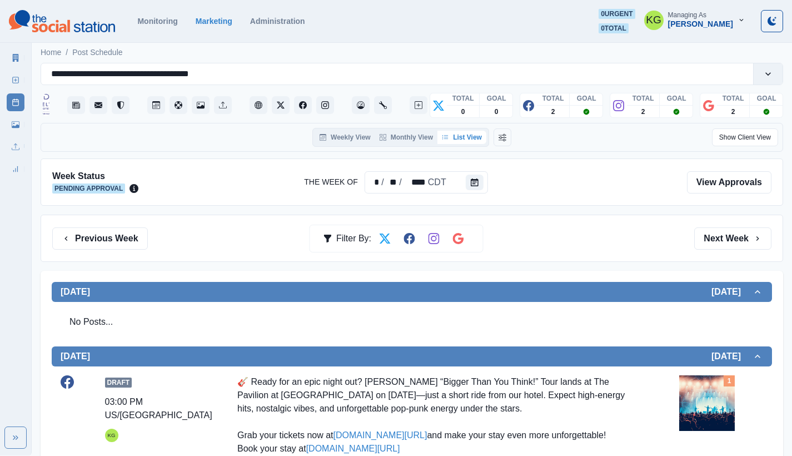
click at [712, 252] on div "Previous Week Filter By: Next Week" at bounding box center [412, 238] width 743 height 47
click at [713, 238] on button "Next Week" at bounding box center [732, 238] width 77 height 22
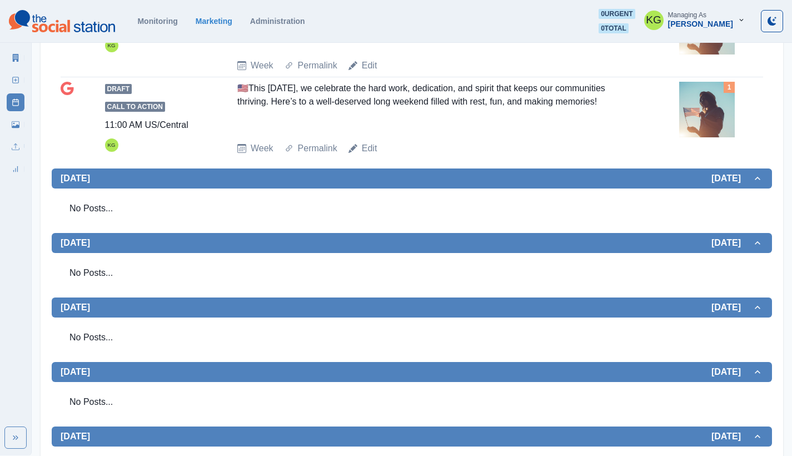
scroll to position [742, 0]
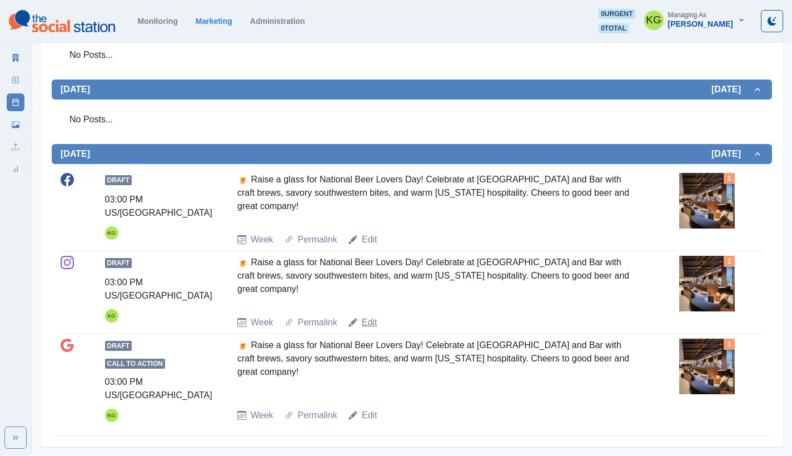
click at [372, 323] on link "Edit" at bounding box center [370, 322] width 16 height 13
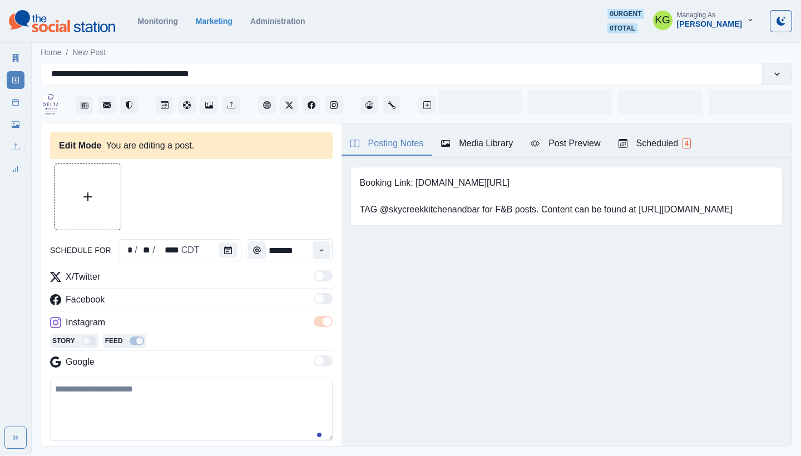
type input "*******"
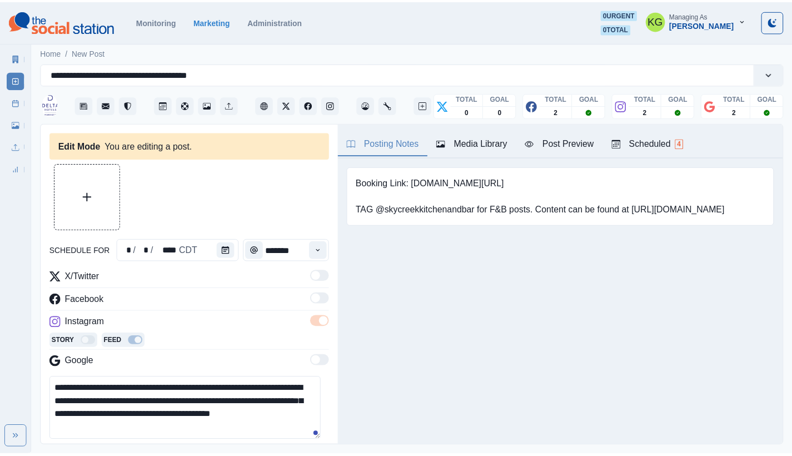
scroll to position [101, 0]
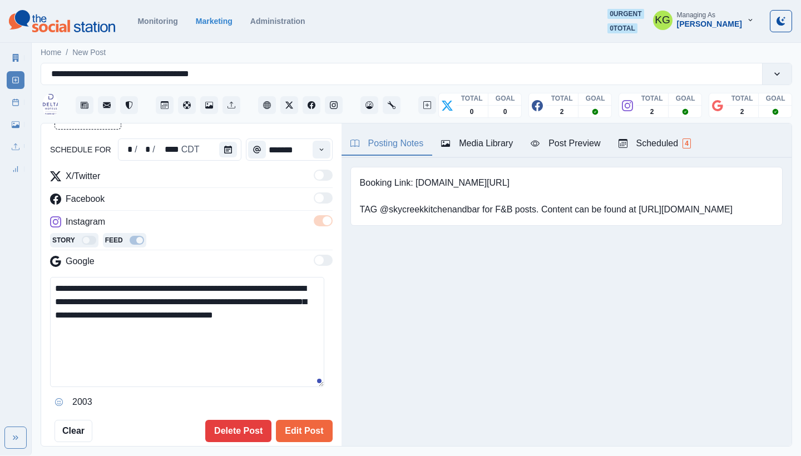
click at [311, 384] on textarea "**********" at bounding box center [187, 332] width 274 height 110
drag, startPoint x: 143, startPoint y: 302, endPoint x: 295, endPoint y: 285, distance: 152.8
click at [295, 285] on textarea "**********" at bounding box center [187, 333] width 274 height 112
paste textarea
click at [52, 304] on textarea "**********" at bounding box center [187, 333] width 274 height 112
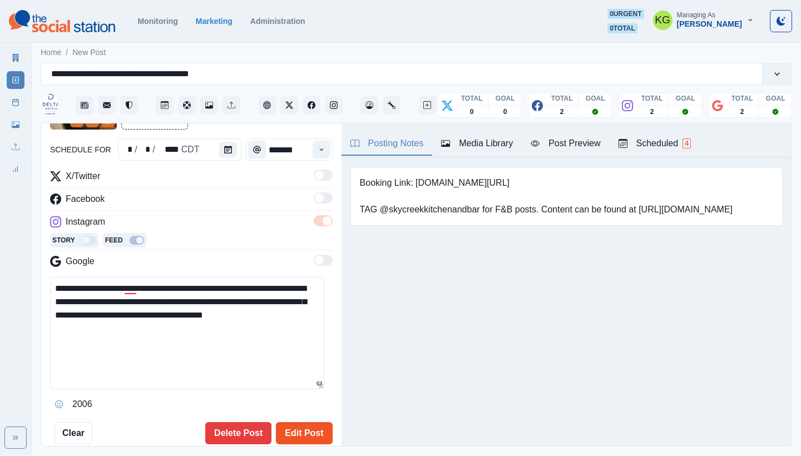
type textarea "**********"
click at [315, 426] on button "Edit Post" at bounding box center [304, 433] width 56 height 22
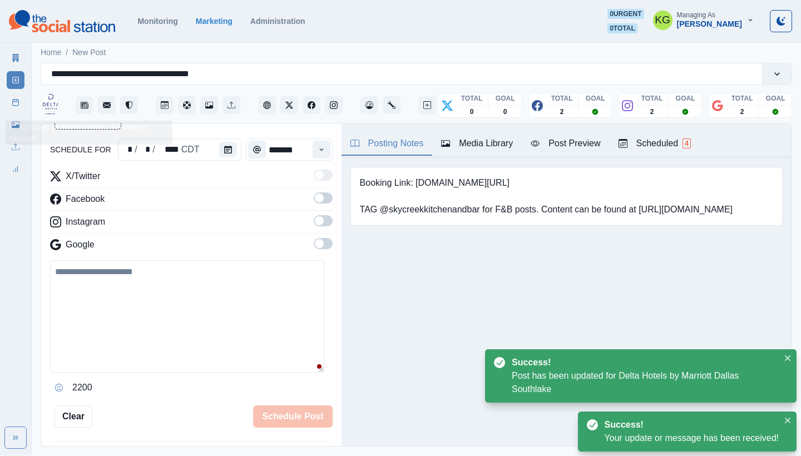
click at [17, 105] on icon at bounding box center [16, 102] width 8 height 8
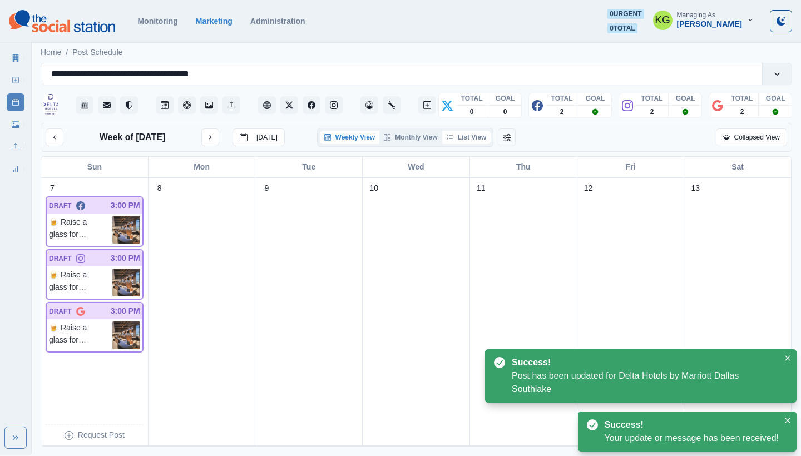
click at [473, 138] on button "List View" at bounding box center [466, 137] width 49 height 13
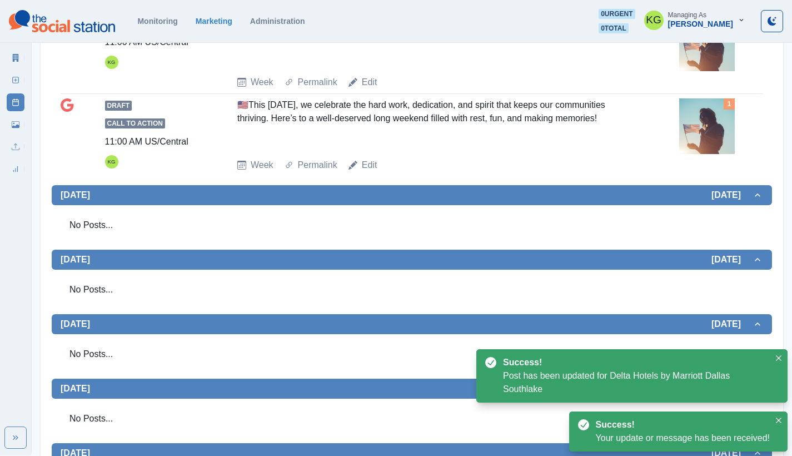
scroll to position [742, 0]
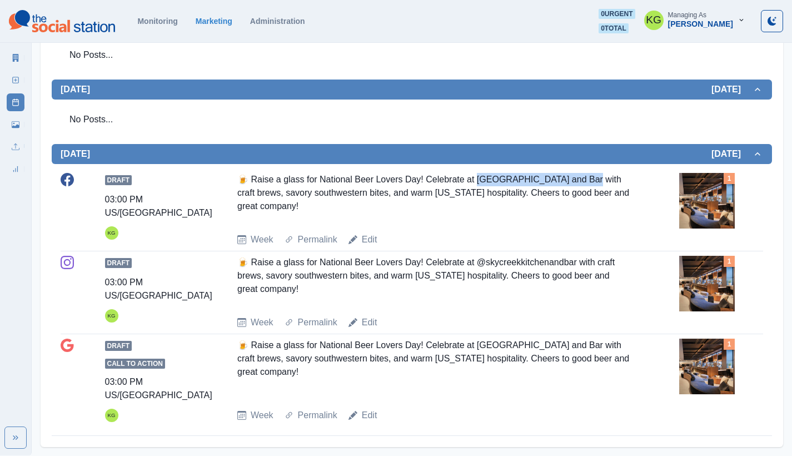
drag, startPoint x: 566, startPoint y: 181, endPoint x: 478, endPoint y: 177, distance: 87.9
click at [478, 177] on div "🍺 Raise a glass for National Beer Lovers Day! Celebrate at Sky Creek Kitchen an…" at bounding box center [434, 198] width 394 height 51
click at [499, 267] on div "🍺 Raise a glass for National Beer Lovers Day! Celebrate at @skycreekkitchenandb…" at bounding box center [434, 281] width 394 height 51
click at [370, 240] on link "Edit" at bounding box center [370, 239] width 16 height 13
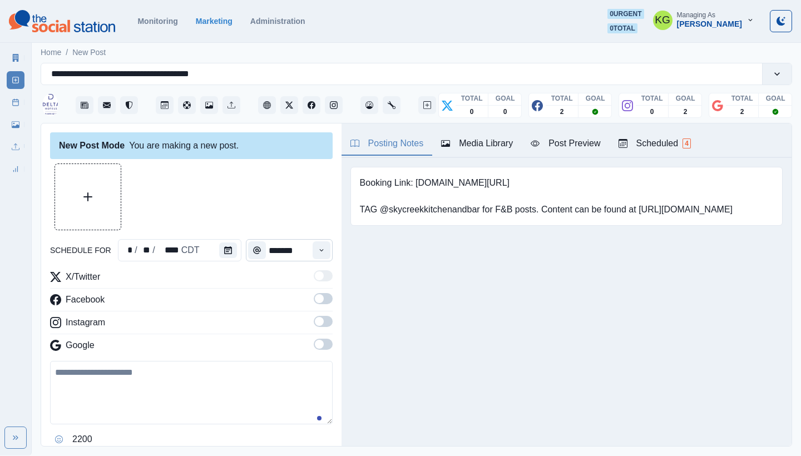
type input "*******"
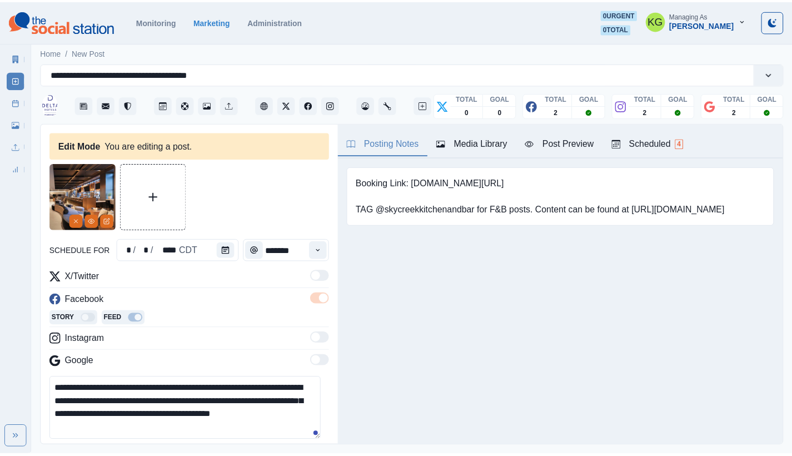
scroll to position [99, 0]
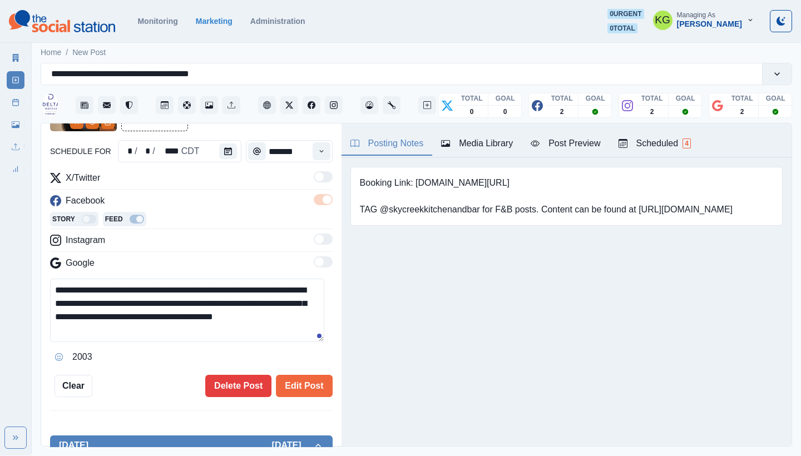
drag, startPoint x: 144, startPoint y: 302, endPoint x: 296, endPoint y: 287, distance: 153.0
click at [296, 287] on textarea "**********" at bounding box center [187, 310] width 274 height 63
paste textarea "**********"
type textarea "**********"
click at [304, 379] on button "Edit Post" at bounding box center [304, 386] width 56 height 22
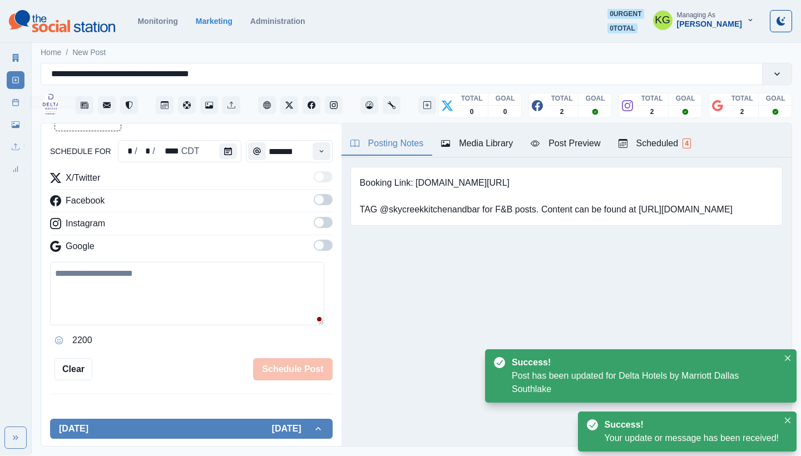
click at [9, 106] on link "Post Schedule" at bounding box center [16, 102] width 18 height 18
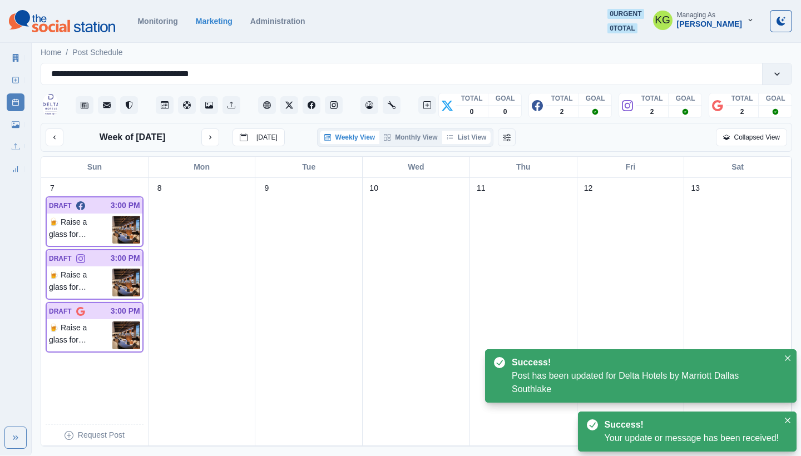
click at [474, 137] on button "List View" at bounding box center [466, 137] width 49 height 13
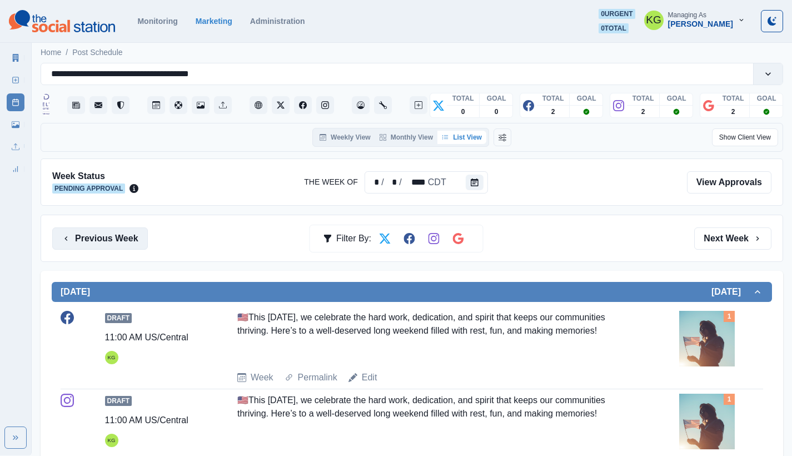
click at [88, 235] on button "Previous Week" at bounding box center [100, 238] width 96 height 22
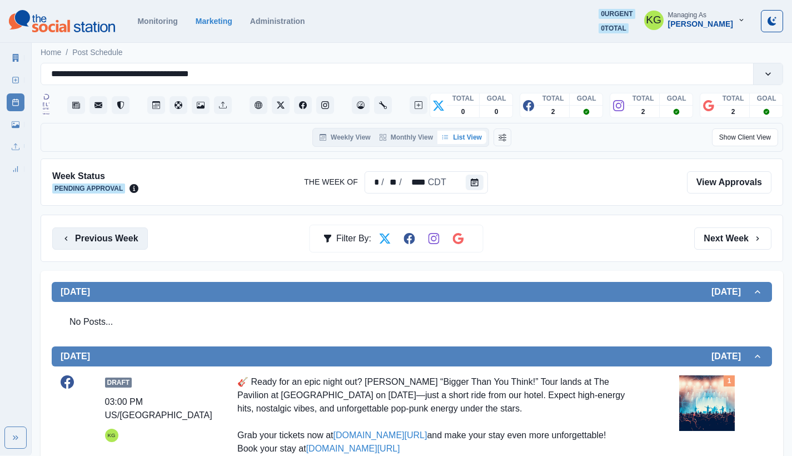
click at [121, 237] on button "Previous Week" at bounding box center [100, 238] width 96 height 22
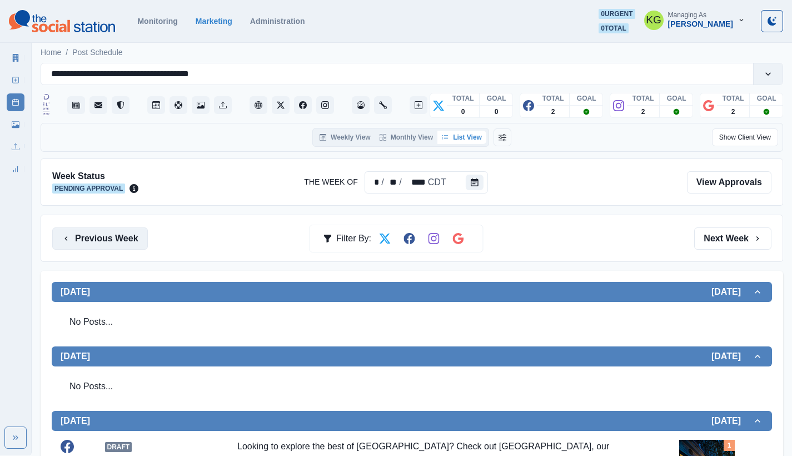
click at [124, 237] on button "Previous Week" at bounding box center [100, 238] width 96 height 22
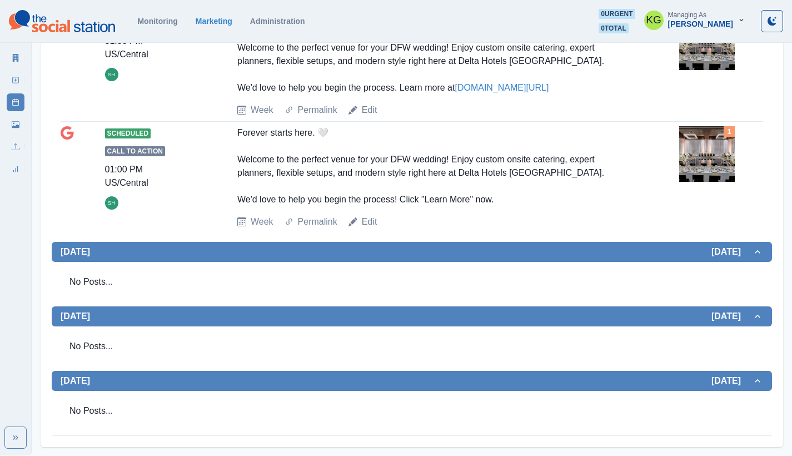
scroll to position [189, 0]
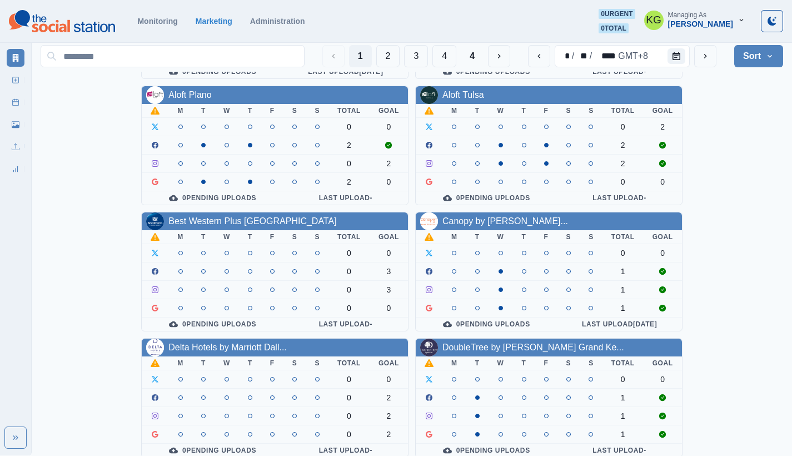
scroll to position [400, 0]
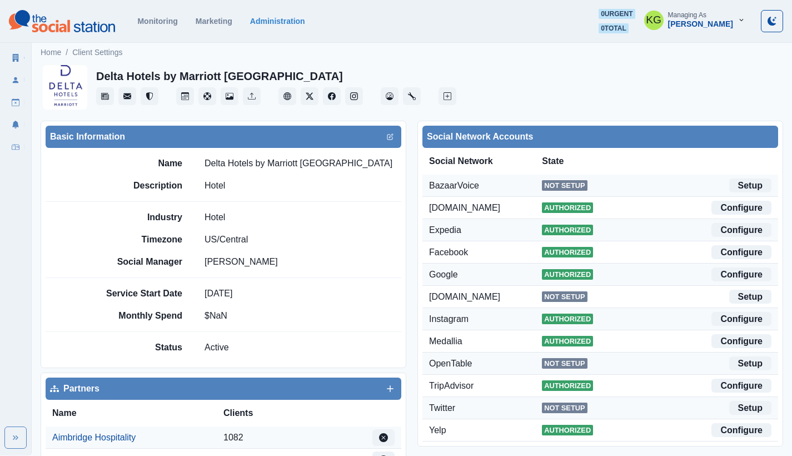
scroll to position [2, 0]
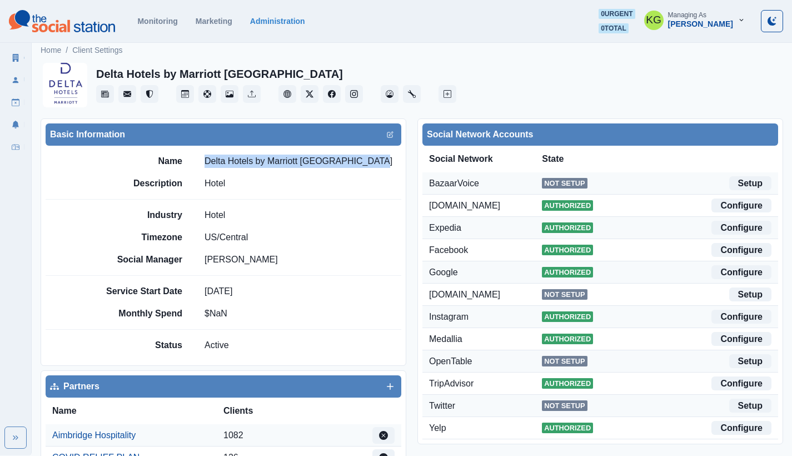
drag, startPoint x: 302, startPoint y: 166, endPoint x: 205, endPoint y: 163, distance: 97.4
click at [205, 163] on div "Name Delta Hotels by [PERSON_NAME][GEOGRAPHIC_DATA]" at bounding box center [250, 161] width 302 height 13
copy p "Delta Hotels by Marriott [GEOGRAPHIC_DATA]"
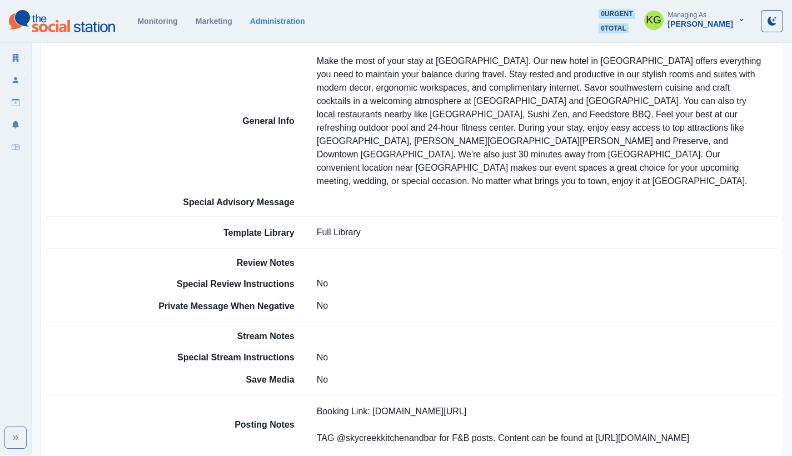
scroll to position [470, 0]
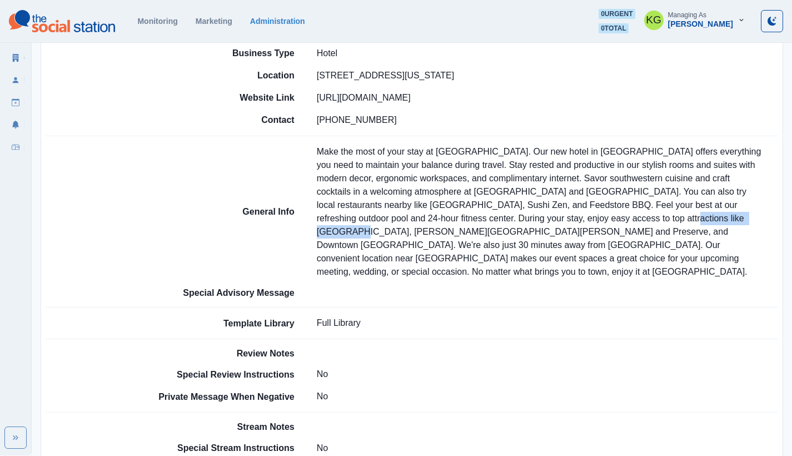
drag, startPoint x: 696, startPoint y: 217, endPoint x: 601, endPoint y: 213, distance: 94.6
click at [601, 213] on p "Make the most of your stay at [GEOGRAPHIC_DATA]. Our new hotel in [GEOGRAPHIC_D…" at bounding box center [548, 211] width 462 height 133
copy p "[GEOGRAPHIC_DATA]"
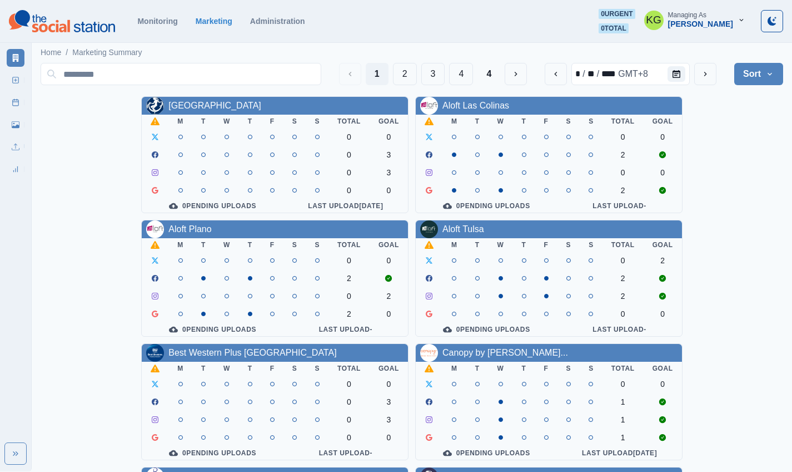
scroll to position [384, 0]
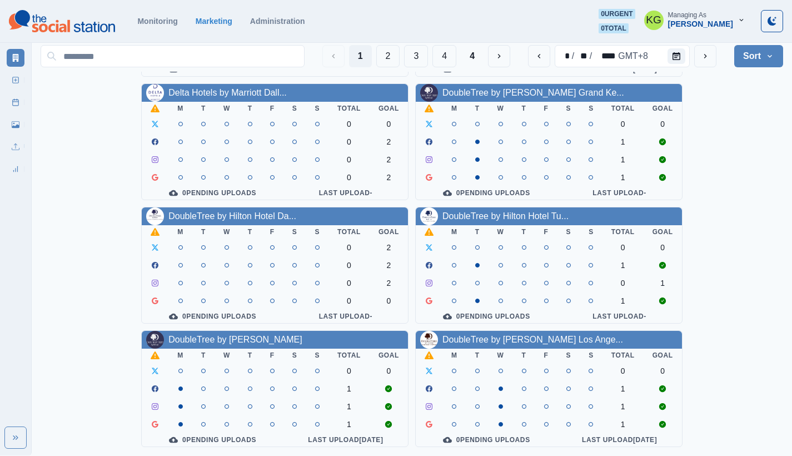
click at [521, 1] on section "Monitoring Marketing Administration 0 urgent 0 total KG Managing As [PERSON_NAM…" at bounding box center [396, 21] width 792 height 43
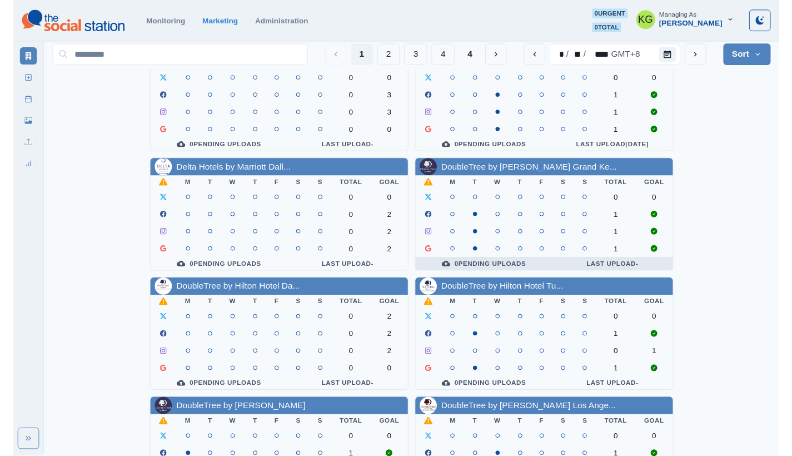
scroll to position [219, 0]
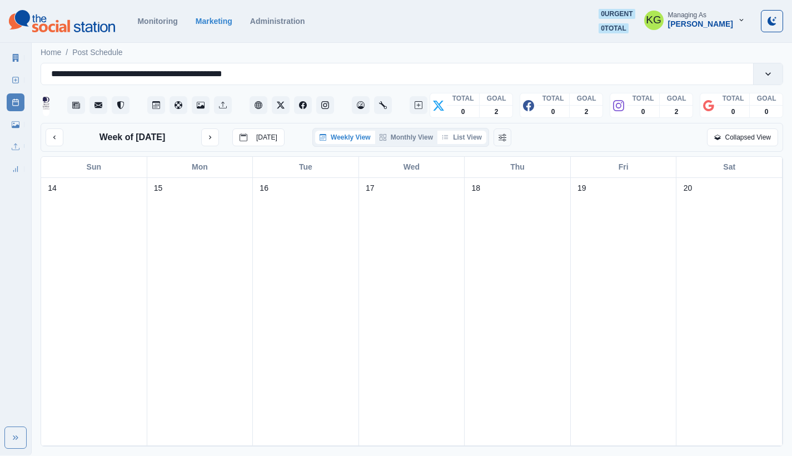
click at [467, 141] on button "List View" at bounding box center [462, 137] width 49 height 13
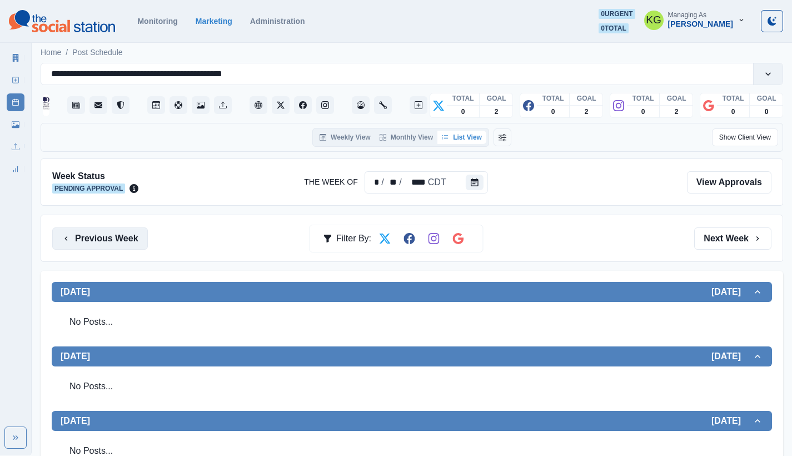
click at [125, 232] on button "Previous Week" at bounding box center [100, 238] width 96 height 22
click at [101, 240] on button "Previous Week" at bounding box center [100, 238] width 96 height 22
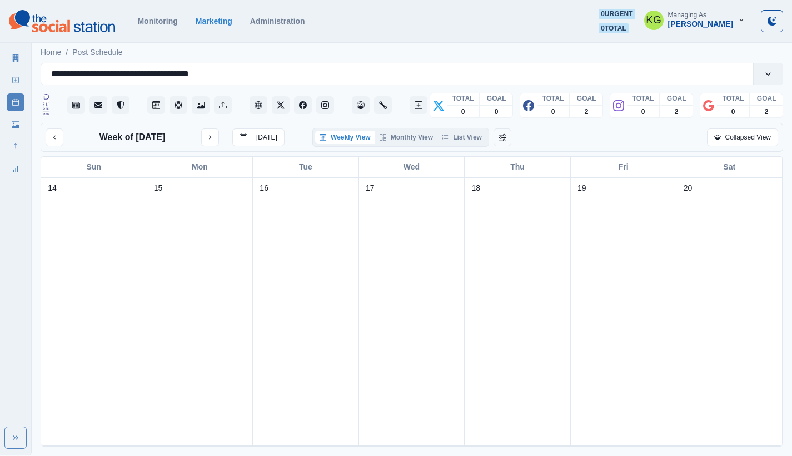
scroll to position [7, 0]
click at [475, 140] on button "List View" at bounding box center [462, 137] width 49 height 13
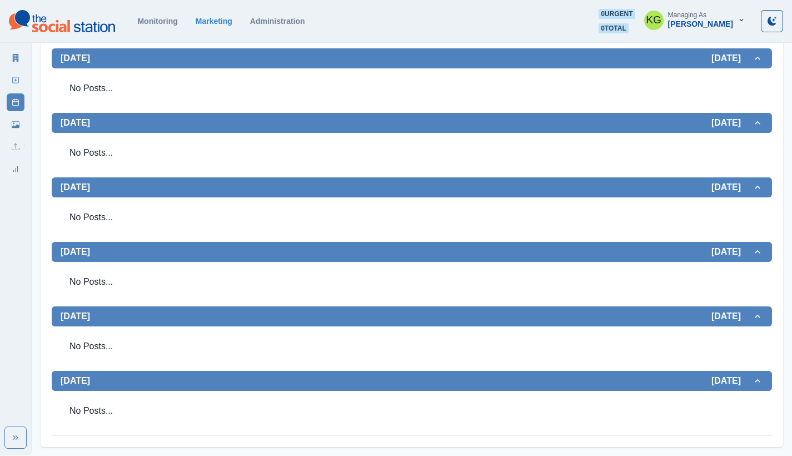
scroll to position [0, 0]
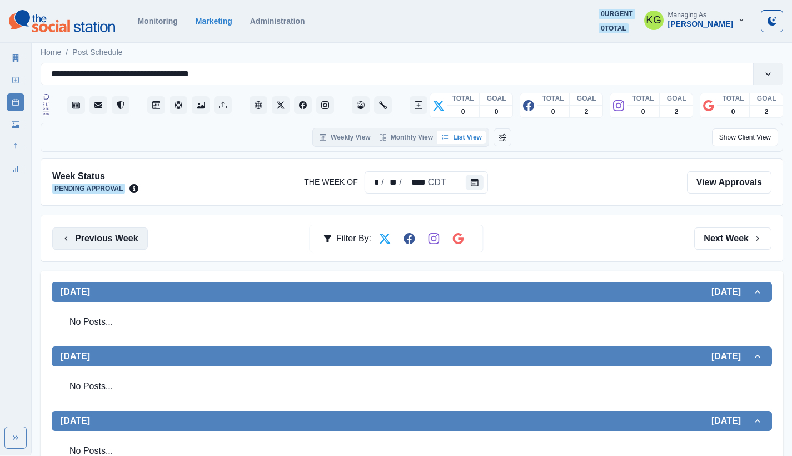
click at [117, 239] on button "Previous Week" at bounding box center [100, 238] width 96 height 22
click at [125, 243] on button "Previous Week" at bounding box center [100, 238] width 96 height 22
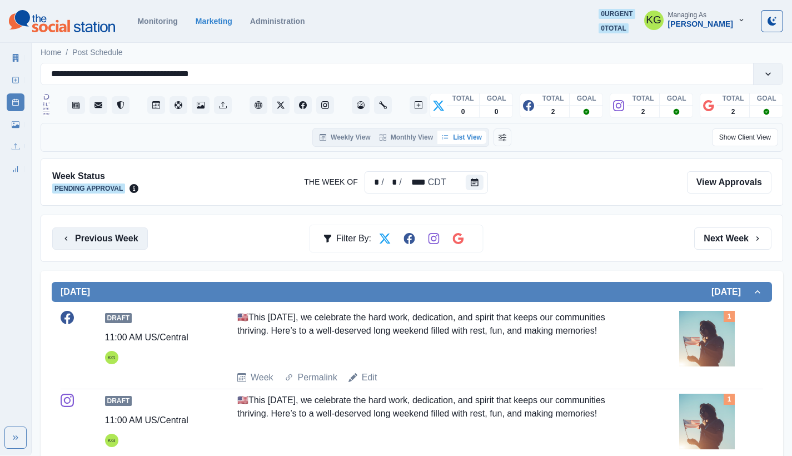
click at [117, 235] on button "Previous Week" at bounding box center [100, 238] width 96 height 22
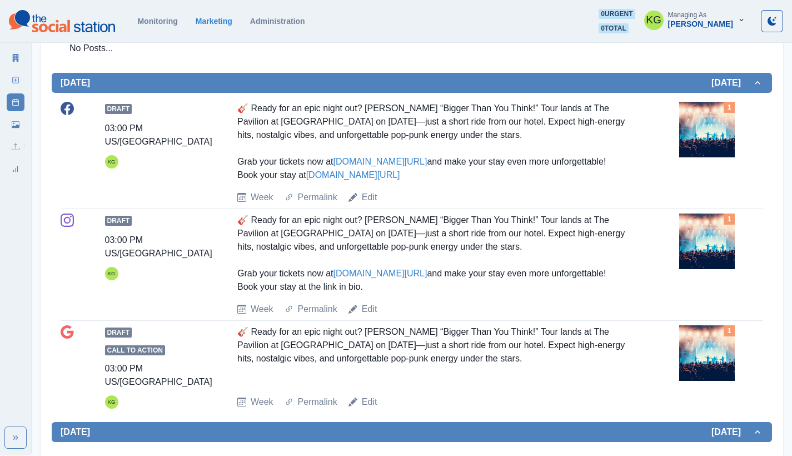
scroll to position [42, 0]
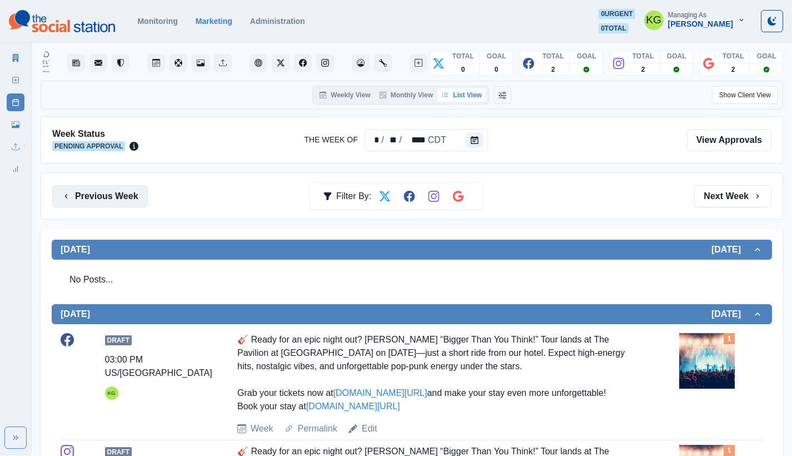
click at [106, 195] on button "Previous Week" at bounding box center [100, 196] width 96 height 22
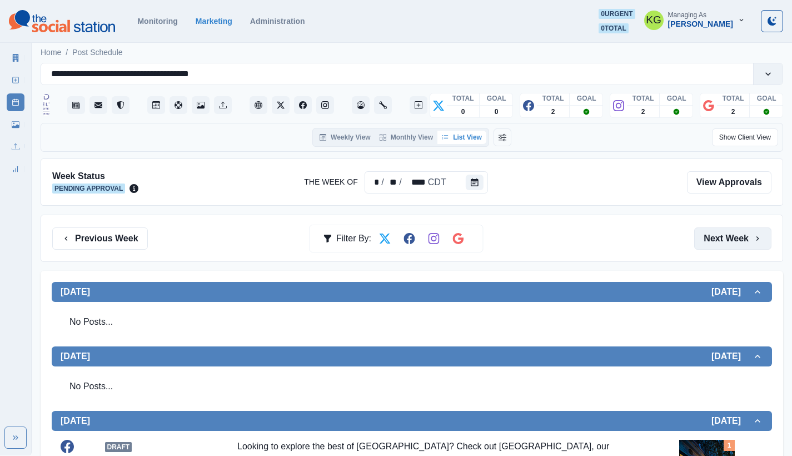
click at [718, 232] on button "Next Week" at bounding box center [732, 238] width 77 height 22
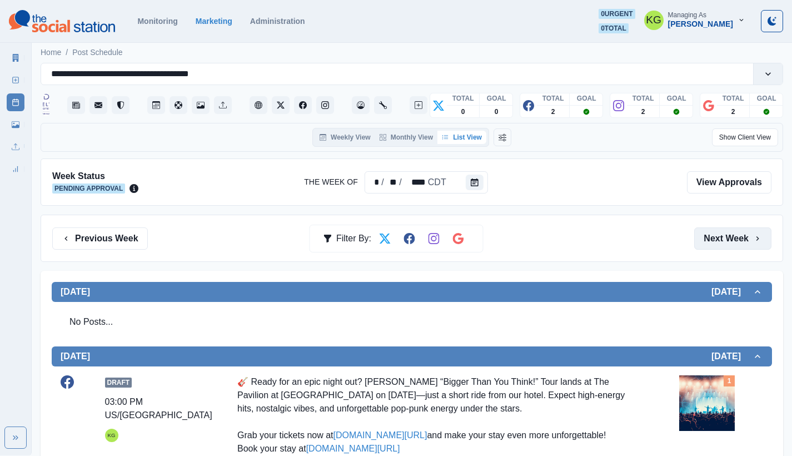
click at [717, 234] on button "Next Week" at bounding box center [732, 238] width 77 height 22
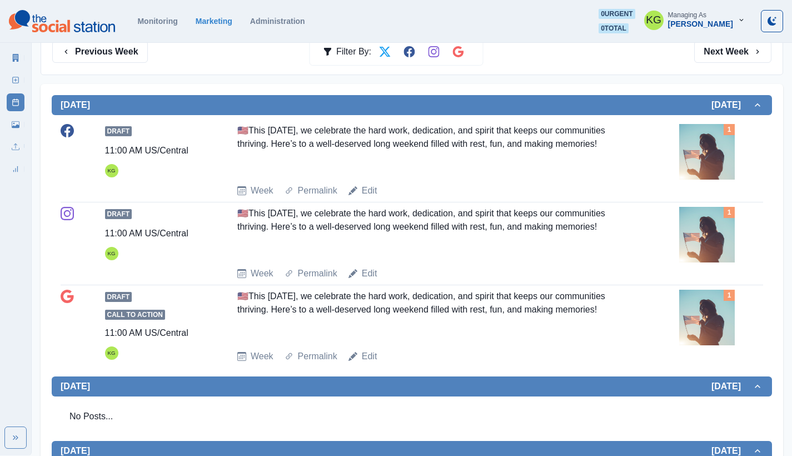
scroll to position [83, 0]
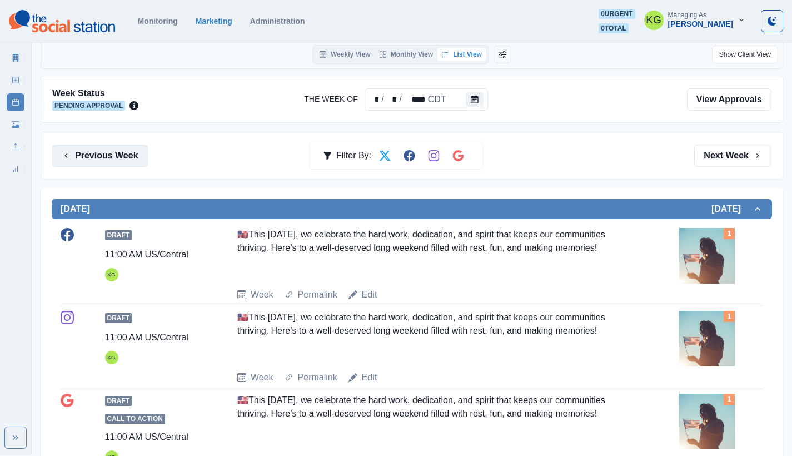
click at [126, 158] on button "Previous Week" at bounding box center [100, 156] width 96 height 22
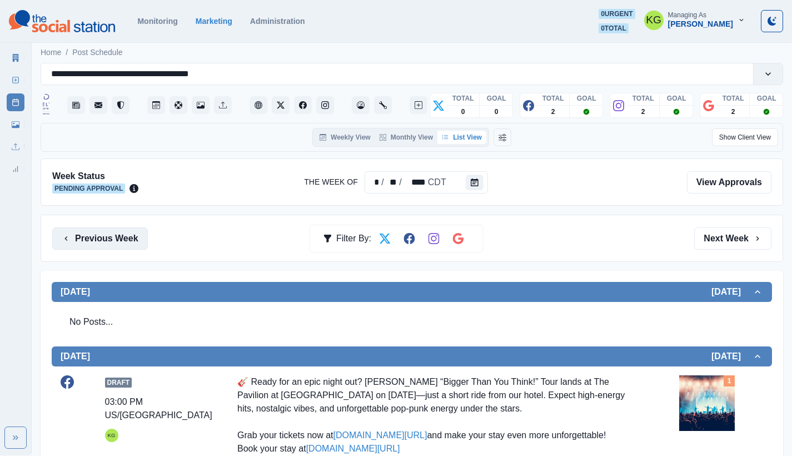
click at [98, 234] on button "Previous Week" at bounding box center [100, 238] width 96 height 22
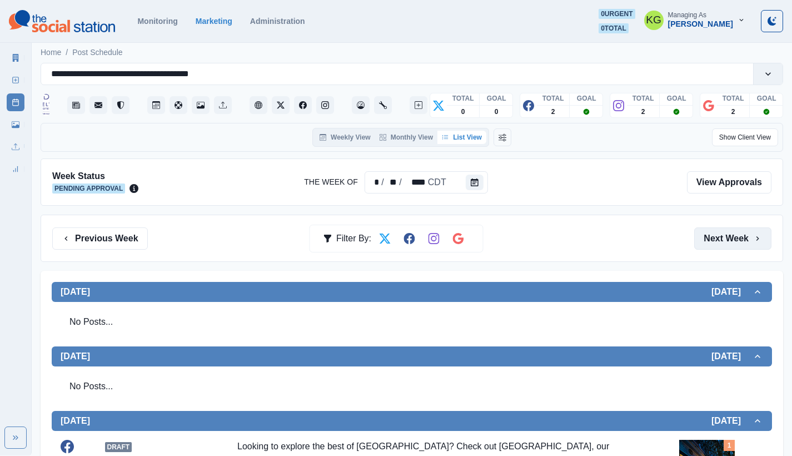
click at [716, 231] on button "Next Week" at bounding box center [732, 238] width 77 height 22
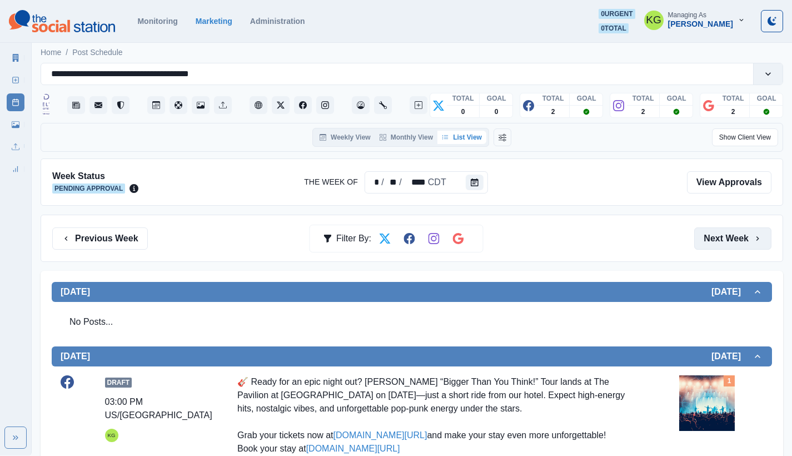
click at [715, 234] on button "Next Week" at bounding box center [732, 238] width 77 height 22
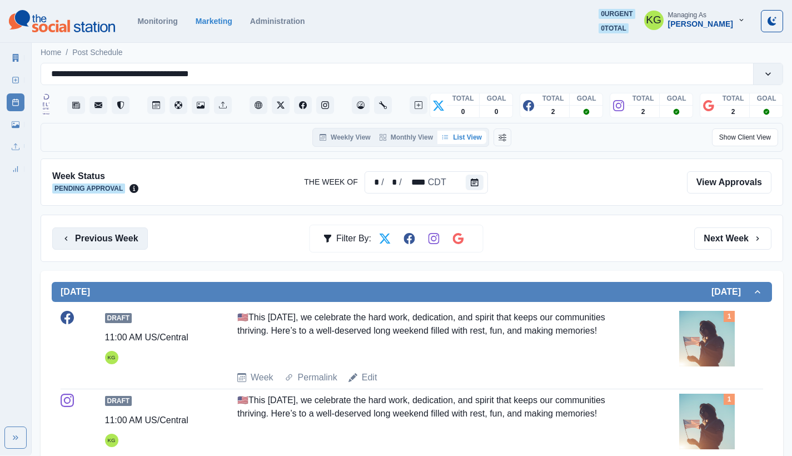
click at [126, 229] on button "Previous Week" at bounding box center [100, 238] width 96 height 22
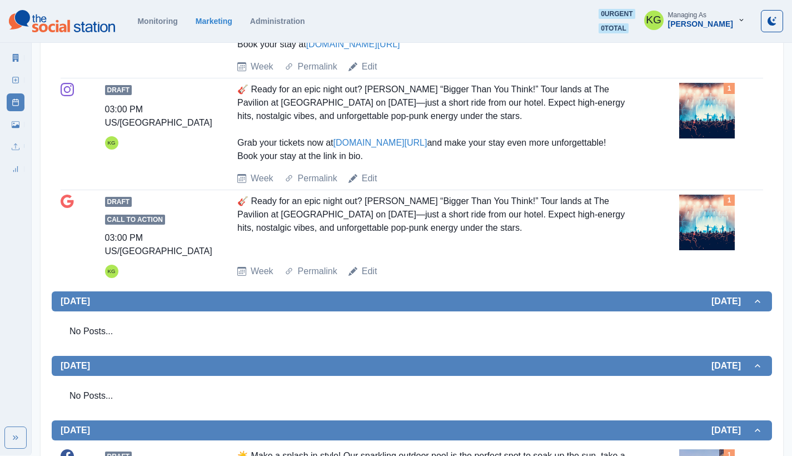
scroll to position [30, 0]
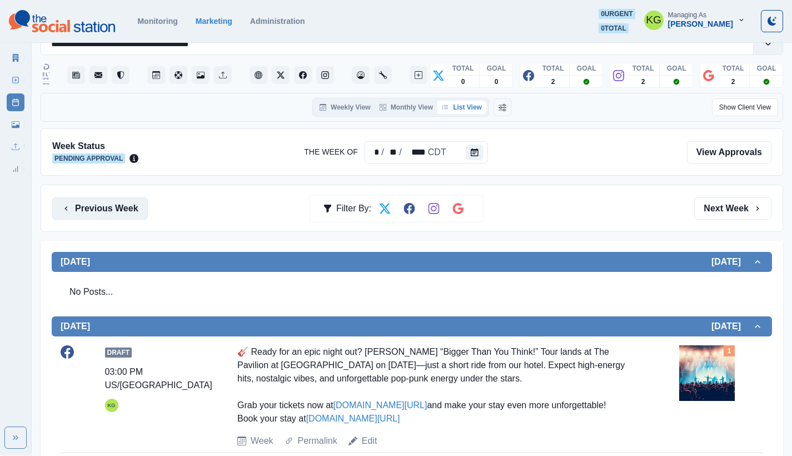
click at [115, 211] on button "Previous Week" at bounding box center [100, 208] width 96 height 22
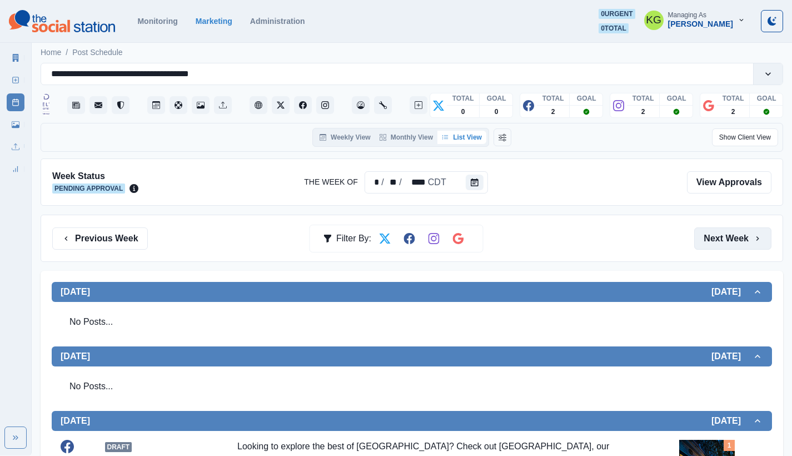
click at [756, 242] on icon "button" at bounding box center [757, 238] width 9 height 9
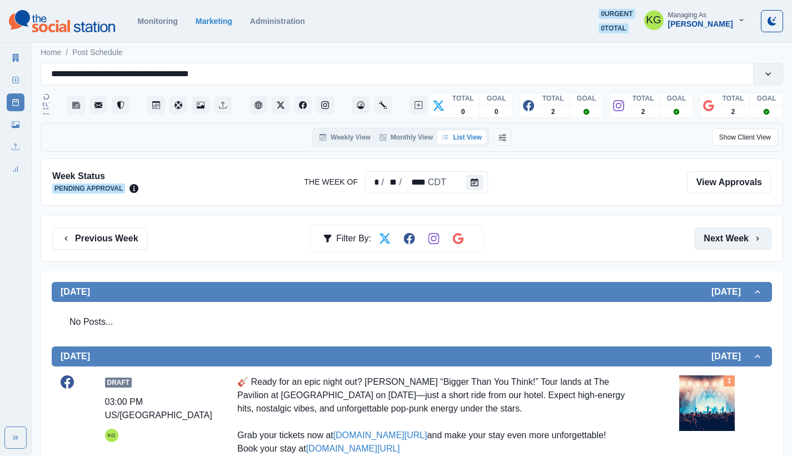
click at [756, 242] on icon "button" at bounding box center [757, 238] width 9 height 9
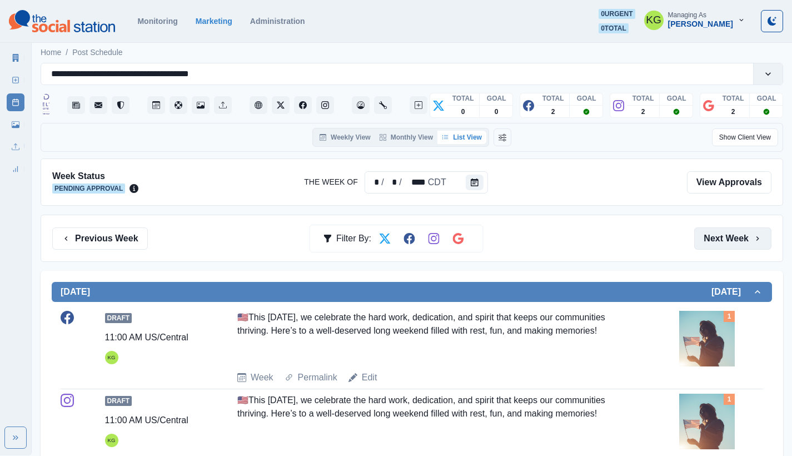
click at [753, 240] on icon "button" at bounding box center [757, 238] width 9 height 9
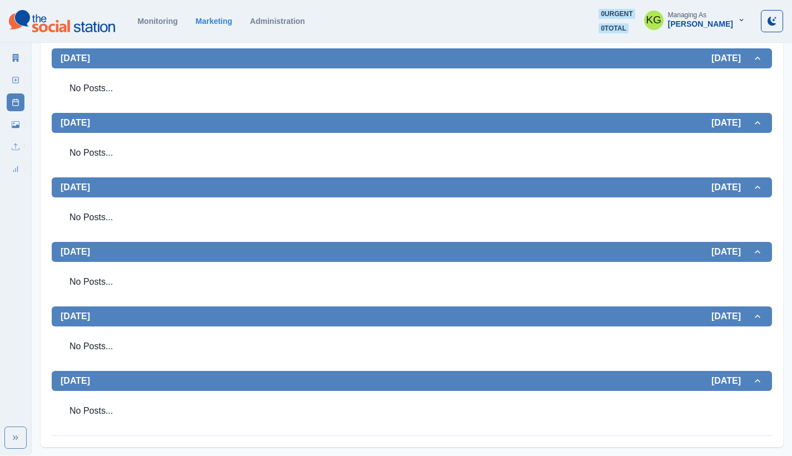
scroll to position [29, 0]
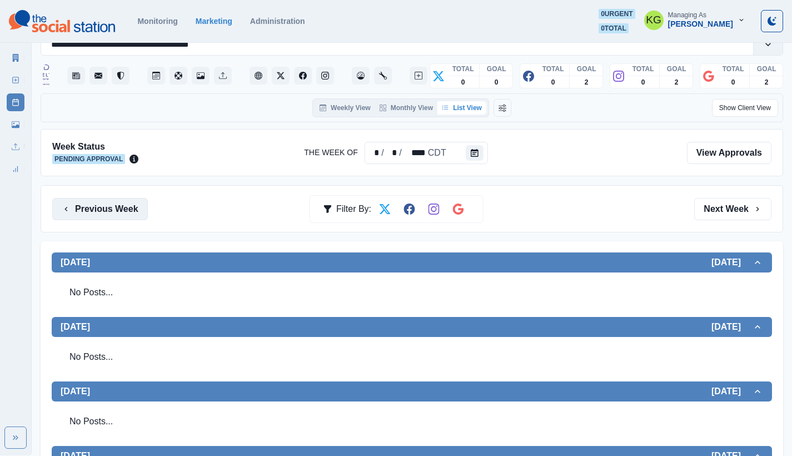
click at [105, 206] on button "Previous Week" at bounding box center [100, 209] width 96 height 22
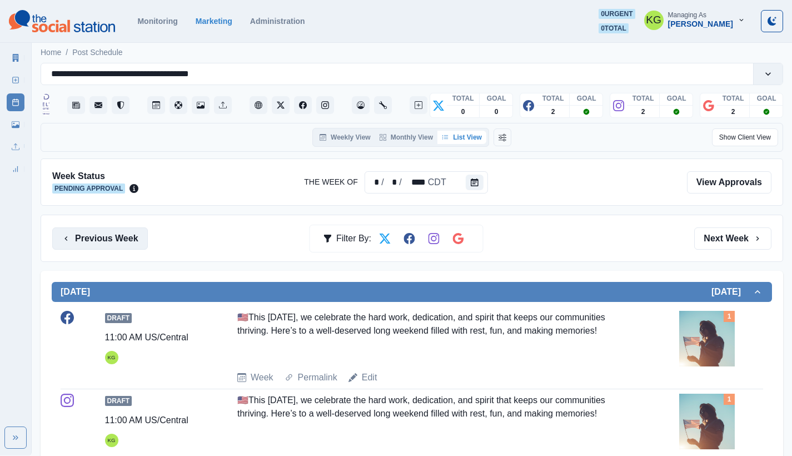
click at [110, 239] on button "Previous Week" at bounding box center [100, 238] width 96 height 22
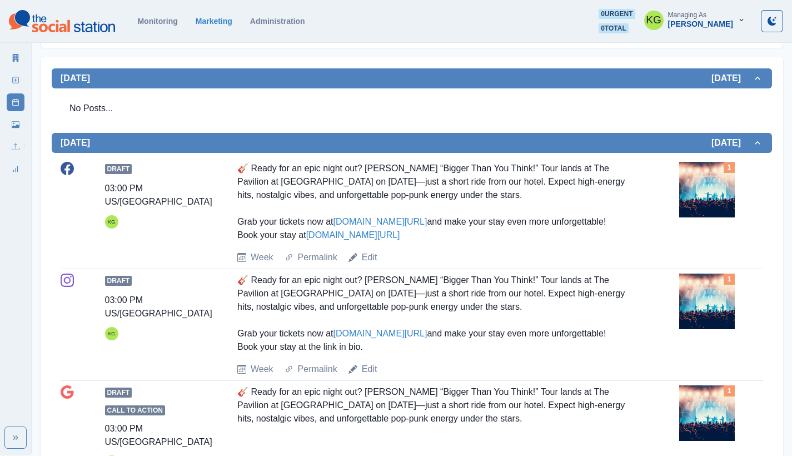
scroll to position [7, 0]
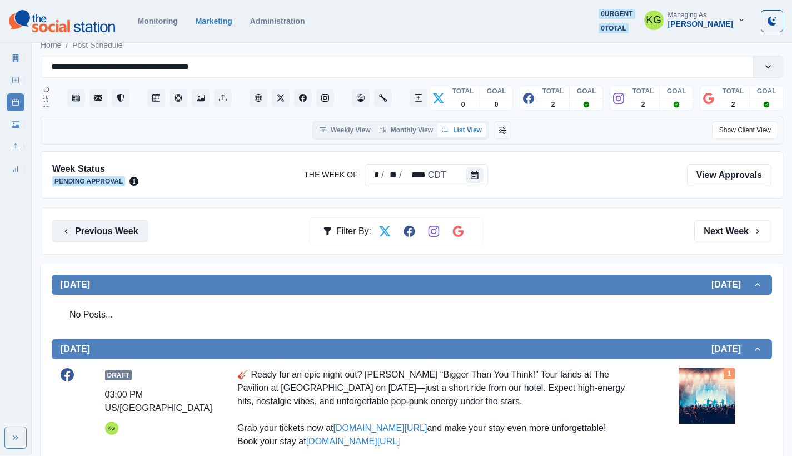
click at [130, 233] on button "Previous Week" at bounding box center [100, 231] width 96 height 22
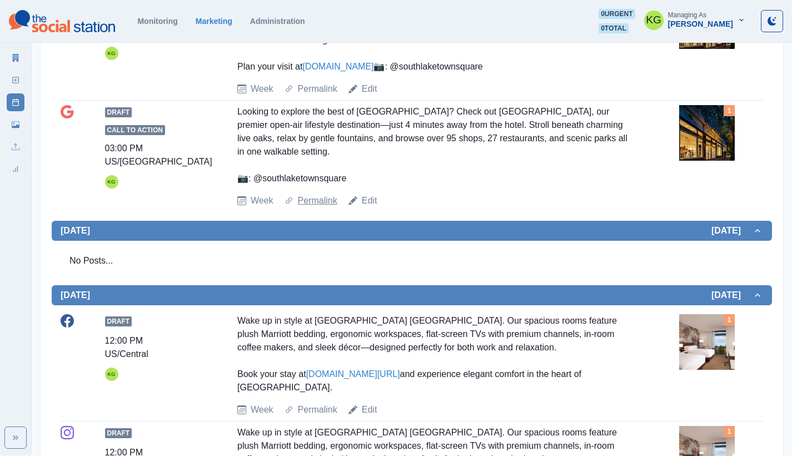
scroll to position [797, 0]
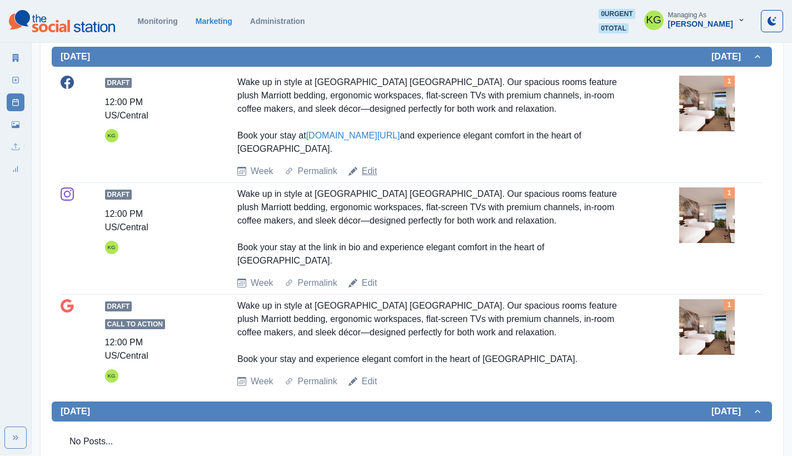
click at [370, 178] on link "Edit" at bounding box center [370, 171] width 16 height 13
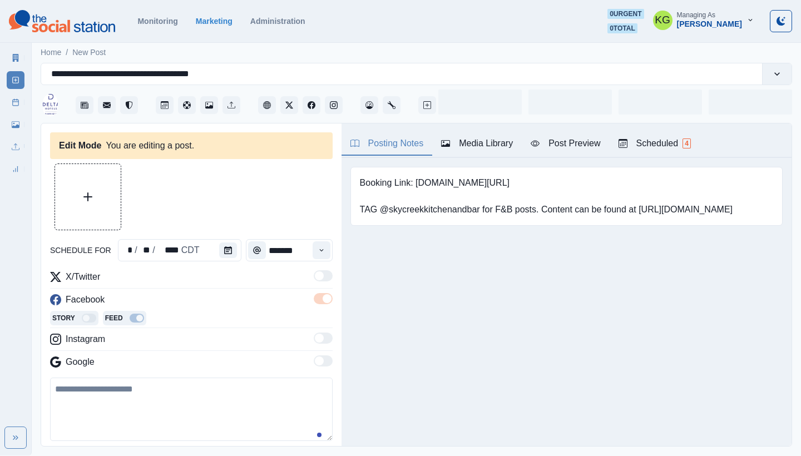
type input "********"
type textarea "**********"
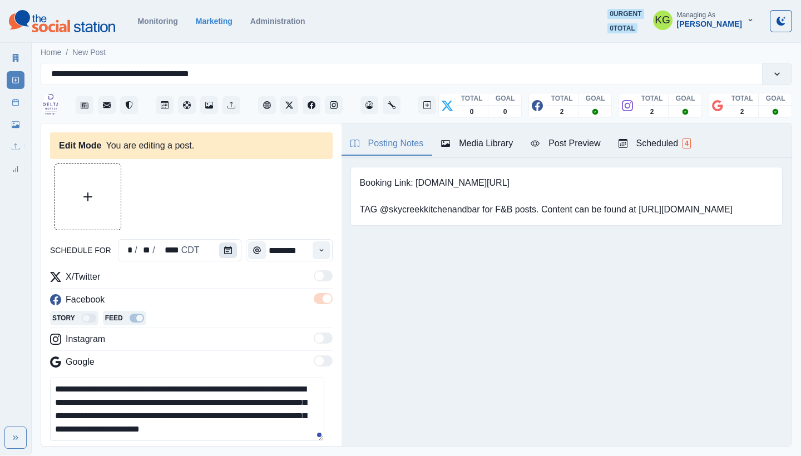
click at [220, 253] on button "Calendar" at bounding box center [228, 250] width 18 height 16
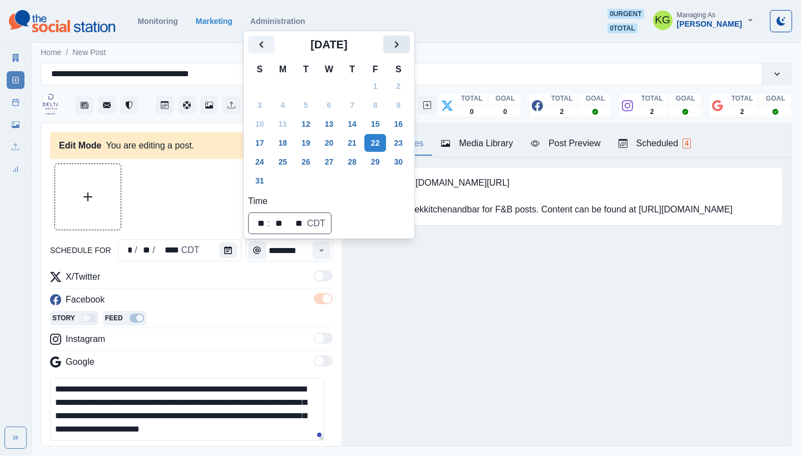
click at [403, 47] on icon "Next" at bounding box center [396, 44] width 13 height 13
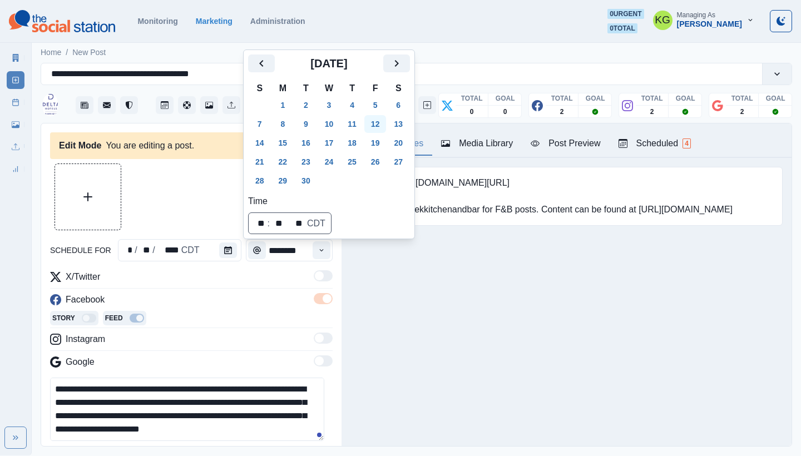
click at [380, 125] on button "12" at bounding box center [375, 124] width 22 height 18
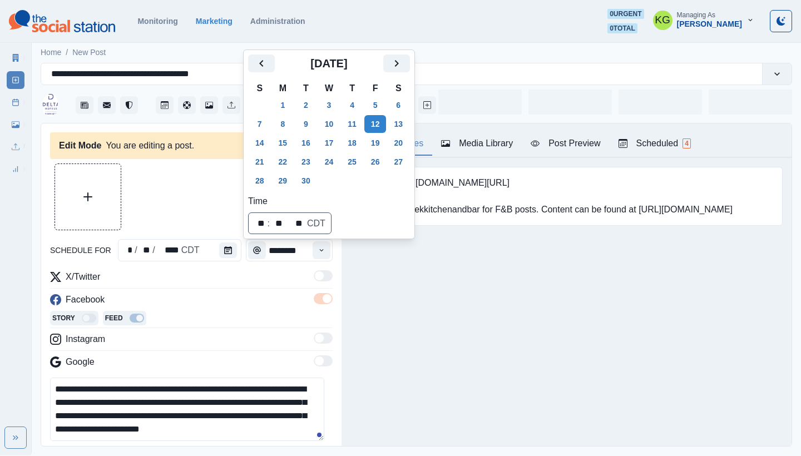
click at [451, 341] on div "Posting Notes Media Library Post Preview Scheduled 4 Booking Link: www.marriott…" at bounding box center [566, 284] width 450 height 322
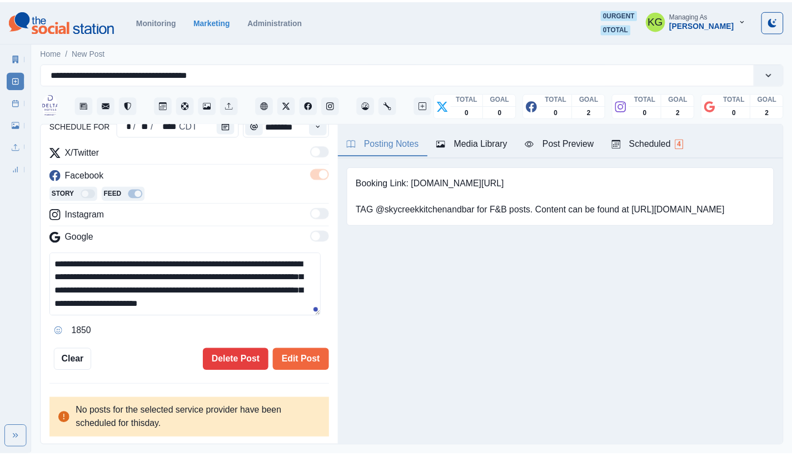
scroll to position [53, 0]
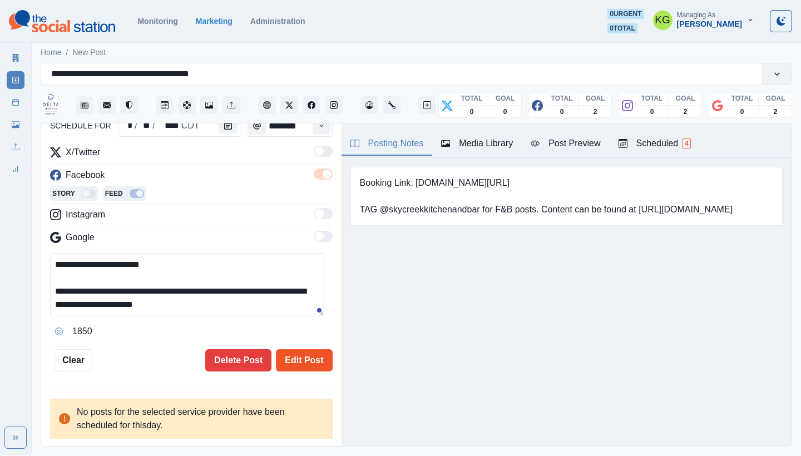
click at [295, 358] on button "Edit Post" at bounding box center [304, 360] width 56 height 22
click at [13, 103] on icon at bounding box center [16, 102] width 8 height 8
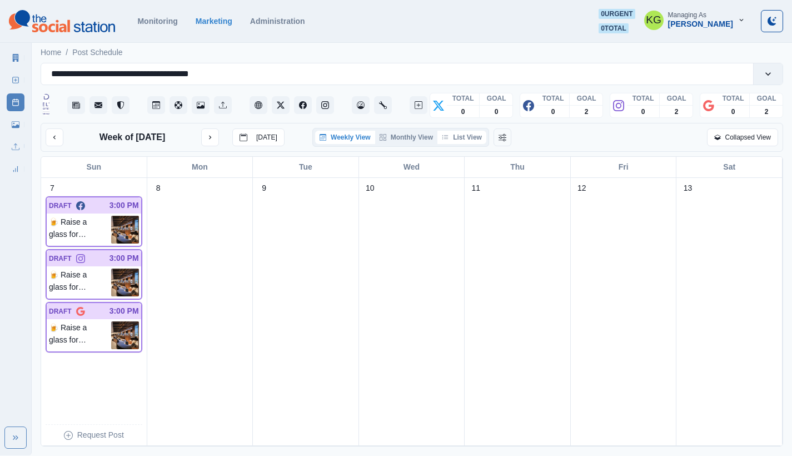
click at [469, 144] on button "List View" at bounding box center [462, 137] width 49 height 13
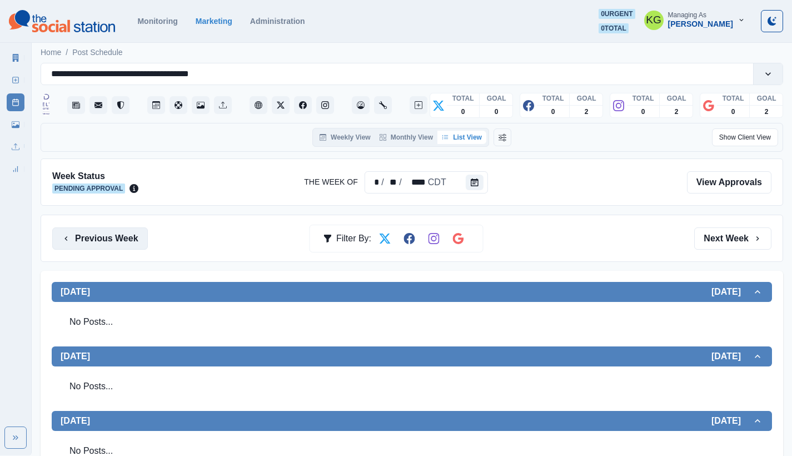
click at [127, 231] on button "Previous Week" at bounding box center [100, 238] width 96 height 22
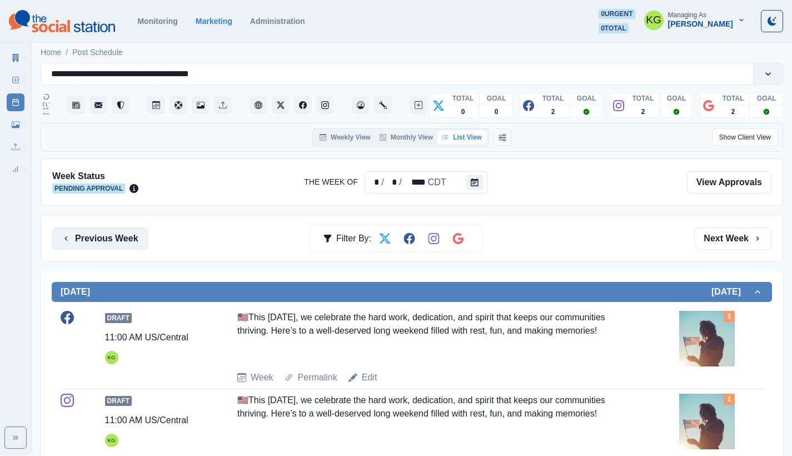
click at [127, 231] on button "Previous Week" at bounding box center [100, 238] width 96 height 22
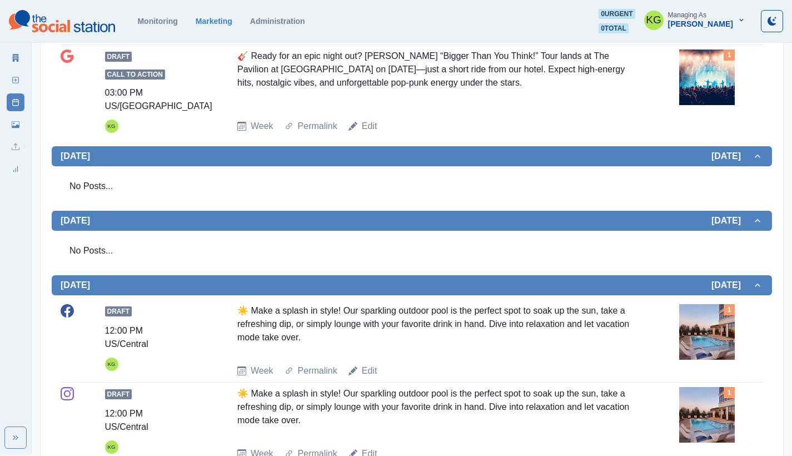
scroll to position [21, 0]
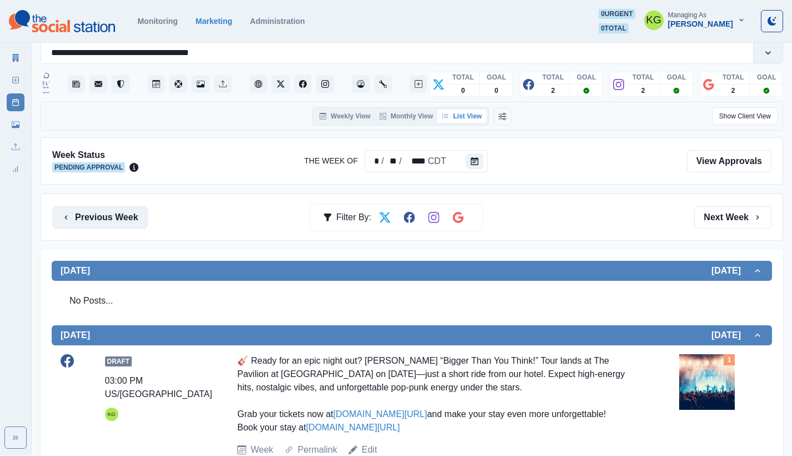
click at [100, 218] on button "Previous Week" at bounding box center [100, 217] width 96 height 22
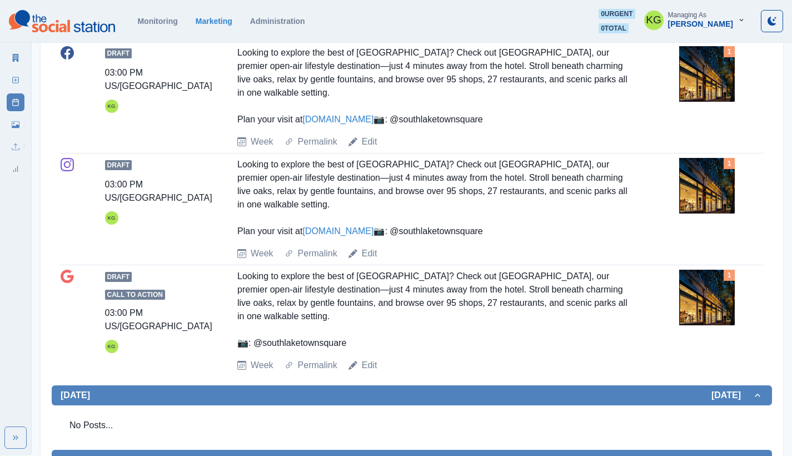
scroll to position [769, 0]
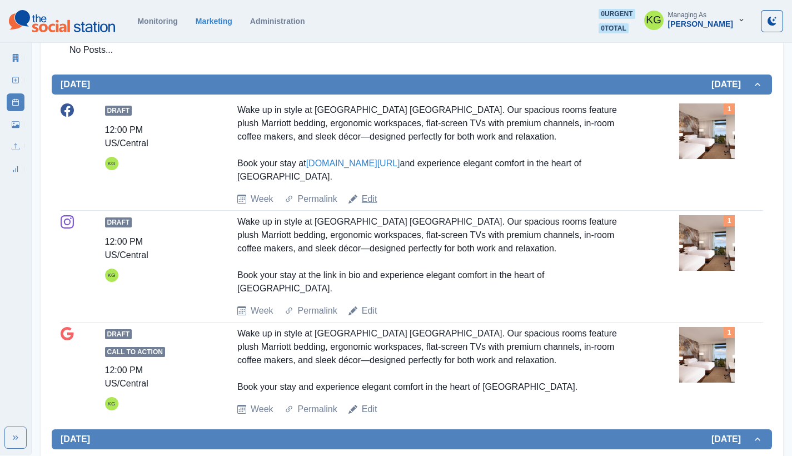
click at [368, 206] on link "Edit" at bounding box center [370, 198] width 16 height 13
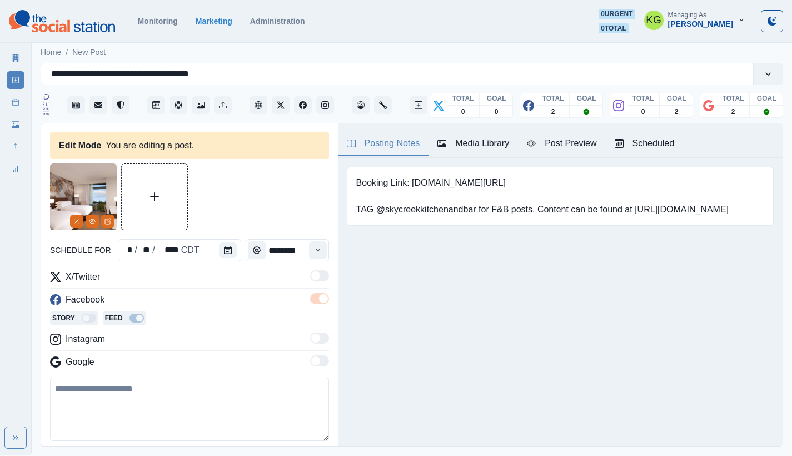
type textarea "**********"
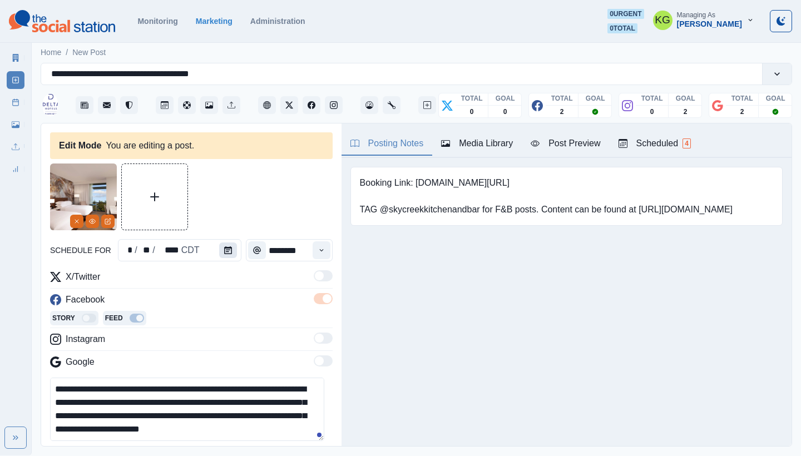
click at [226, 255] on button "Calendar" at bounding box center [228, 250] width 18 height 16
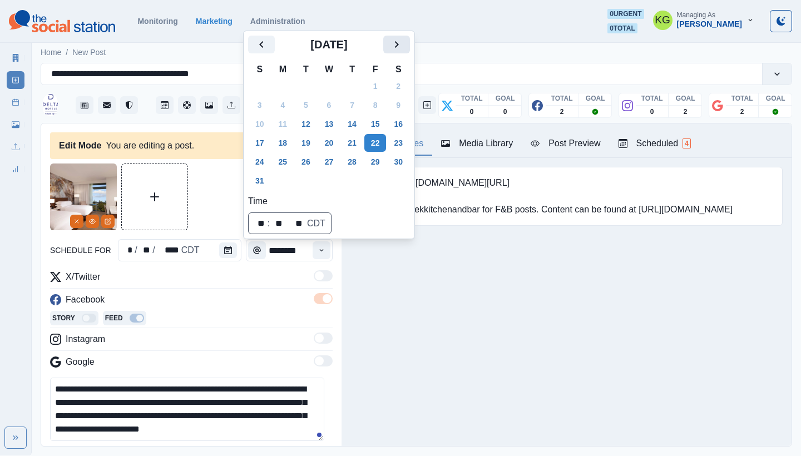
click at [399, 48] on icon "Next" at bounding box center [396, 44] width 13 height 13
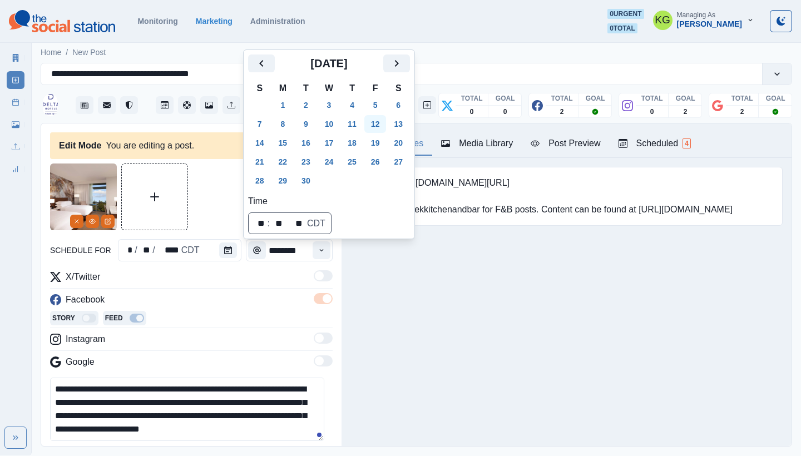
click at [381, 117] on button "12" at bounding box center [375, 124] width 22 height 18
click at [441, 269] on div "Booking Link: www.marriott.com/dfwdl TAG @skycreekkitchenandbar for F&B posts. …" at bounding box center [566, 213] width 450 height 111
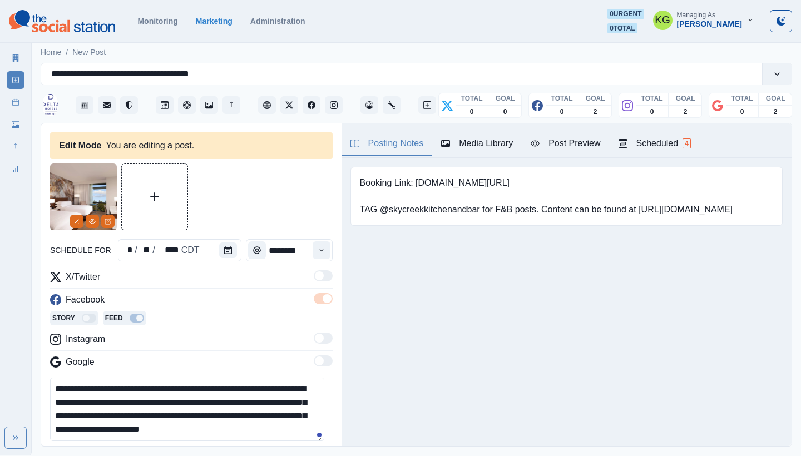
scroll to position [125, 0]
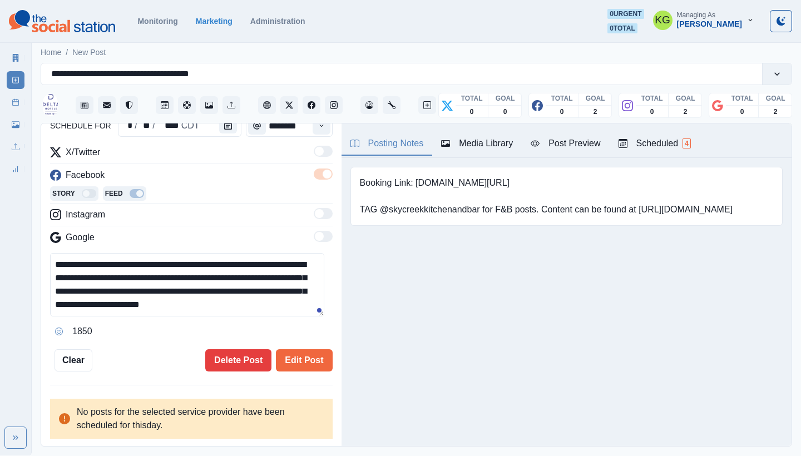
click at [303, 358] on button "Edit Post" at bounding box center [304, 360] width 56 height 22
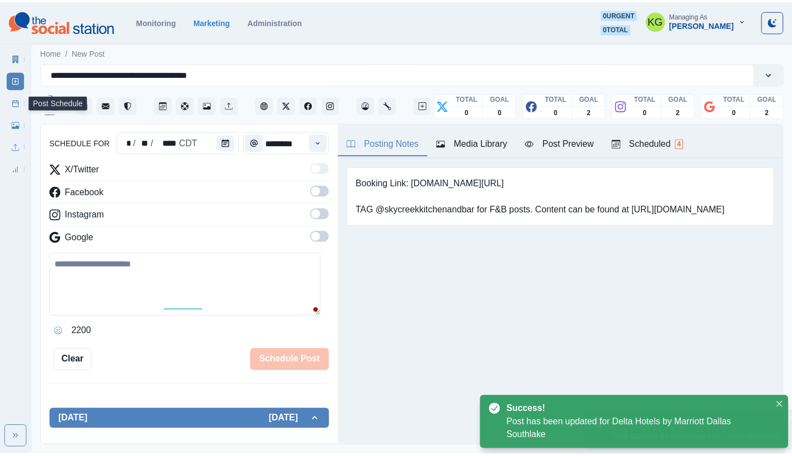
scroll to position [68, 0]
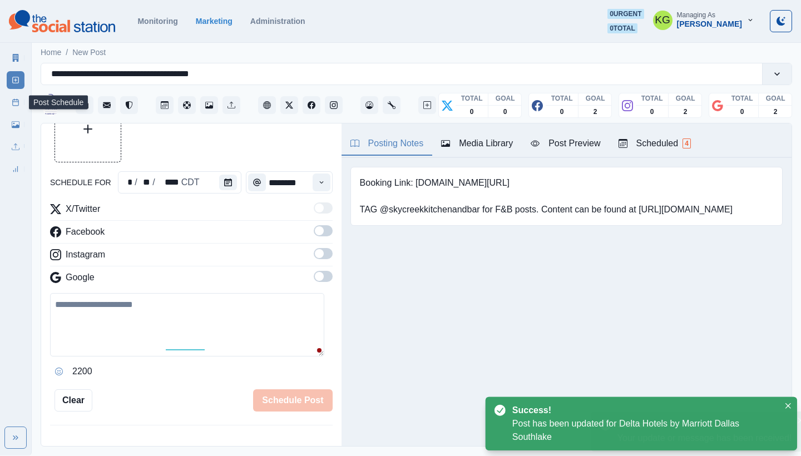
click at [14, 105] on icon at bounding box center [16, 102] width 8 height 8
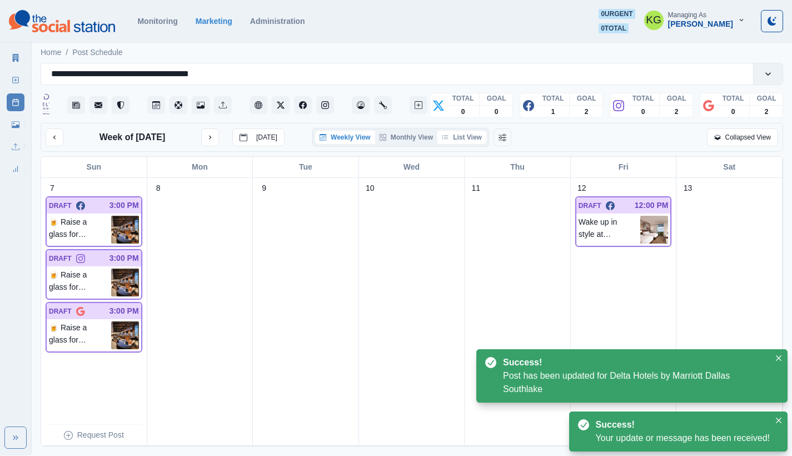
click at [456, 140] on button "List View" at bounding box center [462, 137] width 49 height 13
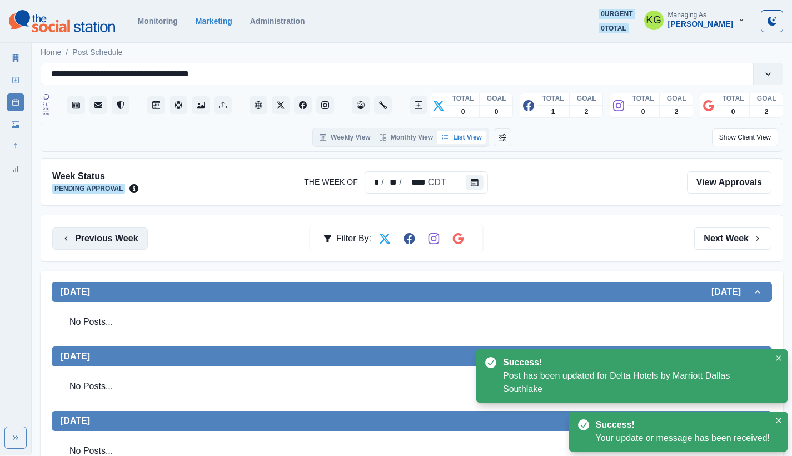
click at [127, 234] on button "Previous Week" at bounding box center [100, 238] width 96 height 22
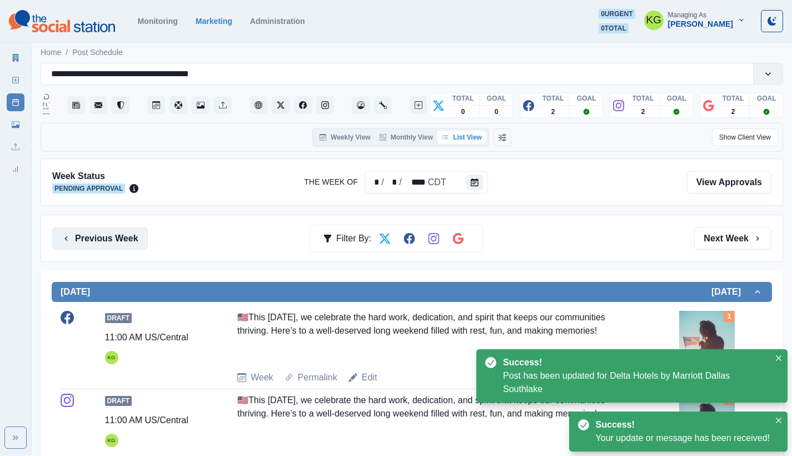
click at [127, 234] on button "Previous Week" at bounding box center [100, 238] width 96 height 22
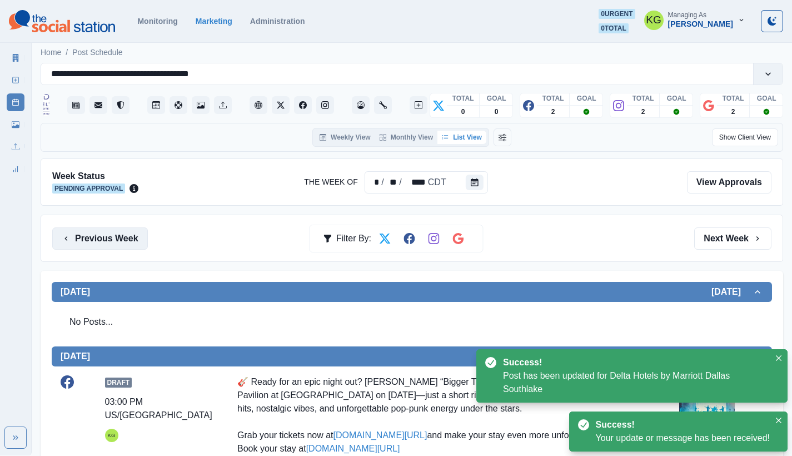
click at [127, 234] on button "Previous Week" at bounding box center [100, 238] width 96 height 22
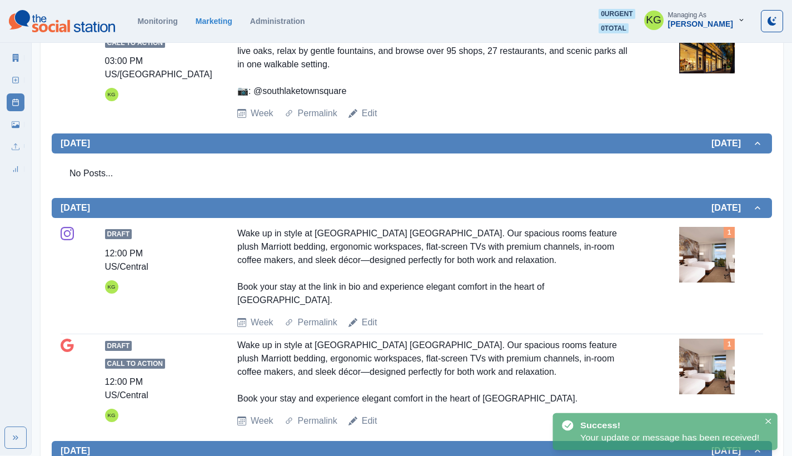
scroll to position [820, 0]
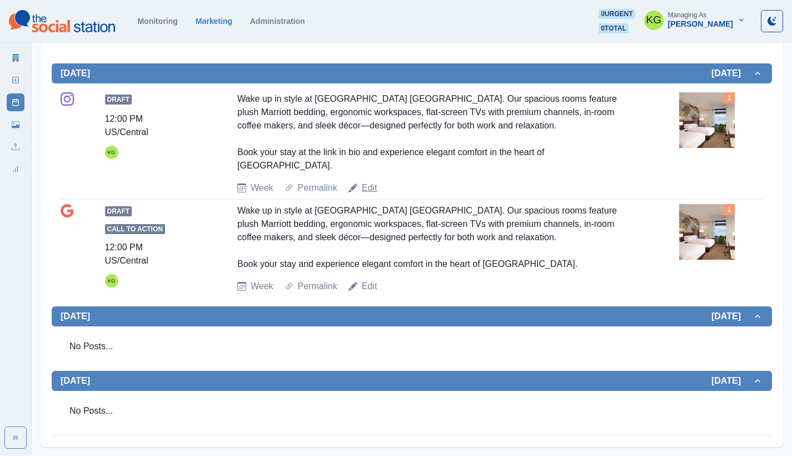
click at [370, 188] on link "Edit" at bounding box center [370, 187] width 16 height 13
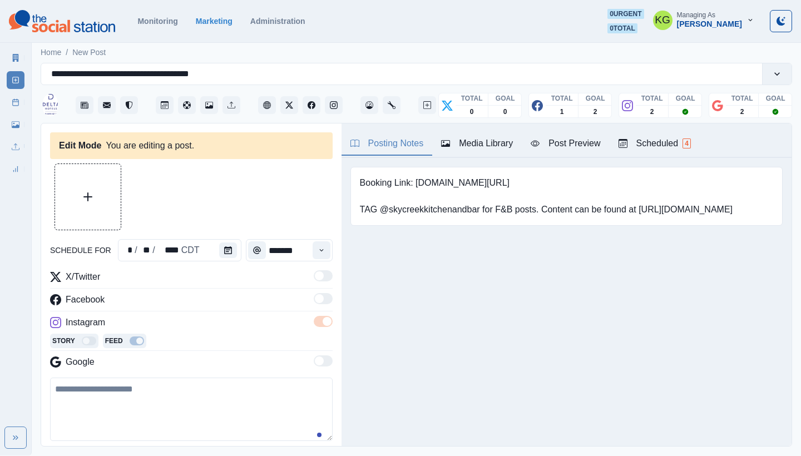
type input "********"
type textarea "**********"
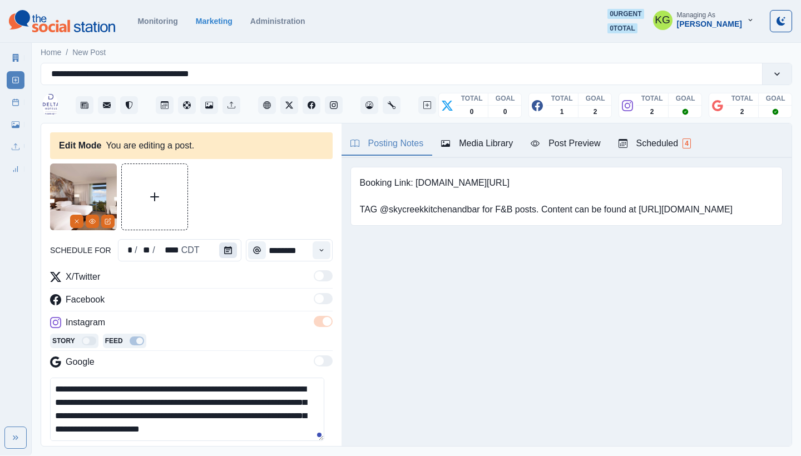
click at [234, 251] on button "Calendar" at bounding box center [228, 250] width 18 height 16
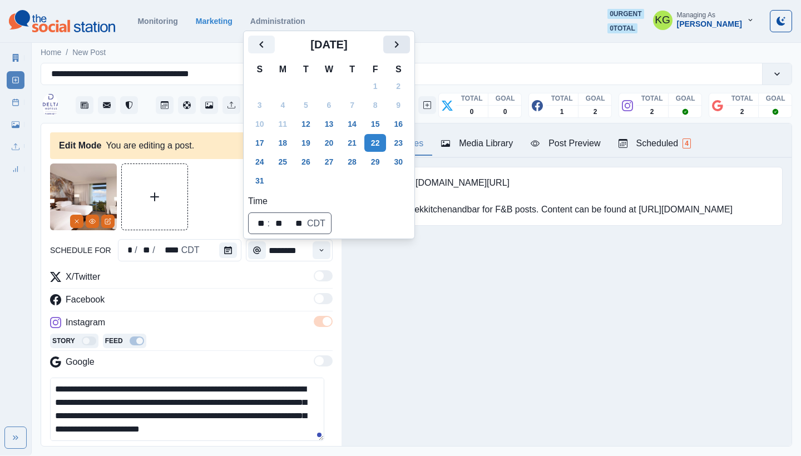
click at [410, 50] on button "Next" at bounding box center [396, 45] width 27 height 18
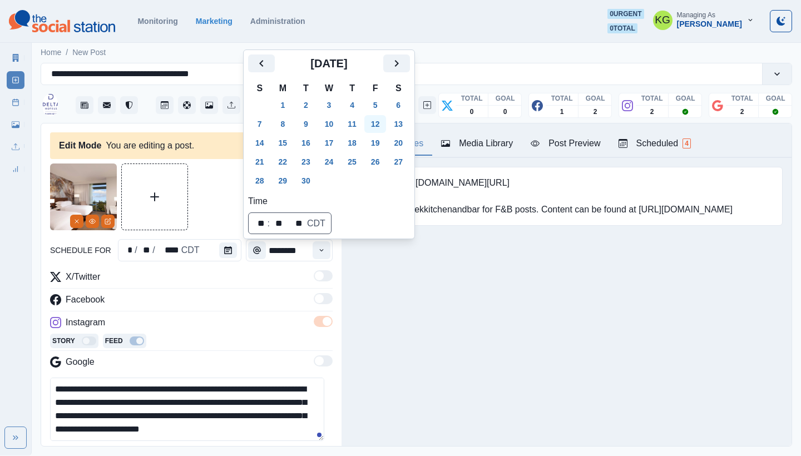
click at [381, 132] on button "12" at bounding box center [375, 124] width 22 height 18
click at [407, 304] on div "Posting Notes Media Library Post Preview Scheduled 4 Booking Link: www.marriott…" at bounding box center [566, 284] width 450 height 322
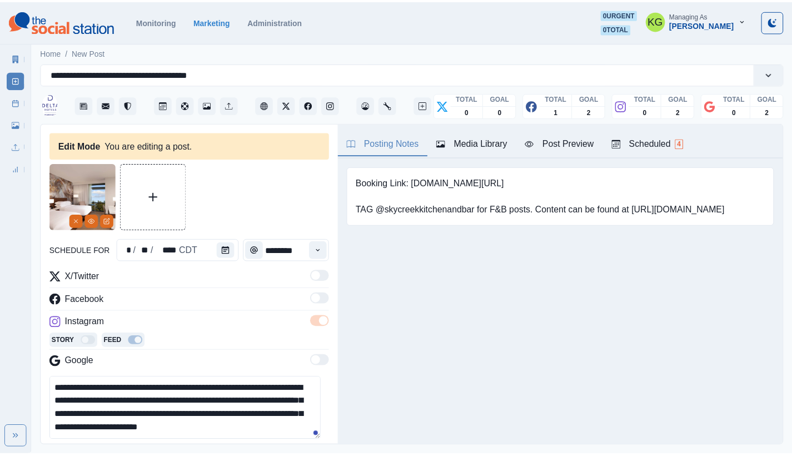
scroll to position [106, 0]
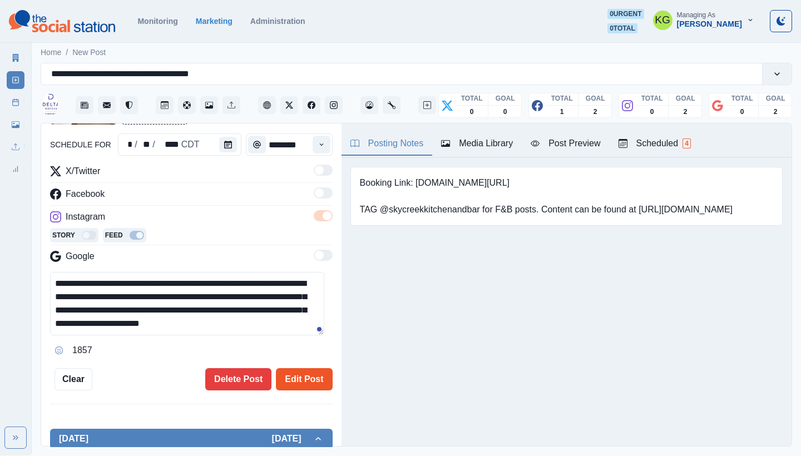
click at [308, 373] on button "Edit Post" at bounding box center [304, 379] width 56 height 22
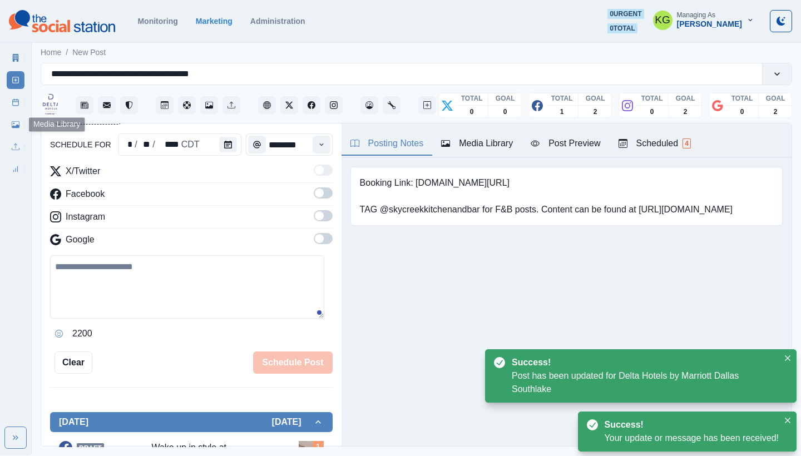
click at [12, 110] on link "Post Schedule" at bounding box center [16, 102] width 18 height 18
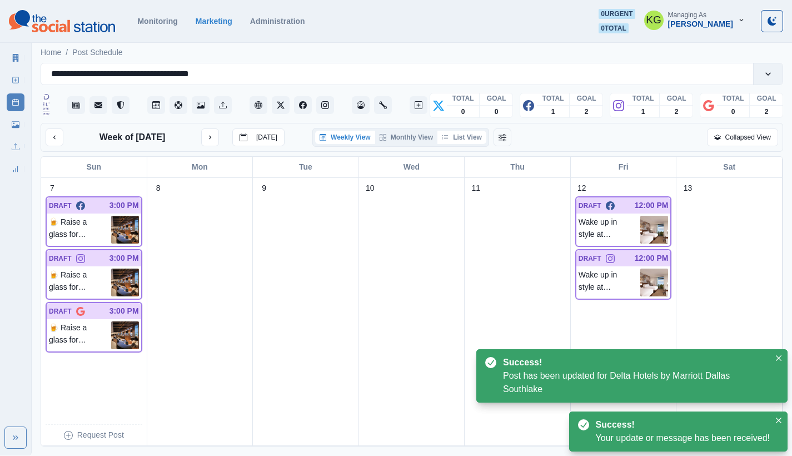
click at [469, 144] on button "List View" at bounding box center [462, 137] width 49 height 13
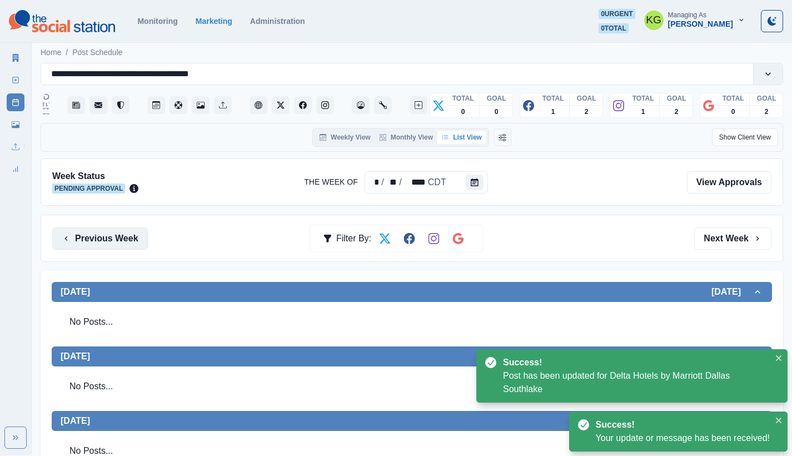
click at [111, 237] on button "Previous Week" at bounding box center [100, 238] width 96 height 22
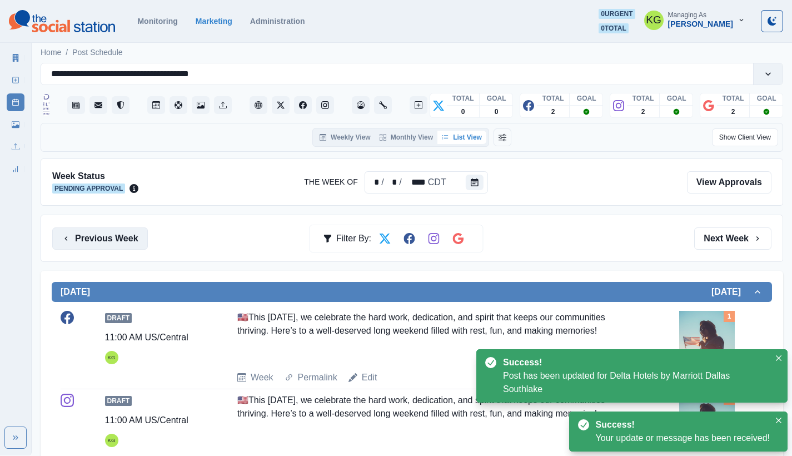
click at [111, 237] on button "Previous Week" at bounding box center [100, 238] width 96 height 22
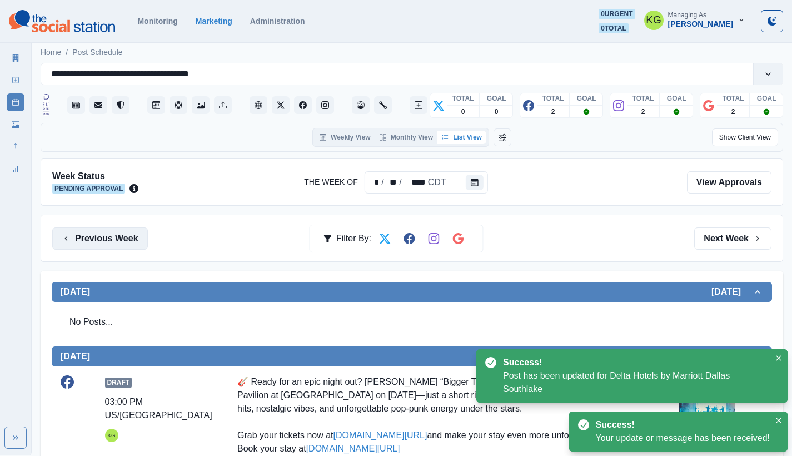
click at [111, 237] on button "Previous Week" at bounding box center [100, 238] width 96 height 22
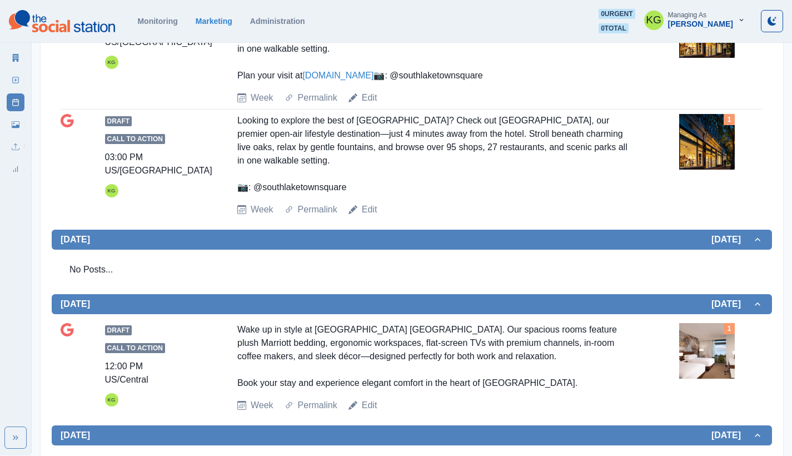
scroll to position [718, 0]
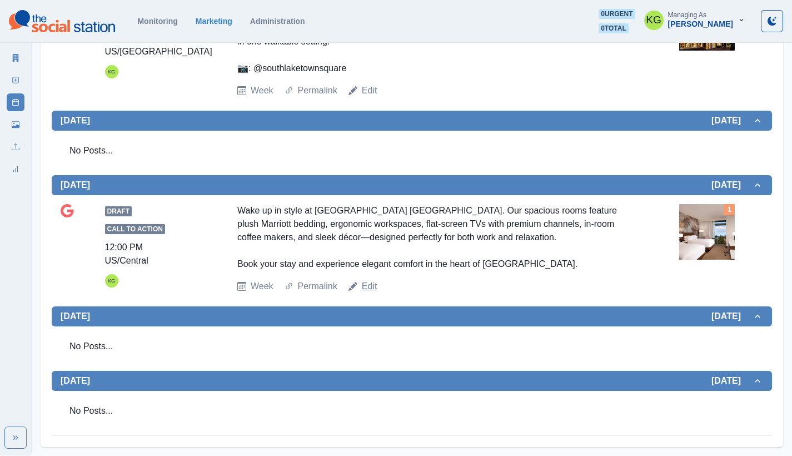
click at [369, 290] on link "Edit" at bounding box center [370, 286] width 16 height 13
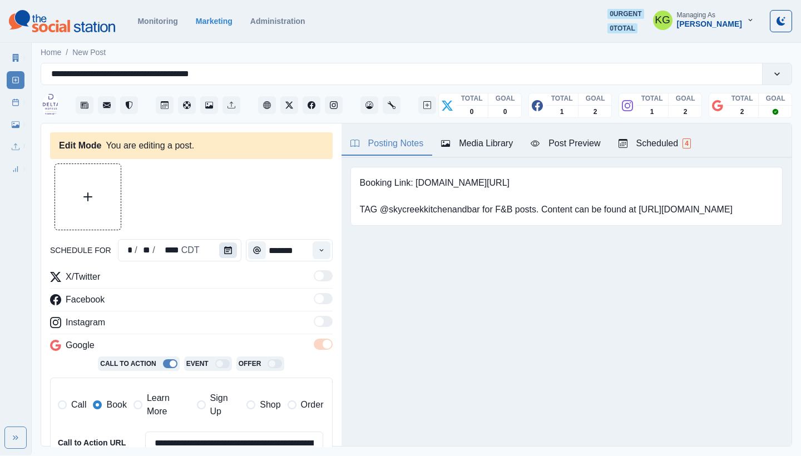
type input "********"
type textarea "**********"
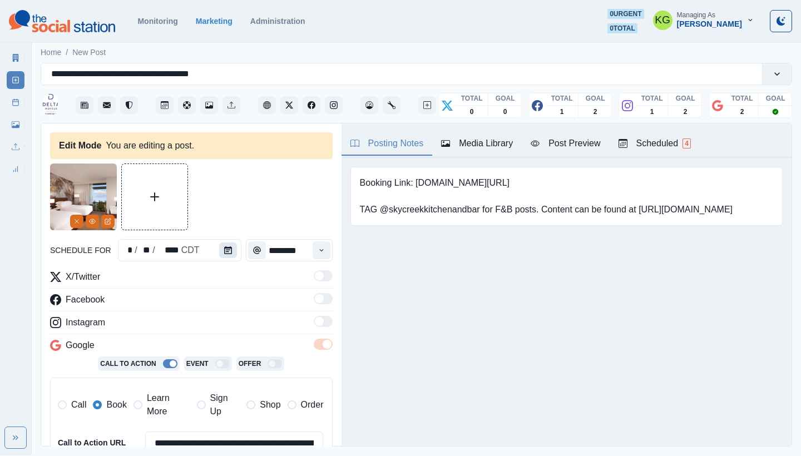
click at [226, 256] on button "Calendar" at bounding box center [228, 250] width 18 height 16
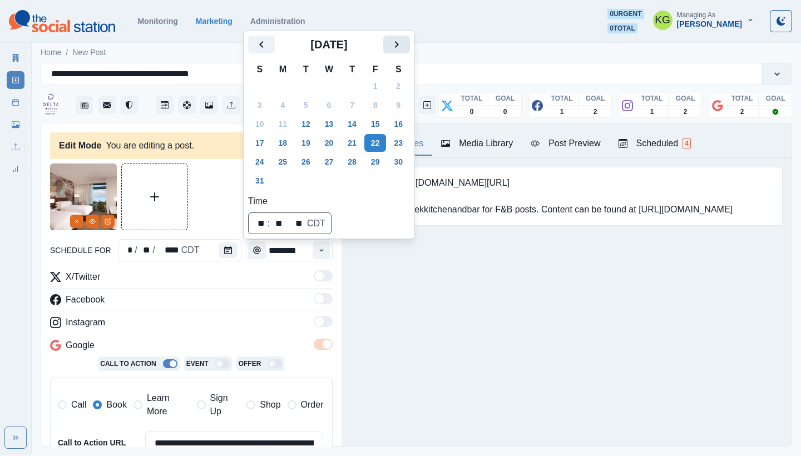
click at [403, 39] on icon "Next" at bounding box center [396, 44] width 13 height 13
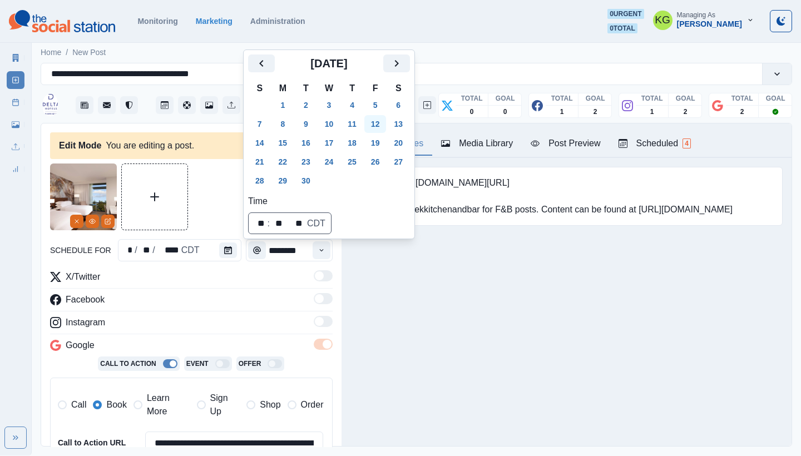
click at [384, 126] on button "12" at bounding box center [375, 124] width 22 height 18
click at [427, 360] on div "Posting Notes Media Library Post Preview Scheduled 4 Booking Link: www.marriott…" at bounding box center [566, 284] width 450 height 322
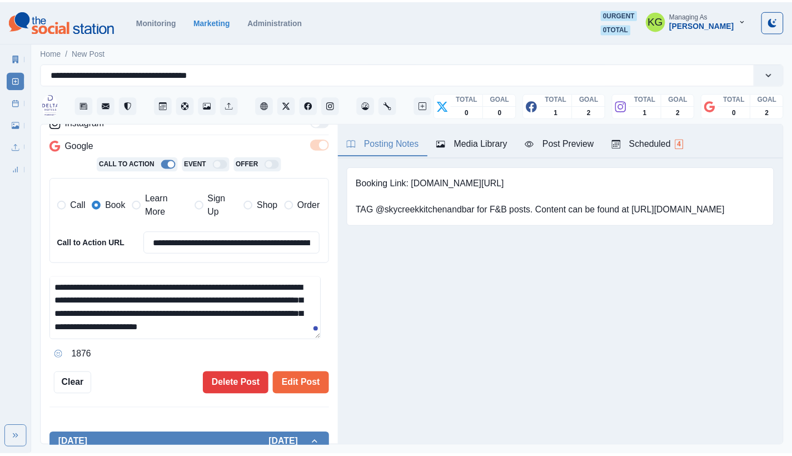
scroll to position [200, 0]
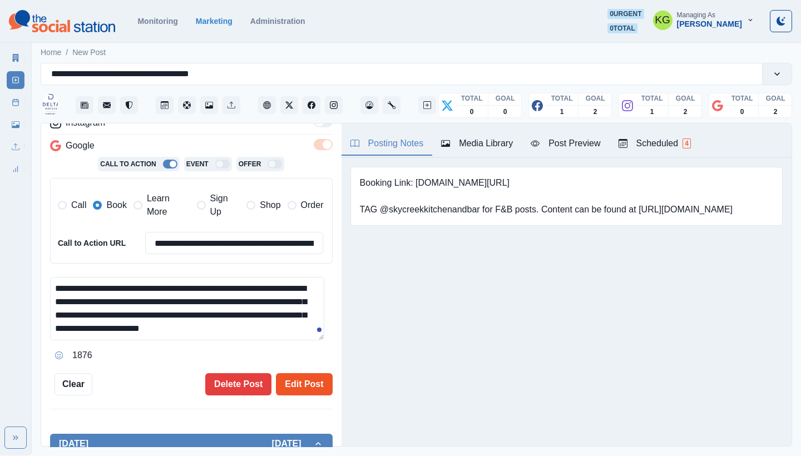
click at [309, 381] on button "Edit Post" at bounding box center [304, 384] width 56 height 22
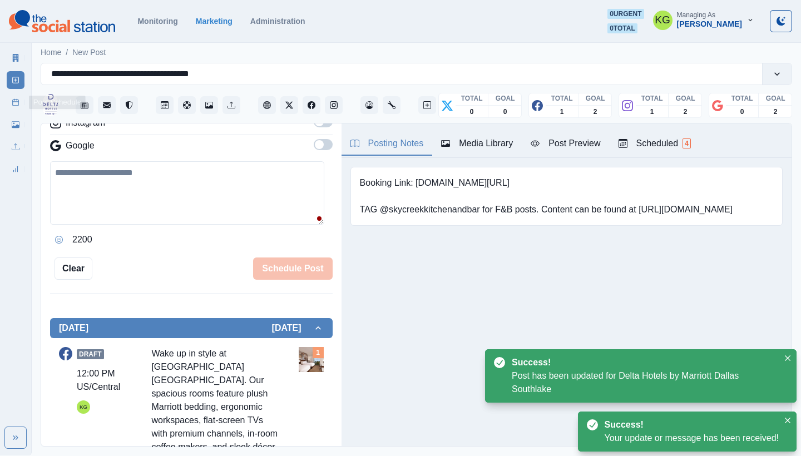
click at [4, 100] on div "Marketing Summary New Post Post Schedule Media Library Uploads Review Summary" at bounding box center [15, 110] width 31 height 133
click at [11, 104] on link "Post Schedule" at bounding box center [16, 102] width 18 height 18
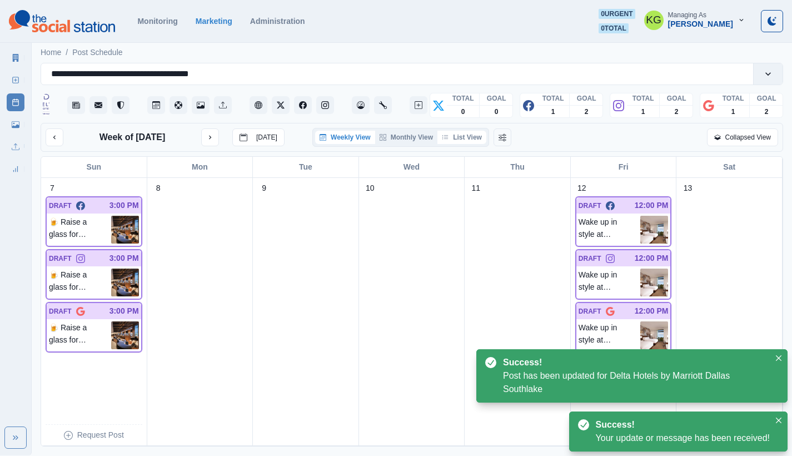
click at [457, 142] on button "List View" at bounding box center [462, 137] width 49 height 13
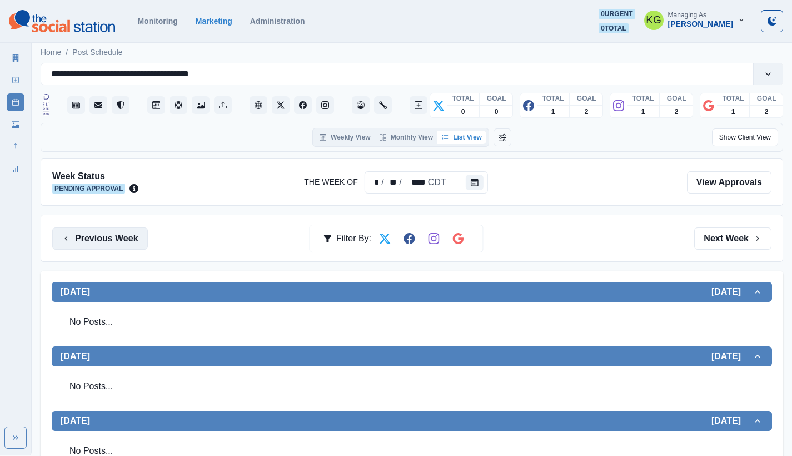
click at [100, 229] on button "Previous Week" at bounding box center [100, 238] width 96 height 22
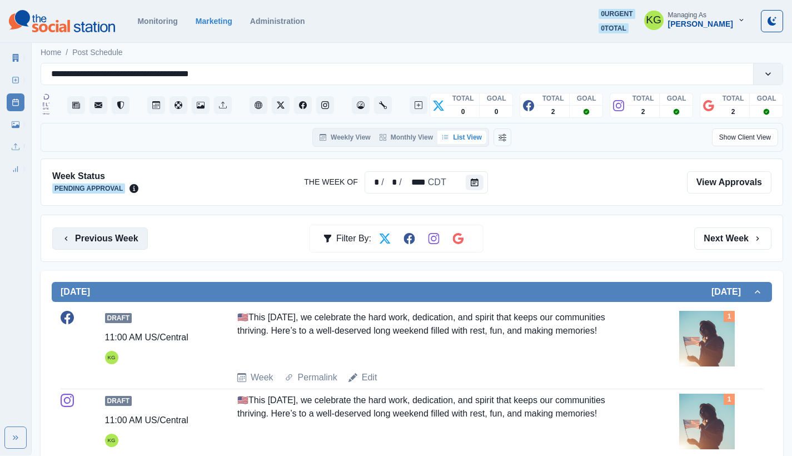
click at [122, 239] on button "Previous Week" at bounding box center [100, 238] width 96 height 22
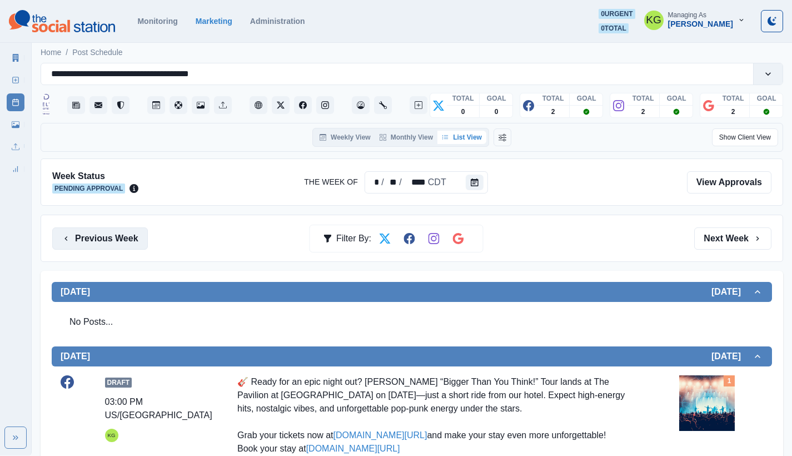
click at [71, 240] on button "Previous Week" at bounding box center [100, 238] width 96 height 22
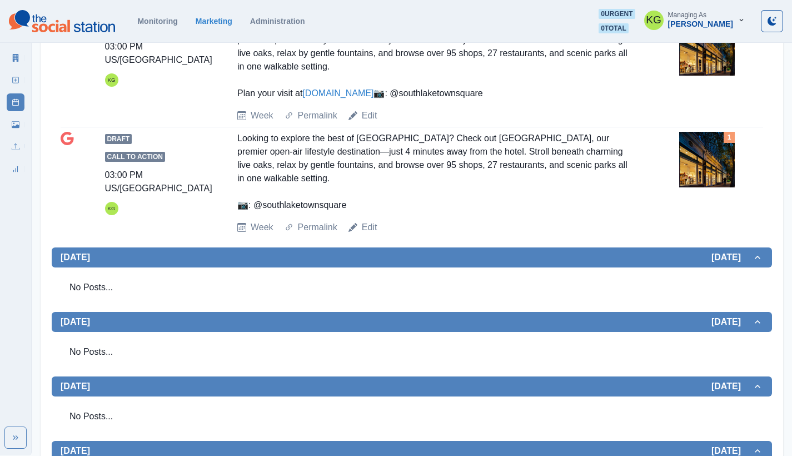
scroll to position [636, 0]
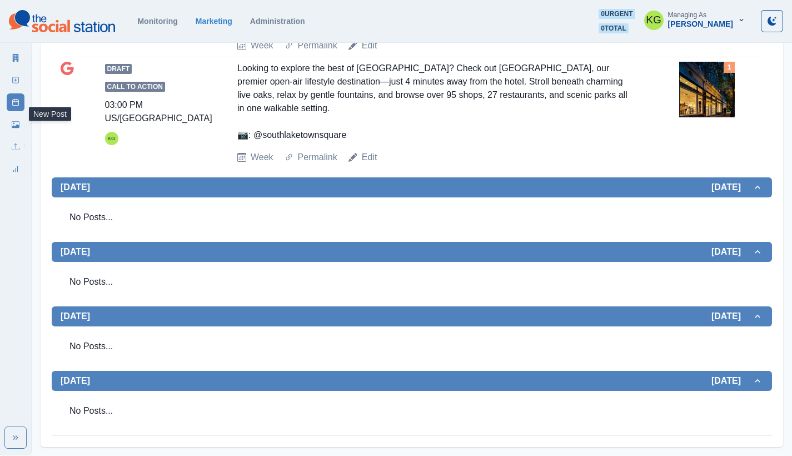
click at [15, 85] on link "New Post" at bounding box center [16, 80] width 18 height 18
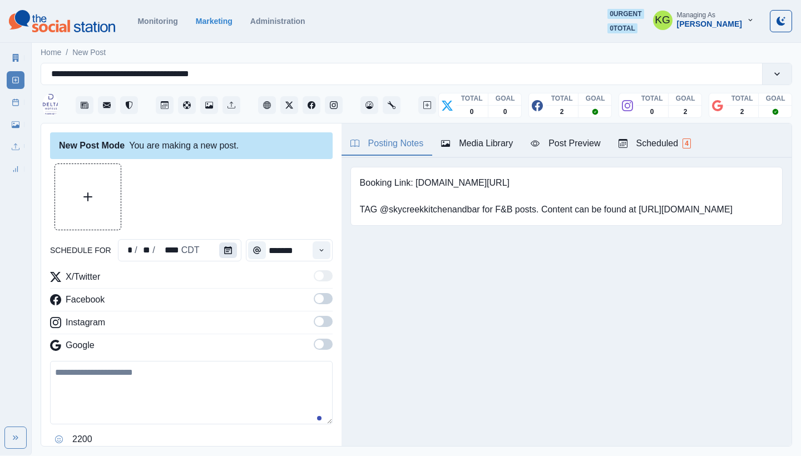
click at [225, 245] on button "Calendar" at bounding box center [228, 250] width 18 height 16
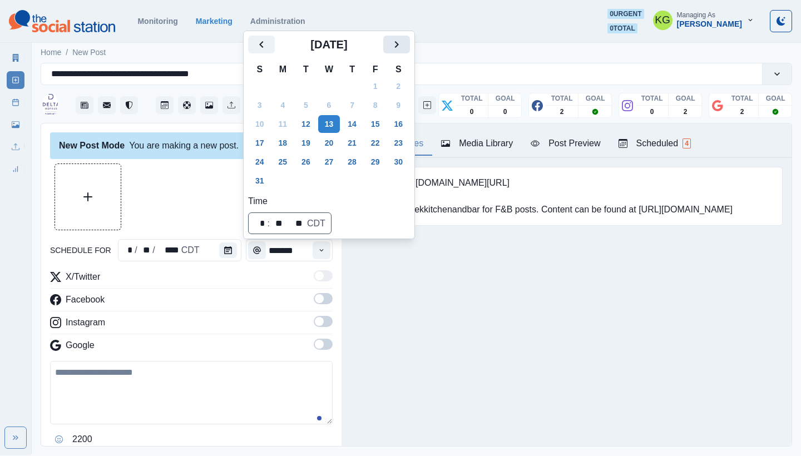
click at [403, 41] on icon "Next" at bounding box center [396, 44] width 13 height 13
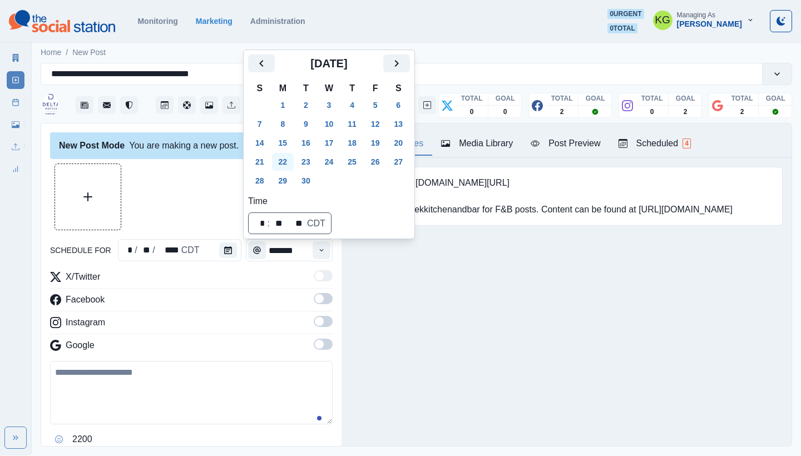
click at [279, 163] on button "22" at bounding box center [283, 162] width 22 height 18
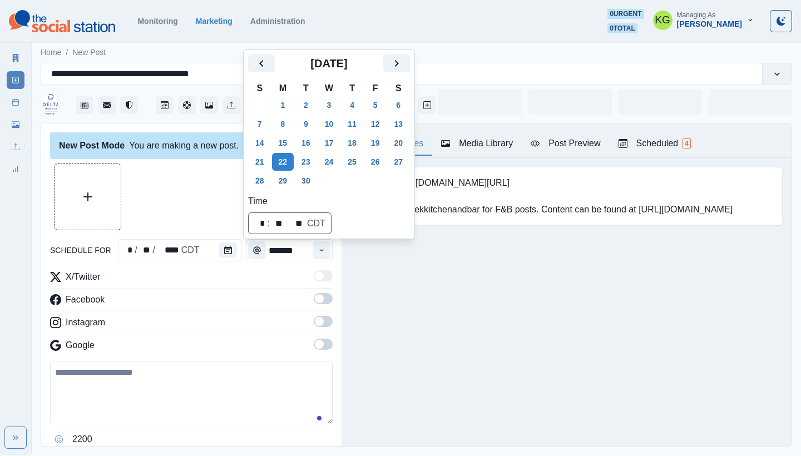
click at [153, 197] on div at bounding box center [191, 196] width 282 height 67
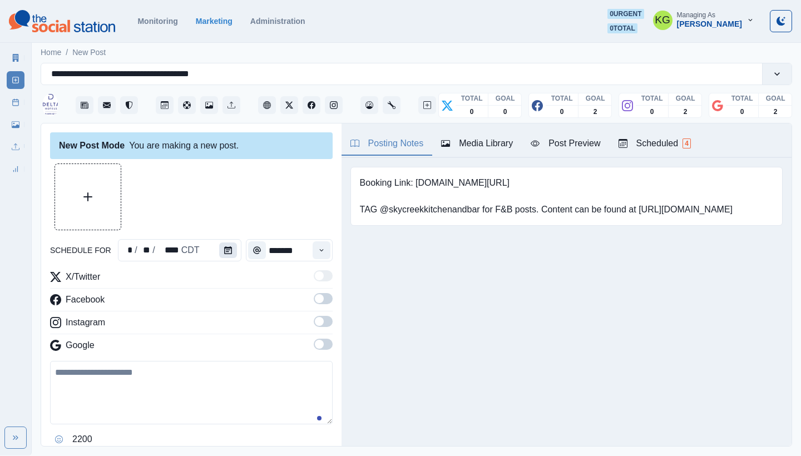
click at [224, 248] on icon "Calendar" at bounding box center [228, 250] width 8 height 8
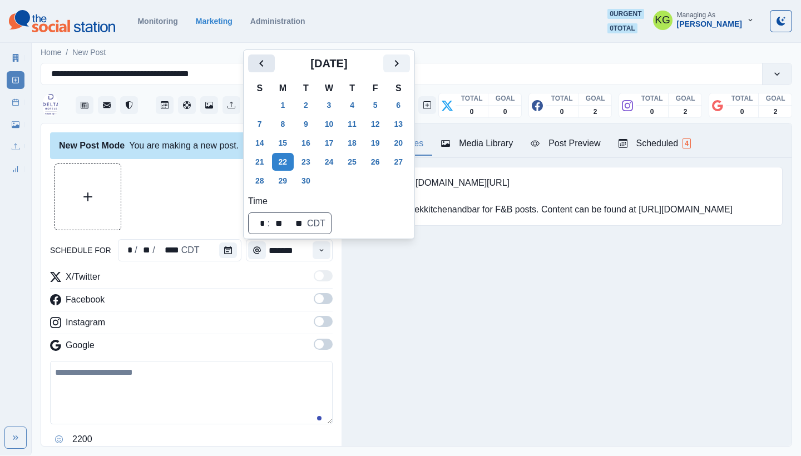
click at [262, 54] on button "Previous" at bounding box center [261, 63] width 27 height 18
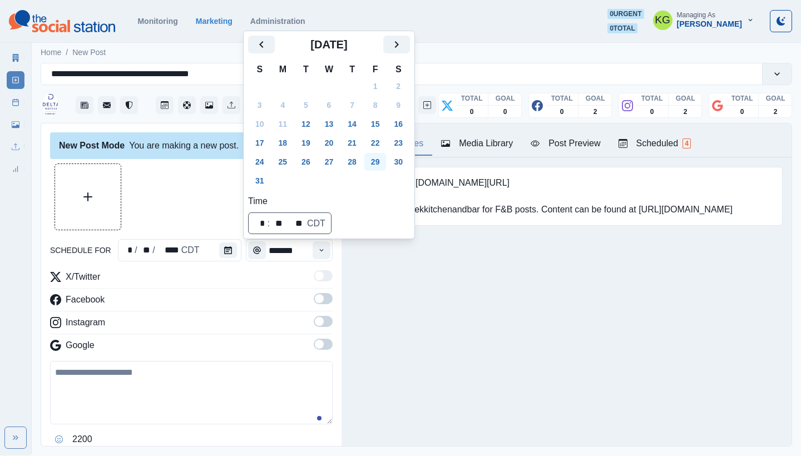
click at [385, 141] on button "22" at bounding box center [375, 143] width 22 height 18
click at [453, 289] on div "Posting Notes Media Library Post Preview Scheduled 4 Booking Link: www.marriott…" at bounding box center [566, 284] width 450 height 322
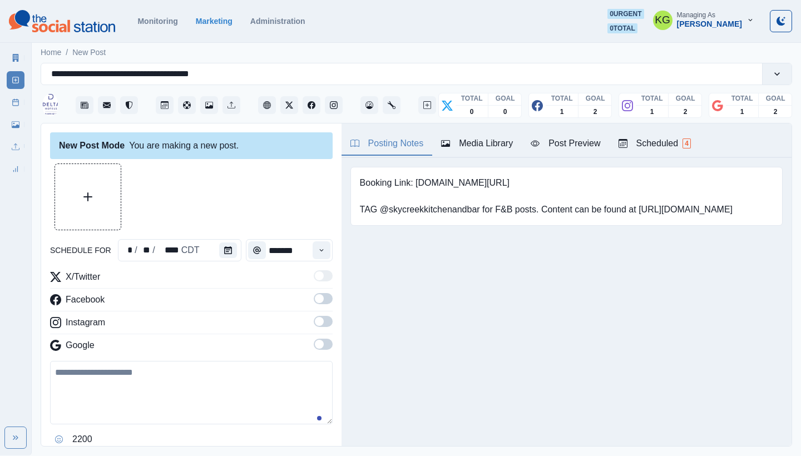
click at [367, 305] on div "Posting Notes Media Library Post Preview Scheduled 4 Booking Link: www.marriott…" at bounding box center [566, 284] width 450 height 322
click at [321, 247] on button "Time" at bounding box center [321, 250] width 18 height 18
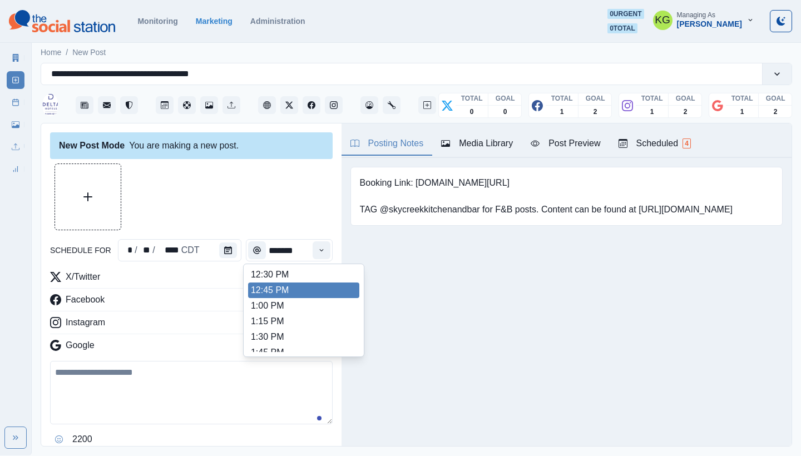
scroll to position [192, 0]
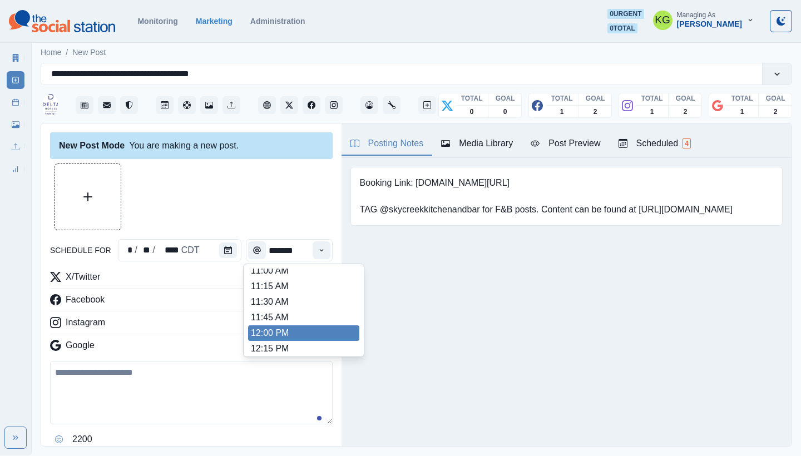
click at [273, 333] on li "12:00 PM" at bounding box center [303, 333] width 111 height 16
type input "********"
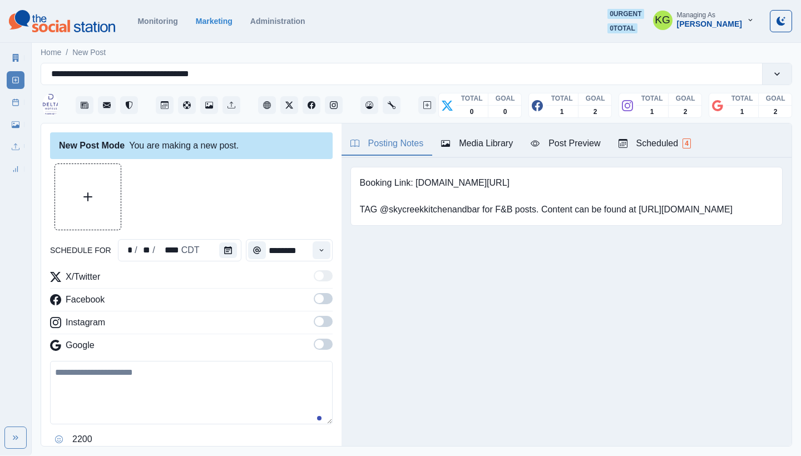
click at [312, 338] on div "X/Twitter Facebook Instagram Google" at bounding box center [191, 313] width 282 height 86
click at [315, 348] on span at bounding box center [323, 344] width 19 height 11
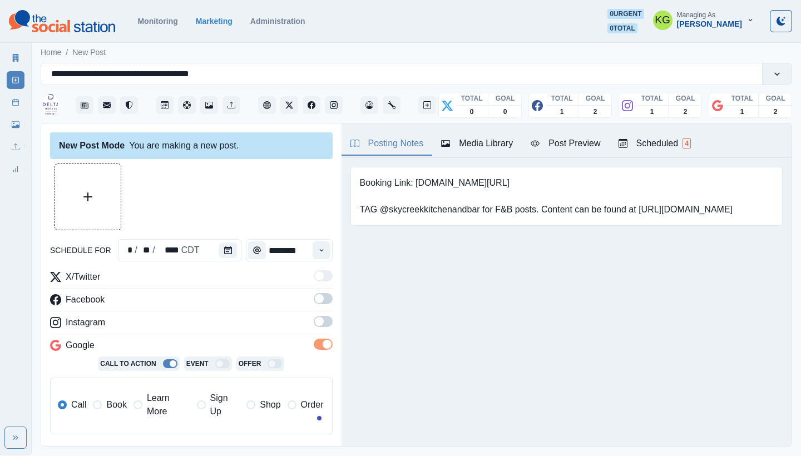
click at [315, 326] on span at bounding box center [323, 321] width 19 height 11
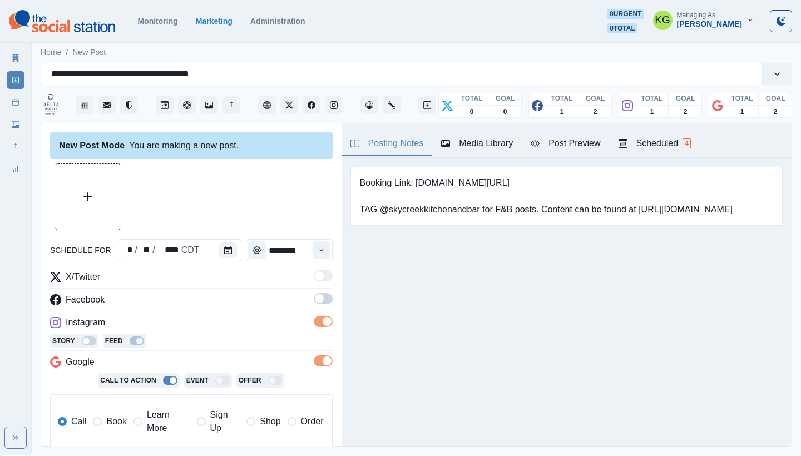
click at [316, 309] on label at bounding box center [323, 302] width 19 height 18
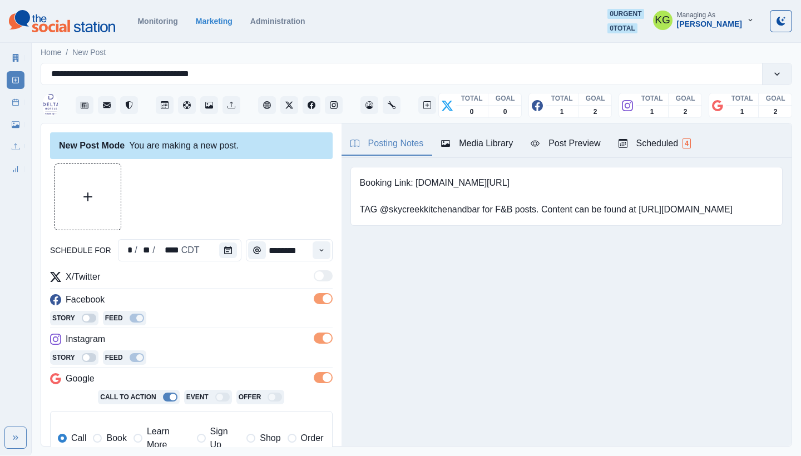
scroll to position [215, 0]
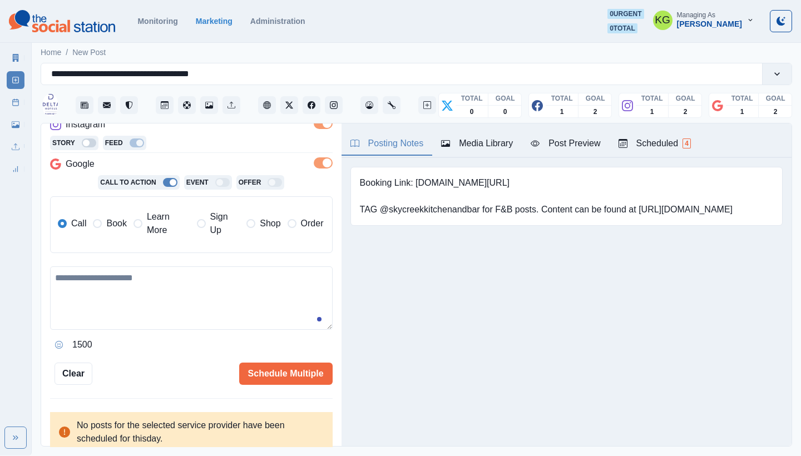
click at [107, 226] on span "Book" at bounding box center [116, 223] width 20 height 13
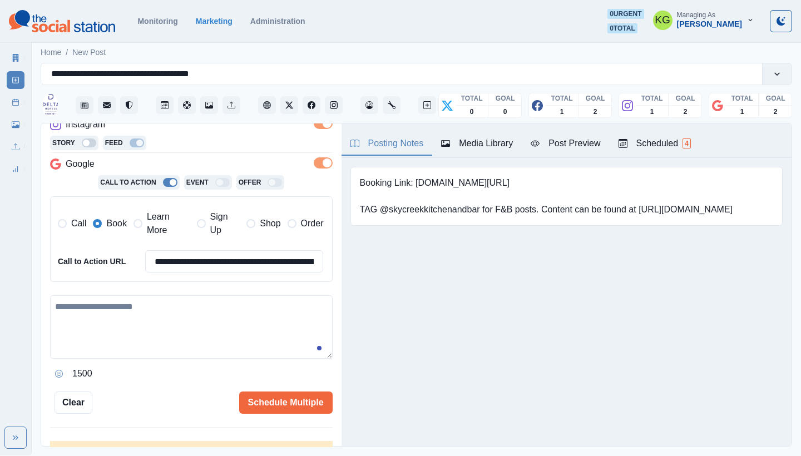
click at [166, 326] on textarea at bounding box center [191, 326] width 282 height 63
paste textarea "**********"
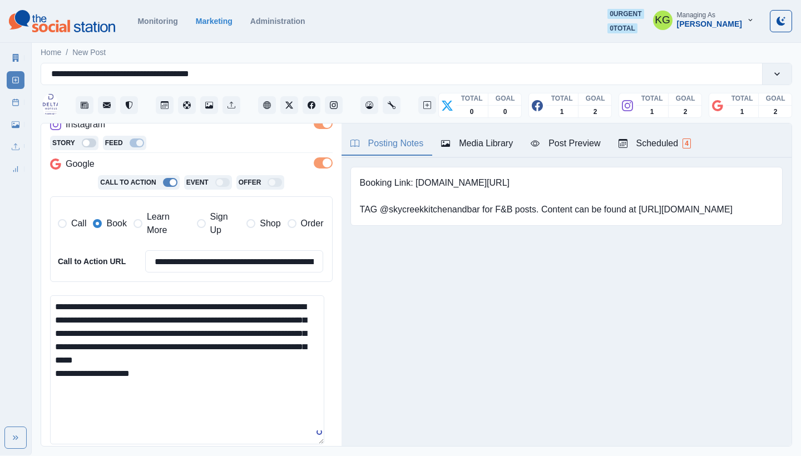
scroll to position [0, 0]
click at [304, 455] on html "**********" at bounding box center [400, 227] width 801 height 455
click at [215, 381] on textarea "**********" at bounding box center [187, 380] width 274 height 171
click at [200, 355] on textarea "**********" at bounding box center [187, 380] width 274 height 171
click at [55, 395] on textarea "**********" at bounding box center [187, 380] width 274 height 171
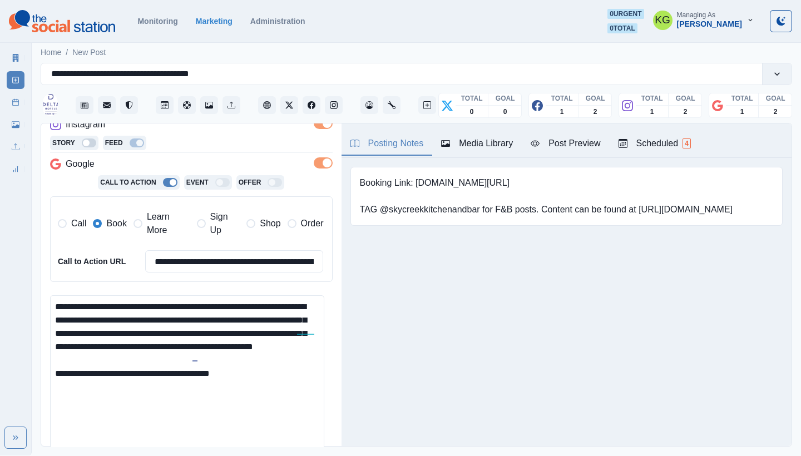
click at [255, 381] on textarea "**********" at bounding box center [187, 380] width 274 height 171
drag, startPoint x: 256, startPoint y: 359, endPoint x: 304, endPoint y: 363, distance: 48.5
click at [256, 359] on textarea "**********" at bounding box center [187, 380] width 274 height 171
drag, startPoint x: 269, startPoint y: 369, endPoint x: 401, endPoint y: 287, distance: 156.0
click at [269, 369] on textarea "**********" at bounding box center [187, 380] width 274 height 171
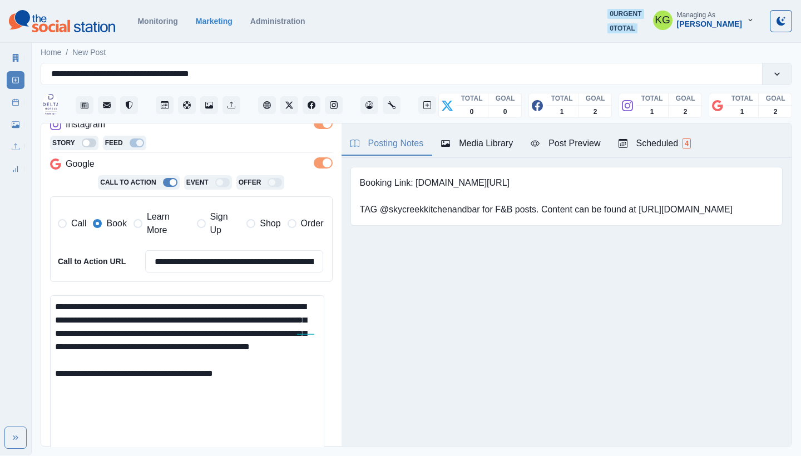
type textarea "**********"
click at [466, 147] on div "Media Library" at bounding box center [477, 143] width 72 height 13
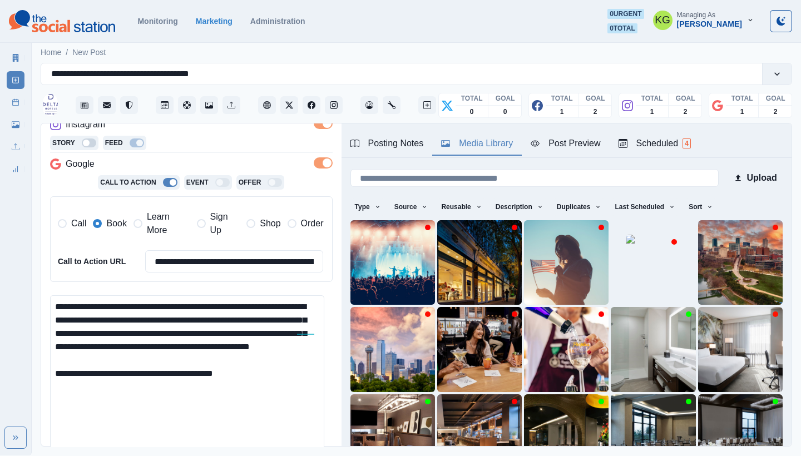
scroll to position [95, 0]
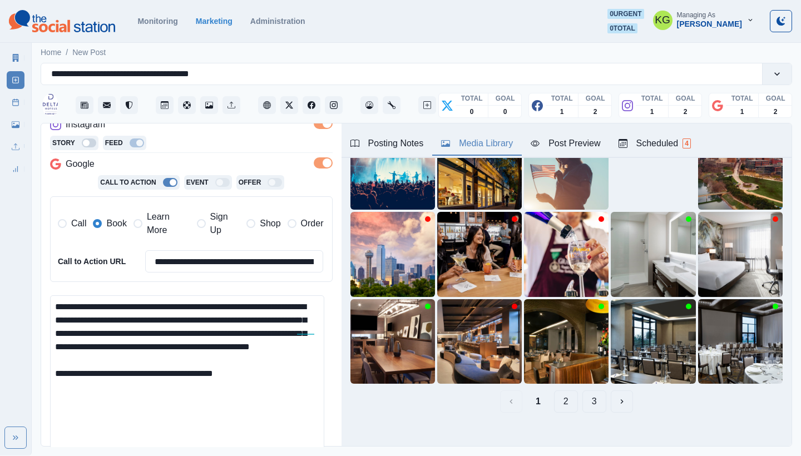
click at [589, 392] on button "3" at bounding box center [594, 401] width 24 height 22
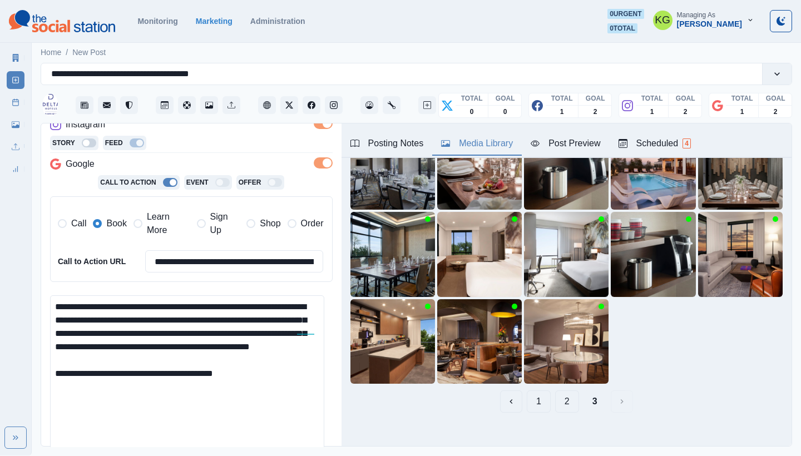
click at [555, 396] on button "2" at bounding box center [567, 401] width 24 height 22
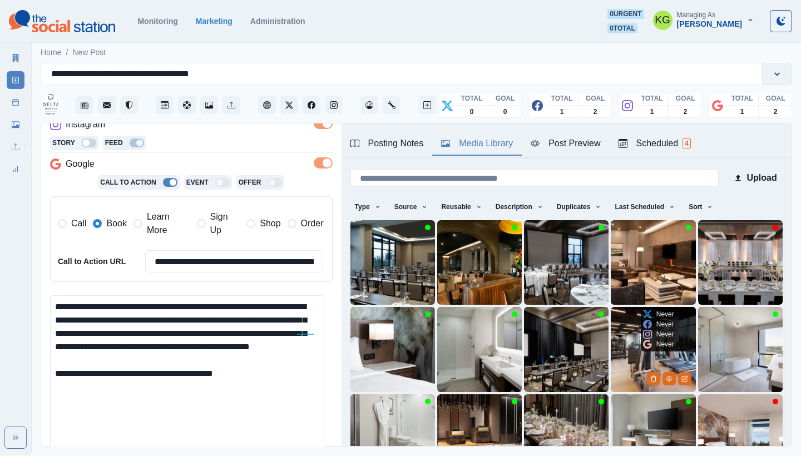
scroll to position [86, 0]
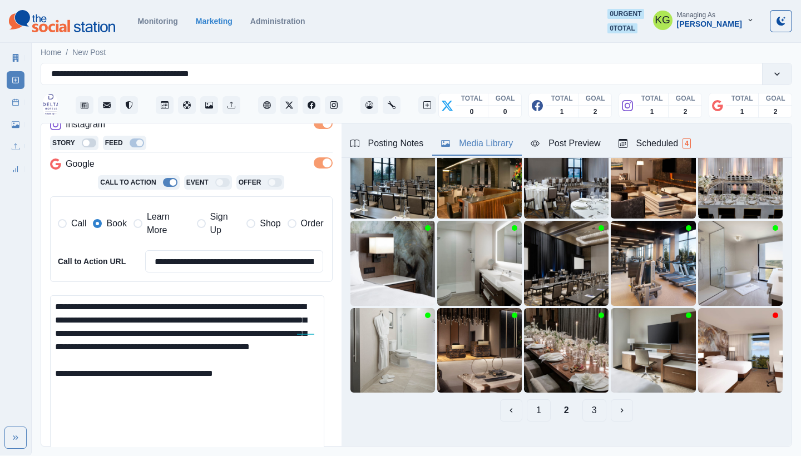
click at [514, 405] on div "1 2 3" at bounding box center [566, 410] width 432 height 22
click at [527, 403] on button "1" at bounding box center [539, 410] width 24 height 22
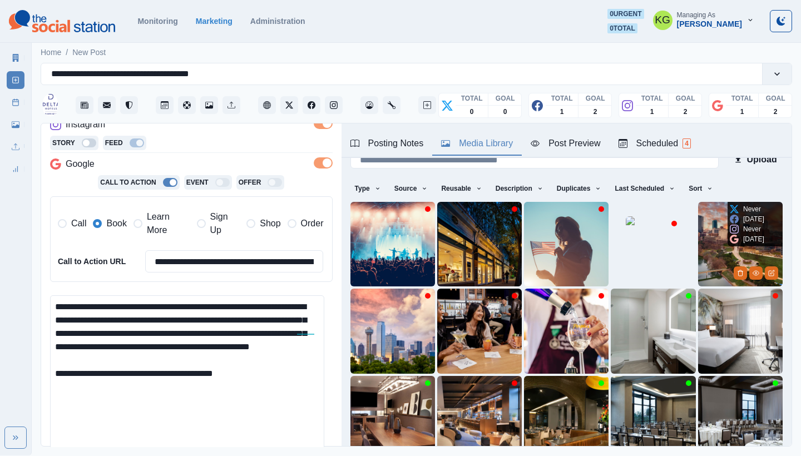
scroll to position [72, 0]
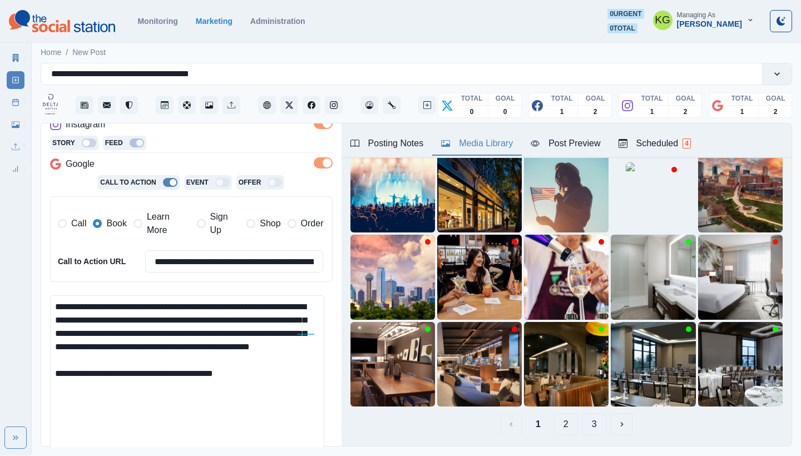
click at [554, 417] on button "2" at bounding box center [566, 424] width 24 height 22
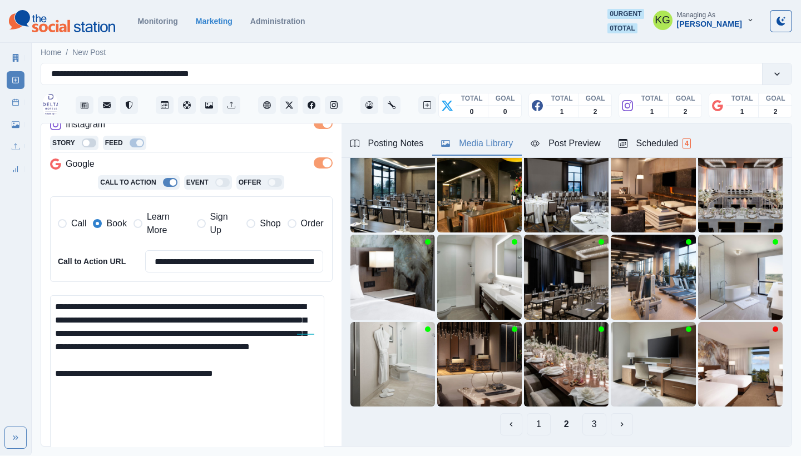
click at [582, 413] on button "3" at bounding box center [594, 424] width 24 height 22
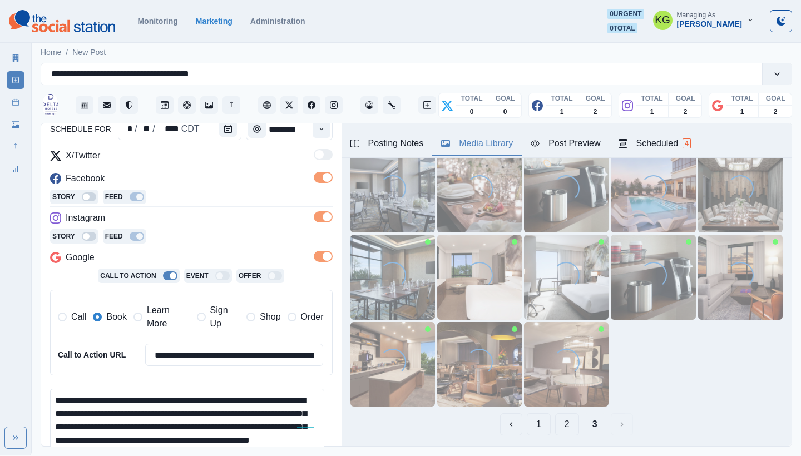
scroll to position [9, 0]
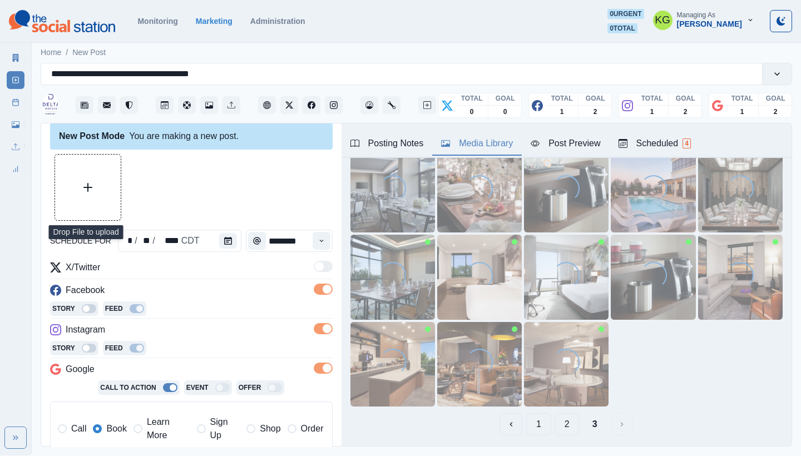
click at [98, 181] on button "Upload Media" at bounding box center [88, 188] width 66 height 66
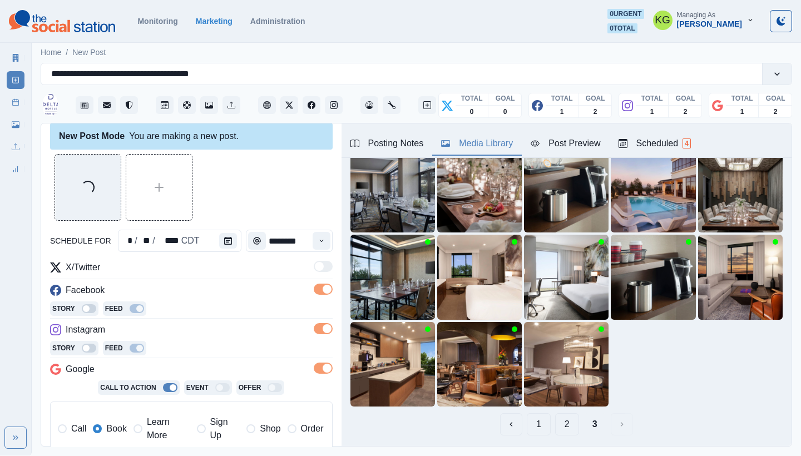
scroll to position [360, 0]
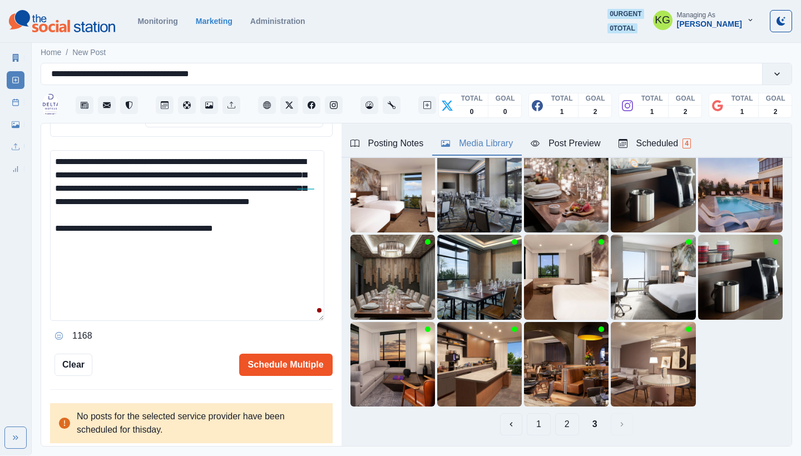
click at [280, 361] on button "Schedule Multiple" at bounding box center [285, 365] width 93 height 22
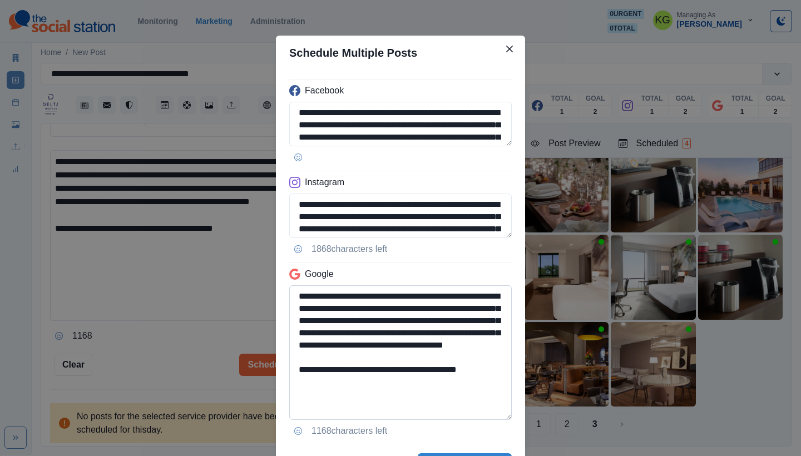
click at [474, 417] on textarea "**********" at bounding box center [400, 352] width 222 height 135
drag, startPoint x: 503, startPoint y: 378, endPoint x: 264, endPoint y: 380, distance: 238.5
click at [264, 380] on div "**********" at bounding box center [400, 228] width 801 height 456
click at [474, 238] on textarea "**********" at bounding box center [400, 215] width 222 height 44
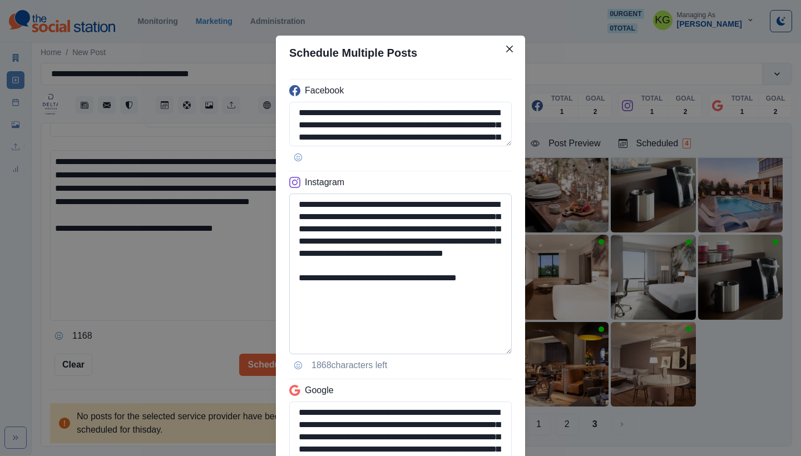
type textarea "**********"
click at [421, 336] on textarea "**********" at bounding box center [400, 273] width 222 height 161
drag, startPoint x: 393, startPoint y: 290, endPoint x: 495, endPoint y: 292, distance: 101.8
click at [495, 292] on textarea "**********" at bounding box center [400, 273] width 222 height 161
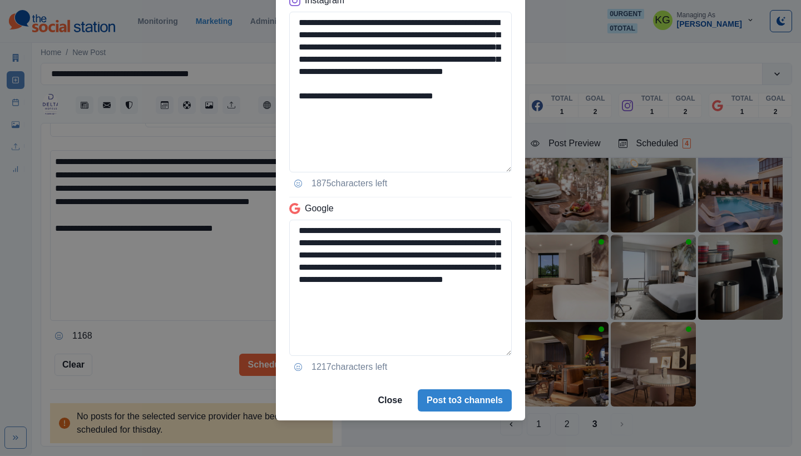
scroll to position [0, 0]
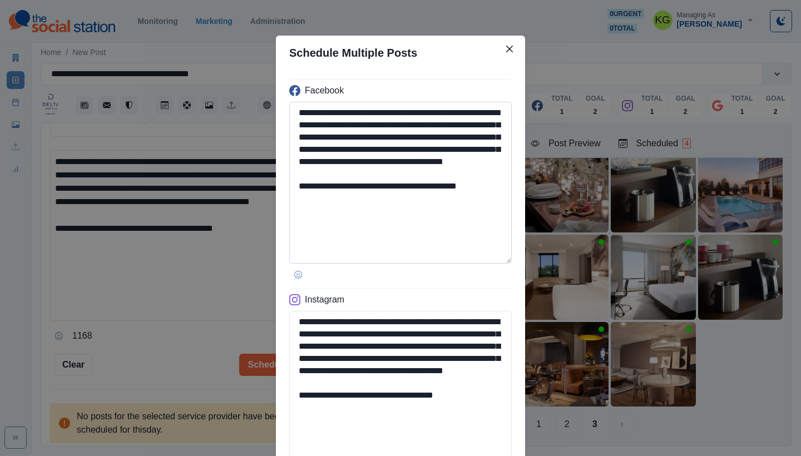
click at [489, 258] on textarea "**********" at bounding box center [400, 183] width 222 height 162
type textarea "**********"
click at [499, 199] on textarea "**********" at bounding box center [400, 183] width 222 height 162
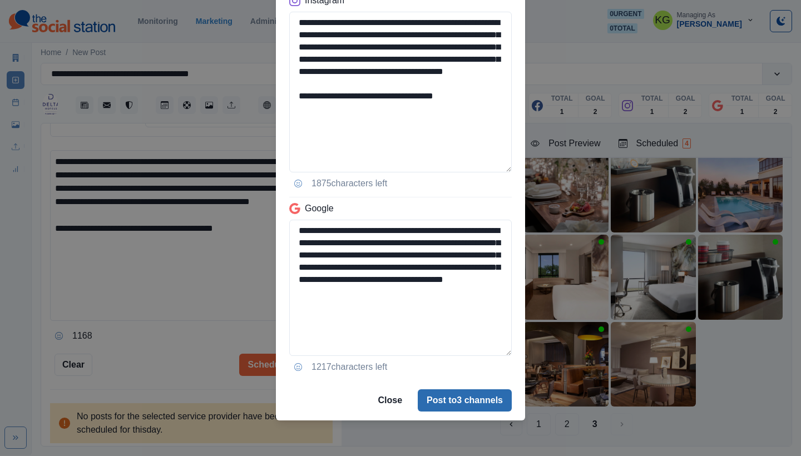
type textarea "**********"
click at [479, 406] on button "Post to 3 channels" at bounding box center [465, 400] width 94 height 22
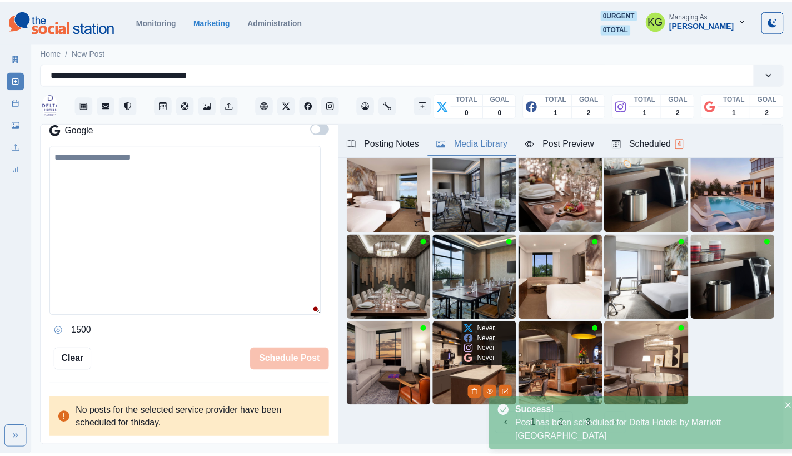
scroll to position [215, 0]
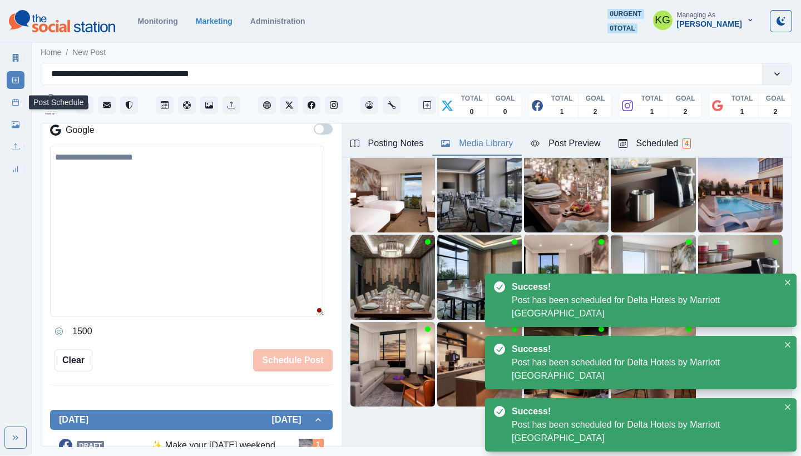
click at [17, 103] on icon at bounding box center [16, 102] width 8 height 8
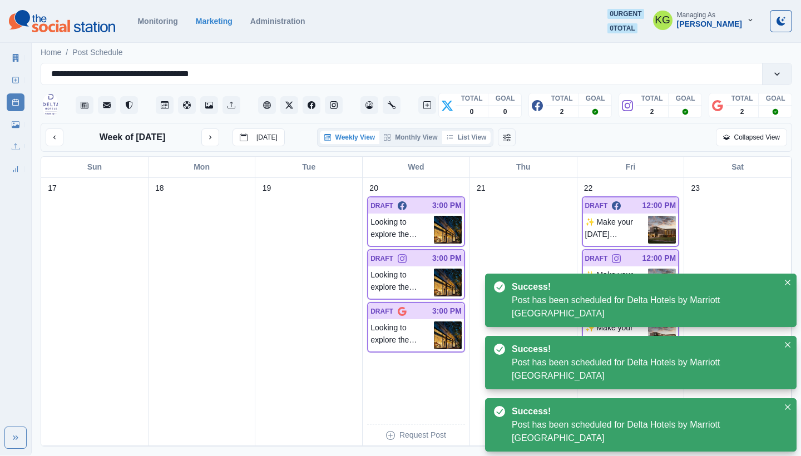
click at [483, 139] on button "List View" at bounding box center [466, 137] width 49 height 13
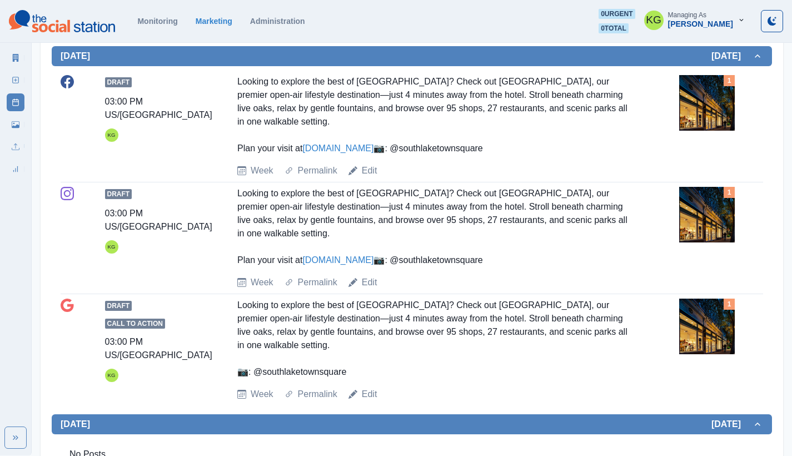
scroll to position [118, 0]
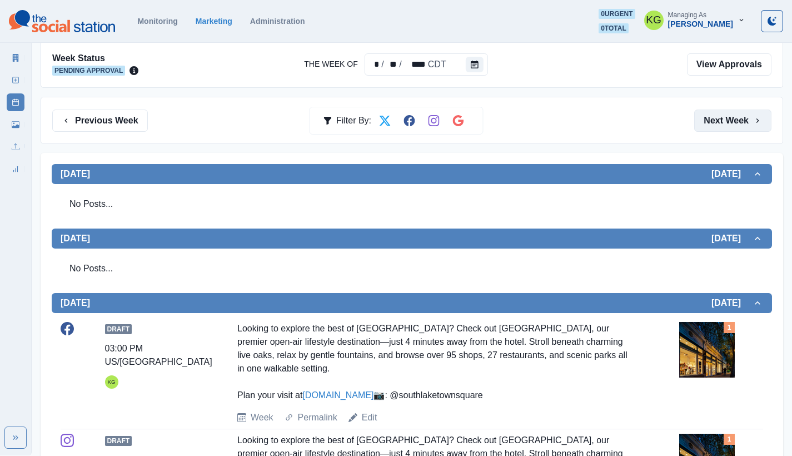
click at [706, 126] on button "Next Week" at bounding box center [732, 121] width 77 height 22
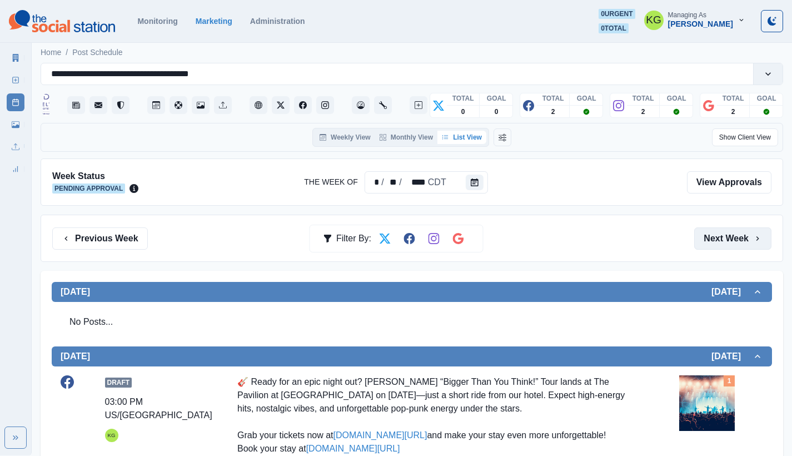
click at [728, 235] on button "Next Week" at bounding box center [732, 238] width 77 height 22
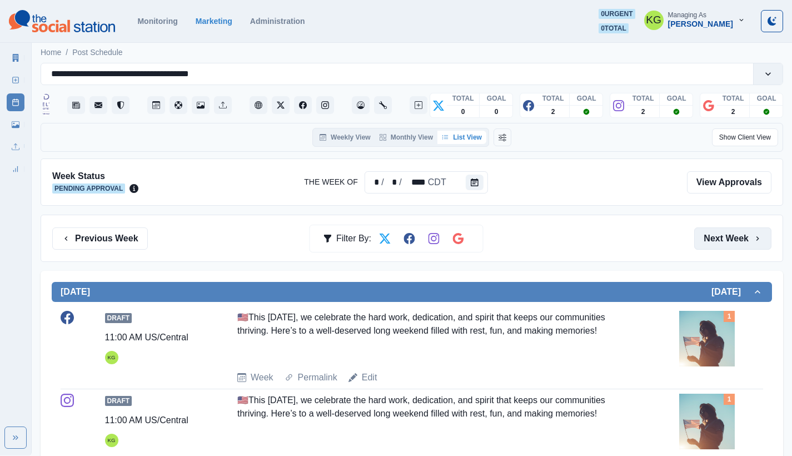
click at [728, 234] on button "Next Week" at bounding box center [732, 238] width 77 height 22
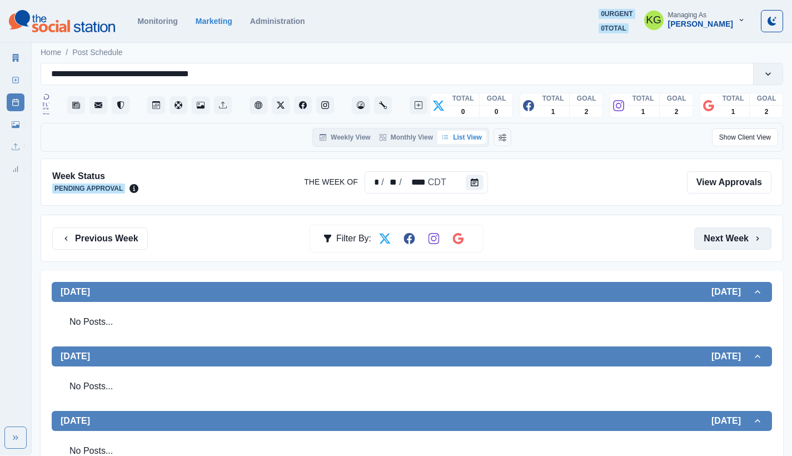
click at [728, 234] on button "Next Week" at bounding box center [732, 238] width 77 height 22
click at [131, 241] on button "Previous Week" at bounding box center [100, 238] width 96 height 22
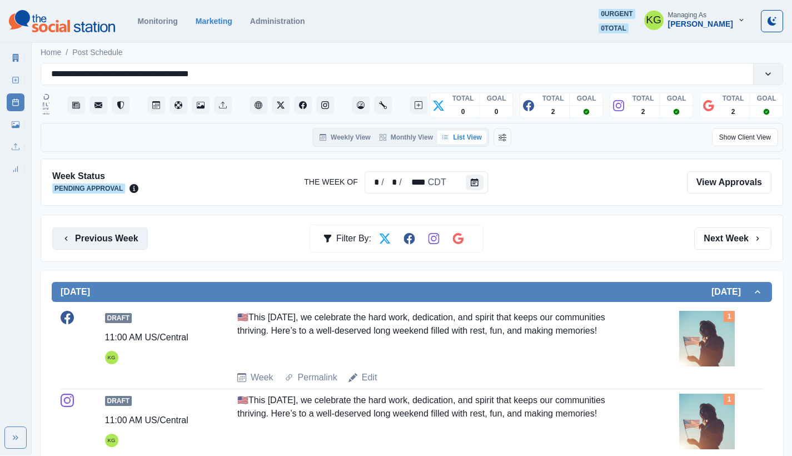
click at [131, 241] on button "Previous Week" at bounding box center [100, 238] width 96 height 22
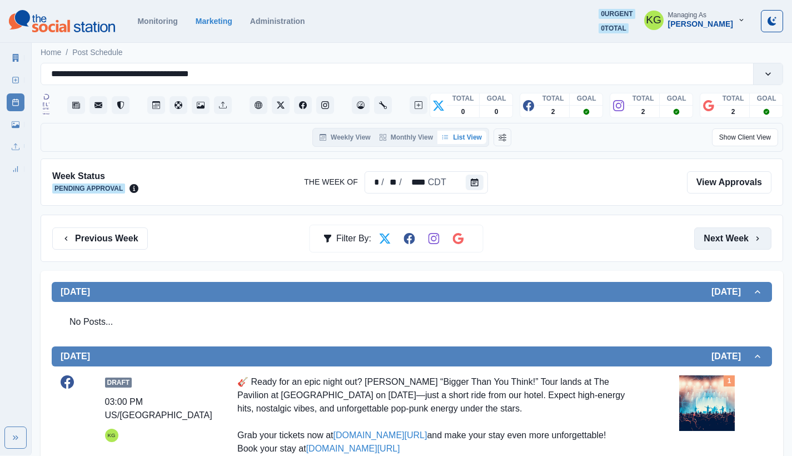
click at [721, 241] on button "Next Week" at bounding box center [732, 238] width 77 height 22
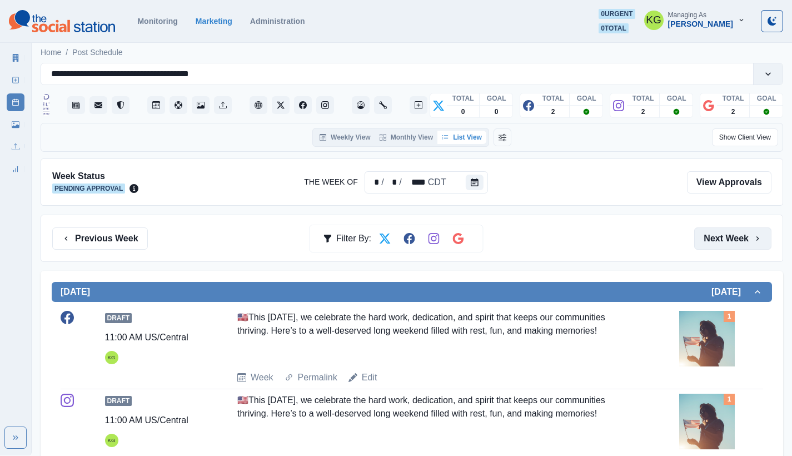
click at [721, 241] on button "Next Week" at bounding box center [732, 238] width 77 height 22
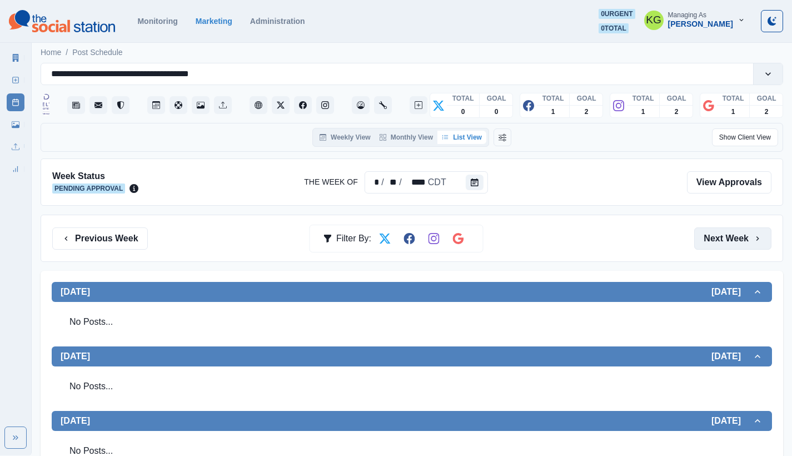
click at [721, 241] on button "Next Week" at bounding box center [732, 238] width 77 height 22
click at [98, 236] on button "Previous Week" at bounding box center [100, 238] width 96 height 22
click at [105, 242] on button "Previous Week" at bounding box center [100, 238] width 96 height 22
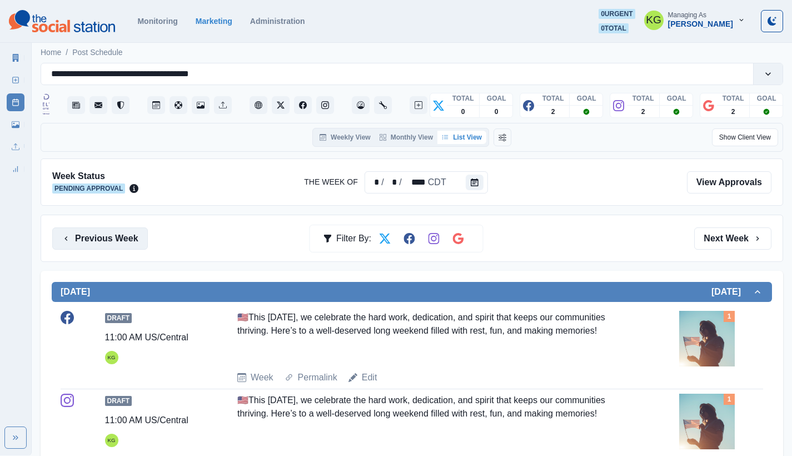
click at [133, 237] on button "Previous Week" at bounding box center [100, 238] width 96 height 22
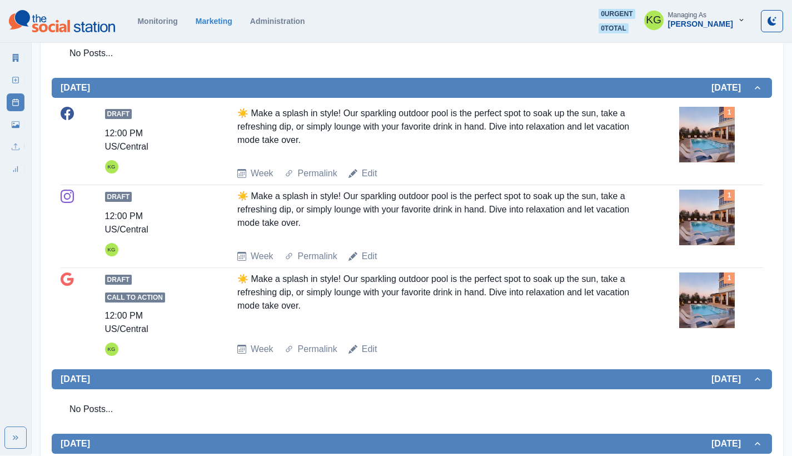
scroll to position [24, 0]
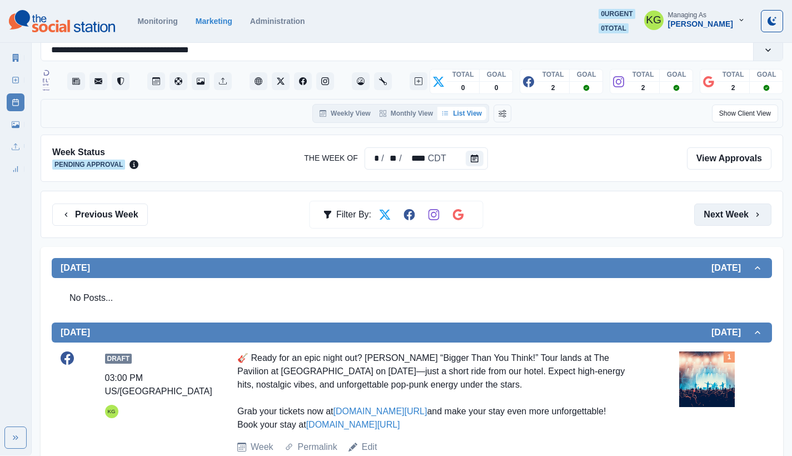
click at [747, 214] on button "Next Week" at bounding box center [732, 215] width 77 height 22
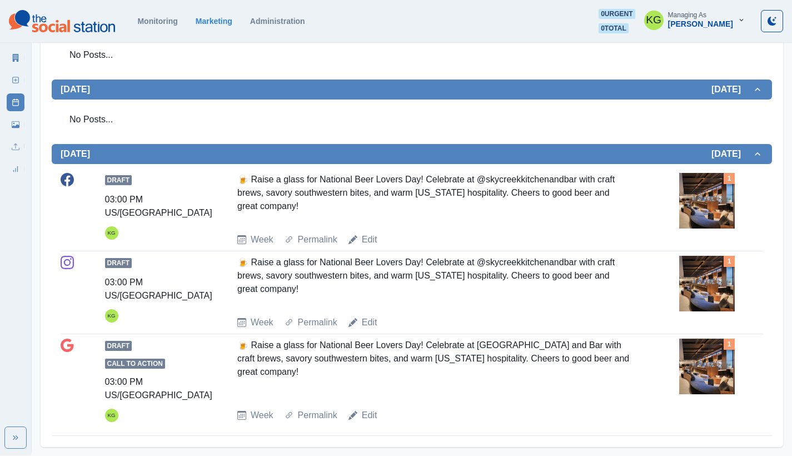
scroll to position [14, 0]
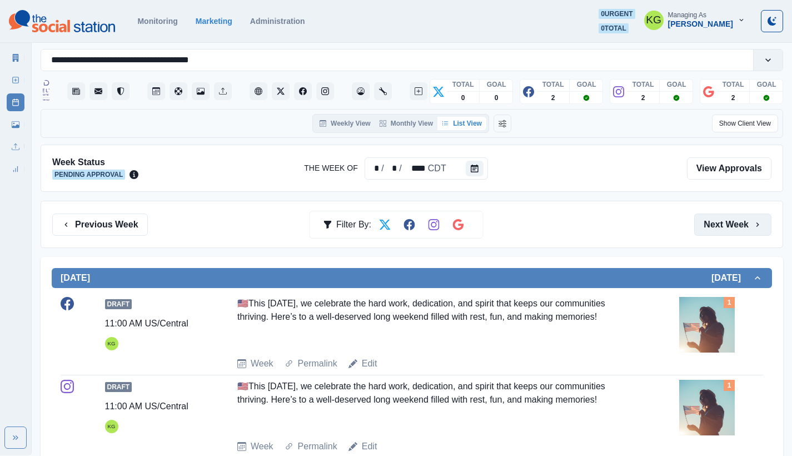
click at [746, 220] on button "Next Week" at bounding box center [732, 225] width 77 height 22
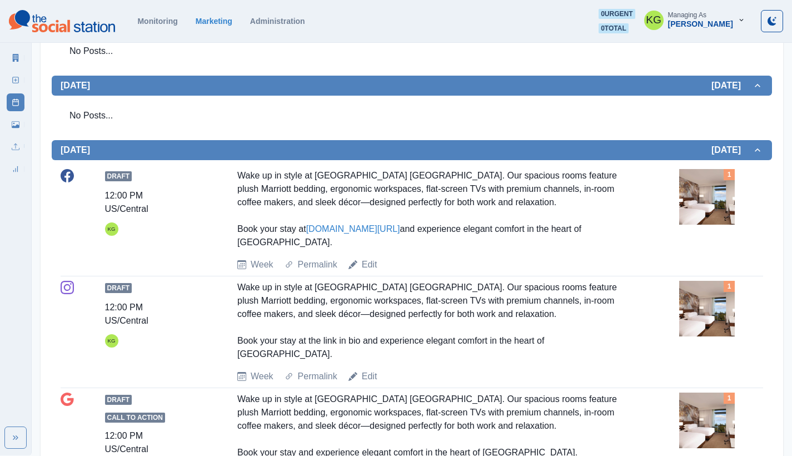
scroll to position [26, 0]
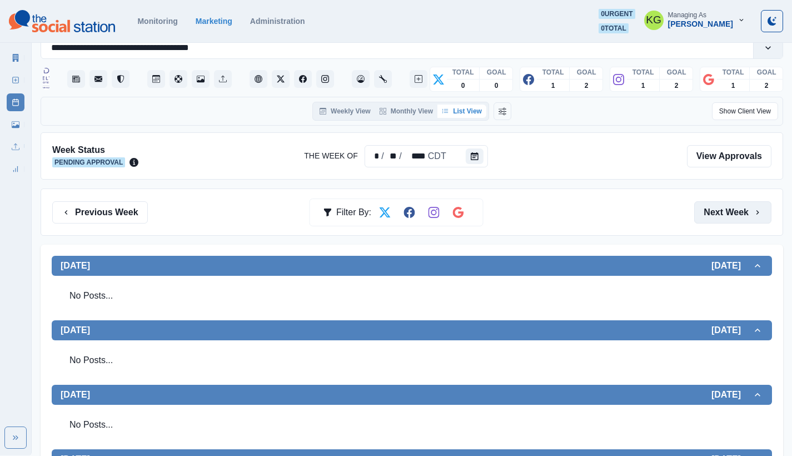
click at [745, 218] on button "Next Week" at bounding box center [732, 212] width 77 height 22
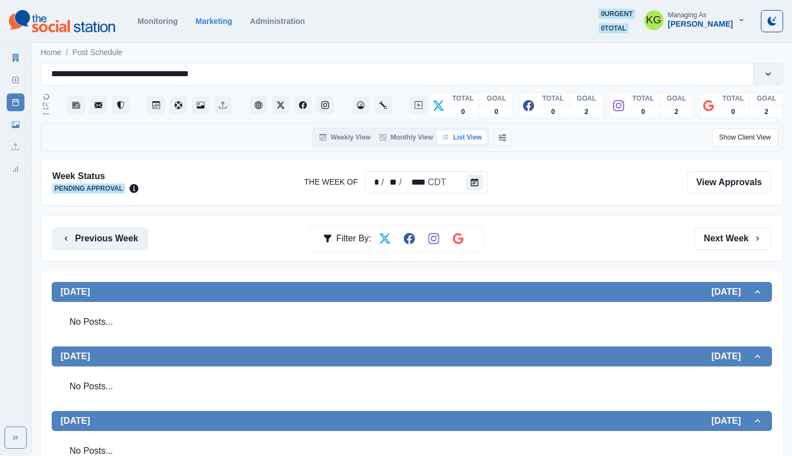
click at [137, 234] on button "Previous Week" at bounding box center [100, 238] width 96 height 22
click at [124, 247] on button "Previous Week" at bounding box center [100, 238] width 96 height 22
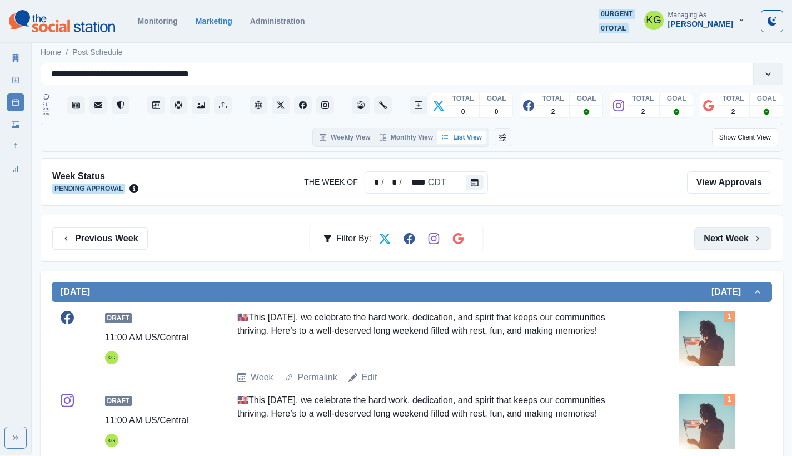
click at [740, 240] on button "Next Week" at bounding box center [732, 238] width 77 height 22
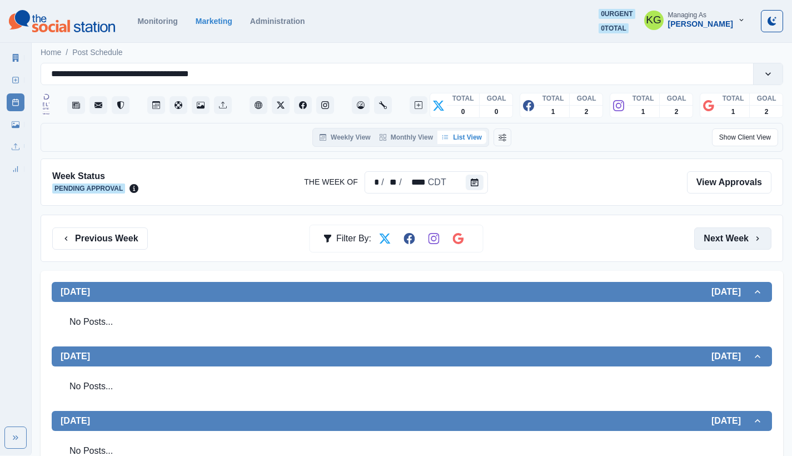
click at [752, 235] on button "Next Week" at bounding box center [732, 238] width 77 height 22
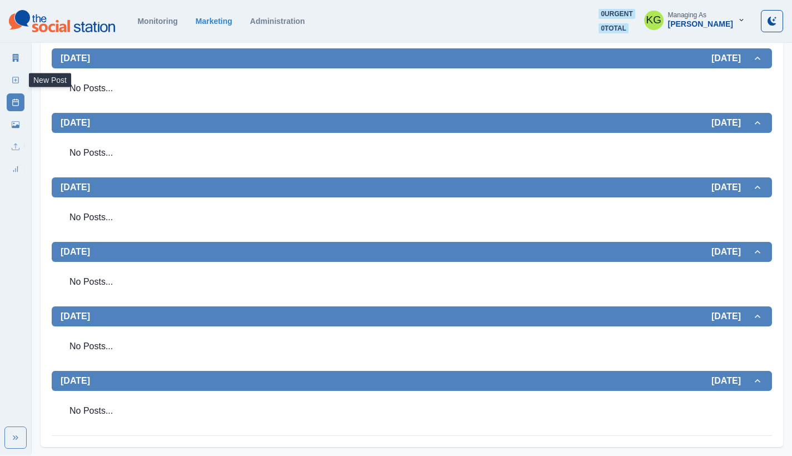
click at [14, 82] on icon at bounding box center [16, 80] width 8 height 8
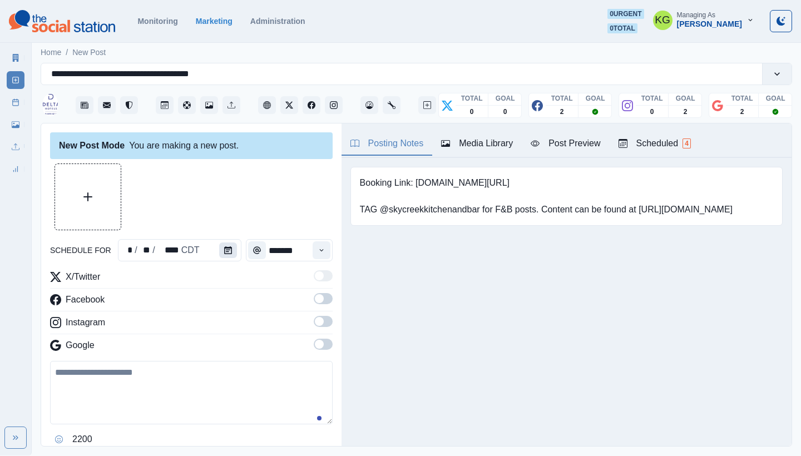
click at [232, 248] on button "Calendar" at bounding box center [228, 250] width 18 height 16
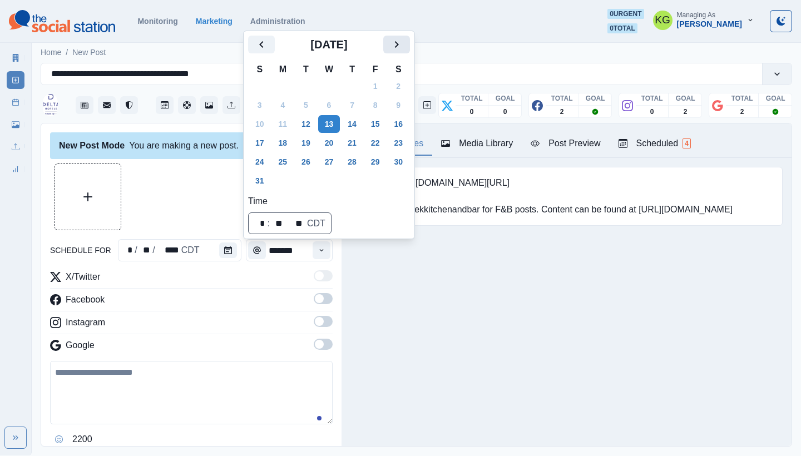
click at [410, 47] on button "Next" at bounding box center [396, 45] width 27 height 18
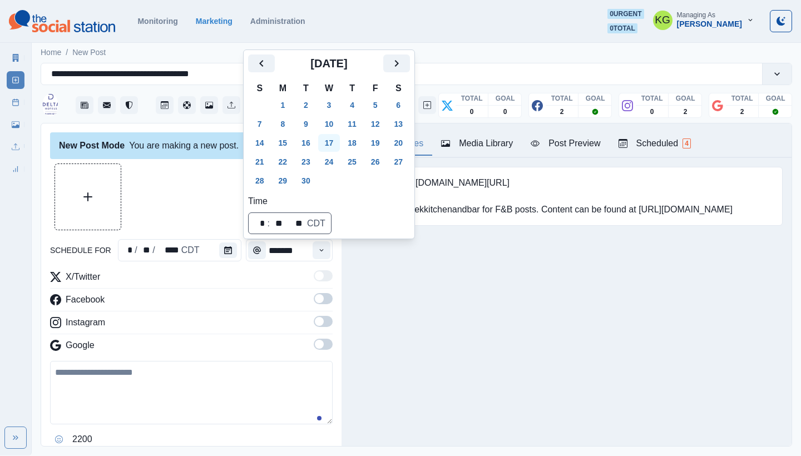
click at [333, 140] on button "17" at bounding box center [329, 143] width 22 height 18
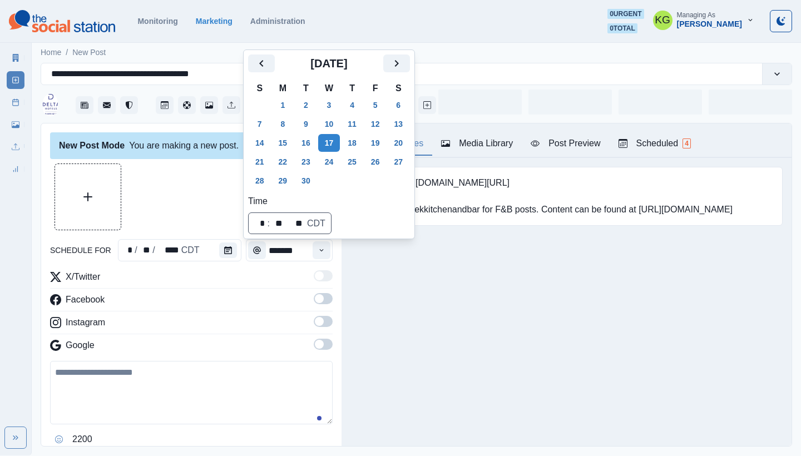
click at [444, 269] on div "Booking Link: www.marriott.com/dfwdl TAG @skycreekkitchenandbar for F&B posts. …" at bounding box center [566, 213] width 450 height 111
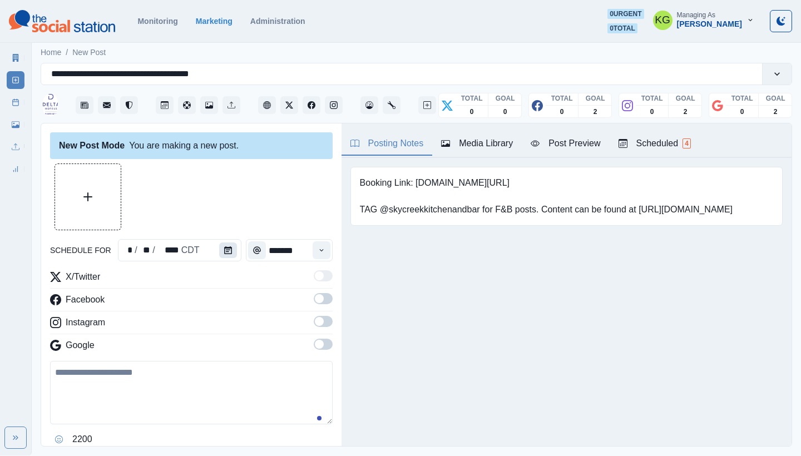
click at [230, 252] on button "Calendar" at bounding box center [228, 250] width 18 height 16
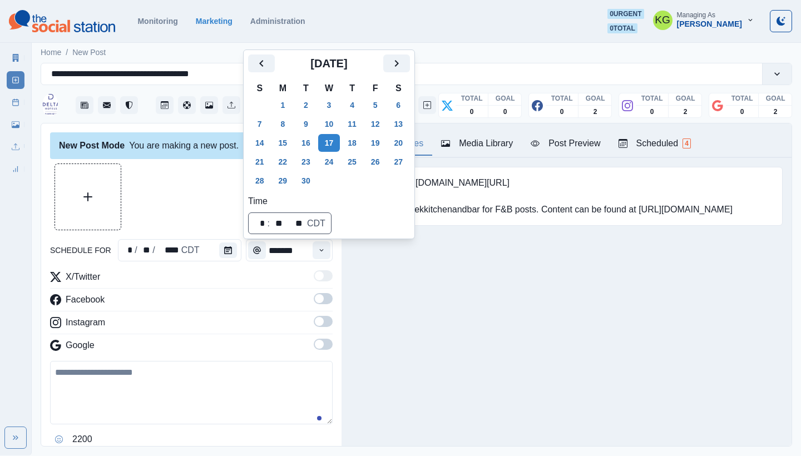
click at [395, 269] on div "Booking Link: www.marriott.com/dfwdl TAG @skycreekkitchenandbar for F&B posts. …" at bounding box center [566, 213] width 450 height 111
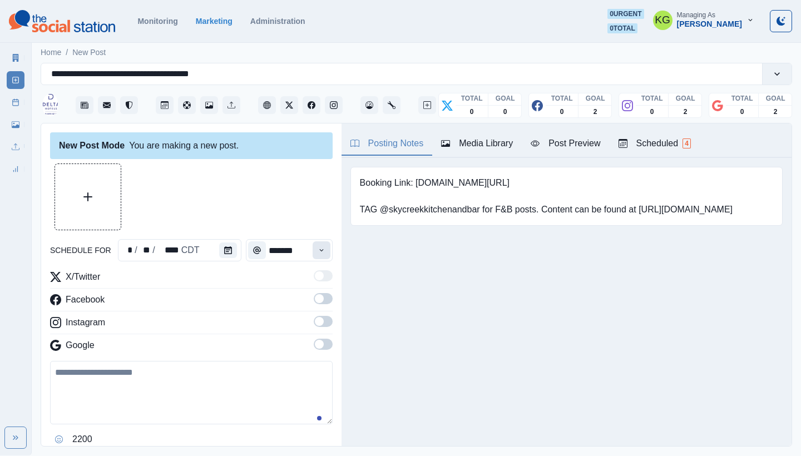
click at [319, 252] on button "Time" at bounding box center [321, 250] width 18 height 18
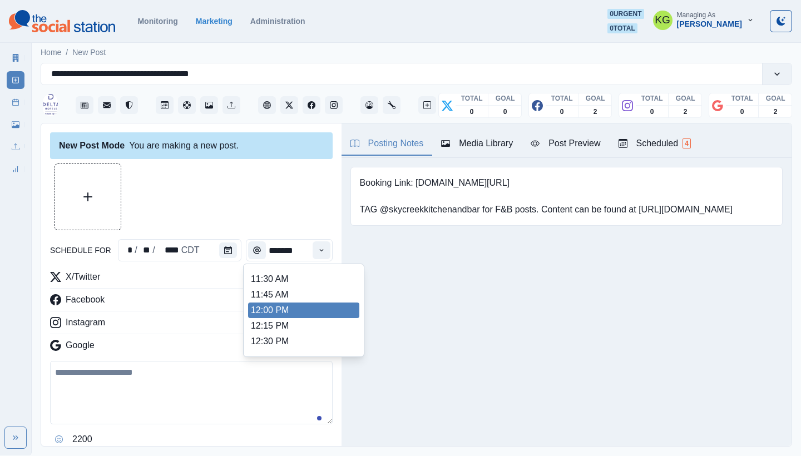
scroll to position [176, 0]
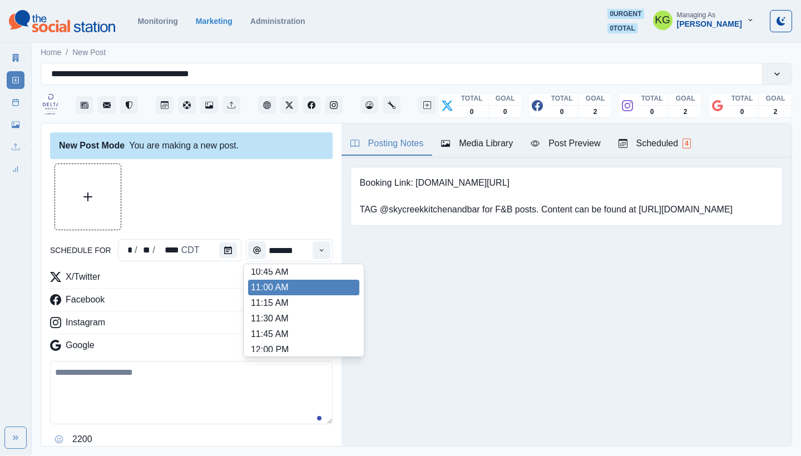
click at [275, 291] on li "11:00 AM" at bounding box center [303, 288] width 111 height 16
type input "********"
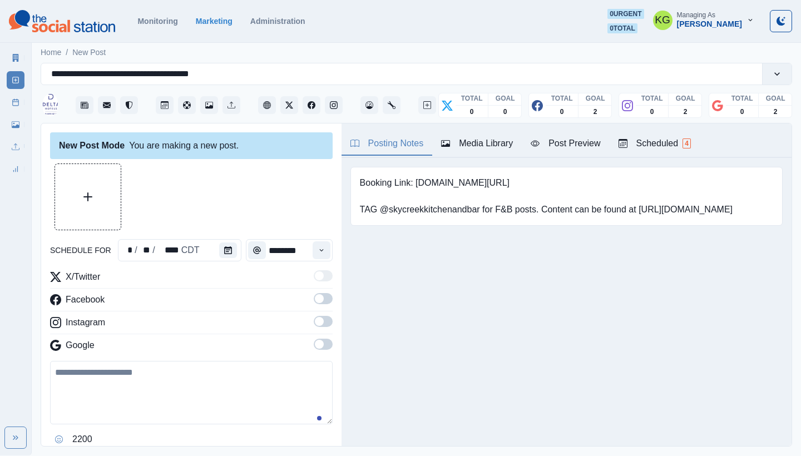
click at [315, 342] on span at bounding box center [319, 344] width 9 height 9
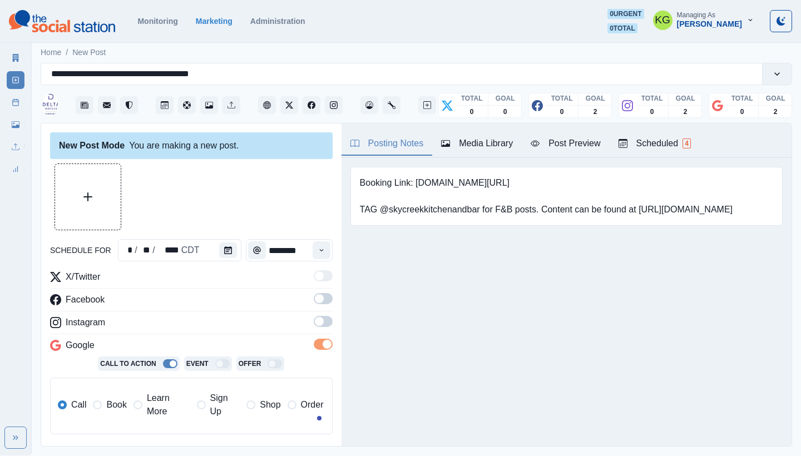
click at [315, 320] on span at bounding box center [319, 321] width 9 height 9
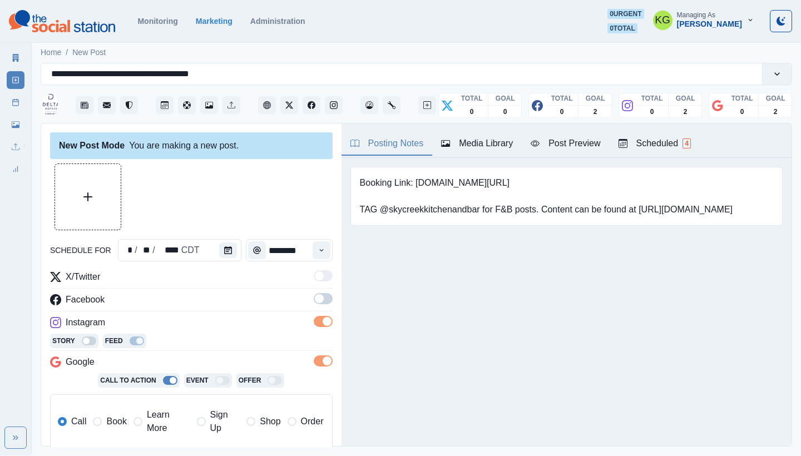
click at [315, 299] on span at bounding box center [319, 298] width 9 height 9
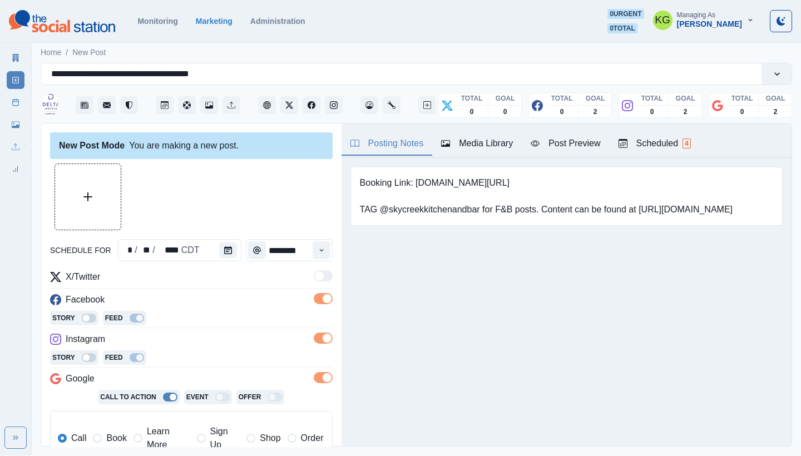
scroll to position [103, 0]
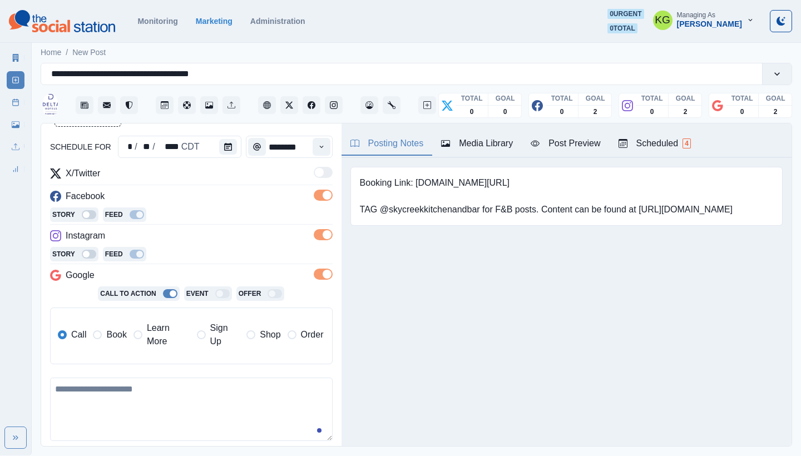
click at [108, 336] on span "Book" at bounding box center [116, 334] width 20 height 13
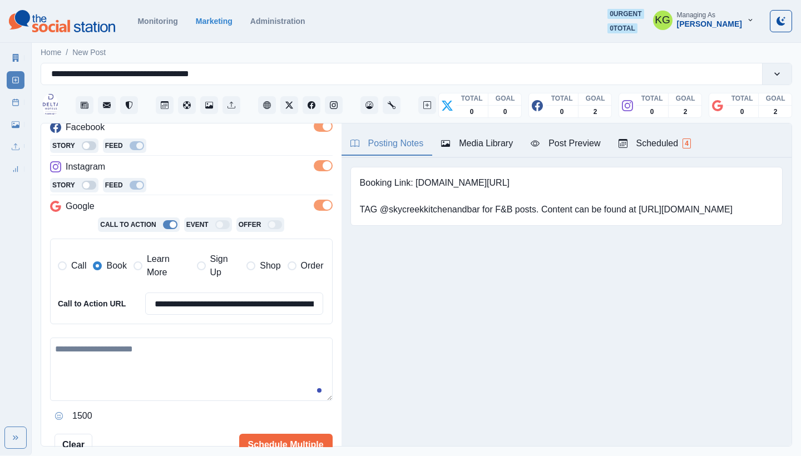
scroll to position [252, 0]
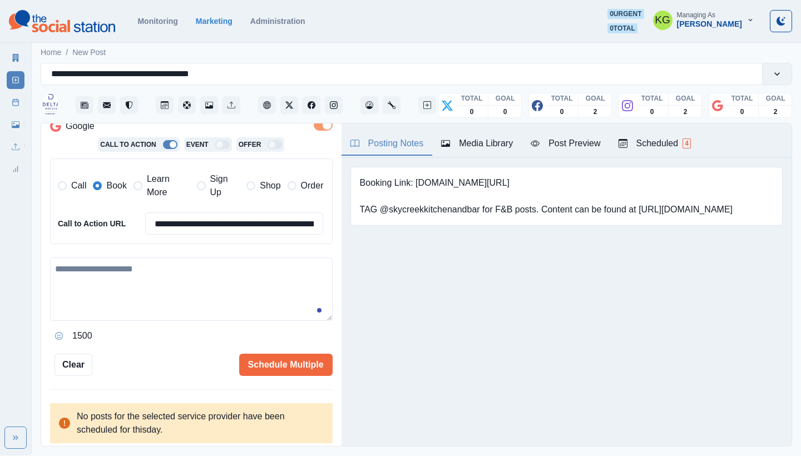
click at [209, 284] on textarea at bounding box center [191, 288] width 282 height 63
paste textarea "**********"
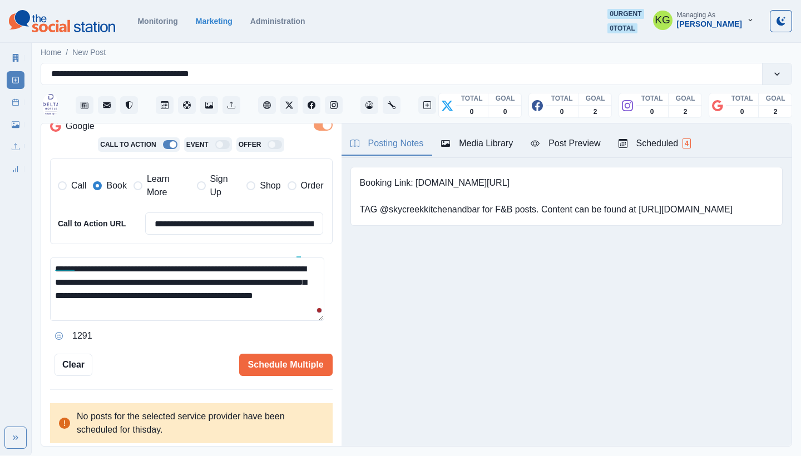
scroll to position [0, 0]
type textarea "**********"
click at [475, 146] on div "Media Library" at bounding box center [477, 143] width 72 height 13
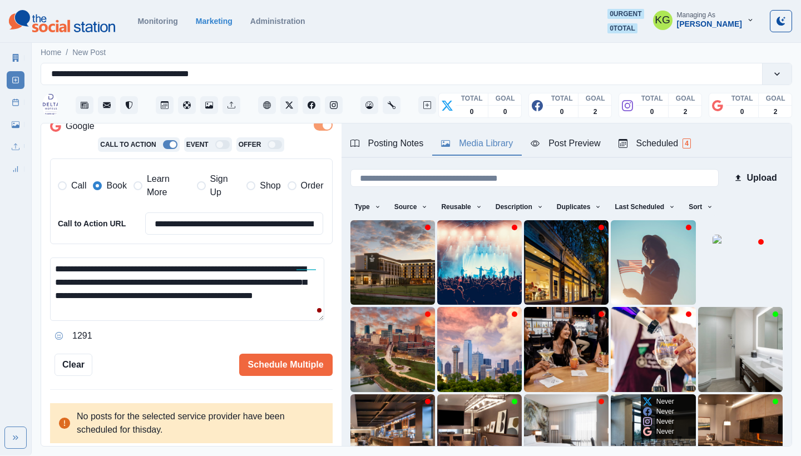
scroll to position [95, 0]
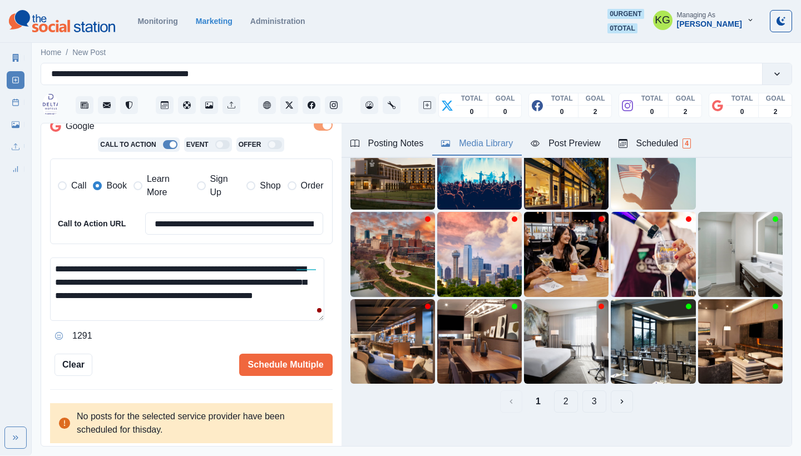
click at [584, 393] on button "3" at bounding box center [594, 401] width 24 height 22
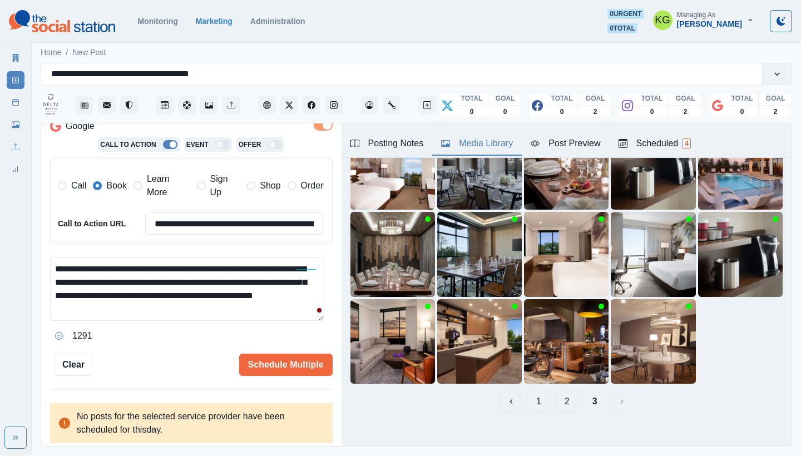
click at [555, 393] on button "2" at bounding box center [567, 401] width 24 height 22
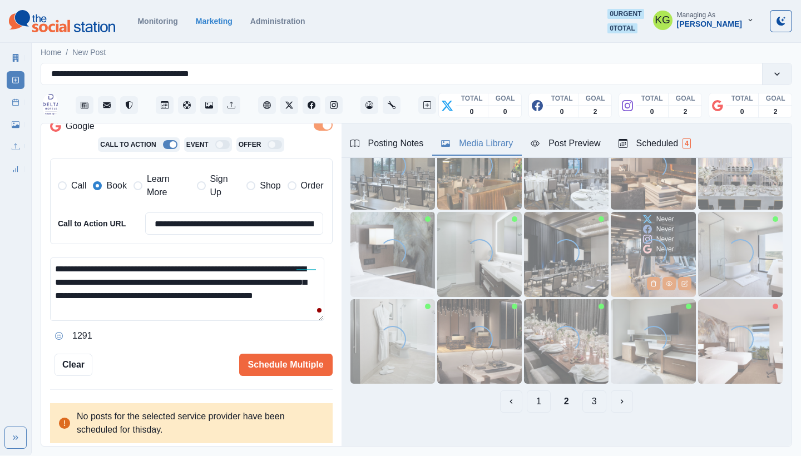
click at [616, 246] on img at bounding box center [653, 254] width 85 height 85
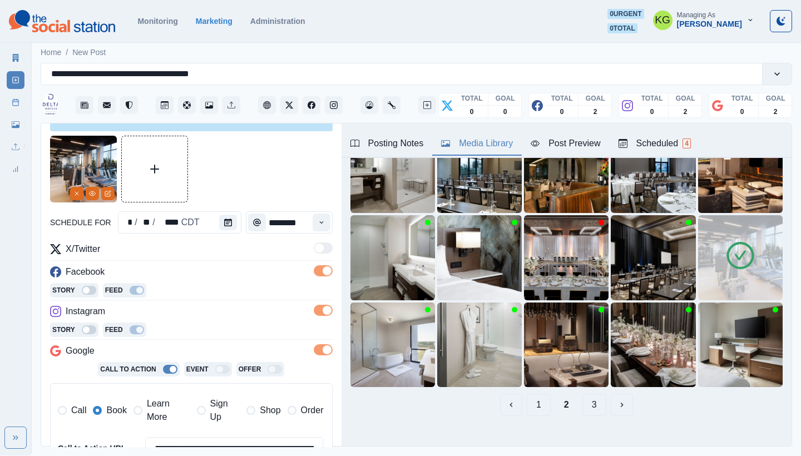
scroll to position [252, 0]
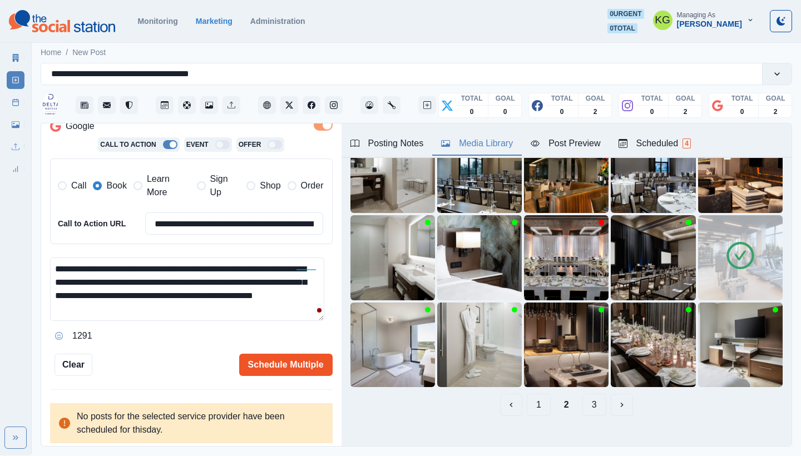
click at [288, 364] on button "Schedule Multiple" at bounding box center [285, 365] width 93 height 22
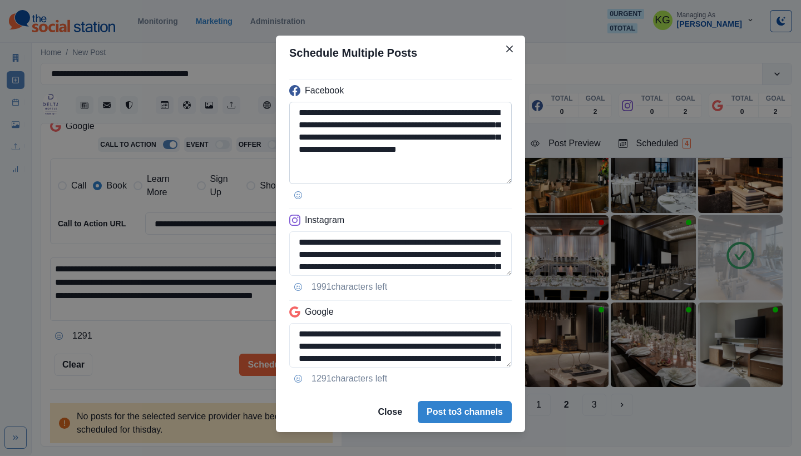
click at [507, 179] on textarea "**********" at bounding box center [400, 143] width 222 height 82
click at [473, 408] on button "Post to 3 channels" at bounding box center [465, 412] width 94 height 22
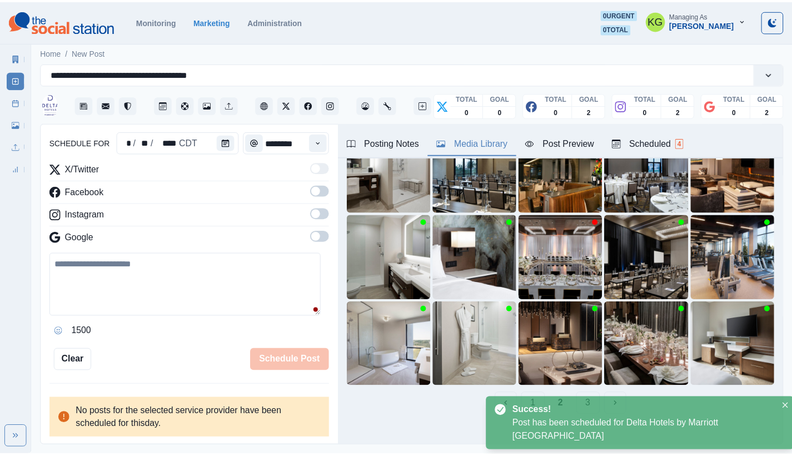
scroll to position [68, 0]
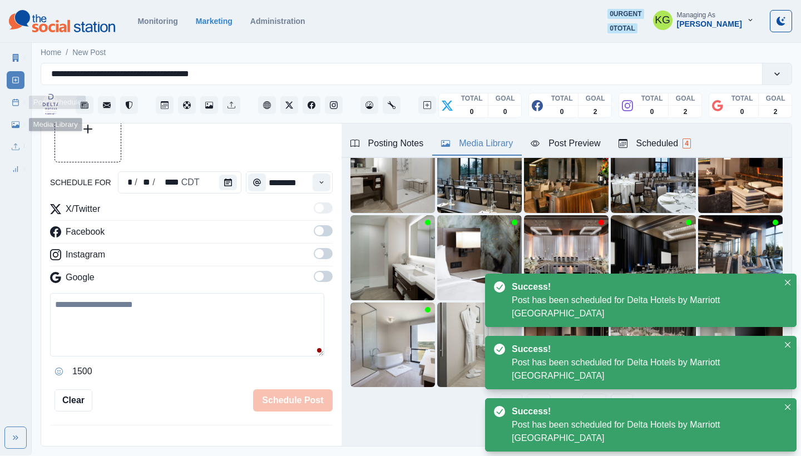
click at [8, 102] on link "Post Schedule" at bounding box center [16, 102] width 18 height 18
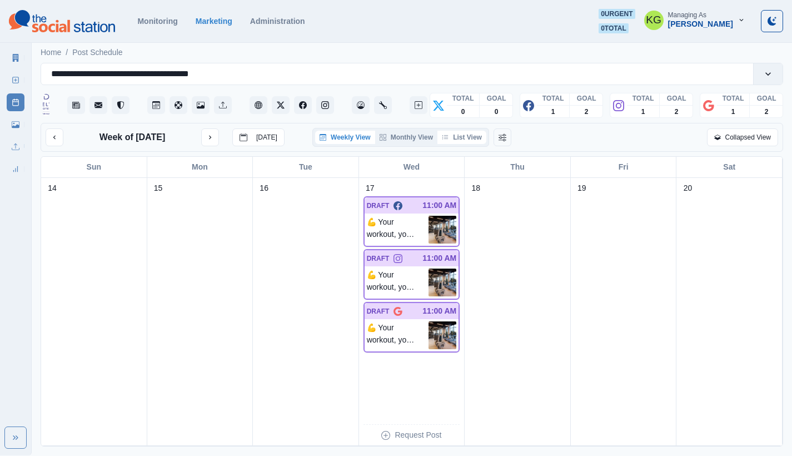
click at [456, 139] on button "List View" at bounding box center [462, 137] width 49 height 13
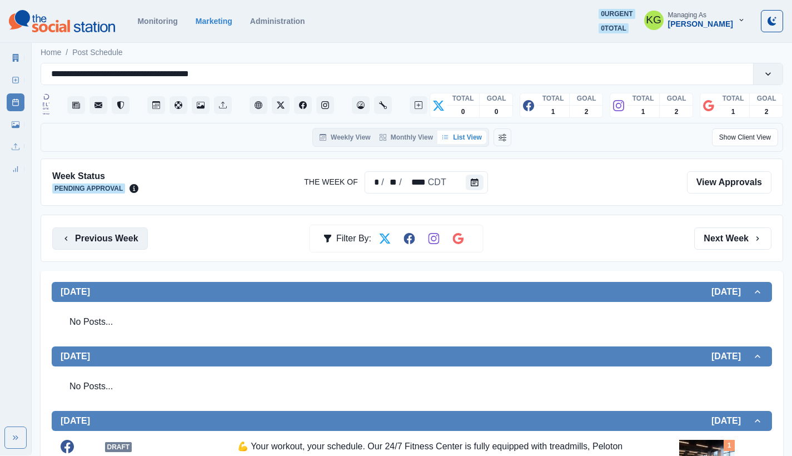
click at [113, 230] on button "Previous Week" at bounding box center [100, 238] width 96 height 22
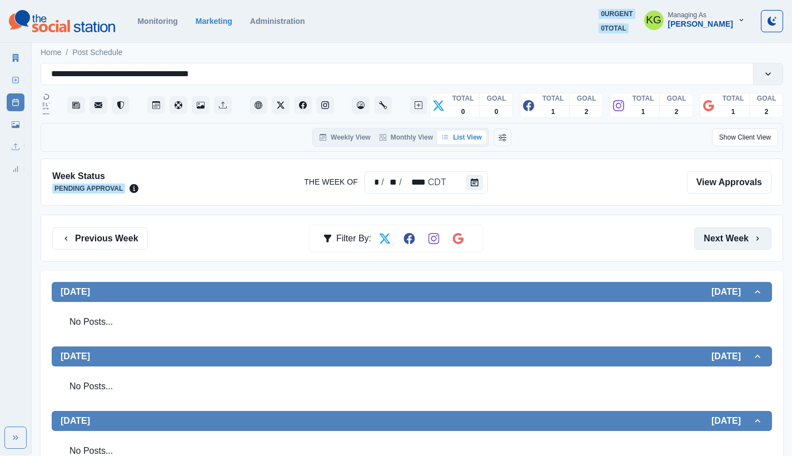
click at [726, 235] on button "Next Week" at bounding box center [732, 238] width 77 height 22
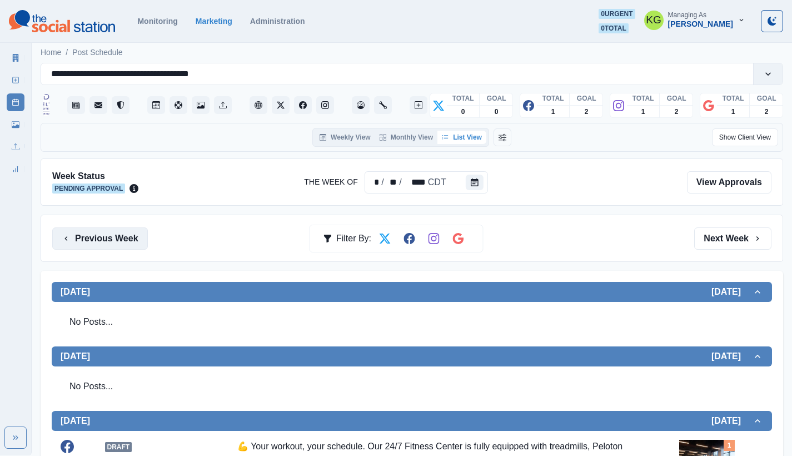
click at [127, 241] on button "Previous Week" at bounding box center [100, 238] width 96 height 22
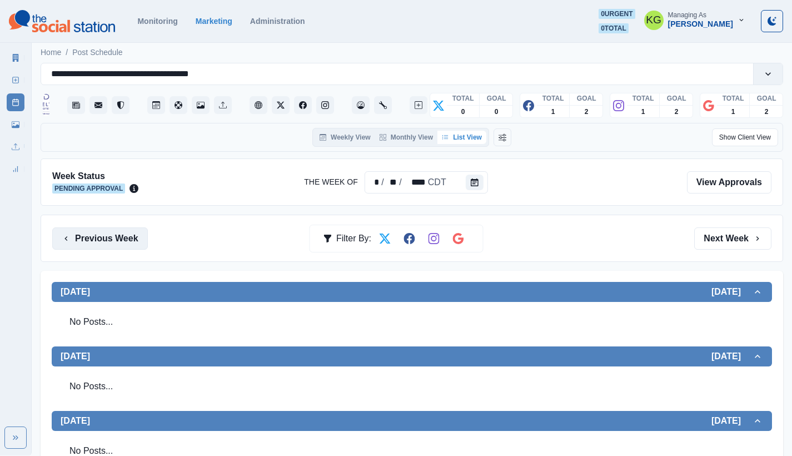
click at [127, 241] on button "Previous Week" at bounding box center [100, 238] width 96 height 22
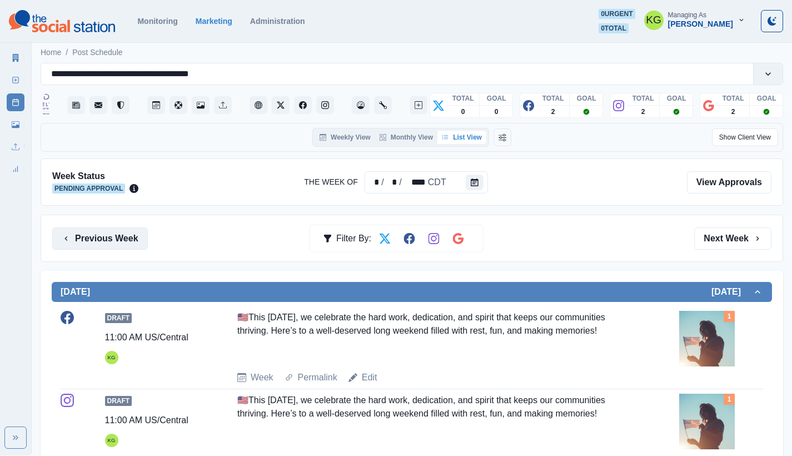
click at [127, 241] on button "Previous Week" at bounding box center [100, 238] width 96 height 22
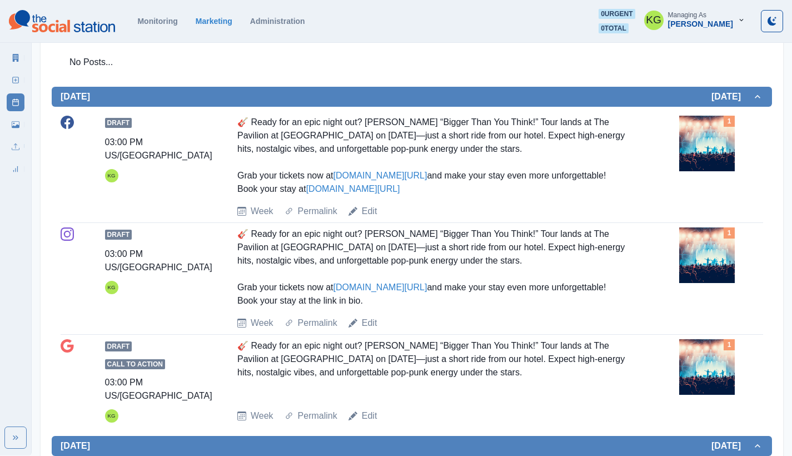
scroll to position [624, 0]
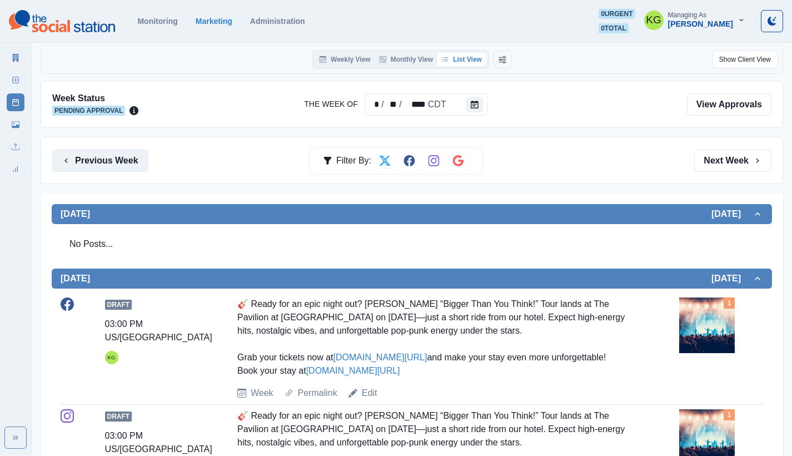
click at [123, 160] on button "Previous Week" at bounding box center [100, 161] width 96 height 22
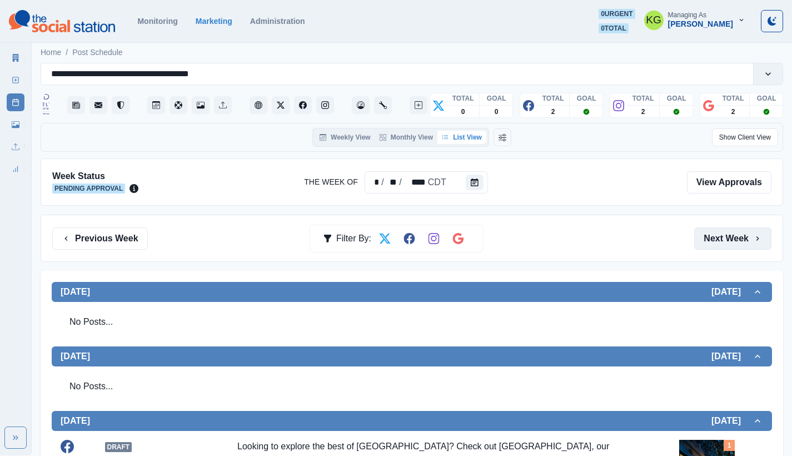
click at [740, 231] on button "Next Week" at bounding box center [732, 238] width 77 height 22
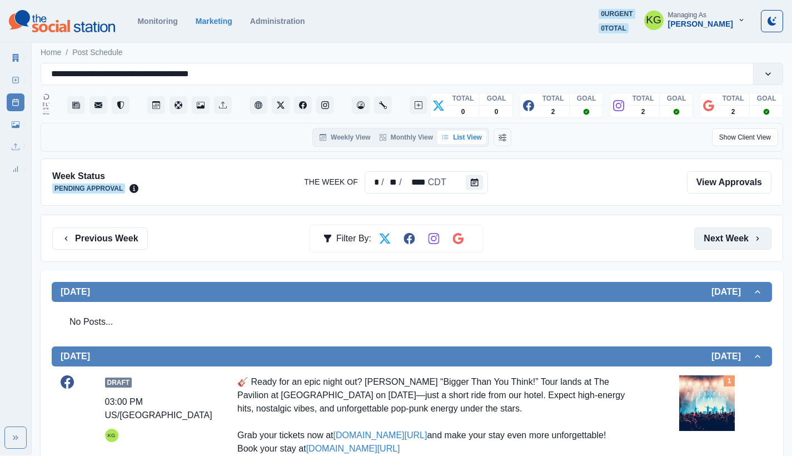
click at [740, 231] on button "Next Week" at bounding box center [732, 238] width 77 height 22
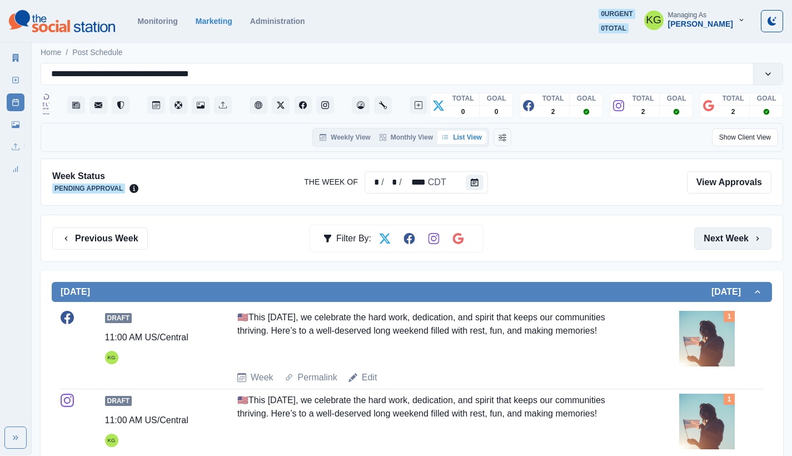
click at [740, 231] on button "Next Week" at bounding box center [732, 238] width 77 height 22
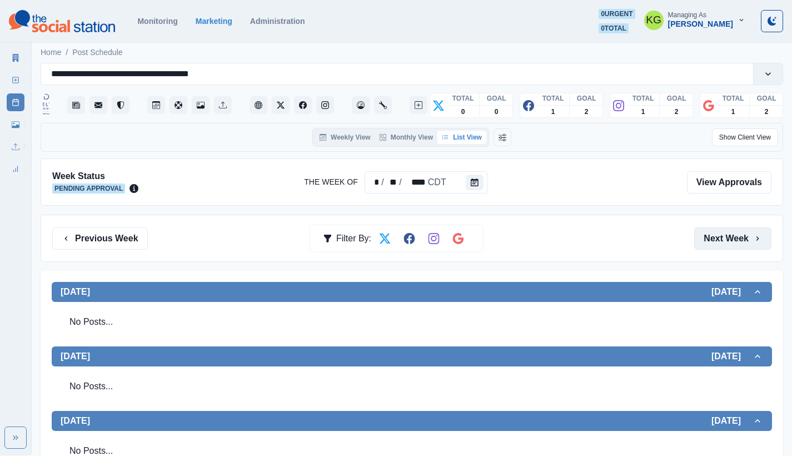
click at [740, 231] on button "Next Week" at bounding box center [732, 238] width 77 height 22
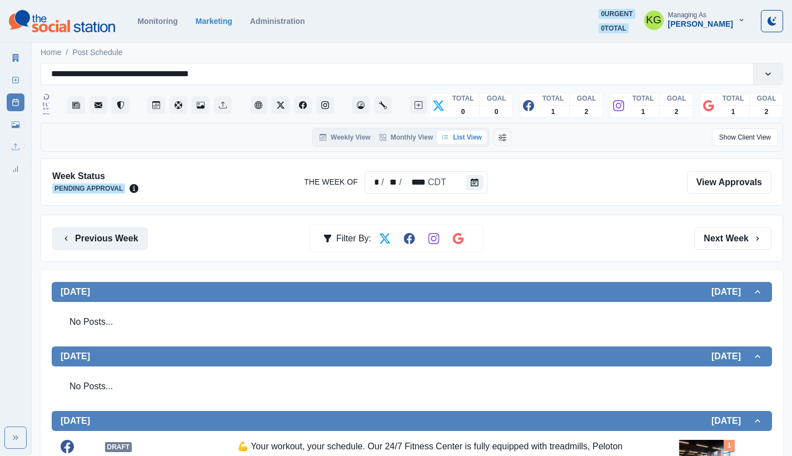
click at [118, 240] on button "Previous Week" at bounding box center [100, 238] width 96 height 22
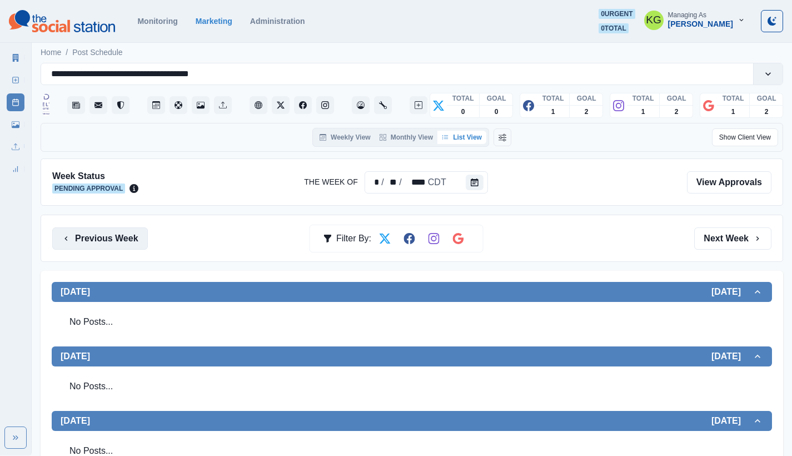
click at [135, 237] on button "Previous Week" at bounding box center [100, 238] width 96 height 22
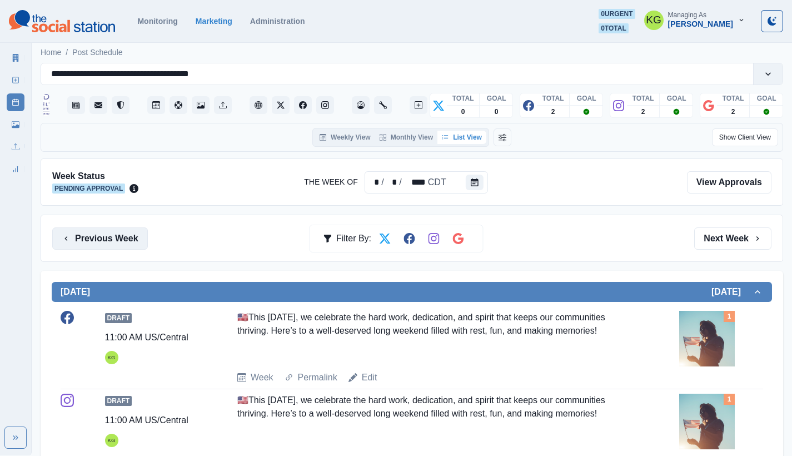
click at [122, 240] on button "Previous Week" at bounding box center [100, 238] width 96 height 22
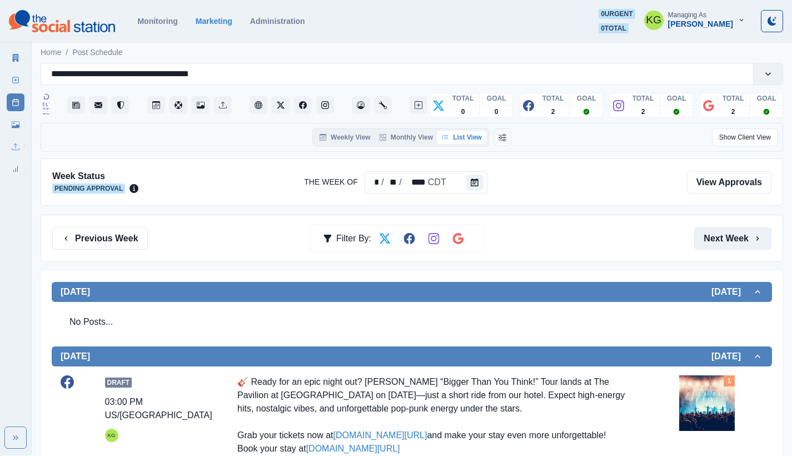
click at [738, 244] on button "Next Week" at bounding box center [732, 238] width 77 height 22
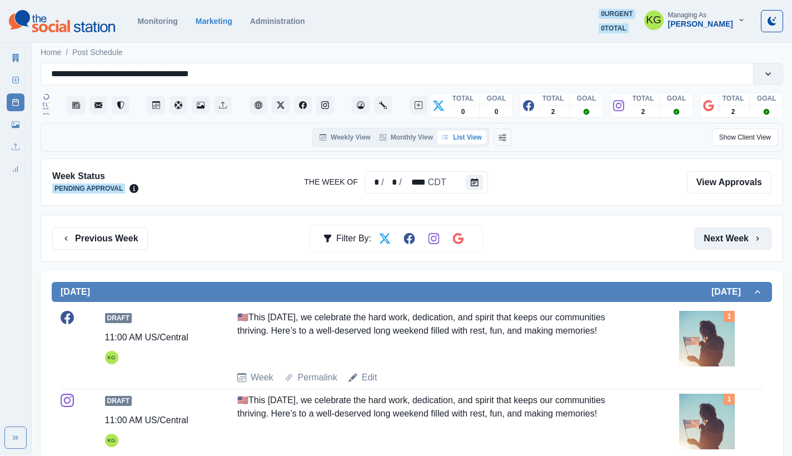
click at [738, 244] on button "Next Week" at bounding box center [732, 238] width 77 height 22
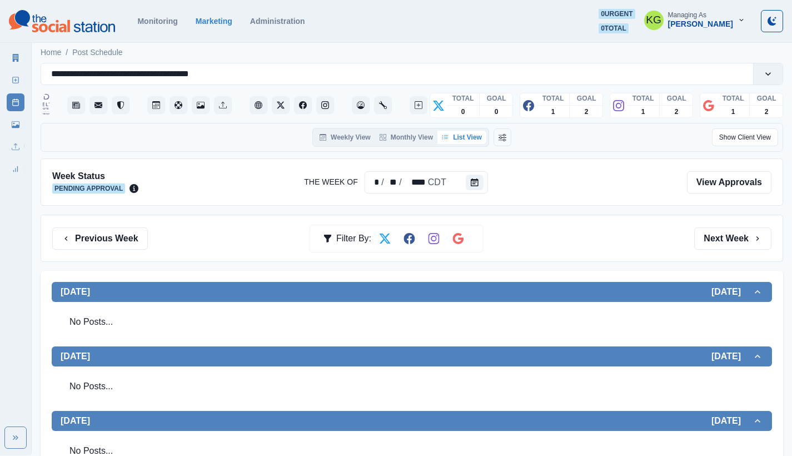
scroll to position [390, 0]
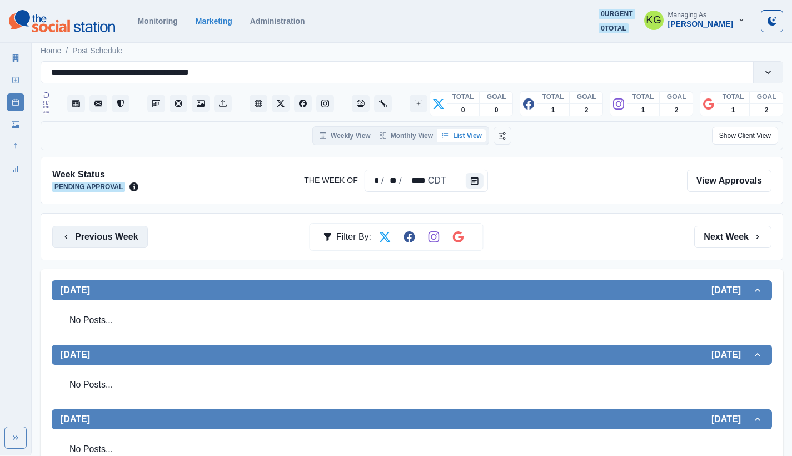
click at [100, 231] on button "Previous Week" at bounding box center [100, 237] width 96 height 22
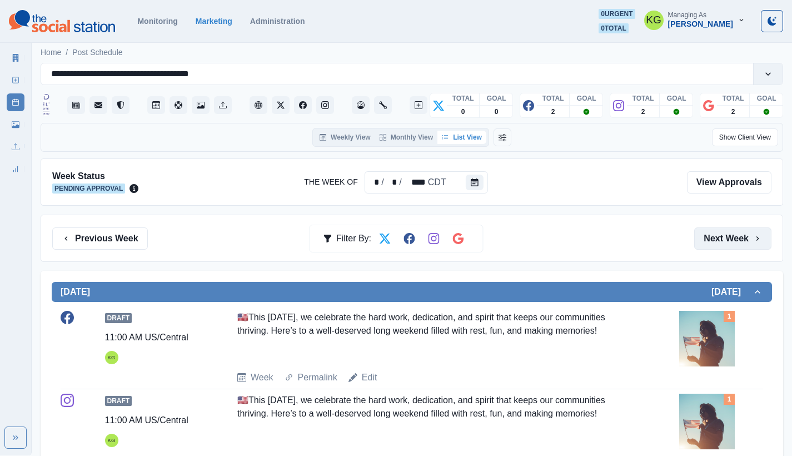
click at [745, 237] on button "Next Week" at bounding box center [732, 238] width 77 height 22
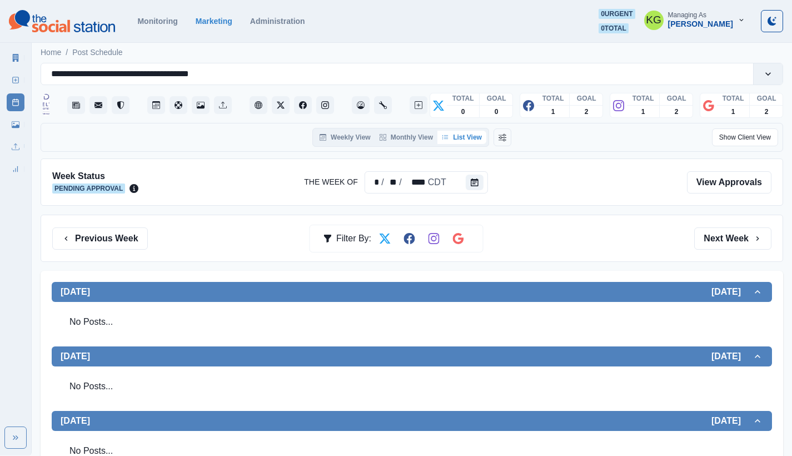
click at [737, 226] on div "Previous Week Filter By: Next Week" at bounding box center [412, 238] width 743 height 47
click at [732, 239] on button "Next Week" at bounding box center [732, 238] width 77 height 22
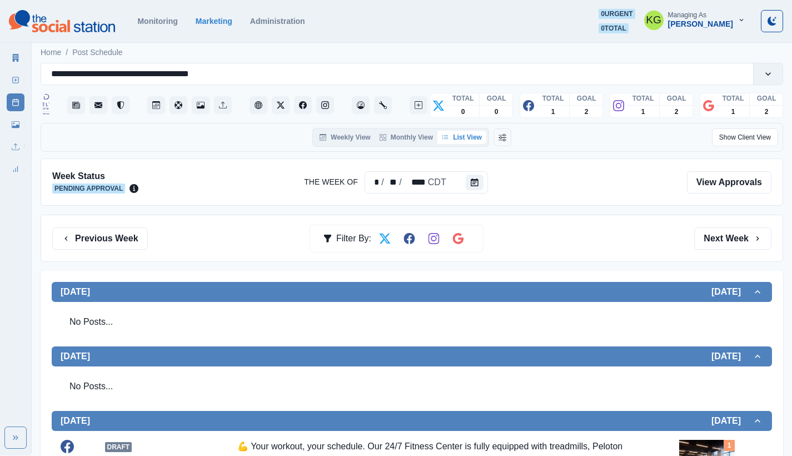
drag, startPoint x: 123, startPoint y: 238, endPoint x: 201, endPoint y: 239, distance: 77.9
click at [123, 237] on button "Previous Week" at bounding box center [100, 238] width 96 height 22
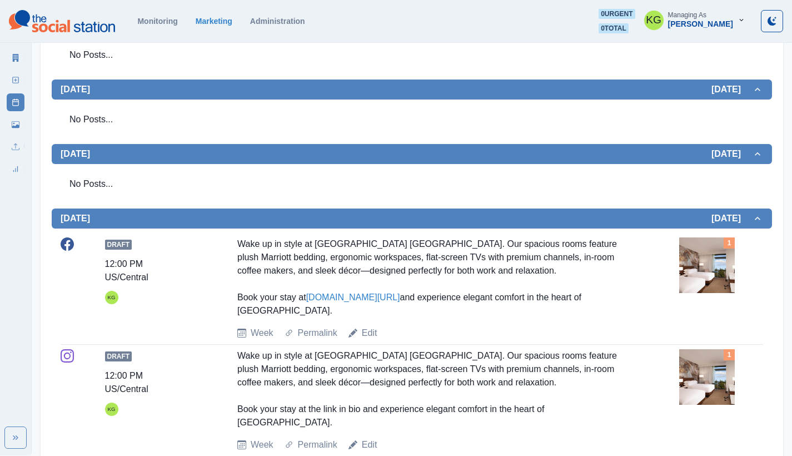
scroll to position [8, 0]
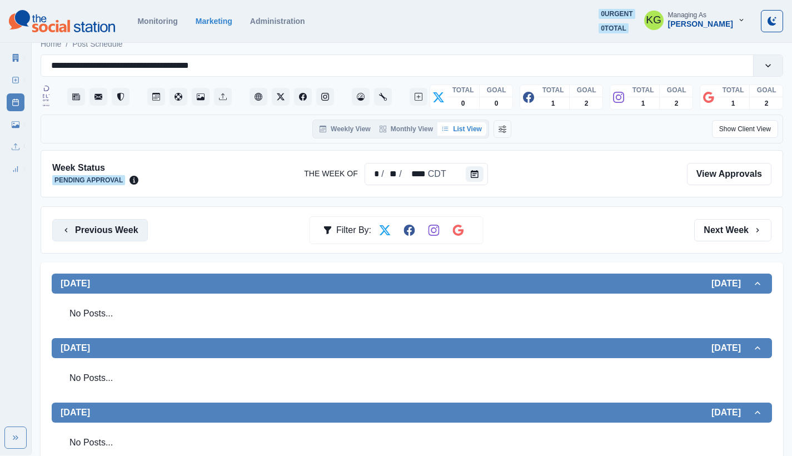
click at [121, 226] on button "Previous Week" at bounding box center [100, 230] width 96 height 22
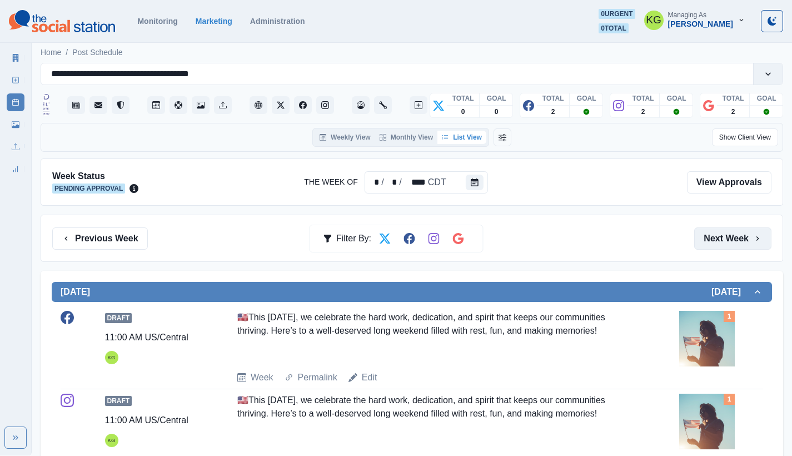
click at [717, 246] on button "Next Week" at bounding box center [732, 238] width 77 height 22
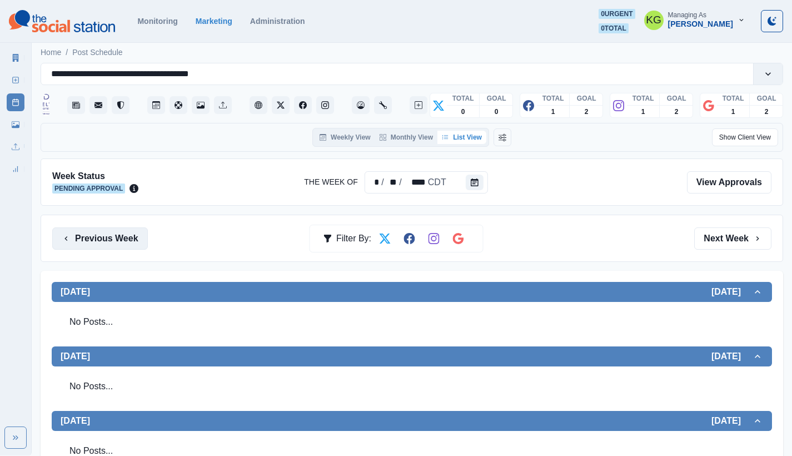
click at [90, 238] on button "Previous Week" at bounding box center [100, 238] width 96 height 22
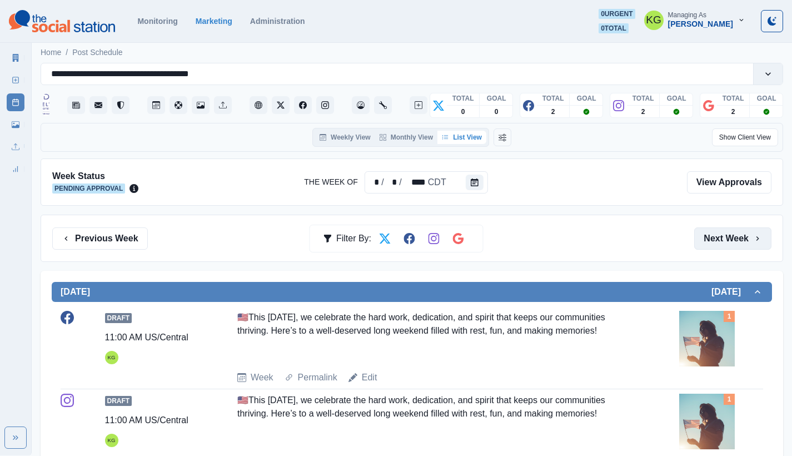
click at [720, 236] on button "Next Week" at bounding box center [732, 238] width 77 height 22
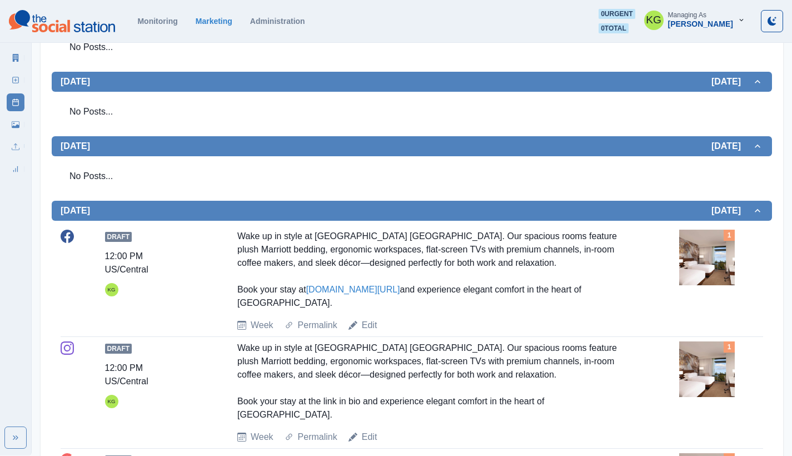
scroll to position [130, 0]
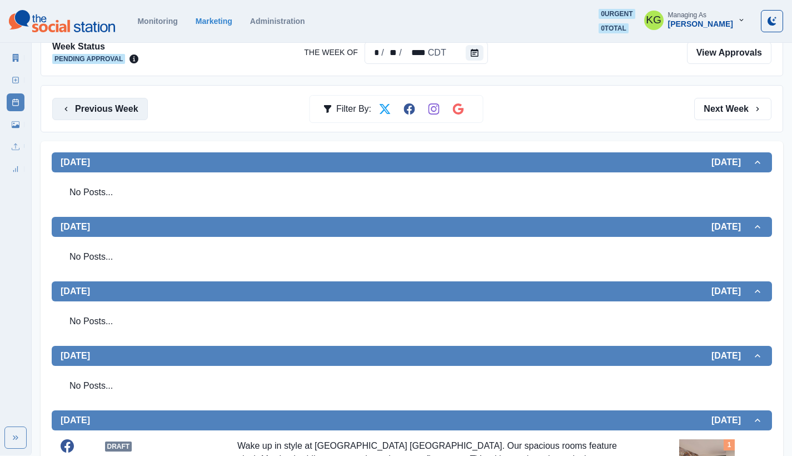
click at [125, 111] on button "Previous Week" at bounding box center [100, 109] width 96 height 22
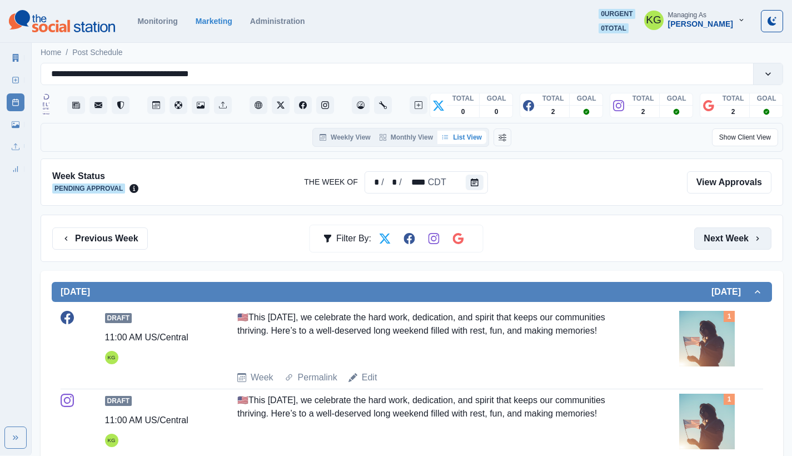
click at [720, 245] on button "Next Week" at bounding box center [732, 238] width 77 height 22
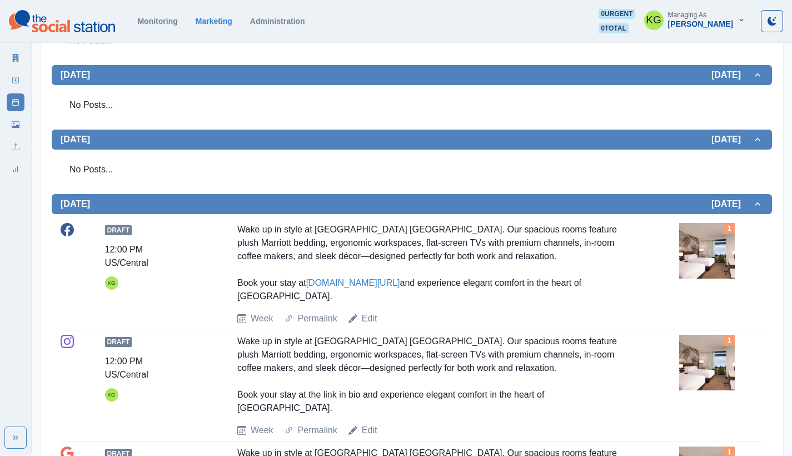
scroll to position [111, 0]
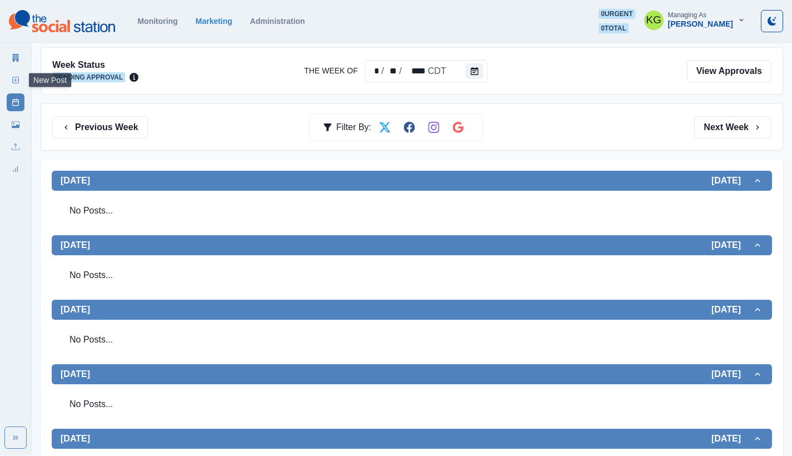
click at [19, 81] on link "New Post" at bounding box center [16, 80] width 18 height 18
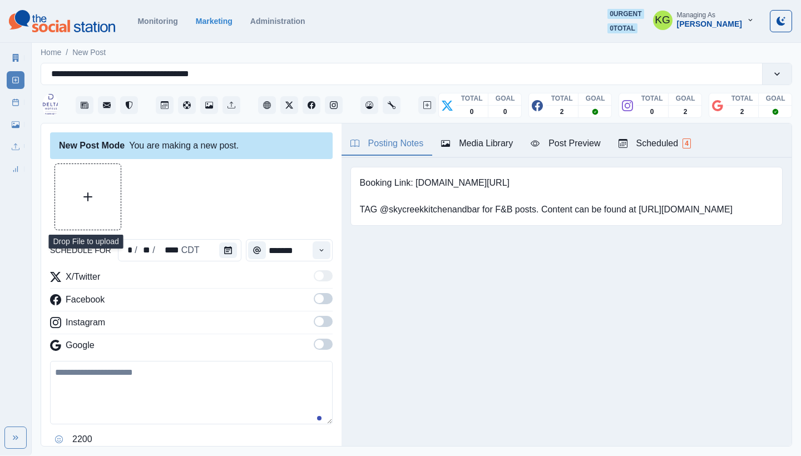
click at [73, 201] on button "Upload Media" at bounding box center [88, 197] width 66 height 66
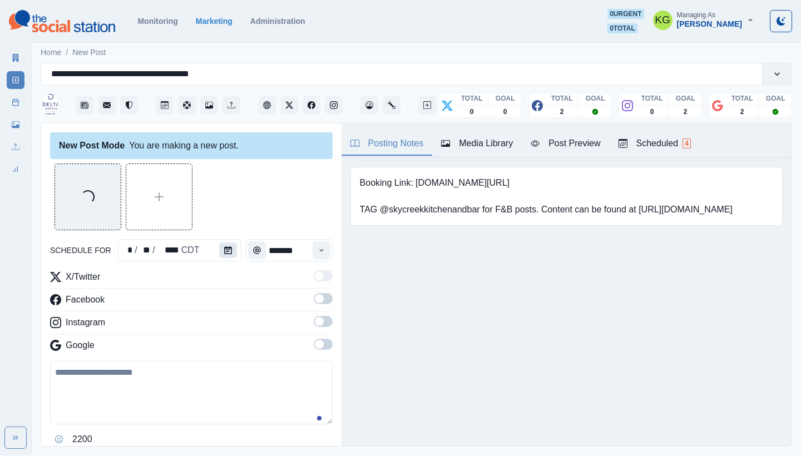
click at [224, 256] on button "Calendar" at bounding box center [228, 250] width 18 height 16
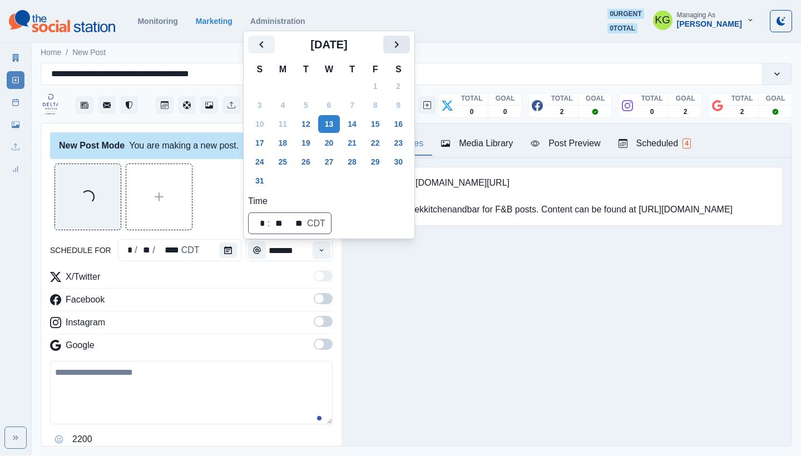
click at [403, 45] on icon "Next" at bounding box center [396, 44] width 13 height 13
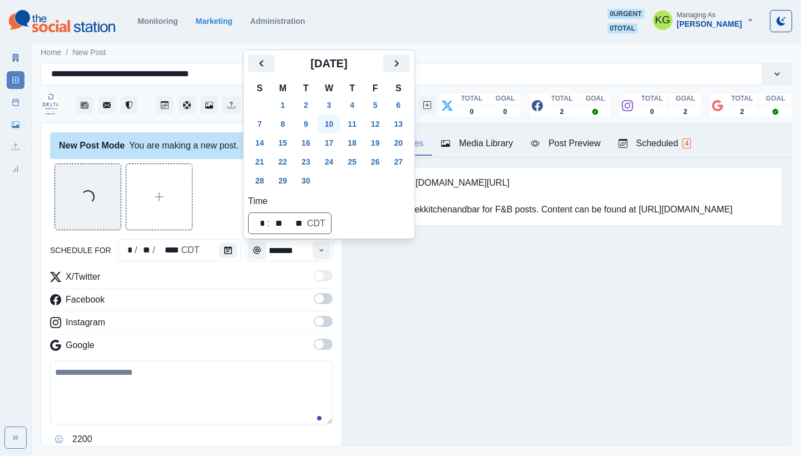
click at [332, 129] on button "10" at bounding box center [329, 124] width 22 height 18
click at [223, 184] on div "Loading..." at bounding box center [191, 196] width 282 height 67
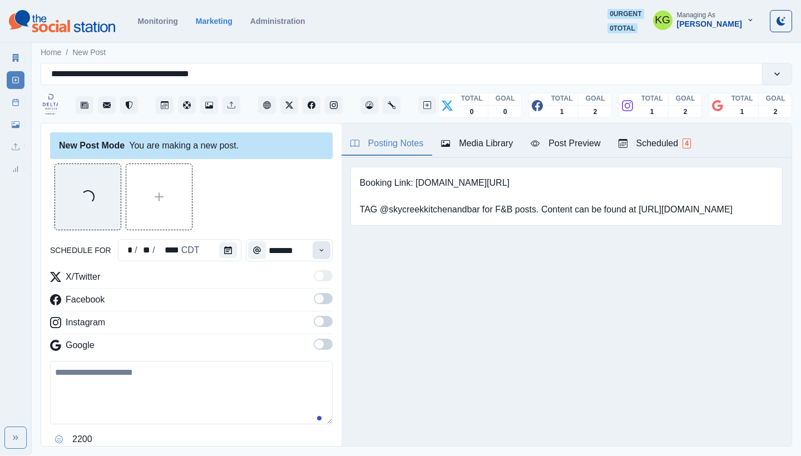
click at [317, 252] on icon "Time" at bounding box center [321, 250] width 8 height 8
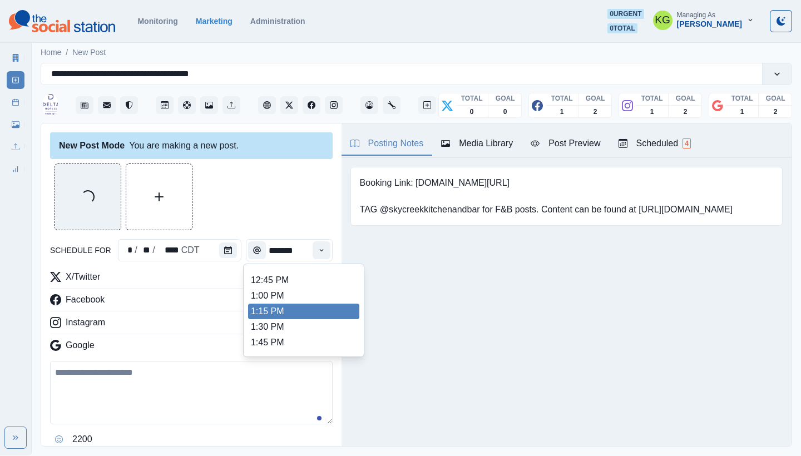
scroll to position [393, 0]
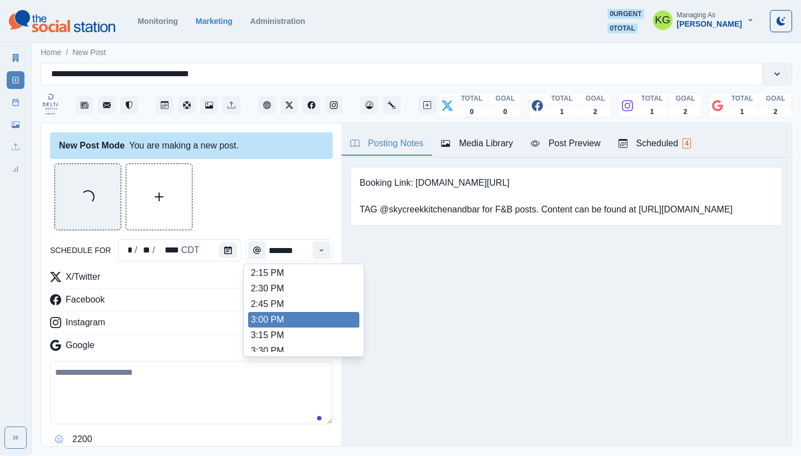
click at [281, 316] on li "3:00 PM" at bounding box center [303, 320] width 111 height 16
type input "*******"
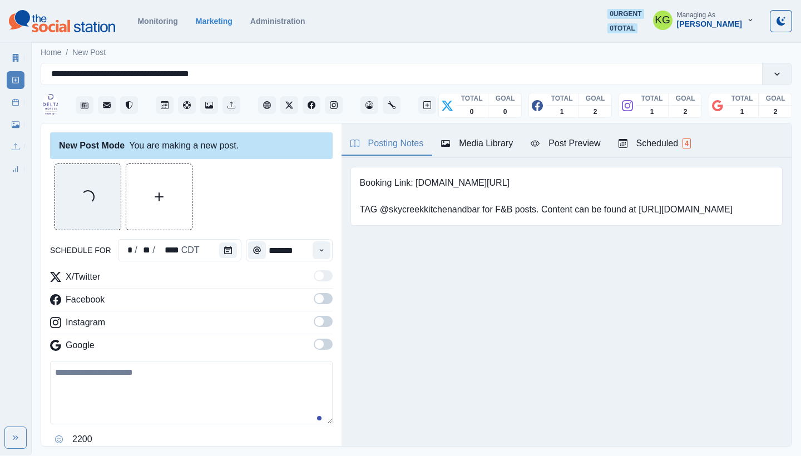
click at [316, 346] on span at bounding box center [323, 344] width 19 height 11
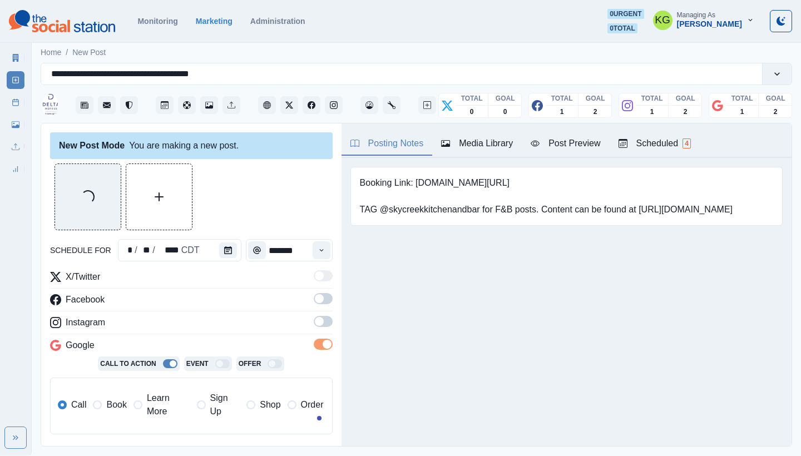
click at [316, 329] on label at bounding box center [323, 325] width 19 height 18
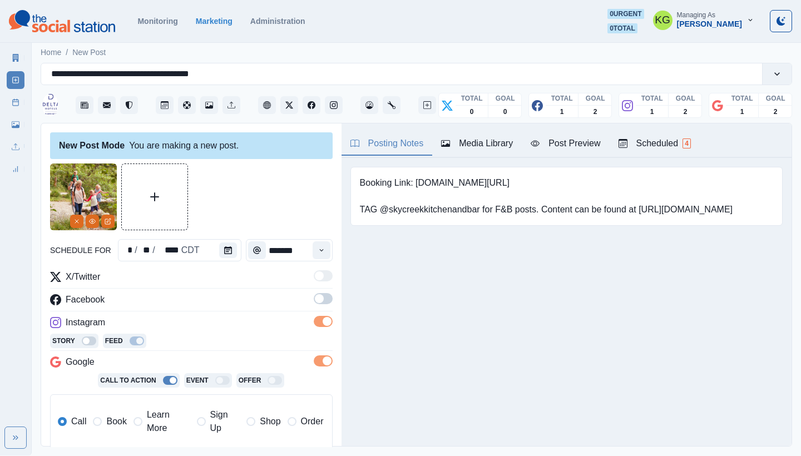
click at [316, 301] on span at bounding box center [323, 298] width 19 height 11
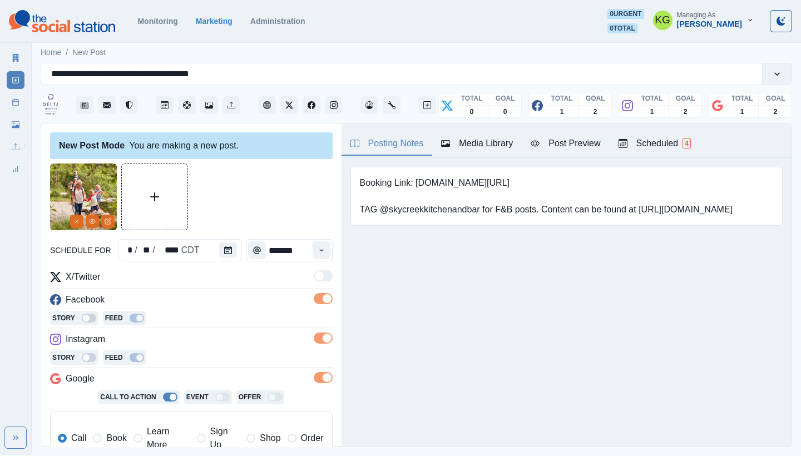
scroll to position [224, 0]
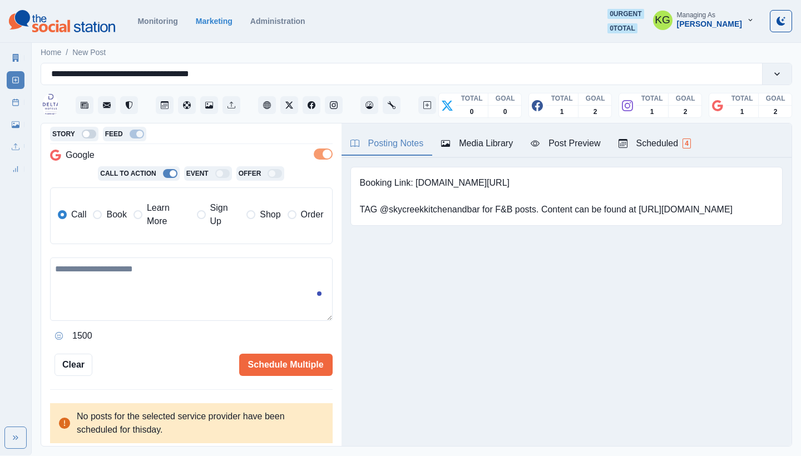
click at [152, 226] on span "Learn More" at bounding box center [168, 214] width 43 height 27
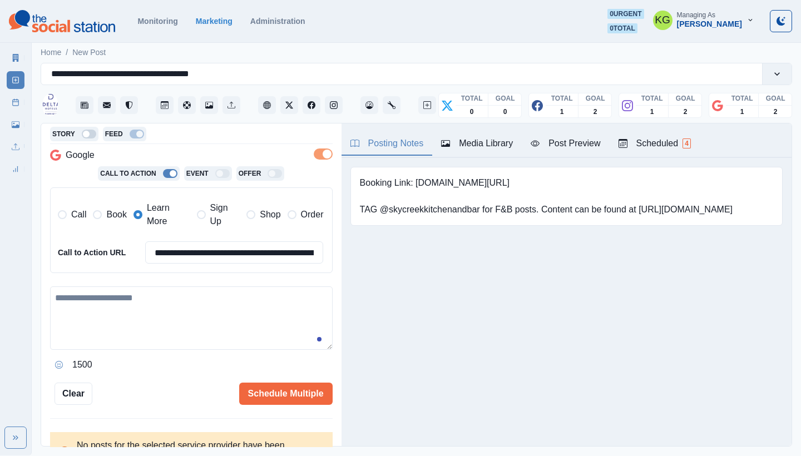
click at [191, 313] on textarea at bounding box center [191, 317] width 282 height 63
paste textarea "**********"
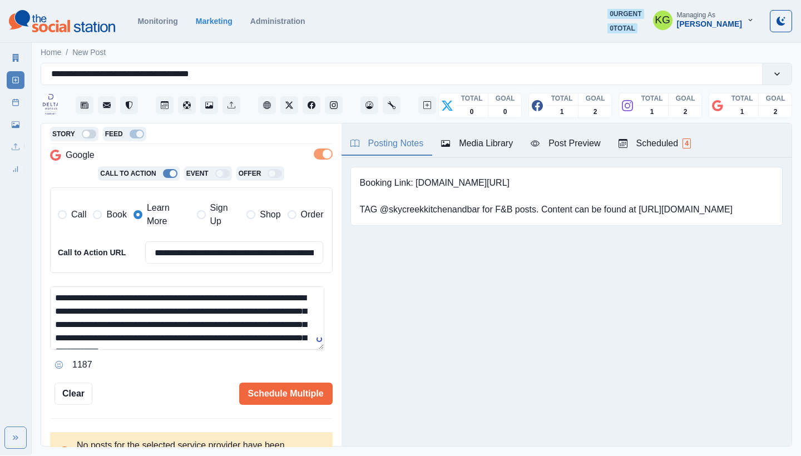
scroll to position [0, 0]
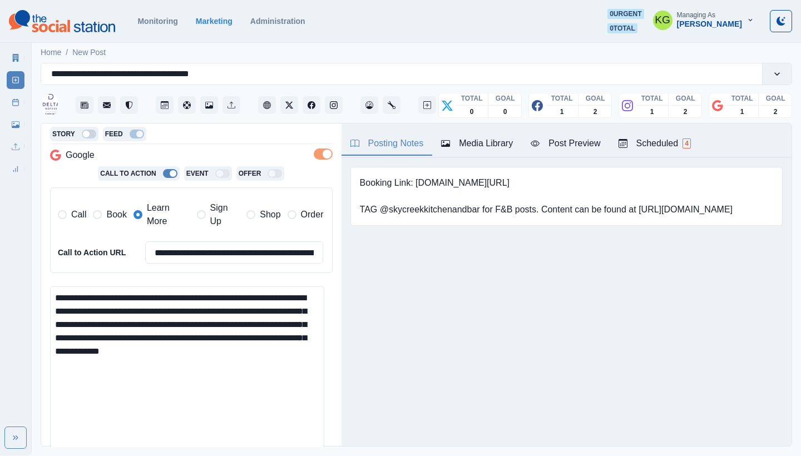
click at [311, 455] on html "**********" at bounding box center [400, 227] width 801 height 455
paste textarea "**********"
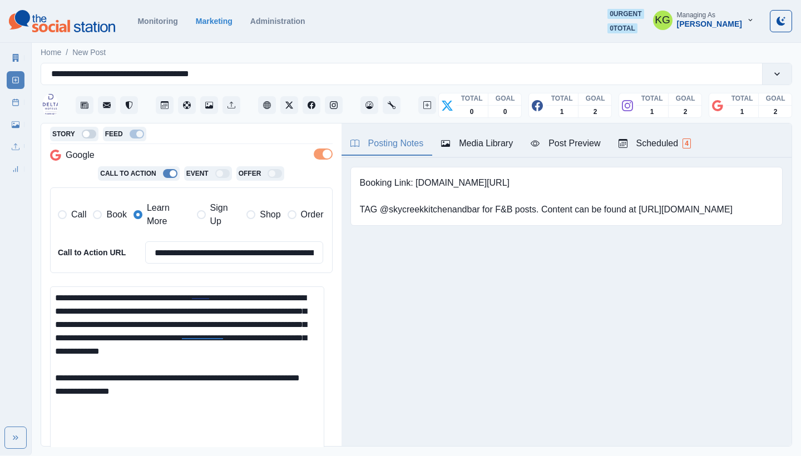
click at [58, 400] on textarea "**********" at bounding box center [187, 375] width 274 height 178
click at [197, 381] on textarea "**********" at bounding box center [187, 375] width 274 height 178
type textarea "**********"
click at [219, 252] on input "**********" at bounding box center [234, 252] width 178 height 22
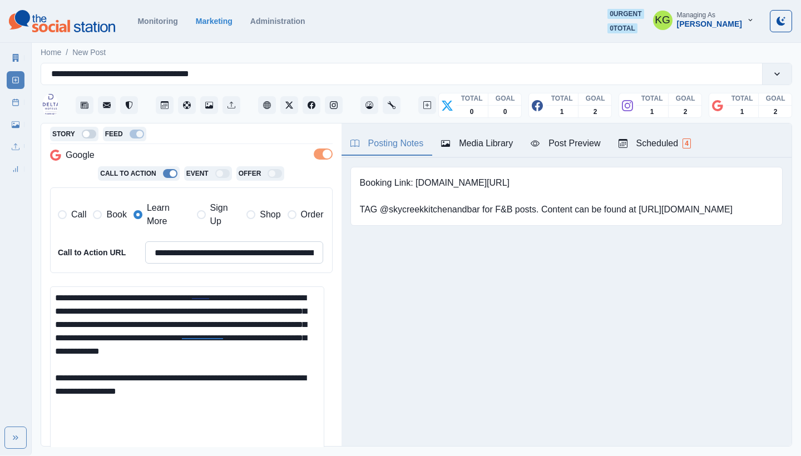
click at [219, 252] on input "**********" at bounding box center [234, 252] width 178 height 22
paste input
type input "**********"
click at [228, 383] on textarea "**********" at bounding box center [187, 375] width 274 height 178
paste textarea "**********"
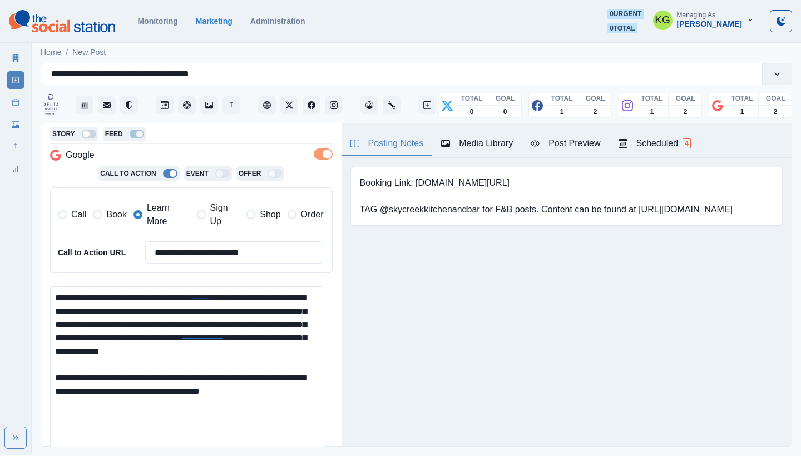
drag, startPoint x: 209, startPoint y: 388, endPoint x: 196, endPoint y: 388, distance: 12.8
click at [195, 388] on textarea "**********" at bounding box center [187, 375] width 274 height 178
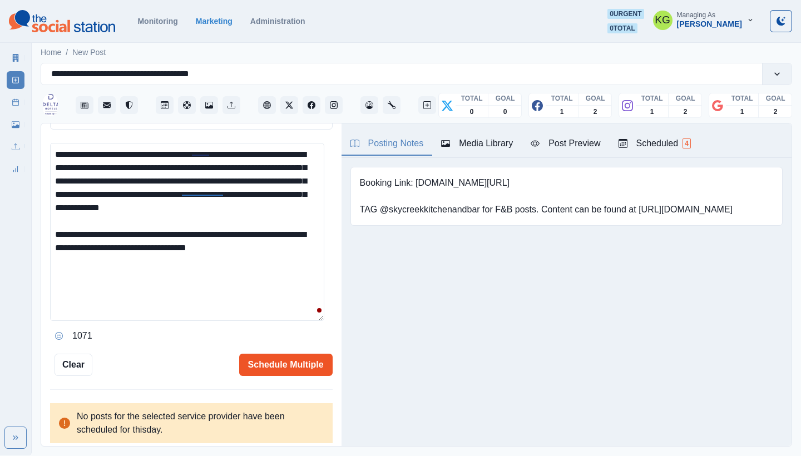
type textarea "**********"
click at [310, 366] on button "Schedule Multiple" at bounding box center [285, 365] width 93 height 22
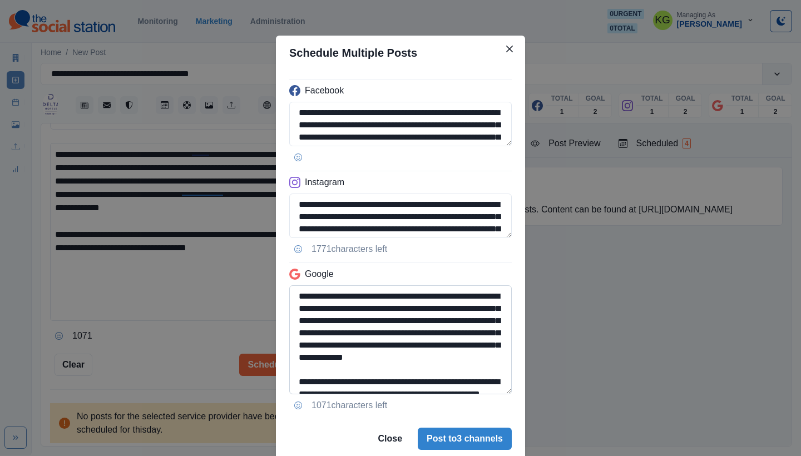
click at [472, 394] on textarea "**********" at bounding box center [400, 339] width 222 height 109
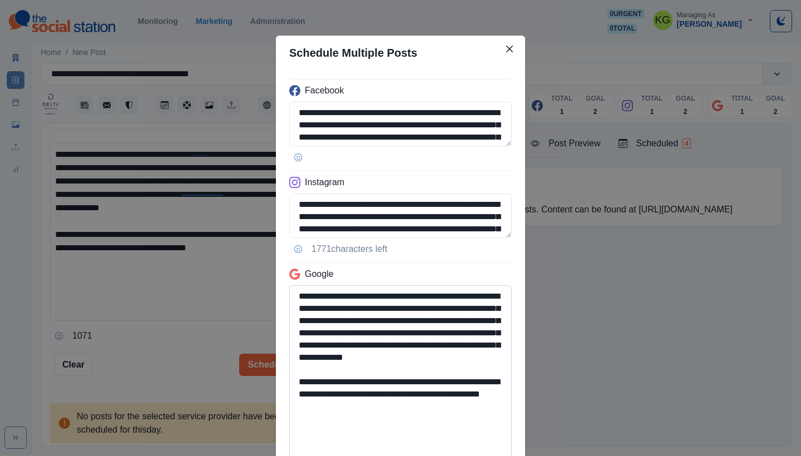
drag, startPoint x: 390, startPoint y: 425, endPoint x: 394, endPoint y: 403, distance: 22.0
click at [394, 403] on textarea "**********" at bounding box center [400, 373] width 222 height 176
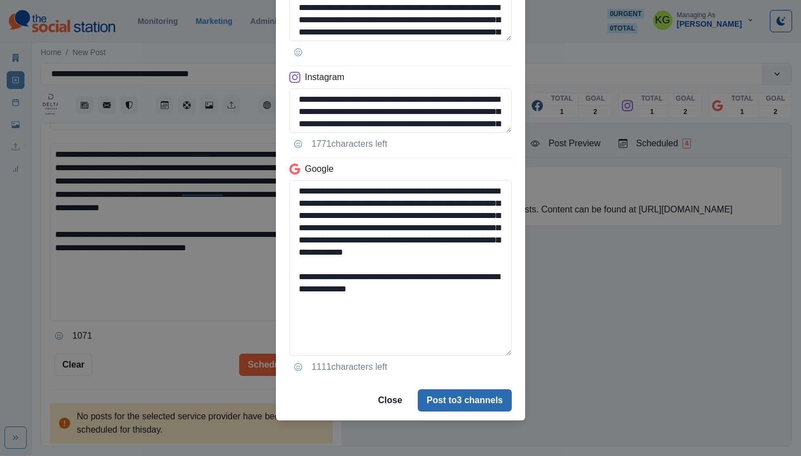
type textarea "**********"
click at [450, 394] on button "Post to 3 channels" at bounding box center [465, 400] width 94 height 22
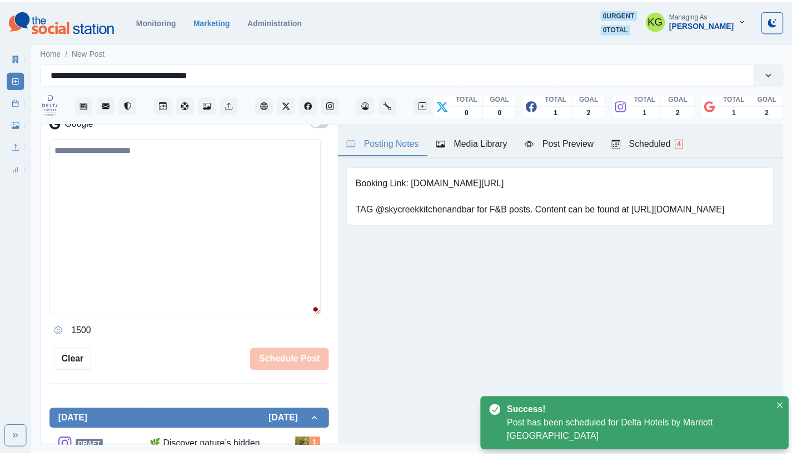
scroll to position [182, 0]
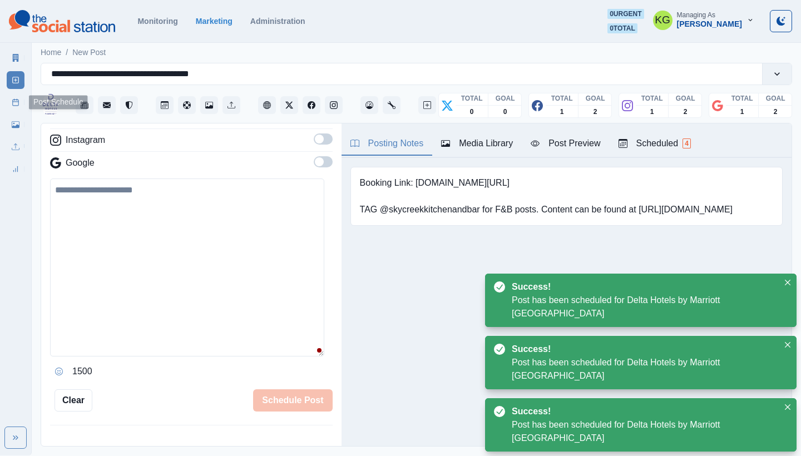
click at [11, 107] on link "Post Schedule" at bounding box center [16, 102] width 18 height 18
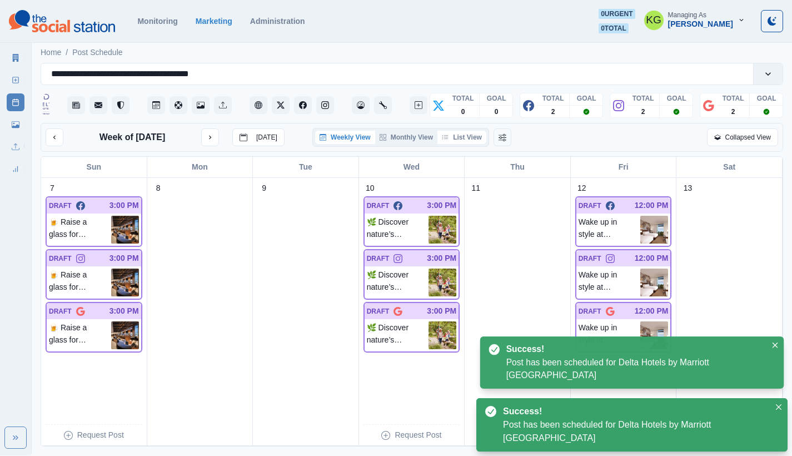
click at [465, 144] on button "List View" at bounding box center [462, 137] width 49 height 13
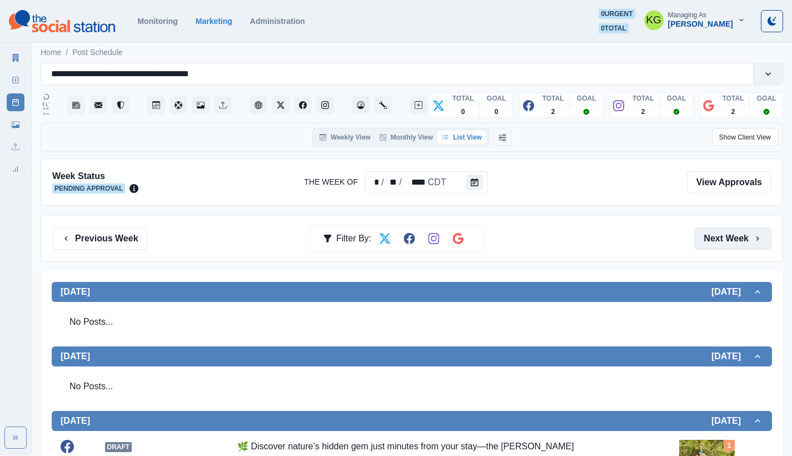
click at [754, 240] on icon "button" at bounding box center [757, 238] width 9 height 9
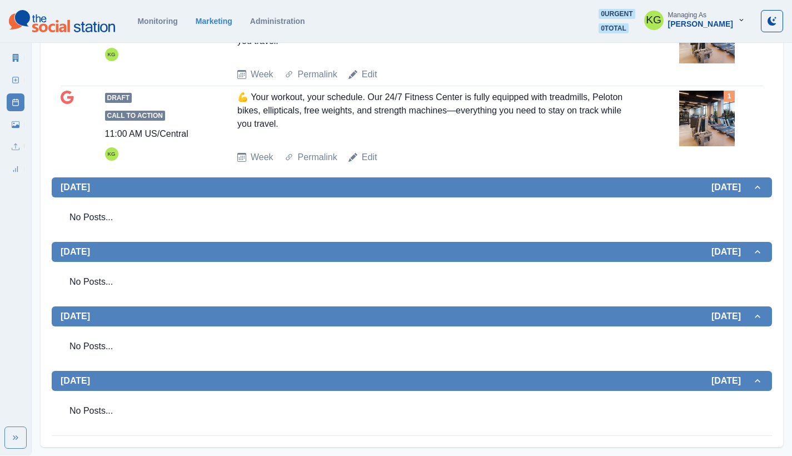
scroll to position [136, 0]
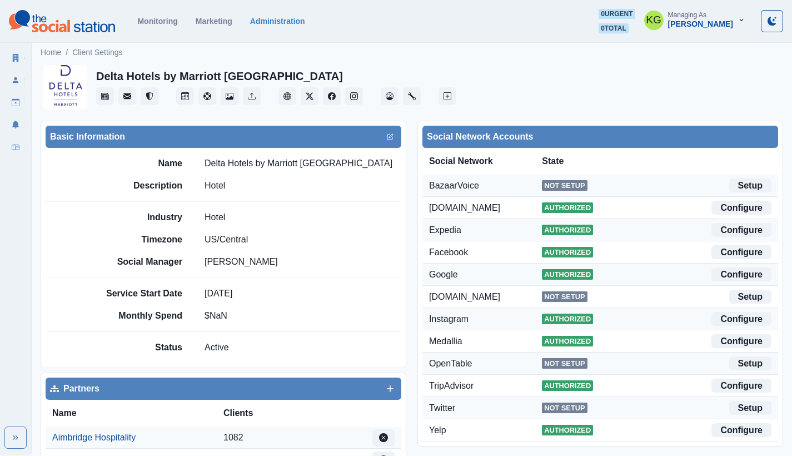
scroll to position [399, 0]
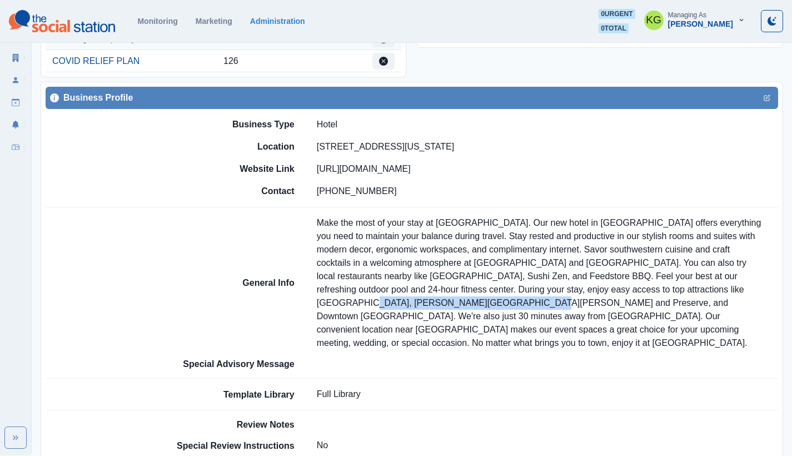
drag, startPoint x: 748, startPoint y: 289, endPoint x: 427, endPoint y: 300, distance: 321.0
click at [427, 300] on p "Make the most of your stay at [GEOGRAPHIC_DATA]. Our new hotel in [GEOGRAPHIC_D…" at bounding box center [548, 282] width 462 height 133
copy p "[PERSON_NAME] [PERSON_NAME] Nature Center and Preserve"
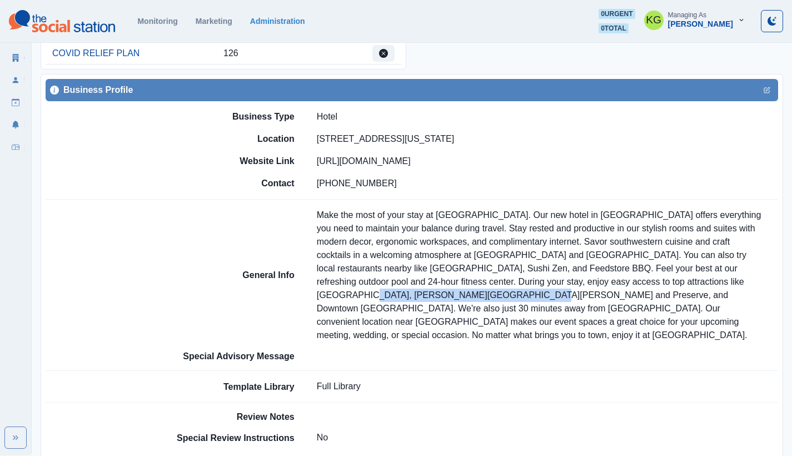
scroll to position [407, 0]
